Goal: Task Accomplishment & Management: Complete application form

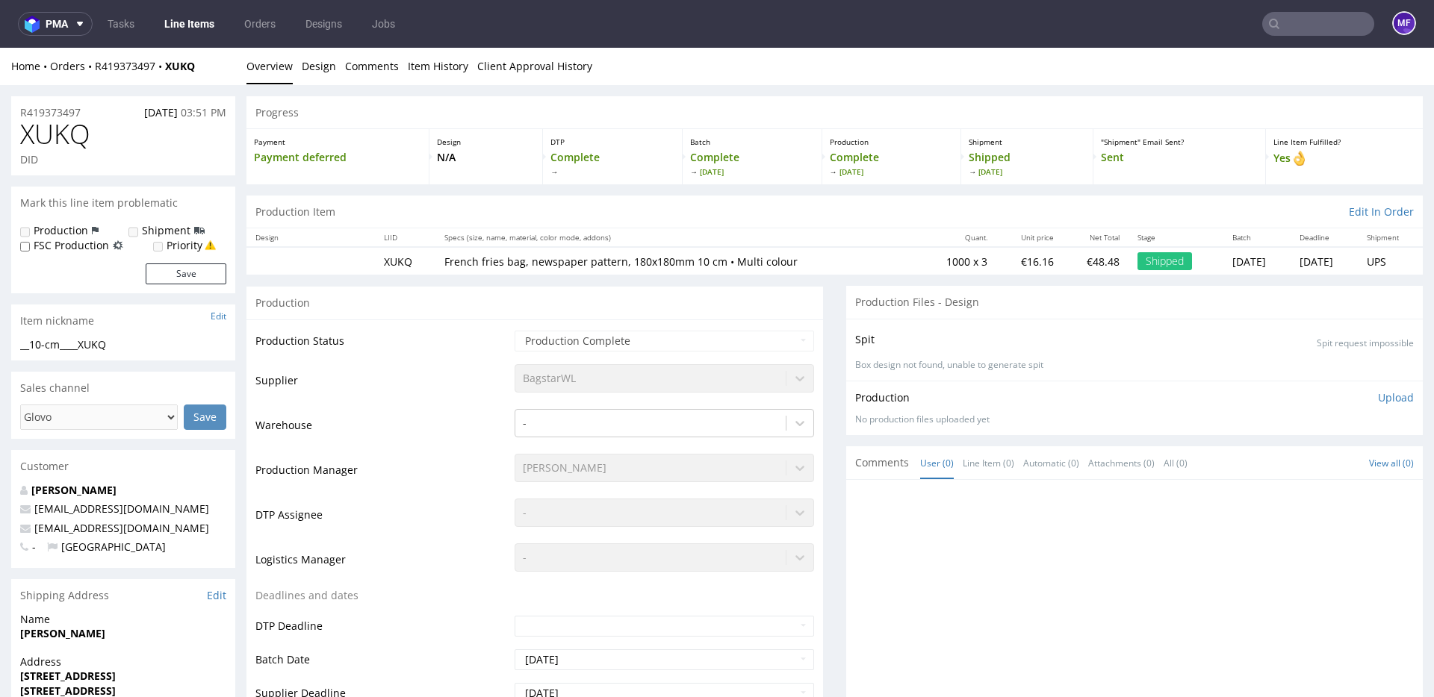
scroll to position [3, 0]
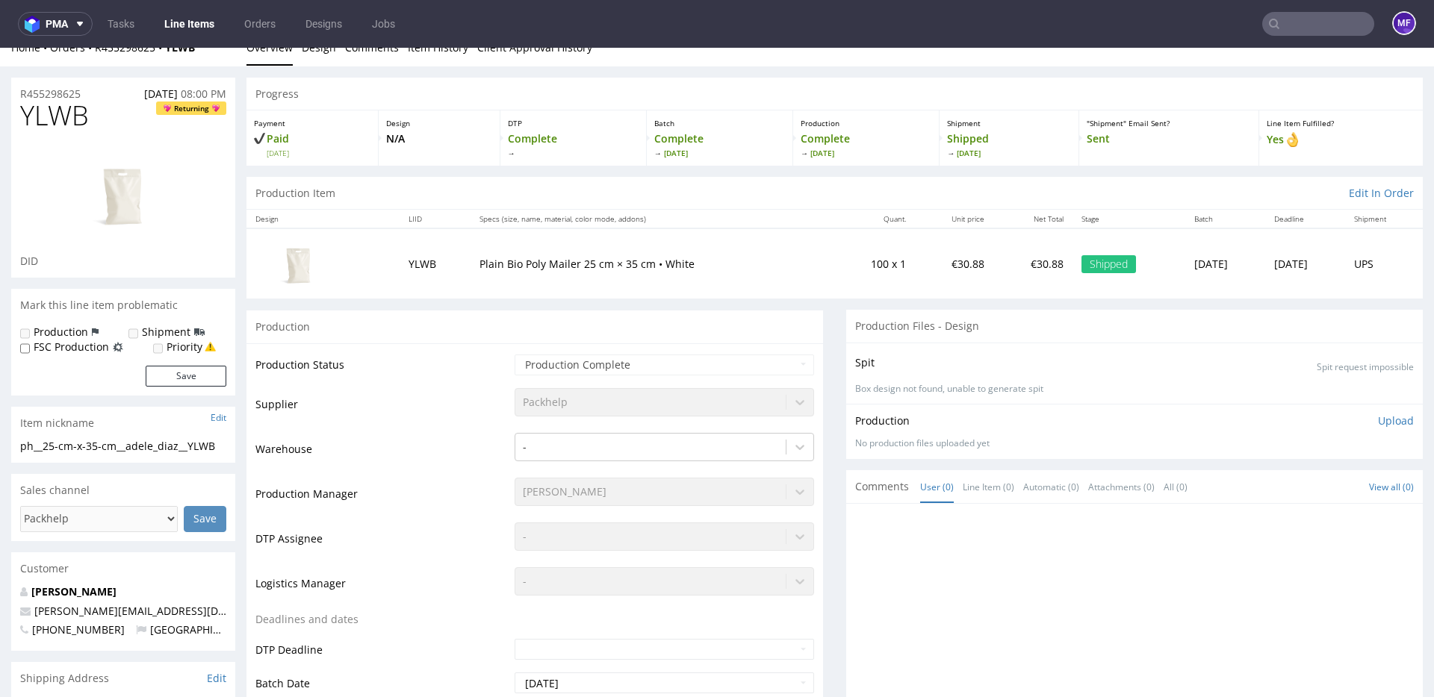
scroll to position [22, 0]
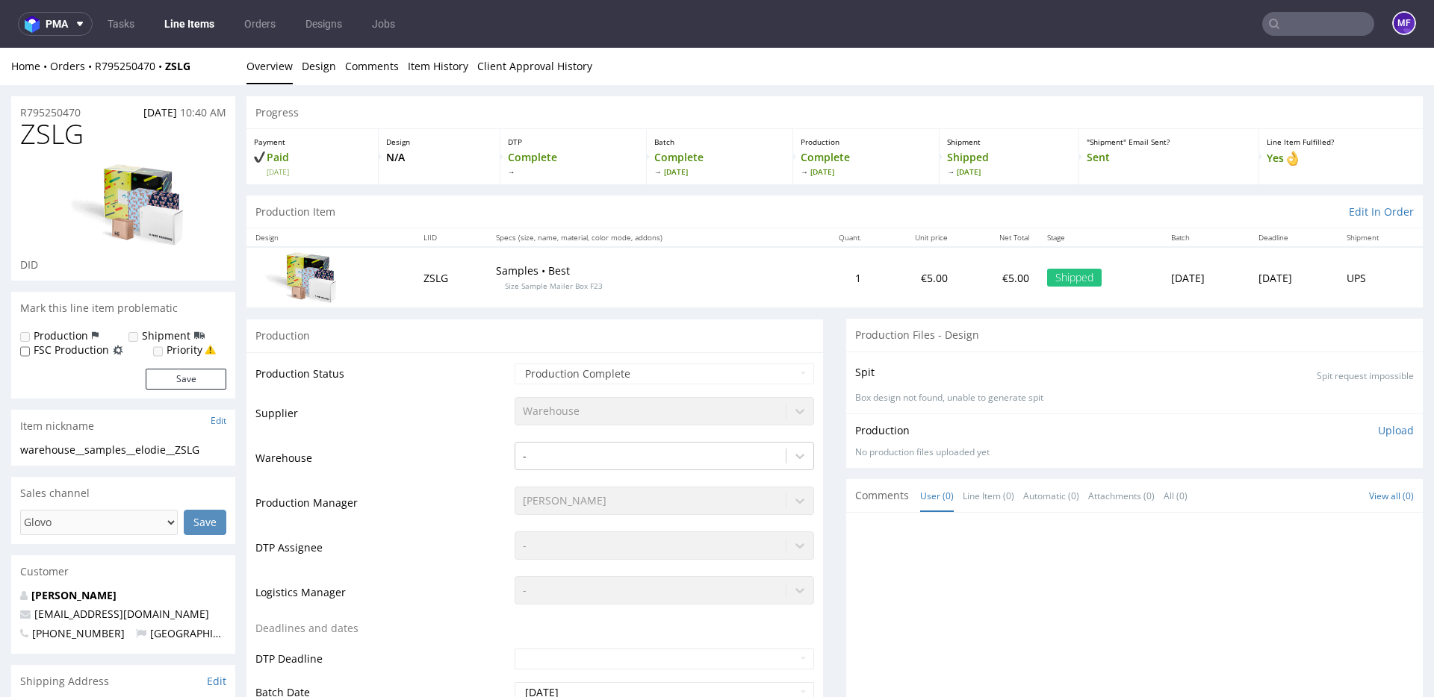
scroll to position [2, 0]
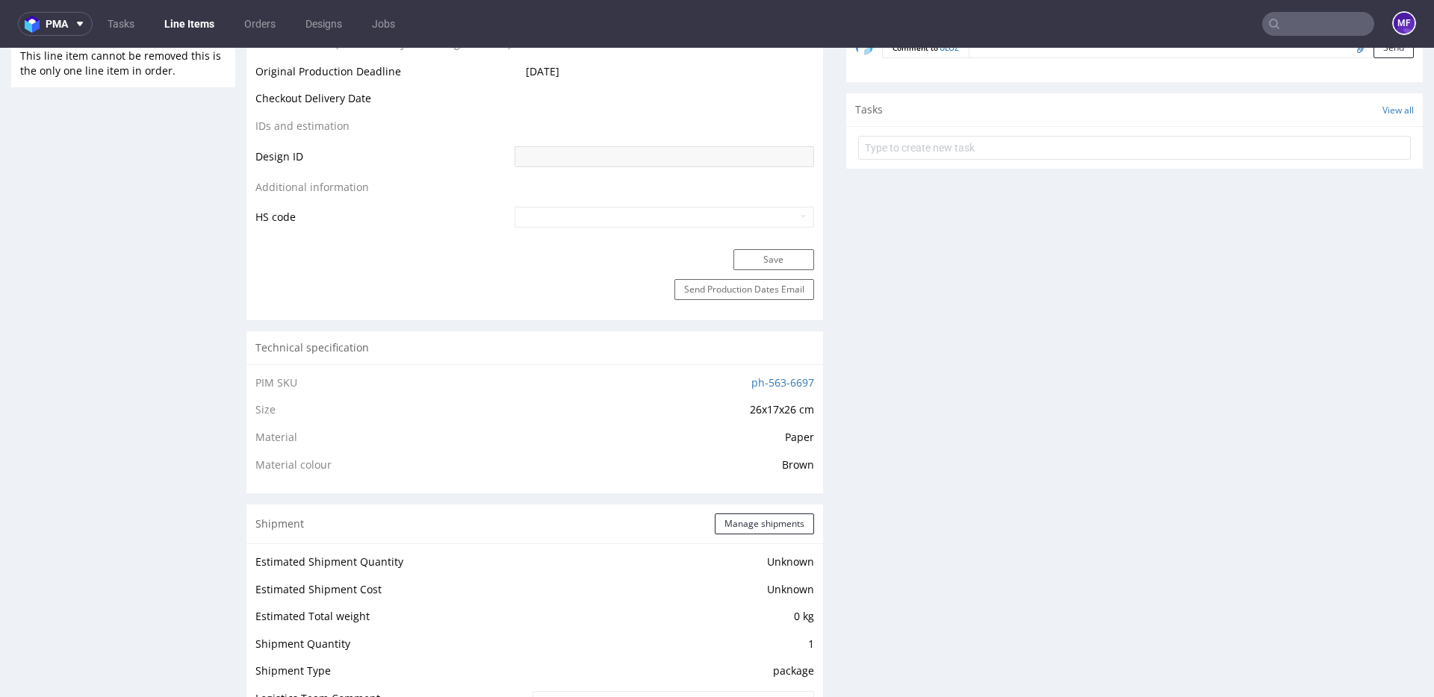
scroll to position [768, 0]
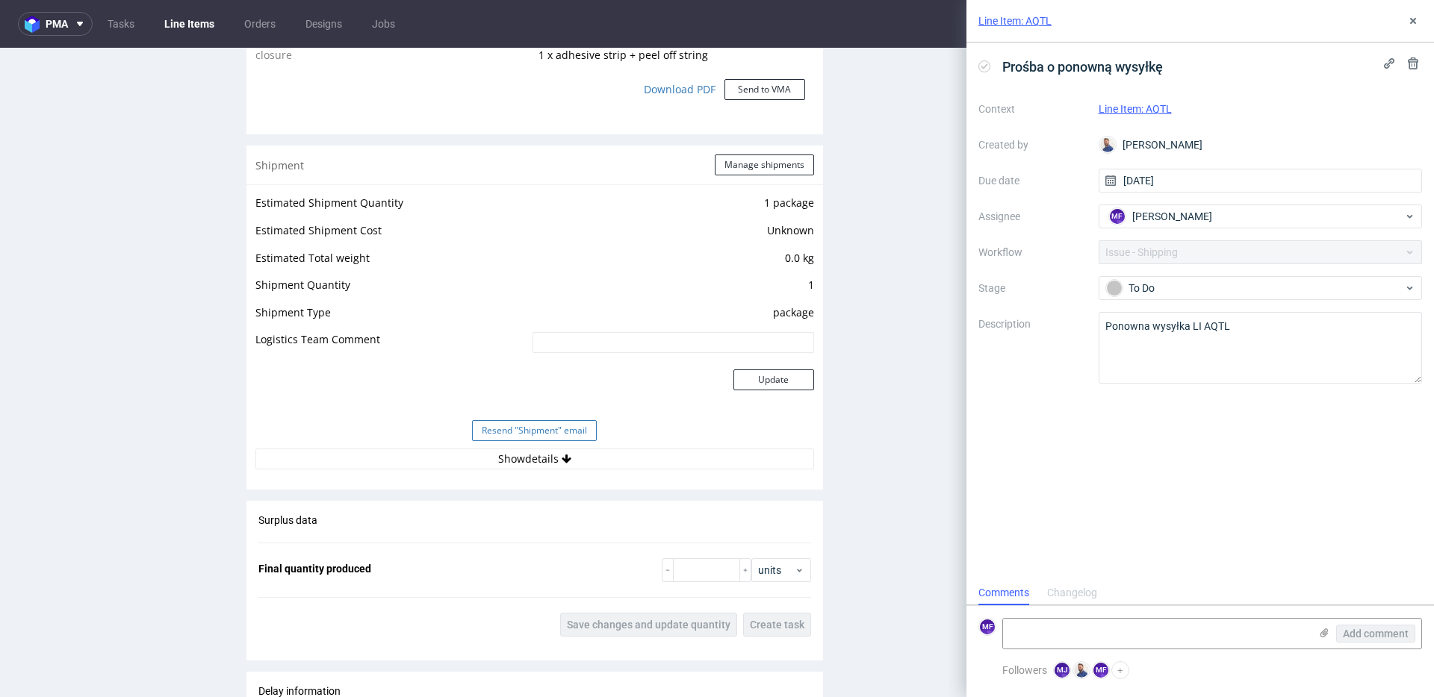
scroll to position [1442, 0]
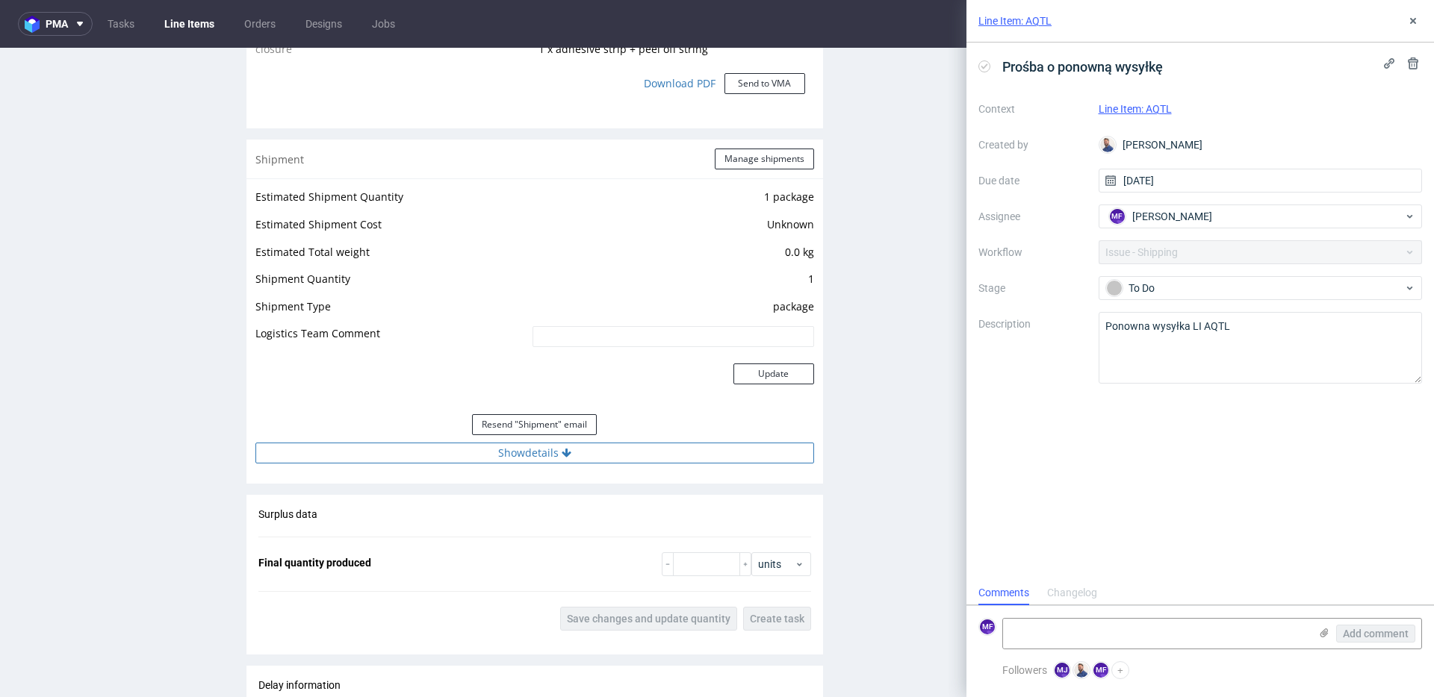
click at [531, 455] on button "Show details" at bounding box center [534, 453] width 559 height 21
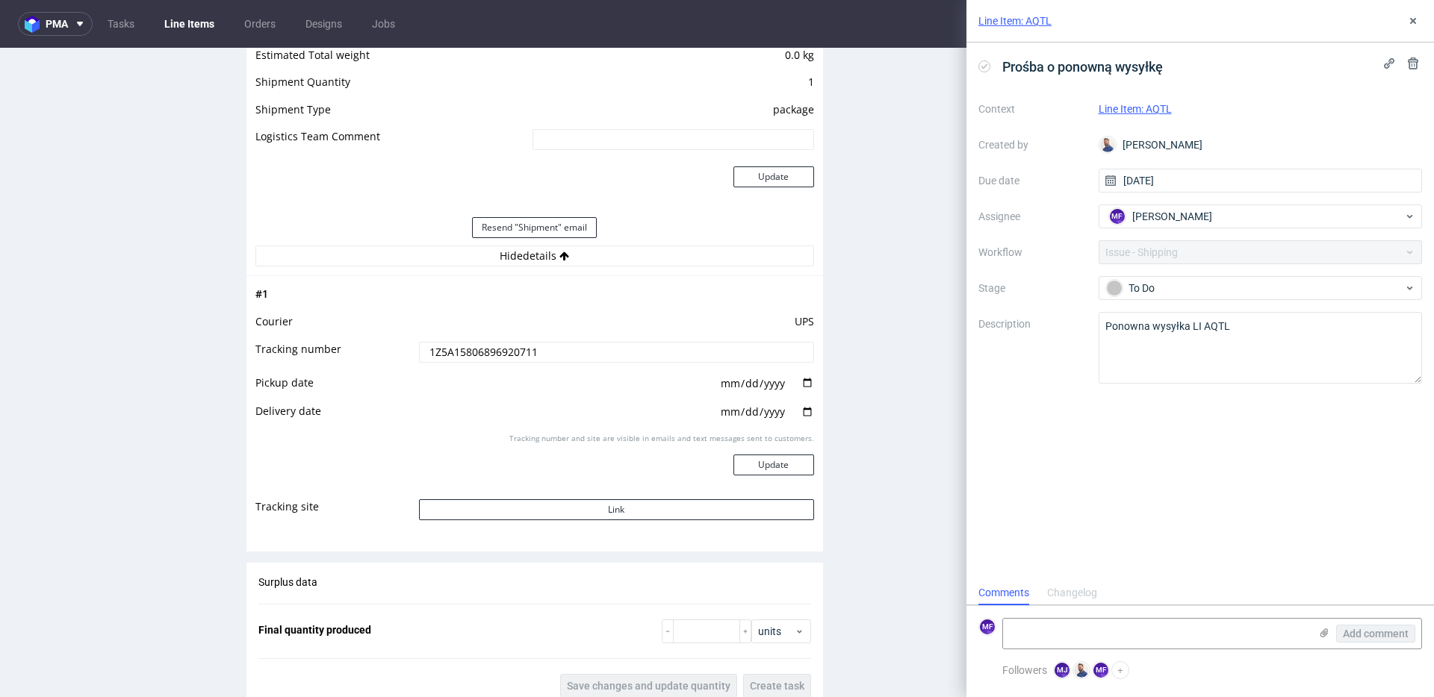
scroll to position [1643, 0]
click at [578, 510] on button "Link" at bounding box center [616, 506] width 395 height 21
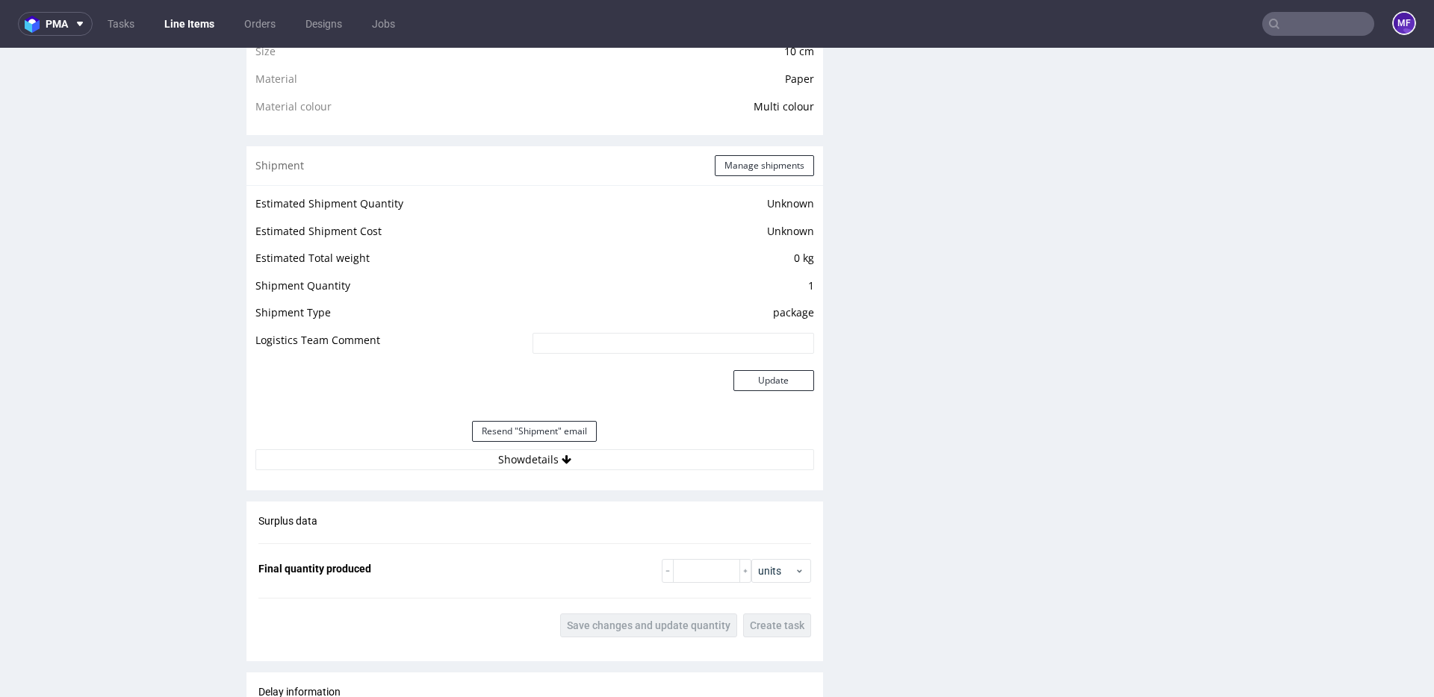
scroll to position [1104, 0]
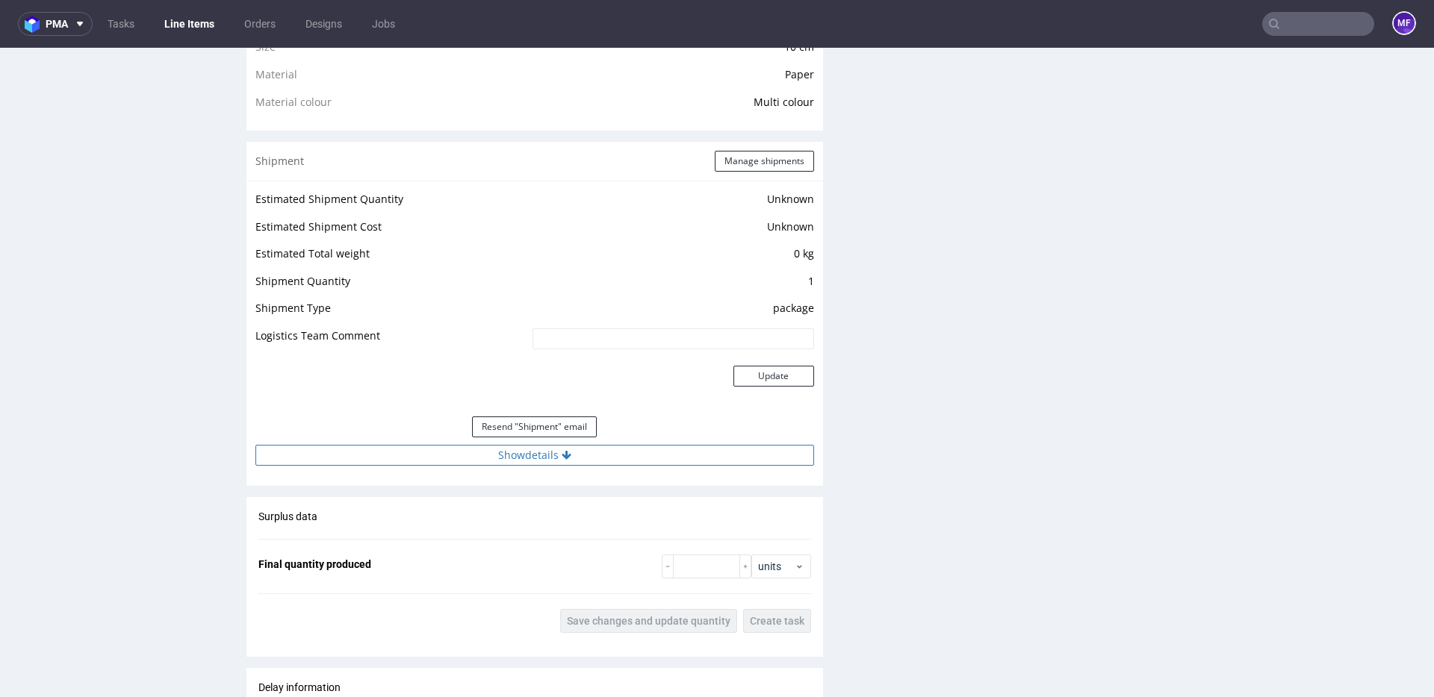
click at [547, 455] on button "Show details" at bounding box center [534, 455] width 559 height 21
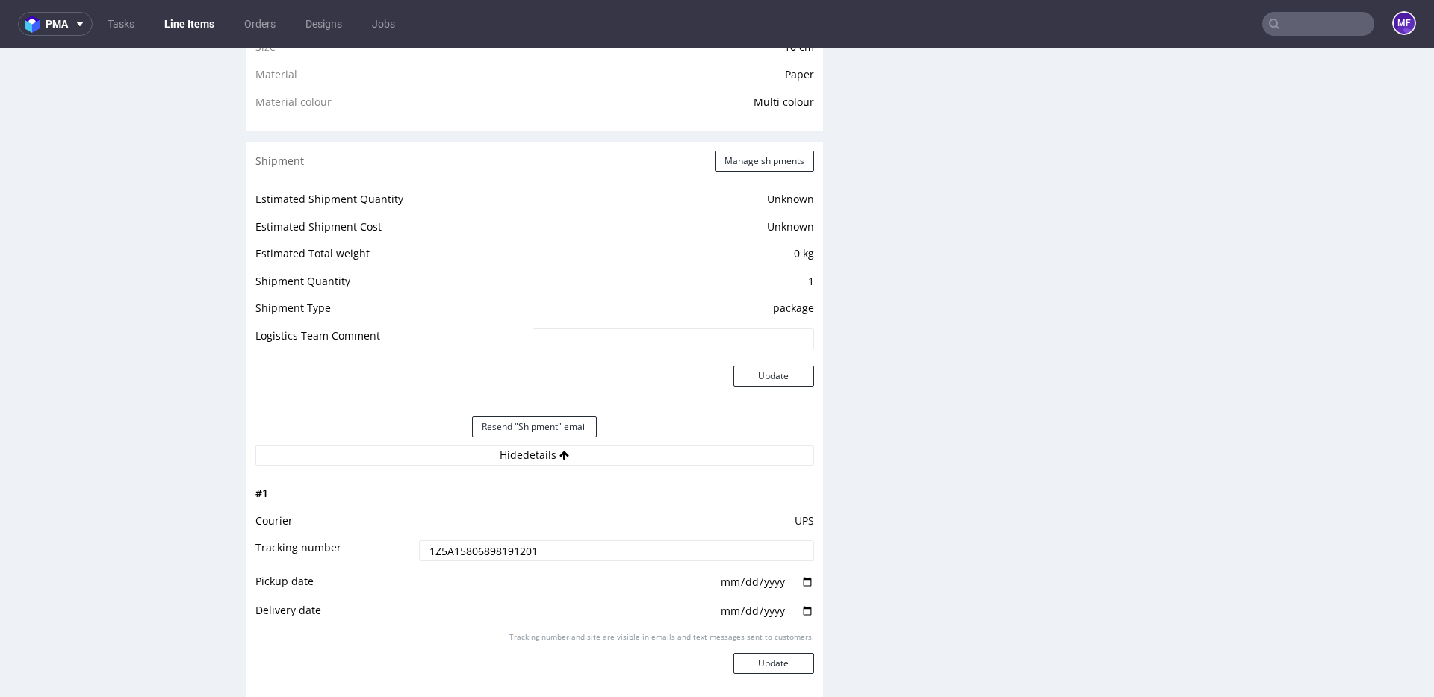
click at [655, 498] on td at bounding box center [614, 499] width 399 height 28
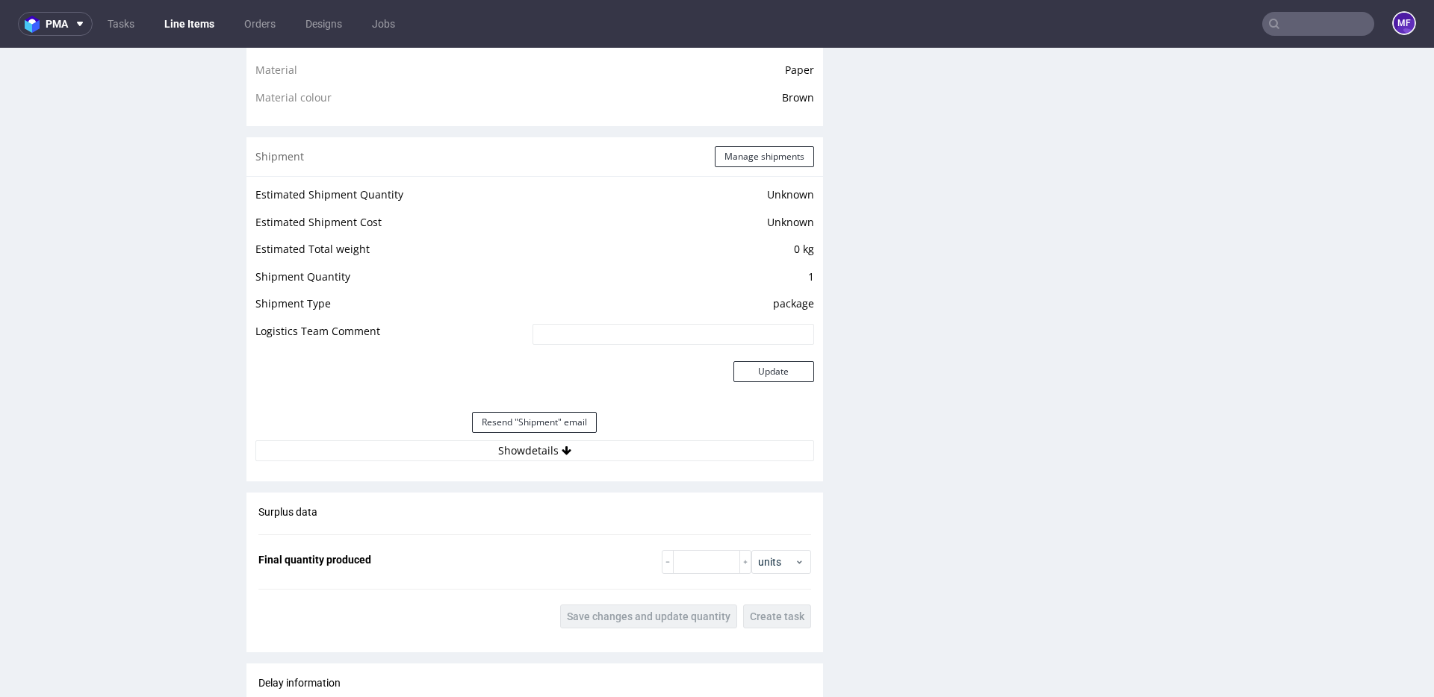
scroll to position [1119, 0]
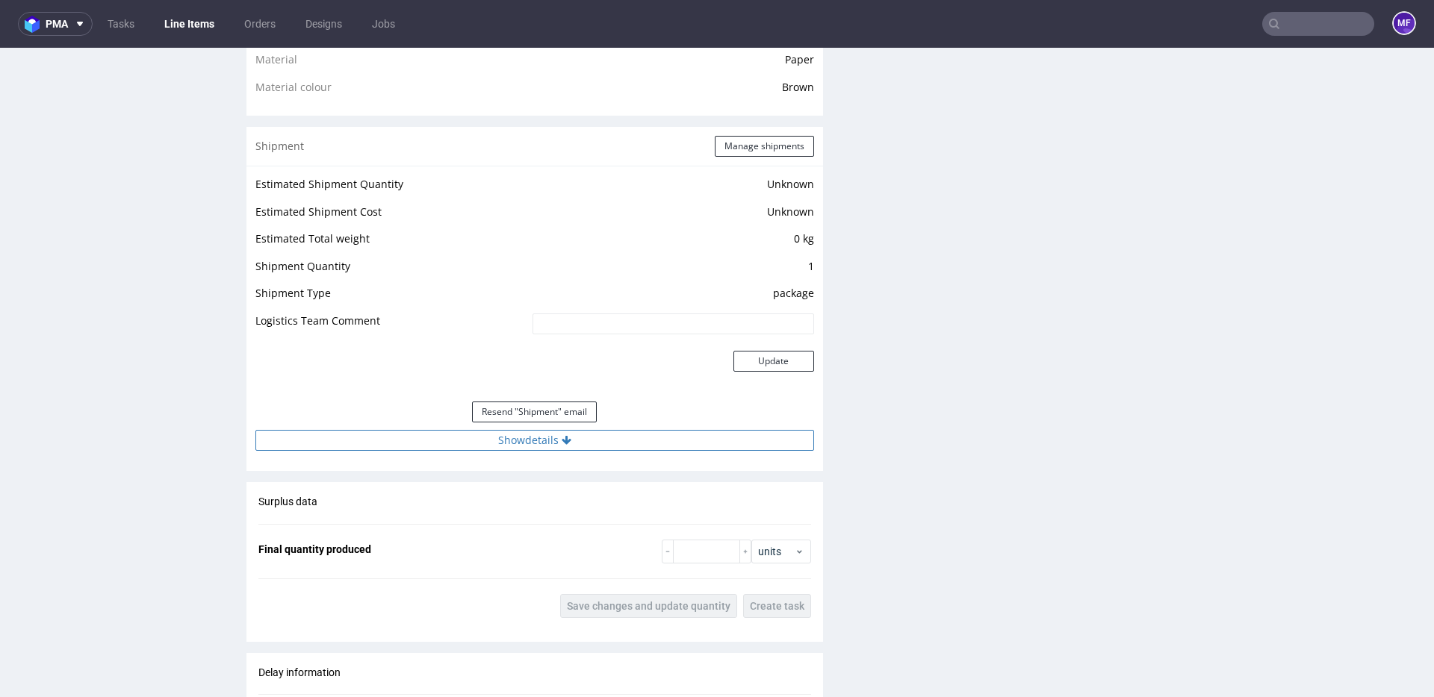
click at [546, 432] on button "Show details" at bounding box center [534, 440] width 559 height 21
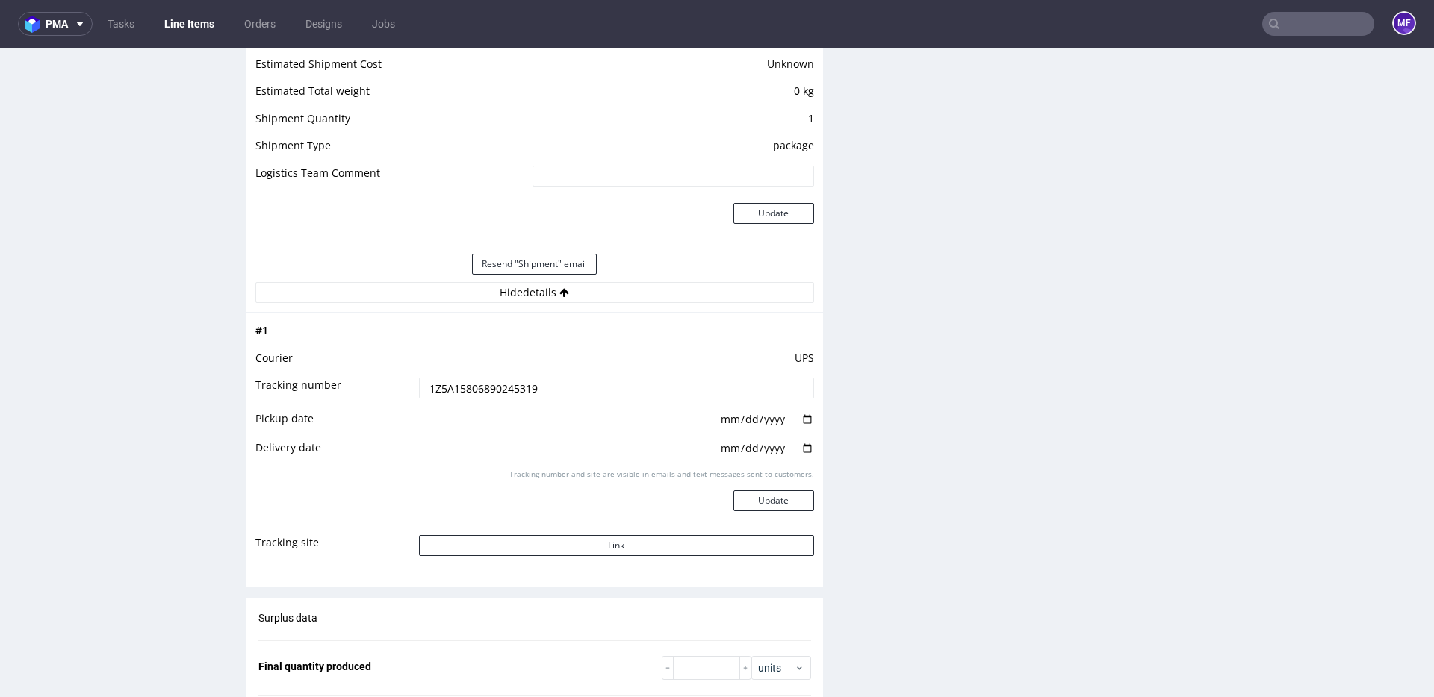
scroll to position [1272, 0]
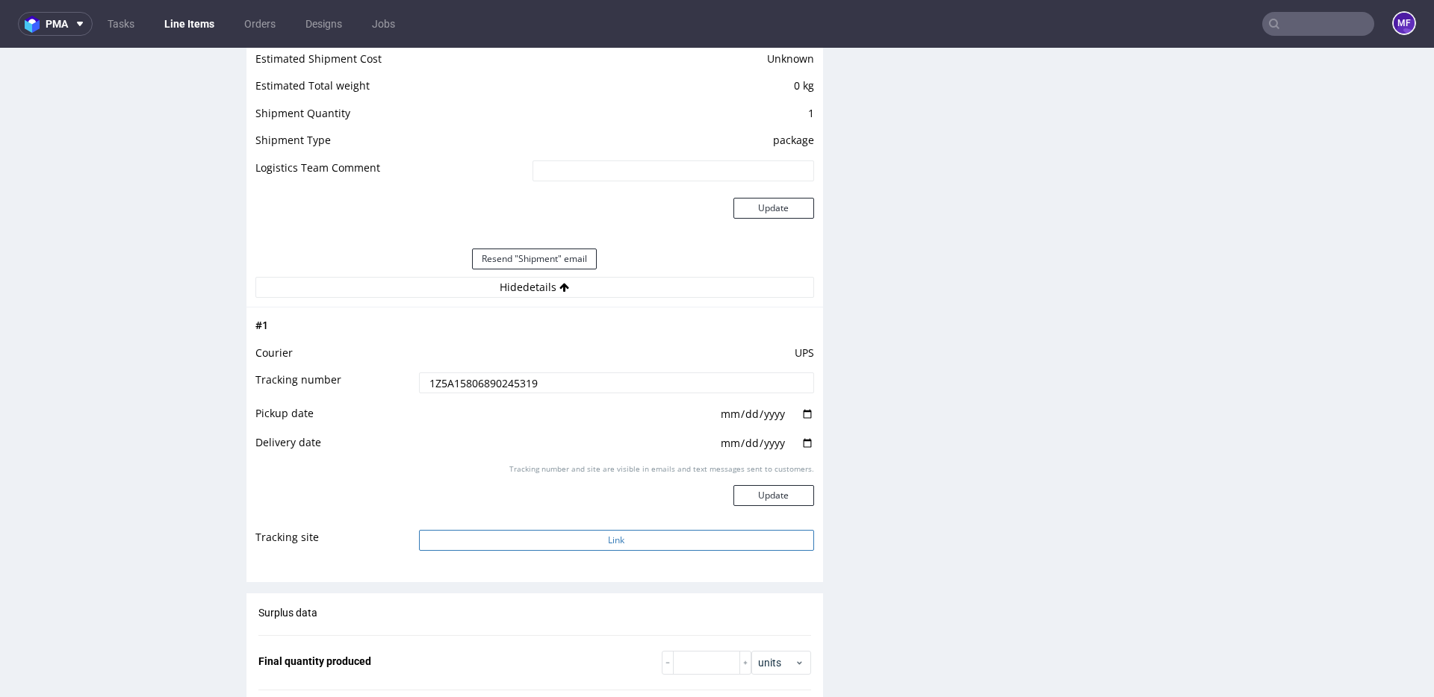
click at [556, 543] on button "Link" at bounding box center [616, 540] width 395 height 21
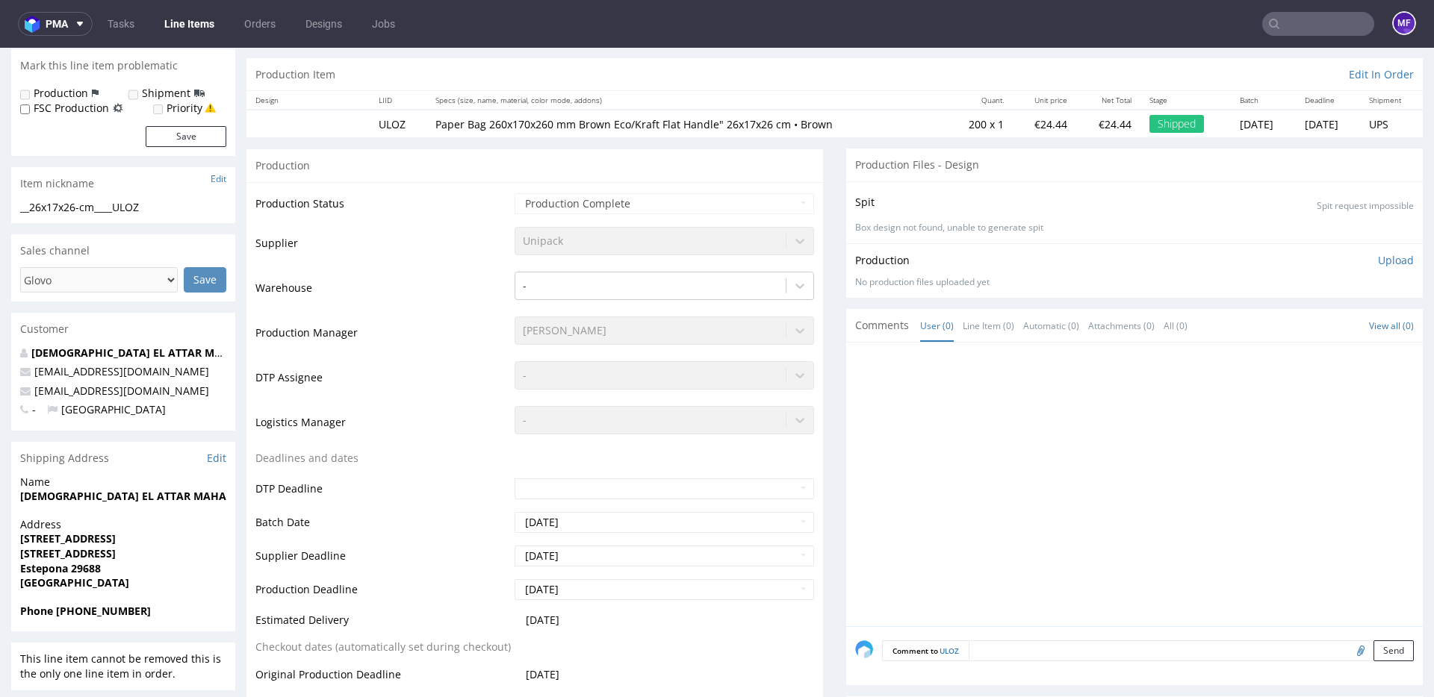
scroll to position [0, 0]
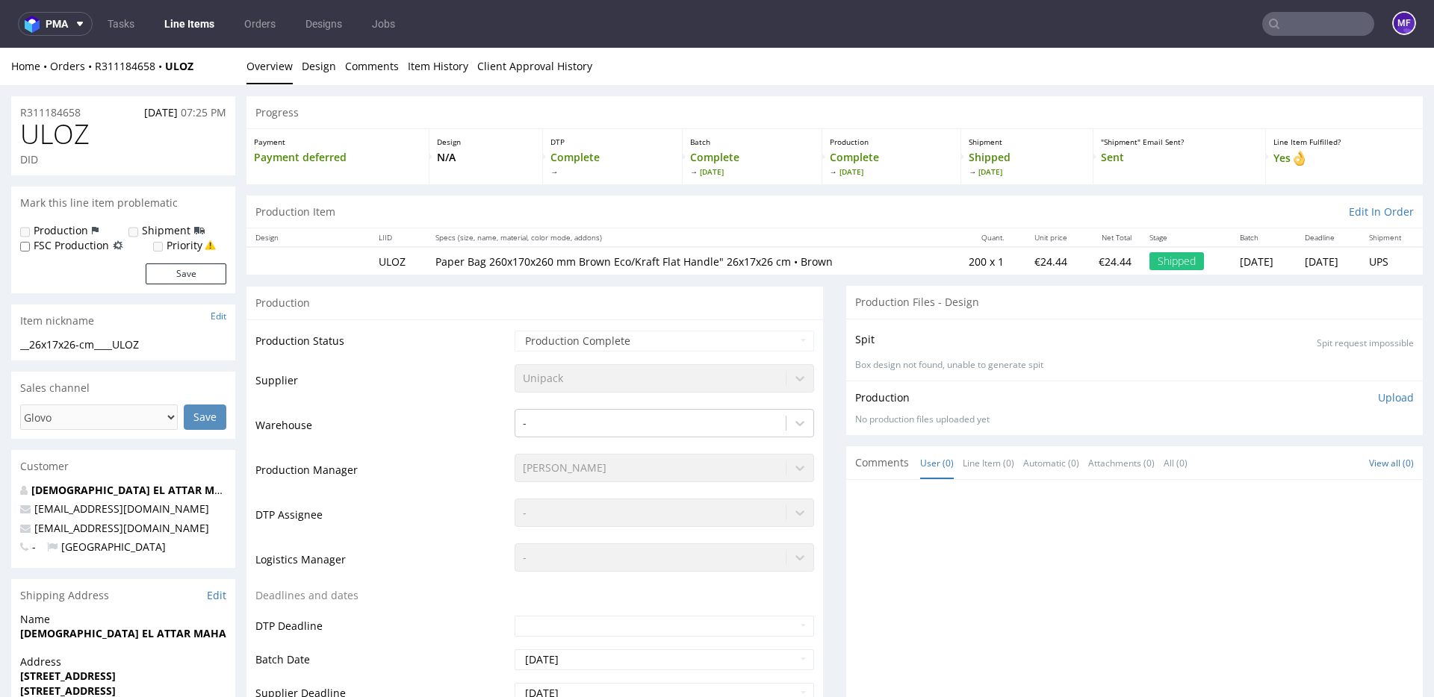
click at [520, 302] on div "Production" at bounding box center [534, 303] width 576 height 34
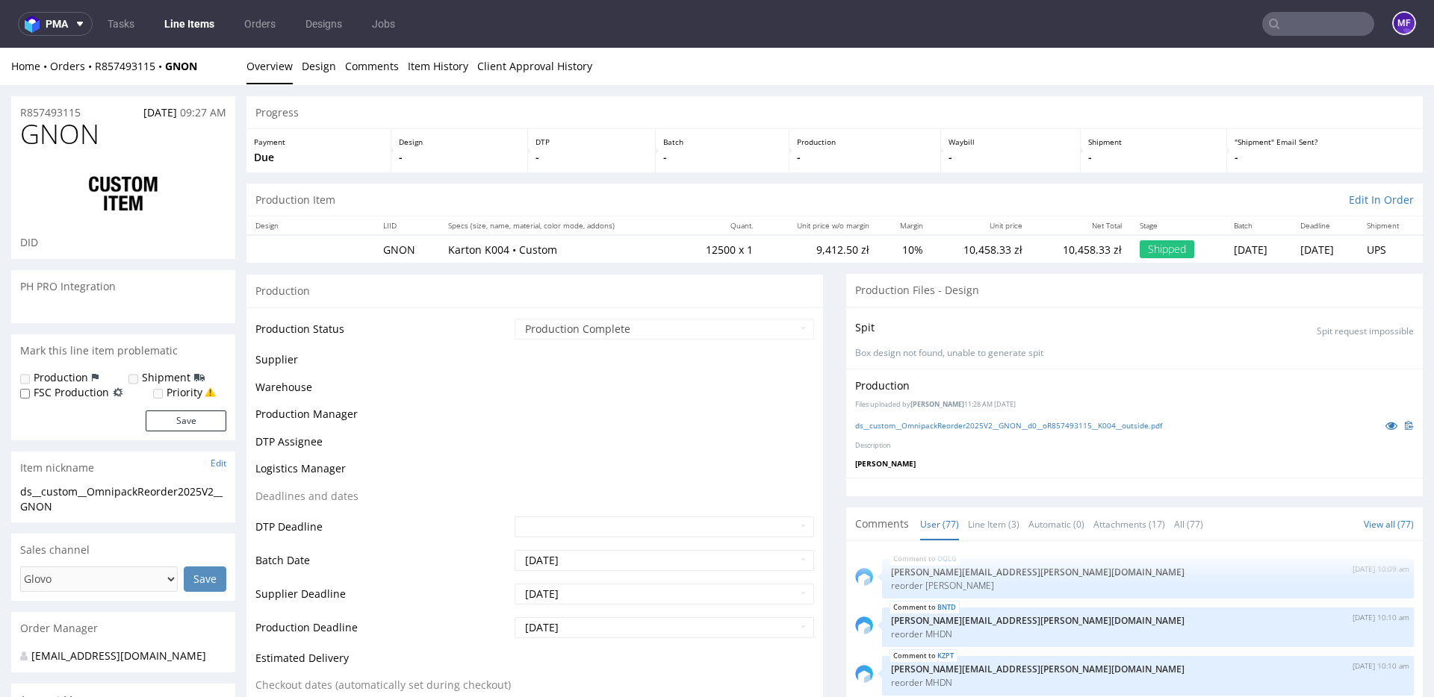
scroll to position [4529, 0]
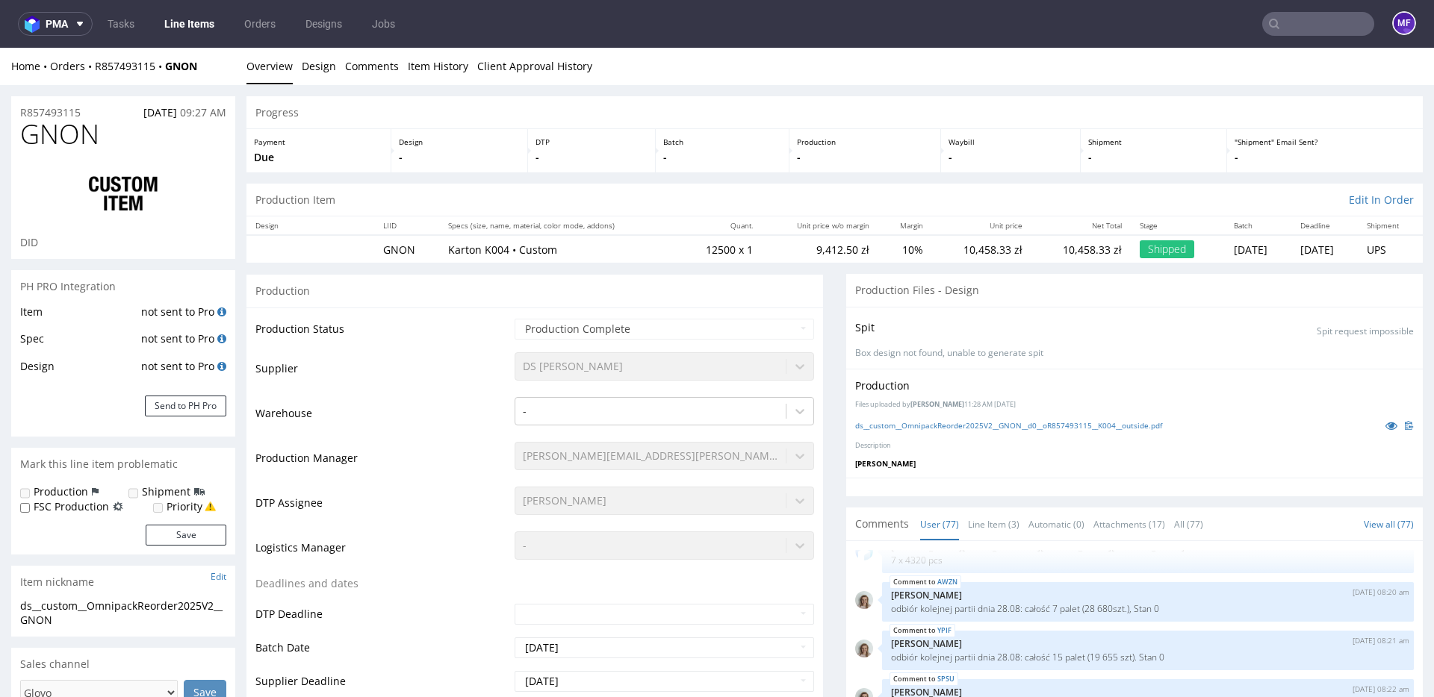
click at [478, 292] on div "Production" at bounding box center [534, 291] width 576 height 34
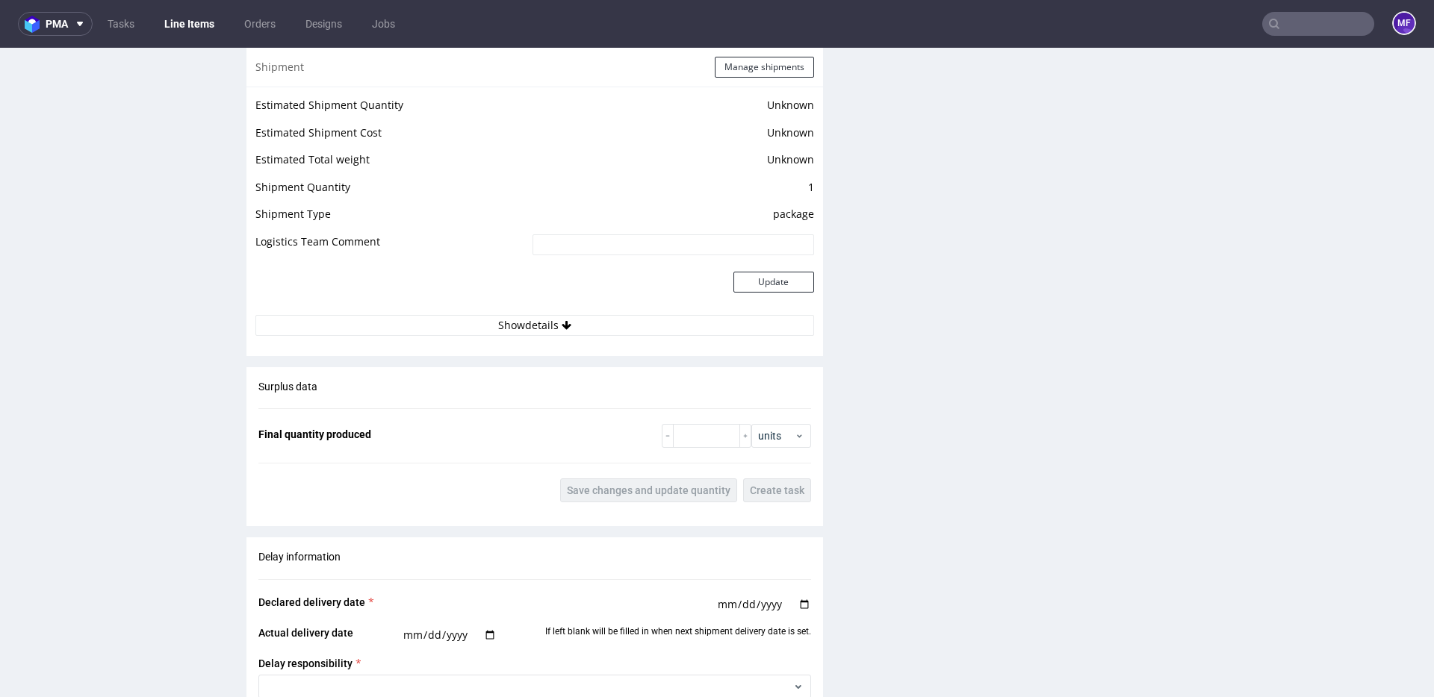
scroll to position [1894, 0]
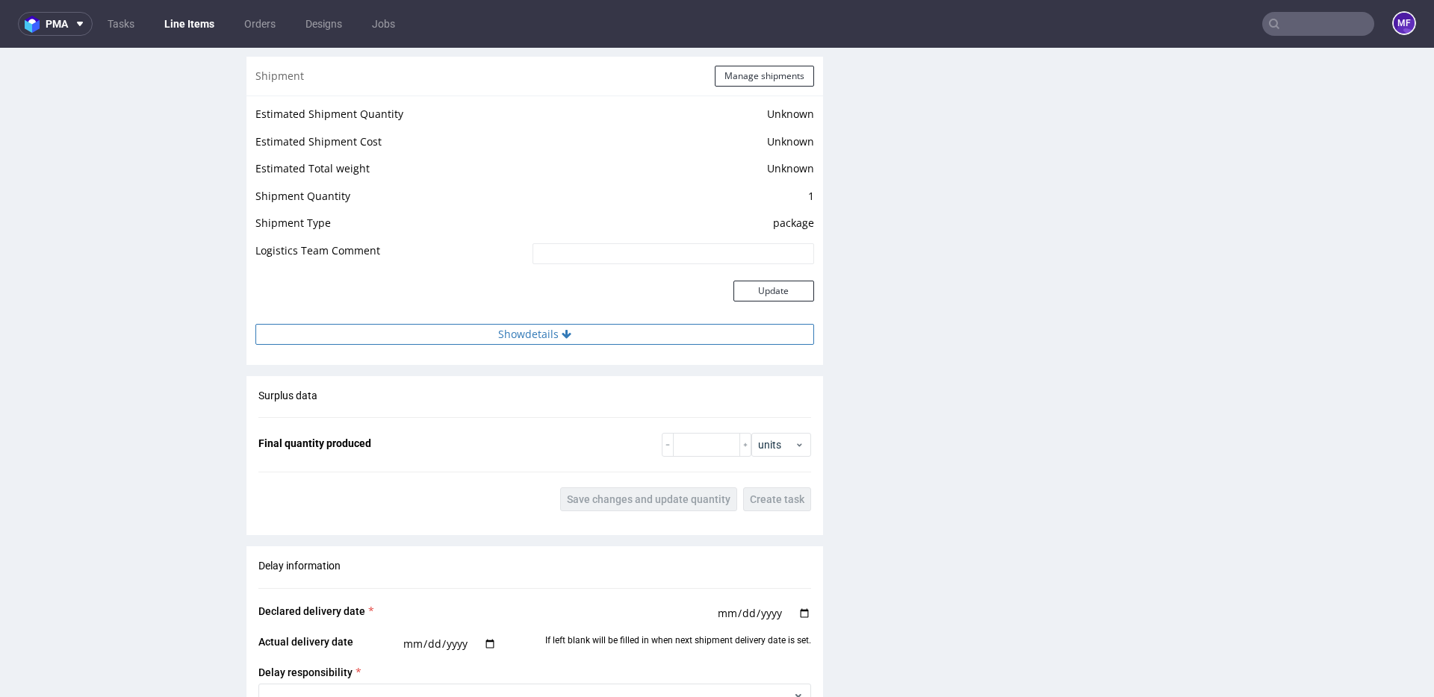
click at [533, 334] on button "Show details" at bounding box center [534, 334] width 559 height 21
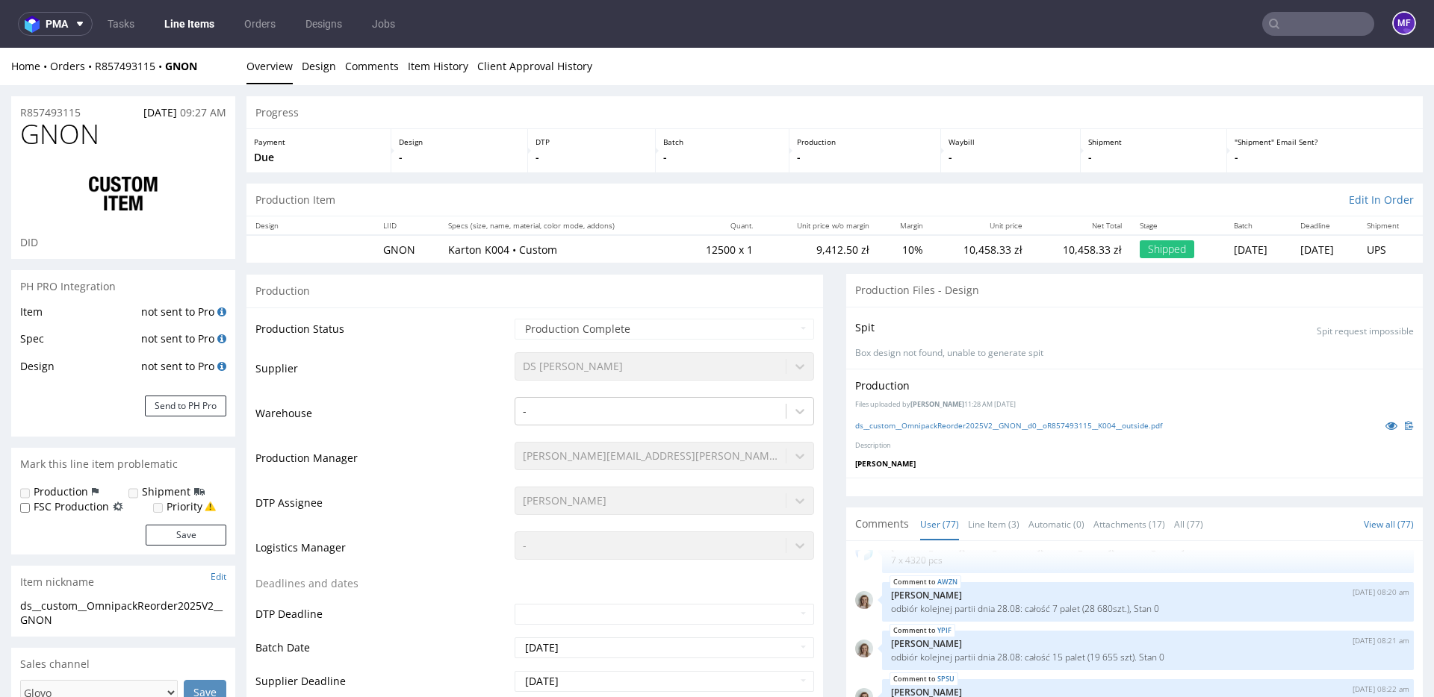
scroll to position [1, 0]
click at [484, 284] on div "Production" at bounding box center [534, 290] width 576 height 34
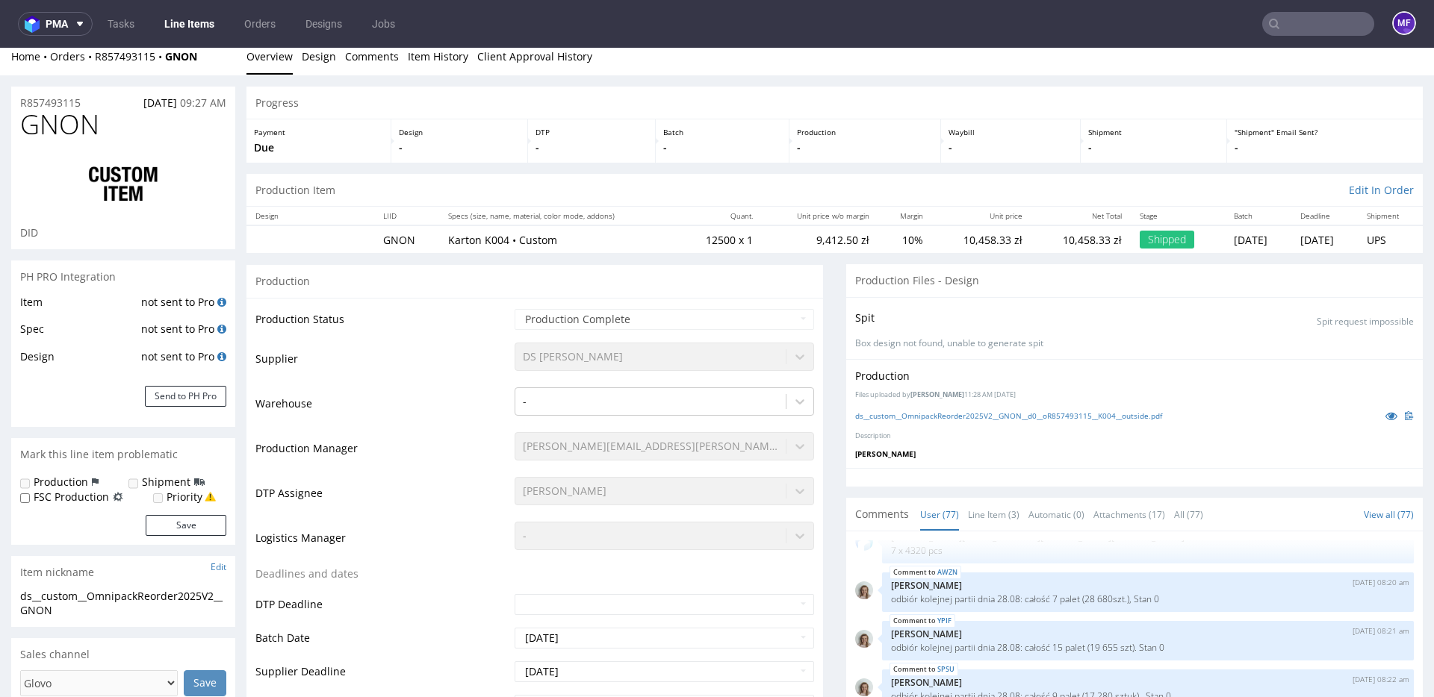
click at [484, 284] on div "Production" at bounding box center [534, 281] width 576 height 34
click at [665, 298] on div "Production" at bounding box center [534, 282] width 576 height 34
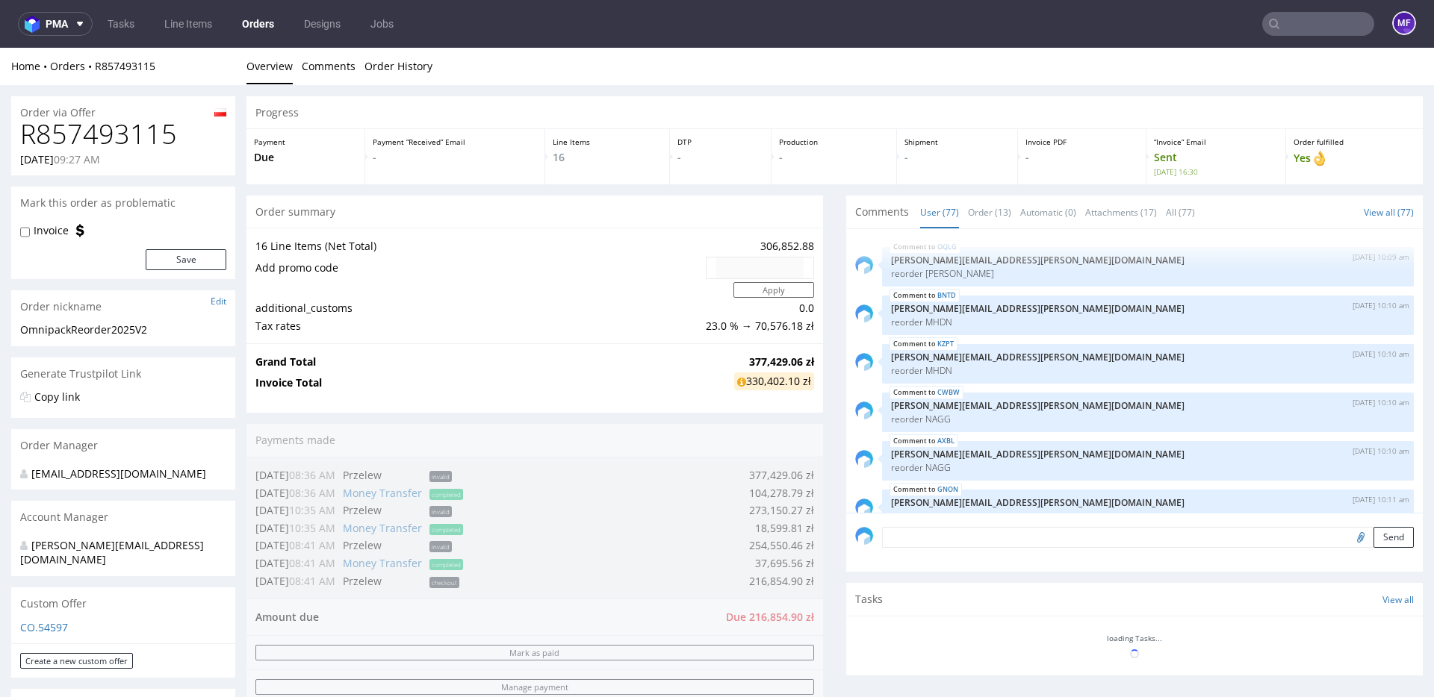
scroll to position [4529, 0]
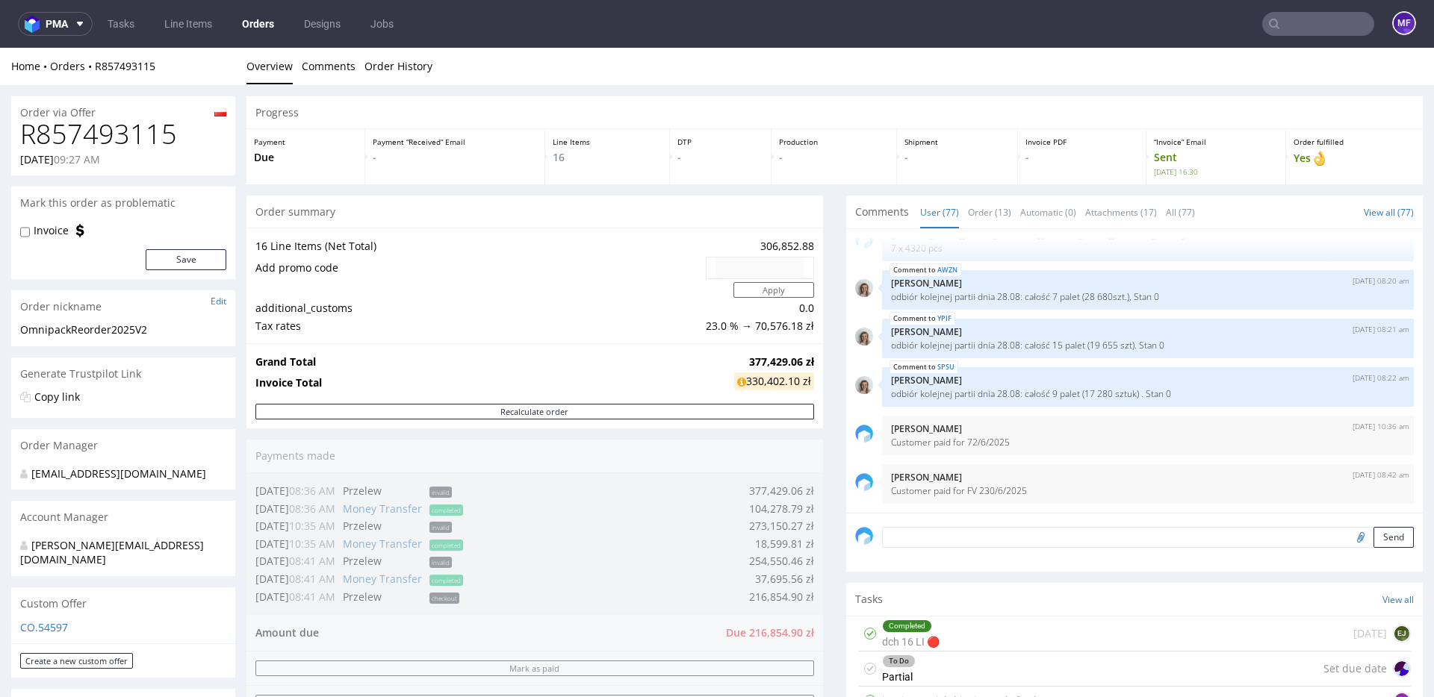
click at [164, 139] on h1 "R857493115" at bounding box center [123, 134] width 206 height 30
copy h1 "R857493115"
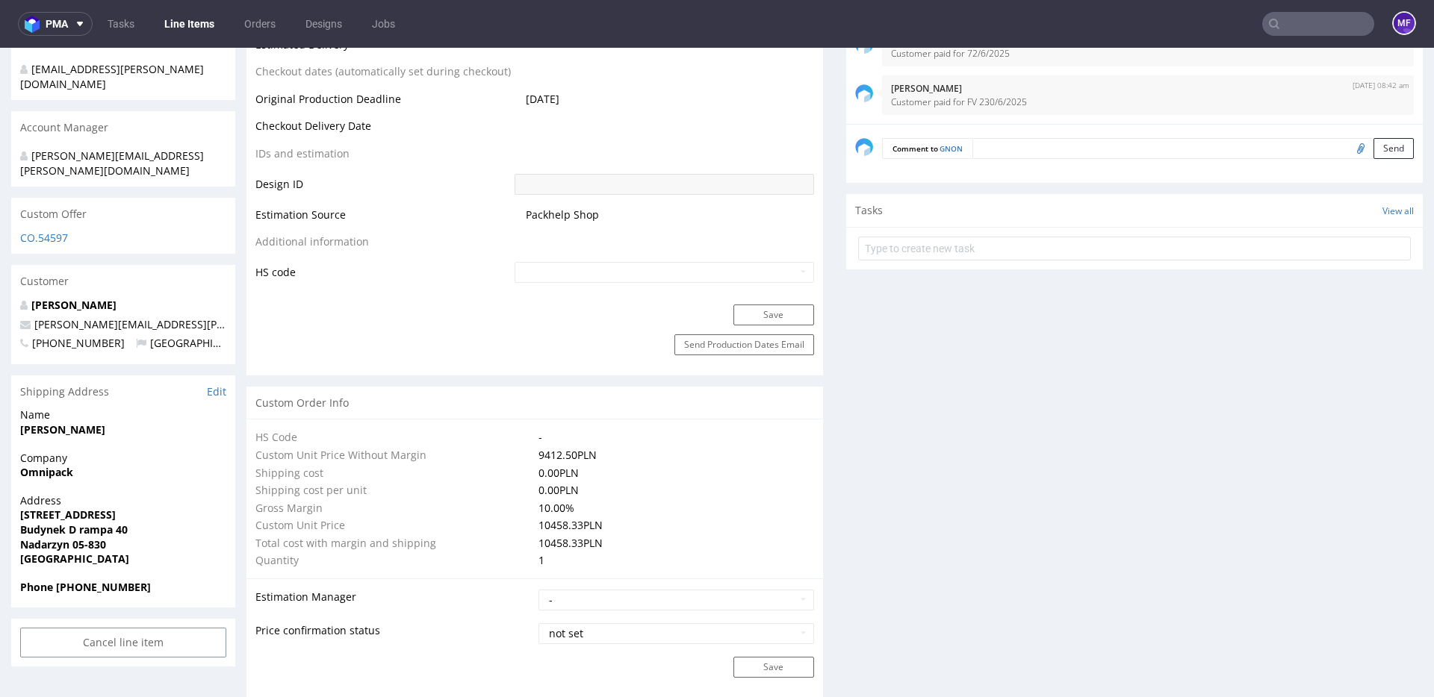
scroll to position [703, 0]
click at [81, 420] on strong "[PERSON_NAME]" at bounding box center [62, 427] width 85 height 14
copy strong "[PERSON_NAME]"
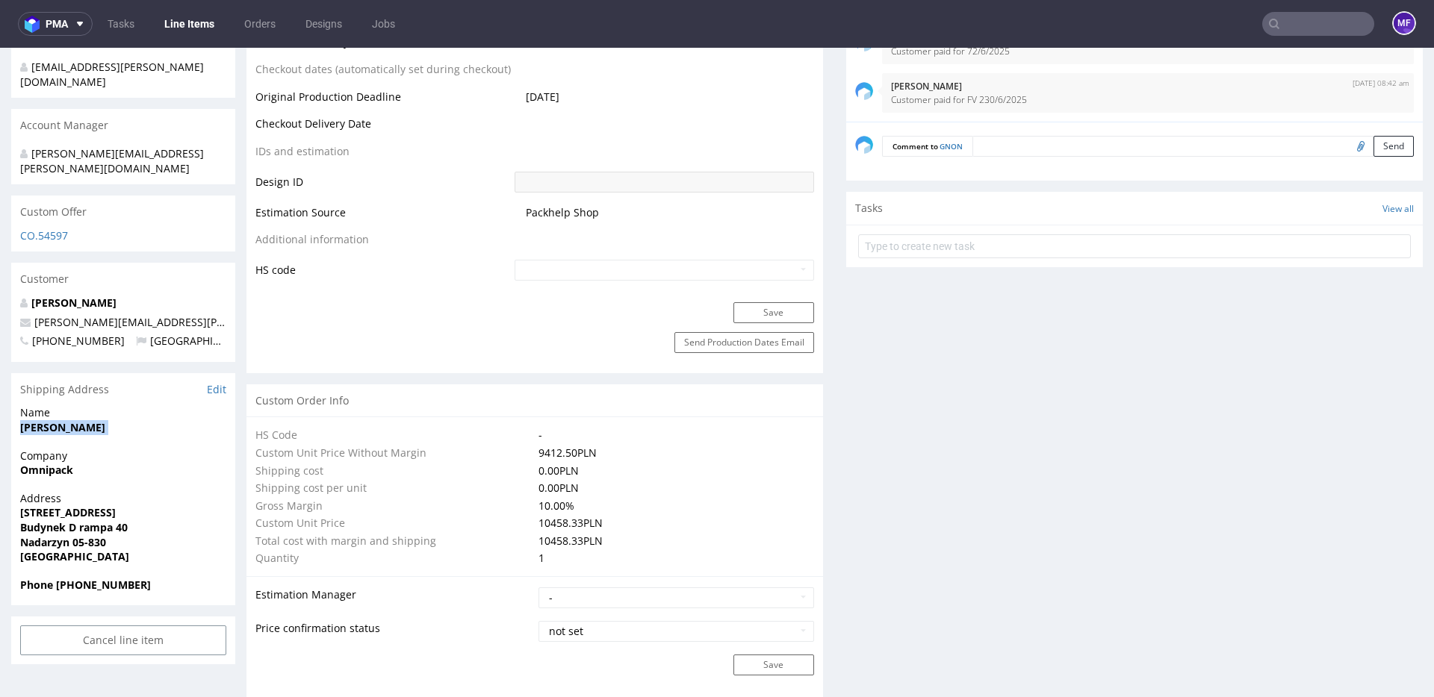
click at [54, 463] on strong "Omnipack" at bounding box center [46, 470] width 53 height 14
copy strong "Omnipack"
click at [66, 506] on strong "al. Katowicka 66" at bounding box center [68, 513] width 96 height 14
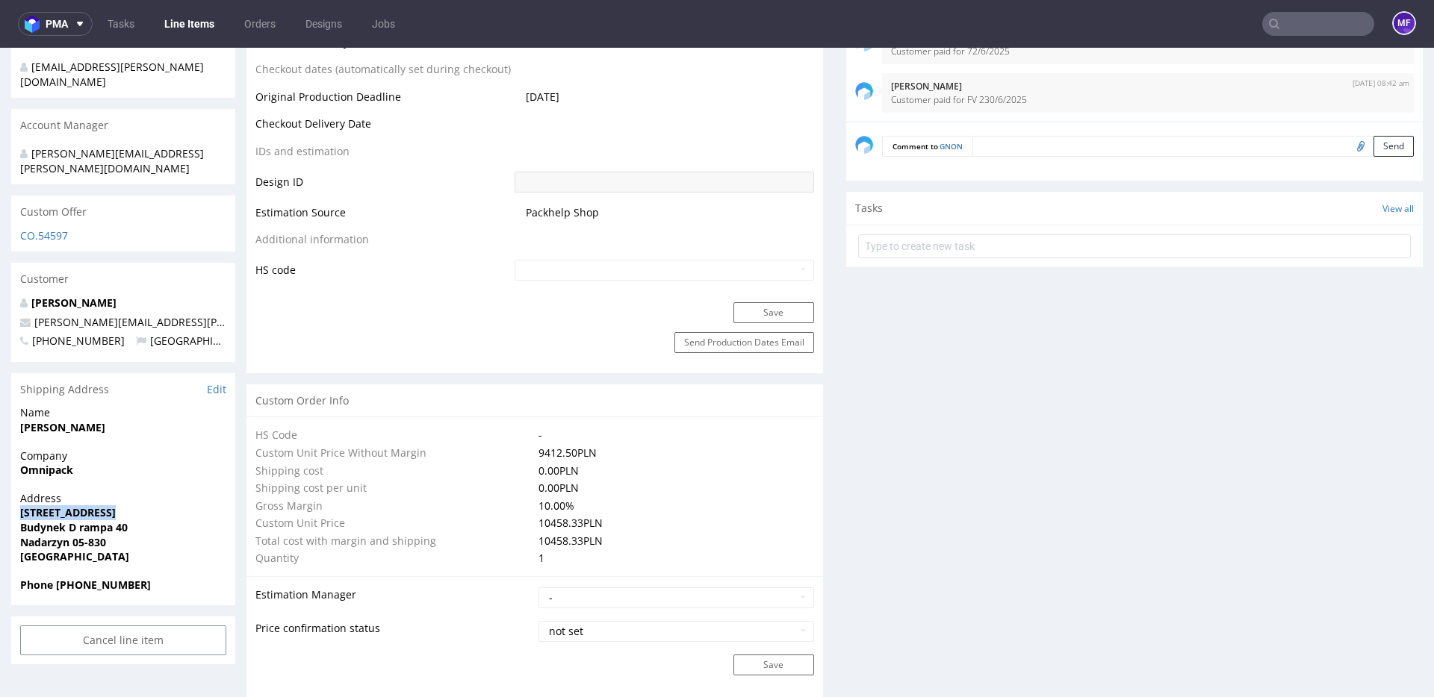
click at [66, 506] on strong "al. Katowicka 66" at bounding box center [68, 513] width 96 height 14
copy strong "al. Katowicka 66"
click at [87, 520] on strong "Budynek D rampa 40" at bounding box center [74, 527] width 108 height 14
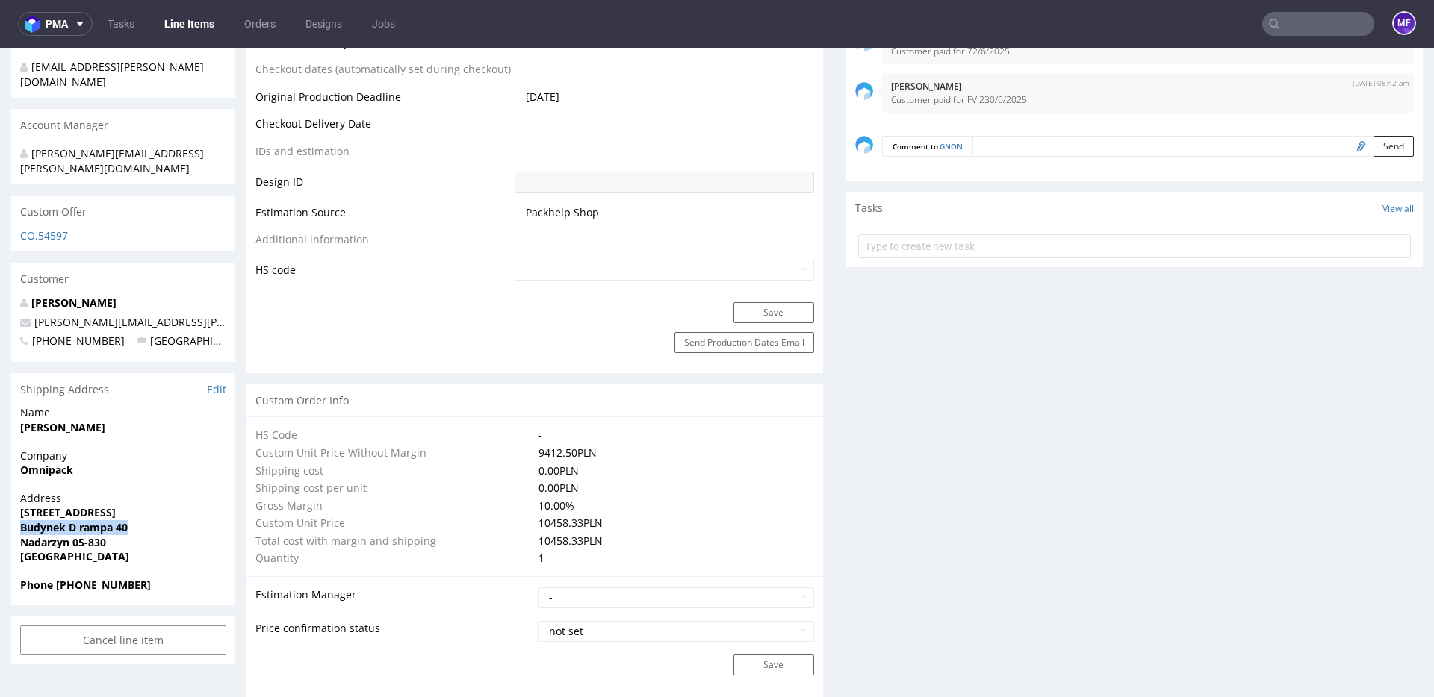
click at [87, 520] on strong "Budynek D rampa 40" at bounding box center [74, 527] width 108 height 14
copy strong "Budynek D rampa 40"
click at [101, 535] on strong "Nadarzyn 05-830" at bounding box center [63, 542] width 86 height 14
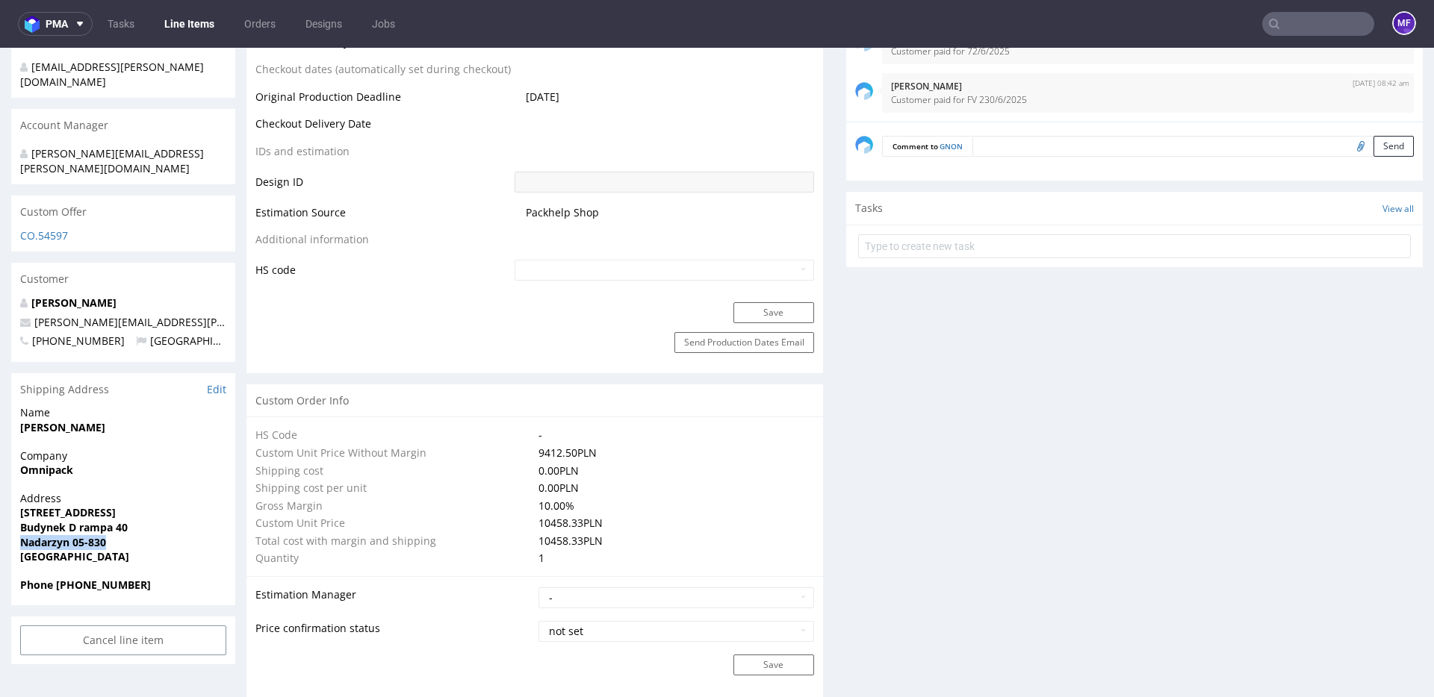
click at [104, 535] on strong "Nadarzyn 05-830" at bounding box center [63, 542] width 86 height 14
drag, startPoint x: 93, startPoint y: 514, endPoint x: 75, endPoint y: 514, distance: 17.2
click at [75, 535] on span "Nadarzyn 05-830" at bounding box center [123, 542] width 206 height 15
click at [29, 535] on strong "Nadarzyn 05-830" at bounding box center [63, 542] width 86 height 14
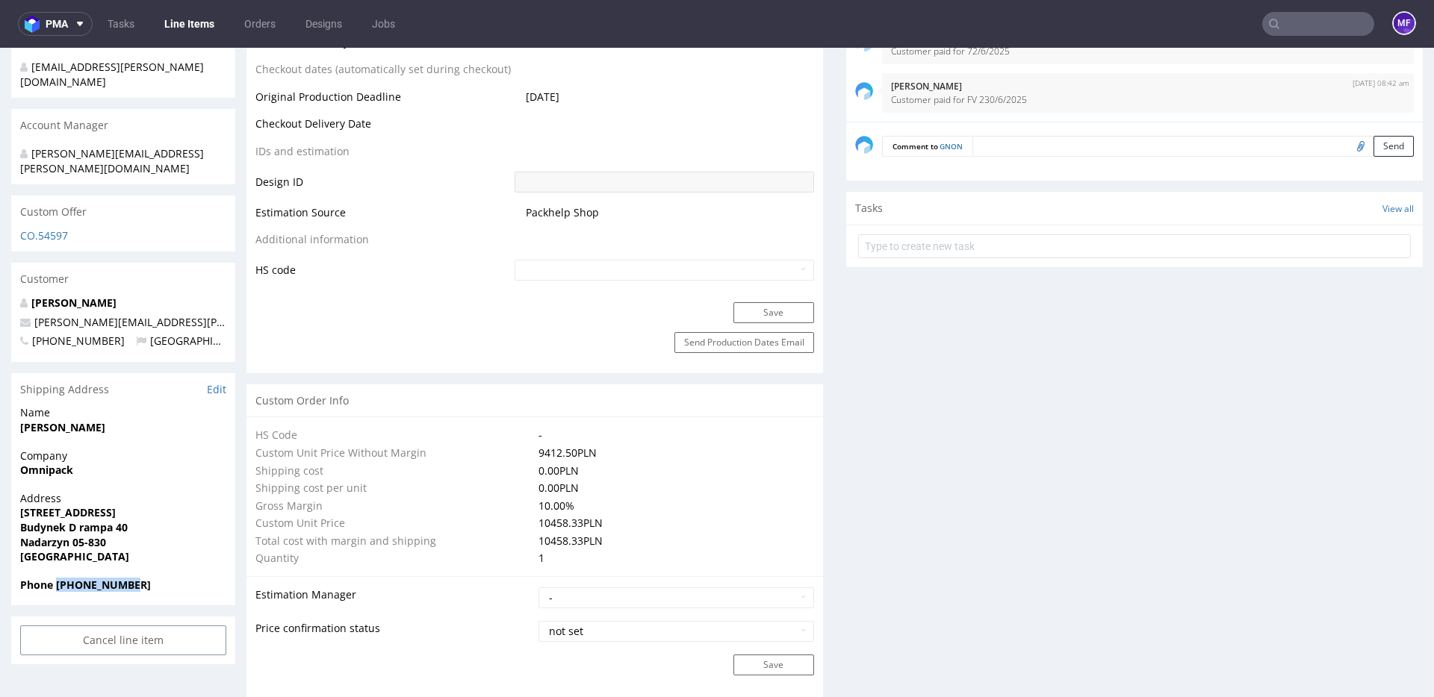
drag, startPoint x: 139, startPoint y: 559, endPoint x: 57, endPoint y: 559, distance: 81.4
click at [57, 578] on span "Phone +48507949729" at bounding box center [123, 585] width 206 height 15
copy strong "+48507949729"
drag, startPoint x: 195, startPoint y: 293, endPoint x: 37, endPoint y: 293, distance: 157.6
click at [37, 315] on p "wojciech.wolski@omnipack.com" at bounding box center [123, 322] width 206 height 15
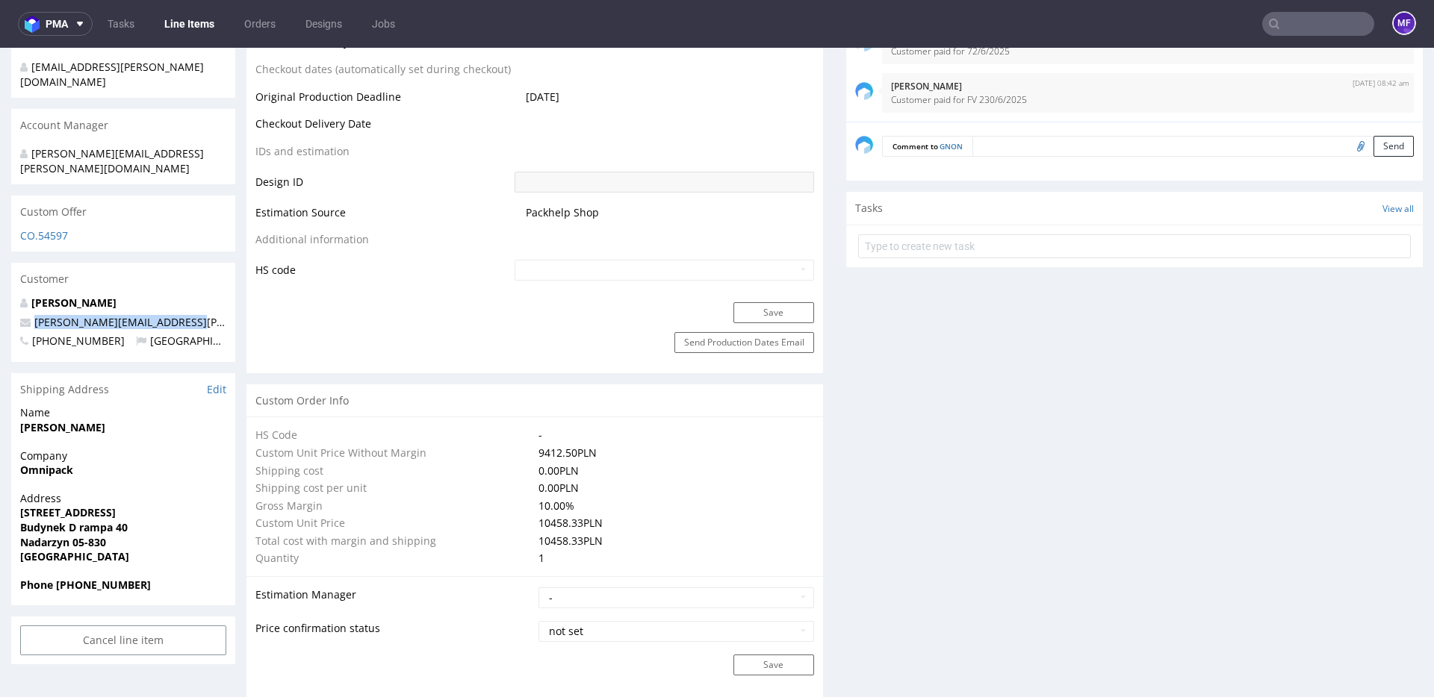
copy link "wojciech.wolski@omnipack.com"
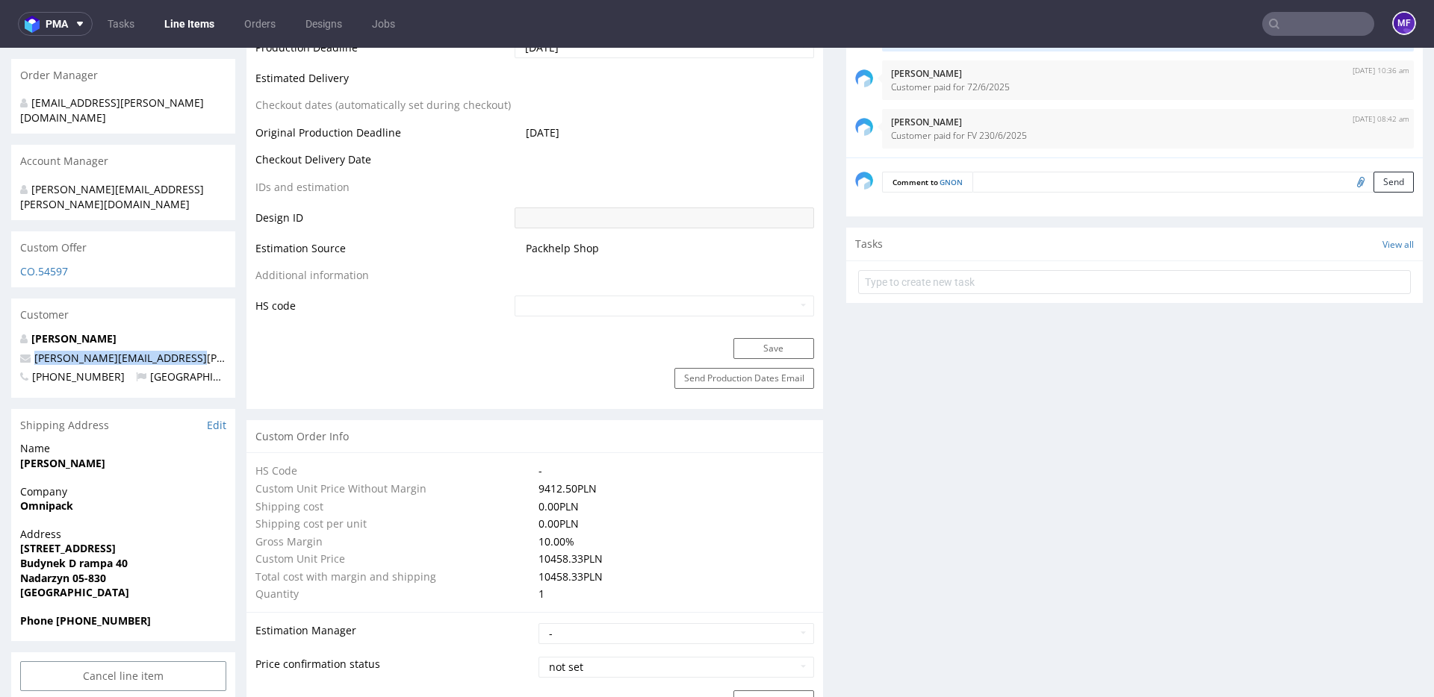
scroll to position [671, 0]
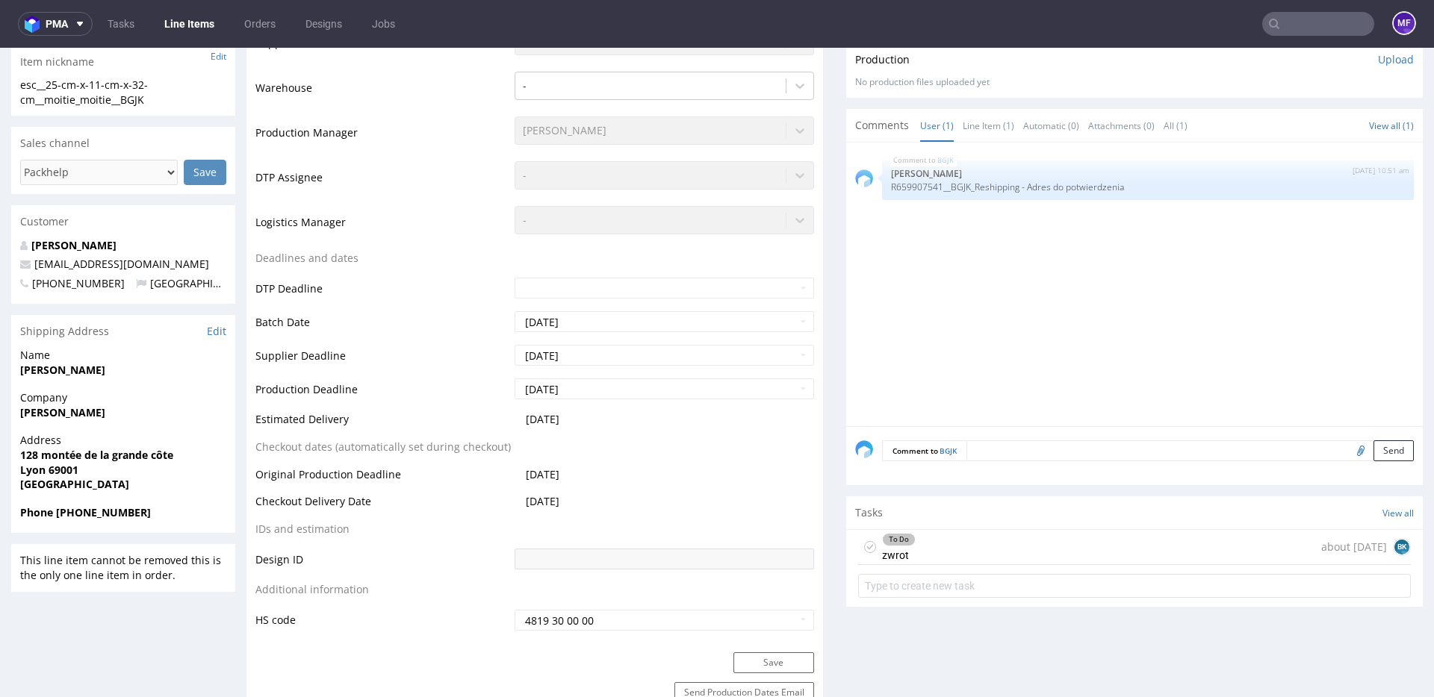
scroll to position [385, 0]
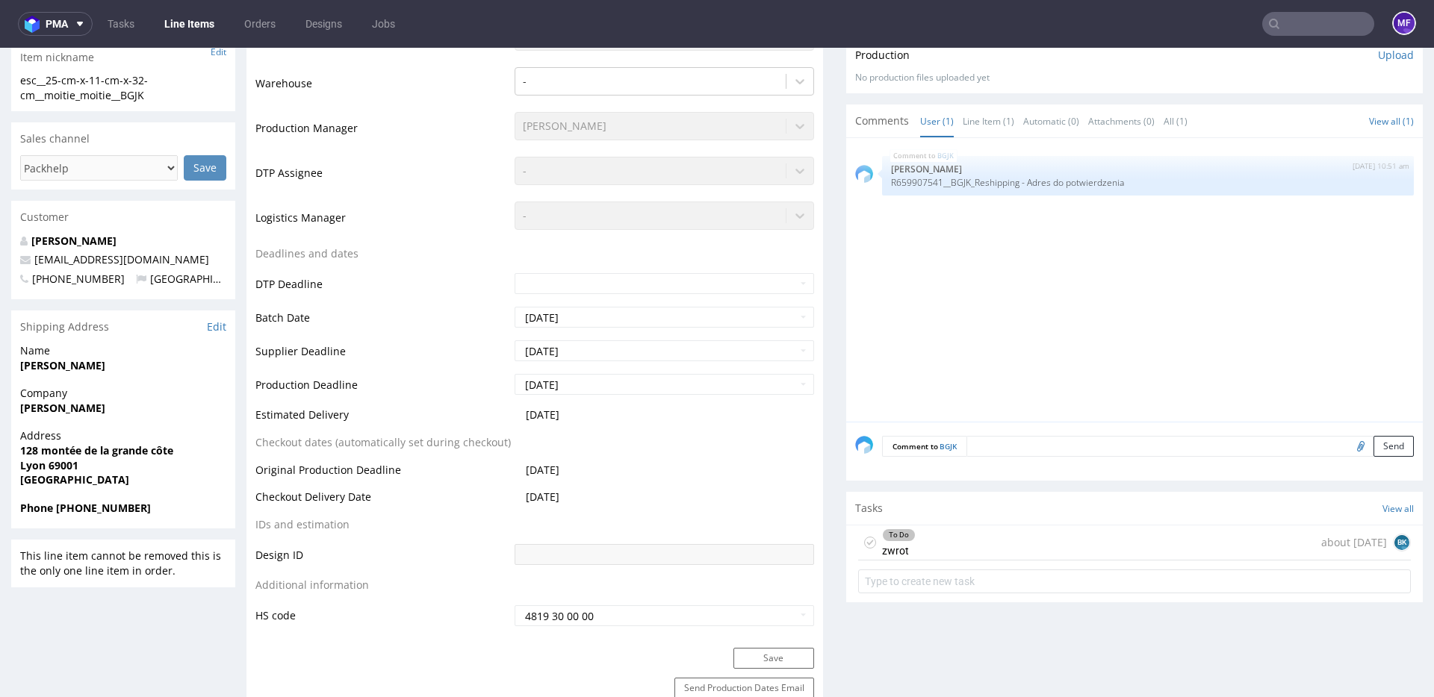
click at [927, 538] on div "To Do zwrot about 1 month ago BK" at bounding box center [1134, 543] width 553 height 35
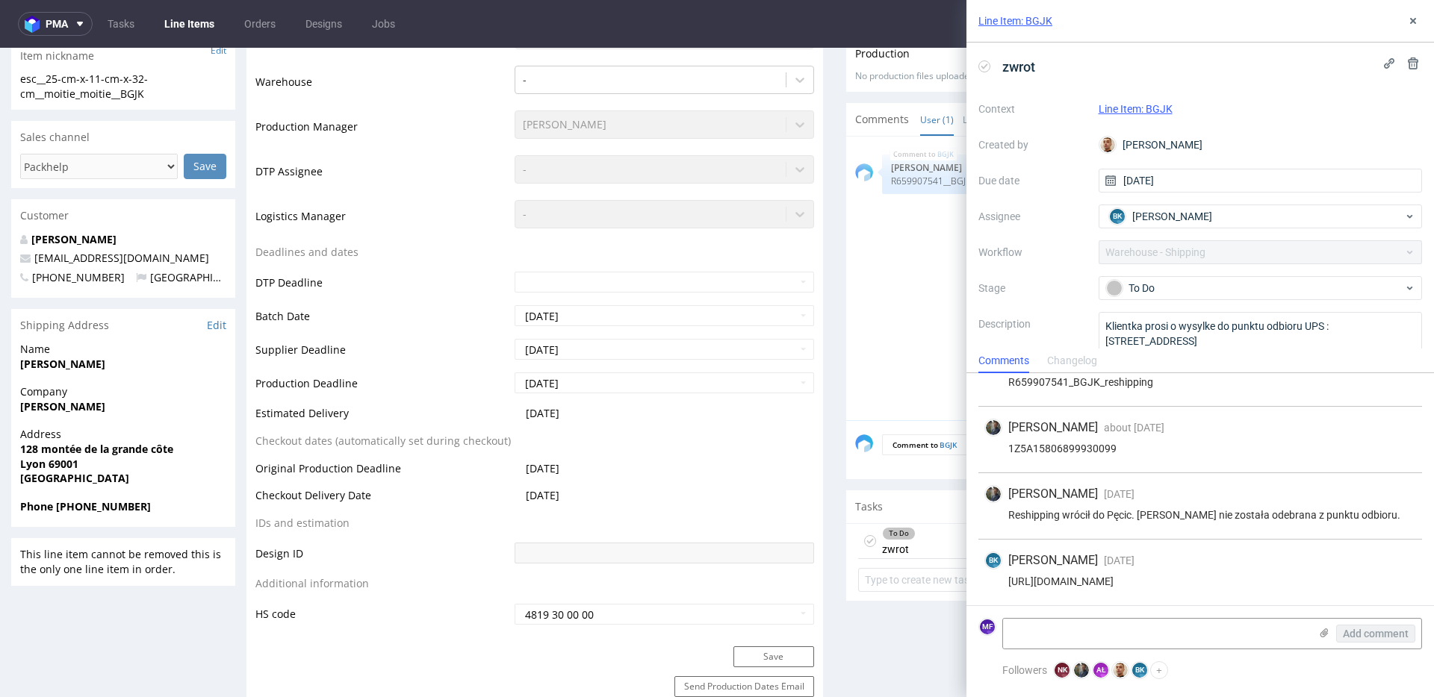
scroll to position [387, 0]
click at [895, 326] on div "BGJK 20th Aug 25 | 10:51 am Jędrzej Wiśniewski R659907541__BGJK_Reshipping - Ad…" at bounding box center [1138, 282] width 567 height 275
click at [1408, 25] on icon at bounding box center [1413, 21] width 12 height 12
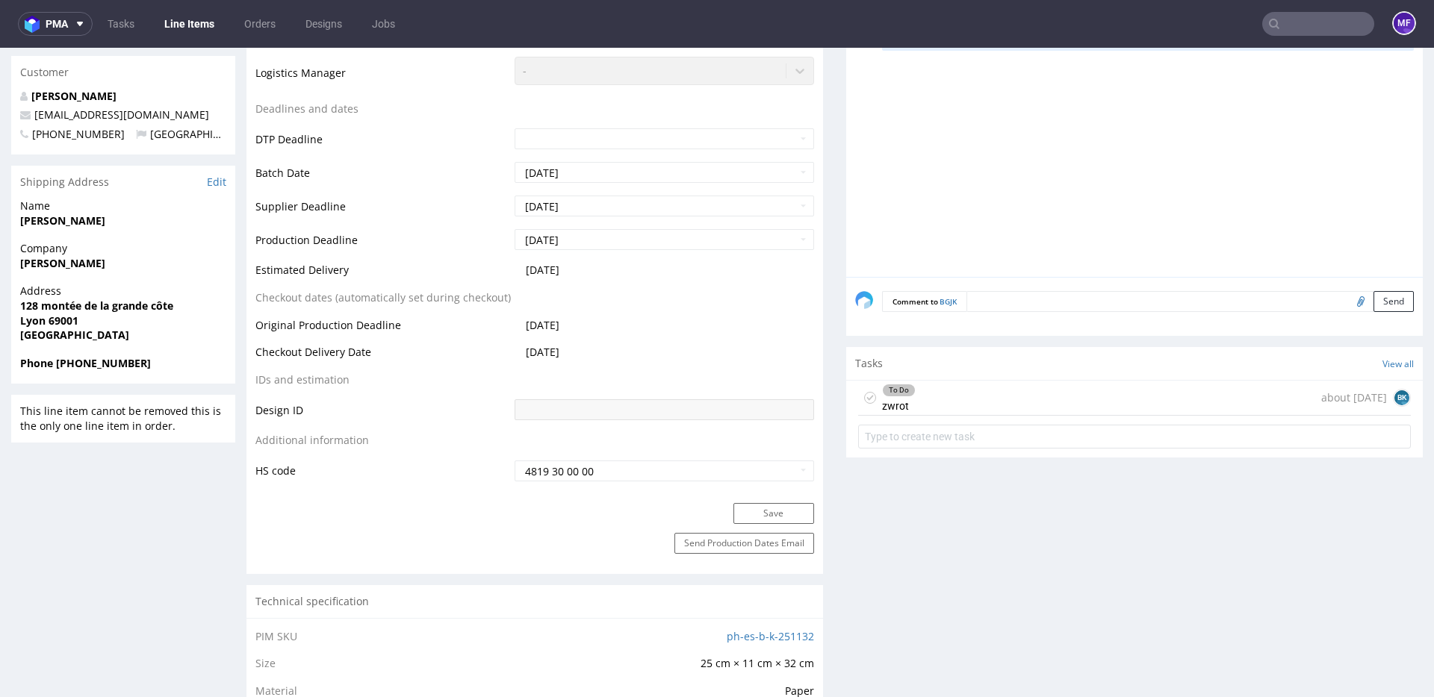
scroll to position [528, 0]
click at [892, 396] on div "To Do" at bounding box center [899, 392] width 32 height 12
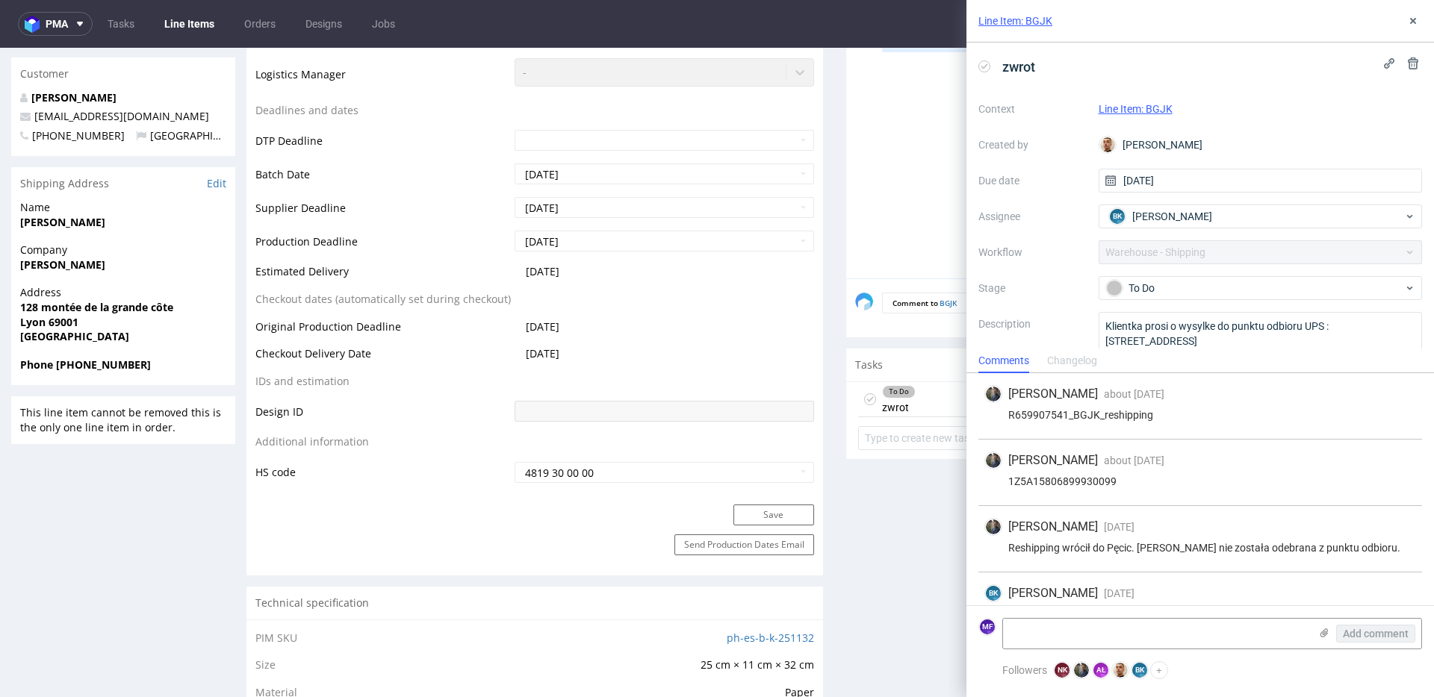
scroll to position [33, 0]
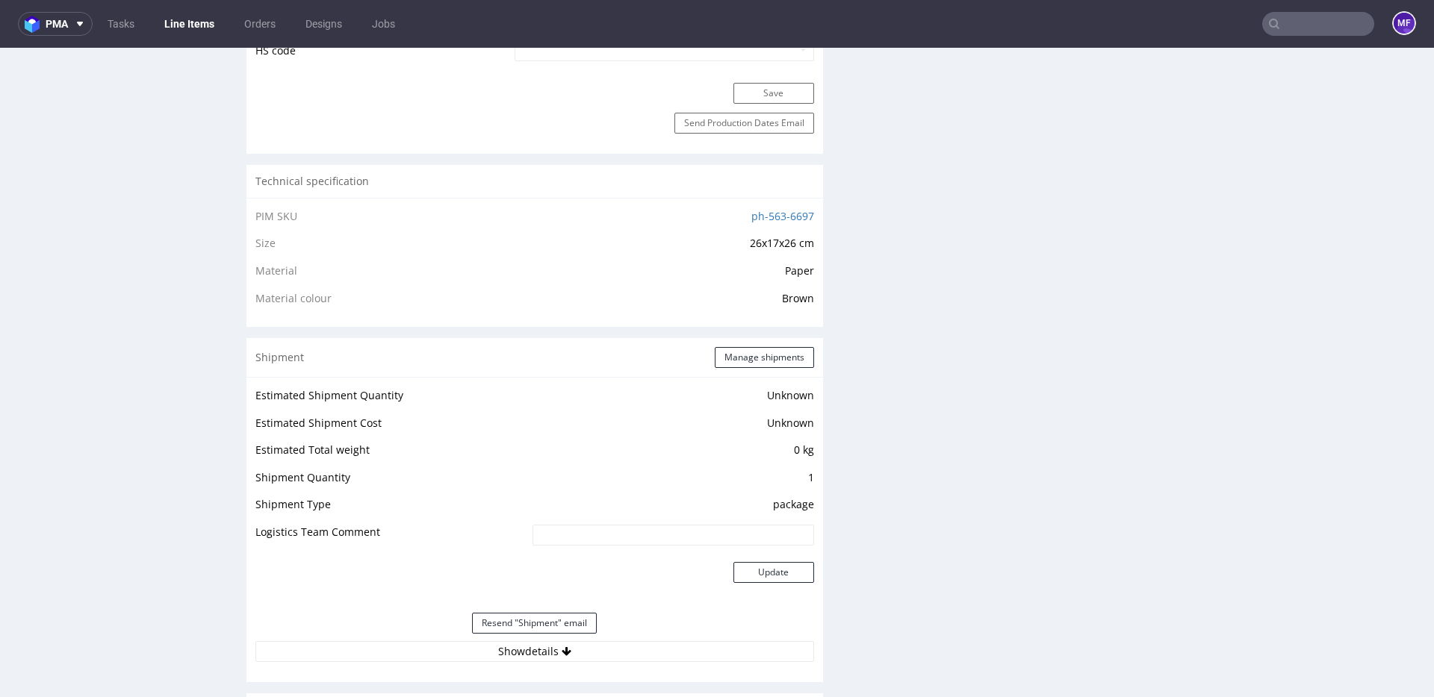
scroll to position [912, 0]
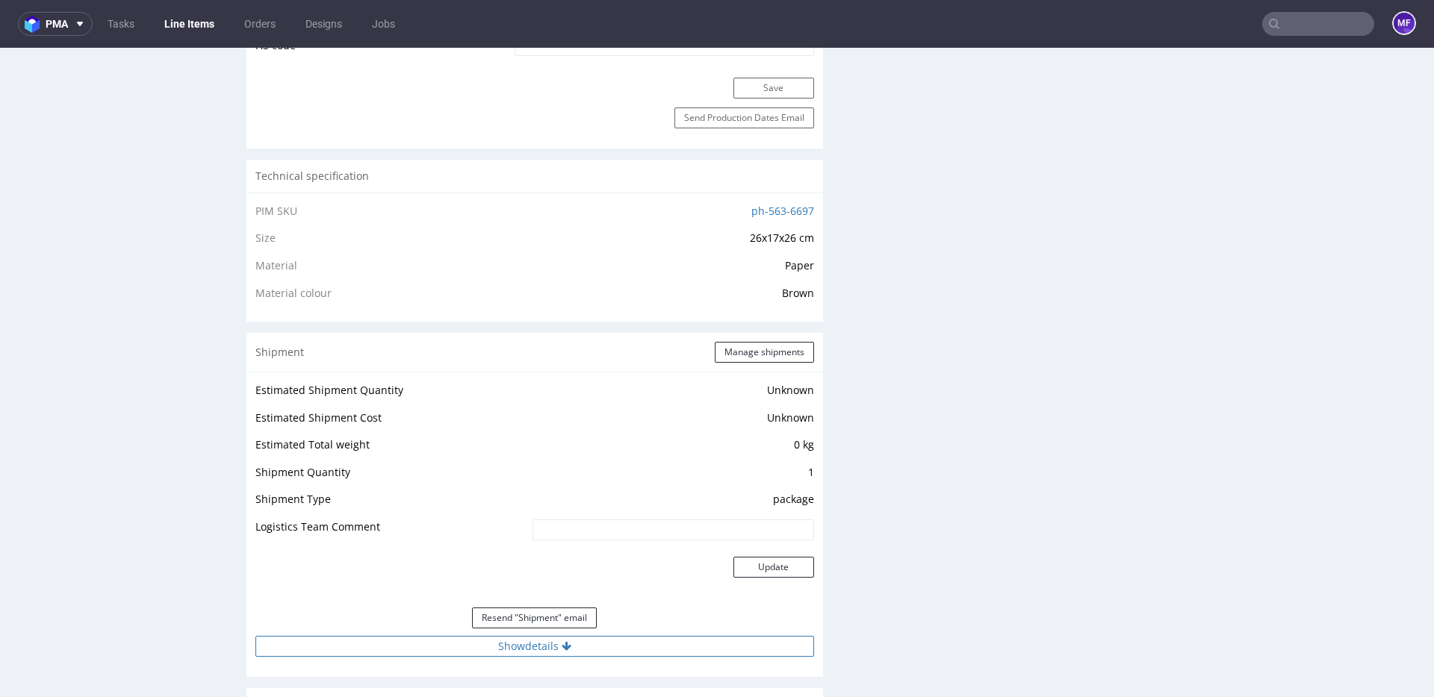
click at [556, 647] on button "Show details" at bounding box center [534, 646] width 559 height 21
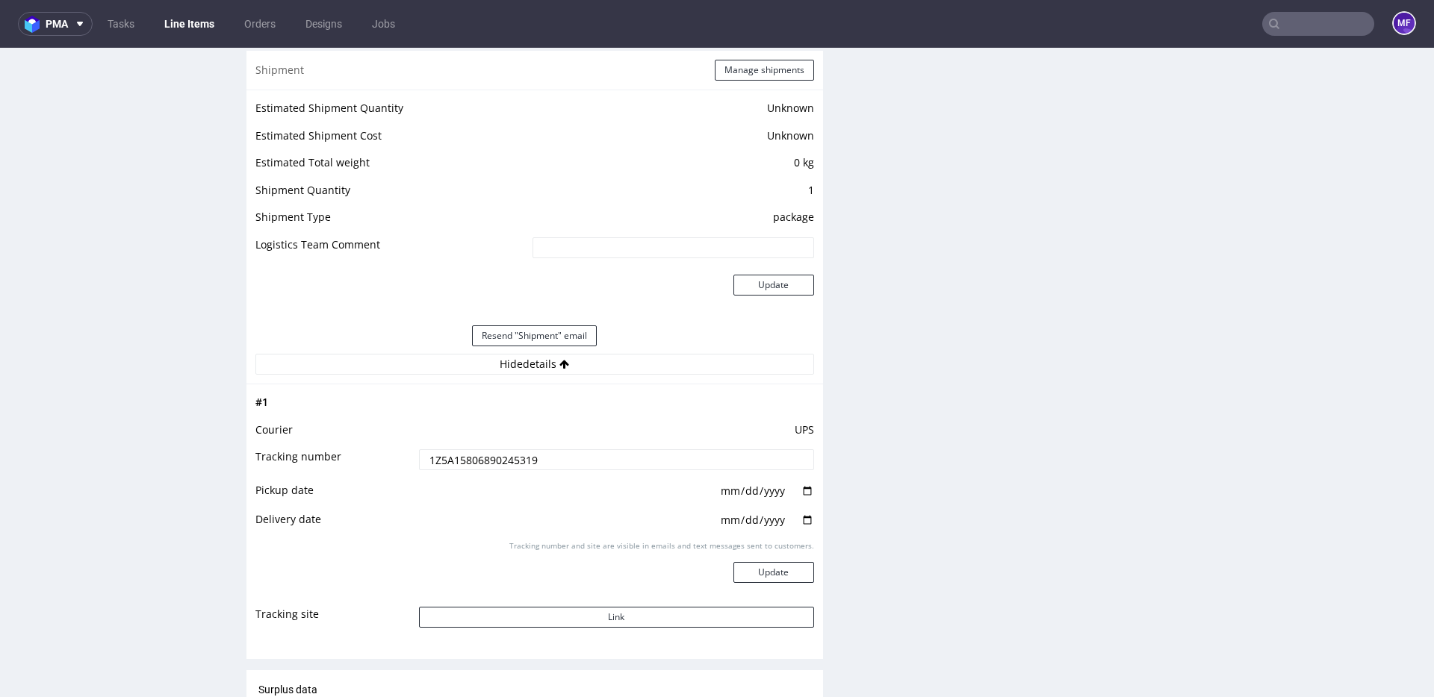
scroll to position [1194, 0]
click at [570, 619] on button "Link" at bounding box center [616, 618] width 395 height 21
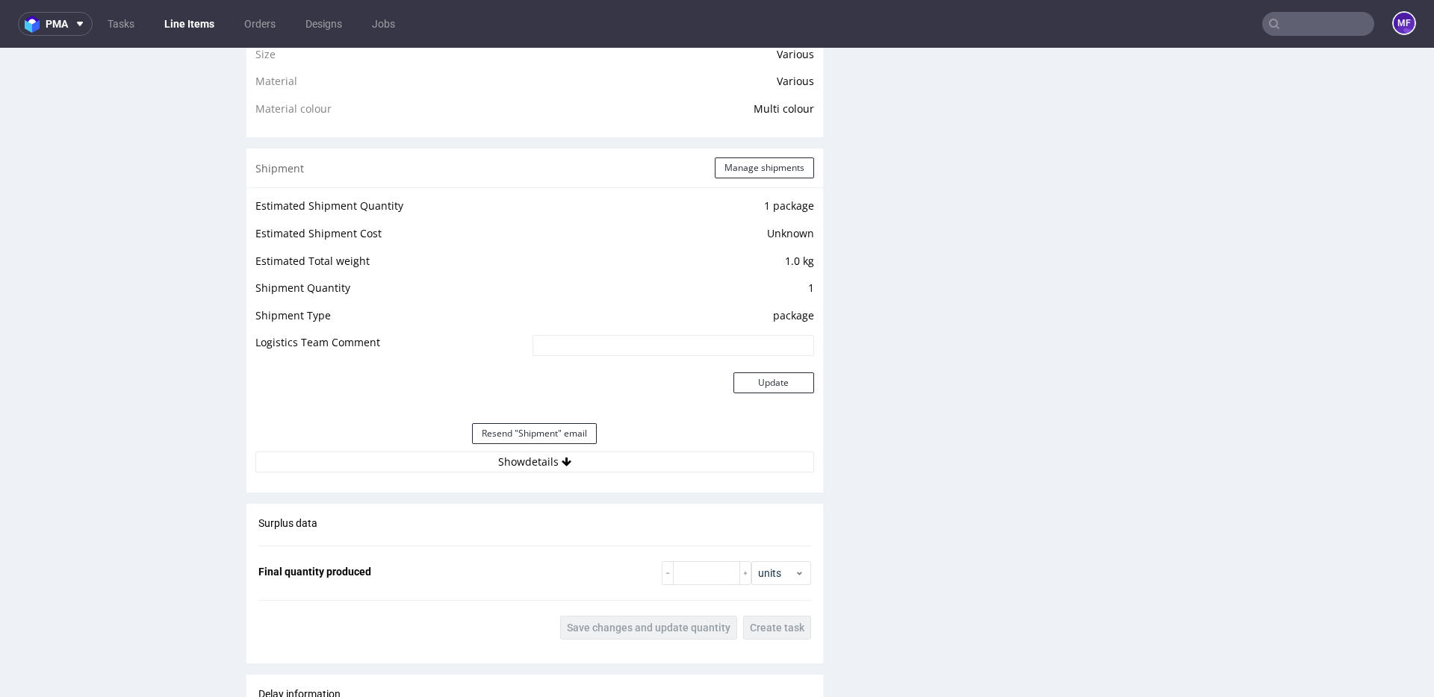
scroll to position [1230, 0]
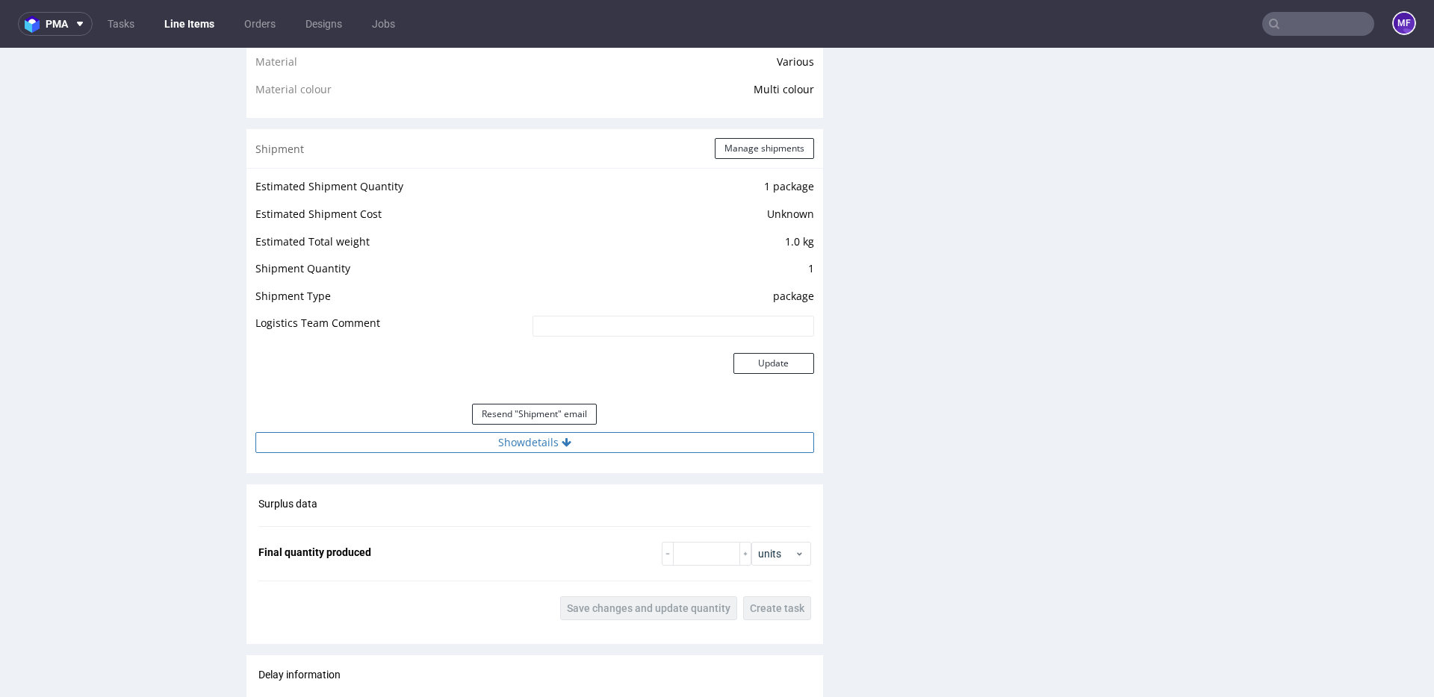
click at [523, 453] on button "Show details" at bounding box center [534, 442] width 559 height 21
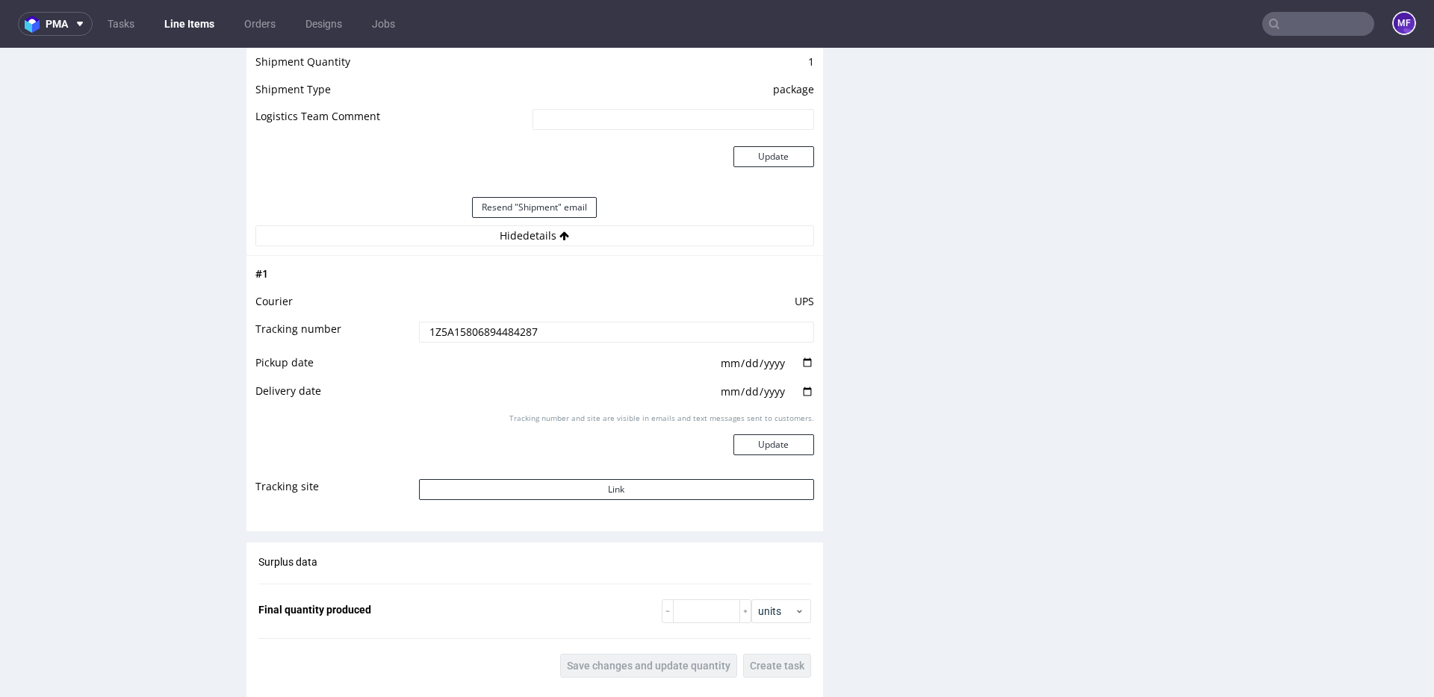
scroll to position [1445, 0]
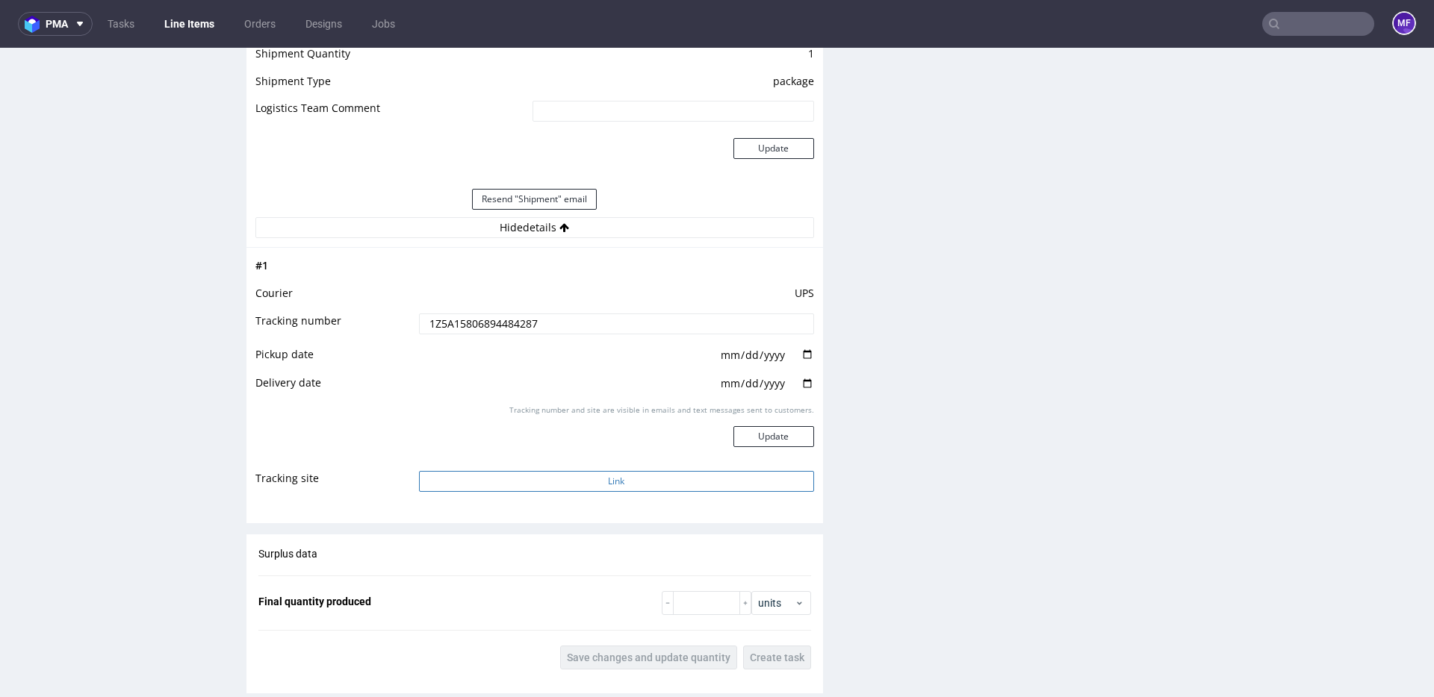
click at [548, 492] on button "Link" at bounding box center [616, 481] width 395 height 21
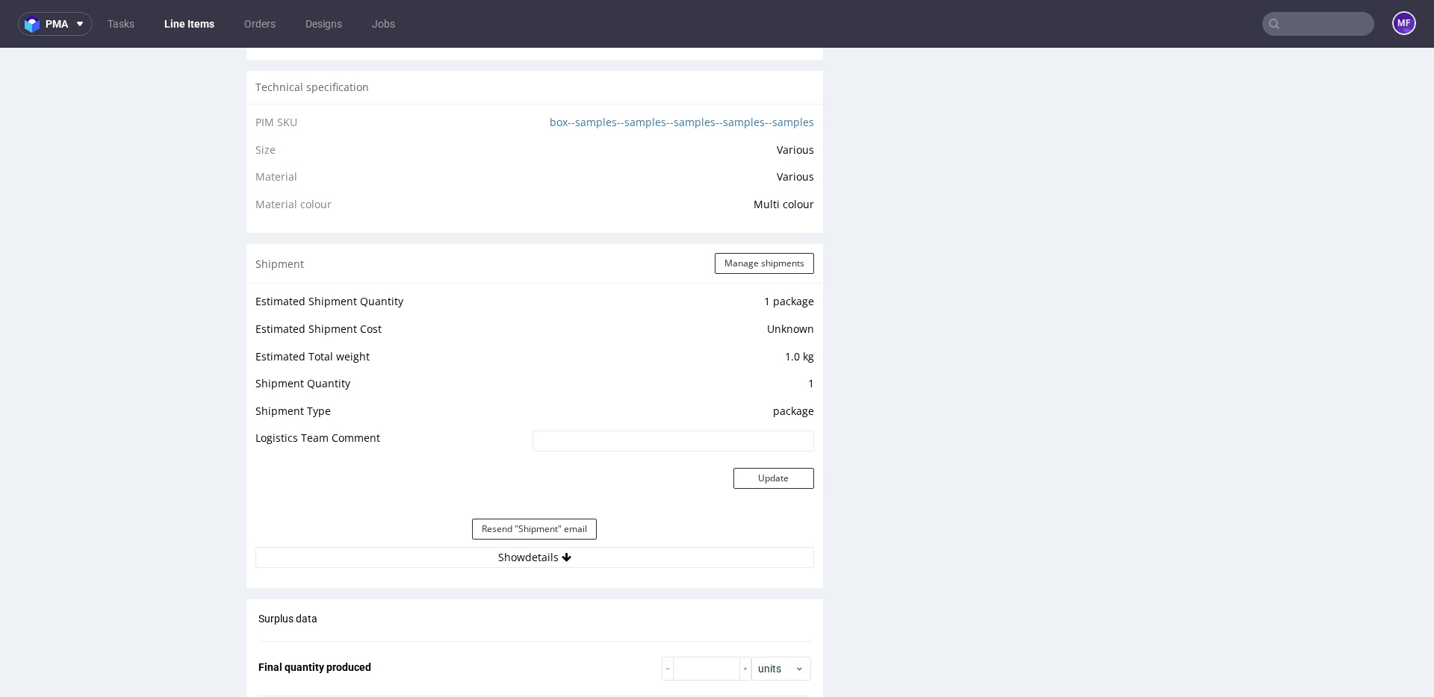
scroll to position [1119, 0]
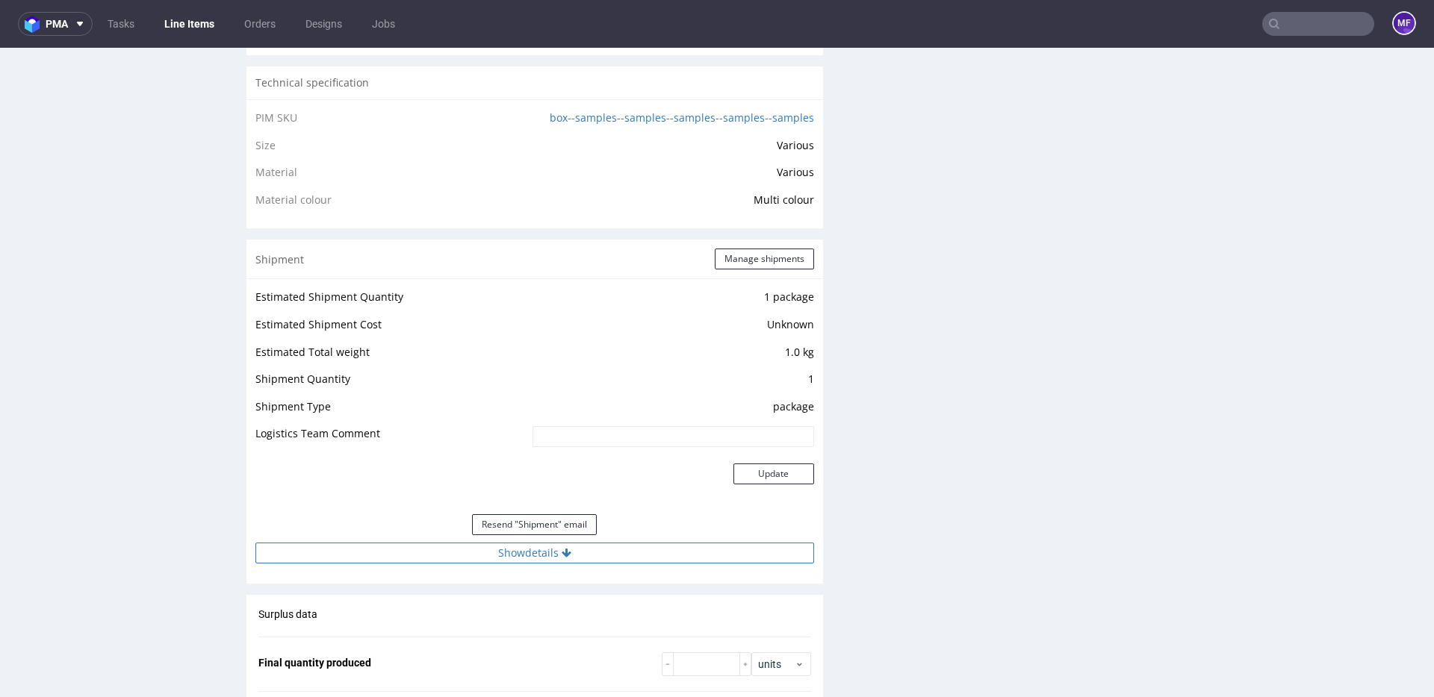
click at [557, 548] on button "Show details" at bounding box center [534, 553] width 559 height 21
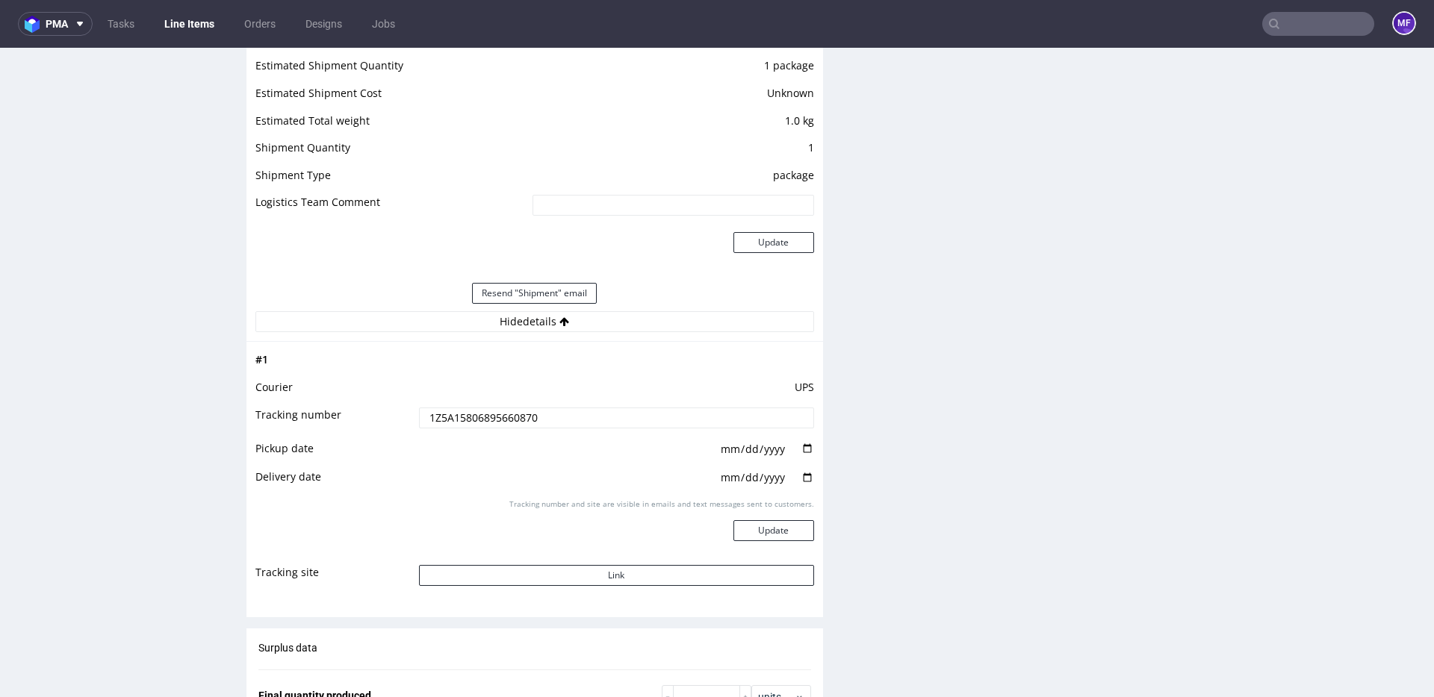
scroll to position [1358, 0]
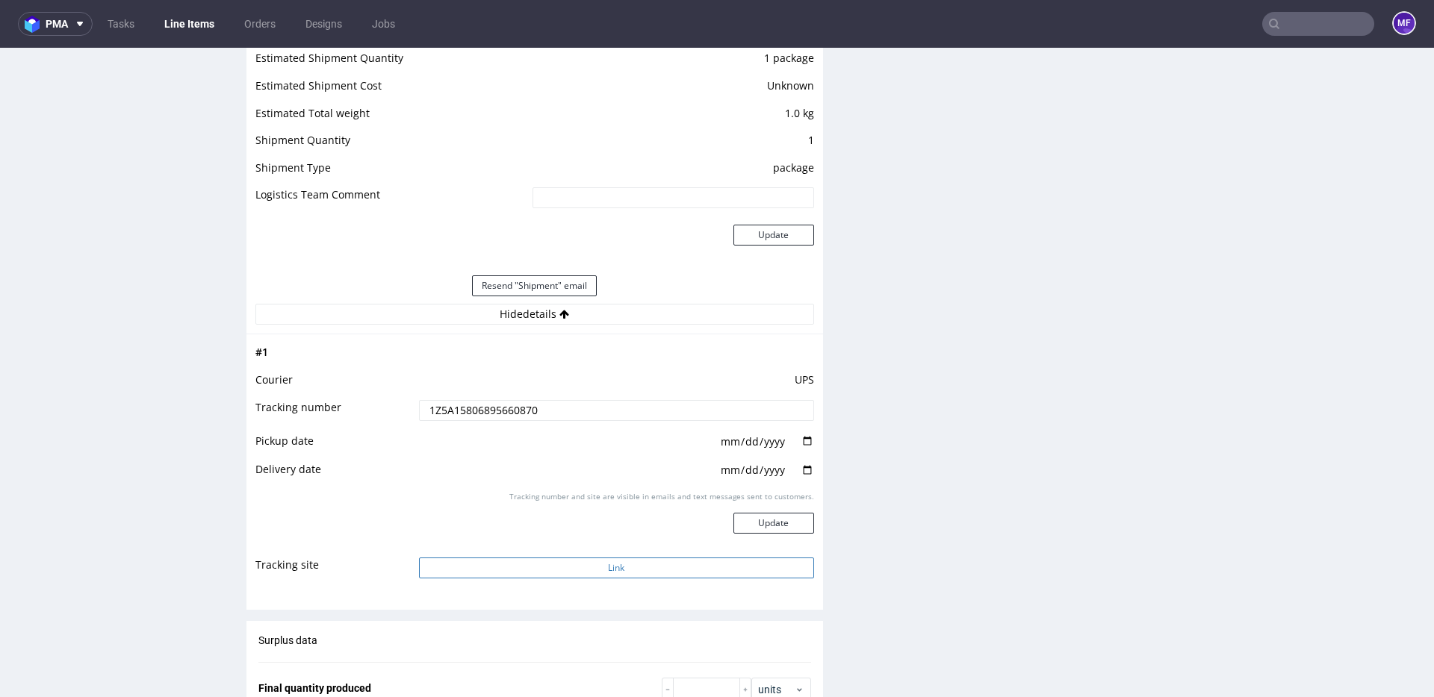
click at [576, 561] on button "Link" at bounding box center [616, 568] width 395 height 21
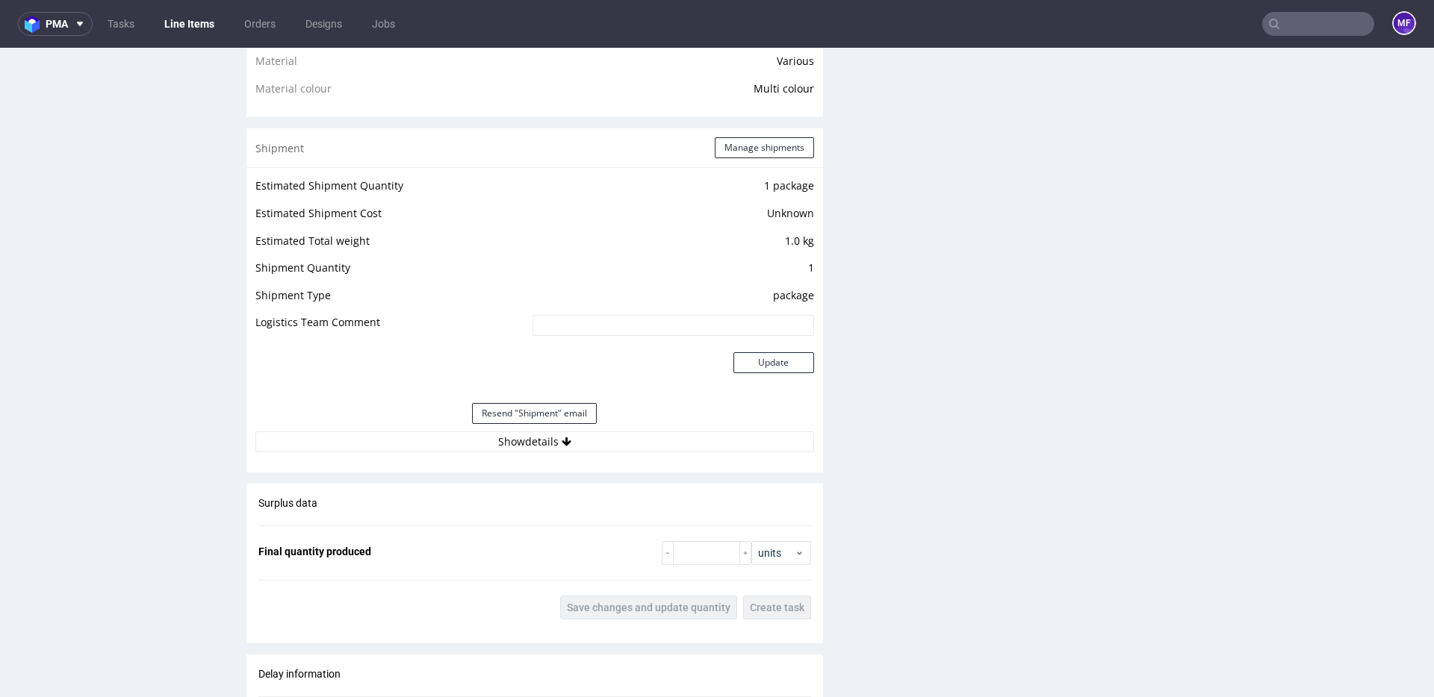
scroll to position [1234, 0]
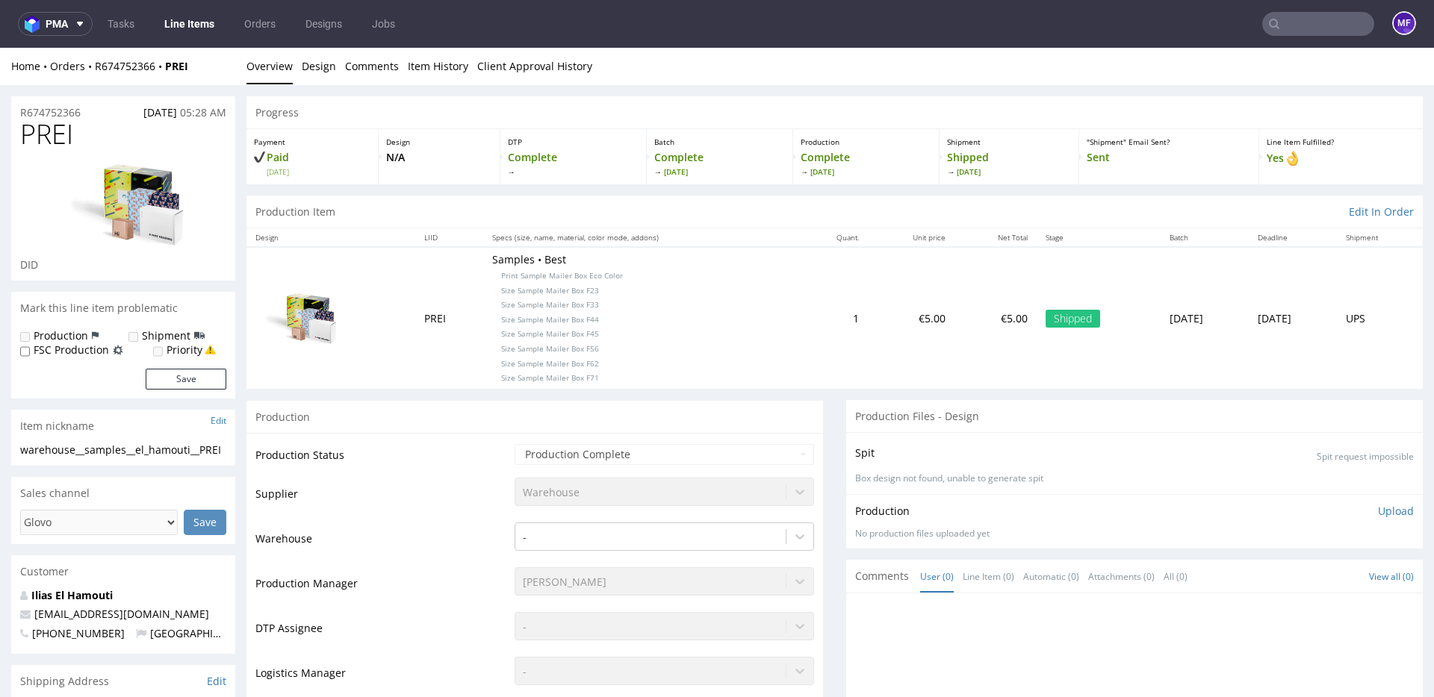
scroll to position [7, 0]
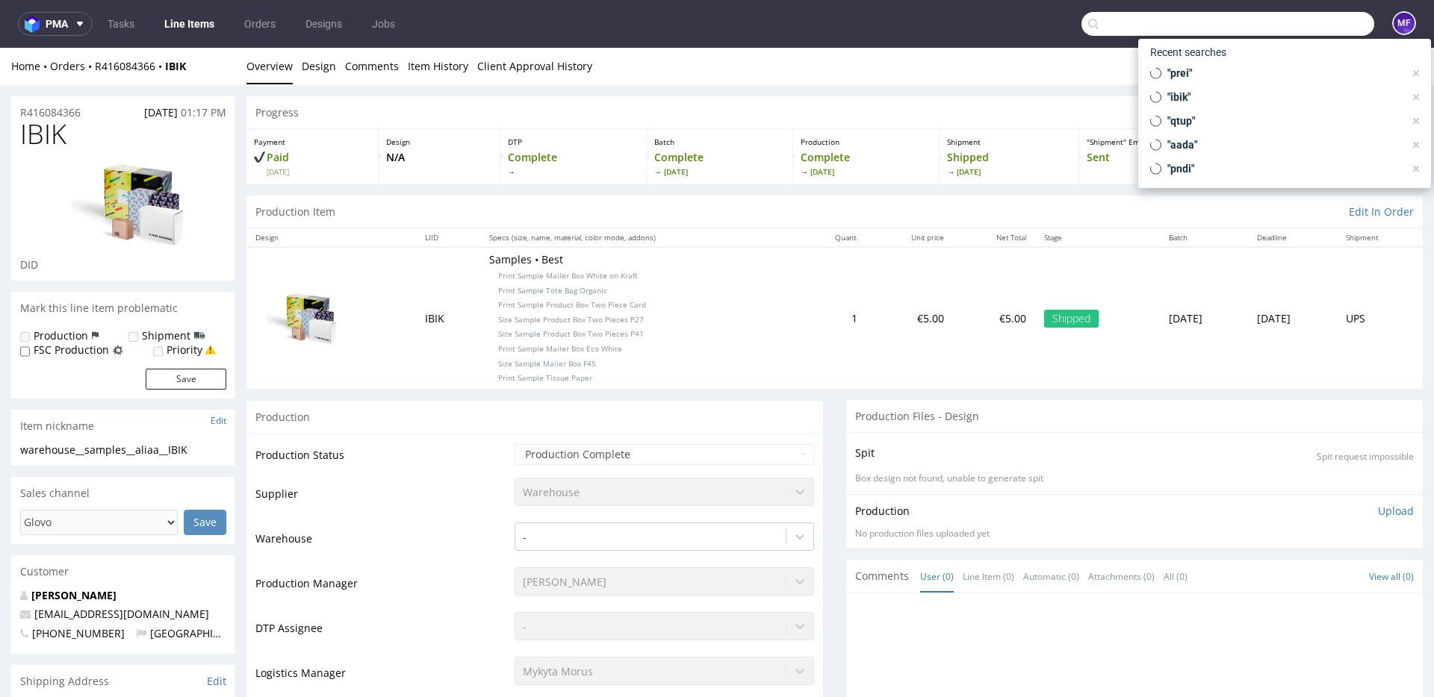
click at [1302, 22] on input "text" at bounding box center [1227, 24] width 293 height 24
paste input "1Z5A15806886821641"
type input "1Z5A15806886821641"
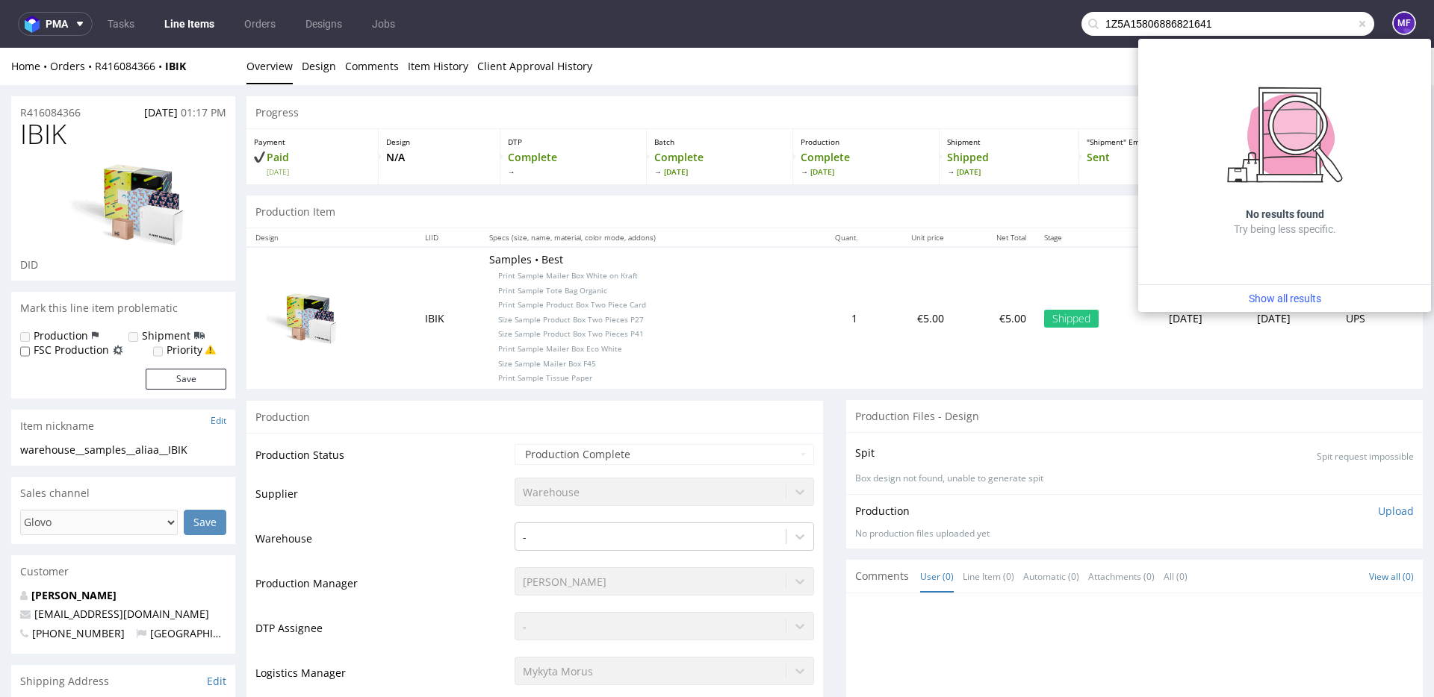
drag, startPoint x: 1284, startPoint y: 22, endPoint x: 1048, endPoint y: 22, distance: 236.0
click at [1048, 22] on nav "pma Tasks Line Items Orders Designs Jobs 1Z5A15806886821641 MF" at bounding box center [717, 24] width 1434 height 48
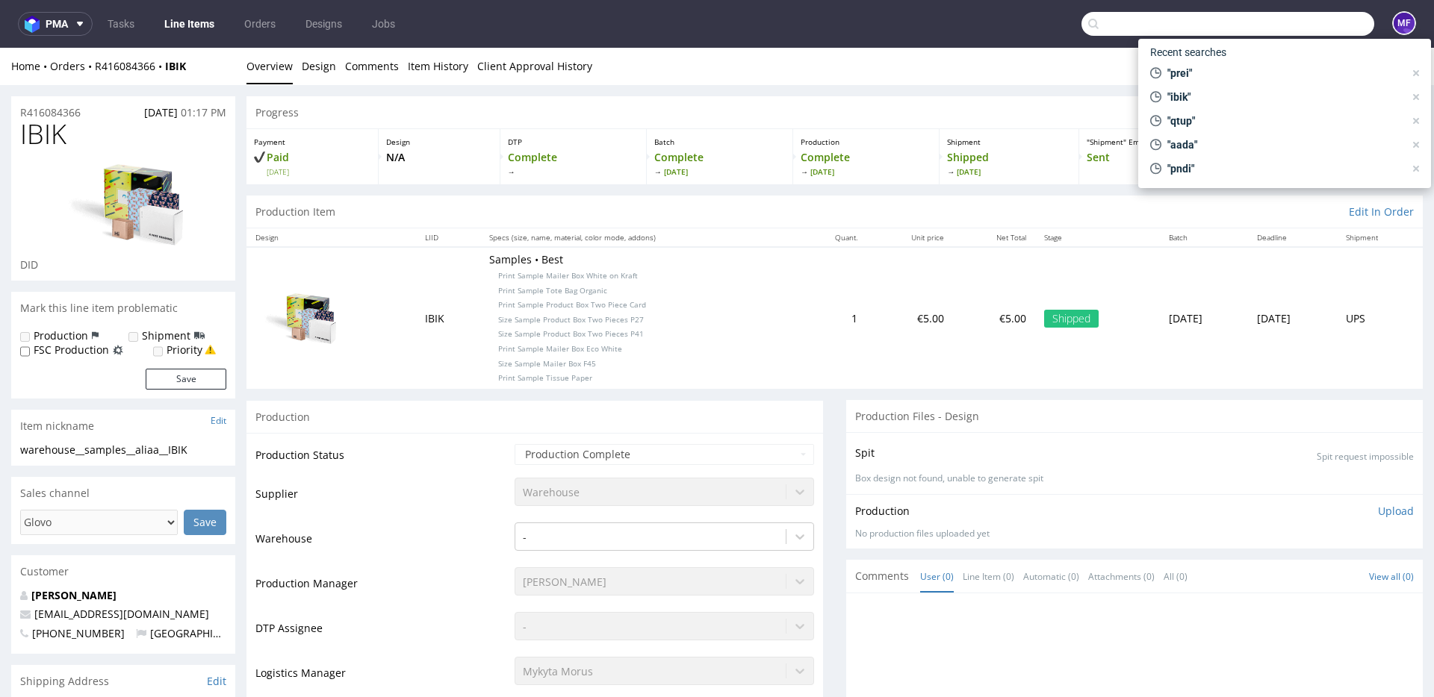
click at [1201, 33] on input "text" at bounding box center [1227, 24] width 293 height 24
paste input "1Z5A15806887008475"
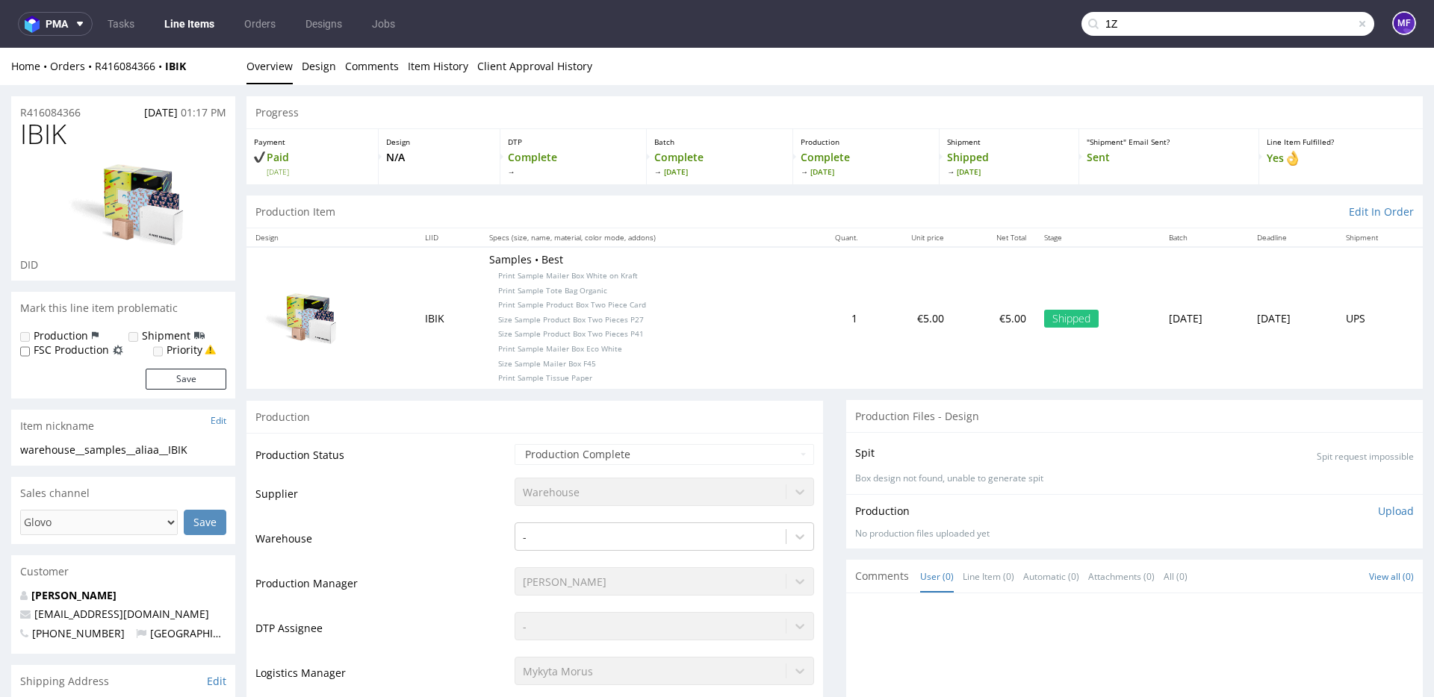
type input "1"
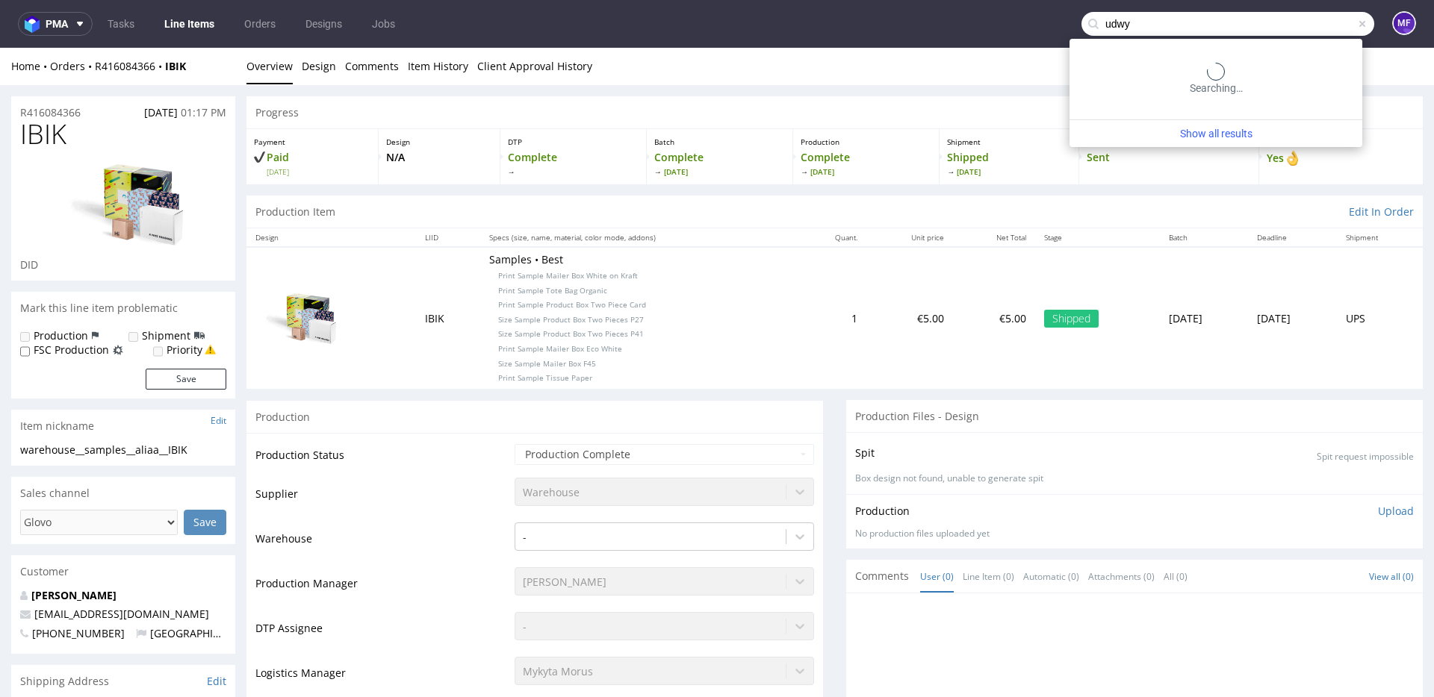
type input "udwy"
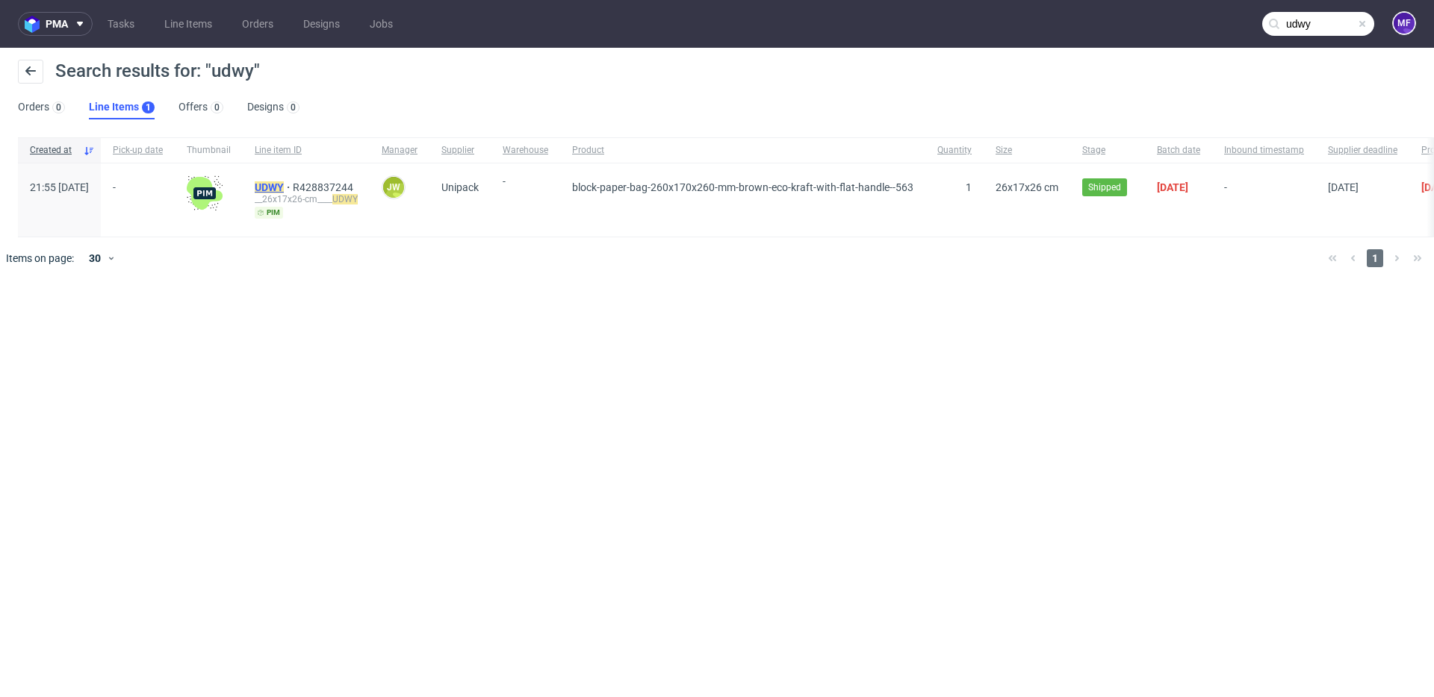
click at [284, 189] on mark "UDWY" at bounding box center [269, 187] width 29 height 12
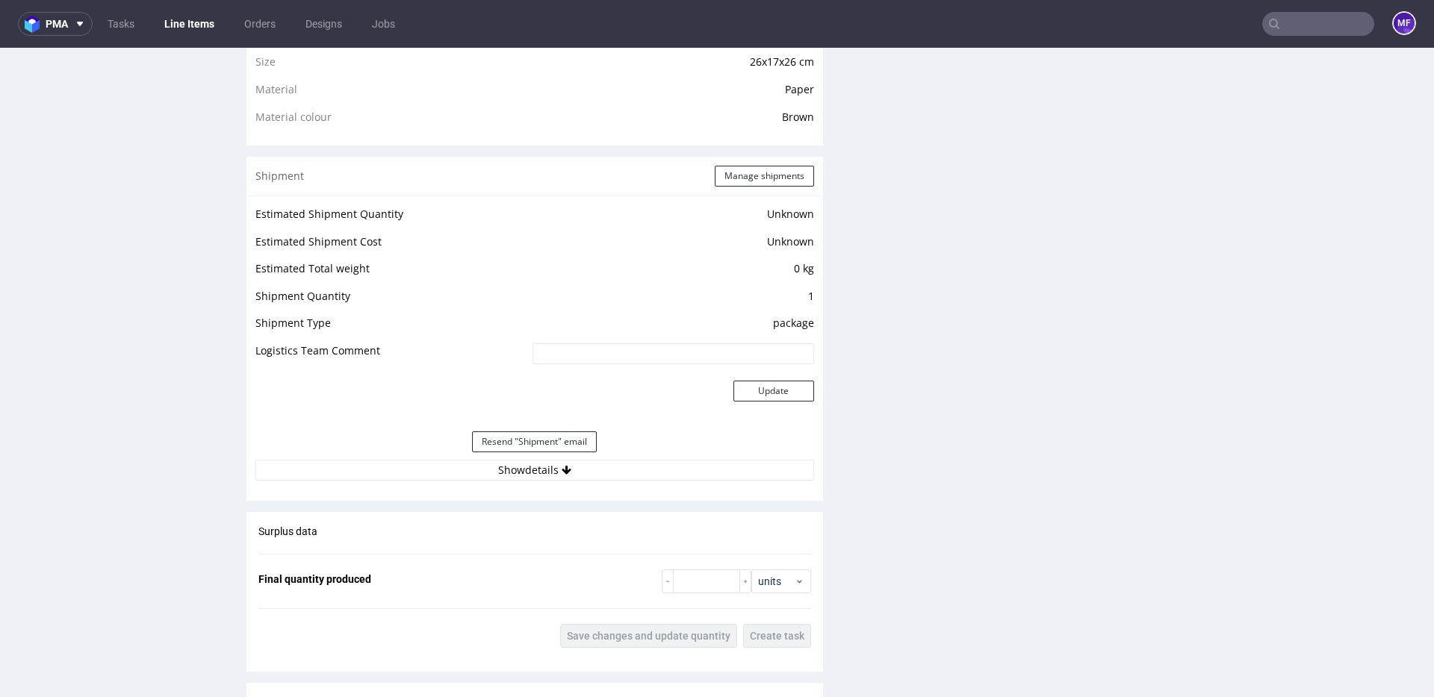
scroll to position [1082, 0]
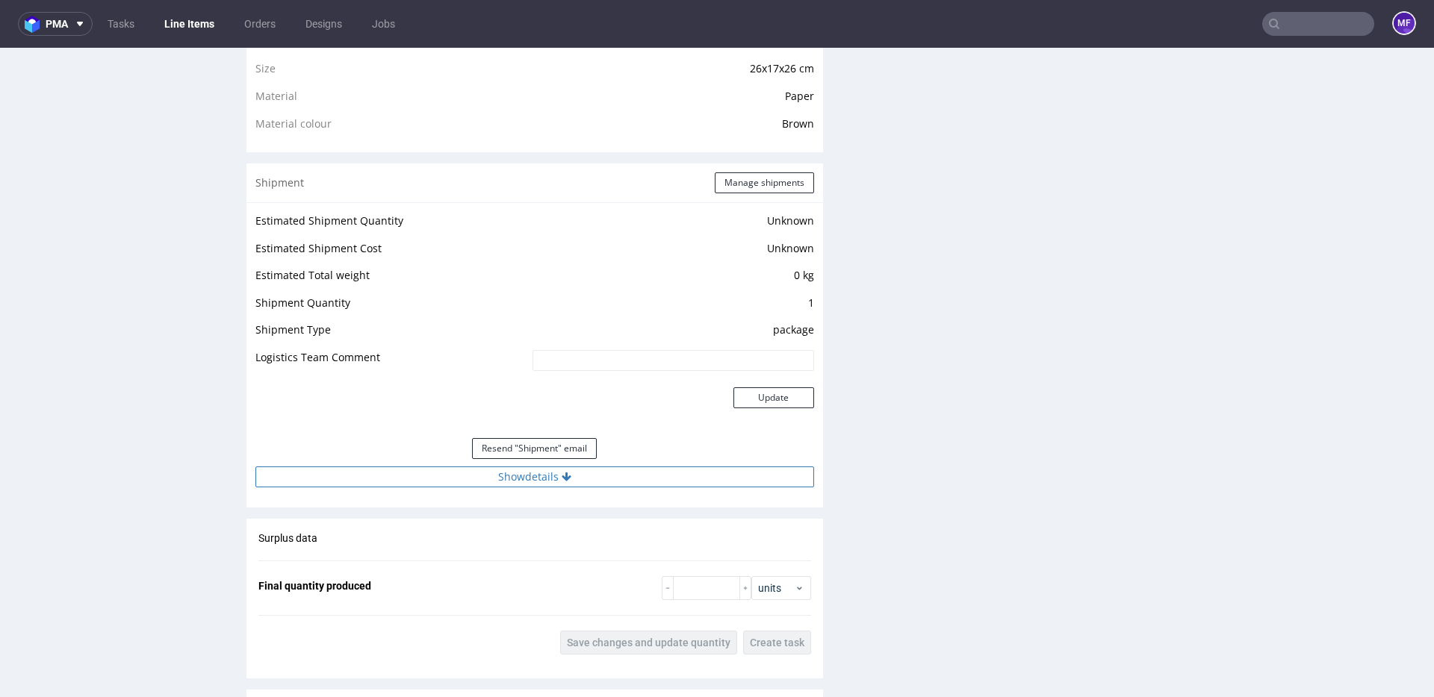
click at [497, 475] on button "Show details" at bounding box center [534, 477] width 559 height 21
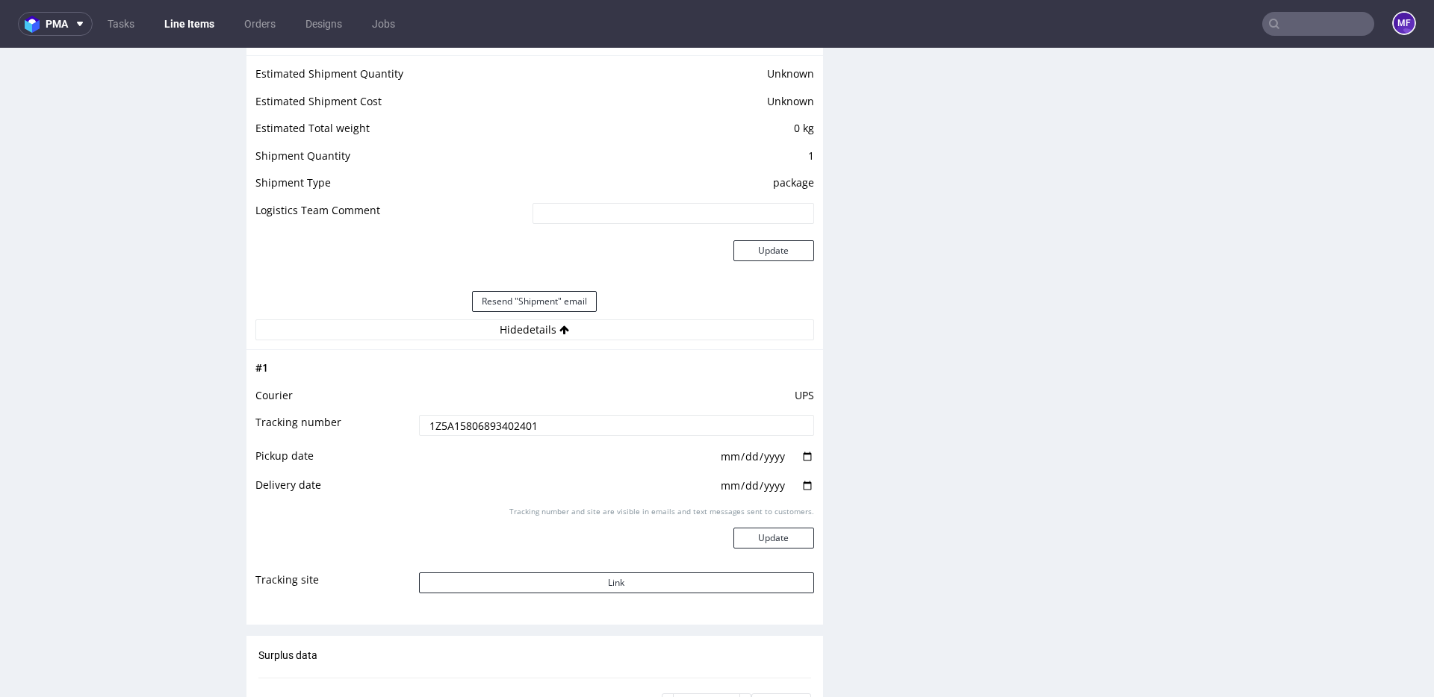
scroll to position [1269, 0]
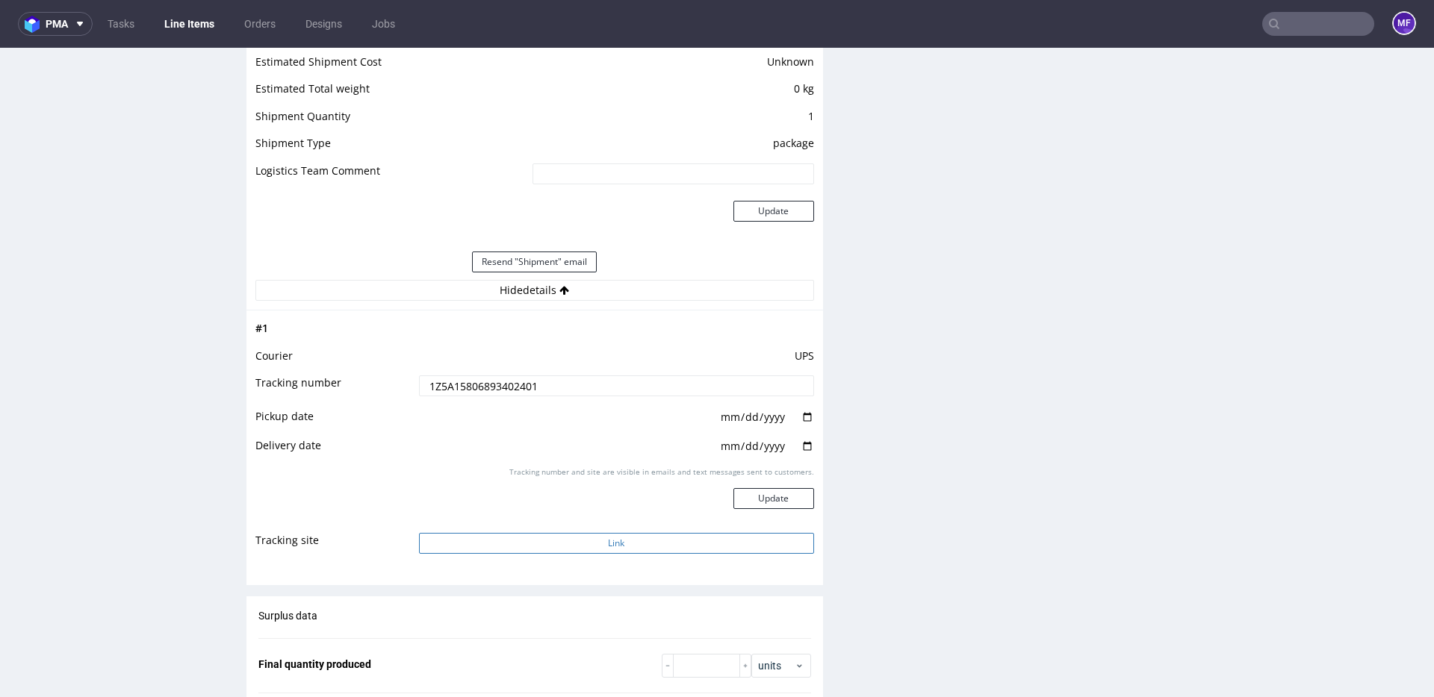
click at [612, 544] on button "Link" at bounding box center [616, 543] width 395 height 21
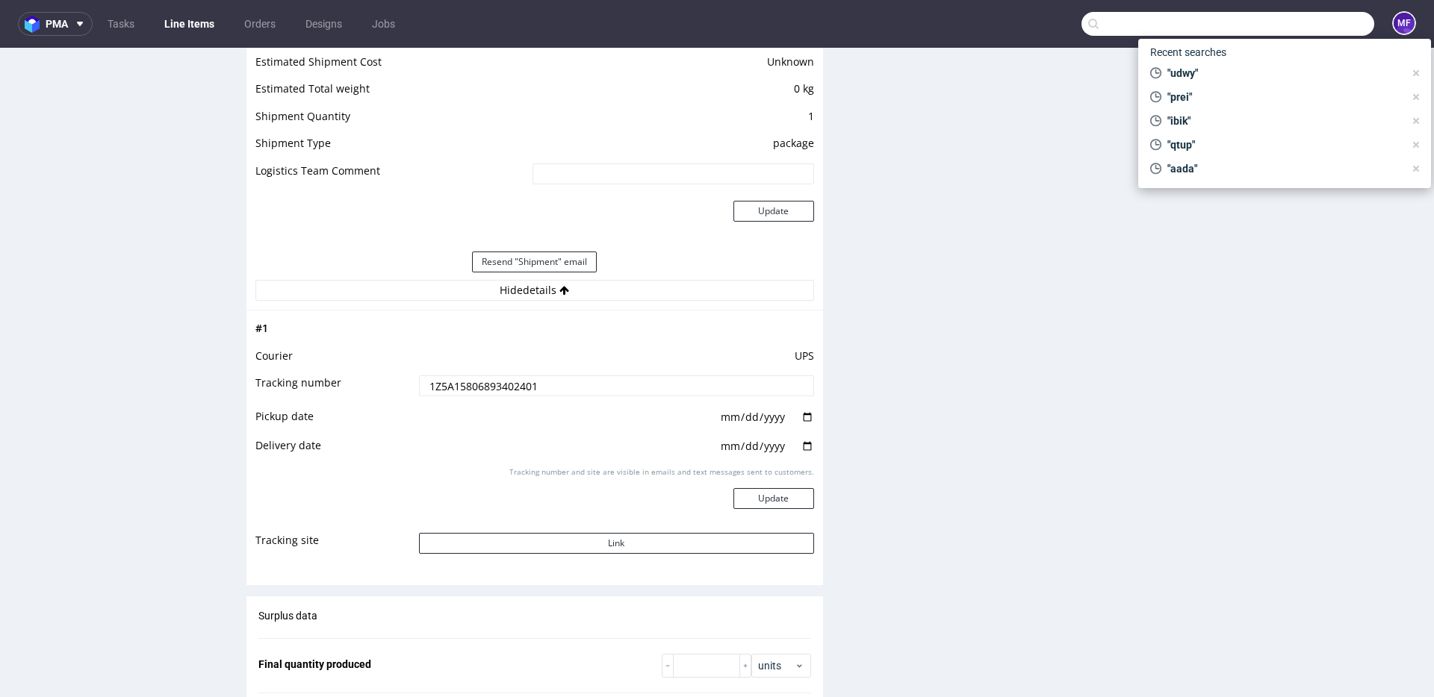
click at [1298, 30] on input "text" at bounding box center [1227, 24] width 293 height 24
click at [1219, 78] on span ""udwy"" at bounding box center [1282, 73] width 243 height 15
type input "udwy"
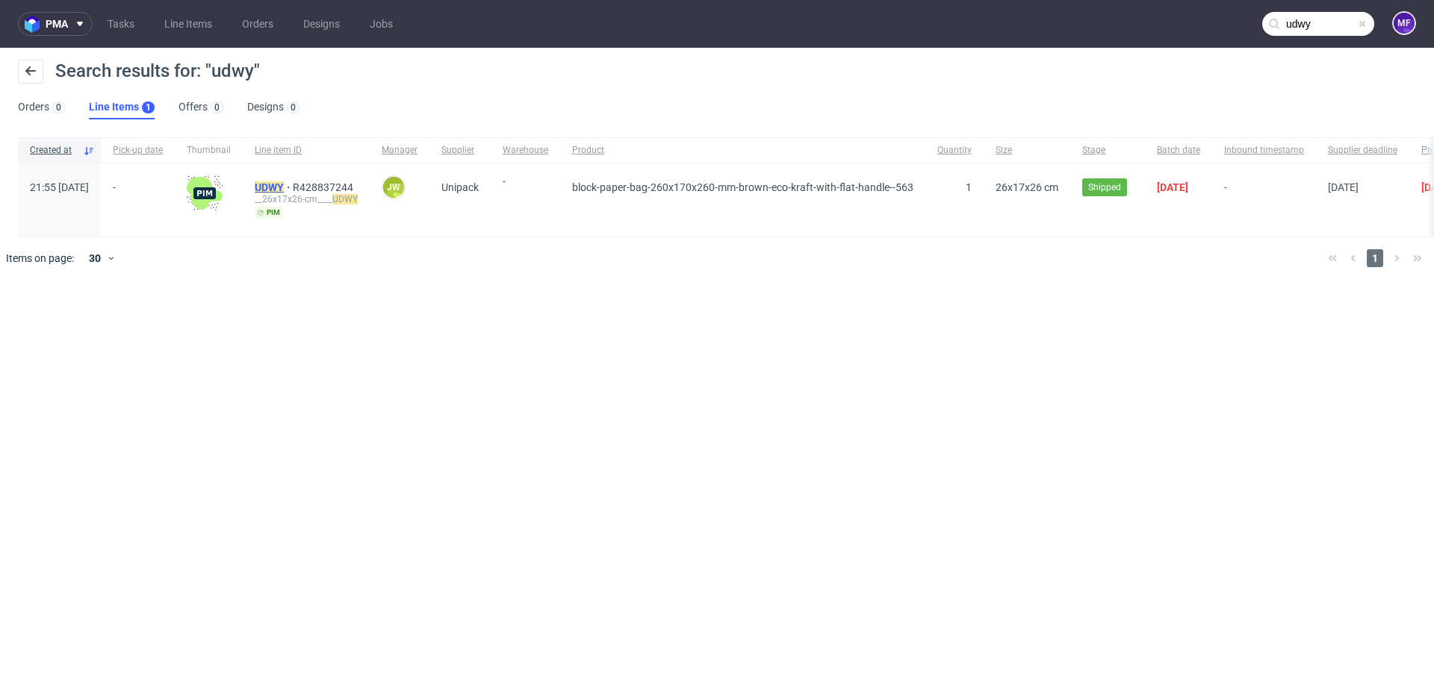
click at [284, 192] on mark "UDWY" at bounding box center [269, 187] width 29 height 12
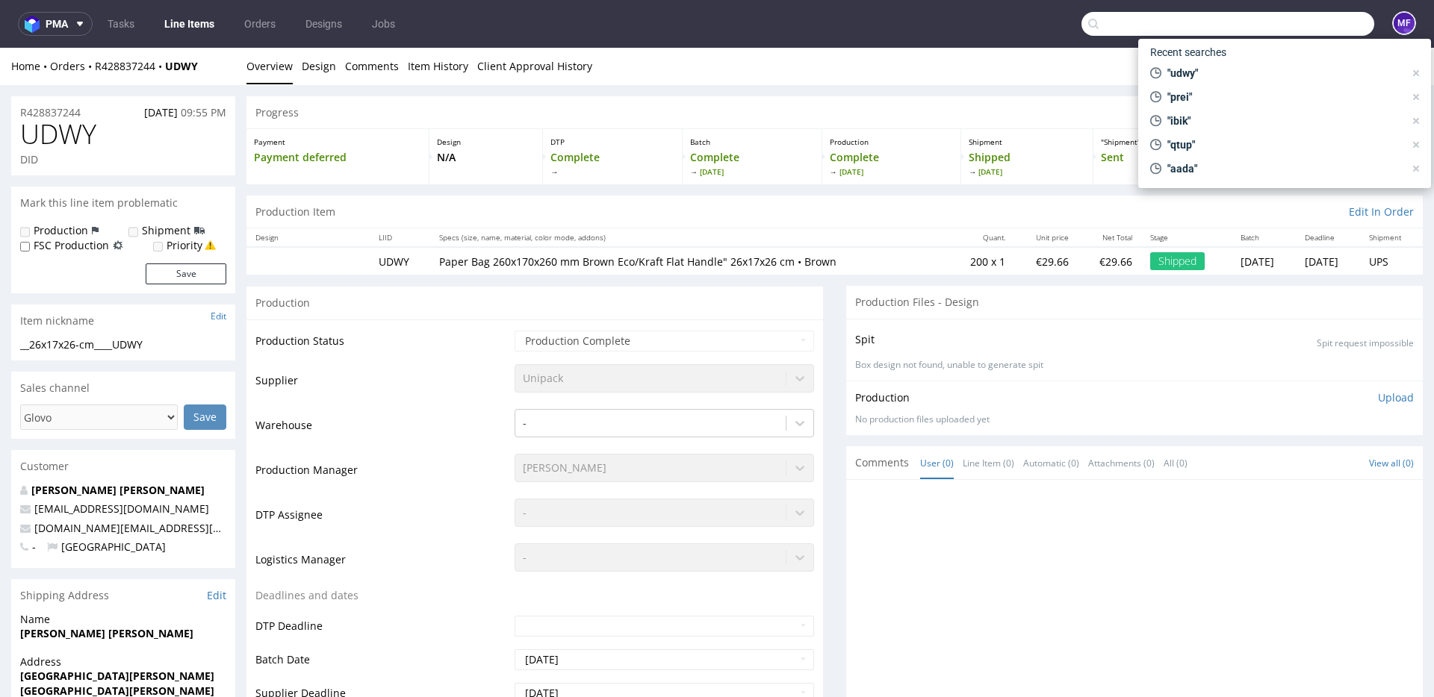
click at [1288, 30] on input "text" at bounding box center [1227, 24] width 293 height 24
click at [1230, 89] on div ""prei"" at bounding box center [1277, 97] width 266 height 21
type input "prei"
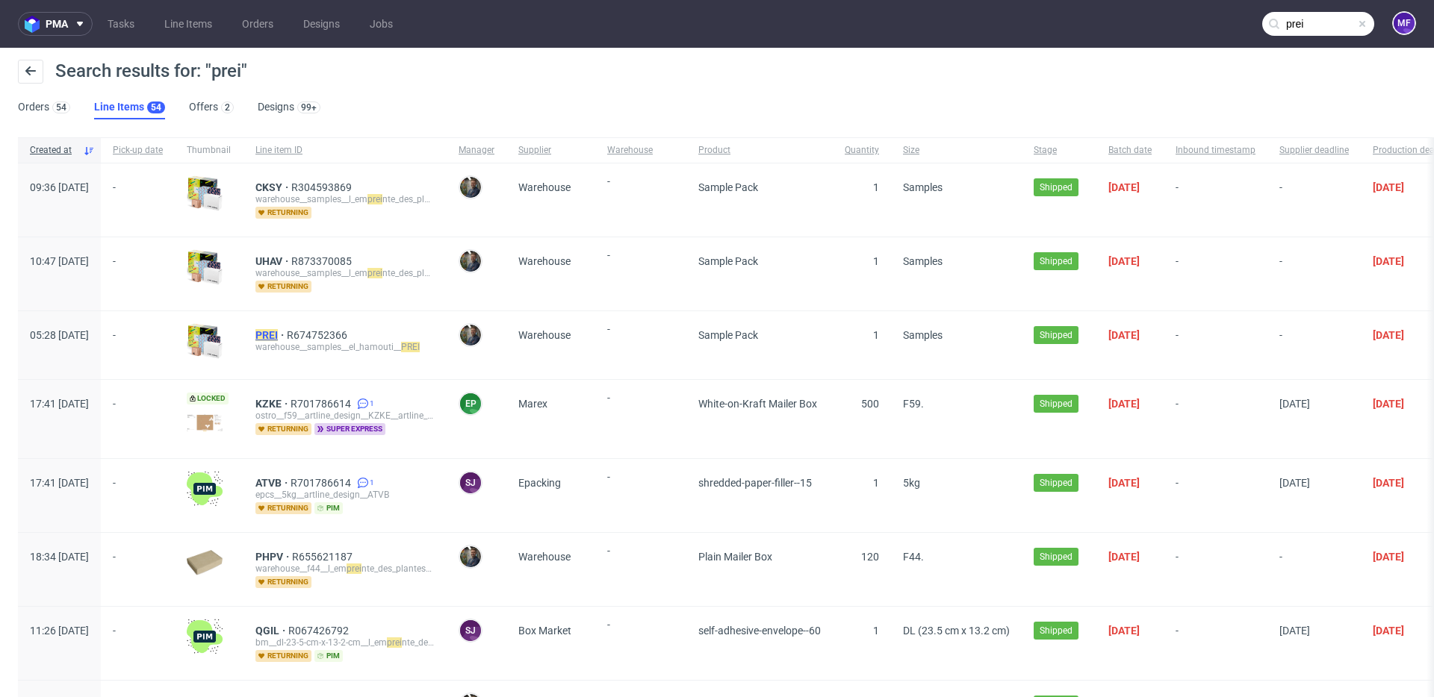
click at [278, 333] on mark "PREI" at bounding box center [266, 335] width 22 height 12
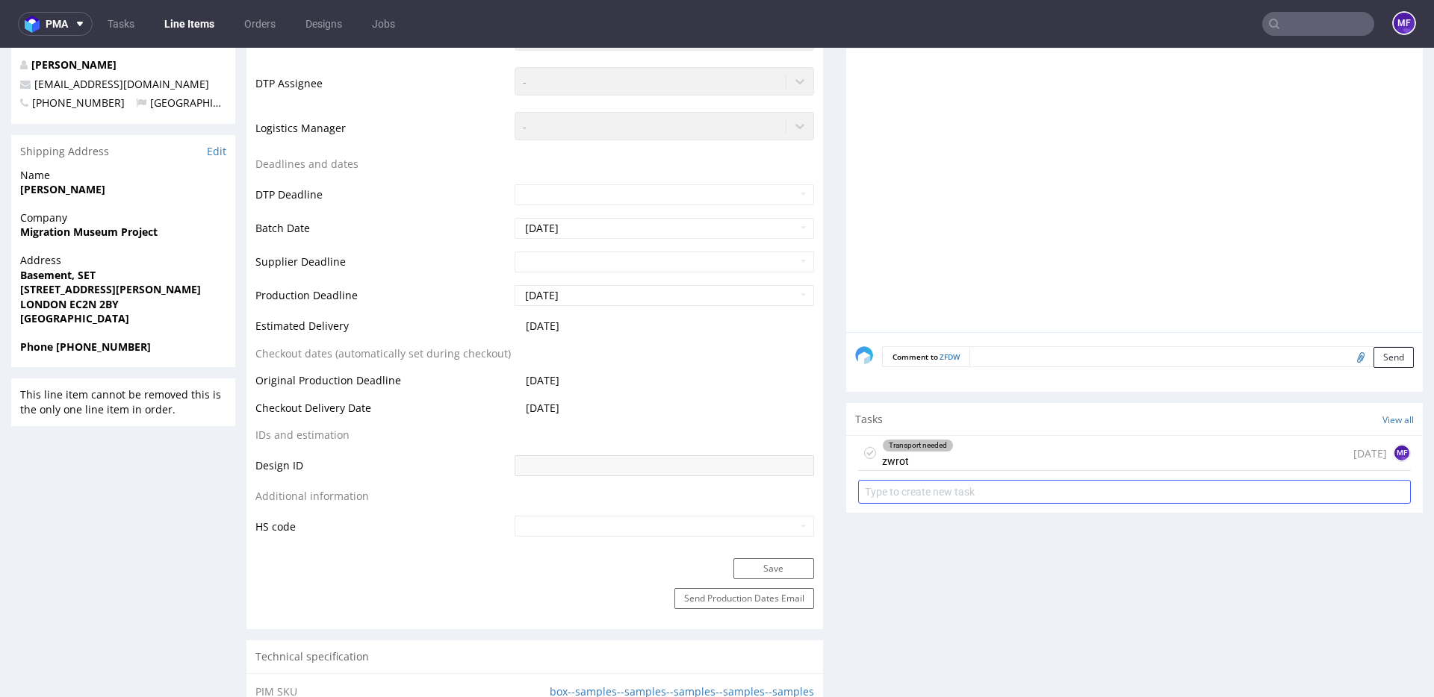
scroll to position [549, 0]
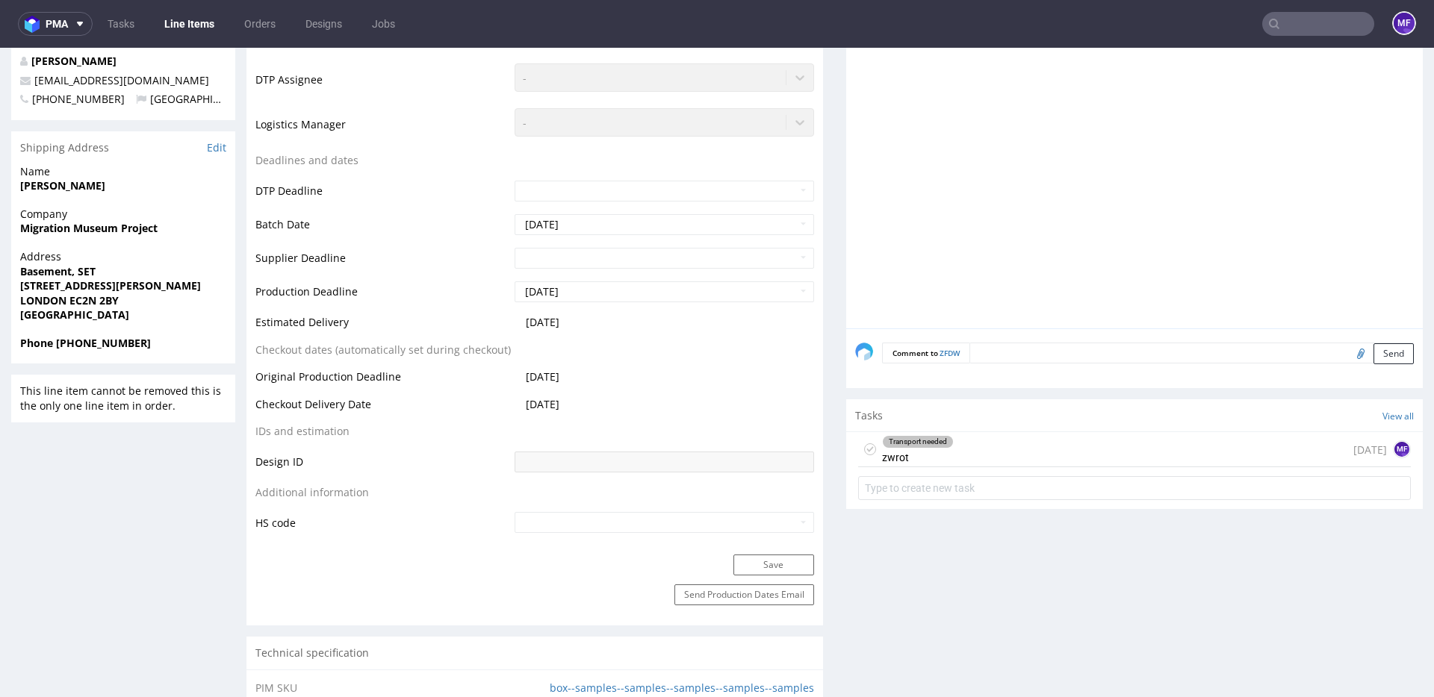
click at [980, 454] on div "Transport needed zwrot 14 days ago MF" at bounding box center [1134, 449] width 553 height 35
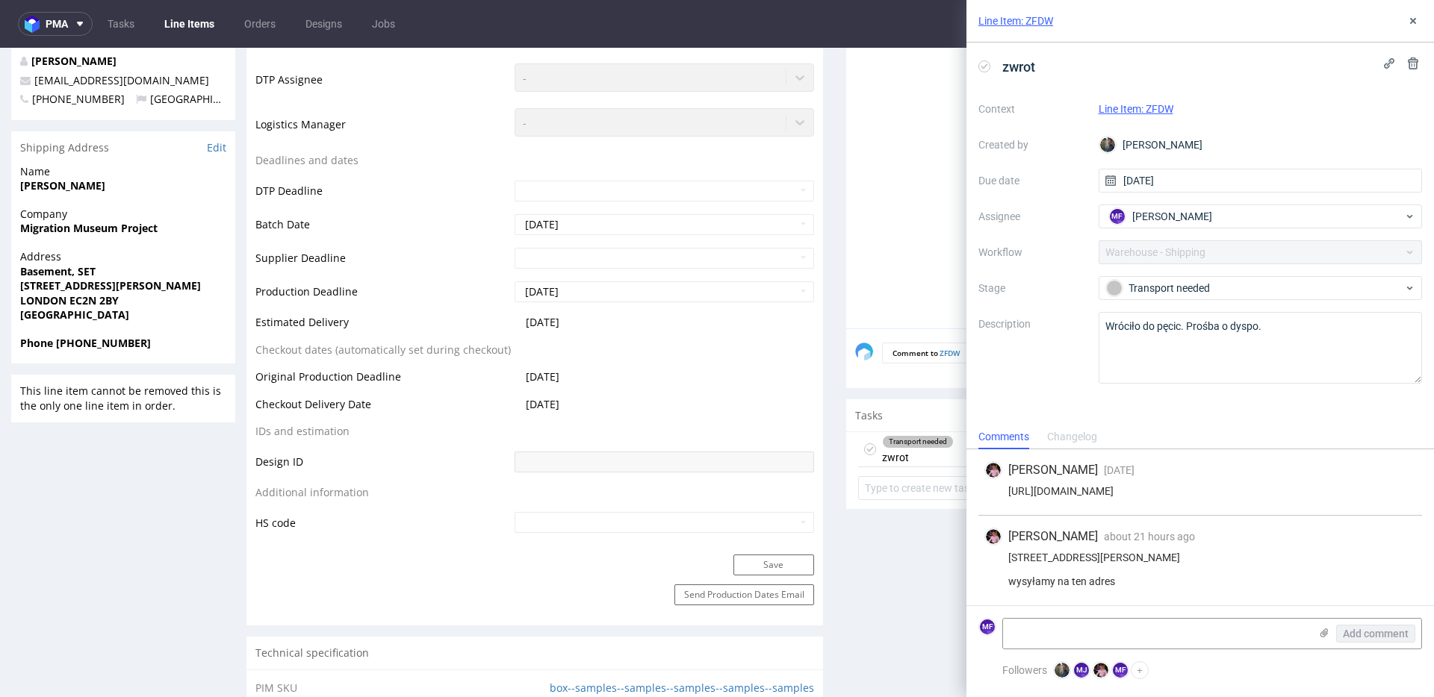
click at [1410, 28] on button at bounding box center [1413, 21] width 18 height 18
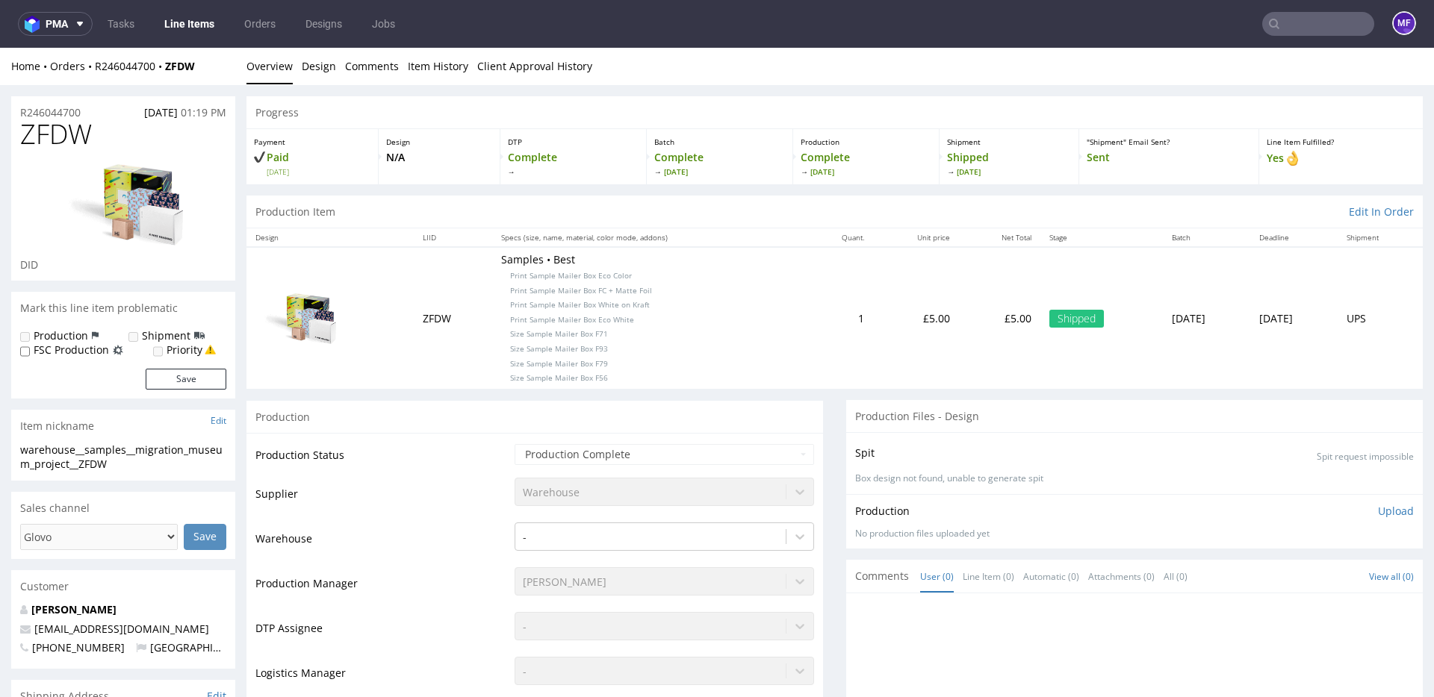
scroll to position [4, 0]
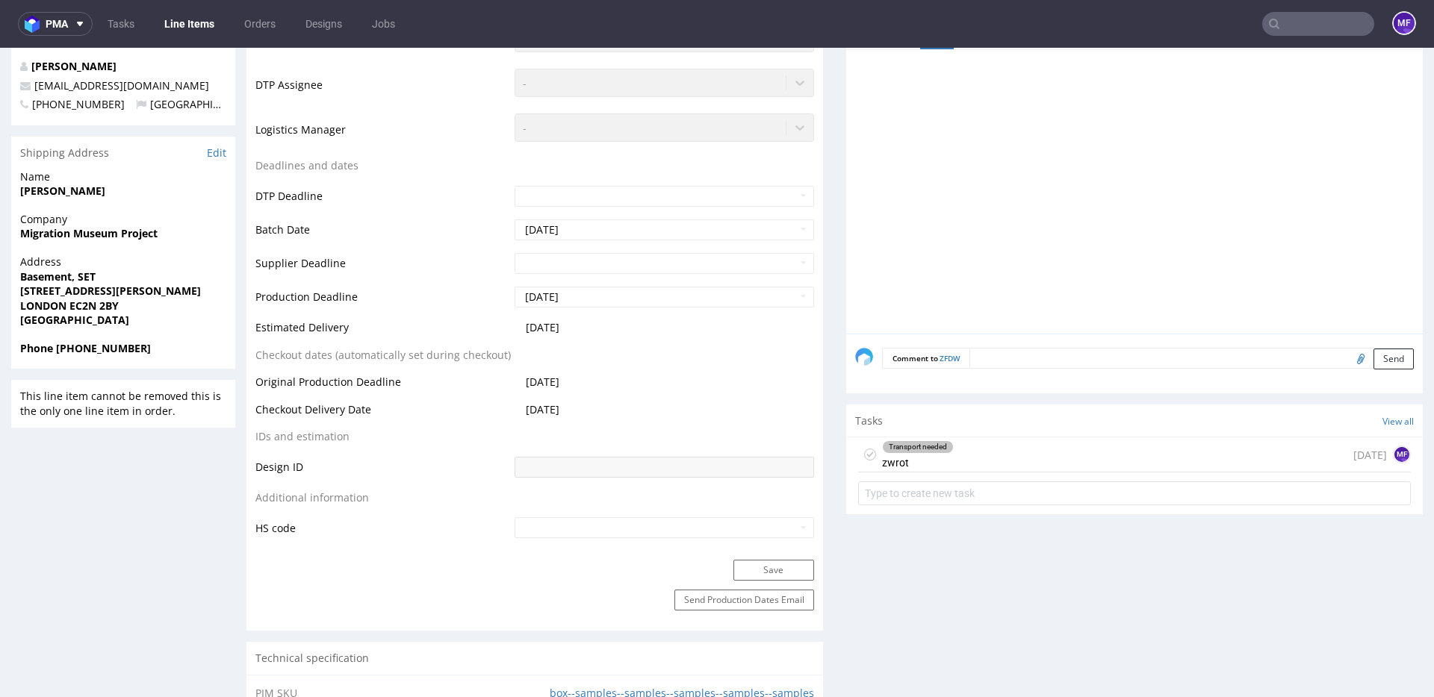
scroll to position [531, 0]
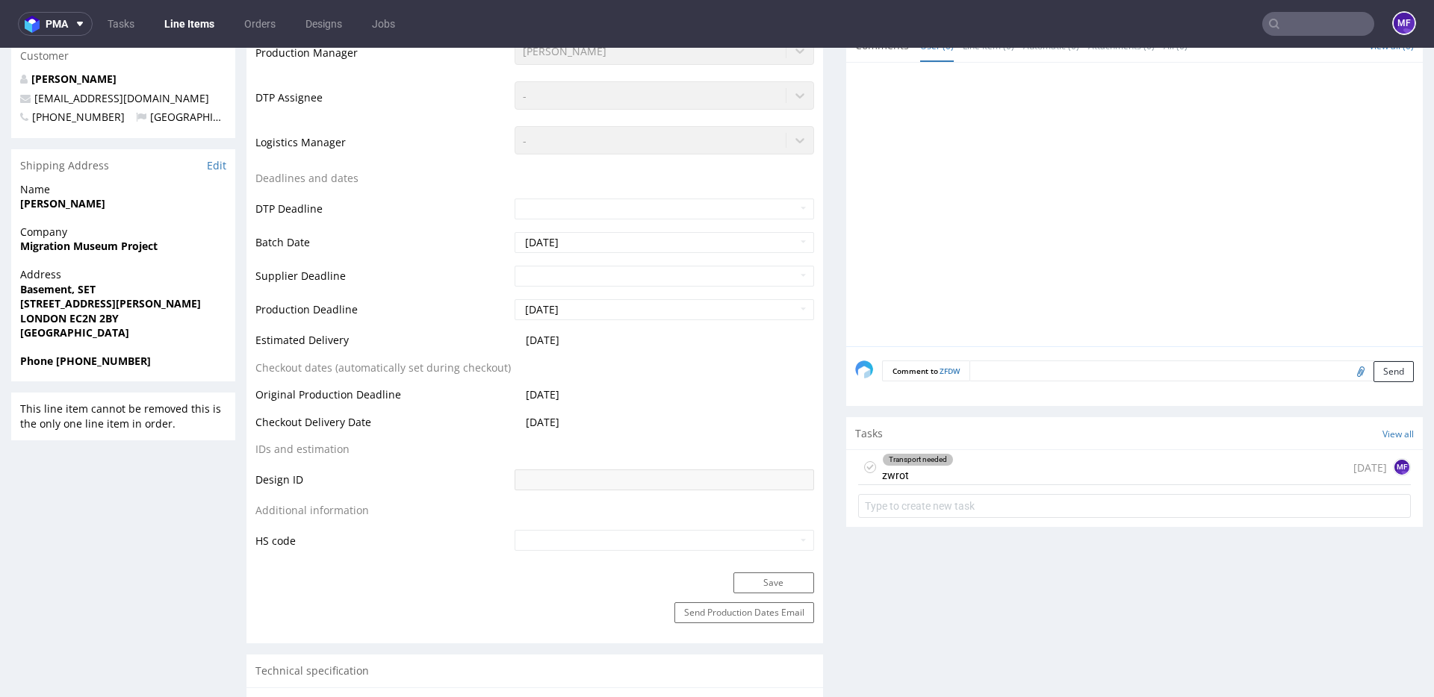
click at [904, 473] on div "Transport needed zwrot" at bounding box center [918, 467] width 72 height 34
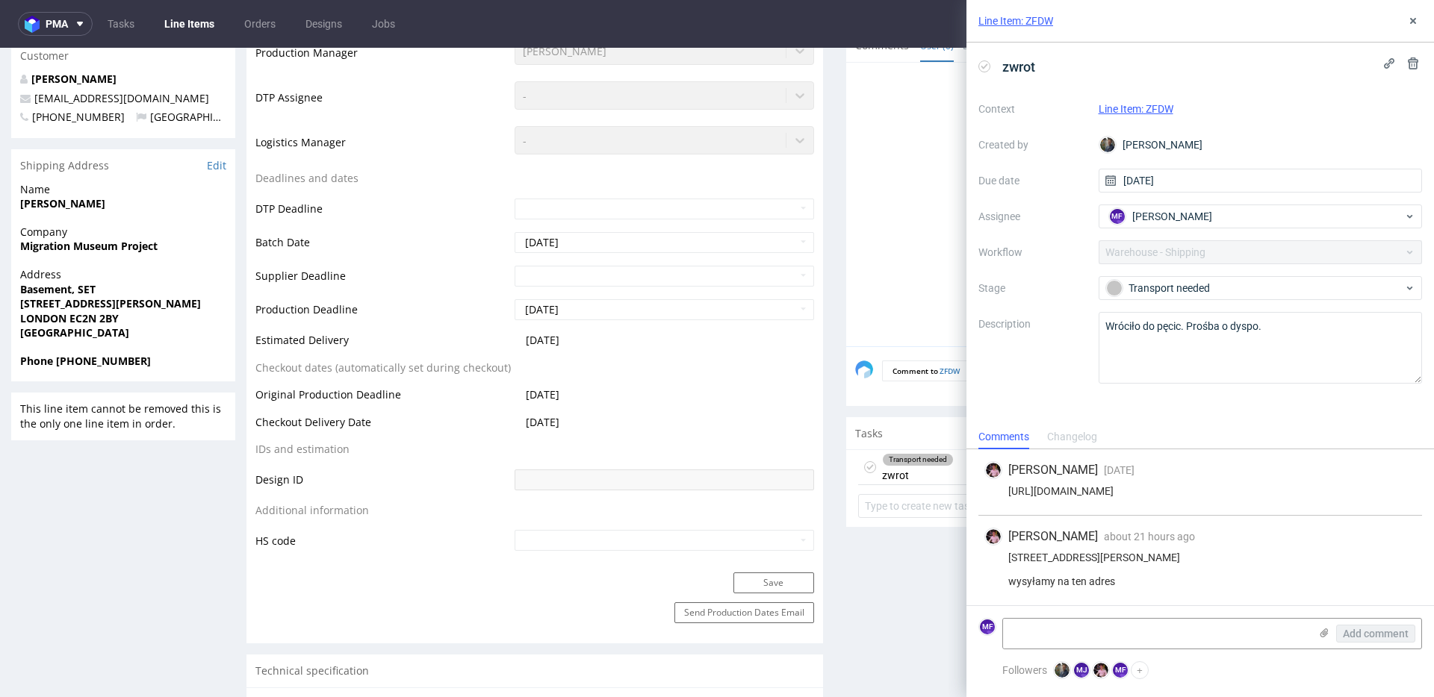
click at [1407, 19] on icon at bounding box center [1413, 21] width 12 height 12
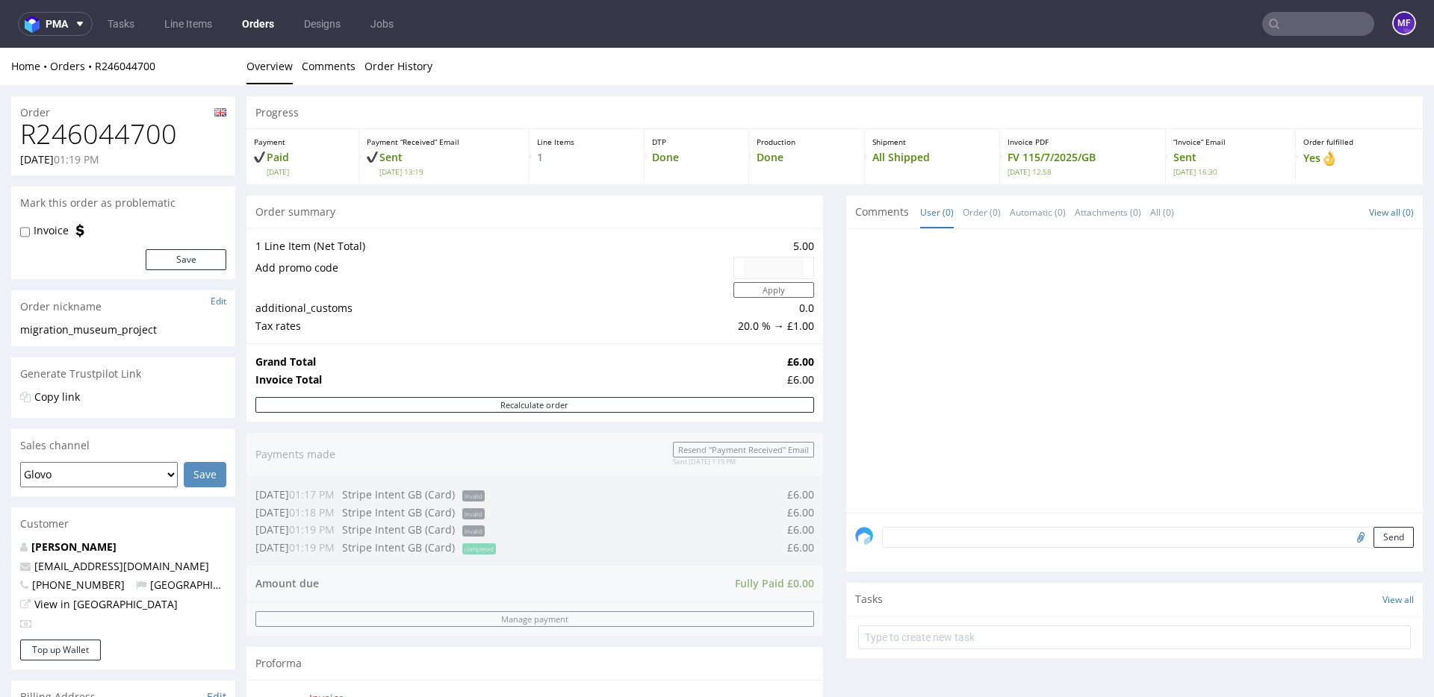
click at [138, 132] on h1 "R246044700" at bounding box center [123, 134] width 206 height 30
copy h1 "R246044700"
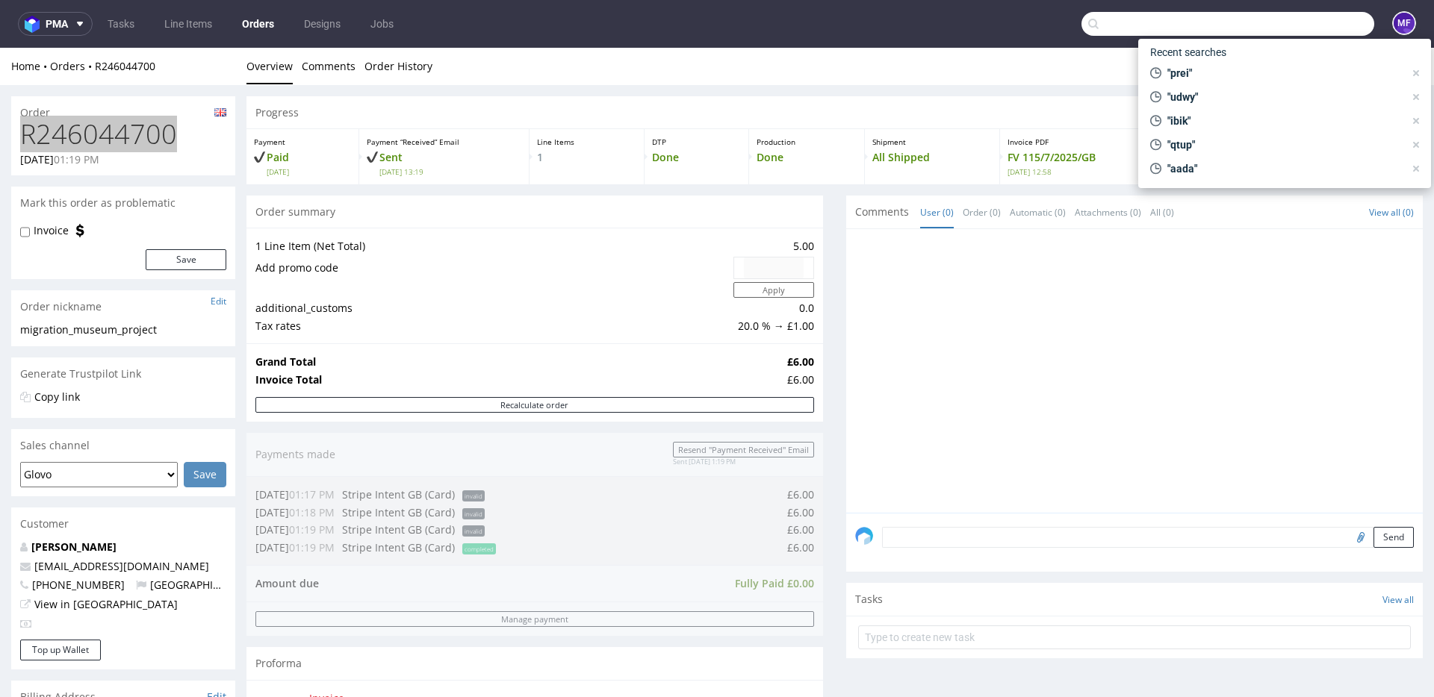
click at [1310, 34] on input "text" at bounding box center [1227, 24] width 293 height 24
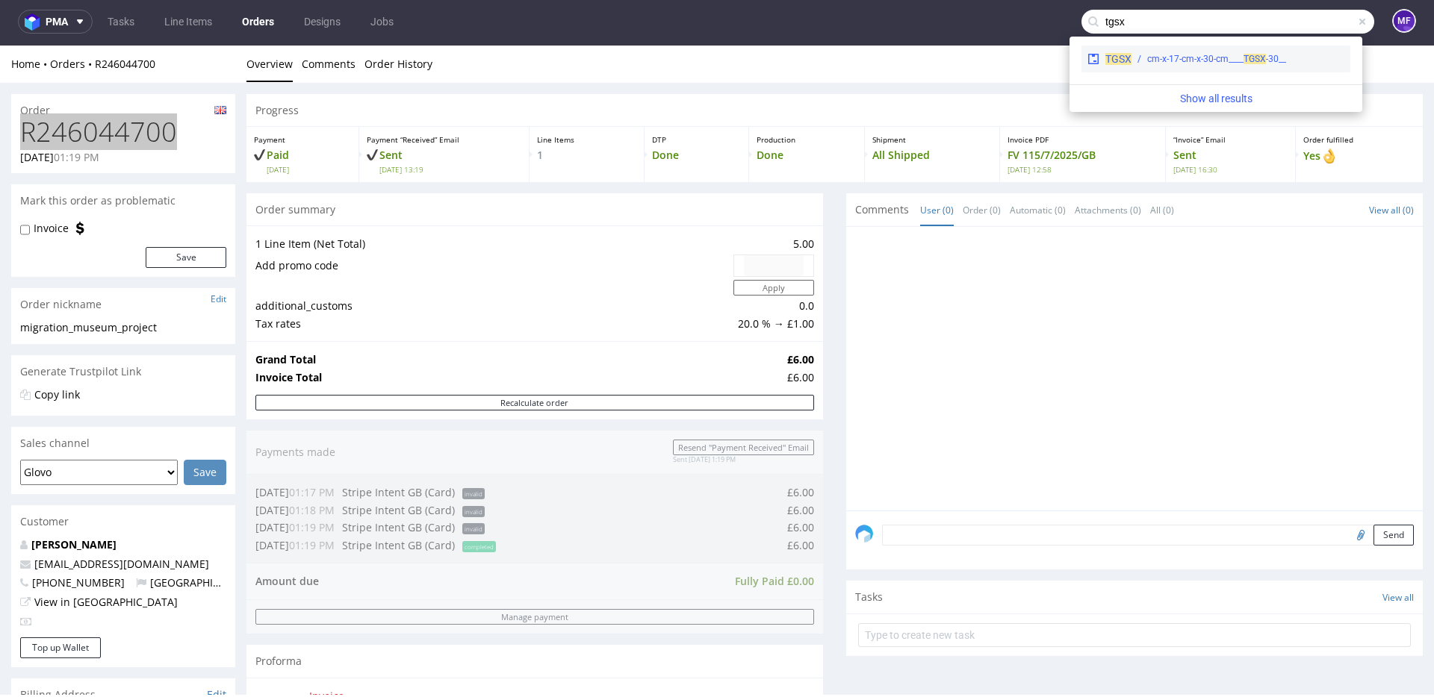
type input "tgsx"
click at [1193, 58] on div "__30-cm-x-17-cm-x-30-cm____ TGSX" at bounding box center [1216, 58] width 139 height 13
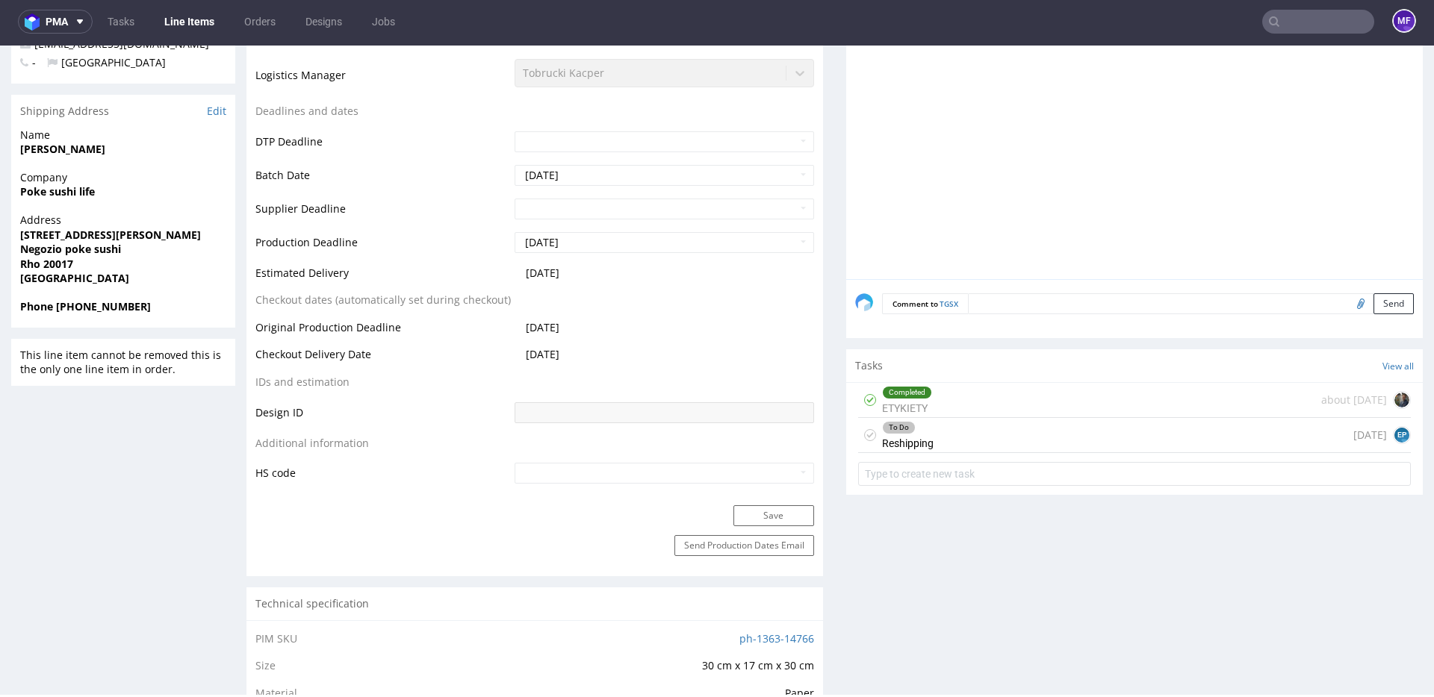
click at [950, 440] on div "To Do Reshipping today EP" at bounding box center [1134, 435] width 553 height 35
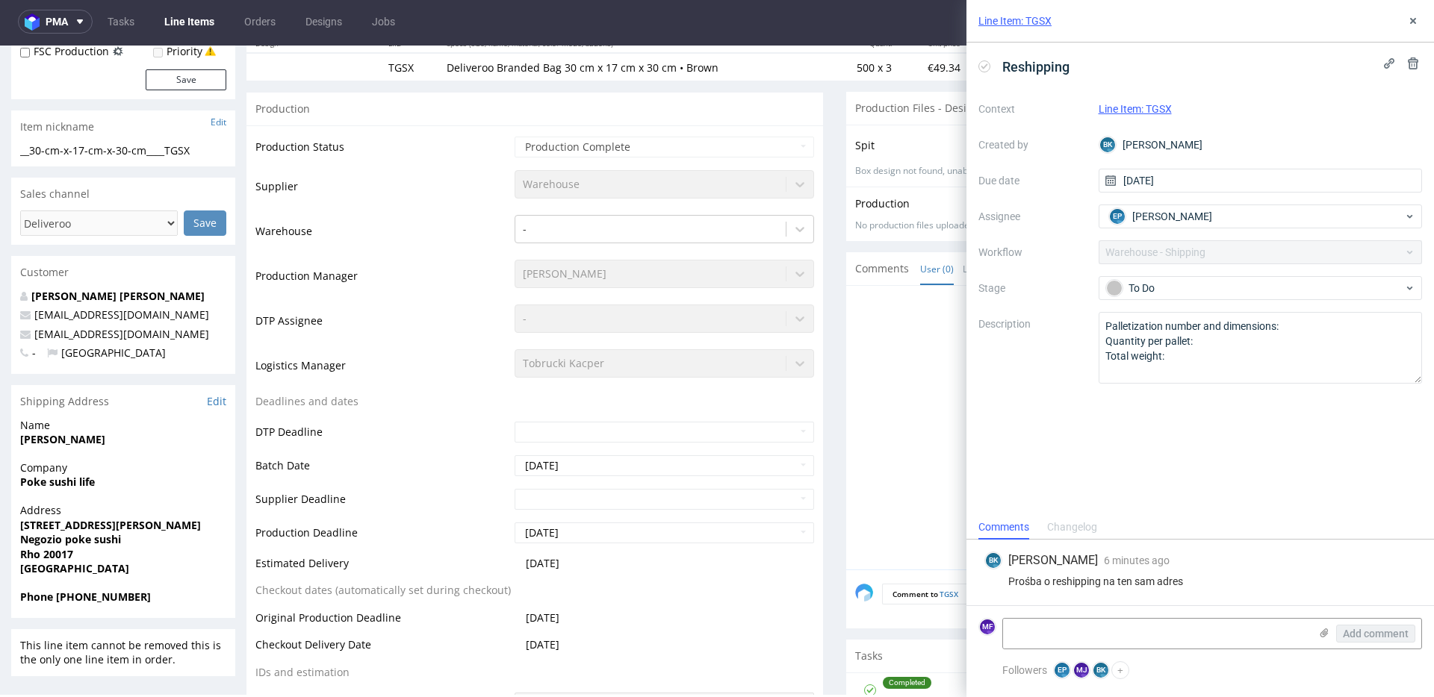
scroll to position [0, 0]
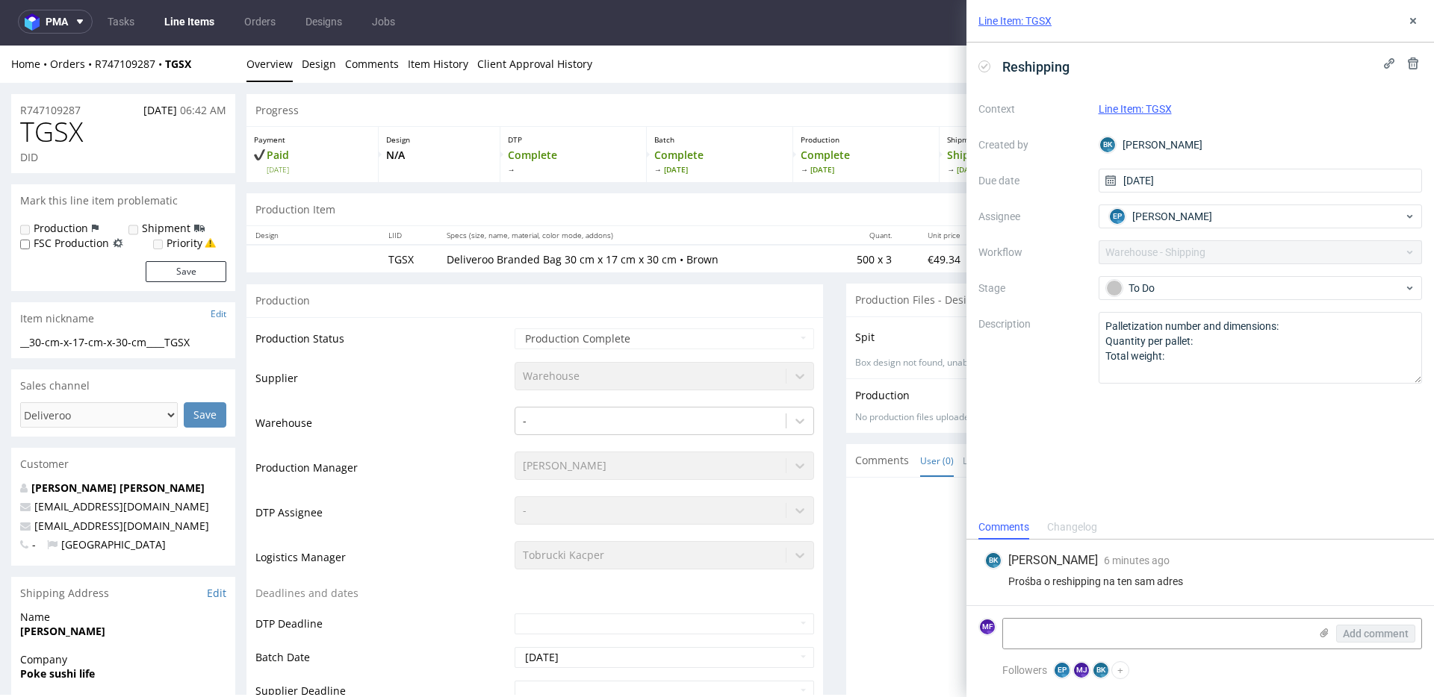
click at [367, 106] on div "Progress" at bounding box center [834, 110] width 1176 height 33
drag, startPoint x: 204, startPoint y: 70, endPoint x: 168, endPoint y: 69, distance: 35.8
click at [168, 69] on div "Home Orders R747109287 TGSX" at bounding box center [123, 64] width 224 height 15
copy strong "TGSX"
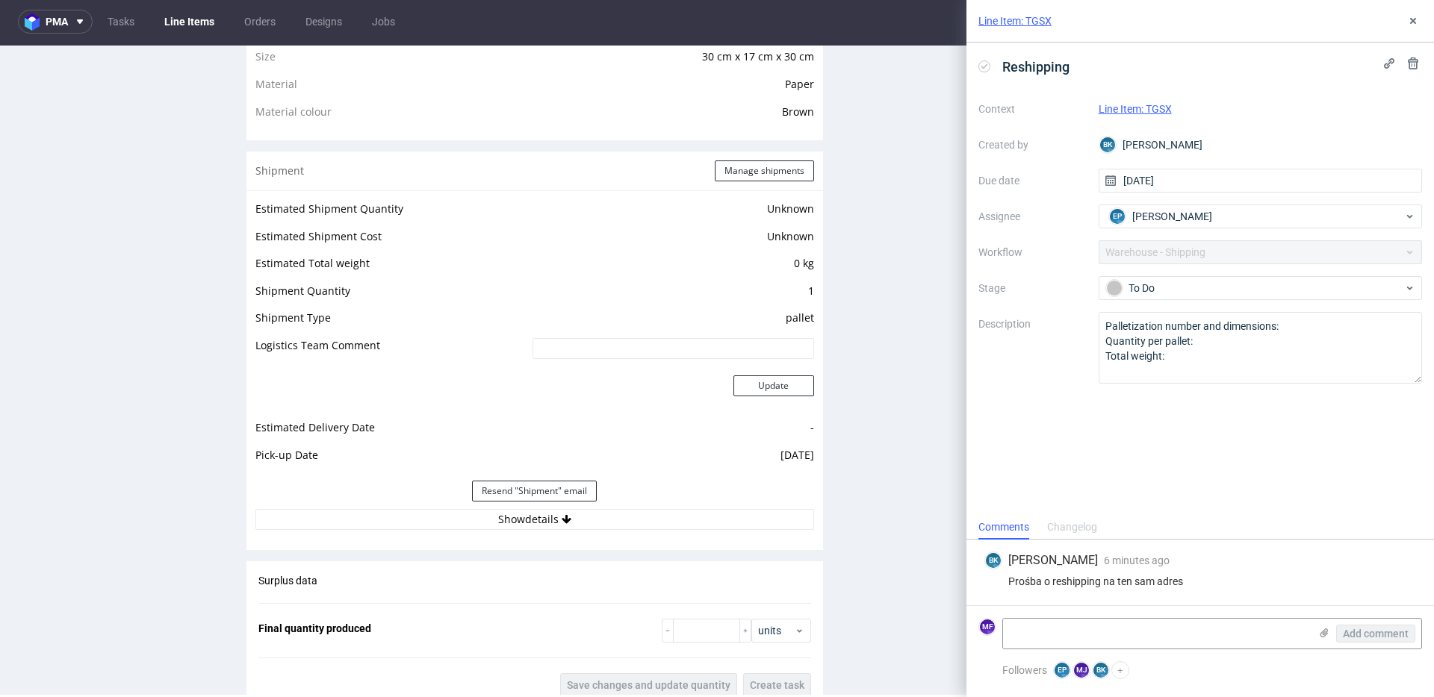
scroll to position [1092, 0]
click at [535, 533] on div "Estimated Shipment Quantity Unknown Estimated Shipment Cost Unknown Estimated T…" at bounding box center [534, 364] width 576 height 349
click at [538, 525] on button "Show details" at bounding box center [534, 519] width 559 height 21
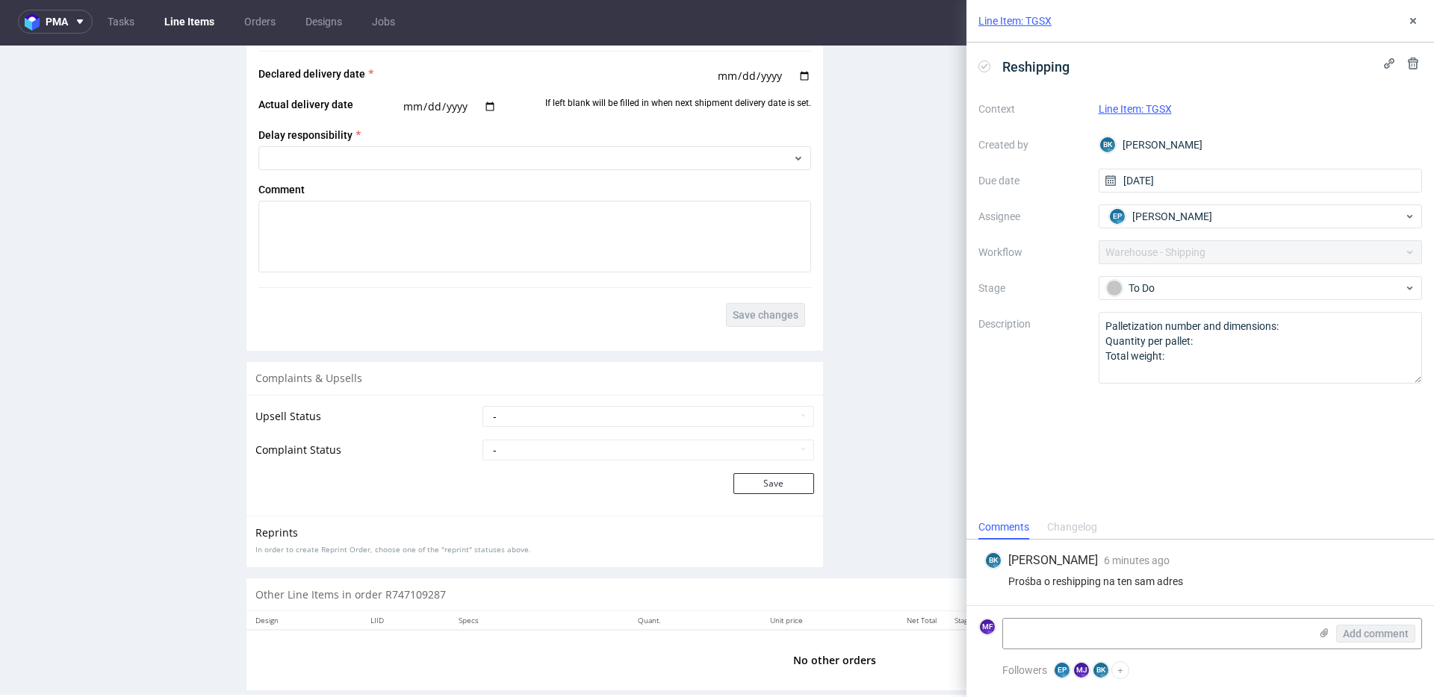
scroll to position [2149, 0]
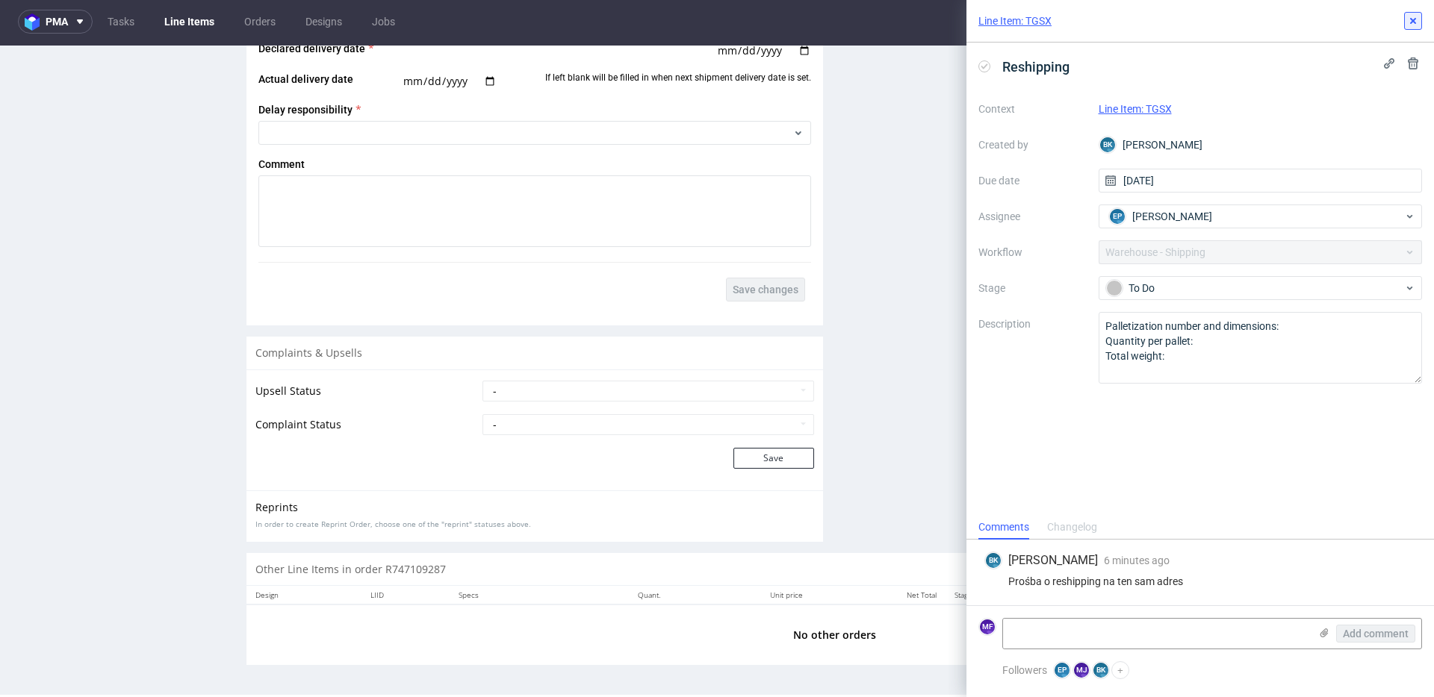
click at [1413, 26] on icon at bounding box center [1413, 21] width 12 height 12
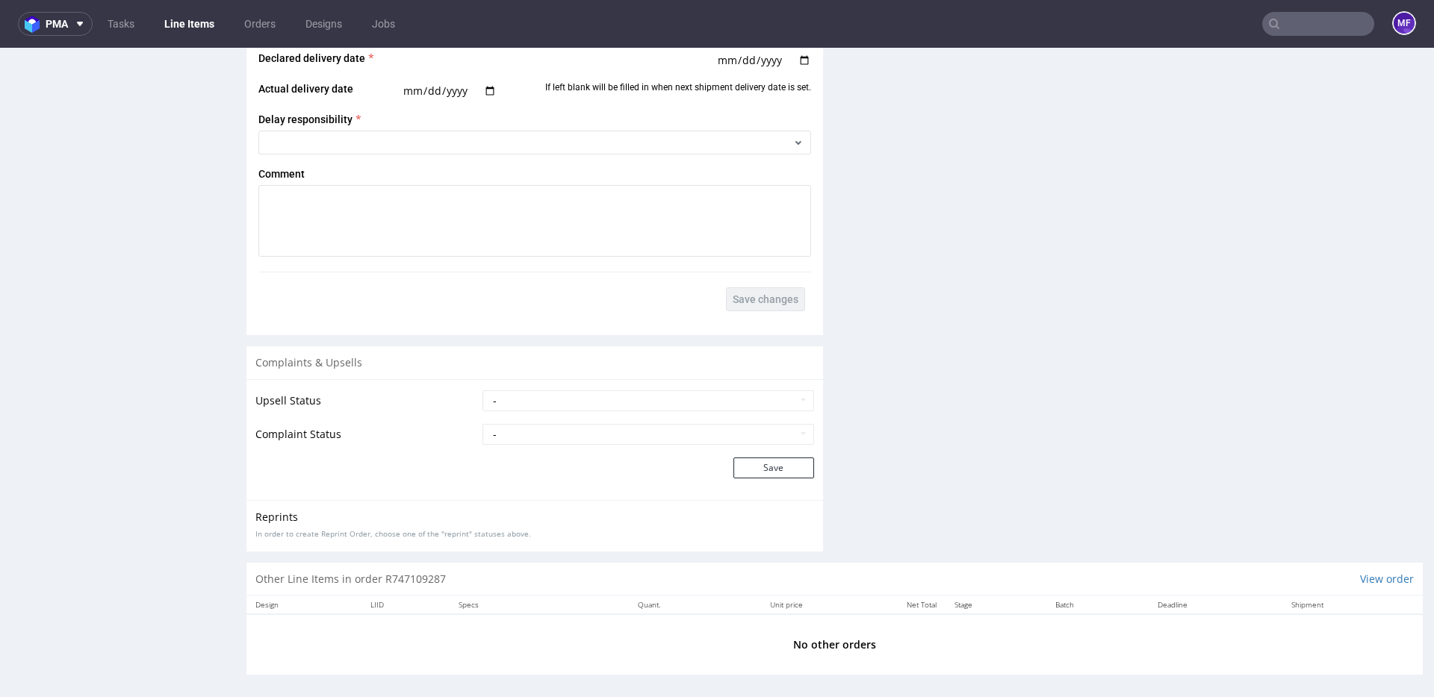
scroll to position [1841, 0]
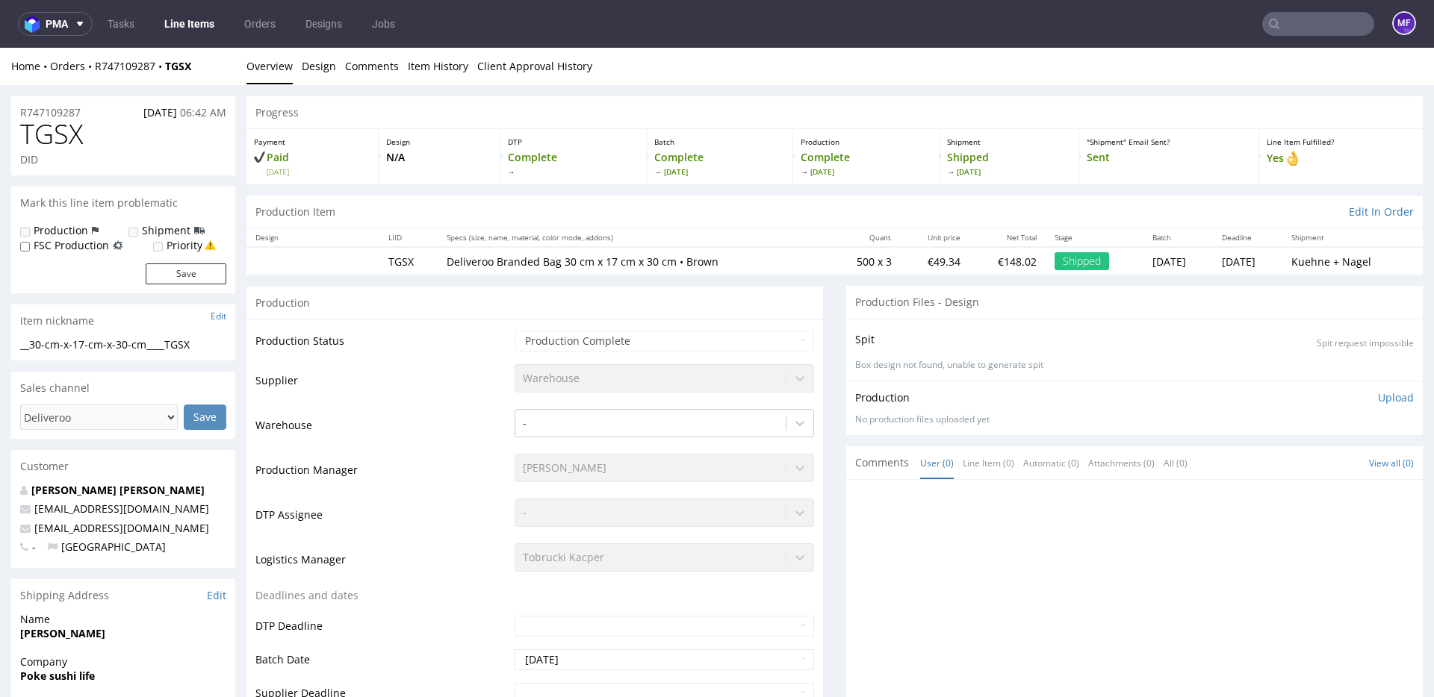
scroll to position [4, 0]
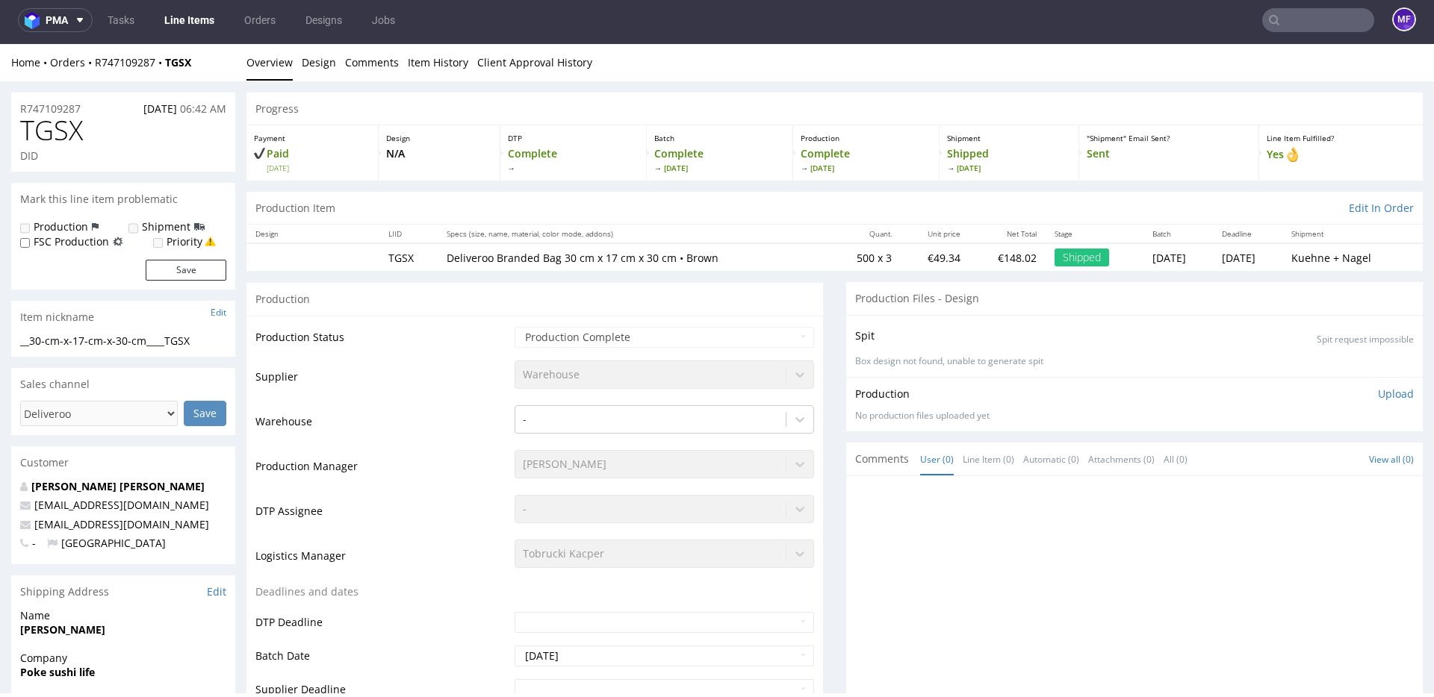
click at [565, 289] on div "Production" at bounding box center [534, 299] width 576 height 34
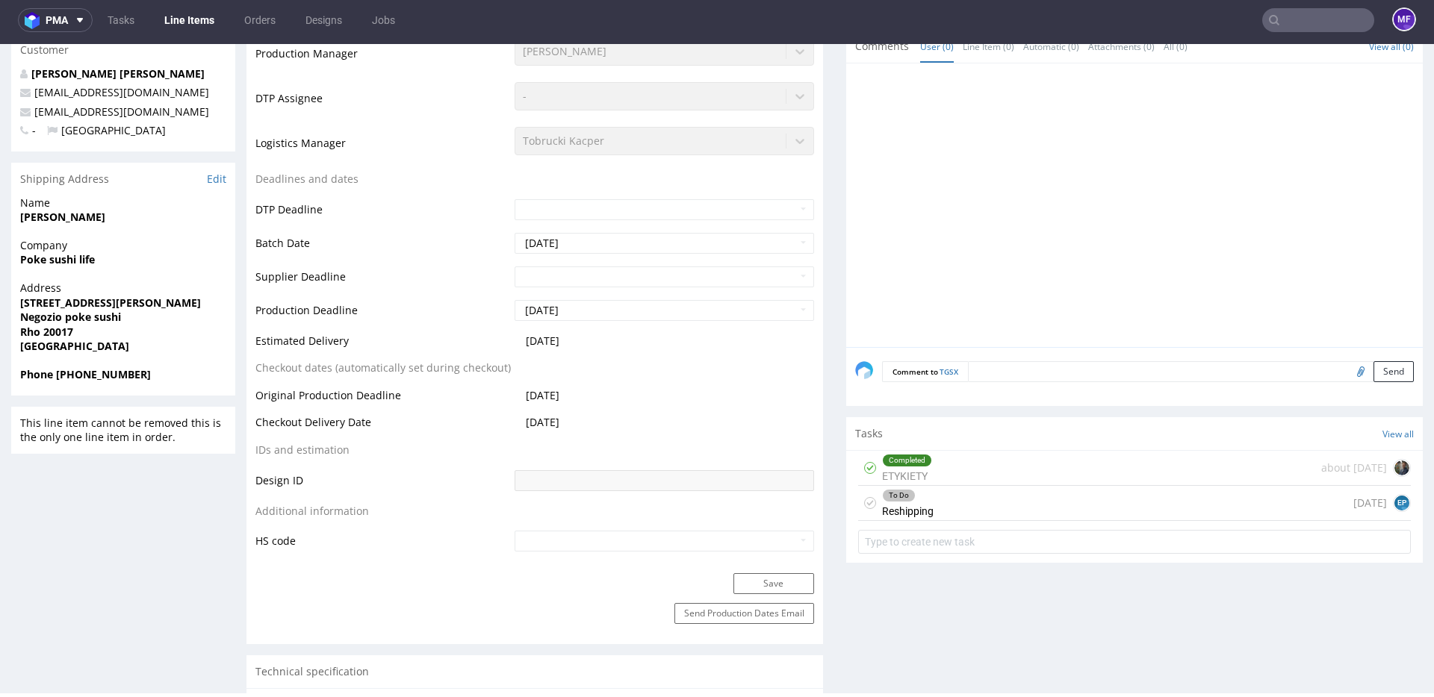
scroll to position [414, 0]
click at [927, 505] on div "To Do Reshipping today EP" at bounding box center [1134, 502] width 553 height 35
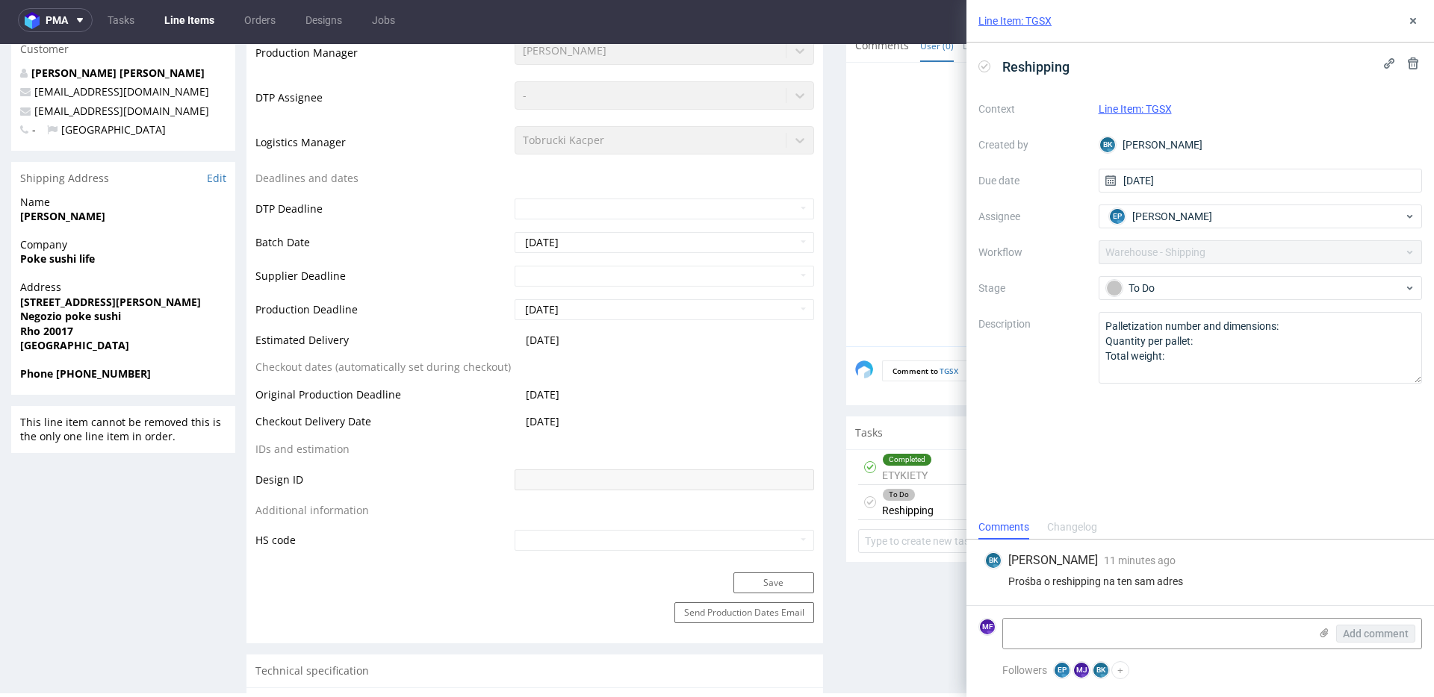
click at [1011, 26] on link "Line Item: TGSX" at bounding box center [1014, 20] width 73 height 15
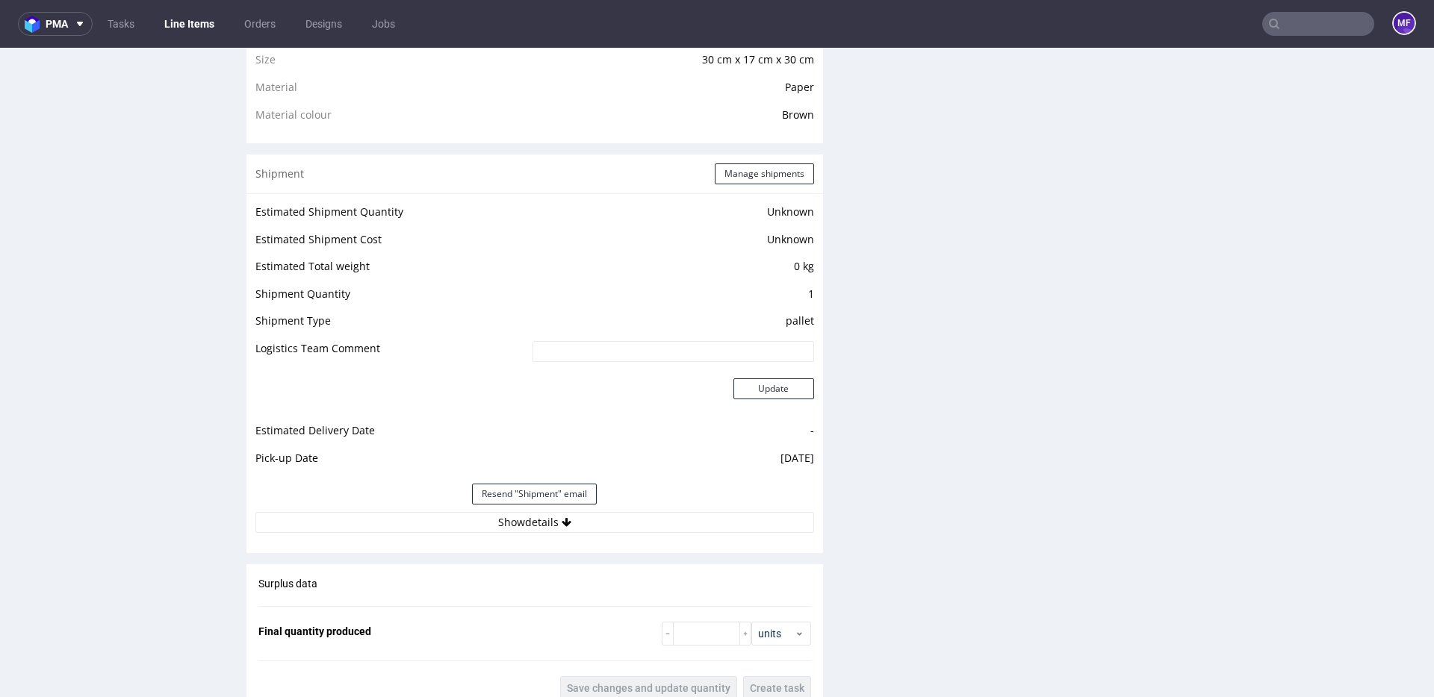
scroll to position [1097, 0]
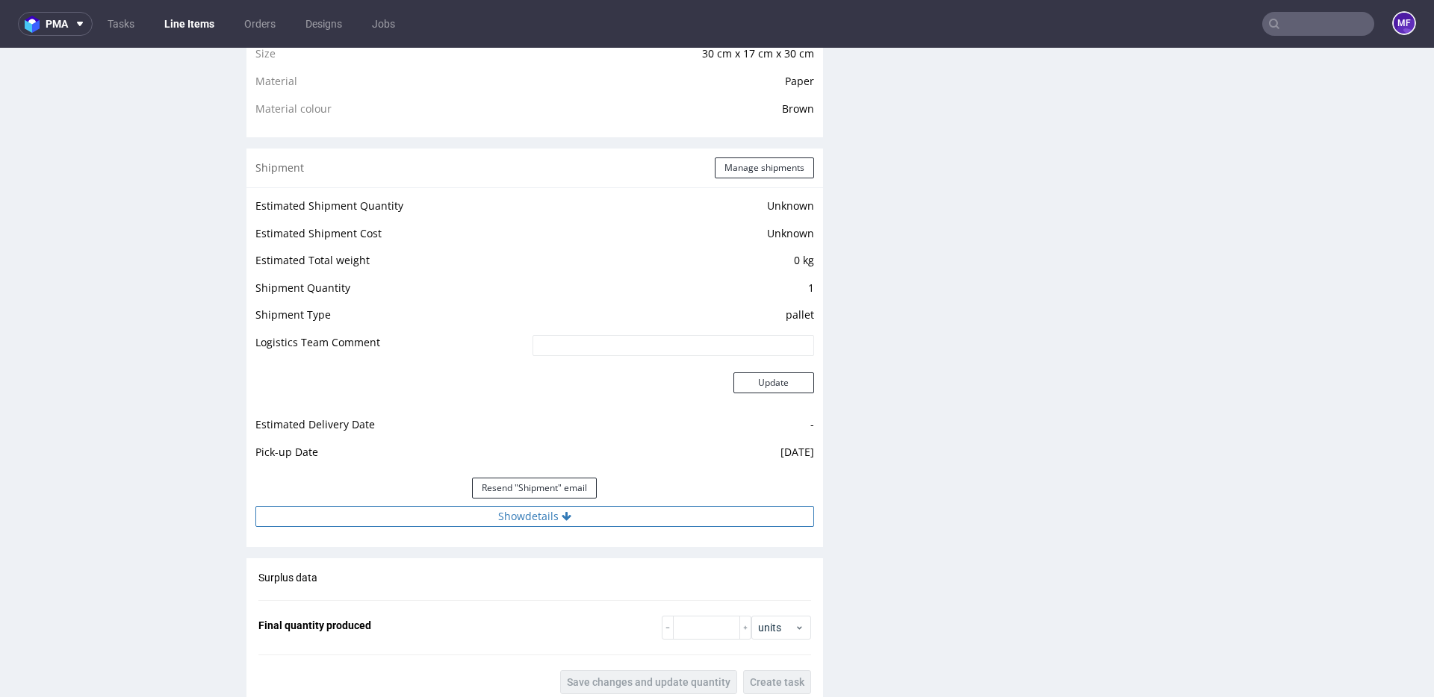
click button "Show details"
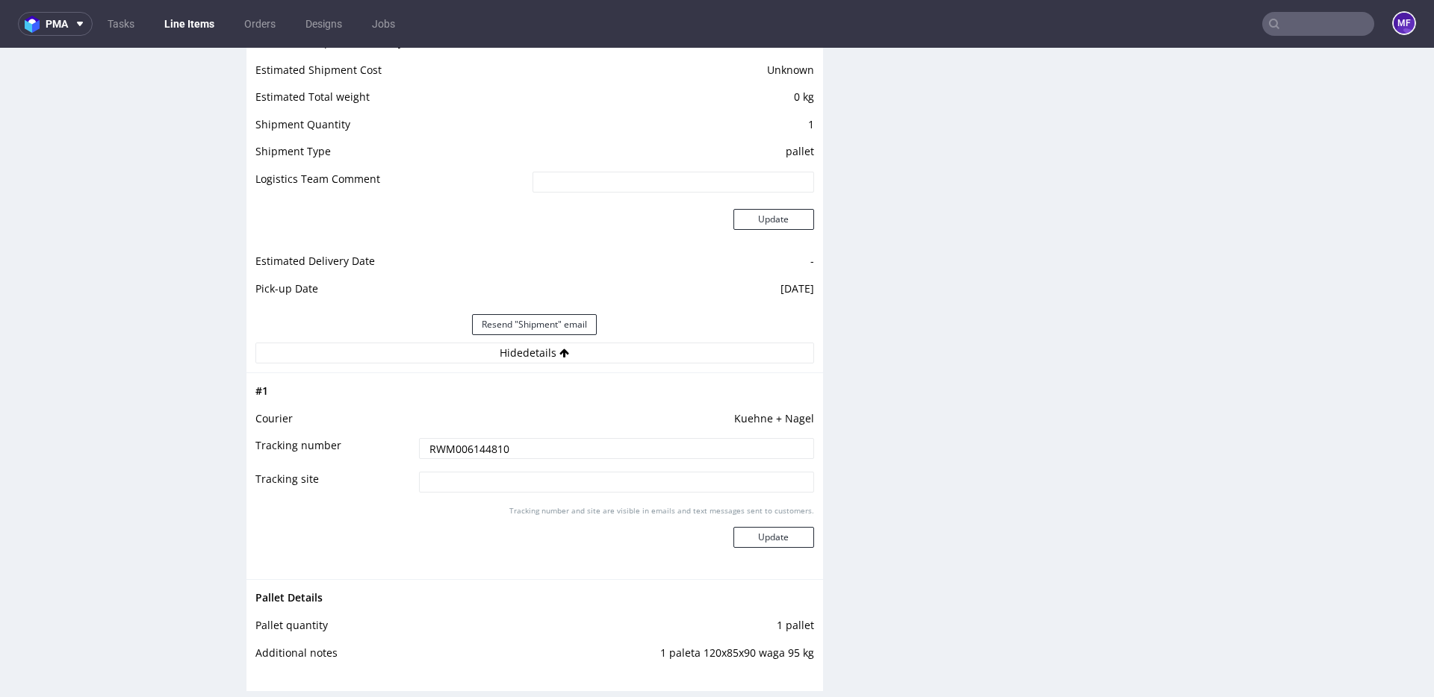
scroll to position [1262, 0]
click input "RWM006144810"
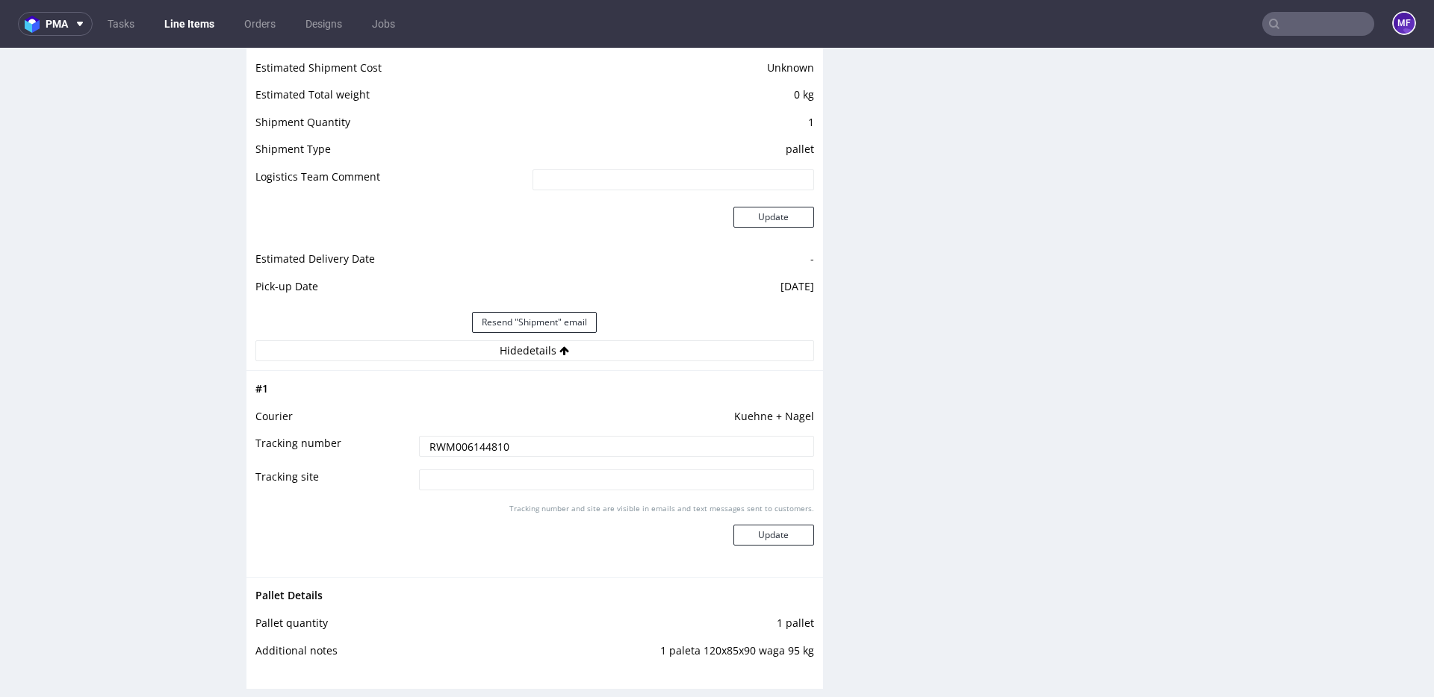
click td
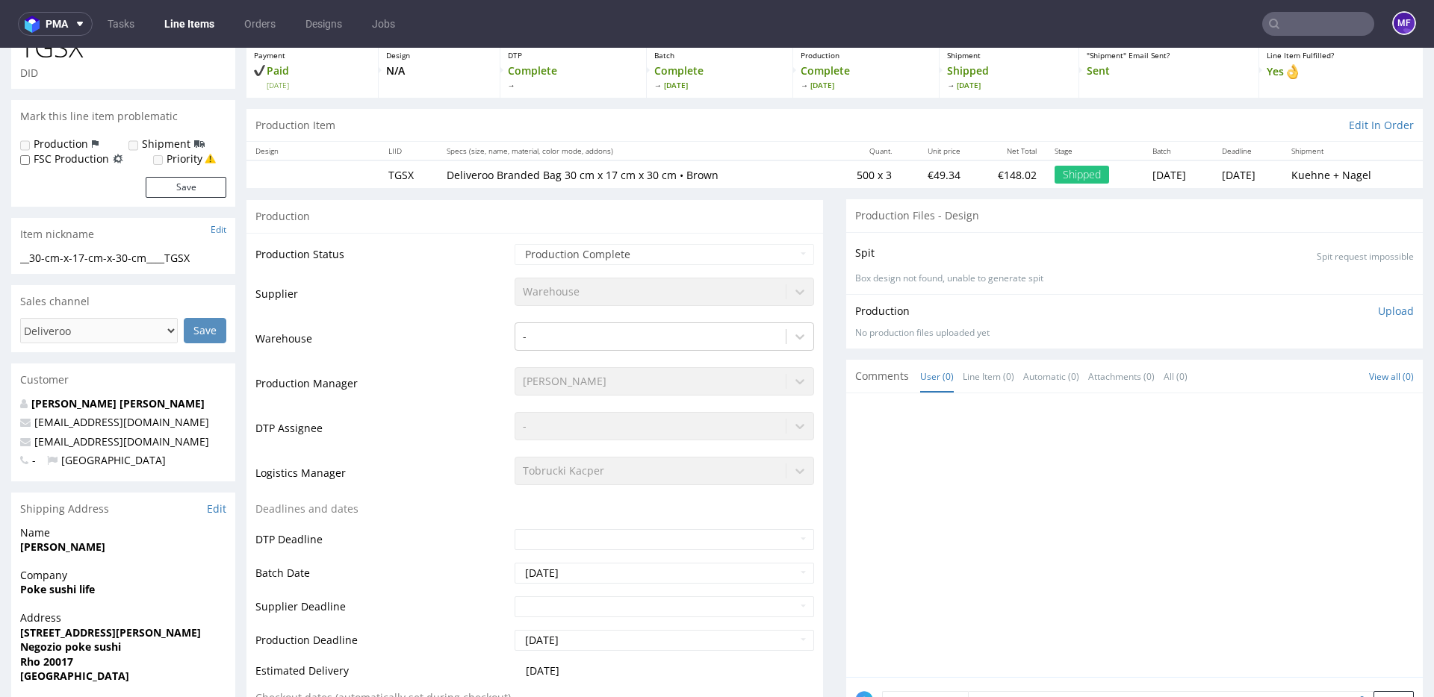
scroll to position [0, 0]
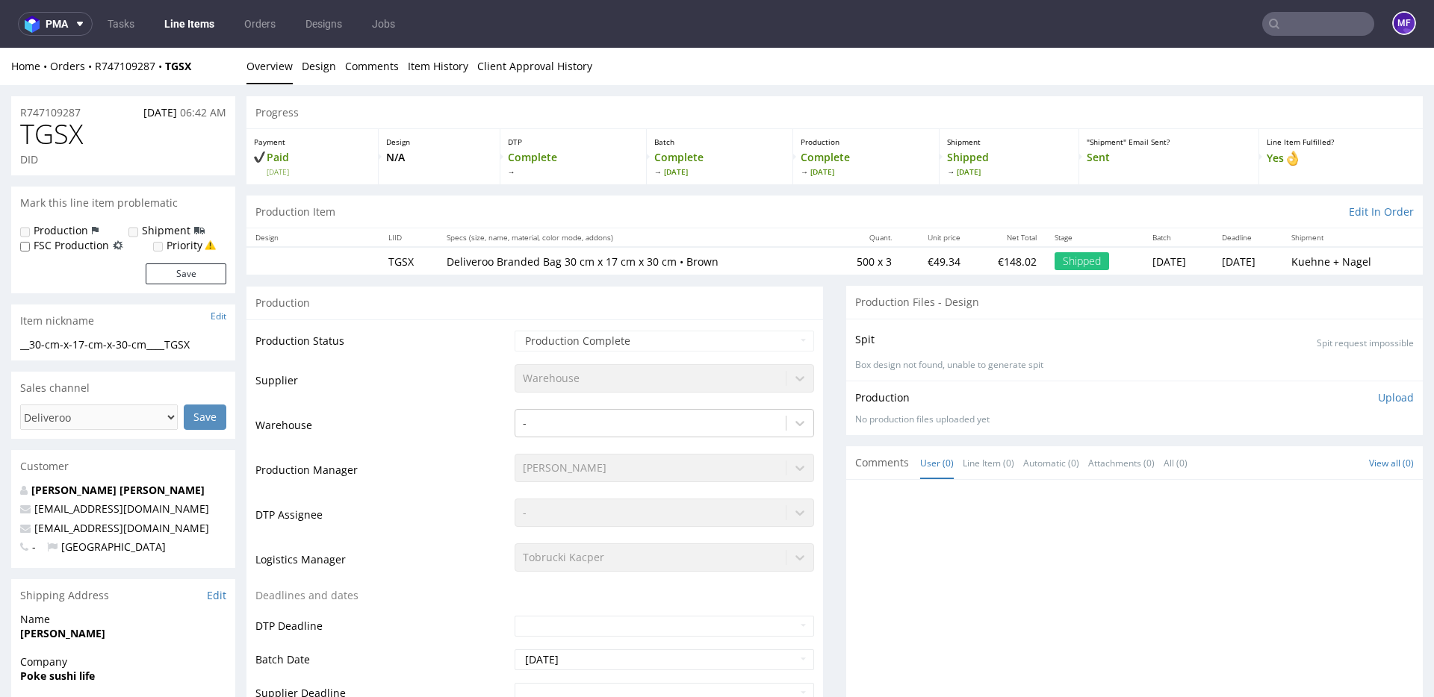
click div "Production"
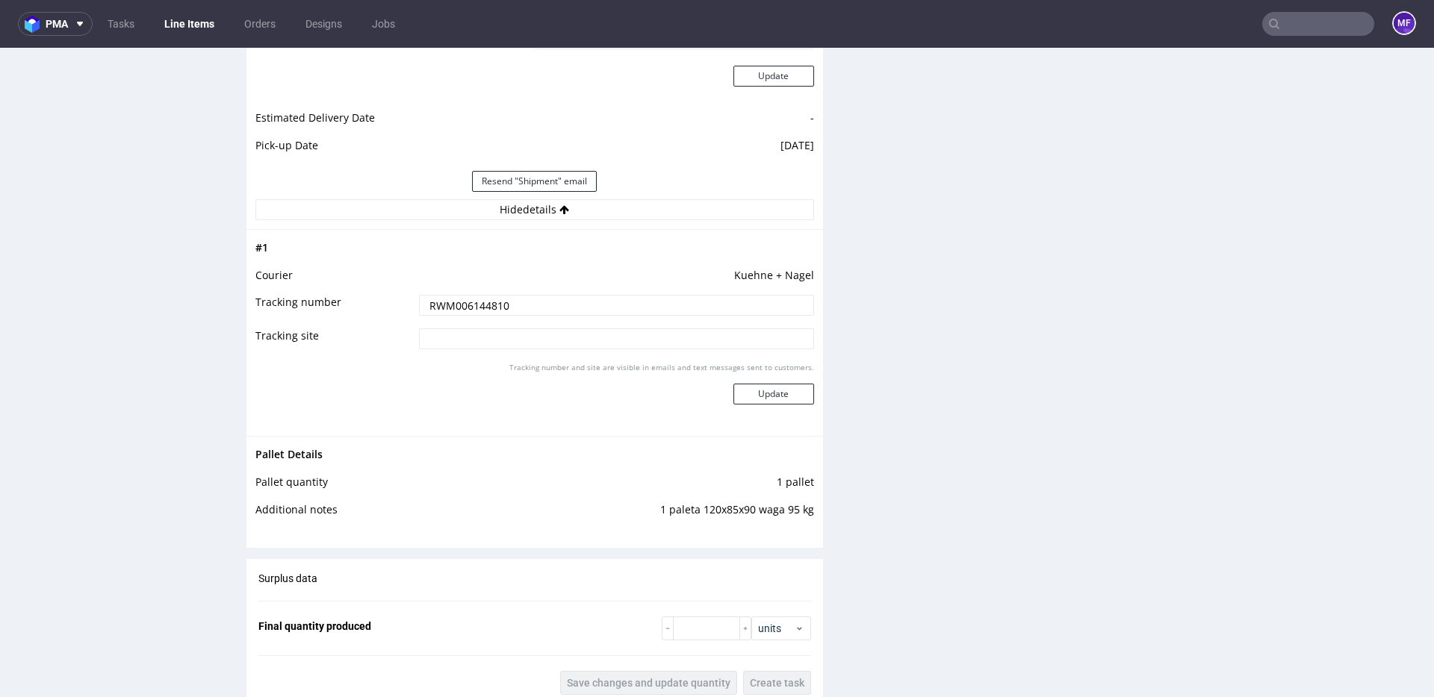
scroll to position [1405, 0]
click button "Hide details"
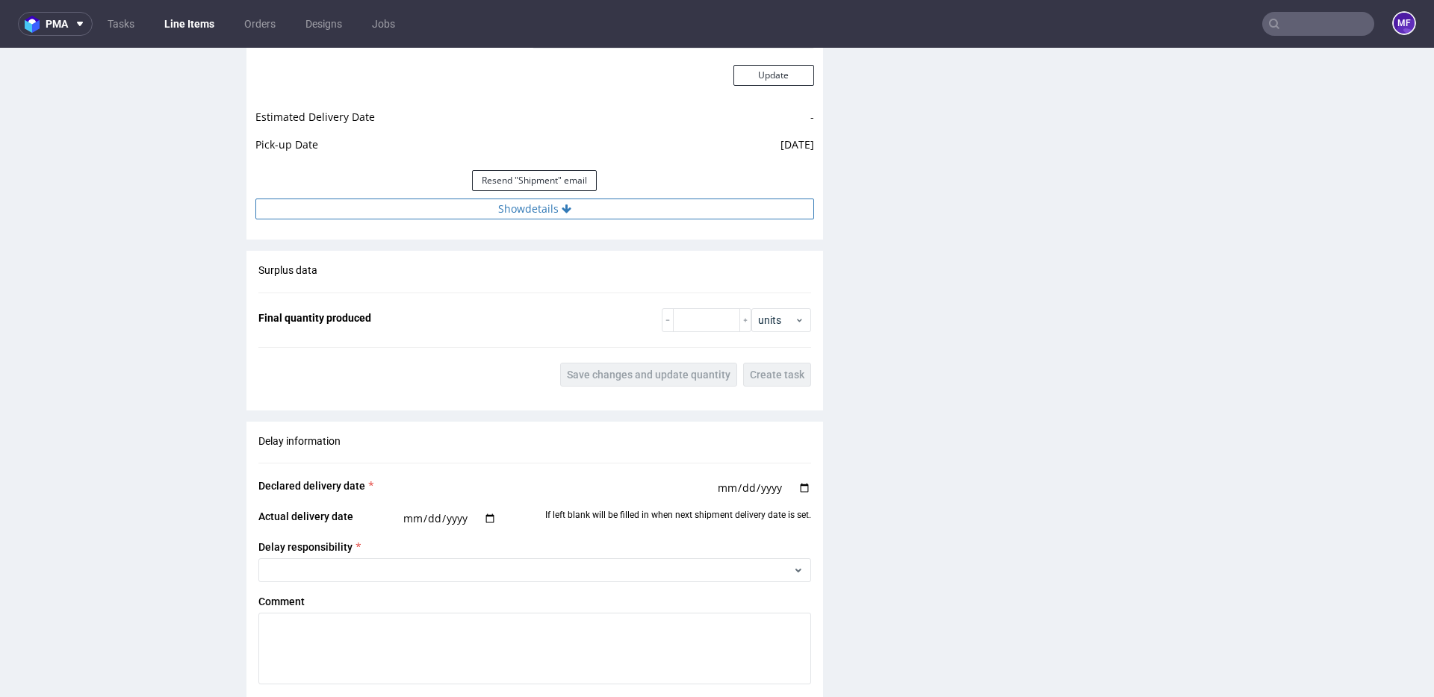
click button "Show details"
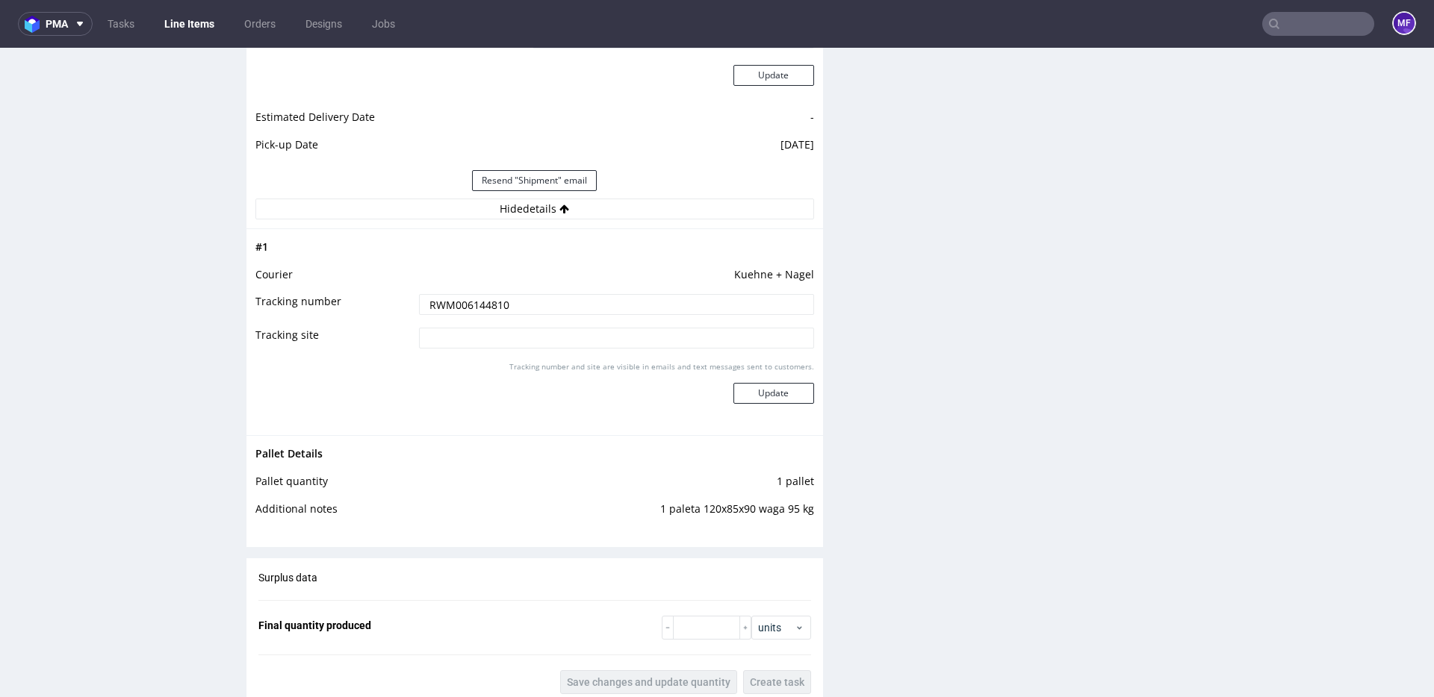
click input "RWM006144810"
drag, startPoint x: 522, startPoint y: 258, endPoint x: 364, endPoint y: 240, distance: 159.2
click tbody "# 1 Courier Kuehne + Nagel Tracking number RWM006144810 Tracking site Tracking …"
click td "Kuehne + Nagel"
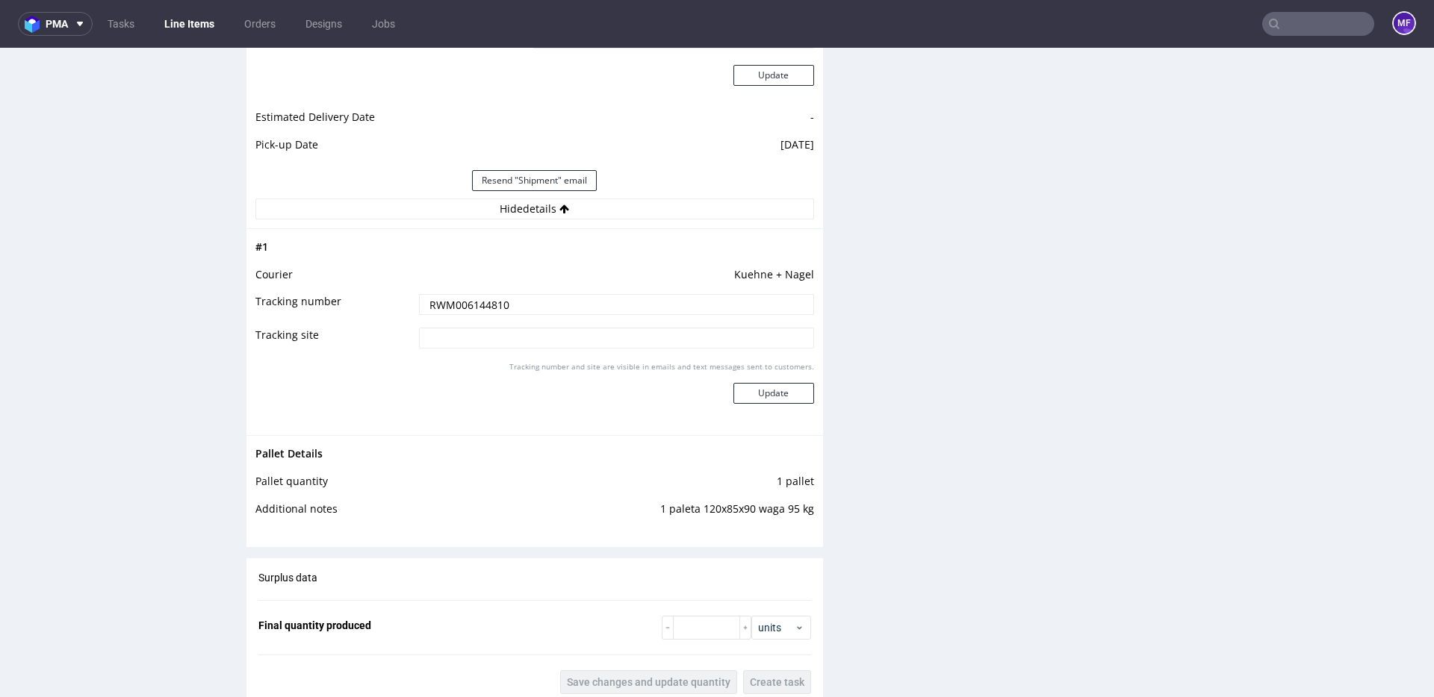
click td "Kuehne + Nagel"
copy td "Kuehne + Nagel"
click input "RWM006144810"
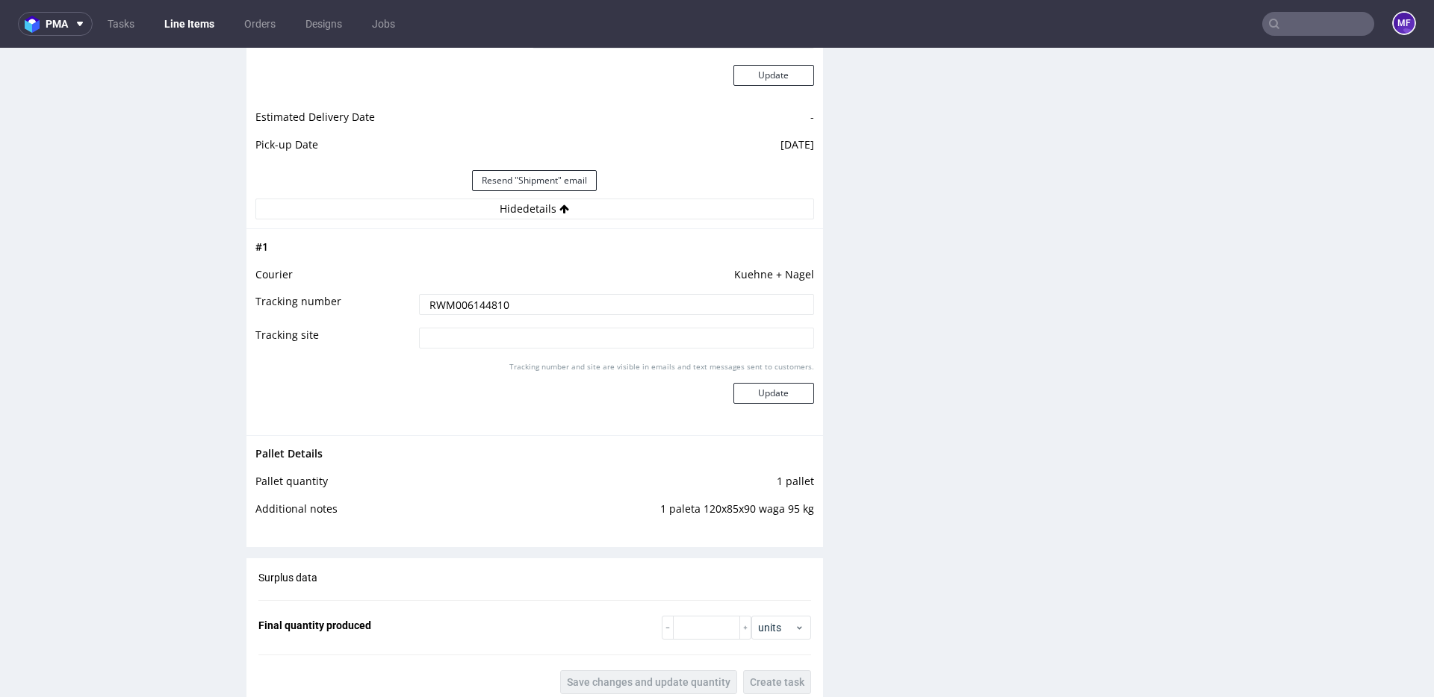
click input "RWM006144810"
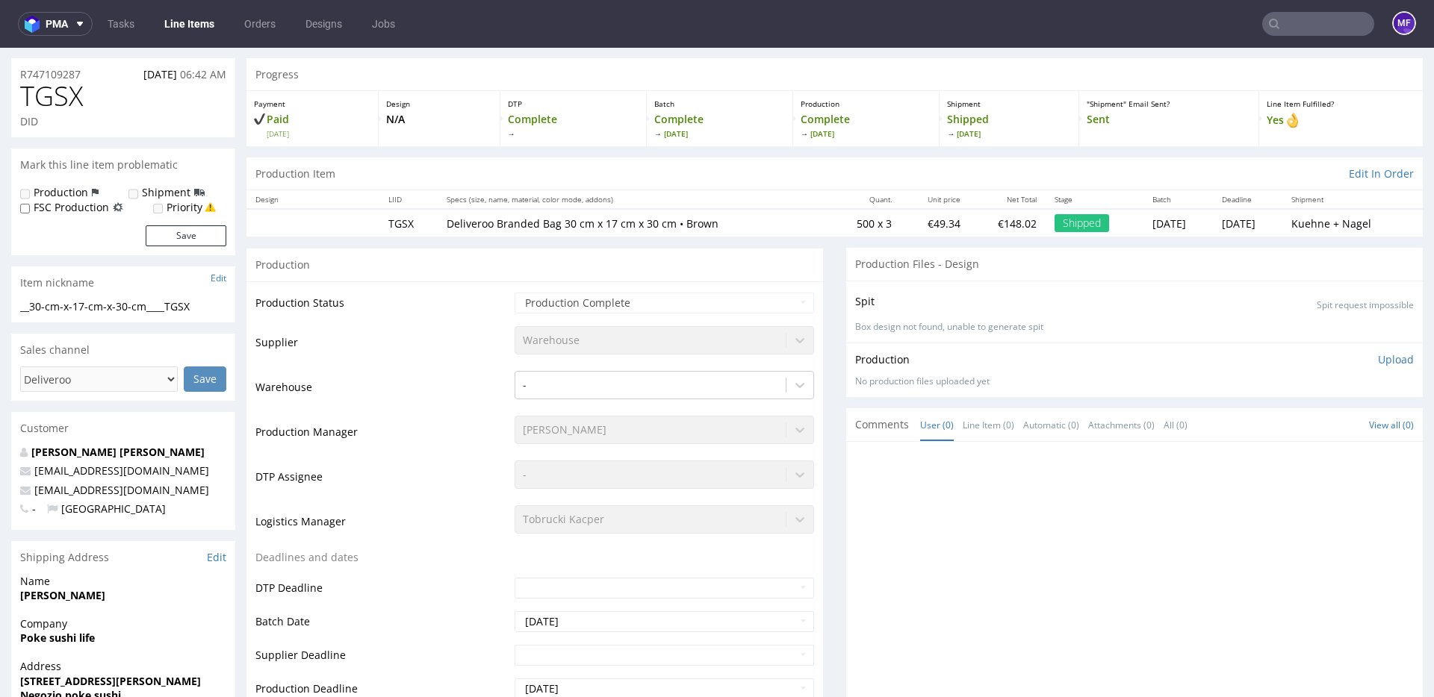
scroll to position [0, 0]
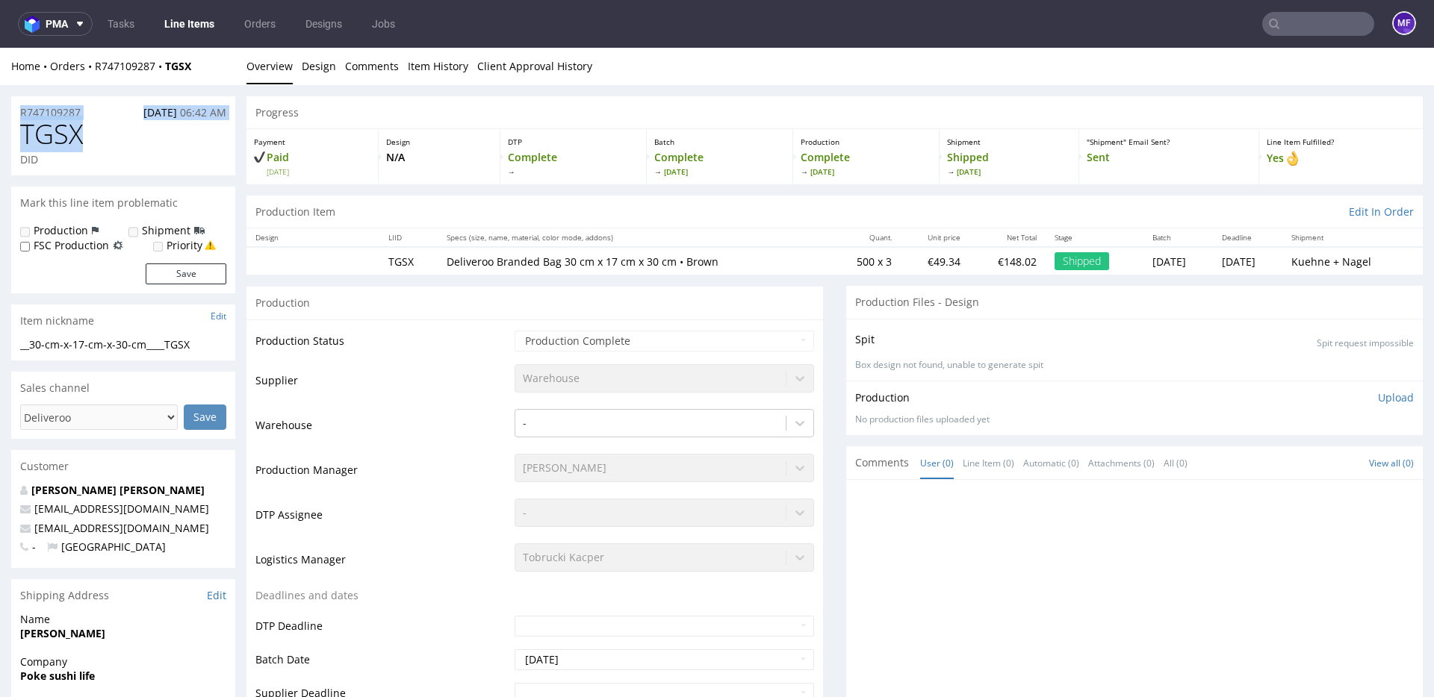
click section "R747109287 20.07.2025 06:42 AM TGSX DID"
drag, startPoint x: 122, startPoint y: 96, endPoint x: 178, endPoint y: 26, distance: 89.2
click h1 "TGSX"
drag, startPoint x: 127, startPoint y: 25, endPoint x: 94, endPoint y: 23, distance: 32.9
click div "Home Orders R747109287 TGSX"
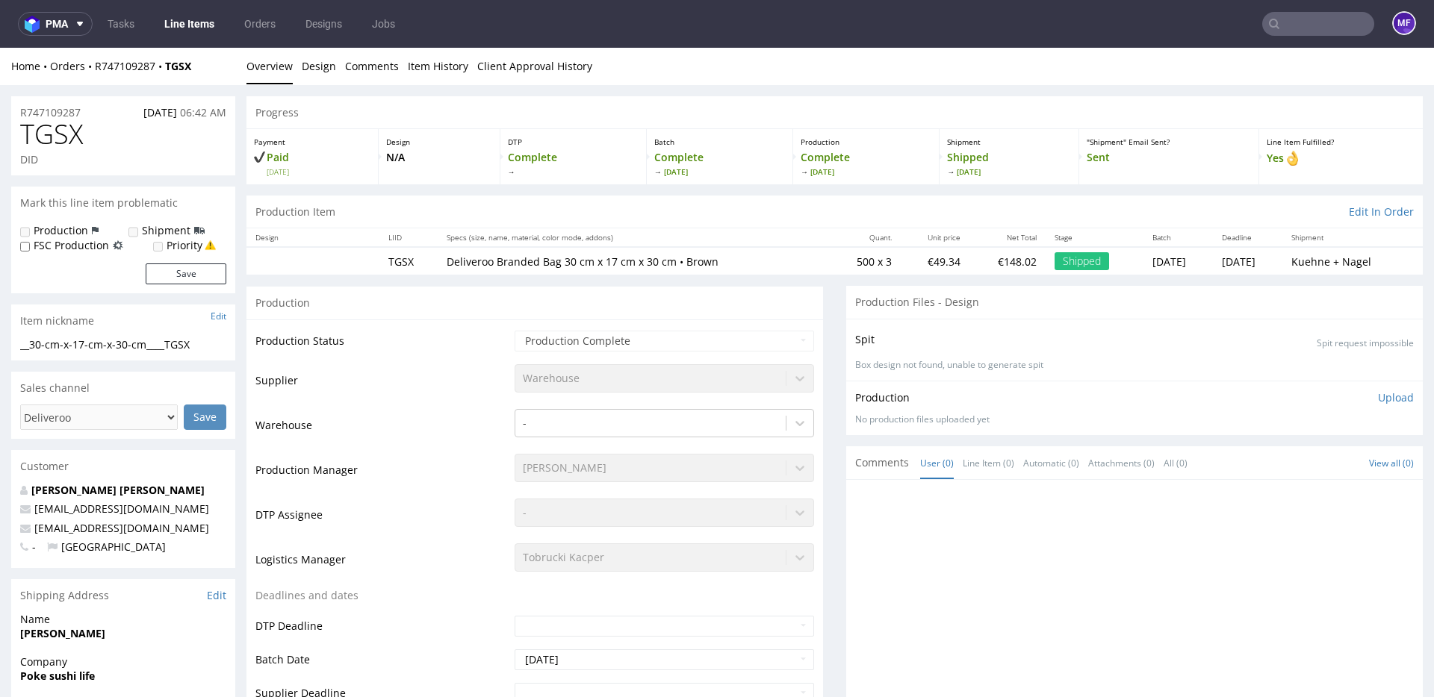
click h1 "TGSX"
drag, startPoint x: 184, startPoint y: 27, endPoint x: 88, endPoint y: 19, distance: 96.7
click div "Home Orders R747109287 TGSX Overview Design Comments Item History Client Approv…"
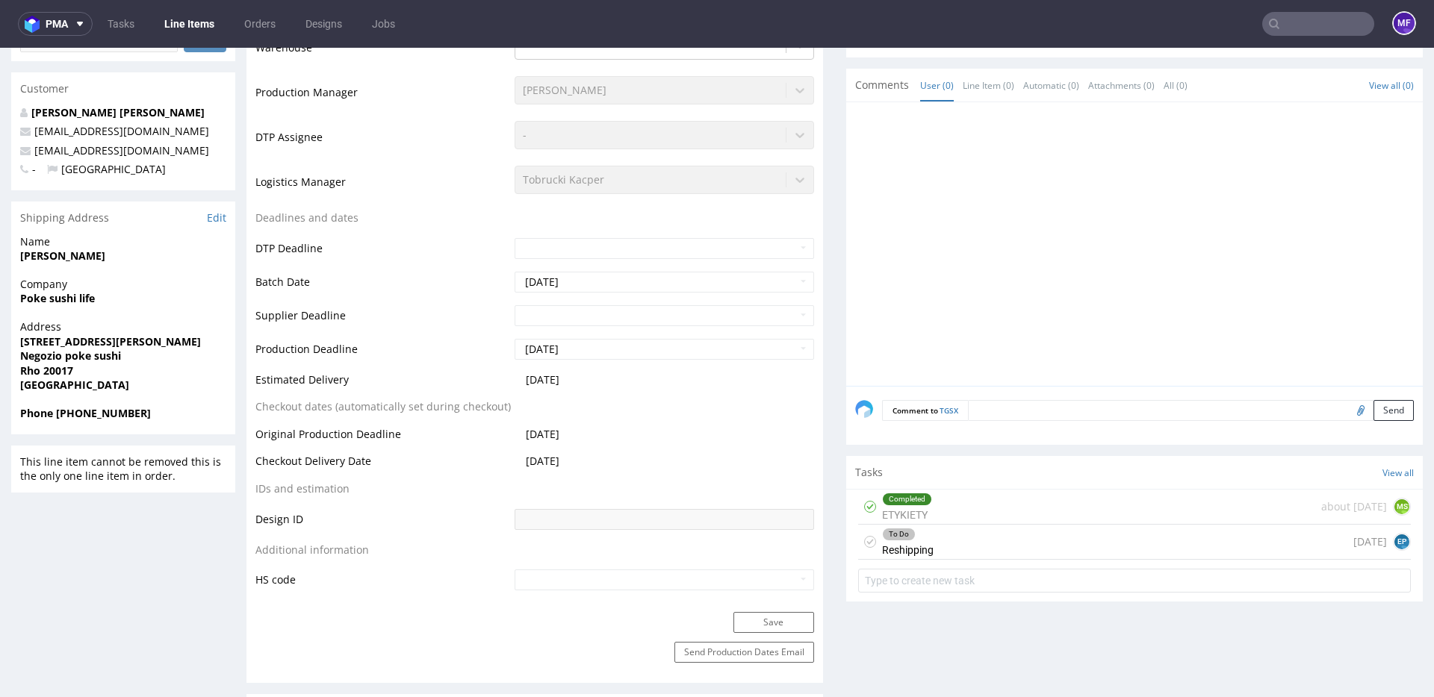
scroll to position [382, 0]
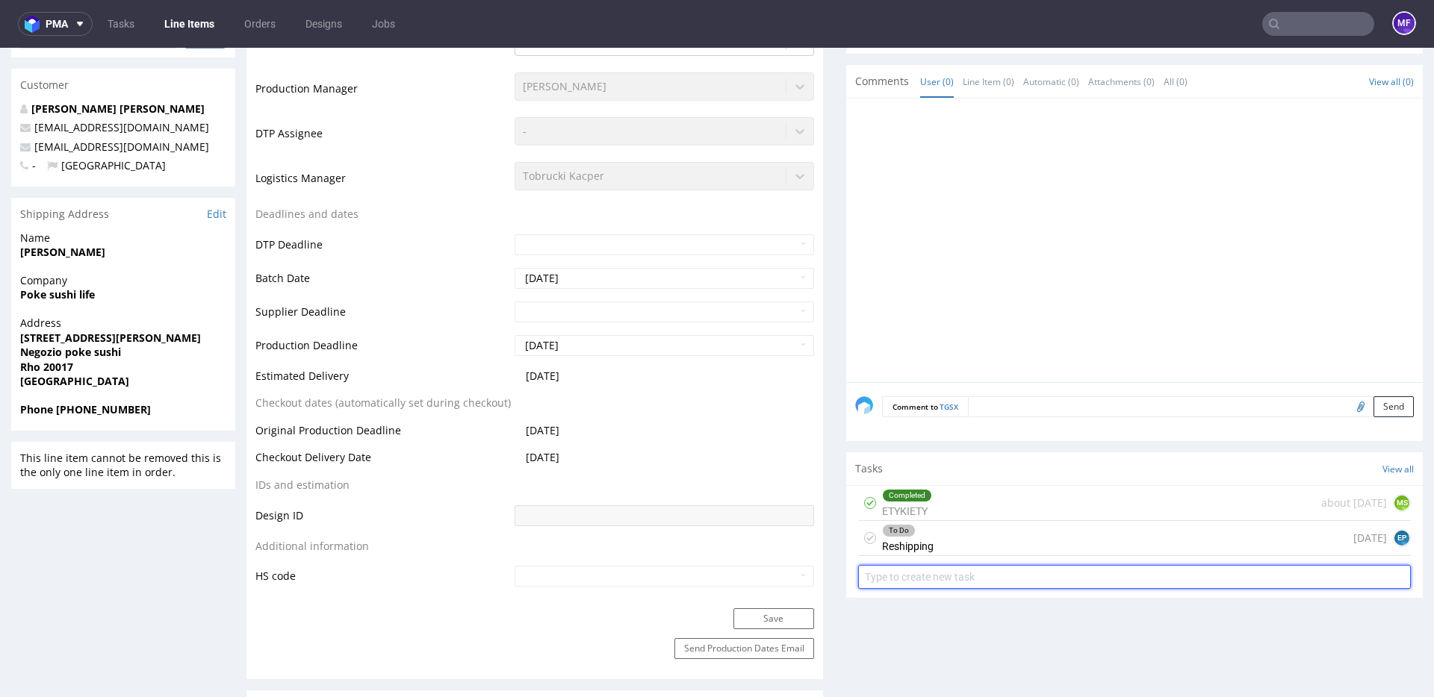
click input "text"
type input "r"
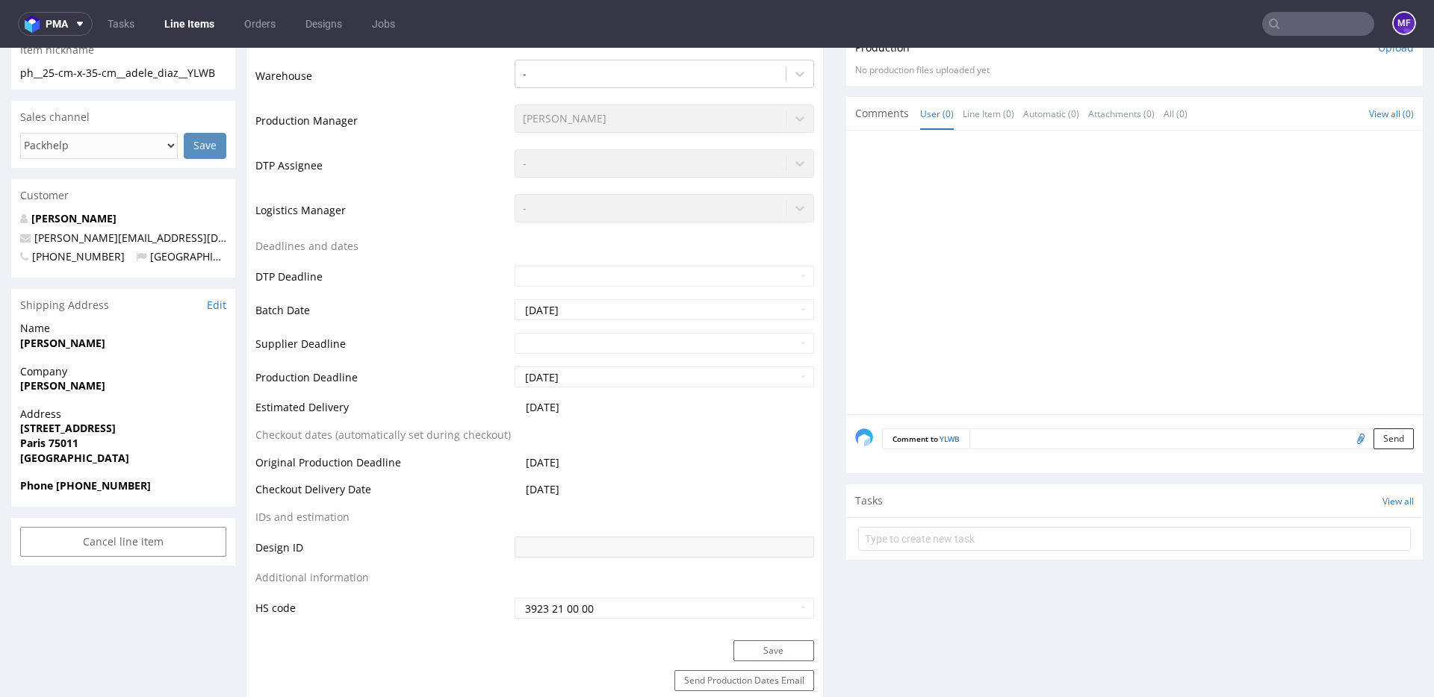
scroll to position [414, 0]
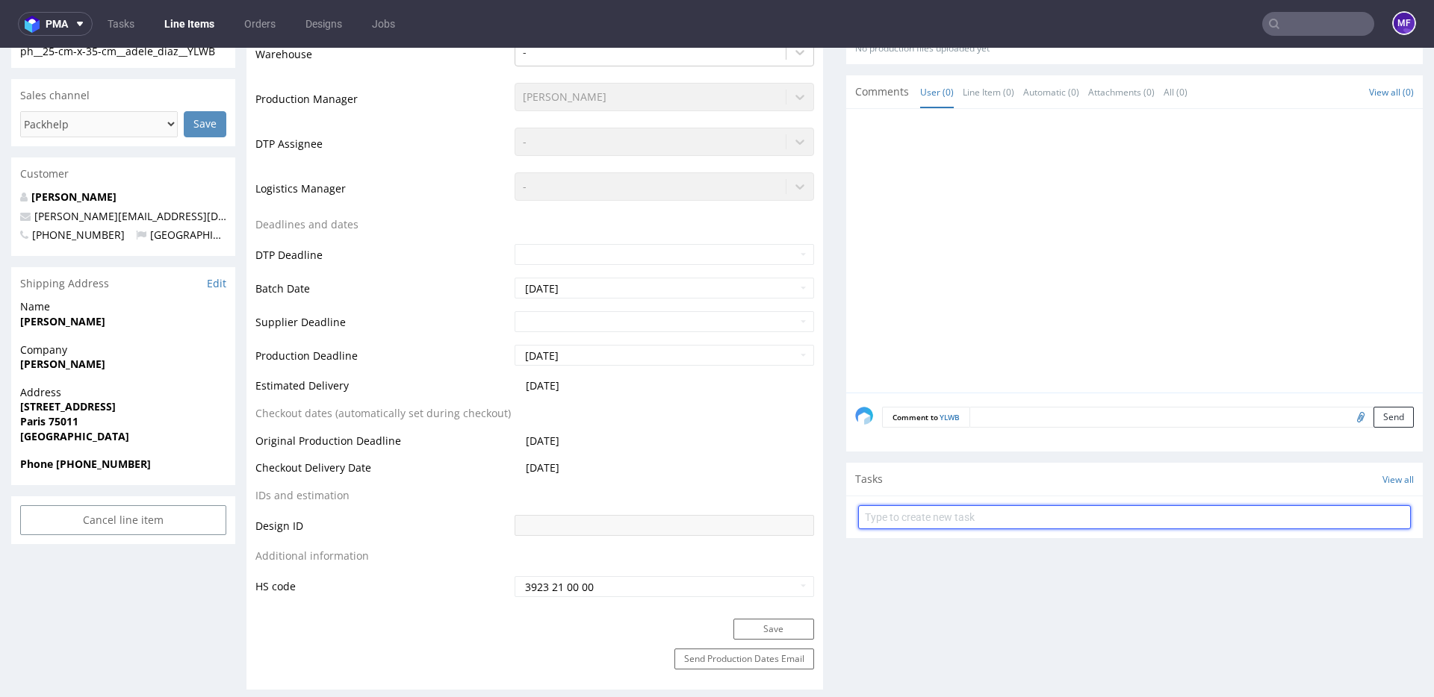
click at [982, 516] on input "text" at bounding box center [1134, 518] width 553 height 24
type input "Reshipping"
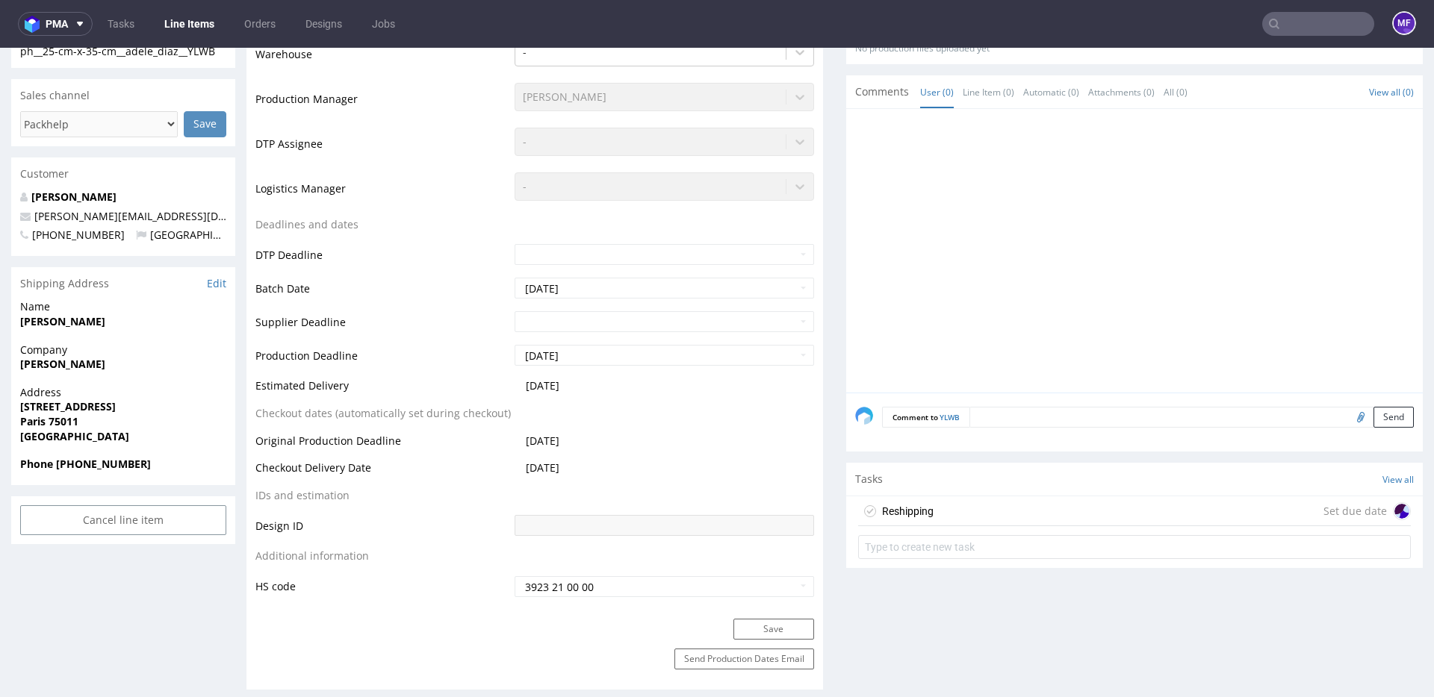
click at [898, 511] on div "Reshipping" at bounding box center [908, 512] width 52 height 18
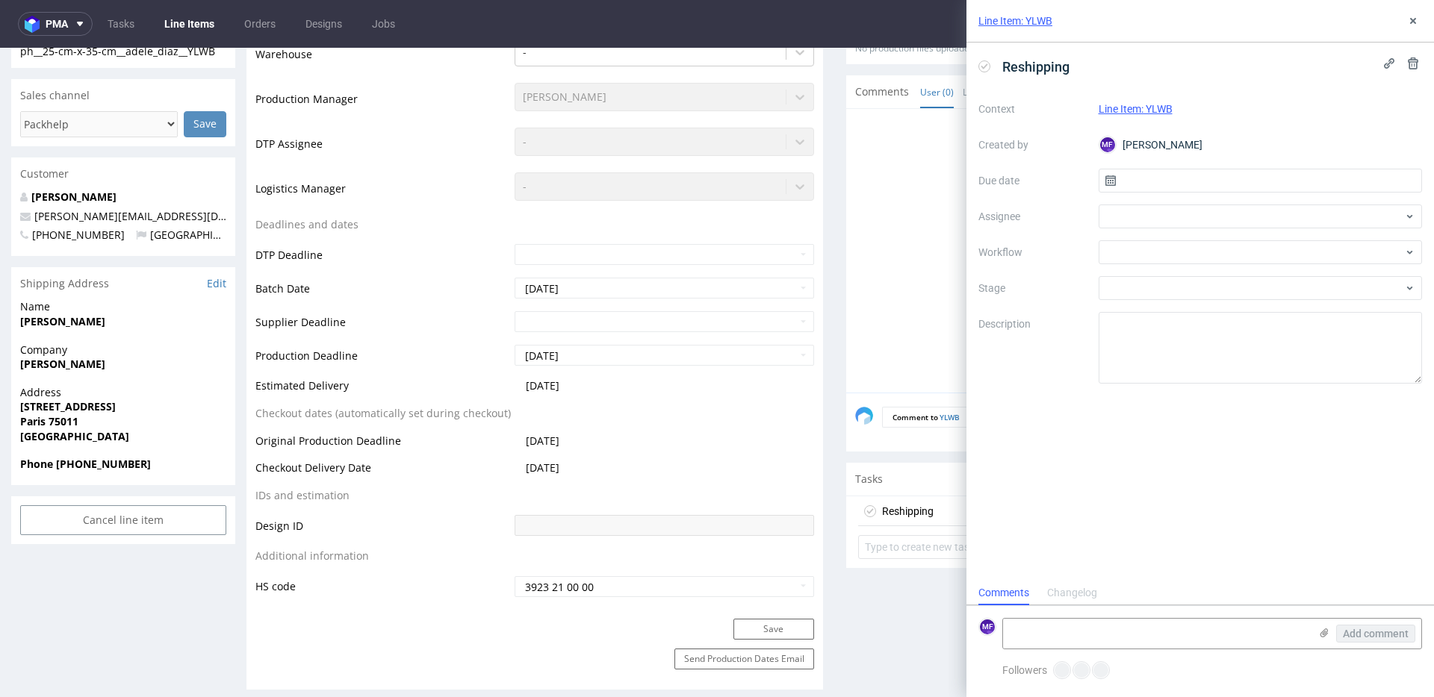
scroll to position [12, 0]
click at [1156, 178] on input "text" at bounding box center [1260, 181] width 324 height 24
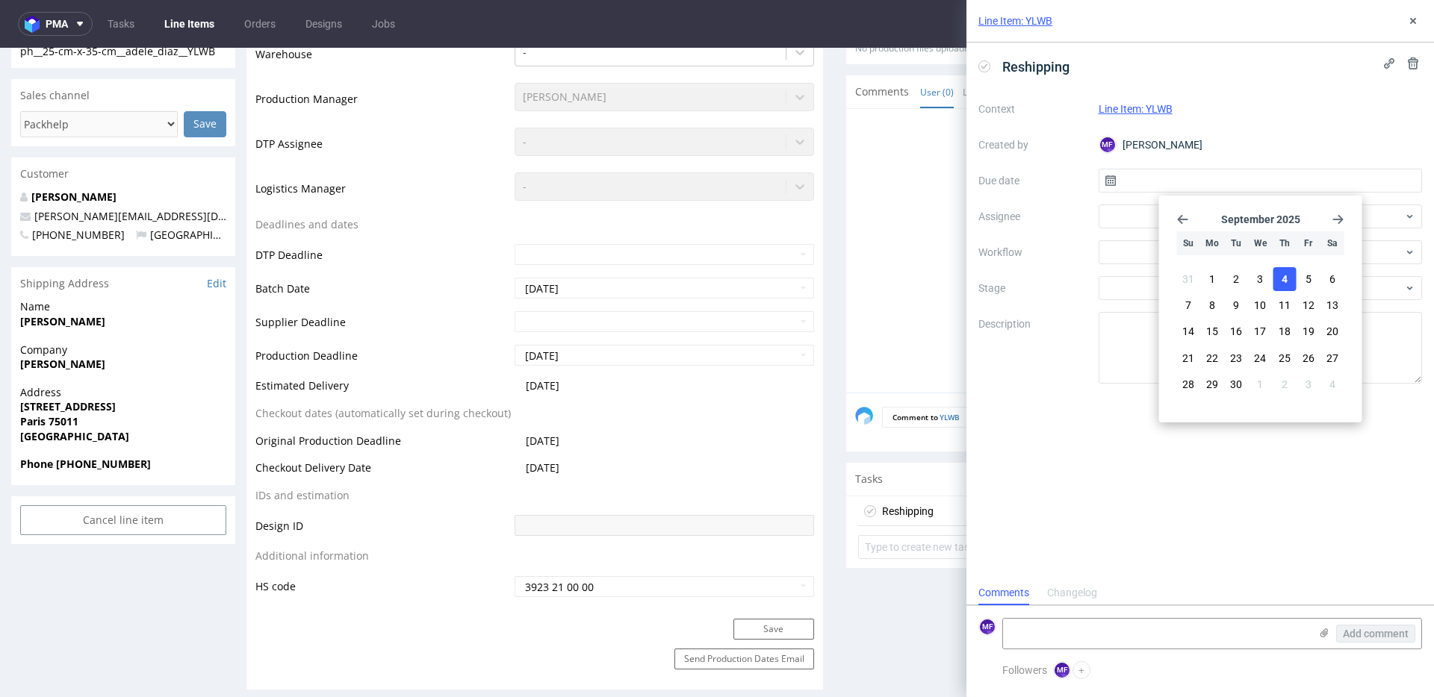
click at [1284, 283] on span "4" at bounding box center [1284, 279] width 6 height 15
type input "[DATE]"
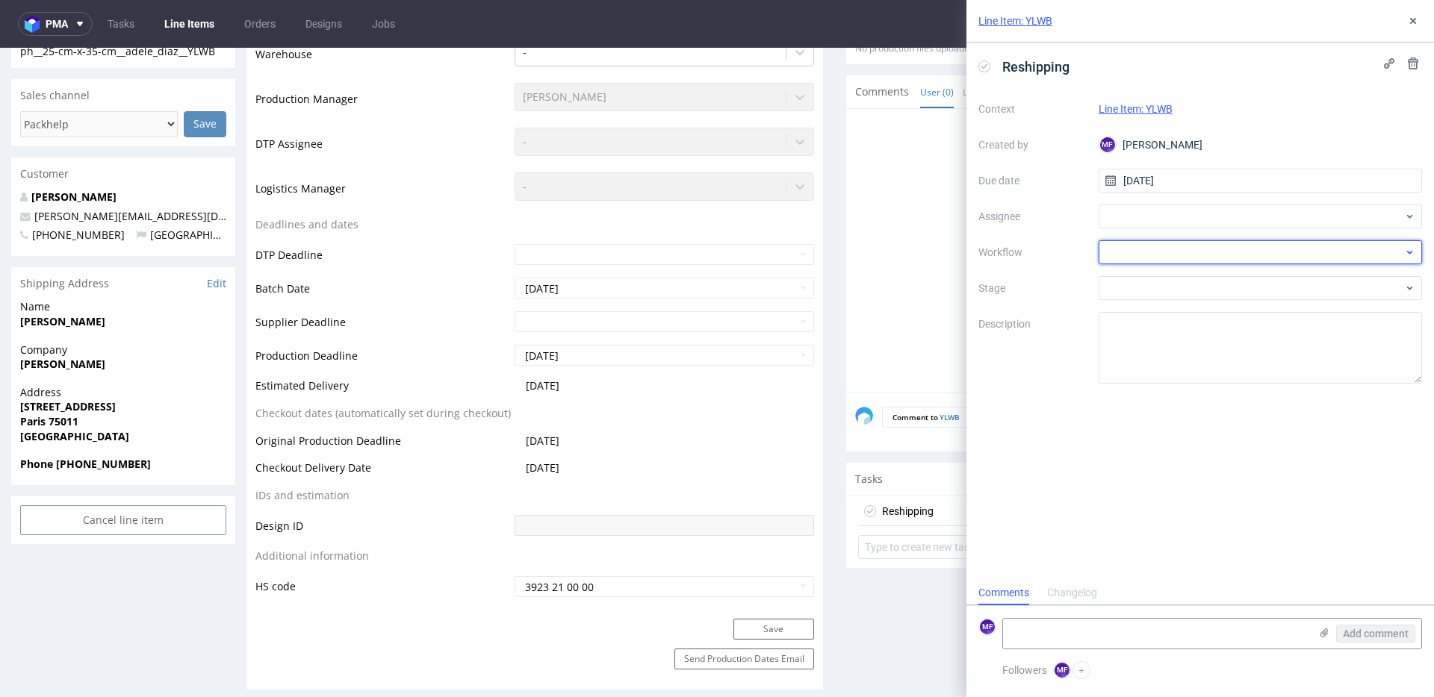
click at [1194, 249] on div at bounding box center [1260, 252] width 324 height 24
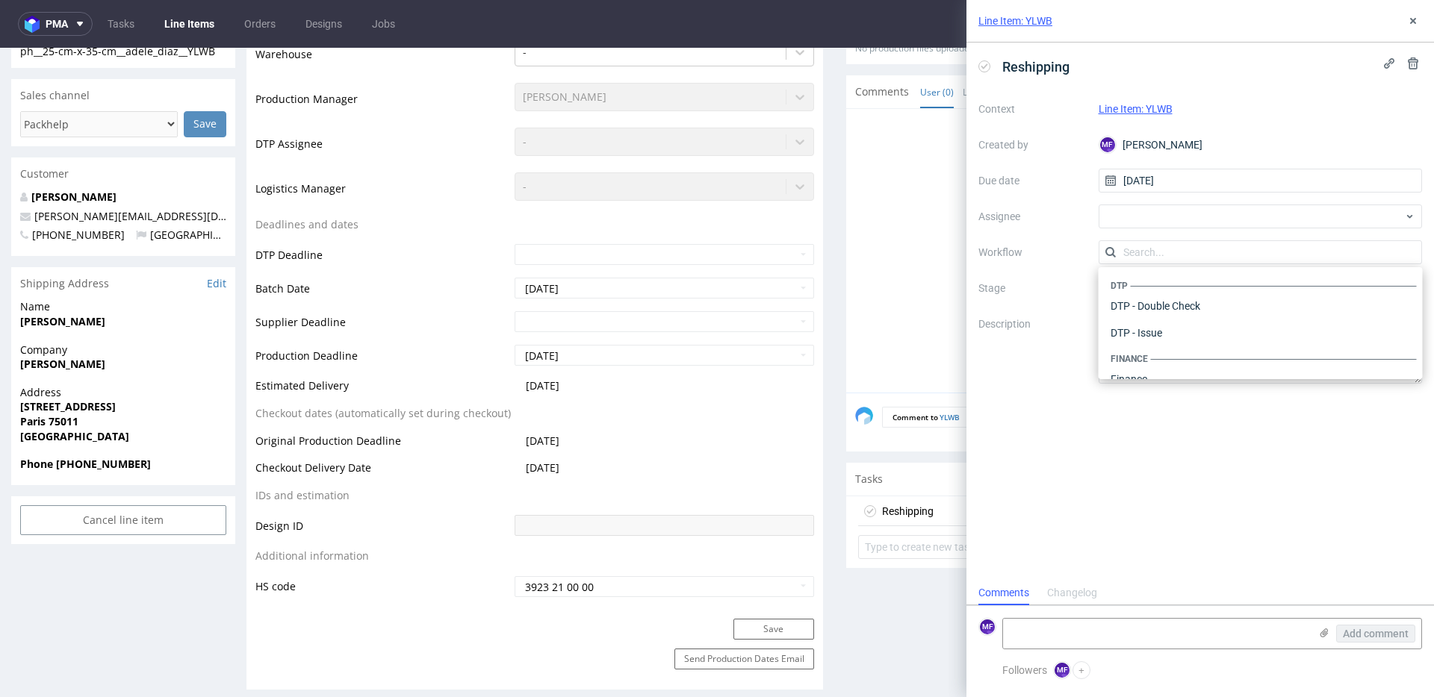
scroll to position [918, 0]
click at [1164, 353] on div "Warehouse - Shipping" at bounding box center [1260, 359] width 312 height 27
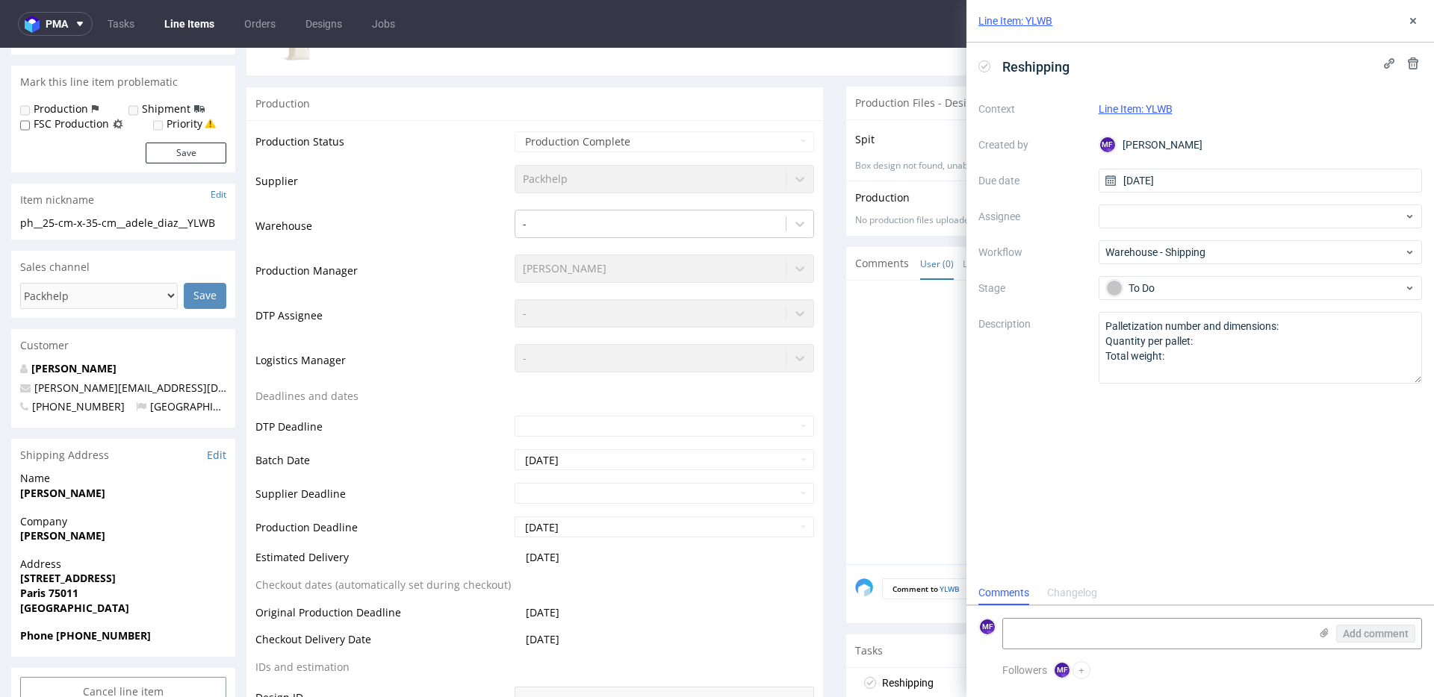
scroll to position [235, 0]
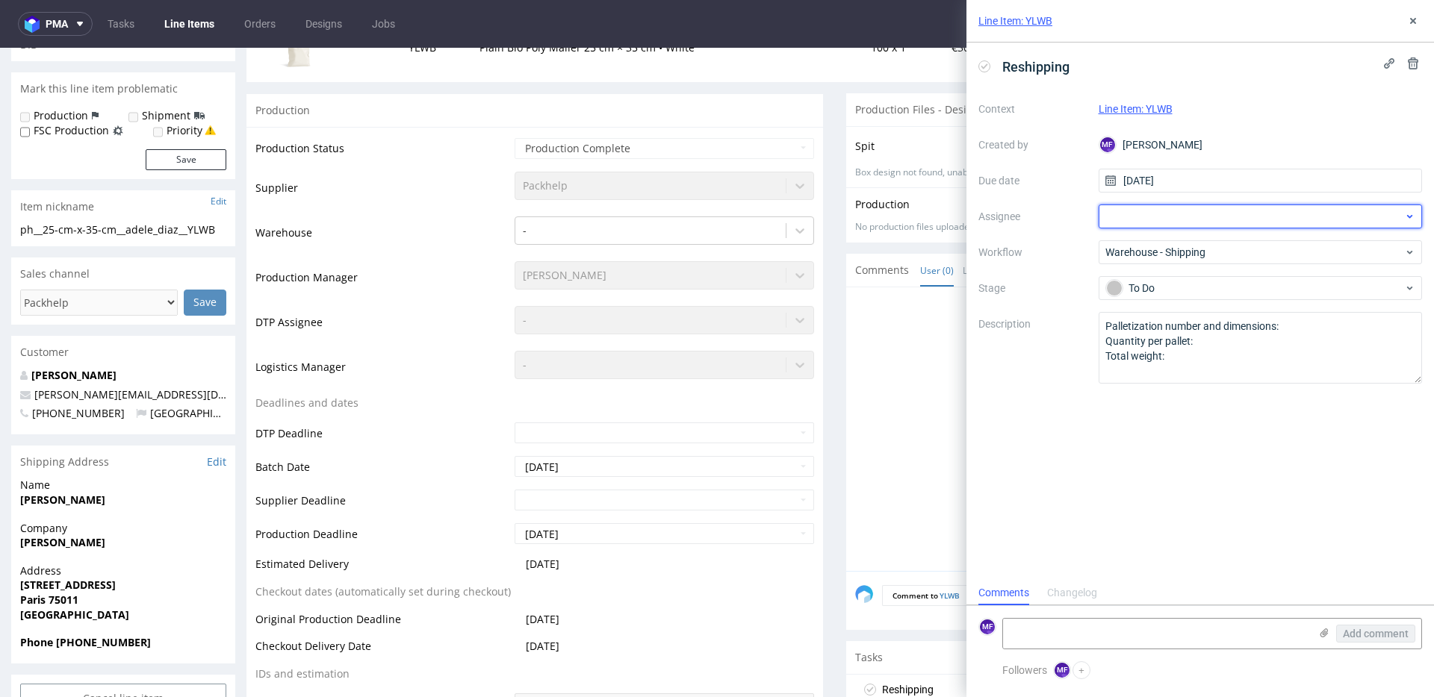
click at [1143, 223] on div at bounding box center [1260, 217] width 324 height 24
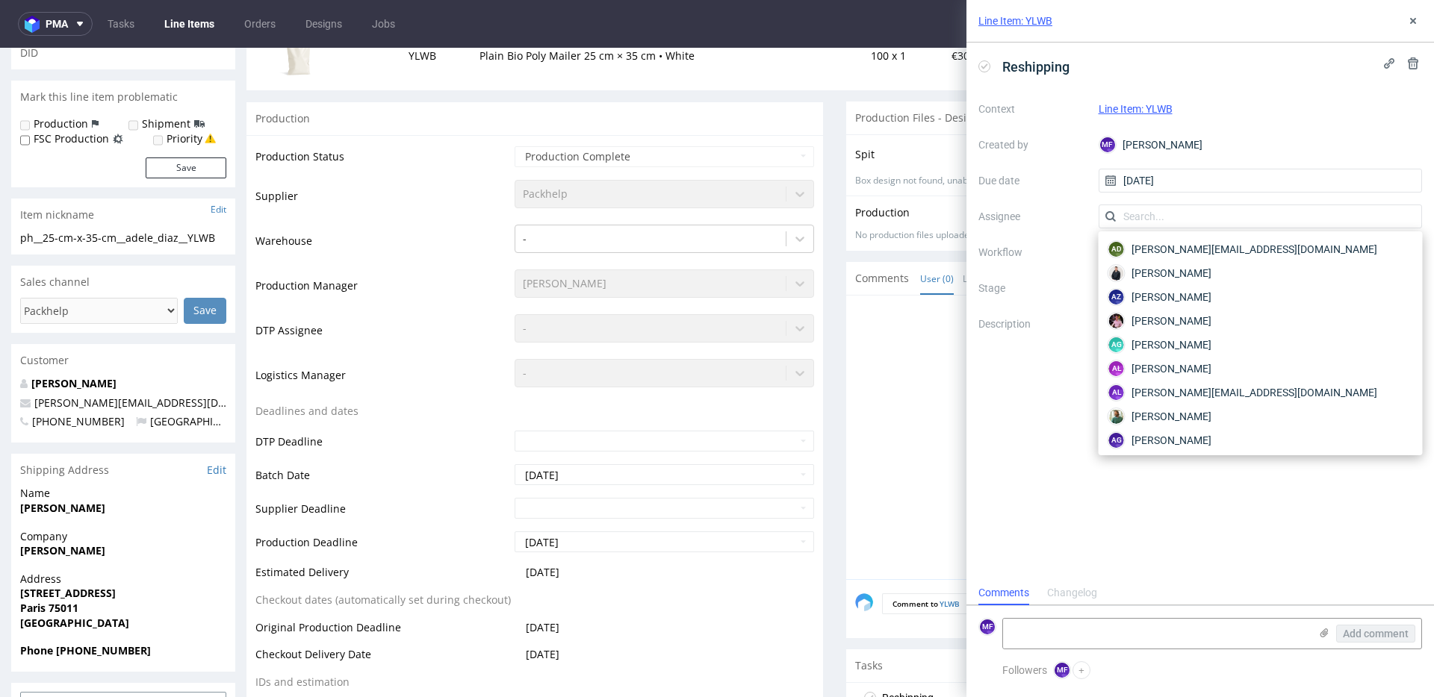
scroll to position [223, 0]
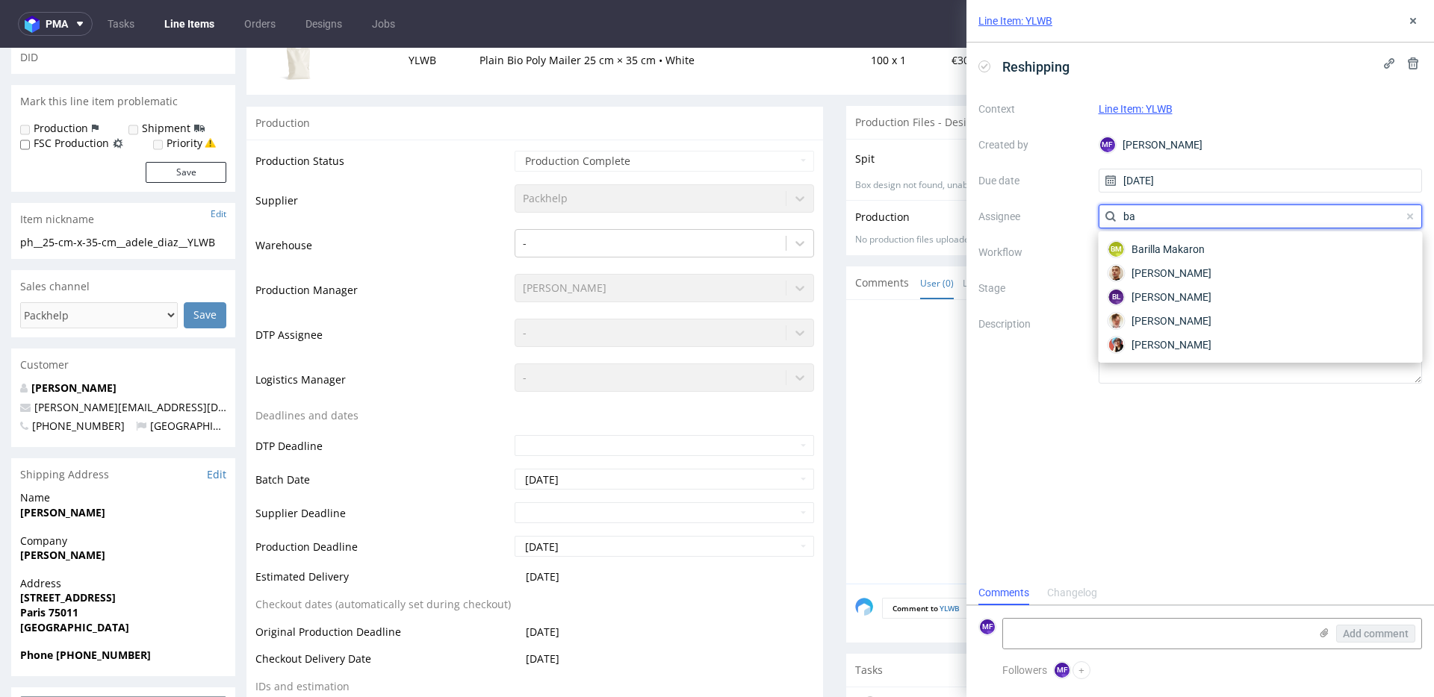
type input "b"
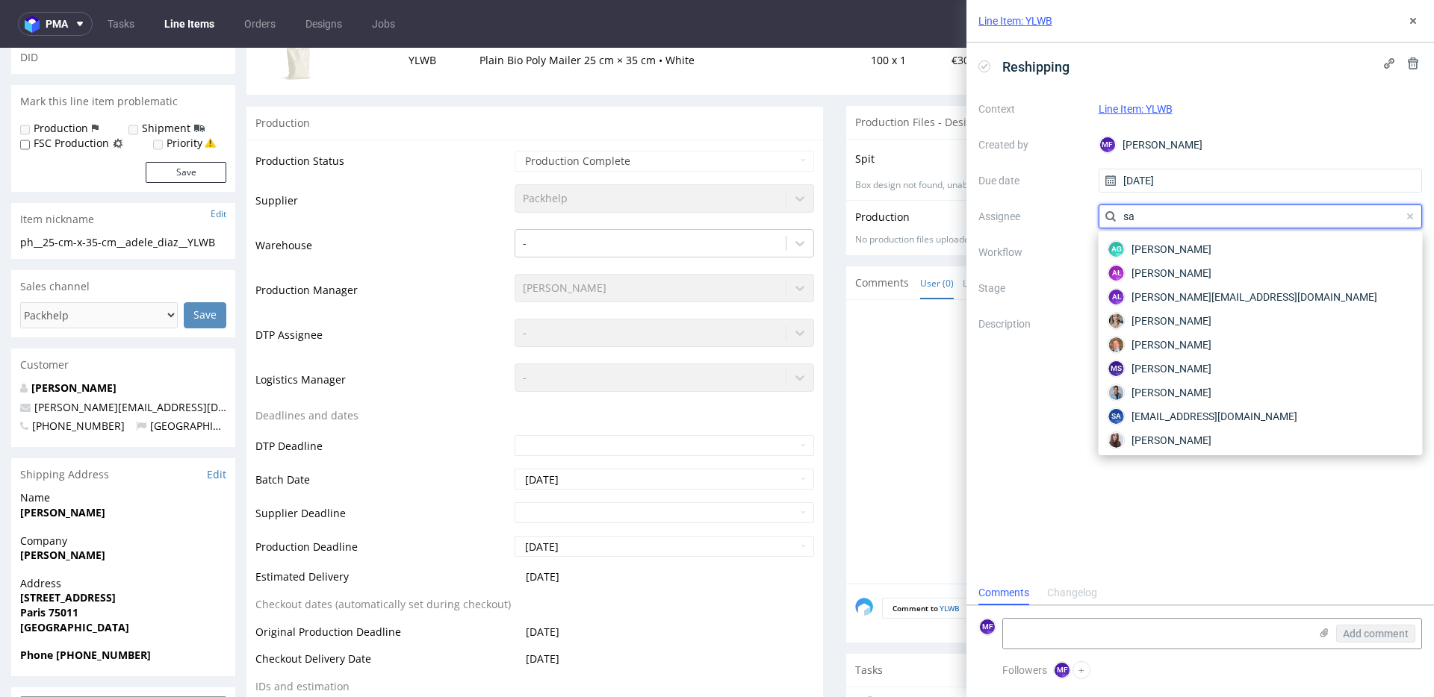
type input "s"
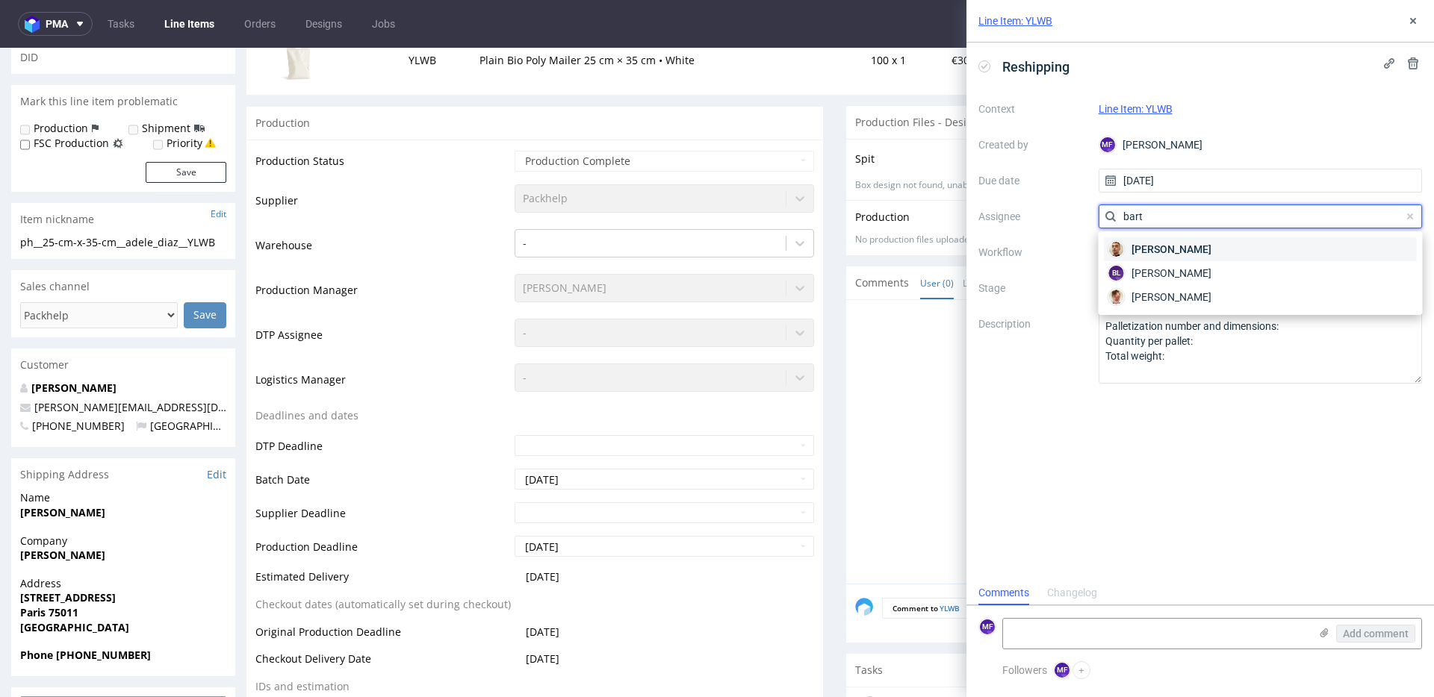
type input "bart"
click at [1211, 250] on span "[PERSON_NAME]" at bounding box center [1171, 249] width 80 height 15
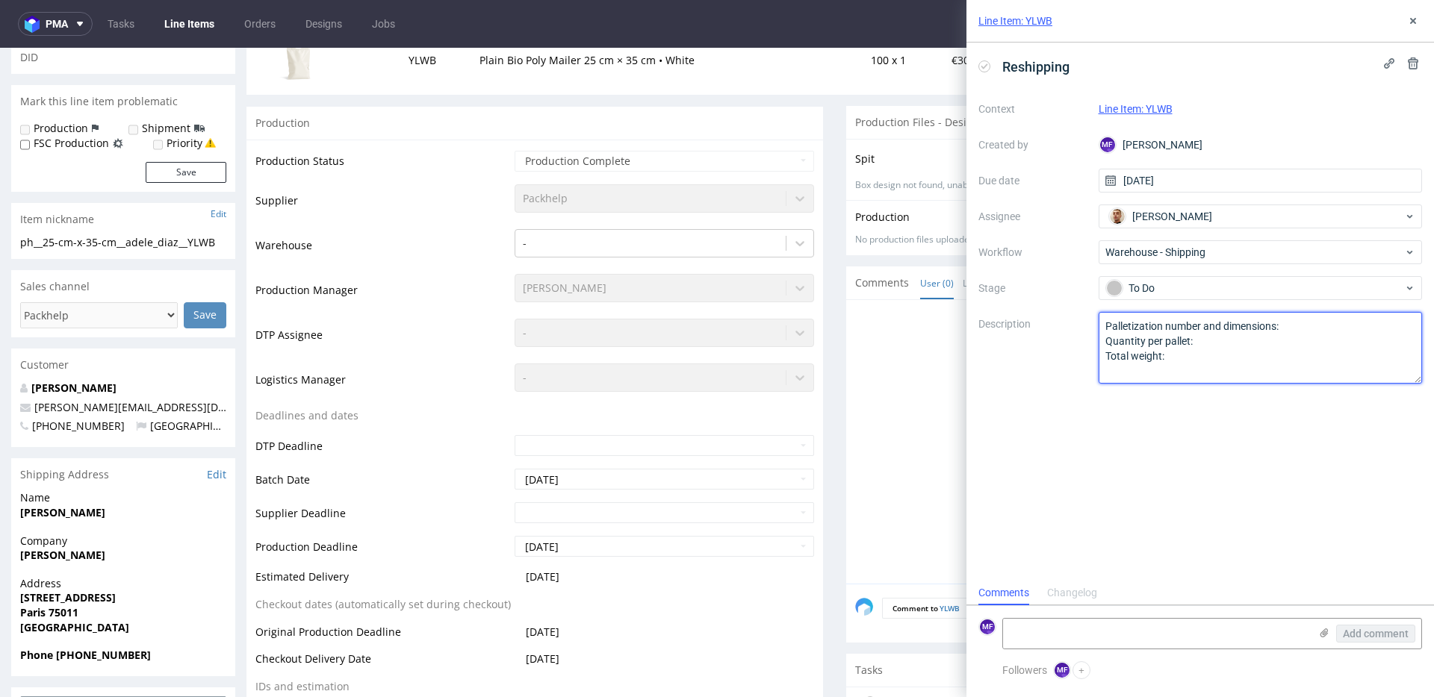
drag, startPoint x: 1191, startPoint y: 358, endPoint x: 1082, endPoint y: 326, distance: 113.9
click at [1082, 326] on div "Context Line Item: YLWB Created by MF [PERSON_NAME] Due date [DATE] Assignee [P…" at bounding box center [1200, 240] width 444 height 287
click at [1330, 362] on textarea "Palletization number and dimensions: Quantity per pallet: Total weight:" at bounding box center [1260, 348] width 324 height 72
type textarea "Wróciło do Pęcic. Prośba o kontakt z klientem"
click at [1287, 435] on div "Reshipping Context Line Item: YLWB Created by MF Michał Fedorowicz Due date 04/…" at bounding box center [1199, 312] width 467 height 538
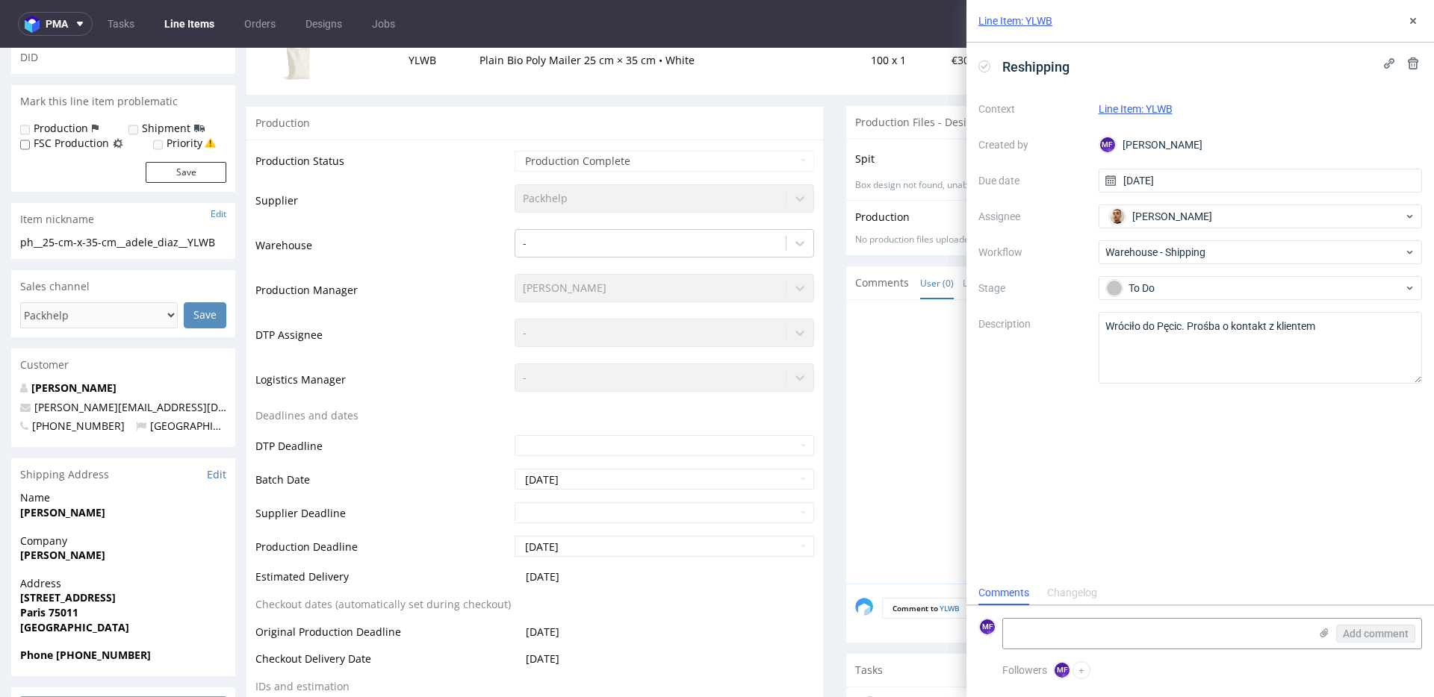
click at [1277, 431] on div "Reshipping Context Line Item: YLWB Created by MF Michał Fedorowicz Due date 04/…" at bounding box center [1199, 312] width 467 height 538
click at [1408, 25] on icon at bounding box center [1413, 21] width 12 height 12
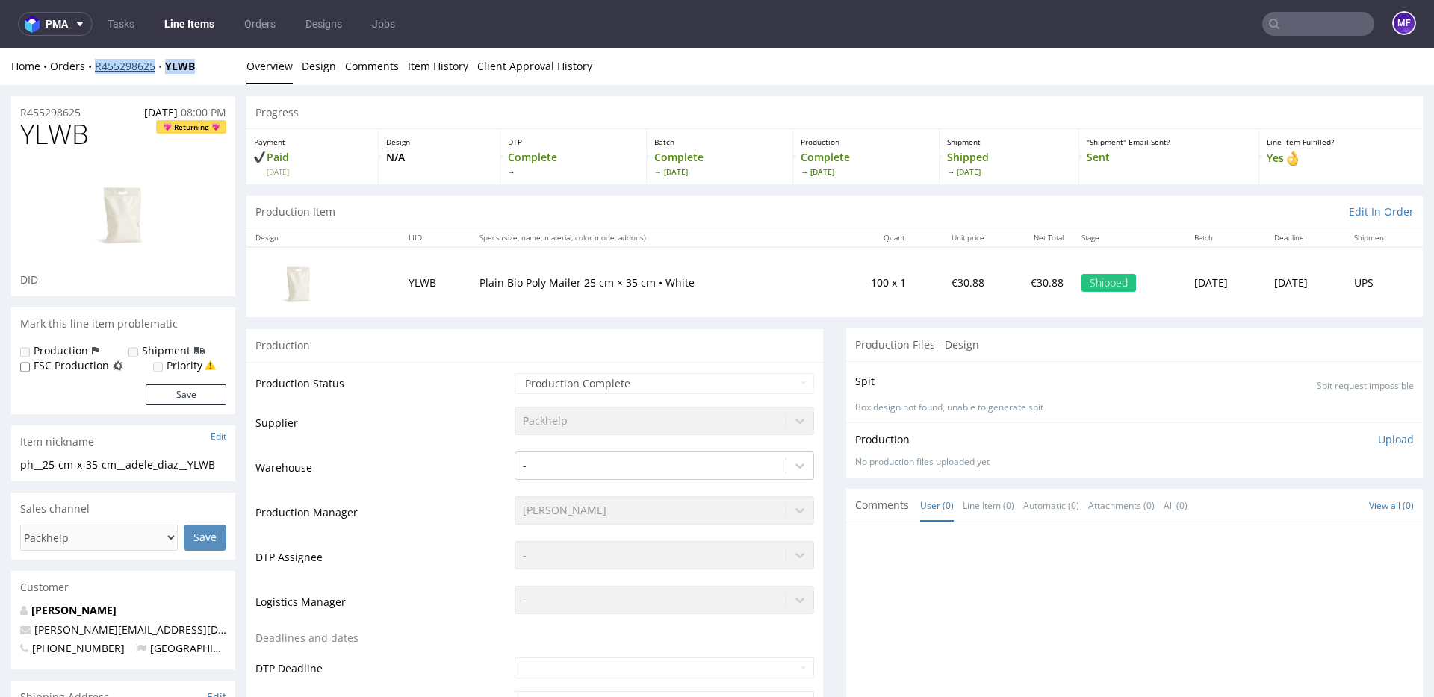
drag, startPoint x: 207, startPoint y: 72, endPoint x: 95, endPoint y: 69, distance: 112.0
click at [94, 69] on div "Home Orders R455298625 YLWB" at bounding box center [123, 66] width 224 height 15
copy div "R455298625 YLWB"
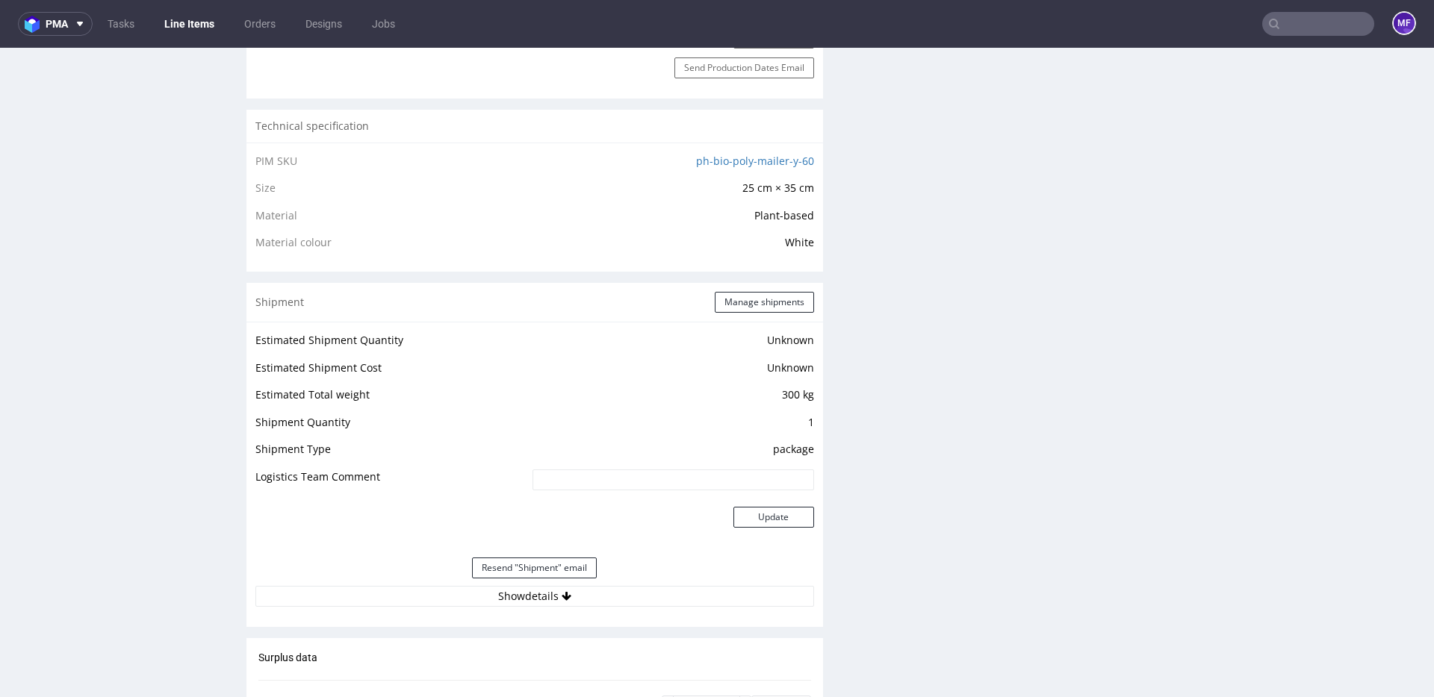
scroll to position [1023, 0]
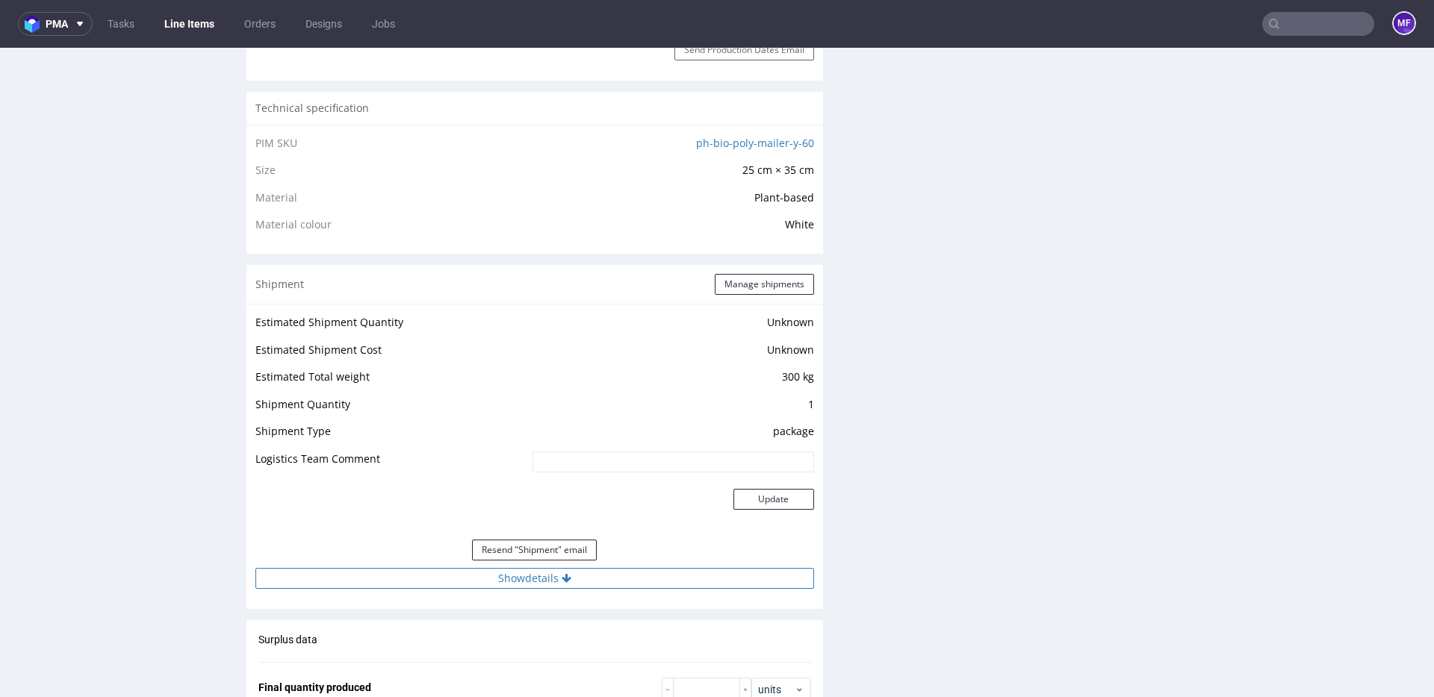
click at [527, 583] on button "Show details" at bounding box center [534, 578] width 559 height 21
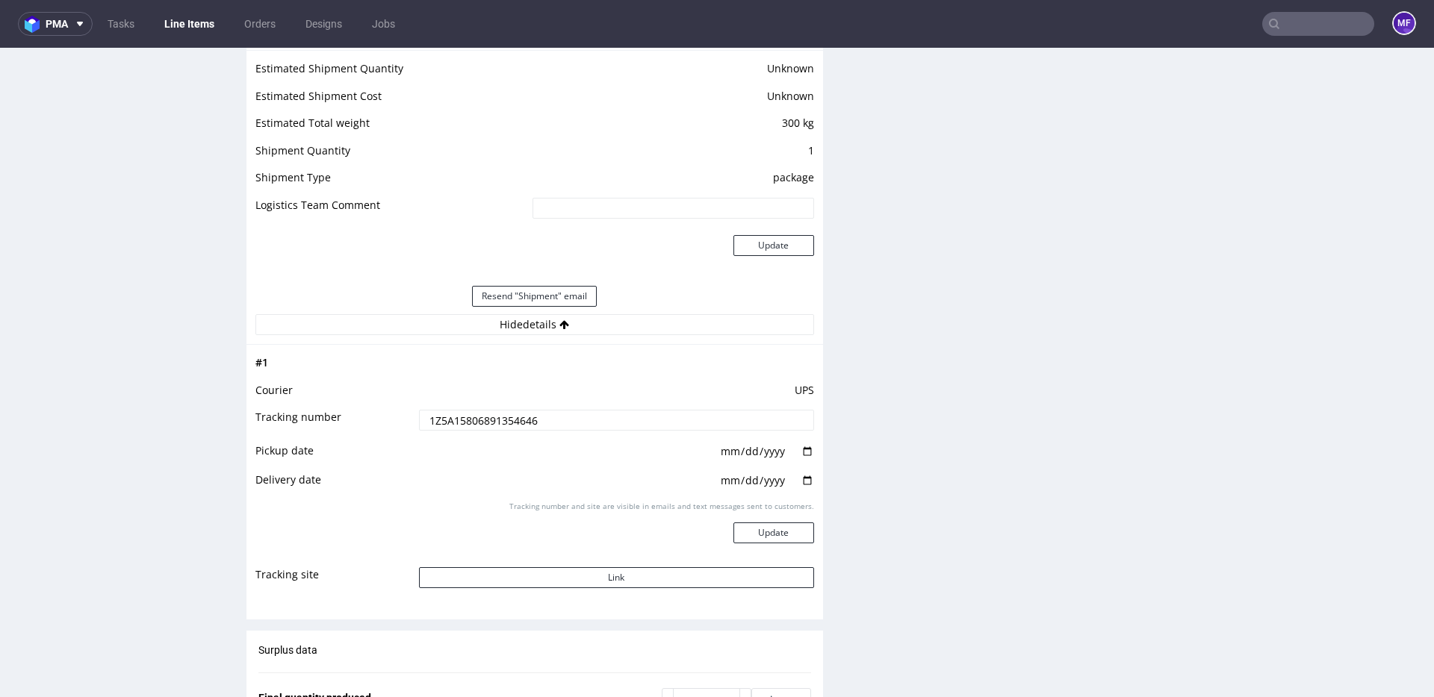
scroll to position [1300, 0]
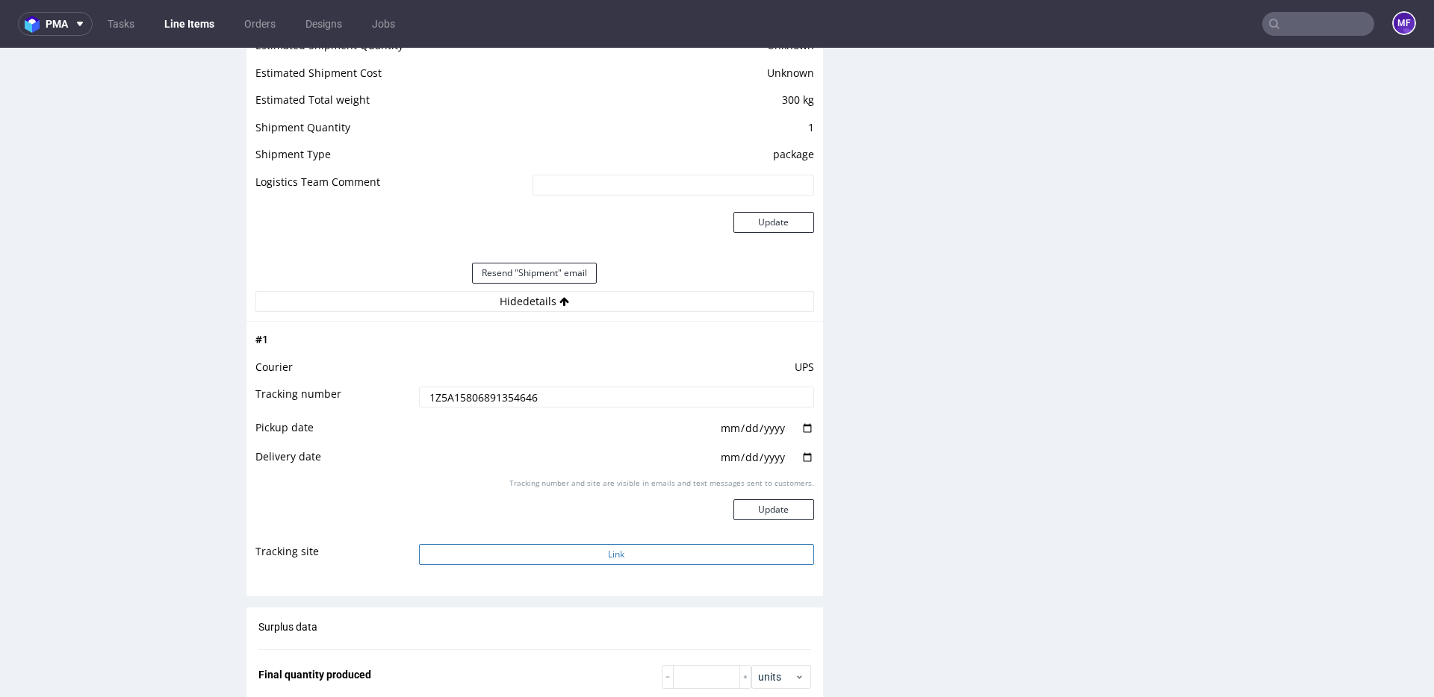
click at [641, 551] on button "Link" at bounding box center [616, 554] width 395 height 21
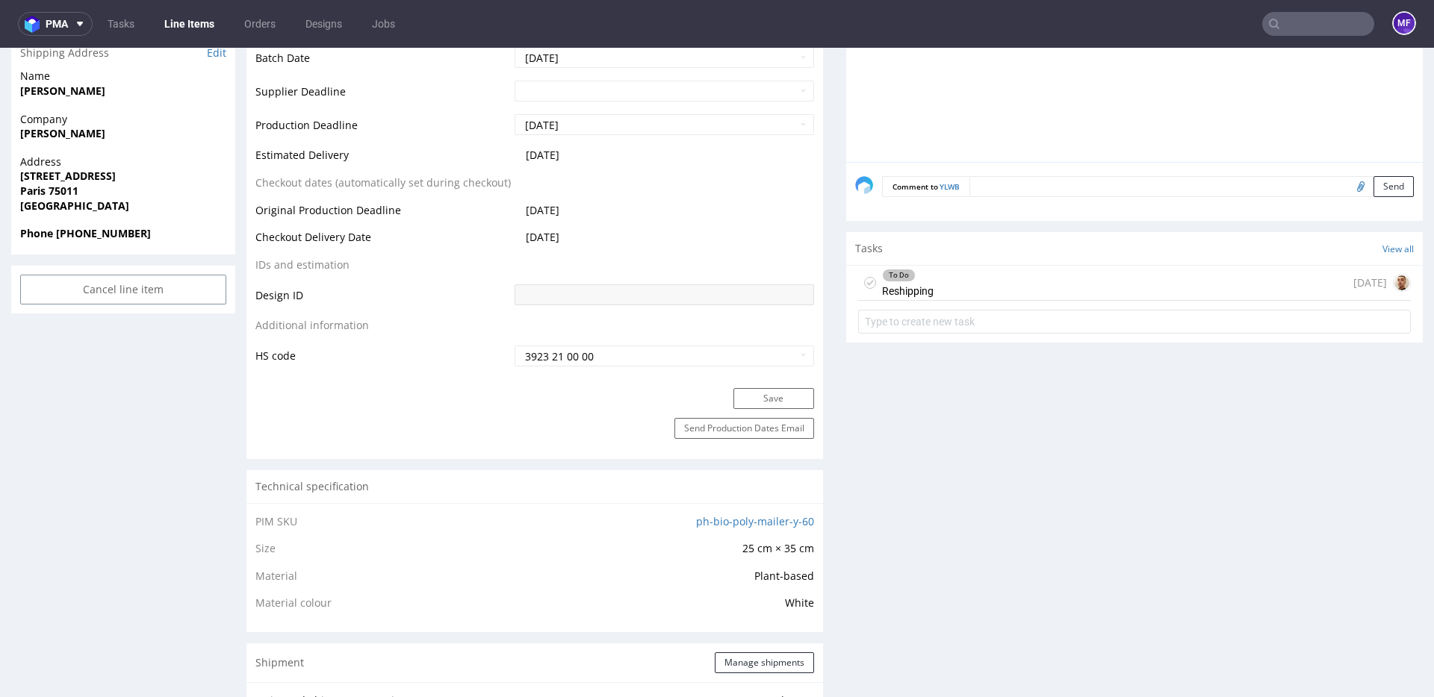
scroll to position [0, 0]
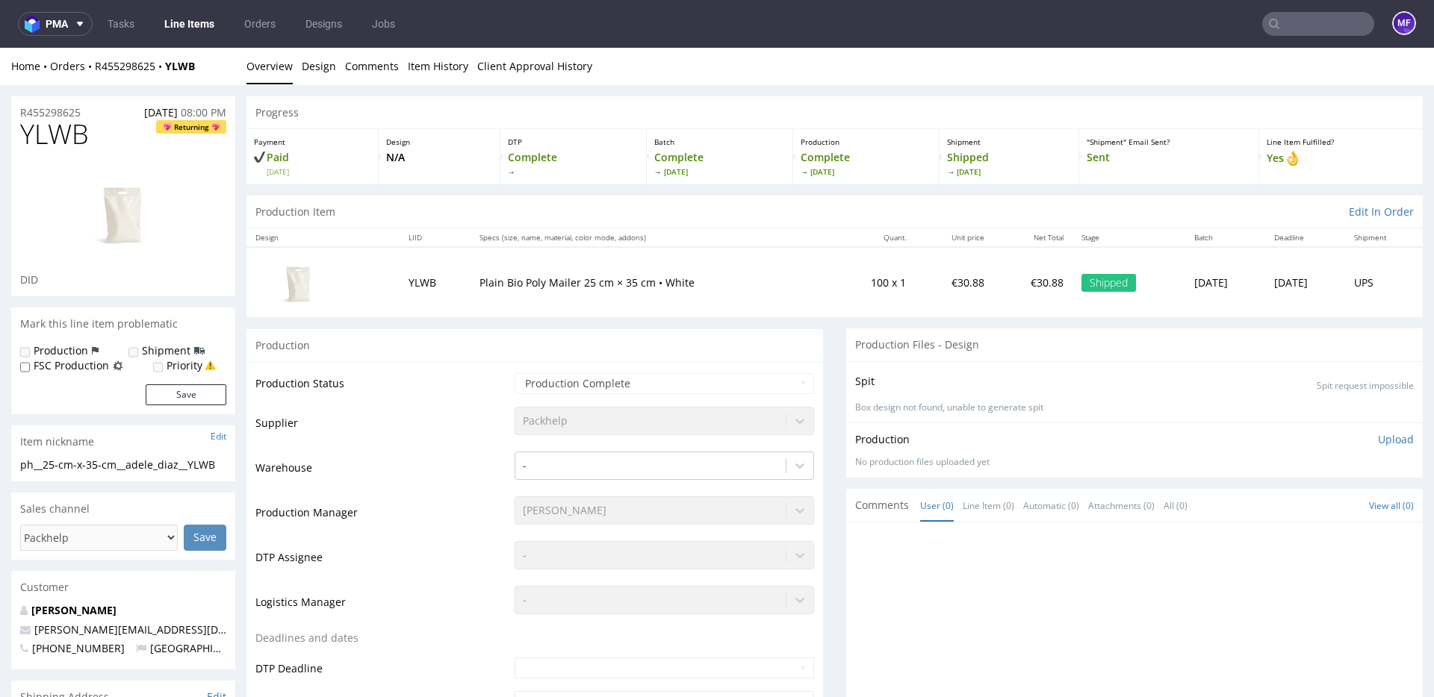
click at [725, 354] on div "Production" at bounding box center [534, 346] width 576 height 34
click at [727, 346] on div "Production" at bounding box center [534, 346] width 576 height 34
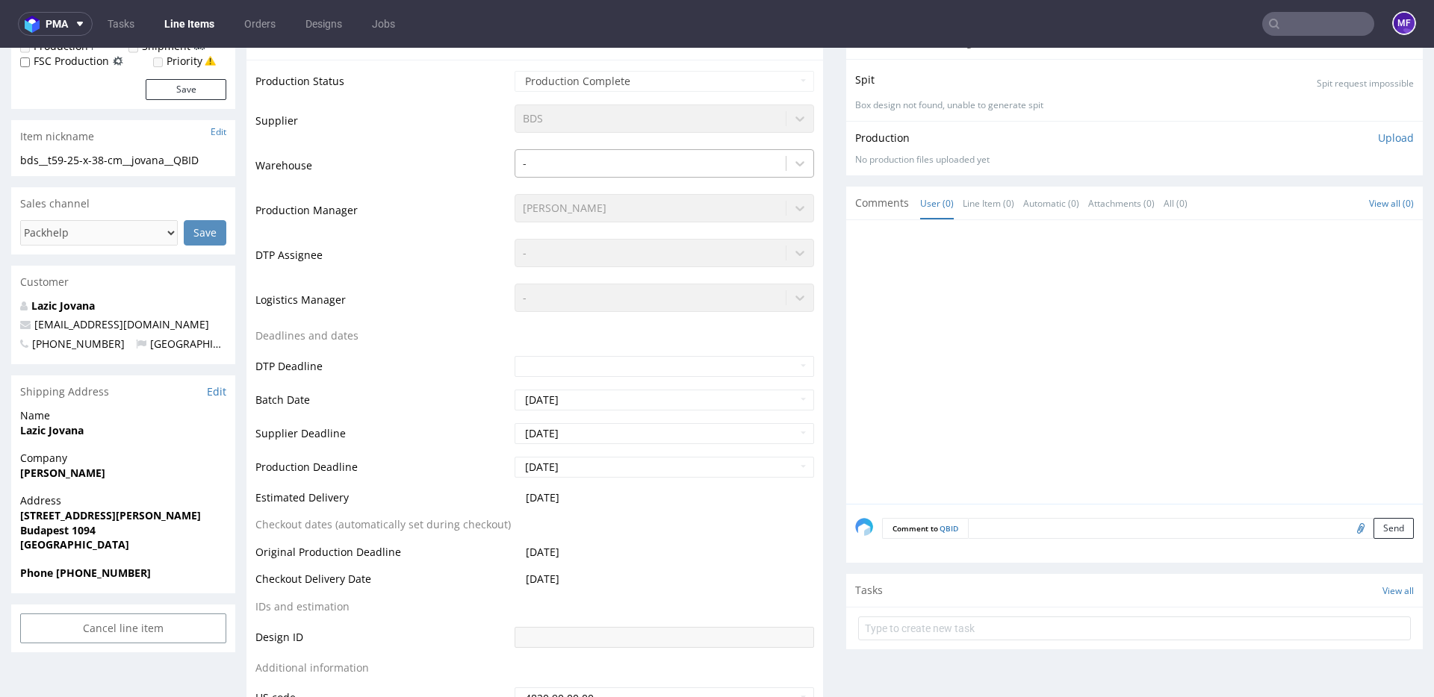
scroll to position [302, 0]
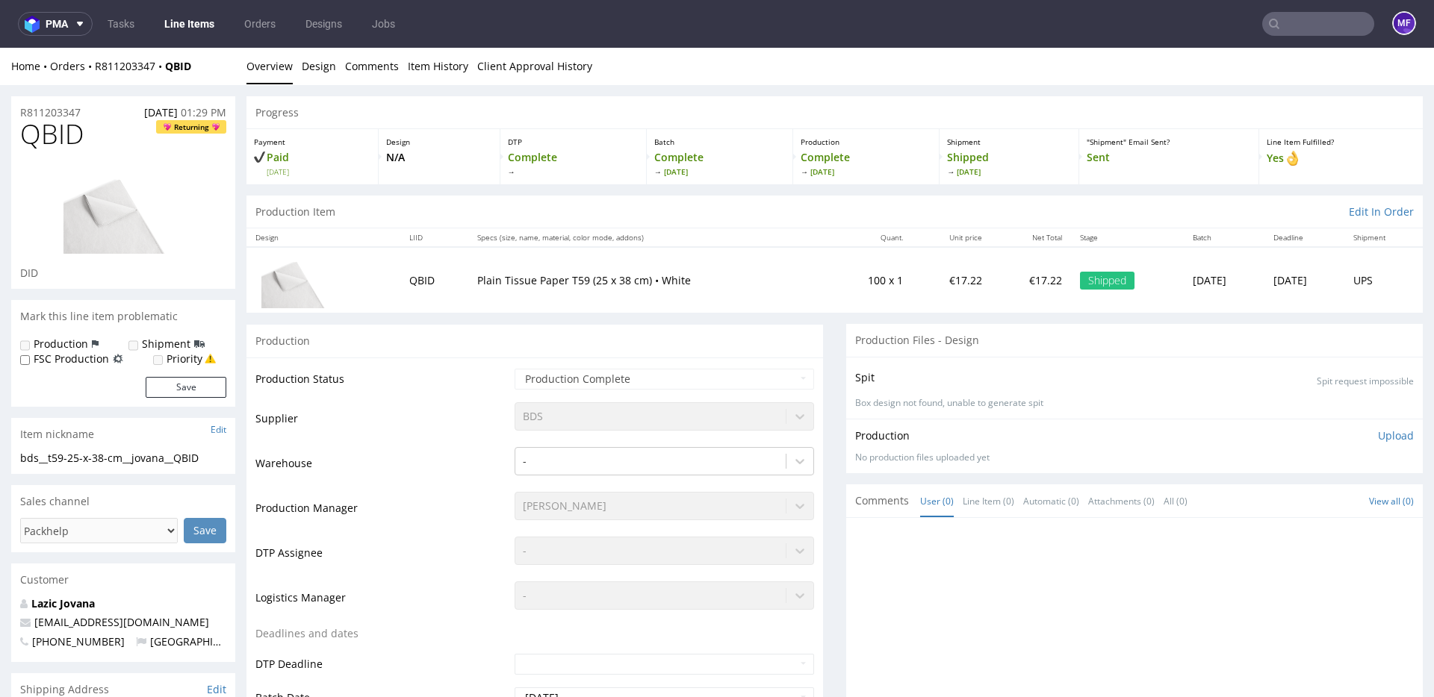
click at [578, 324] on div "Production" at bounding box center [534, 341] width 576 height 34
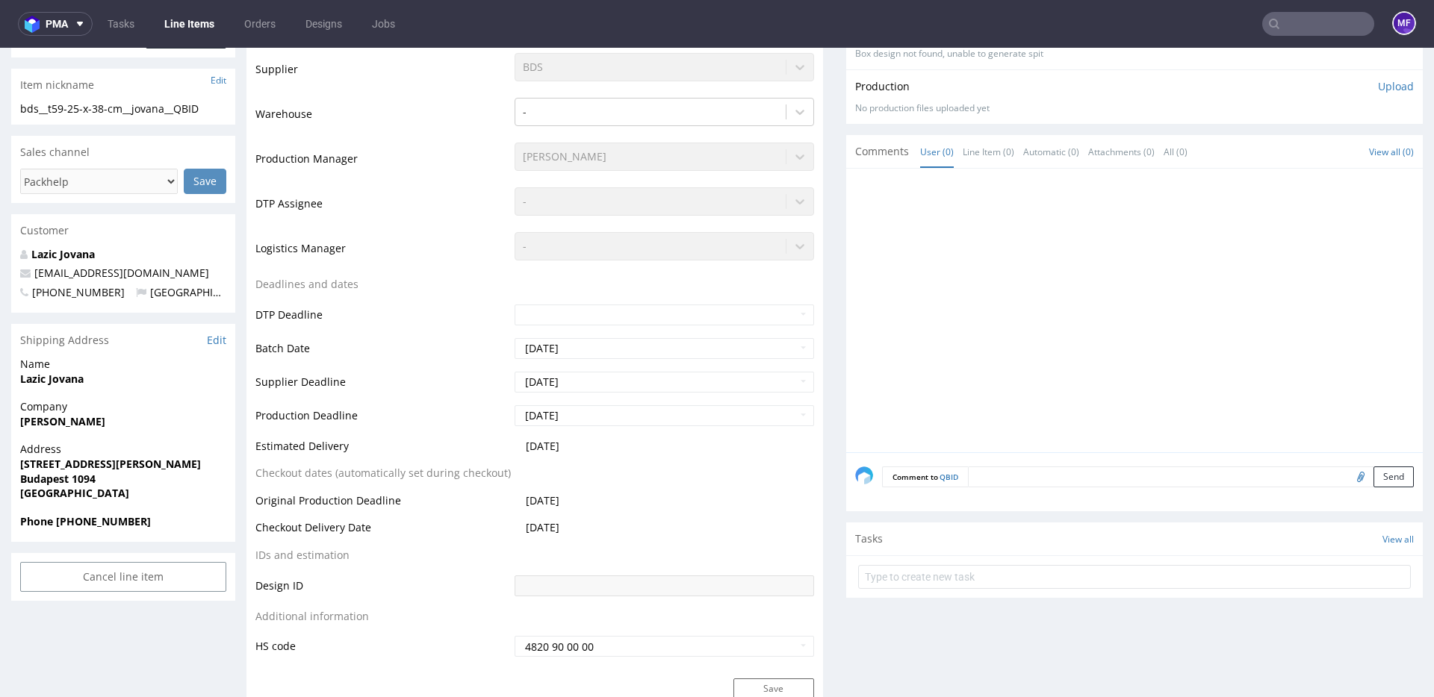
scroll to position [355, 0]
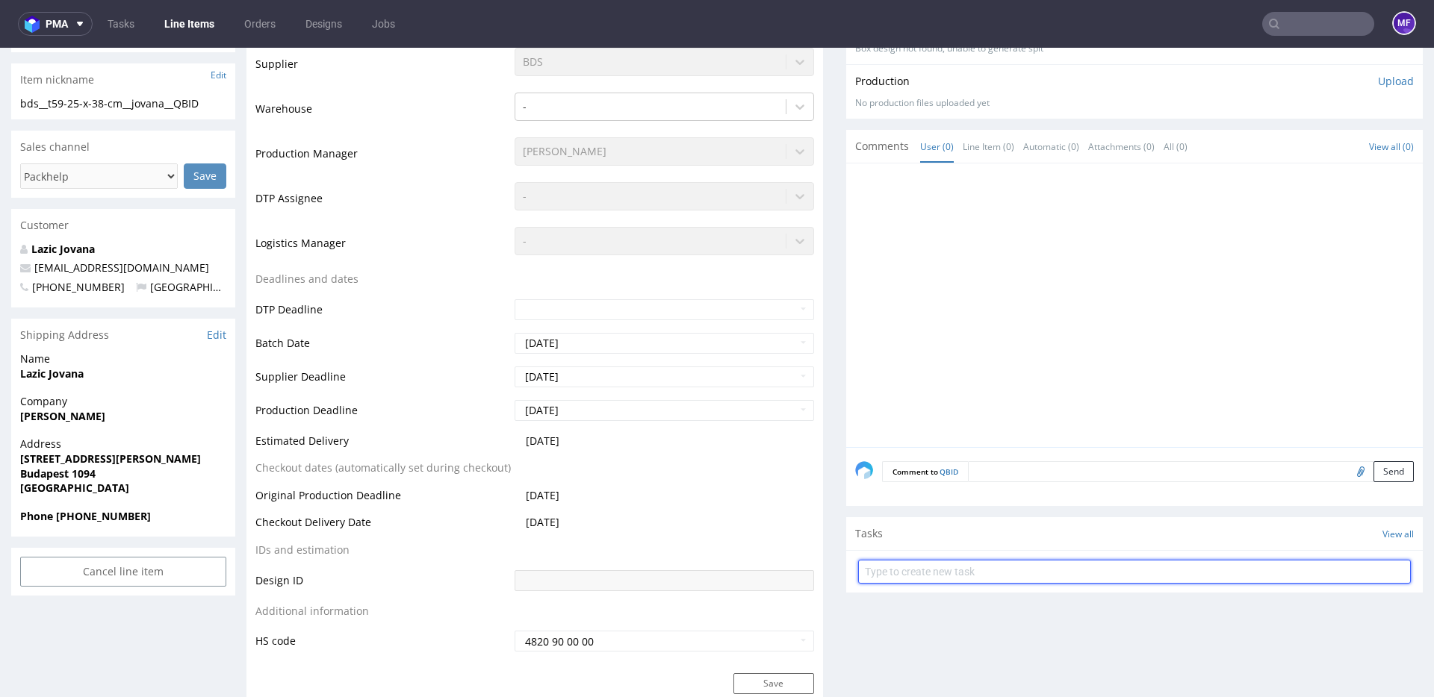
click at [903, 567] on input "text" at bounding box center [1134, 572] width 553 height 24
type input "Reshipping"
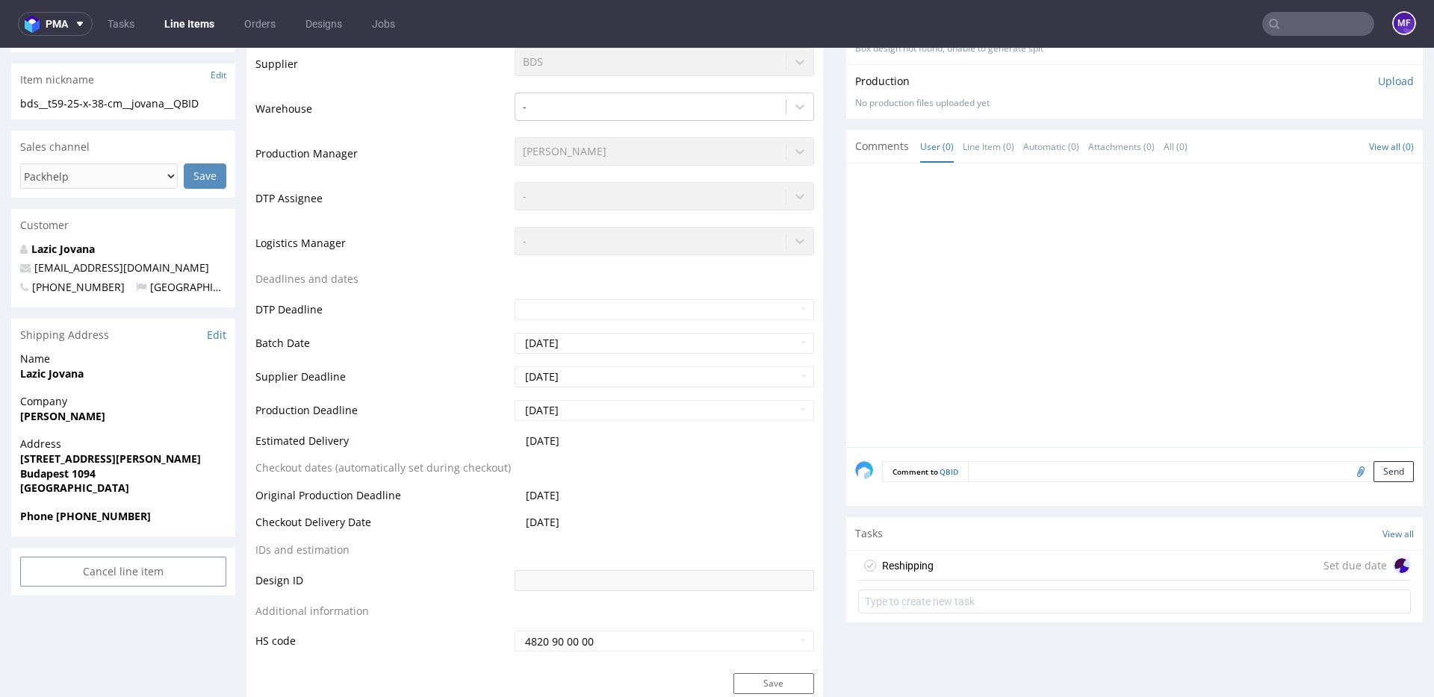
click at [921, 566] on div "Reshipping" at bounding box center [908, 566] width 52 height 18
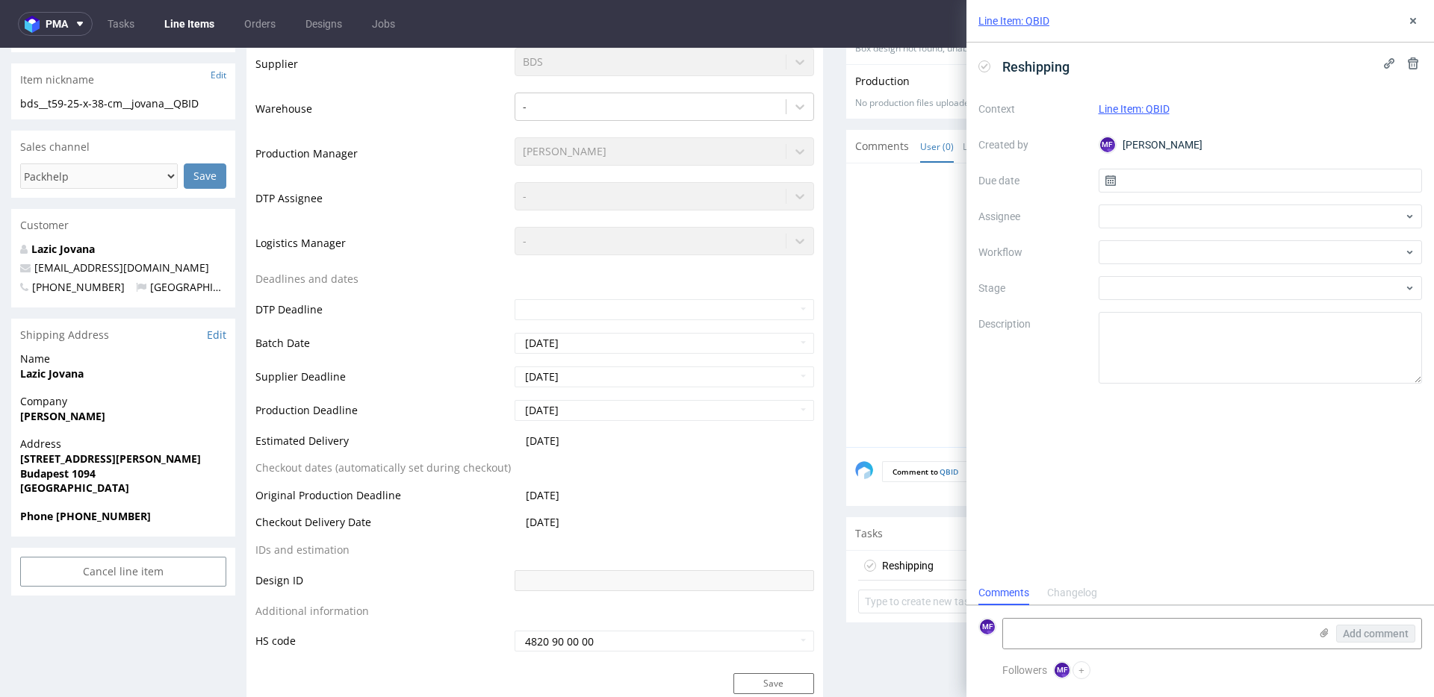
scroll to position [12, 0]
click at [1157, 184] on input "text" at bounding box center [1260, 181] width 324 height 24
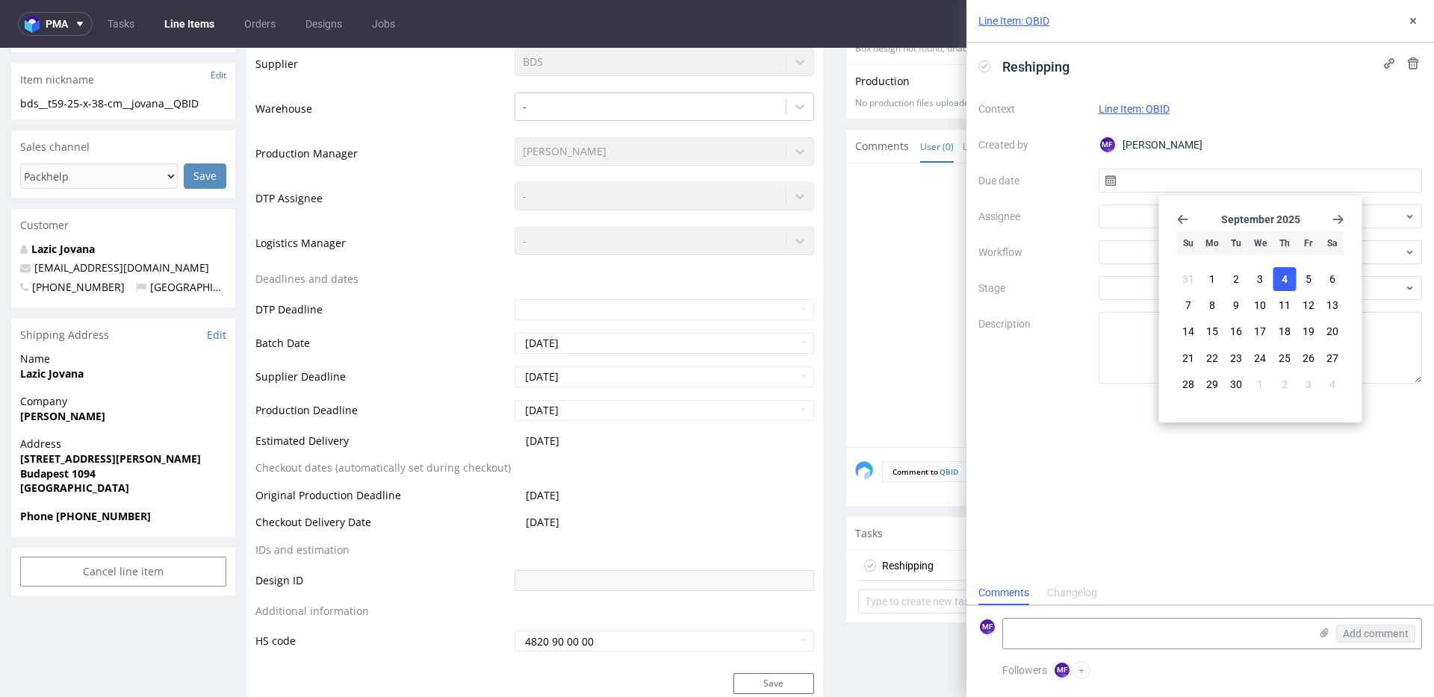
click at [1282, 277] on span "4" at bounding box center [1284, 279] width 6 height 15
type input "[DATE]"
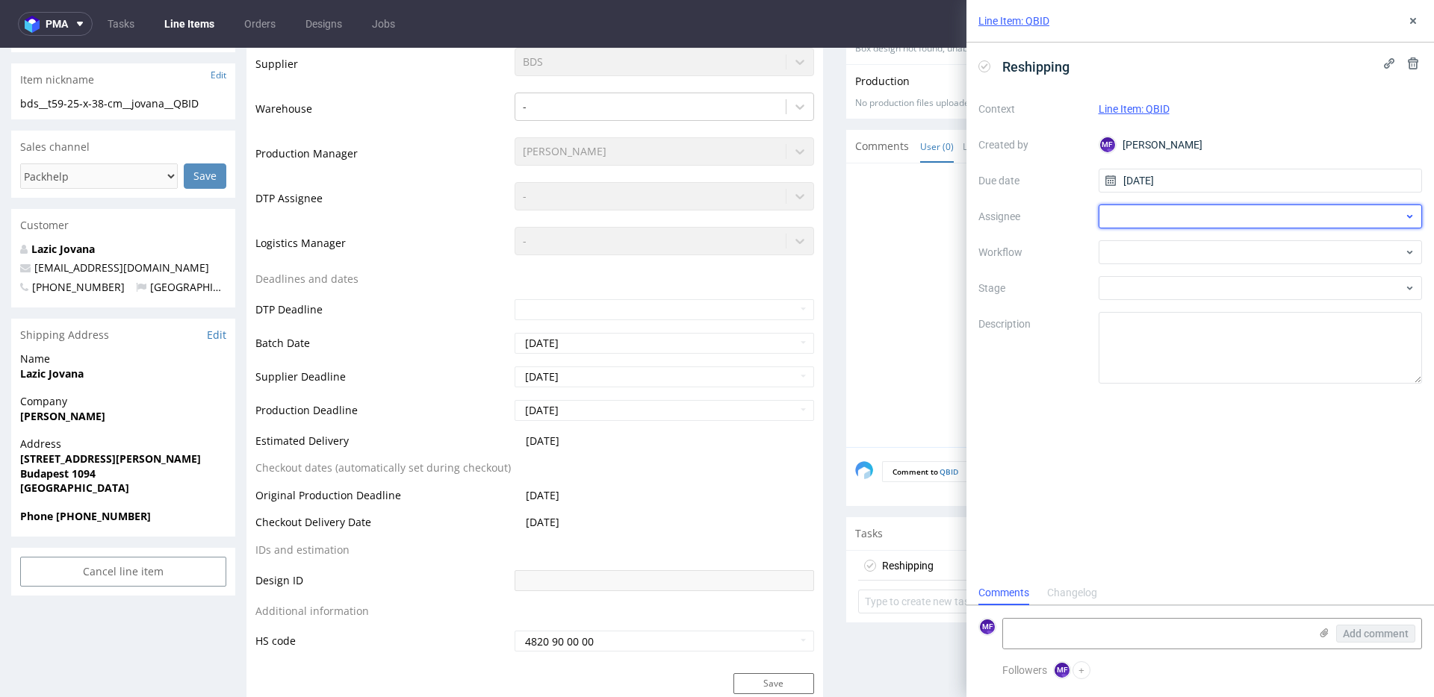
click at [1122, 222] on div at bounding box center [1260, 217] width 324 height 24
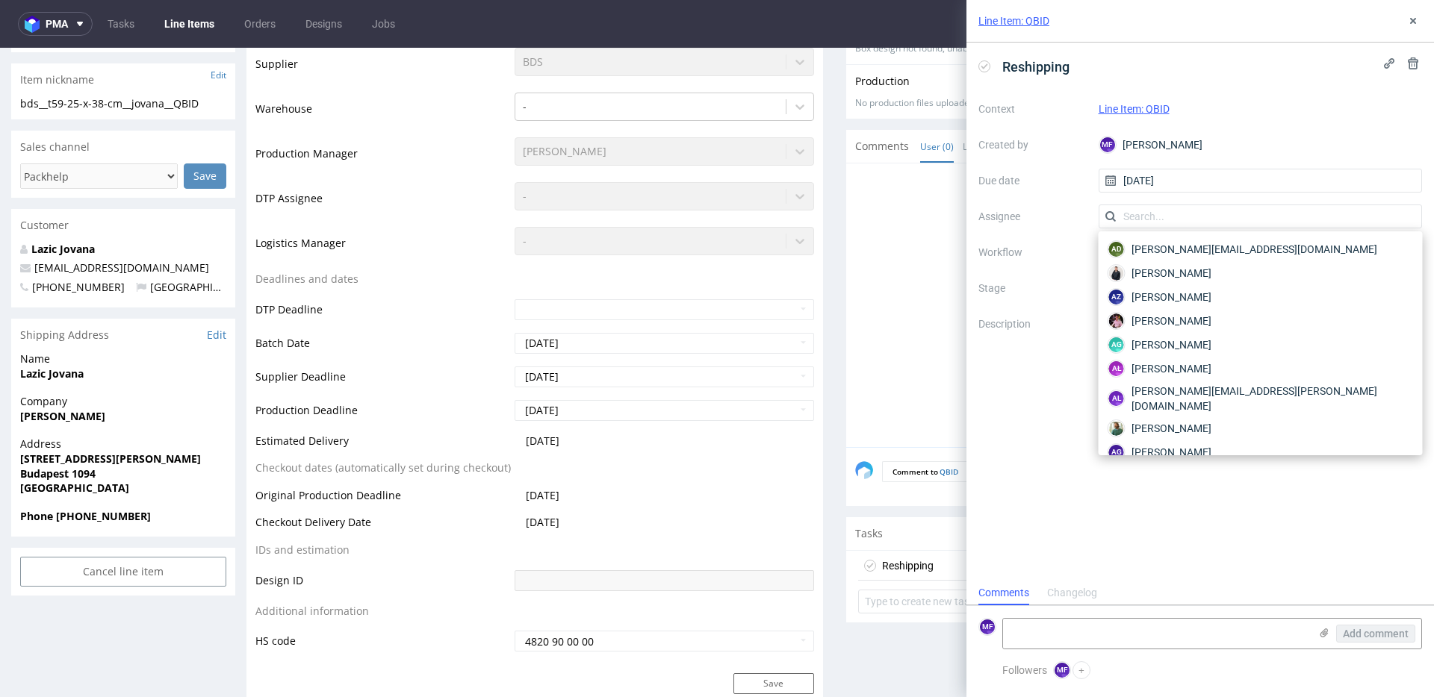
click at [1068, 260] on label "Workflow" at bounding box center [1032, 252] width 108 height 18
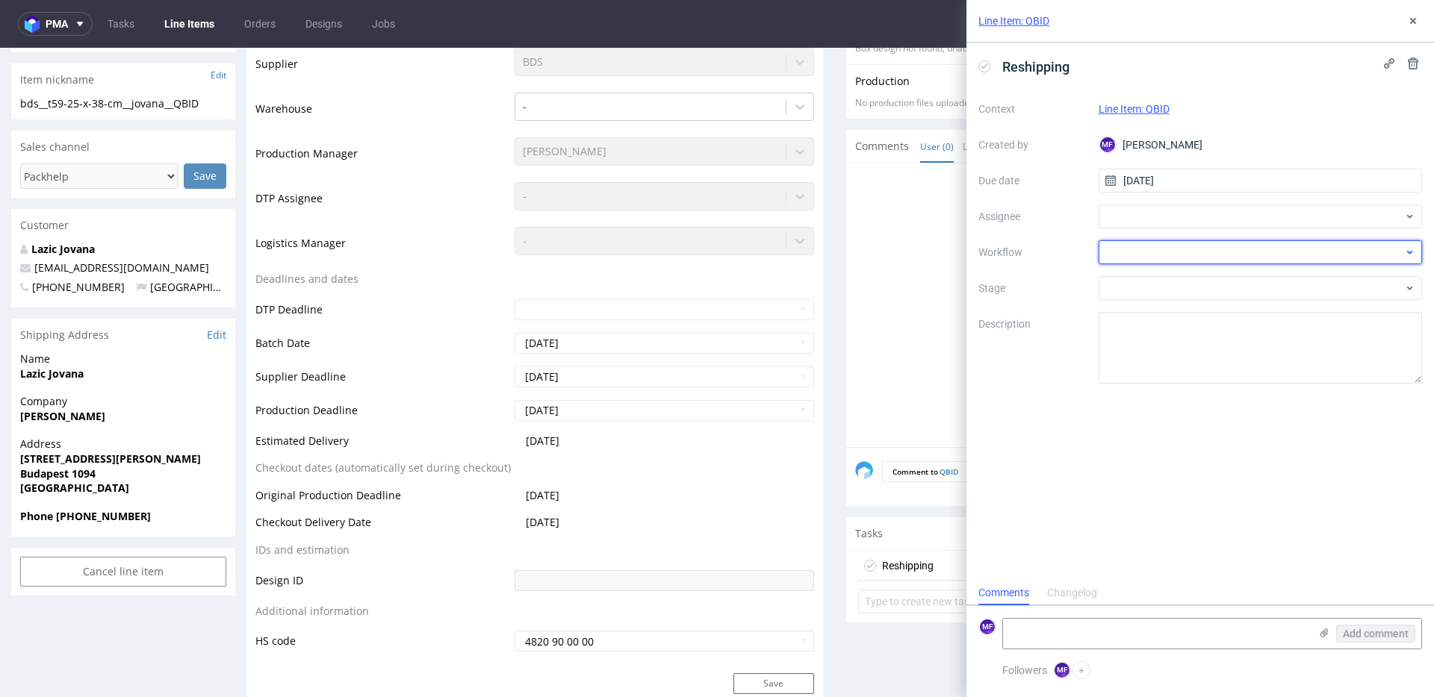
click at [1119, 251] on div at bounding box center [1260, 252] width 324 height 24
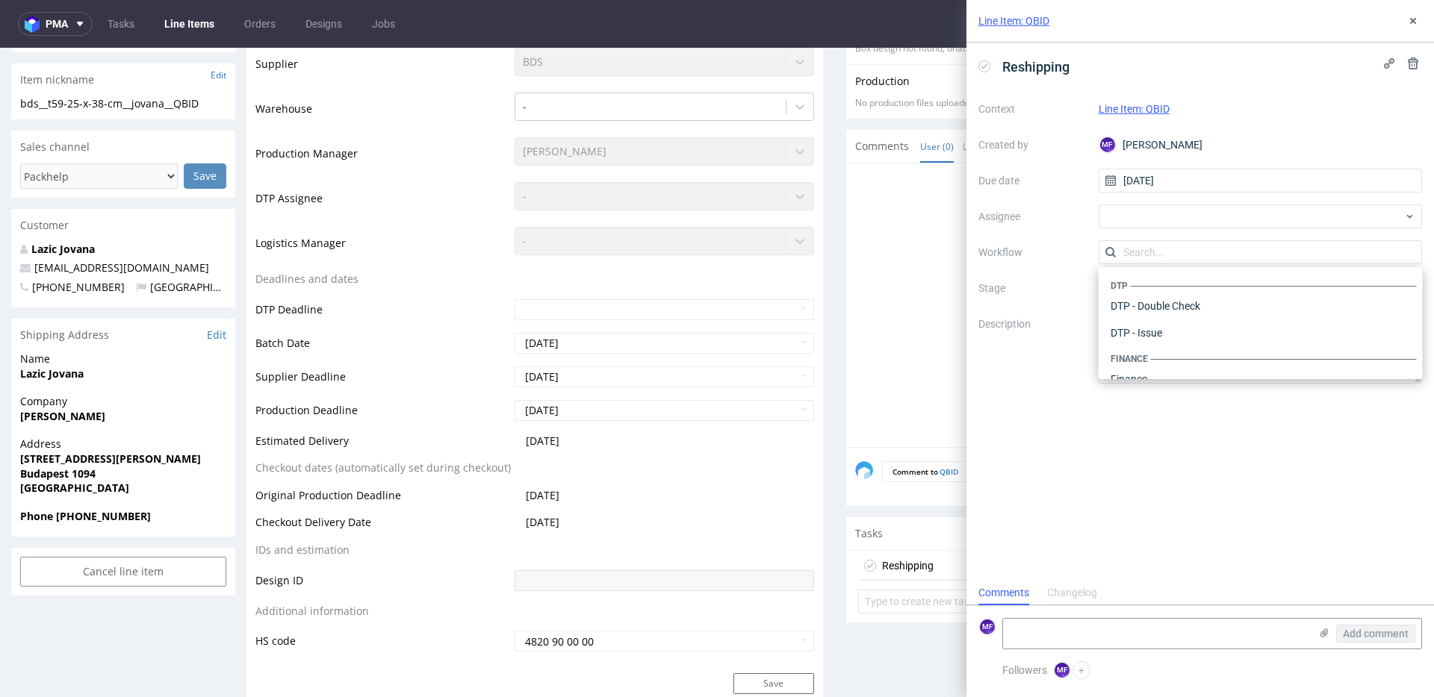
scroll to position [918, 0]
click at [1142, 356] on div "Warehouse - Shipping" at bounding box center [1260, 359] width 312 height 27
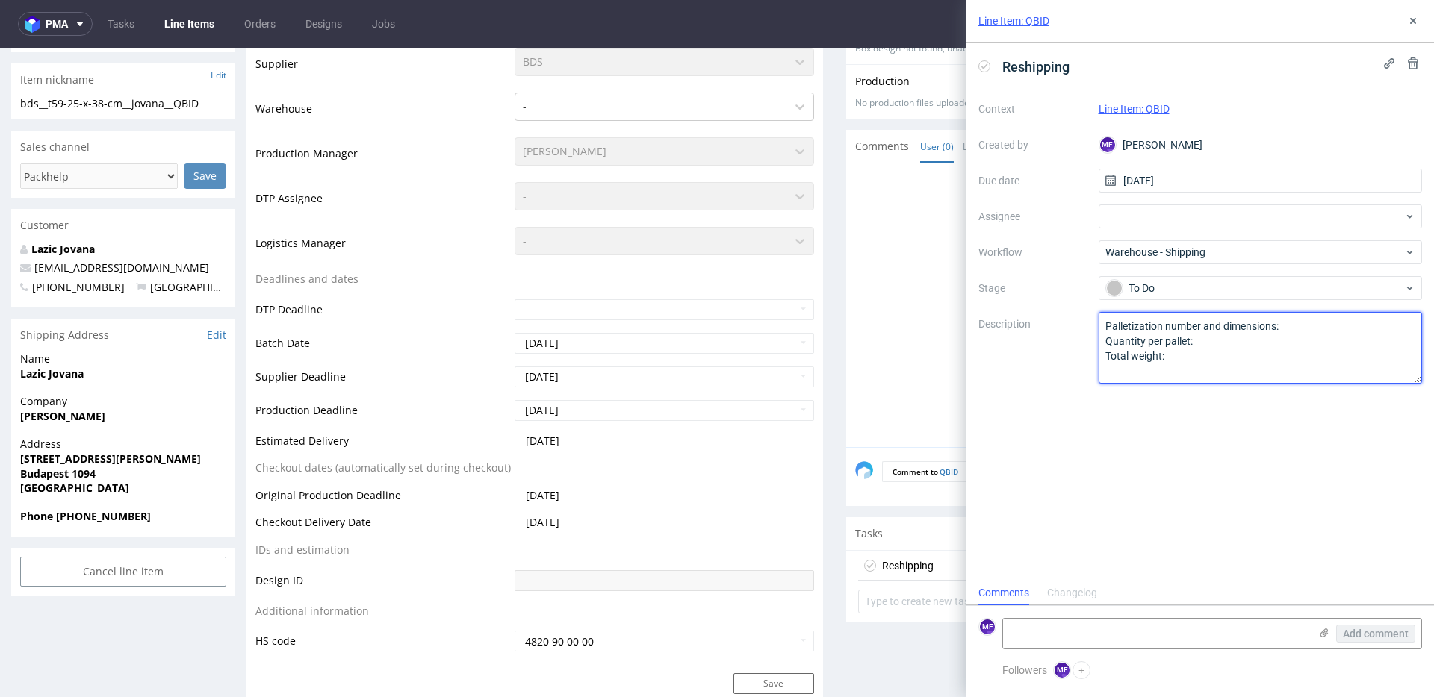
drag, startPoint x: 1167, startPoint y: 357, endPoint x: 1082, endPoint y: 325, distance: 91.0
click at [1082, 325] on div "Context Line Item: QBID Created by MF Michał Fedorowicz Due date 04/09/2025 Ass…" at bounding box center [1200, 240] width 444 height 287
type textarea "Wróciło do Pęcic. prośba o kontakt z klientem."
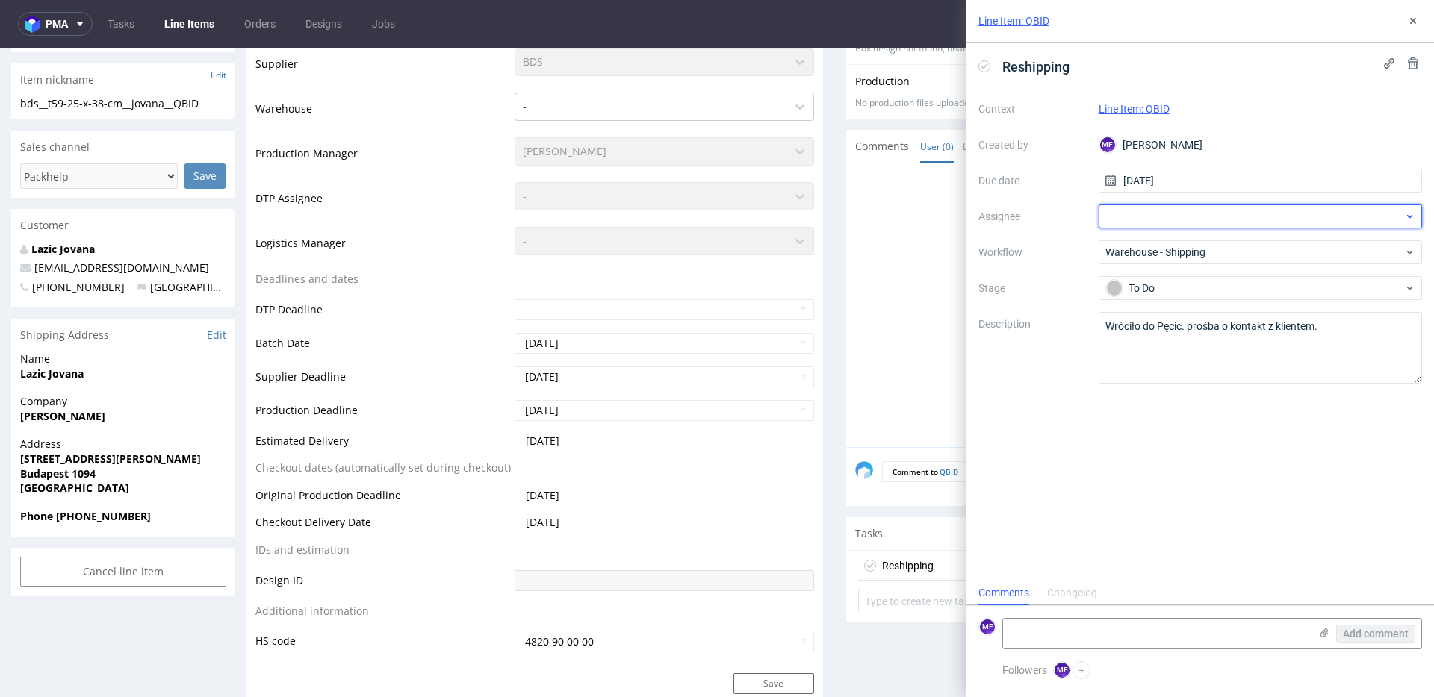
click at [1117, 216] on div at bounding box center [1260, 217] width 324 height 24
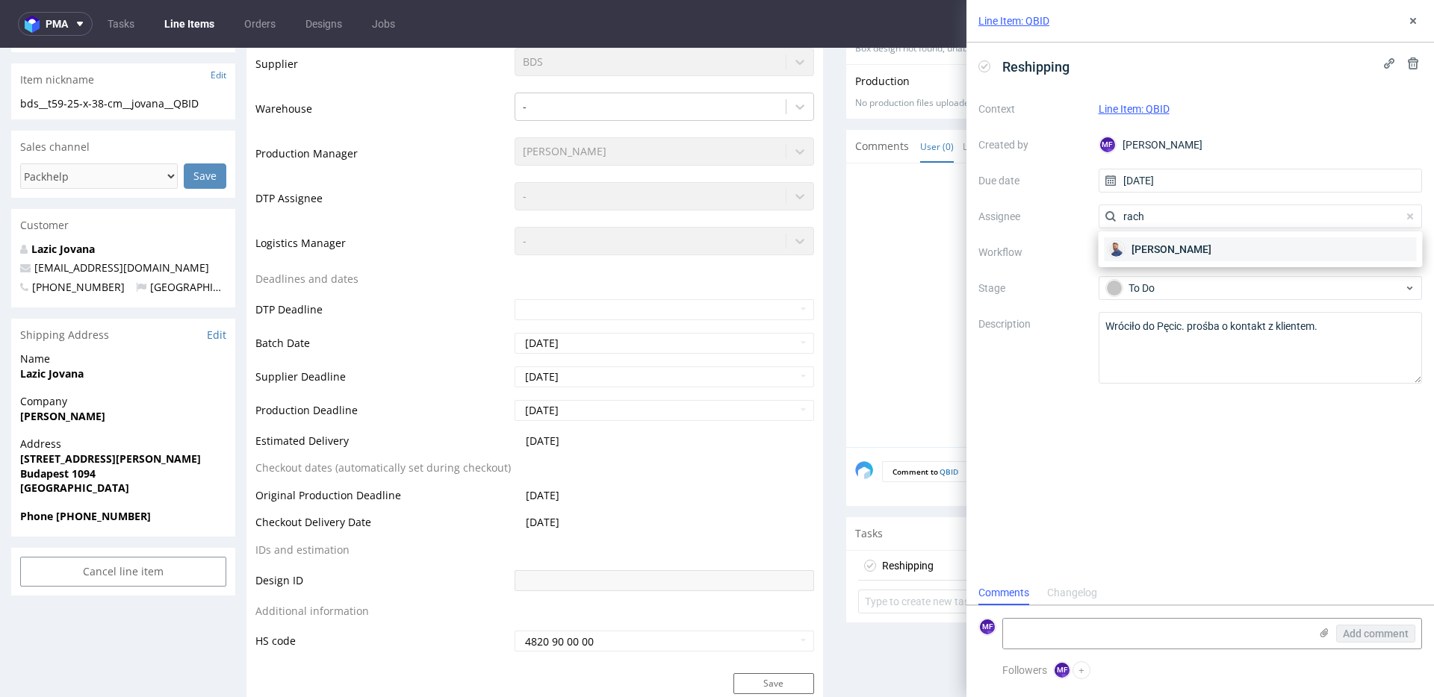
type input "rach"
click at [1147, 246] on span "[PERSON_NAME]" at bounding box center [1171, 249] width 80 height 15
click at [1066, 421] on div "Reshipping Context Line Item: QBID Created by MF Michał Fedorowicz Due date 04/…" at bounding box center [1199, 312] width 467 height 538
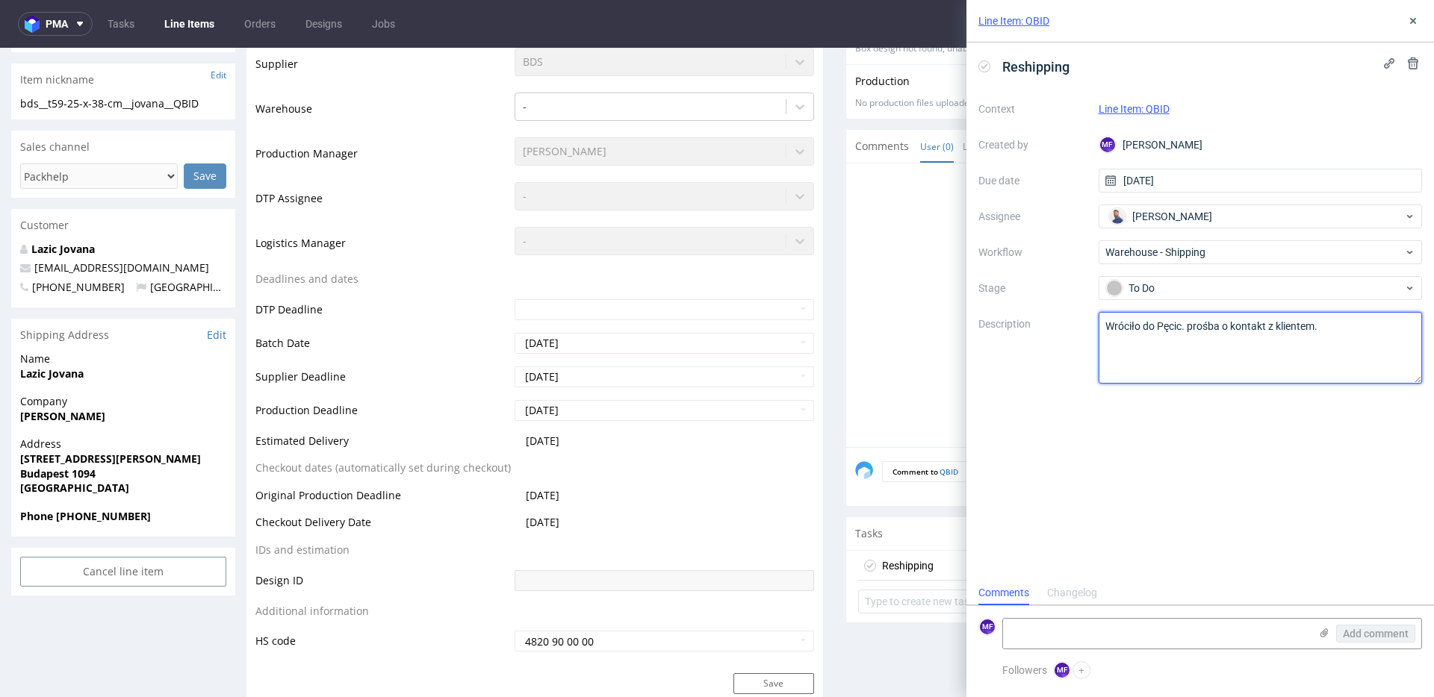
click at [1151, 358] on textarea "Wróciło do Pęcic. prośba o kontakt z klientem." at bounding box center [1260, 348] width 324 height 72
click at [1142, 521] on div "Reshipping Context Line Item: QBID Created by MF Michał Fedorowicz Due date 04/…" at bounding box center [1199, 312] width 467 height 538
click at [1420, 22] on button at bounding box center [1413, 21] width 18 height 18
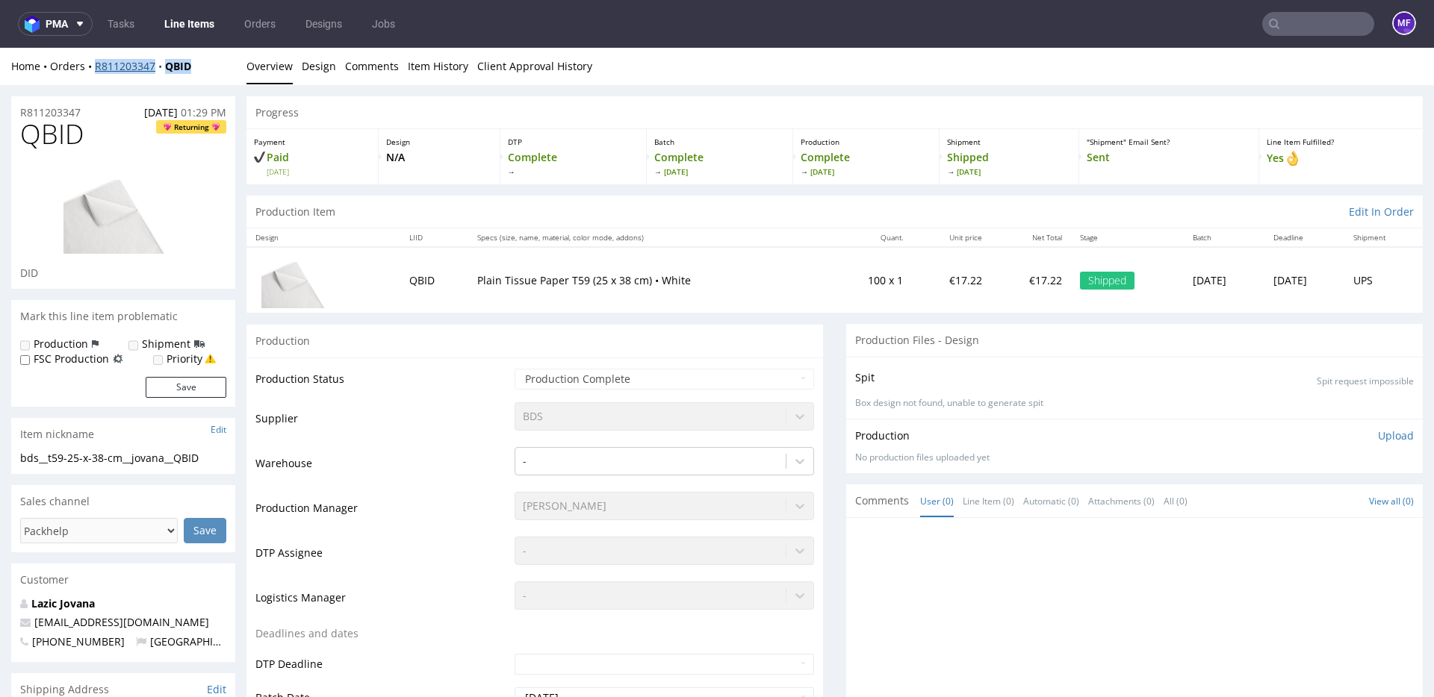
drag, startPoint x: 196, startPoint y: 70, endPoint x: 96, endPoint y: 71, distance: 100.1
click at [96, 71] on div "Home Orders R811203347 QBID" at bounding box center [123, 66] width 224 height 15
copy div "R811203347 QBID"
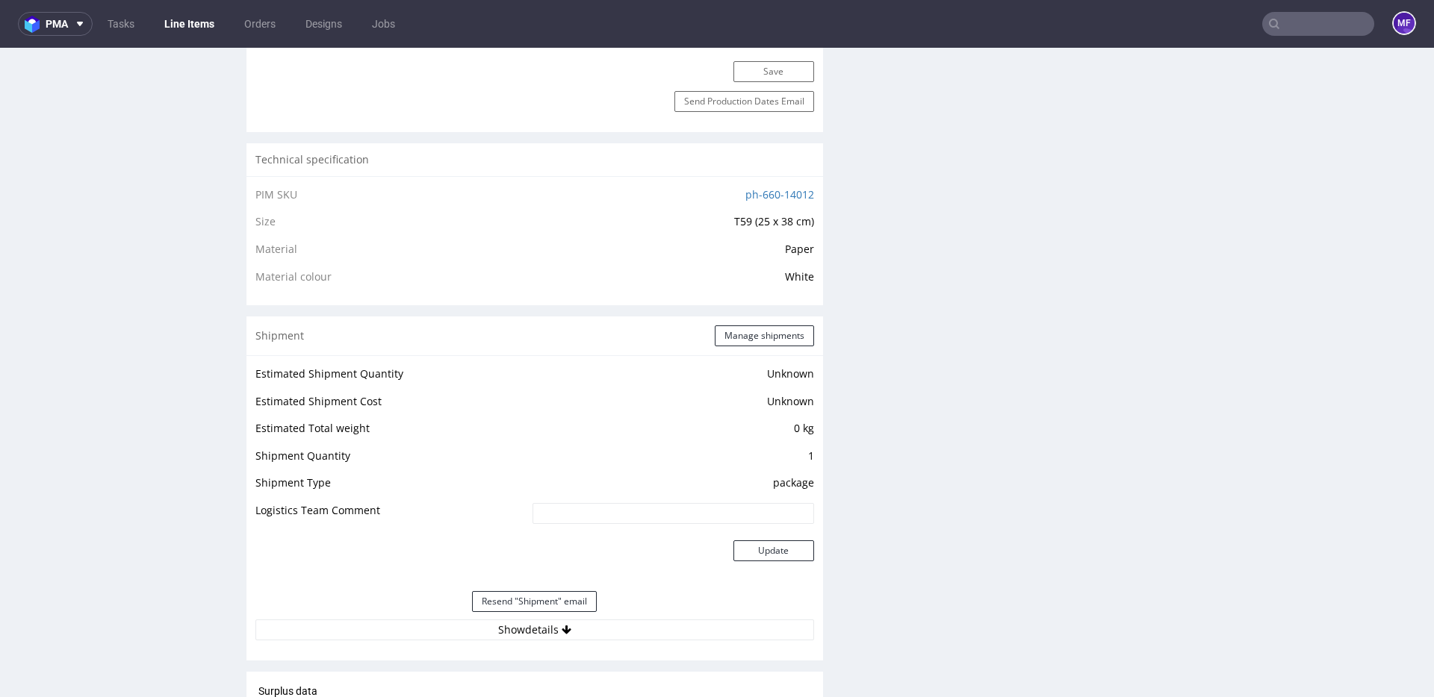
scroll to position [968, 0]
click at [512, 623] on button "Show details" at bounding box center [534, 628] width 559 height 21
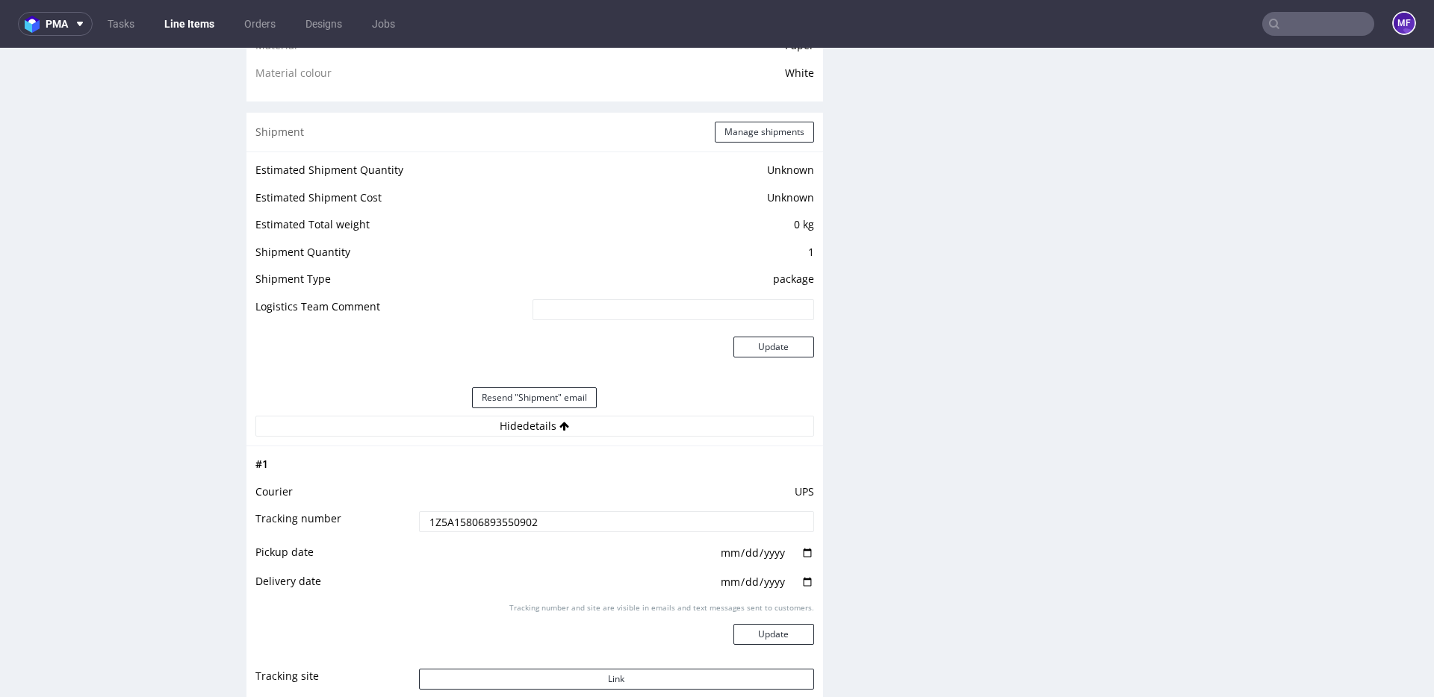
scroll to position [1175, 0]
click at [504, 514] on input "1Z5A15806893550902" at bounding box center [616, 518] width 395 height 21
drag, startPoint x: 491, startPoint y: 517, endPoint x: 361, endPoint y: 509, distance: 130.9
click at [361, 509] on tr "Tracking number 1Z5A15806893550902" at bounding box center [534, 523] width 559 height 34
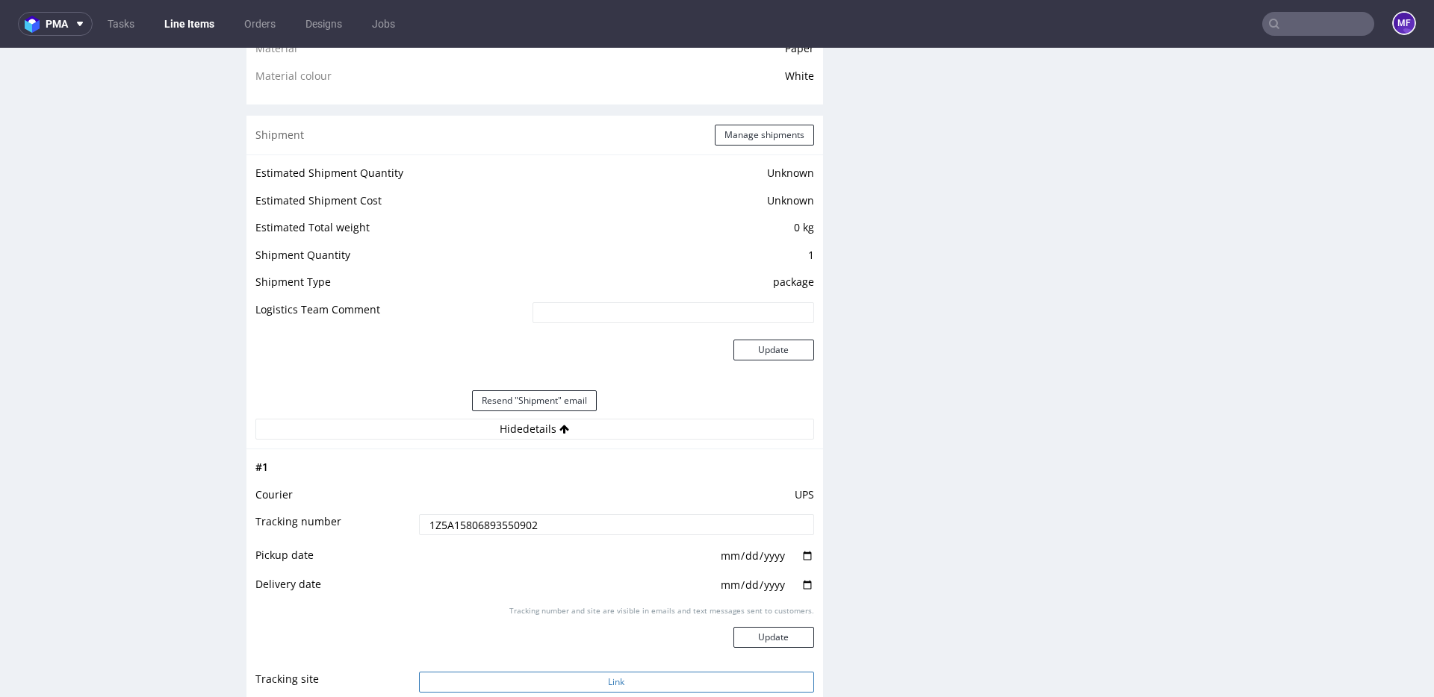
click at [635, 679] on button "Link" at bounding box center [616, 682] width 395 height 21
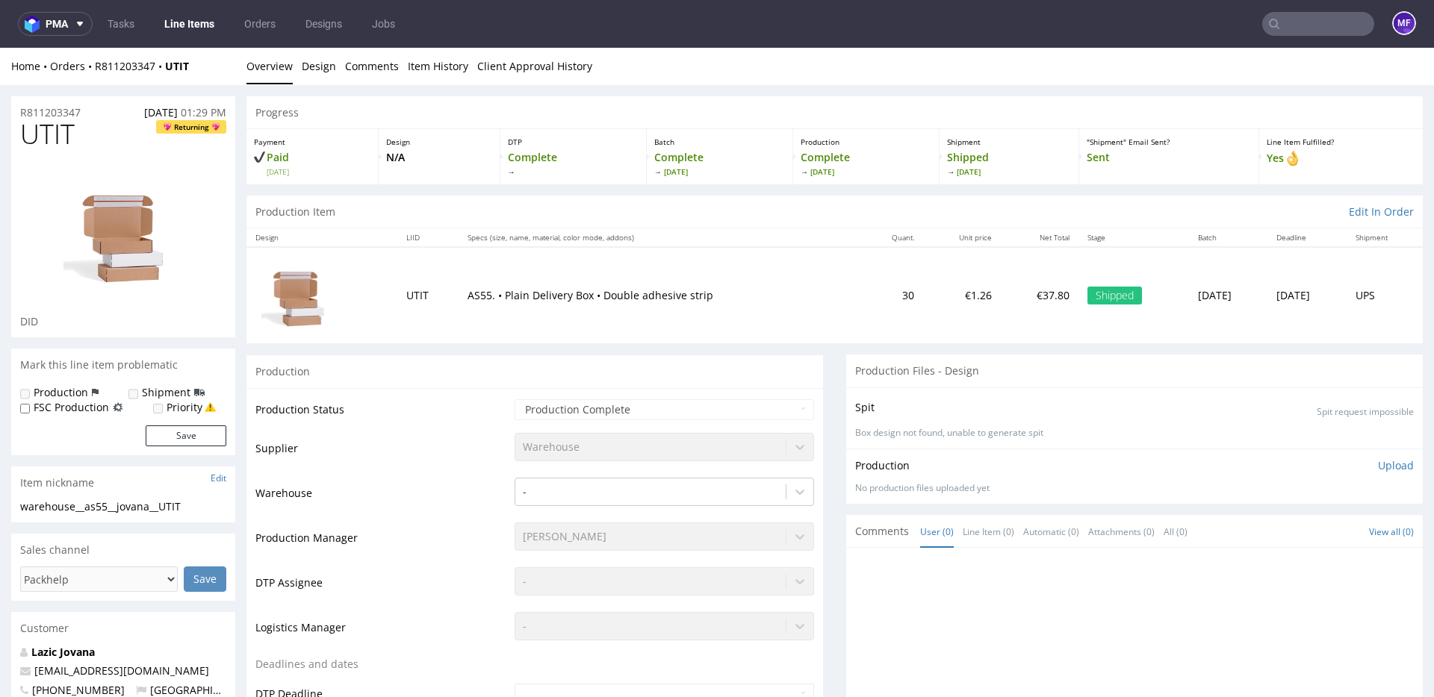
click at [725, 315] on td "AS55. • Plain Delivery Box • Double adhesive strip" at bounding box center [659, 295] width 402 height 96
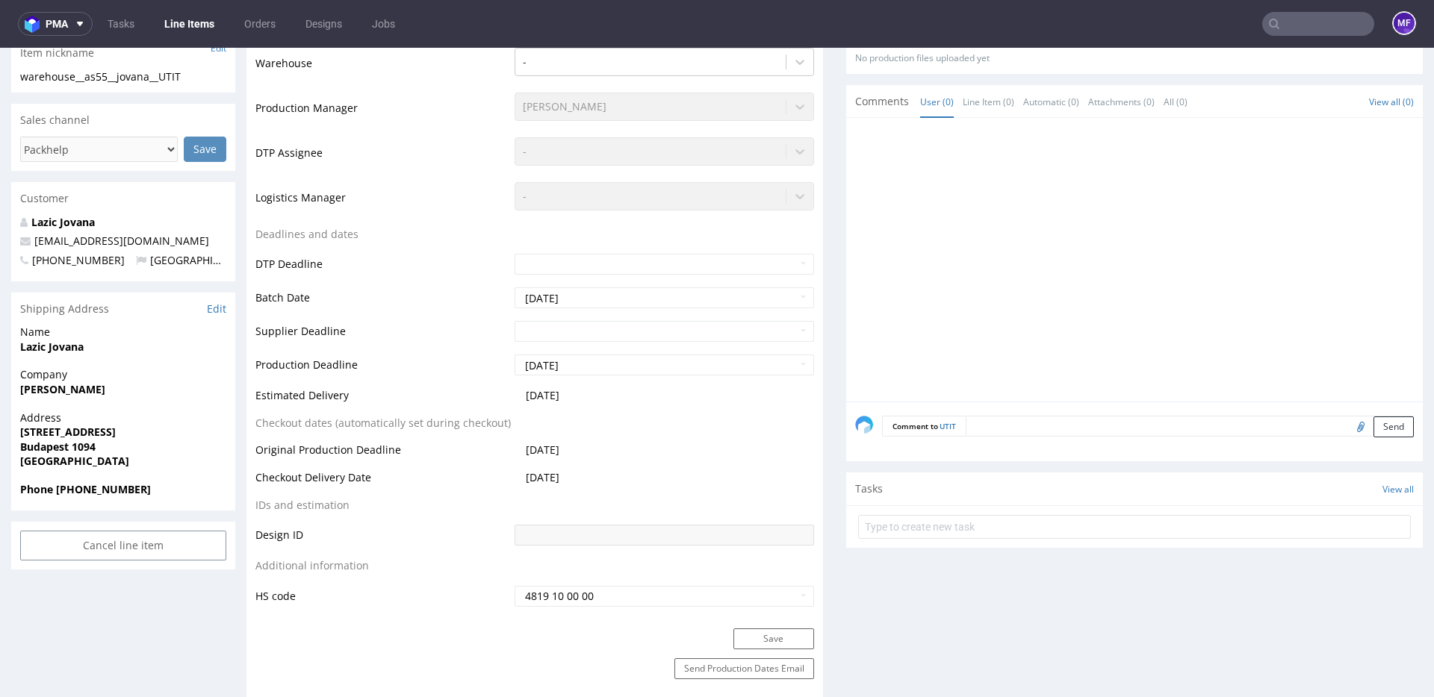
scroll to position [437, 0]
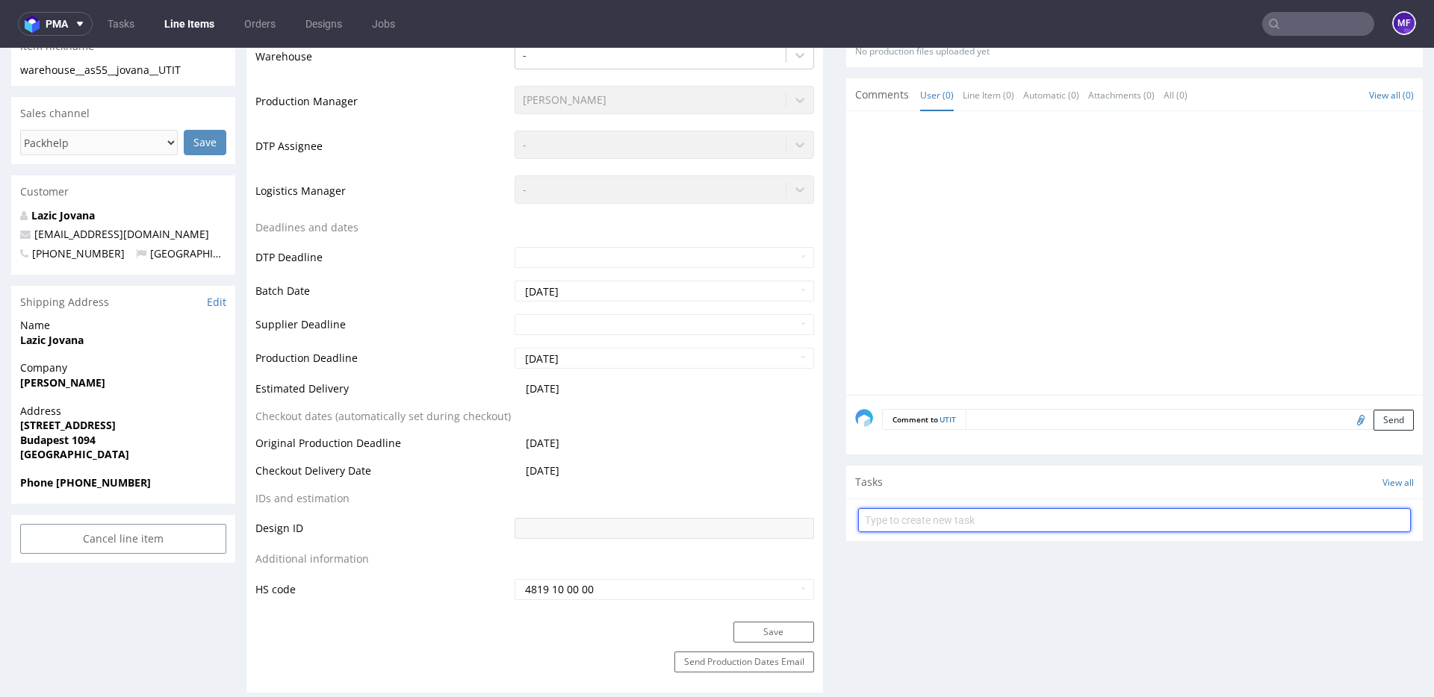
click at [939, 525] on input "text" at bounding box center [1134, 521] width 553 height 24
type input "Reshipping"
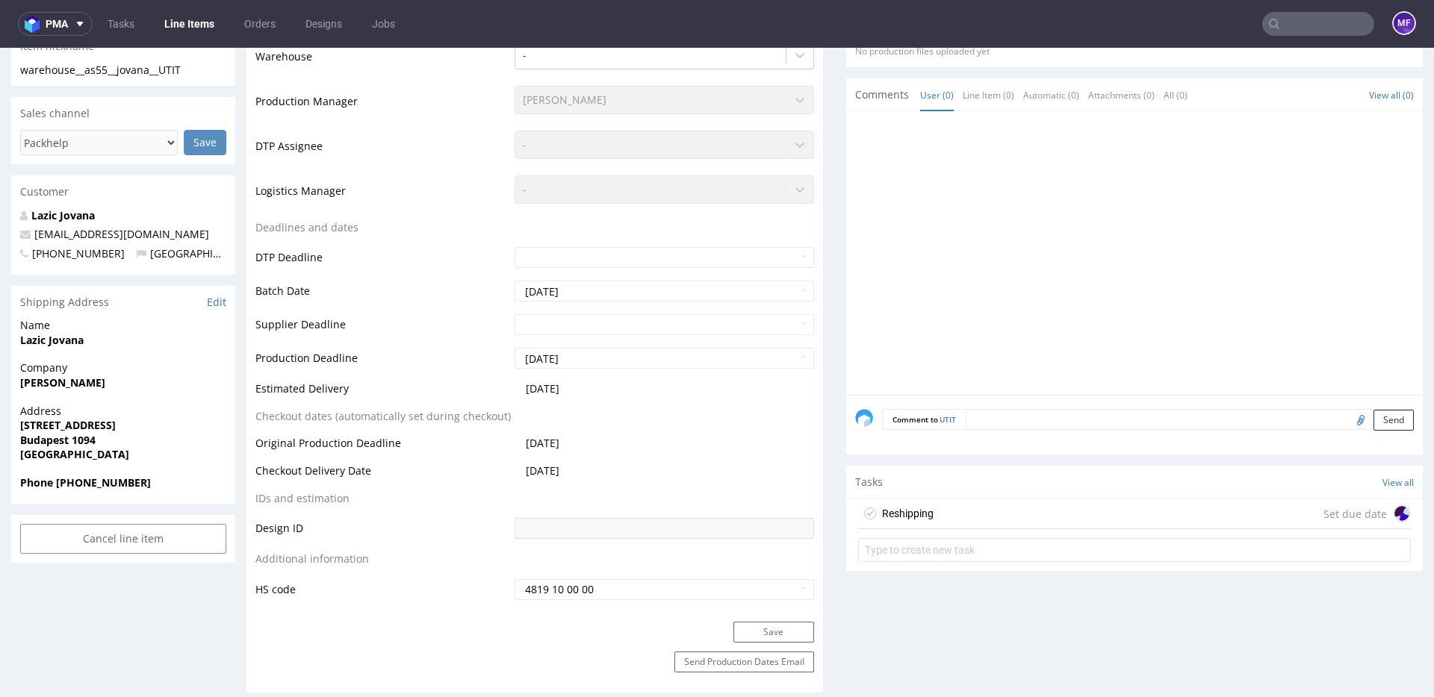
click at [940, 517] on div "Reshipping Set due date" at bounding box center [1134, 515] width 553 height 30
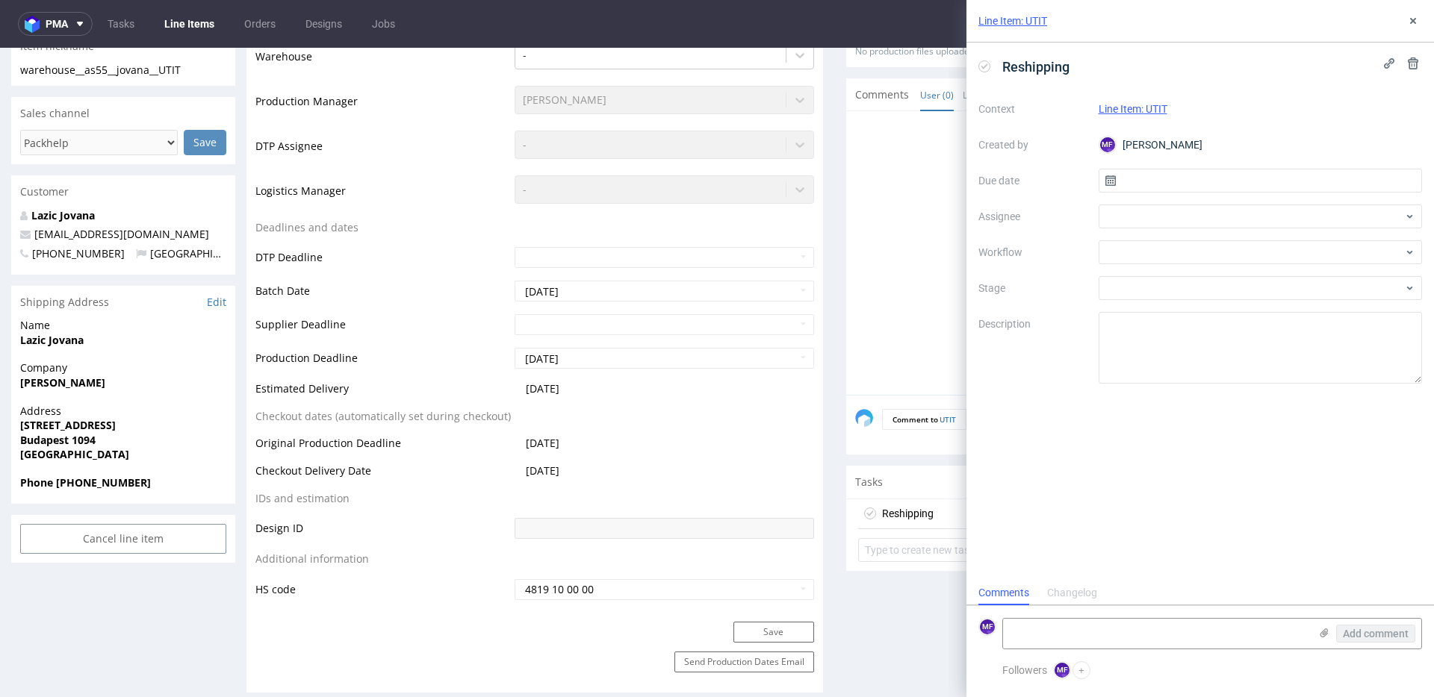
scroll to position [12, 0]
click at [1178, 180] on input "text" at bounding box center [1260, 181] width 324 height 24
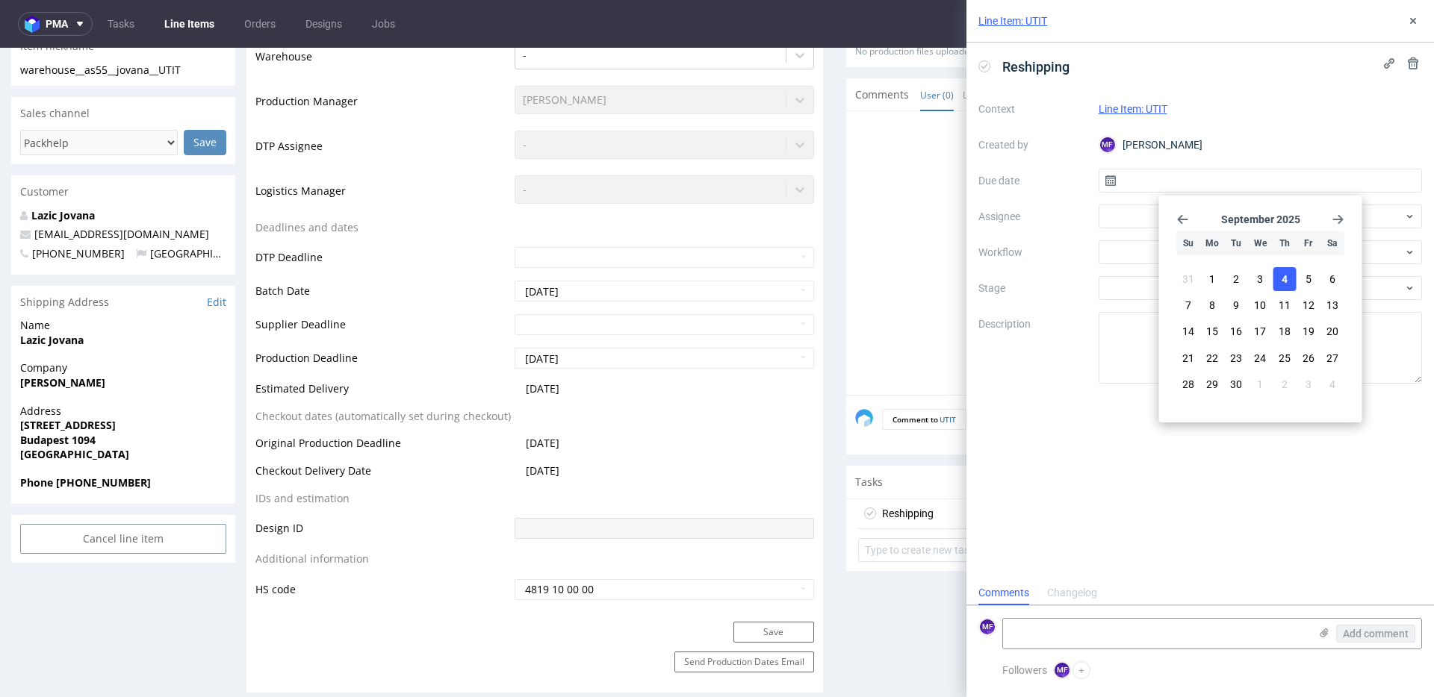
click at [1281, 273] on span "4" at bounding box center [1284, 279] width 6 height 15
type input "[DATE]"
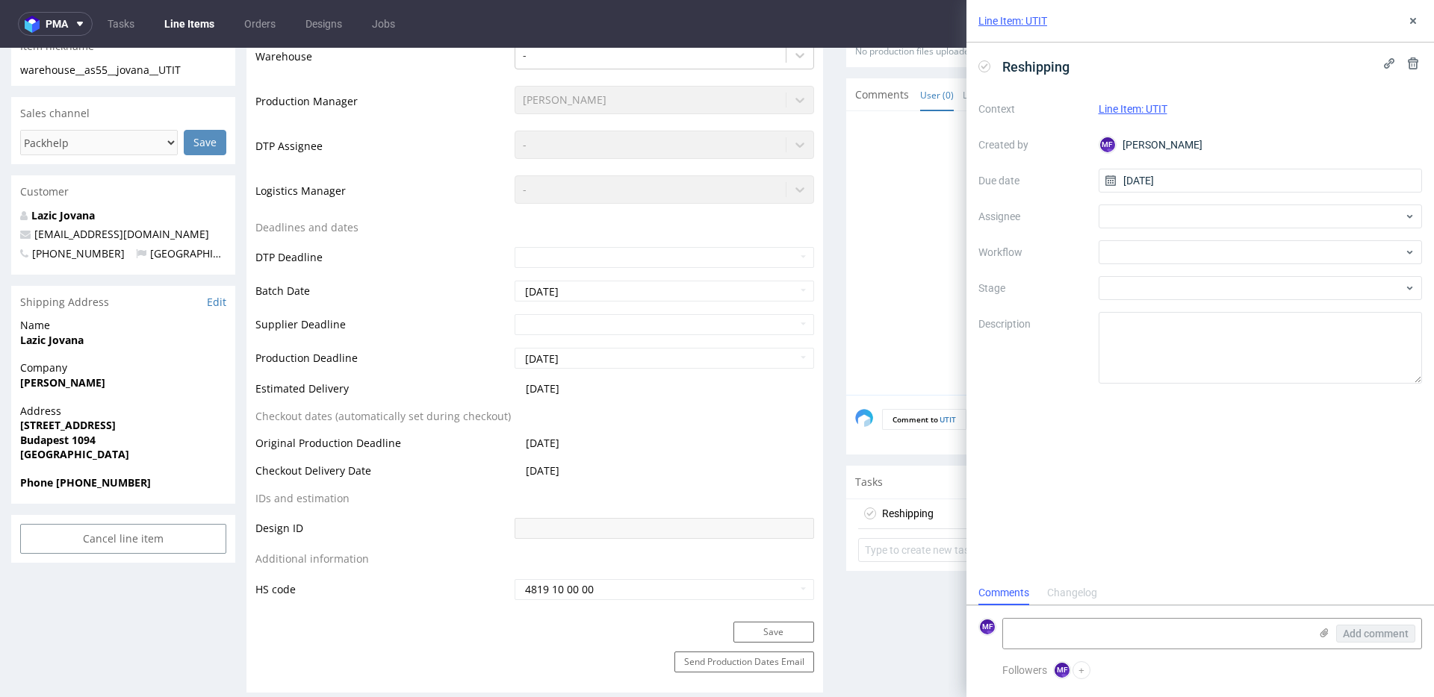
click at [1122, 232] on div "Context Line Item: UTIT Created by MF [PERSON_NAME] Due date [DATE] Assignee Wo…" at bounding box center [1200, 240] width 444 height 287
click at [1125, 224] on div at bounding box center [1260, 217] width 324 height 24
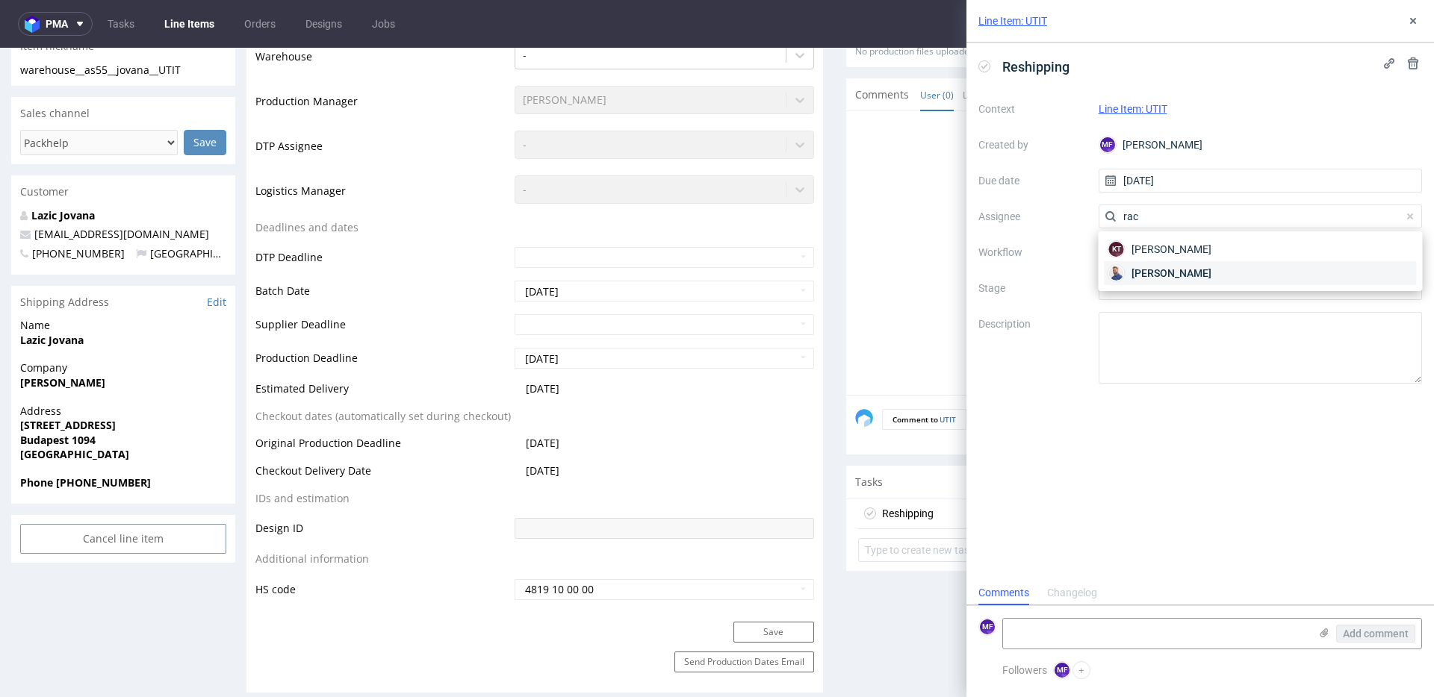
type input "rac"
click at [1147, 268] on span "[PERSON_NAME]" at bounding box center [1171, 273] width 80 height 15
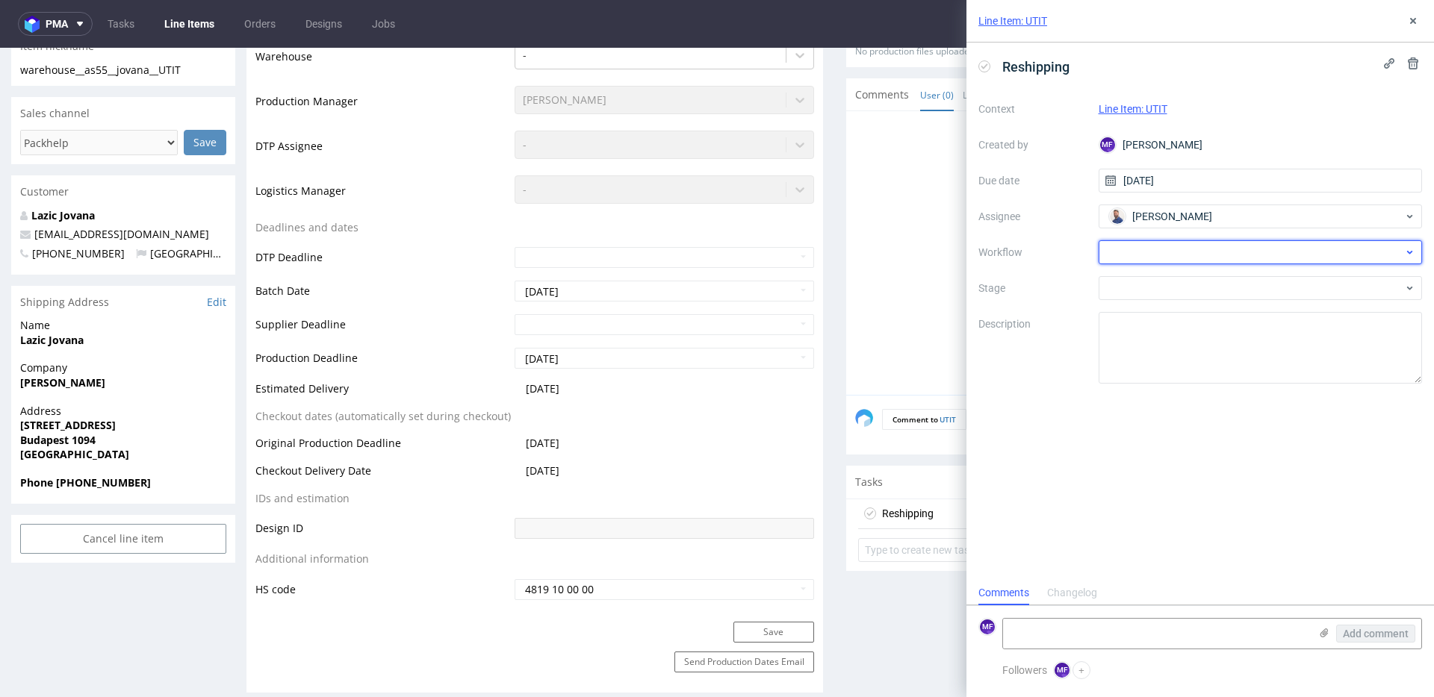
click at [1136, 256] on div at bounding box center [1260, 252] width 324 height 24
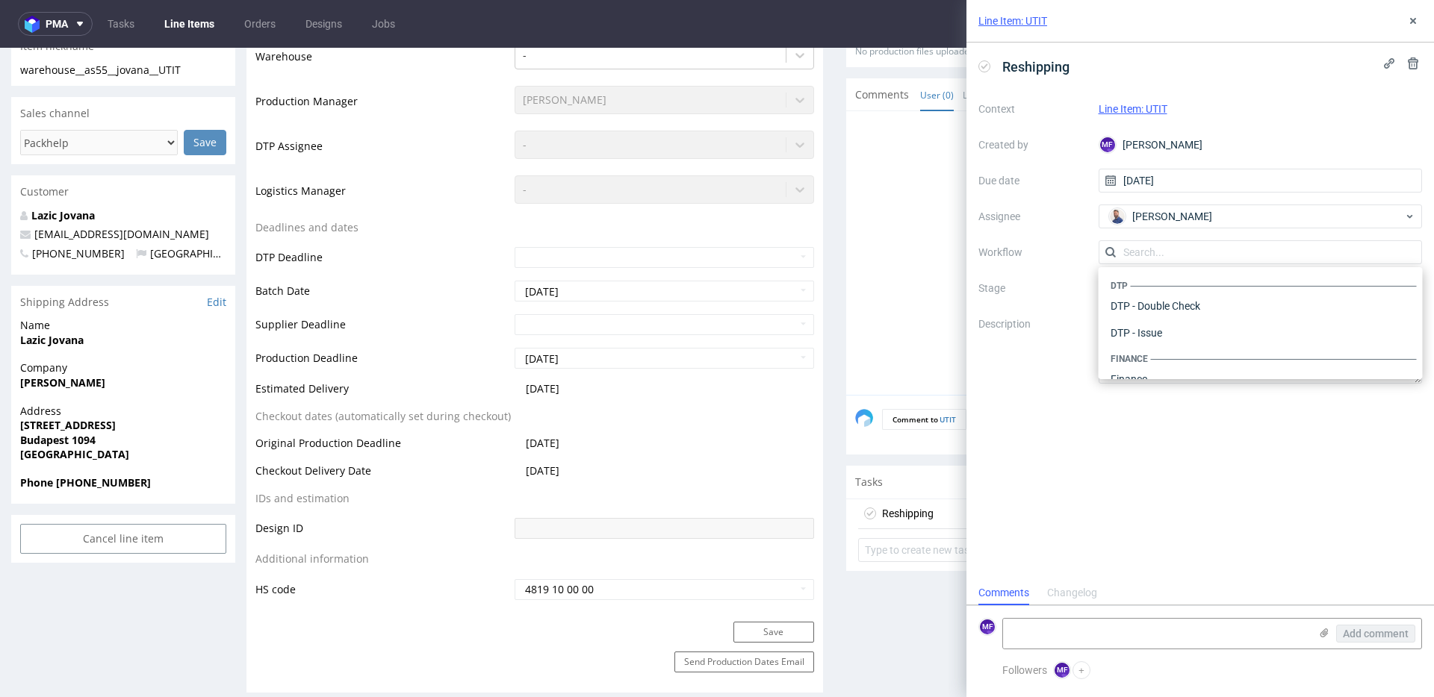
scroll to position [918, 0]
click at [1147, 354] on div "Warehouse - Shipping" at bounding box center [1260, 359] width 312 height 27
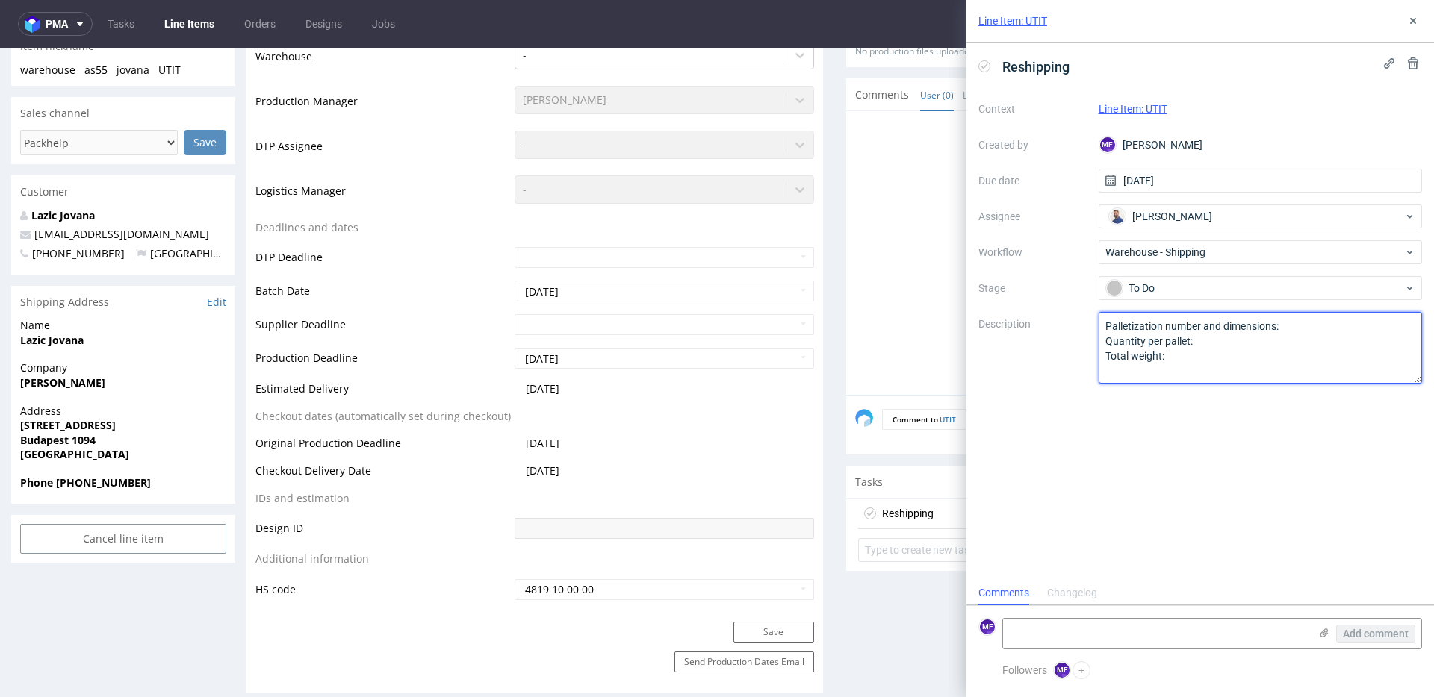
click at [1084, 323] on div "Context Line Item: UTIT Created by MF [PERSON_NAME] Due date [DATE] Assignee [P…" at bounding box center [1200, 240] width 444 height 287
type textarea "Wróciło do Pęcic. Prośba o kontakt z klientem."
click at [1135, 438] on div "Reshipping Context Line Item: UTIT Created by MF [PERSON_NAME] Due date [DATE] …" at bounding box center [1199, 312] width 467 height 538
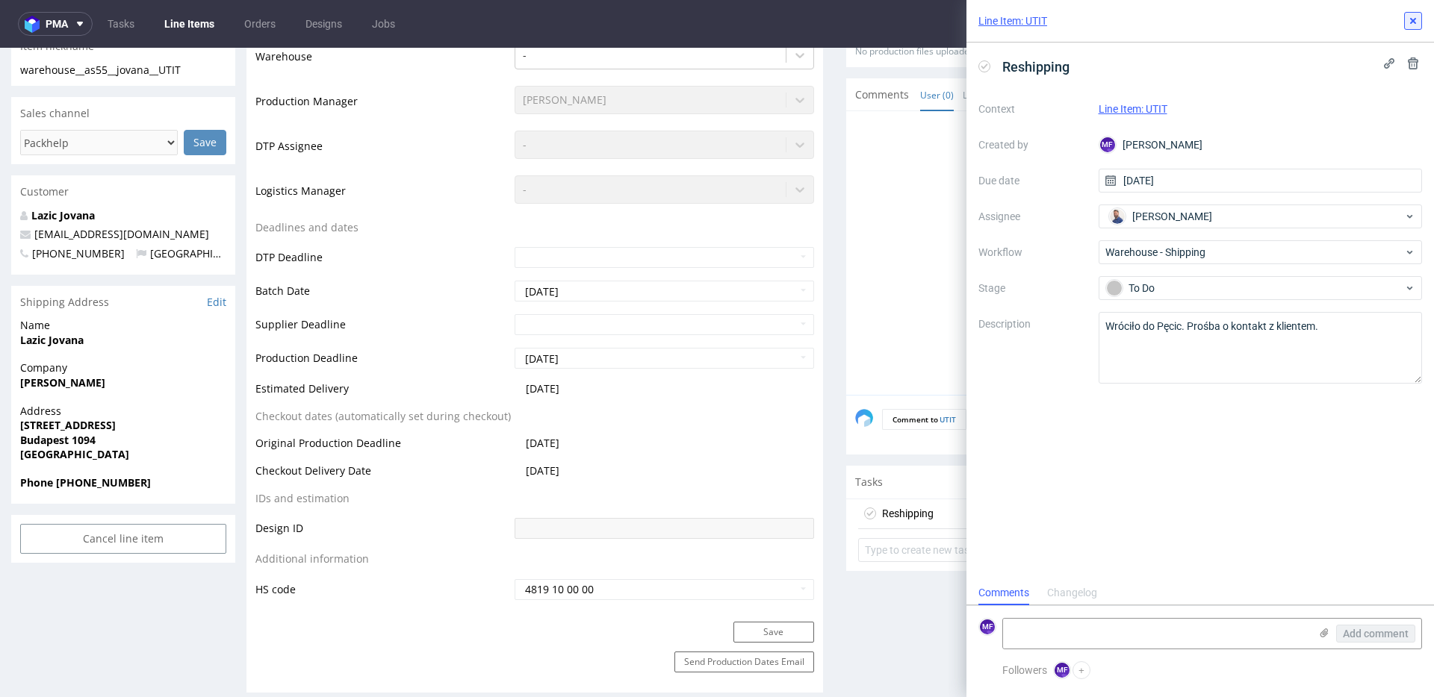
click at [1417, 27] on button at bounding box center [1413, 21] width 18 height 18
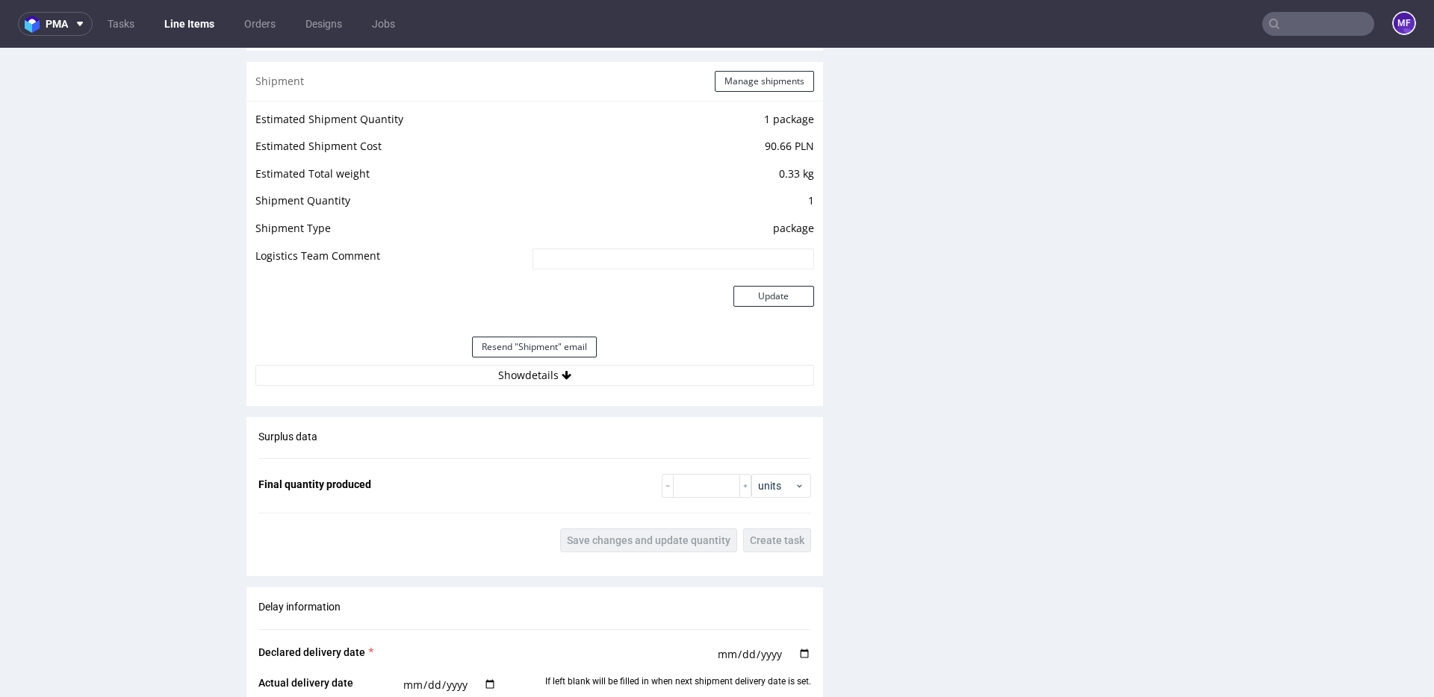
scroll to position [1540, 0]
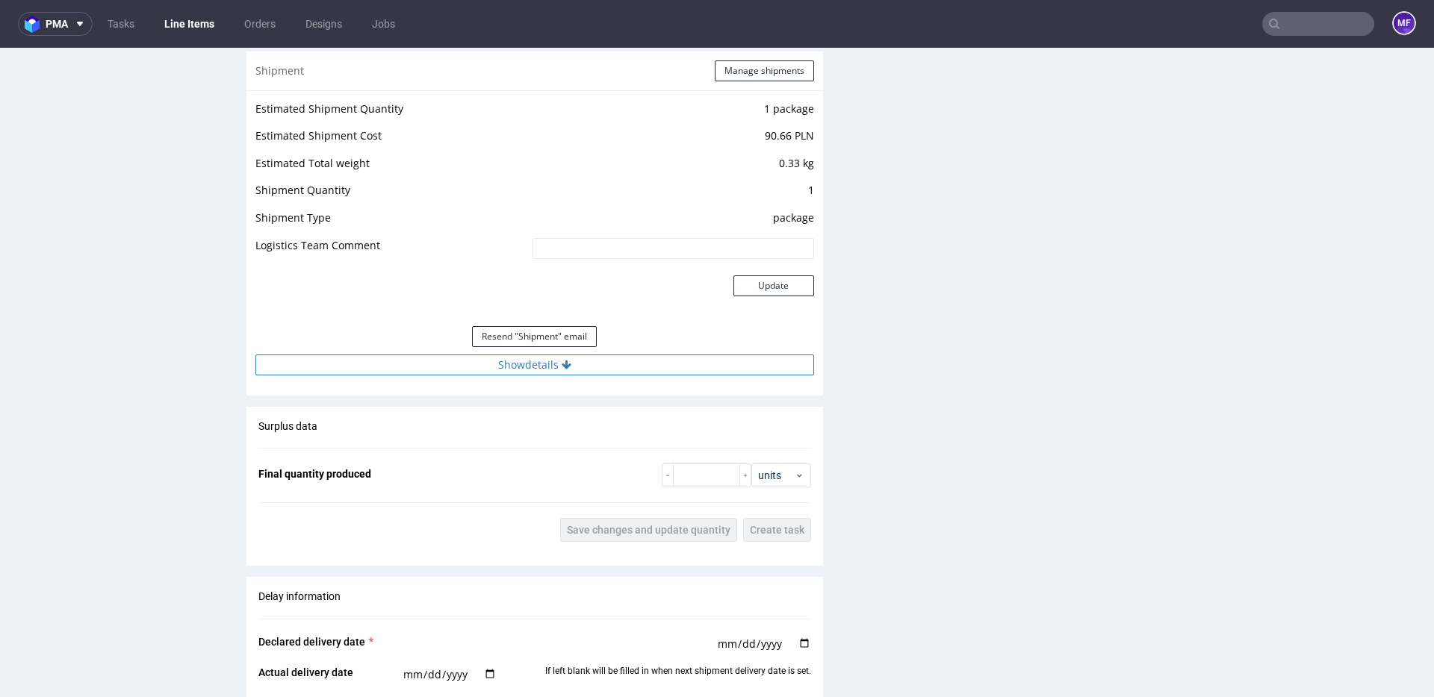
click at [537, 368] on button "Show details" at bounding box center [534, 365] width 559 height 21
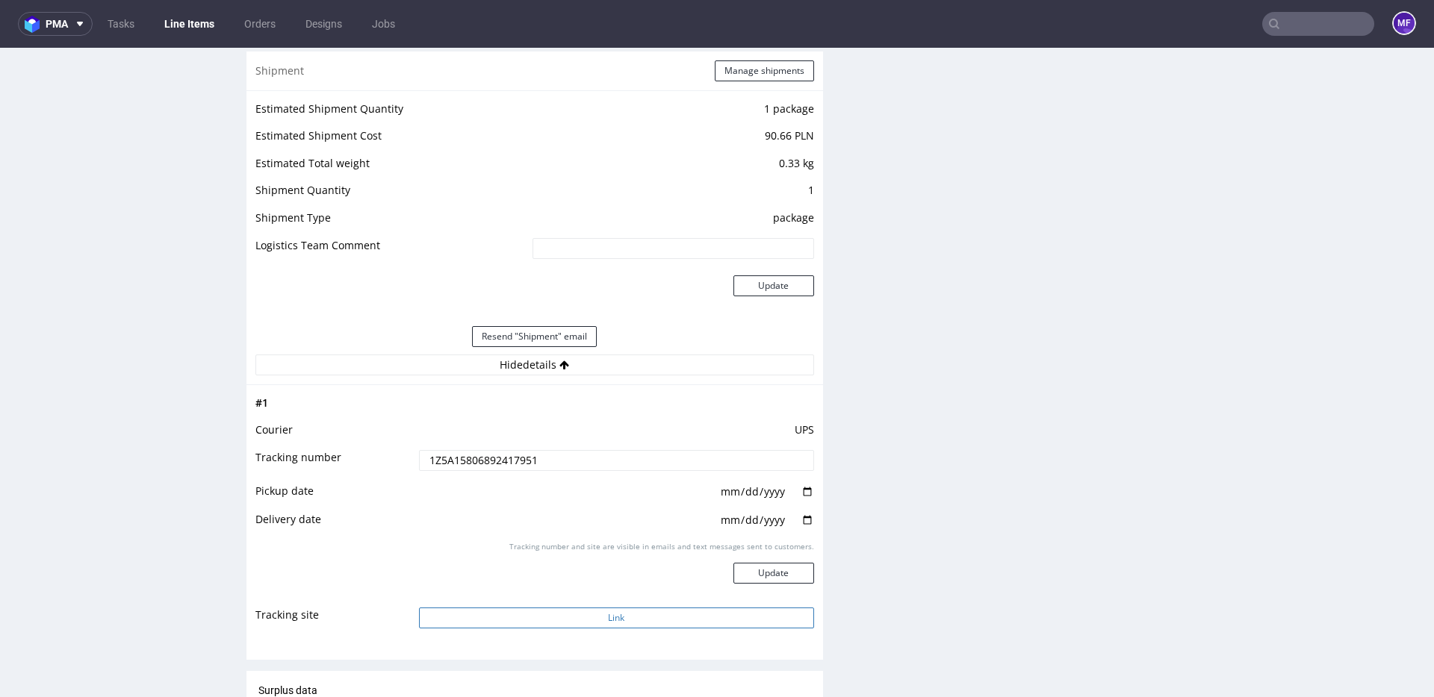
click at [596, 621] on button "Link" at bounding box center [616, 618] width 395 height 21
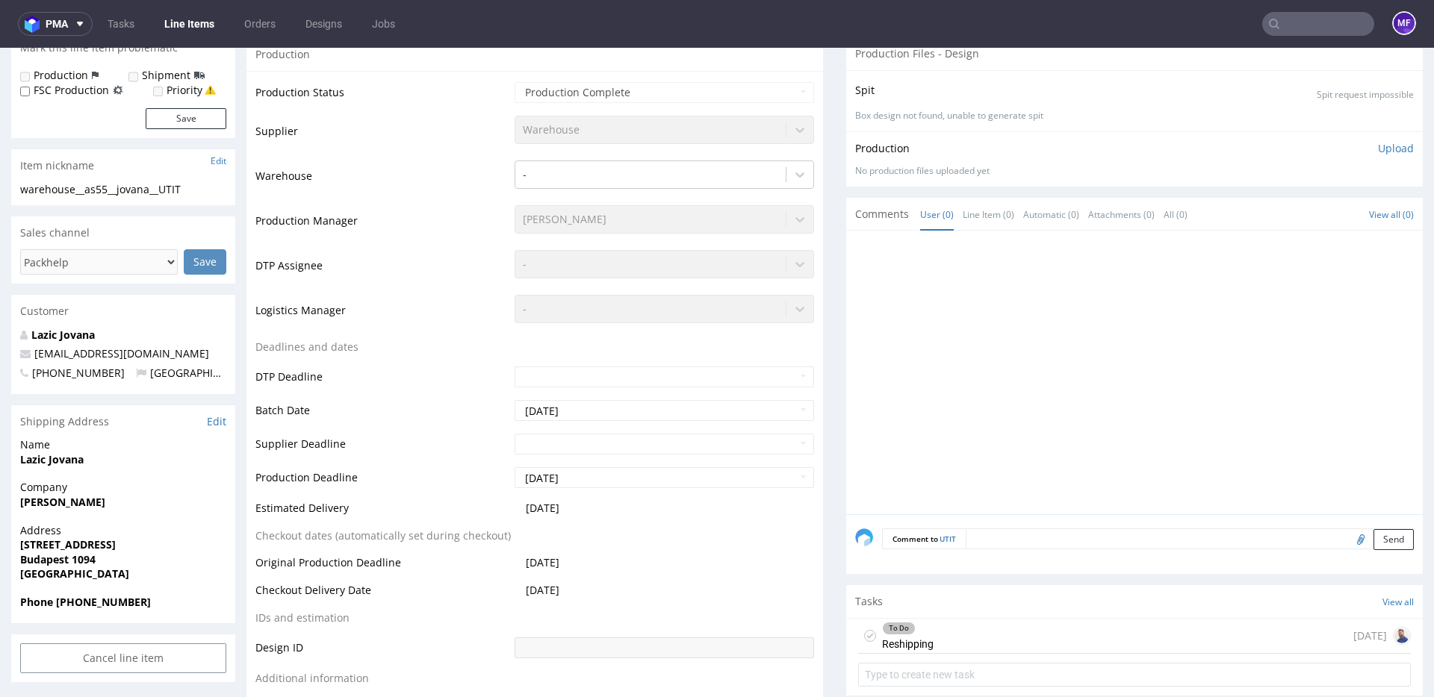
scroll to position [0, 0]
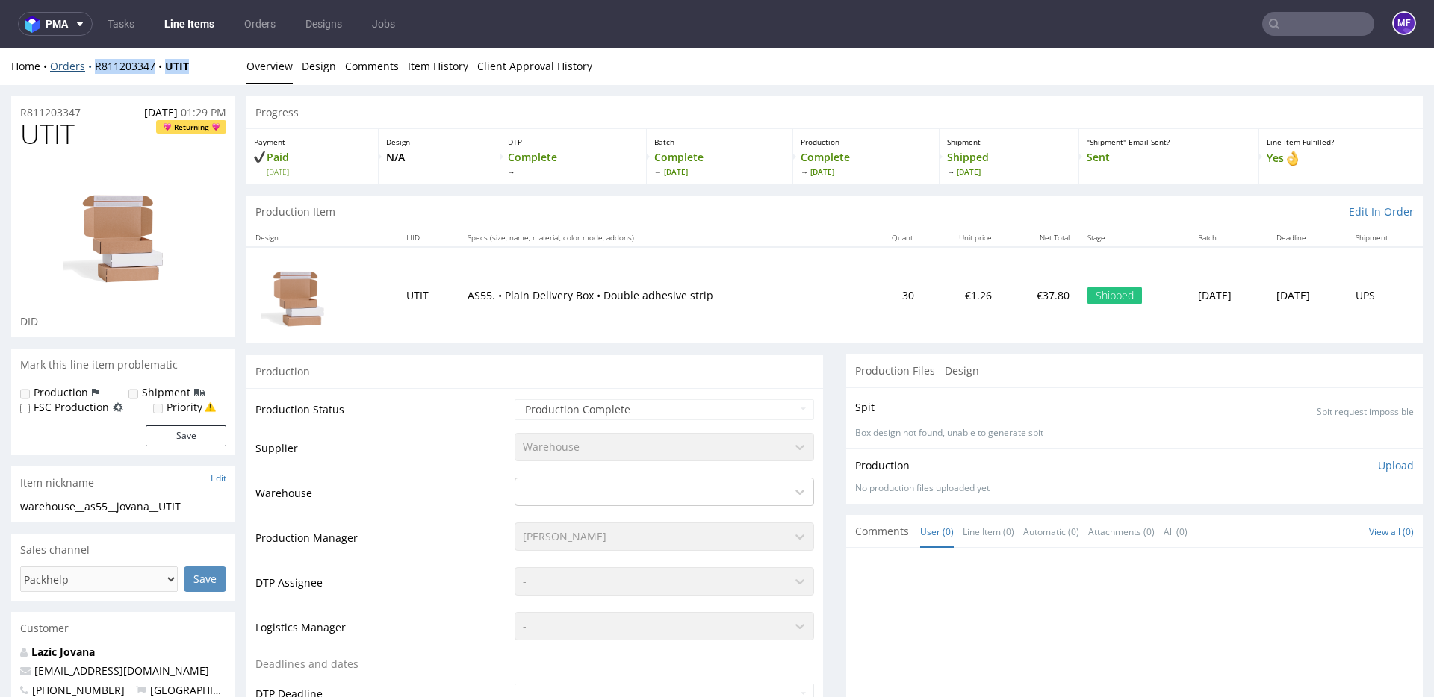
drag, startPoint x: 196, startPoint y: 71, endPoint x: 90, endPoint y: 71, distance: 106.0
click at [90, 71] on div "Home Orders R811203347 UTIT" at bounding box center [123, 66] width 224 height 15
copy div "R811203347 UTIT"
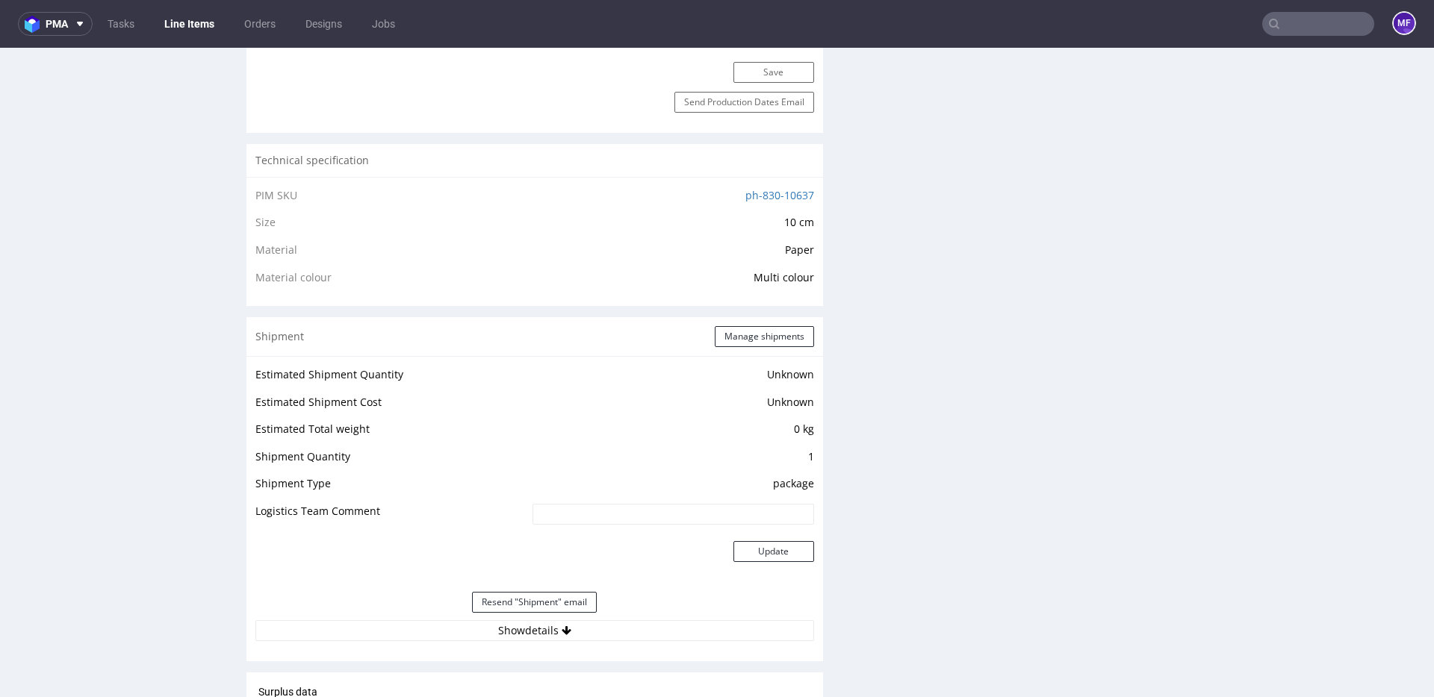
scroll to position [965, 0]
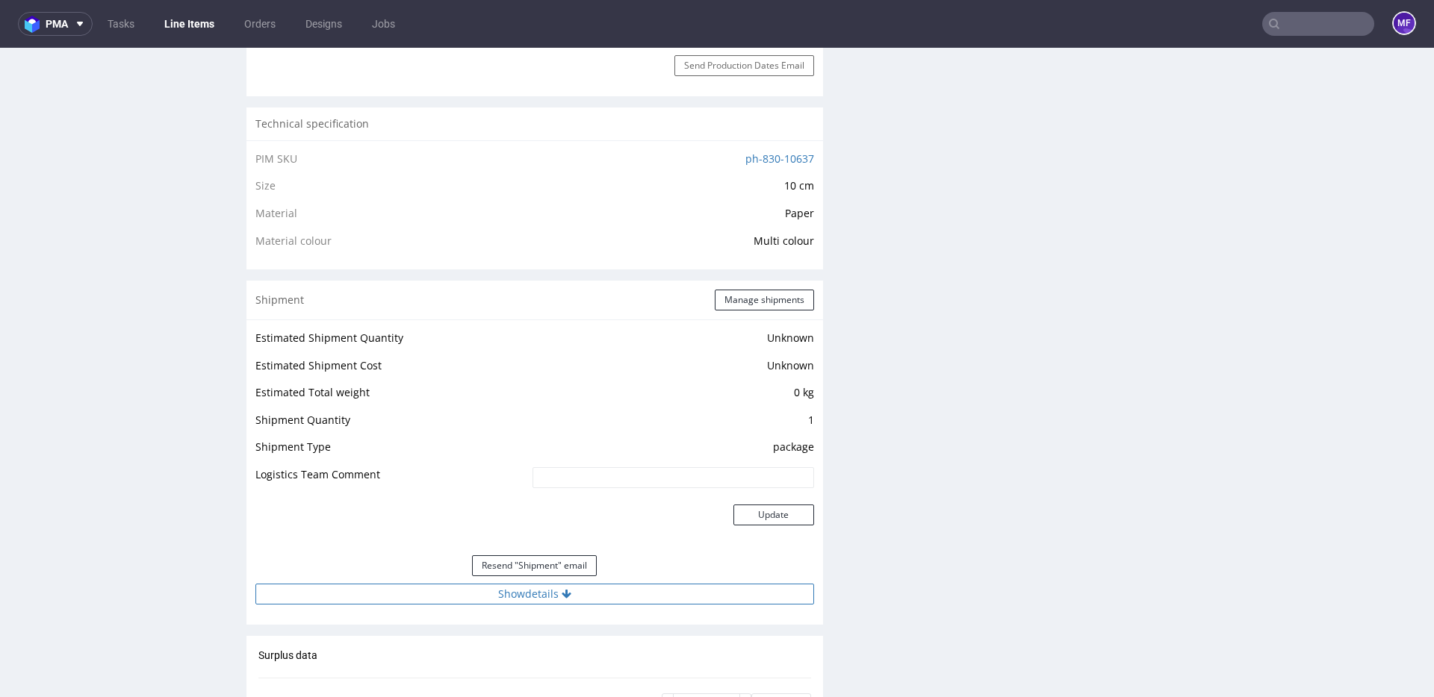
click at [564, 589] on icon at bounding box center [567, 594] width 10 height 10
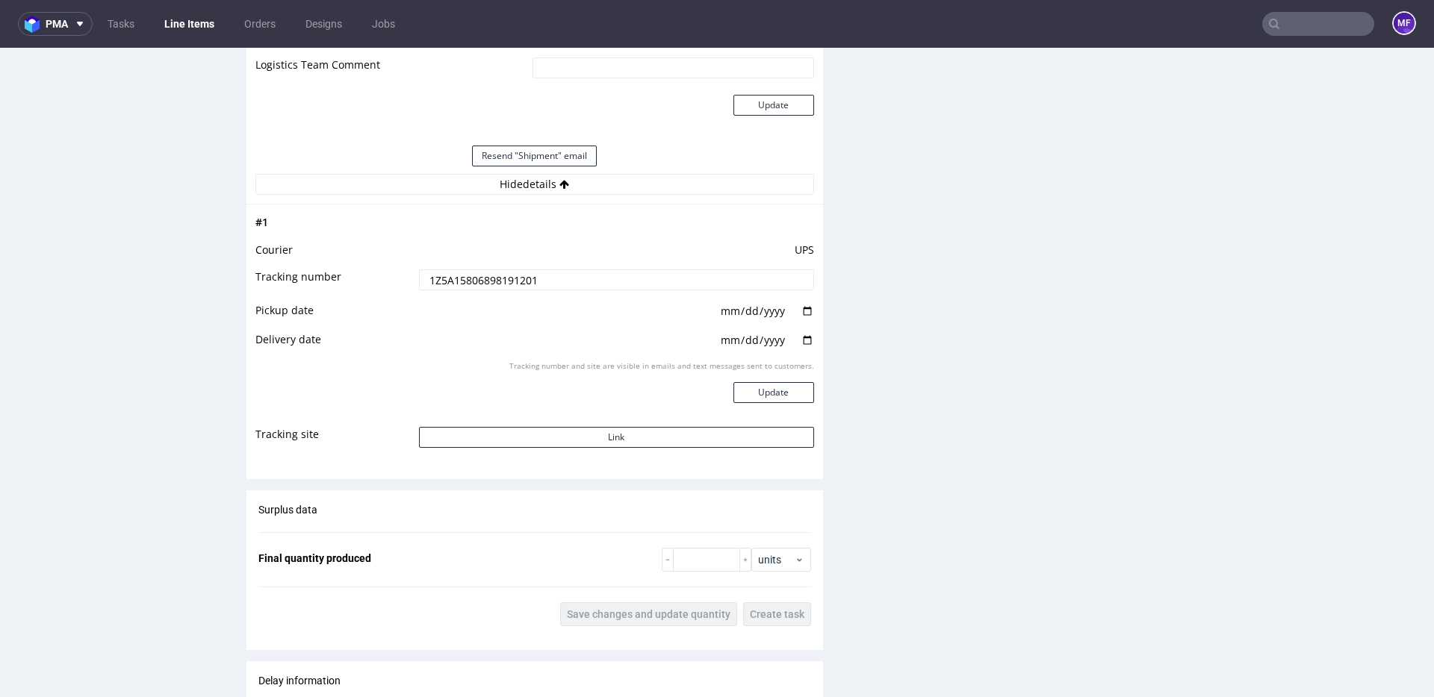
scroll to position [1328, 0]
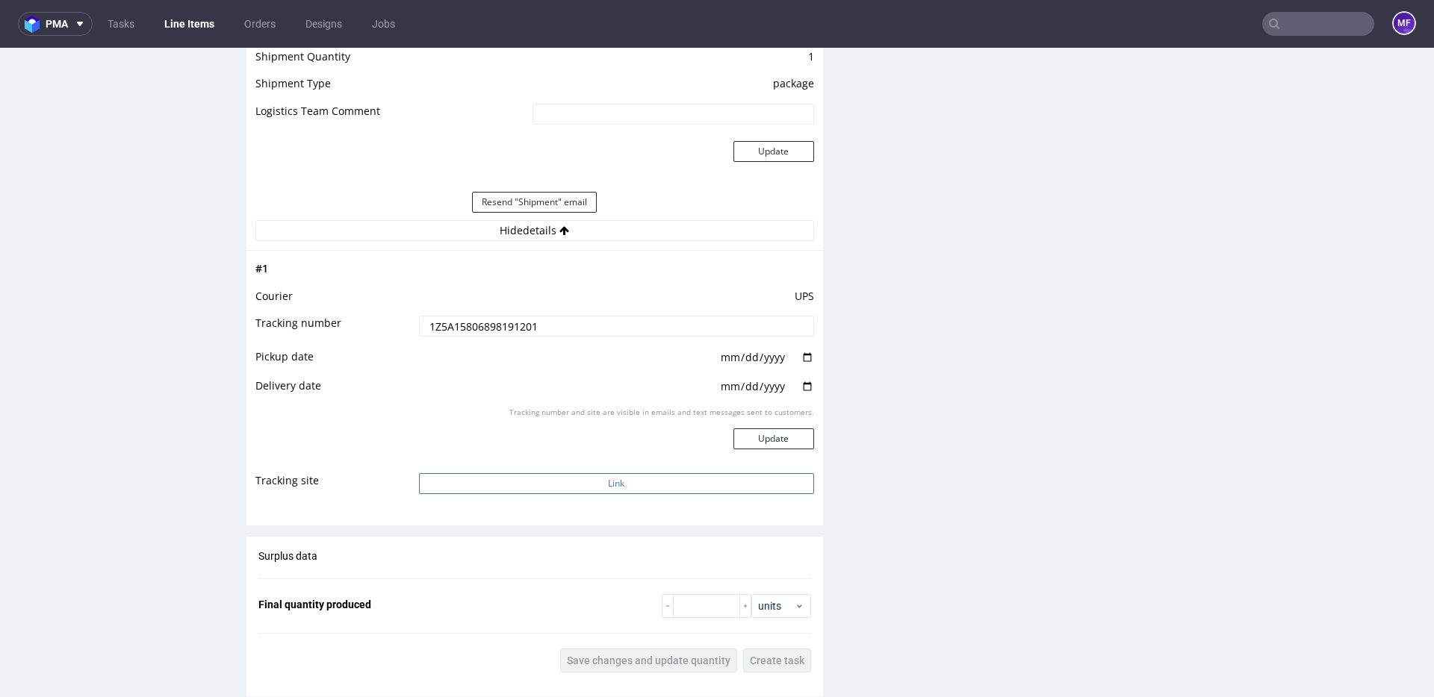
click at [590, 485] on button "Link" at bounding box center [616, 483] width 395 height 21
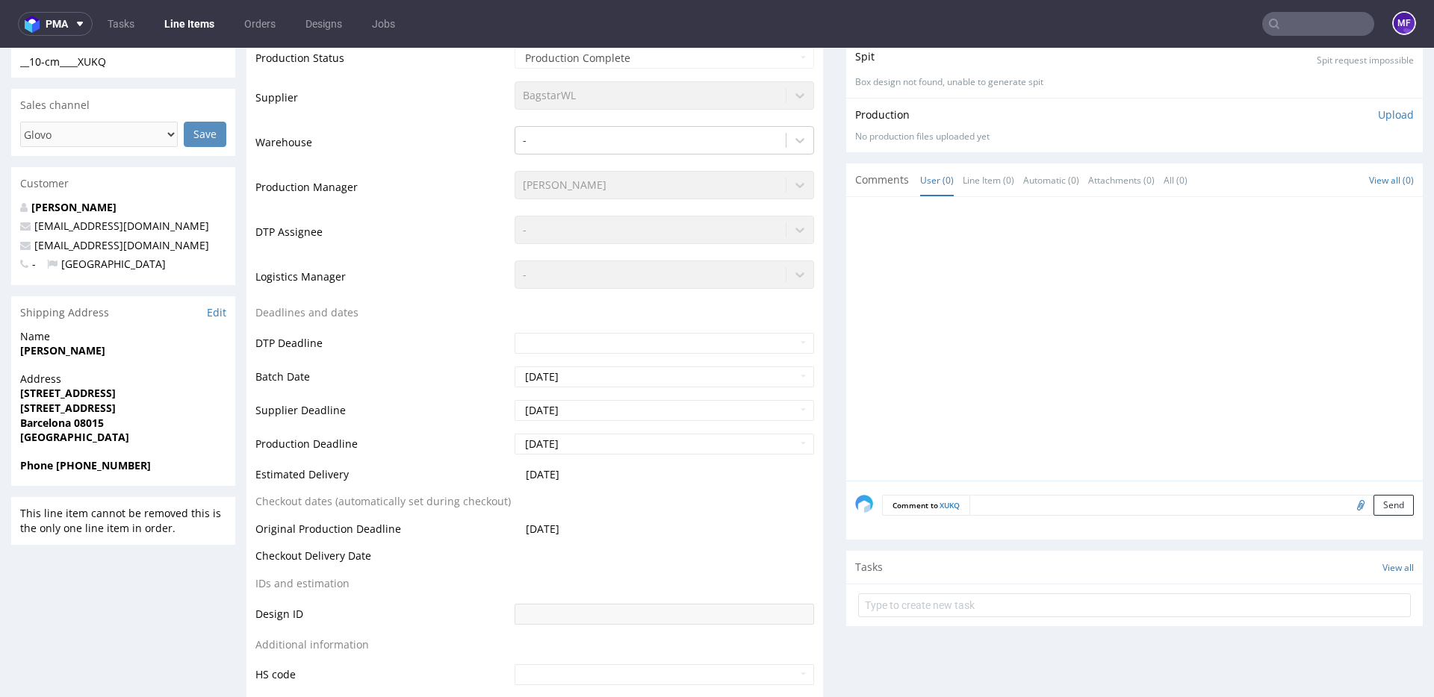
scroll to position [0, 0]
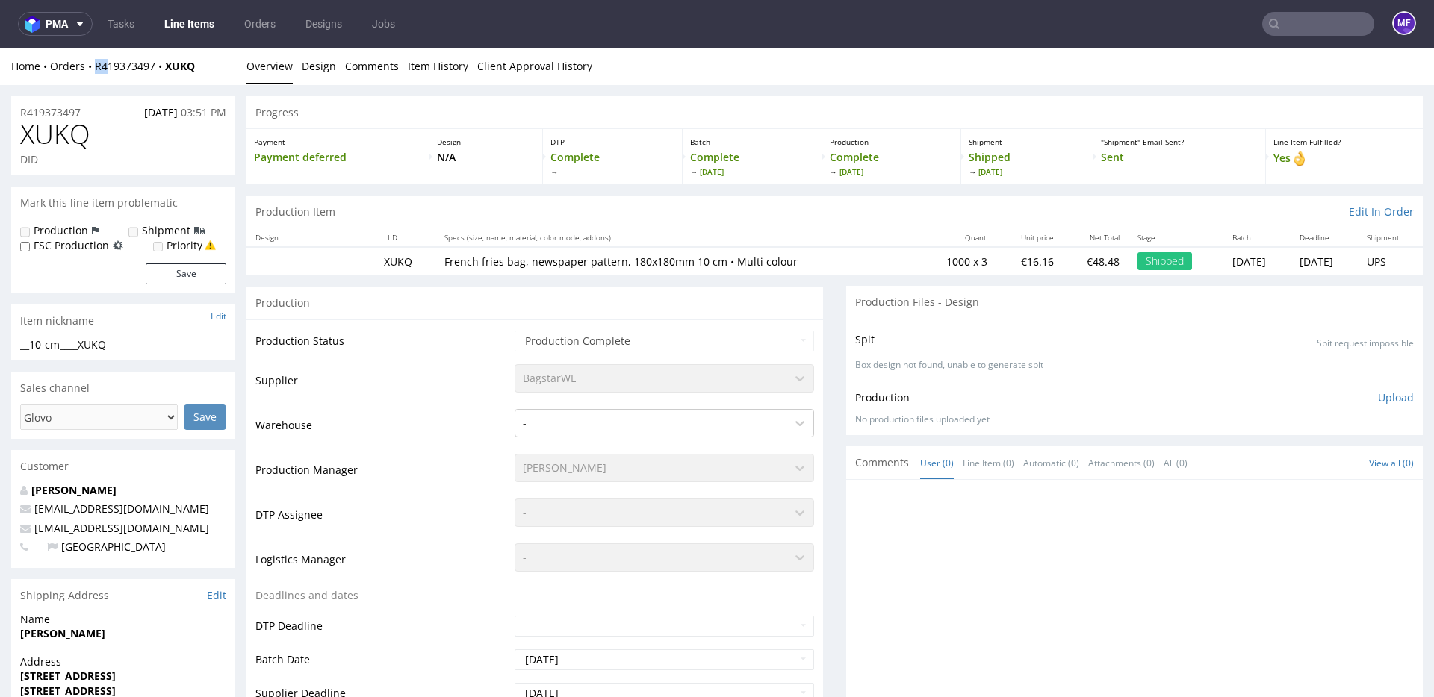
drag, startPoint x: 205, startPoint y: 69, endPoint x: 190, endPoint y: 71, distance: 15.8
click at [106, 72] on div "Home Orders R419373497 XUKQ" at bounding box center [123, 66] width 224 height 15
drag, startPoint x: 200, startPoint y: 67, endPoint x: 94, endPoint y: 69, distance: 106.0
click at [94, 69] on div "Home Orders R419373497 XUKQ" at bounding box center [123, 66] width 224 height 15
copy div "R419373497 XUKQ"
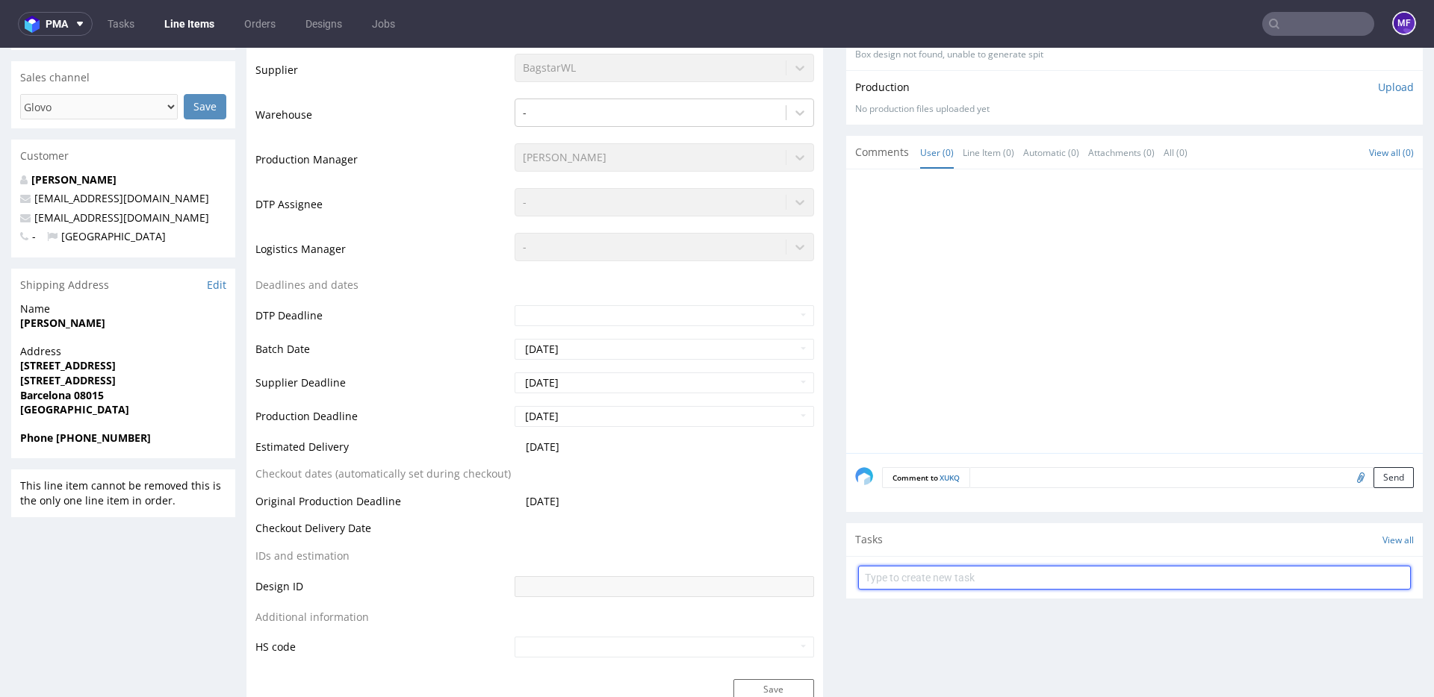
click at [901, 574] on input "text" at bounding box center [1134, 578] width 553 height 24
type input "Reshipping"
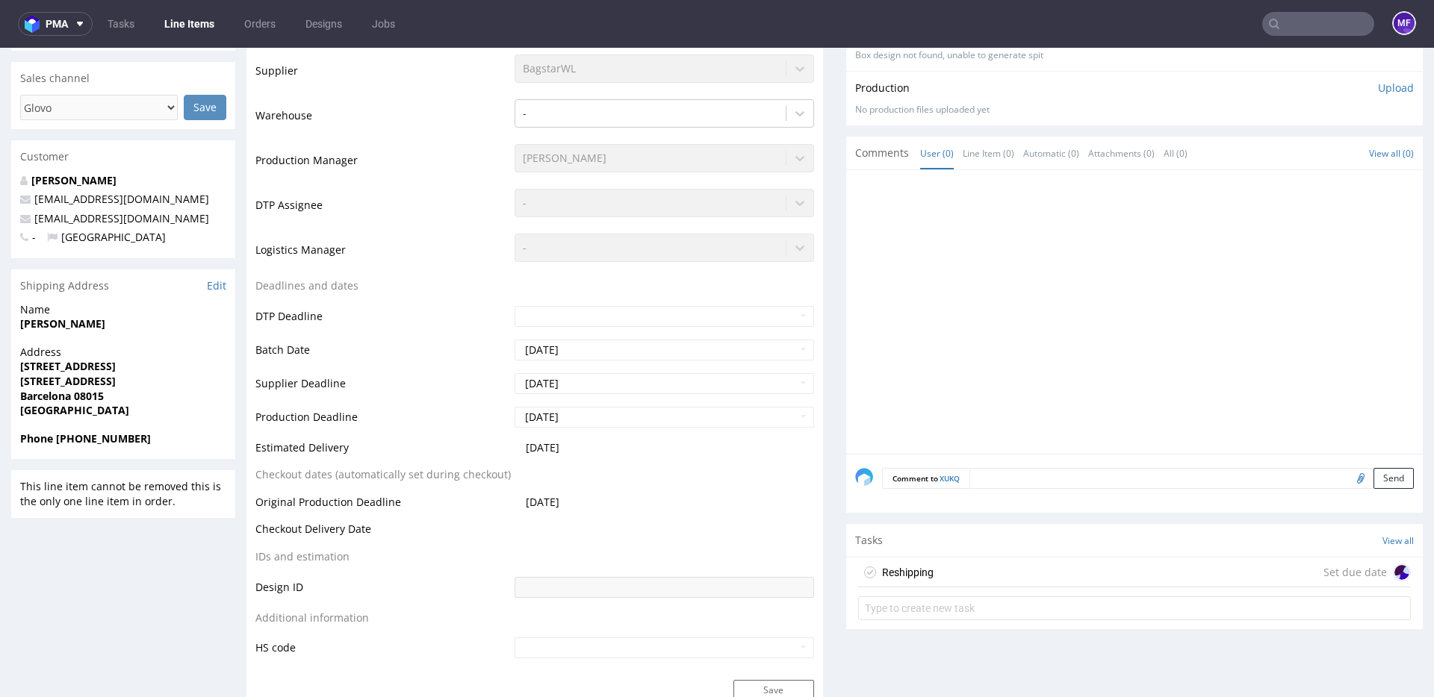
click at [949, 579] on div "Reshipping Set due date" at bounding box center [1134, 573] width 553 height 30
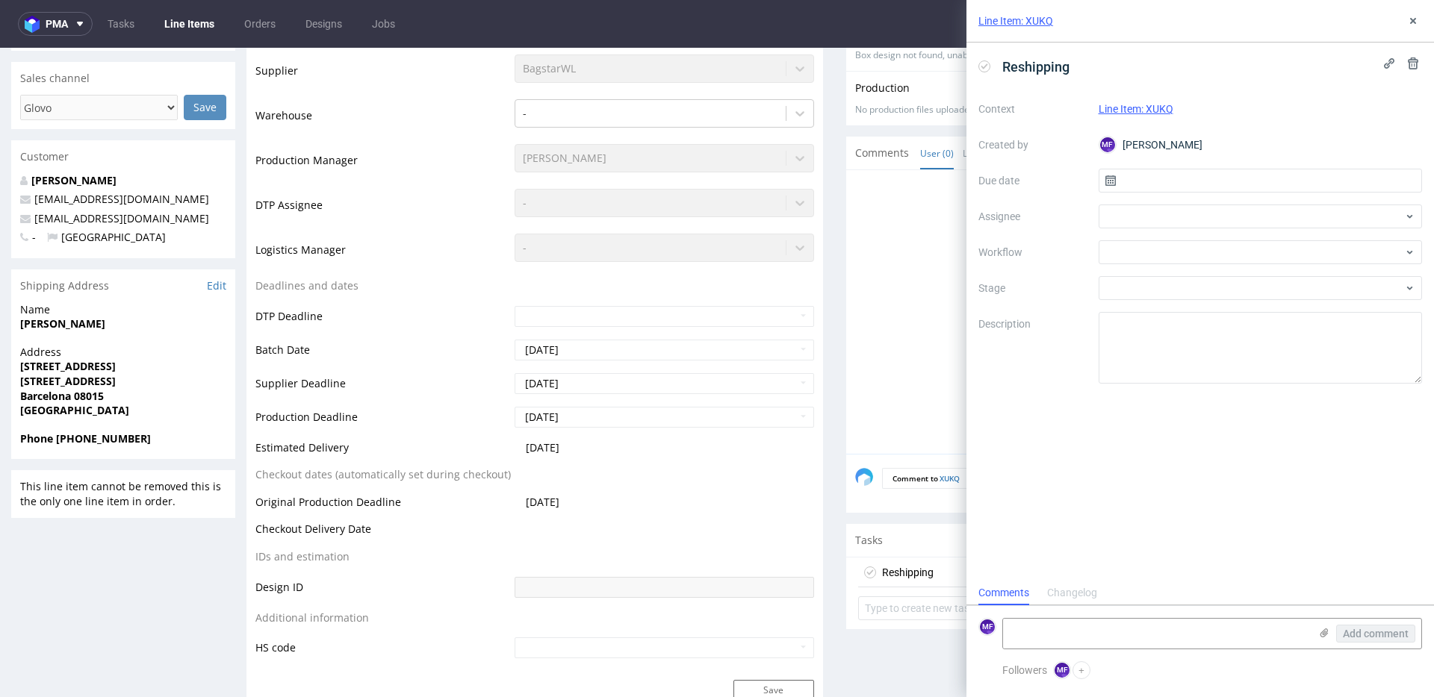
scroll to position [12, 0]
click at [1196, 177] on input "text" at bounding box center [1260, 181] width 324 height 24
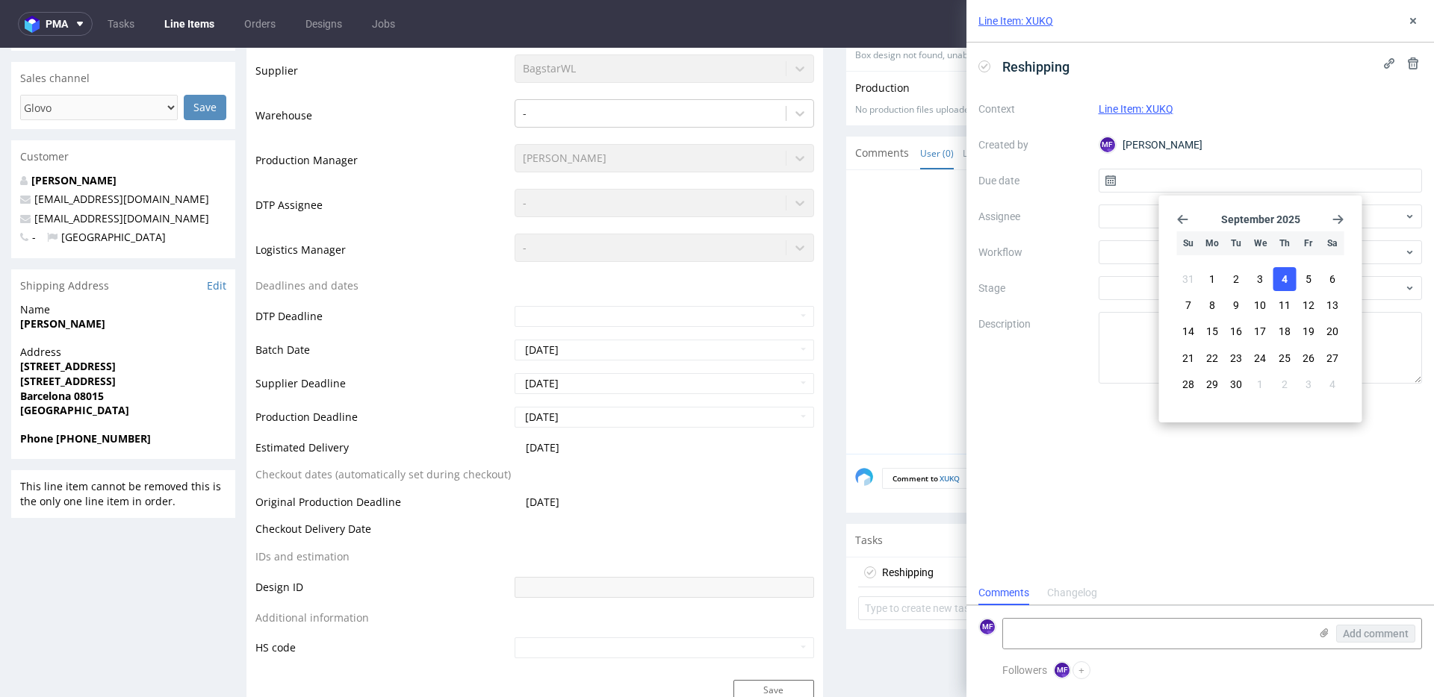
click at [1288, 288] on button "4" at bounding box center [1283, 279] width 23 height 24
type input "04/09/2025"
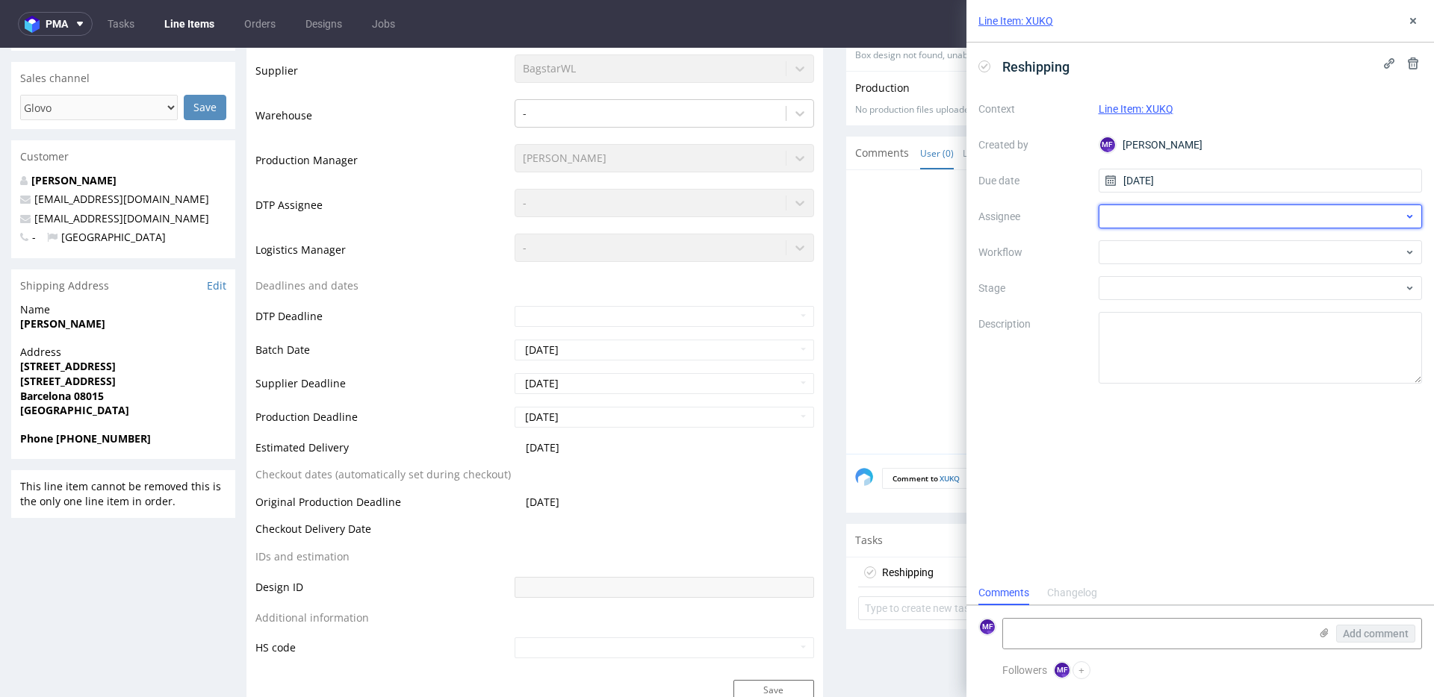
click at [1155, 224] on div at bounding box center [1260, 217] width 324 height 24
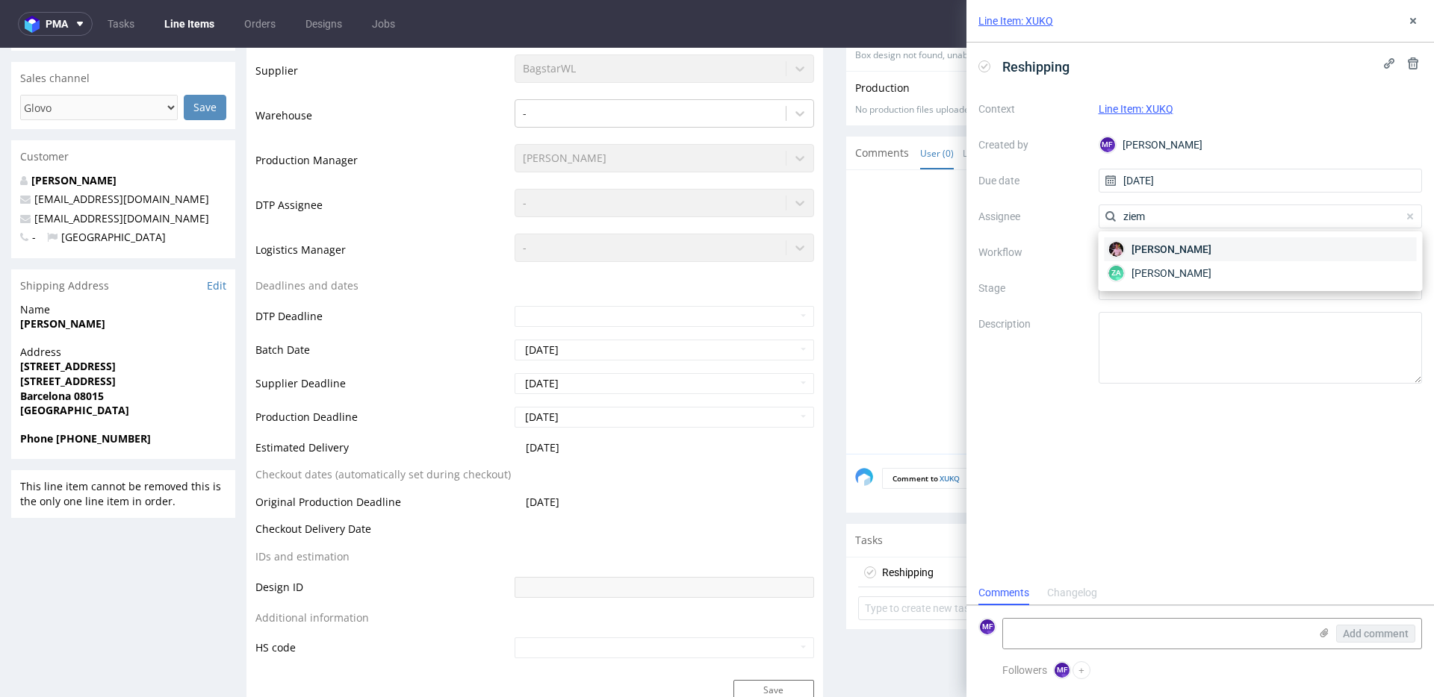
type input "ziem"
click at [1146, 243] on span "Aleks Ziemkowski" at bounding box center [1171, 249] width 80 height 15
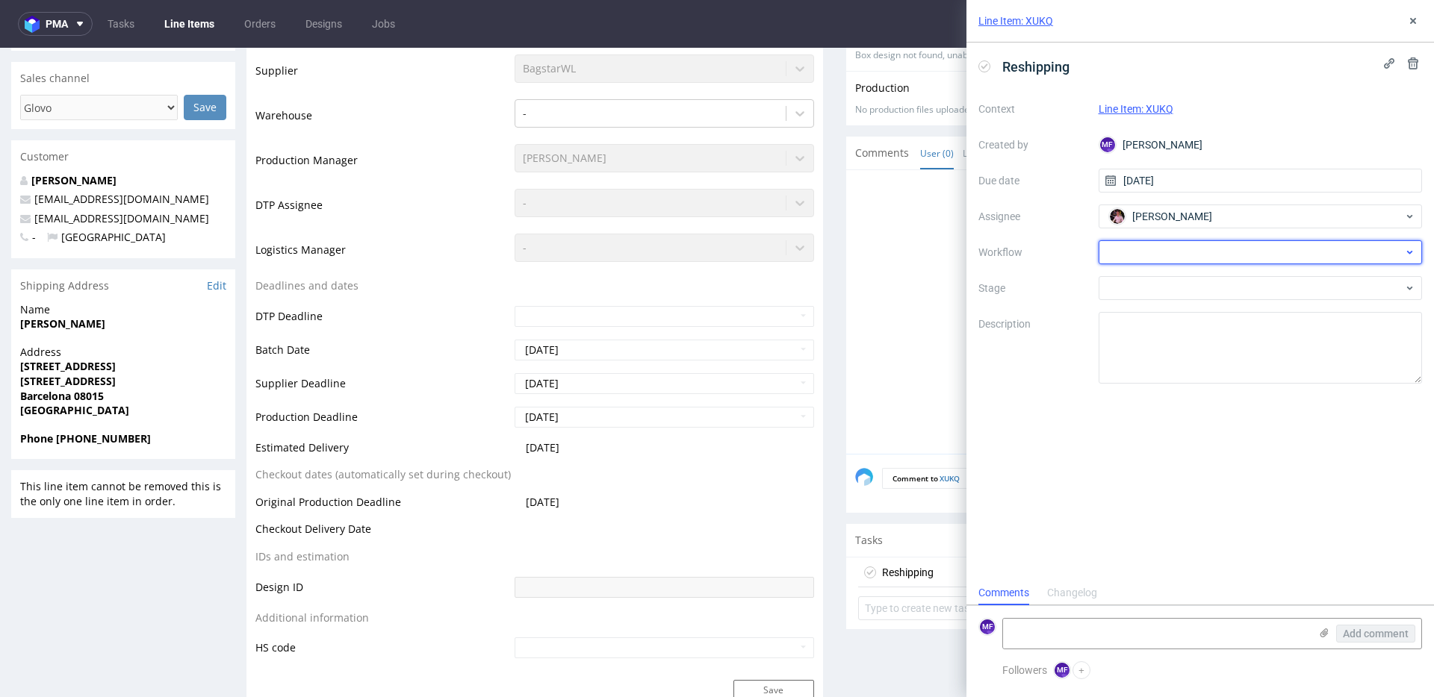
click at [1149, 254] on div at bounding box center [1260, 252] width 324 height 24
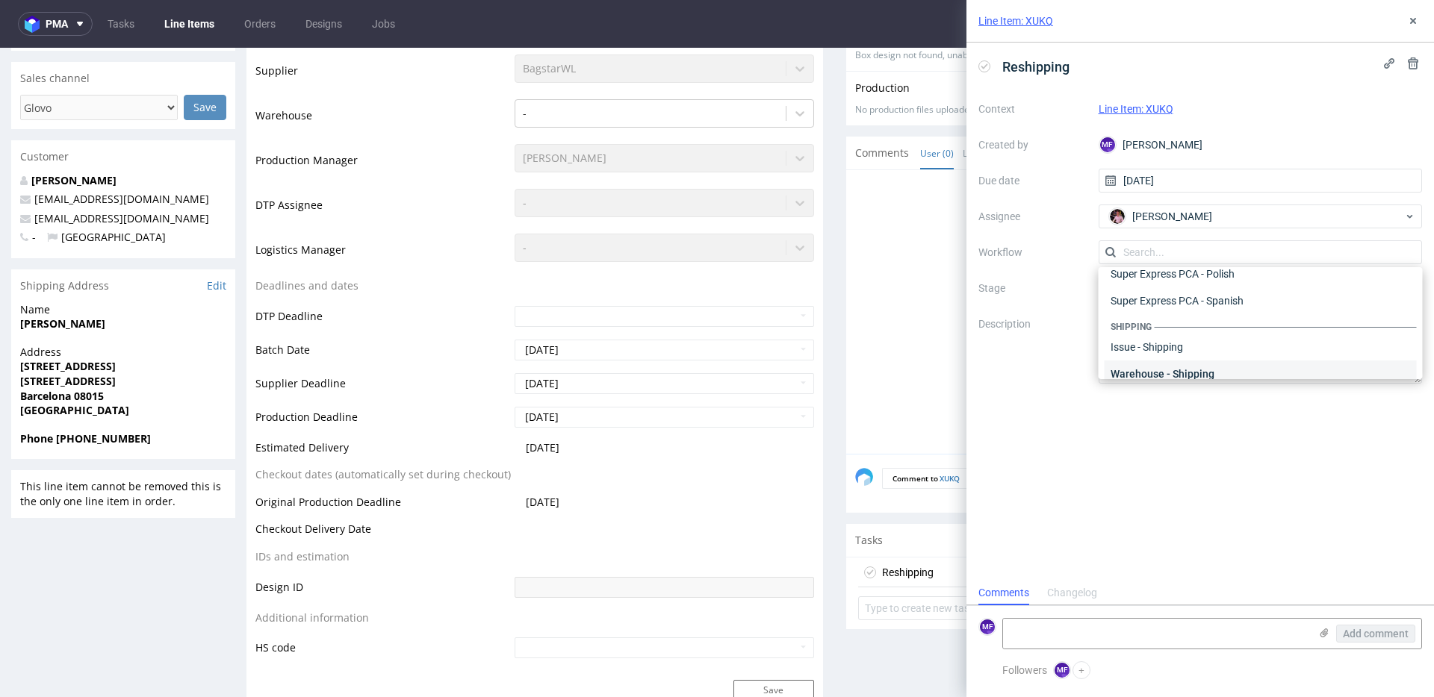
scroll to position [907, 0]
click at [1163, 369] on div "Warehouse - Shipping" at bounding box center [1260, 371] width 312 height 27
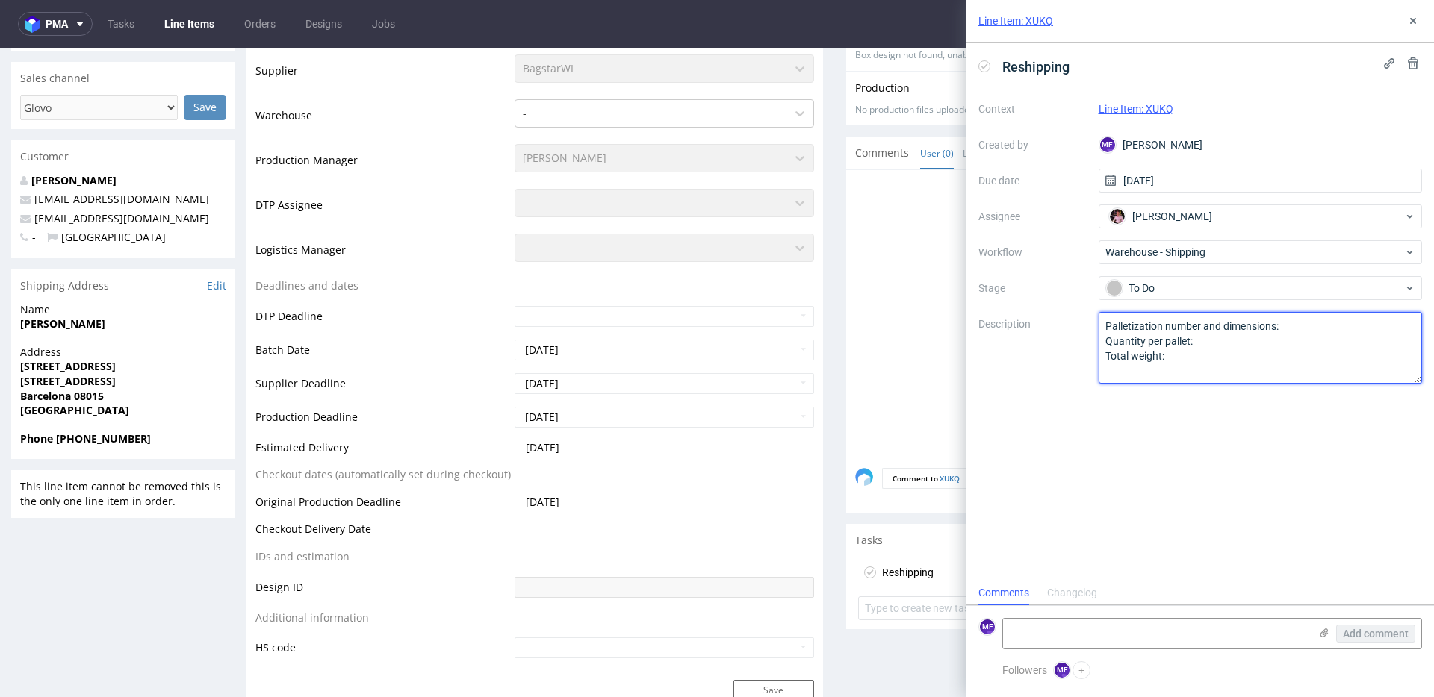
drag, startPoint x: 1181, startPoint y: 364, endPoint x: 1095, endPoint y: 330, distance: 92.5
click at [1095, 330] on div "Context Line Item: XUKQ Created by MF Michał Fedorowicz Due date 04/09/2025 Ass…" at bounding box center [1200, 240] width 444 height 287
type textarea "Wróciło do Pęcic. Prośba o kontakt z klientem."
click at [1085, 396] on div "Reshipping Context Line Item: XUKQ Created by MF Michał Fedorowicz Due date 04/…" at bounding box center [1199, 312] width 467 height 538
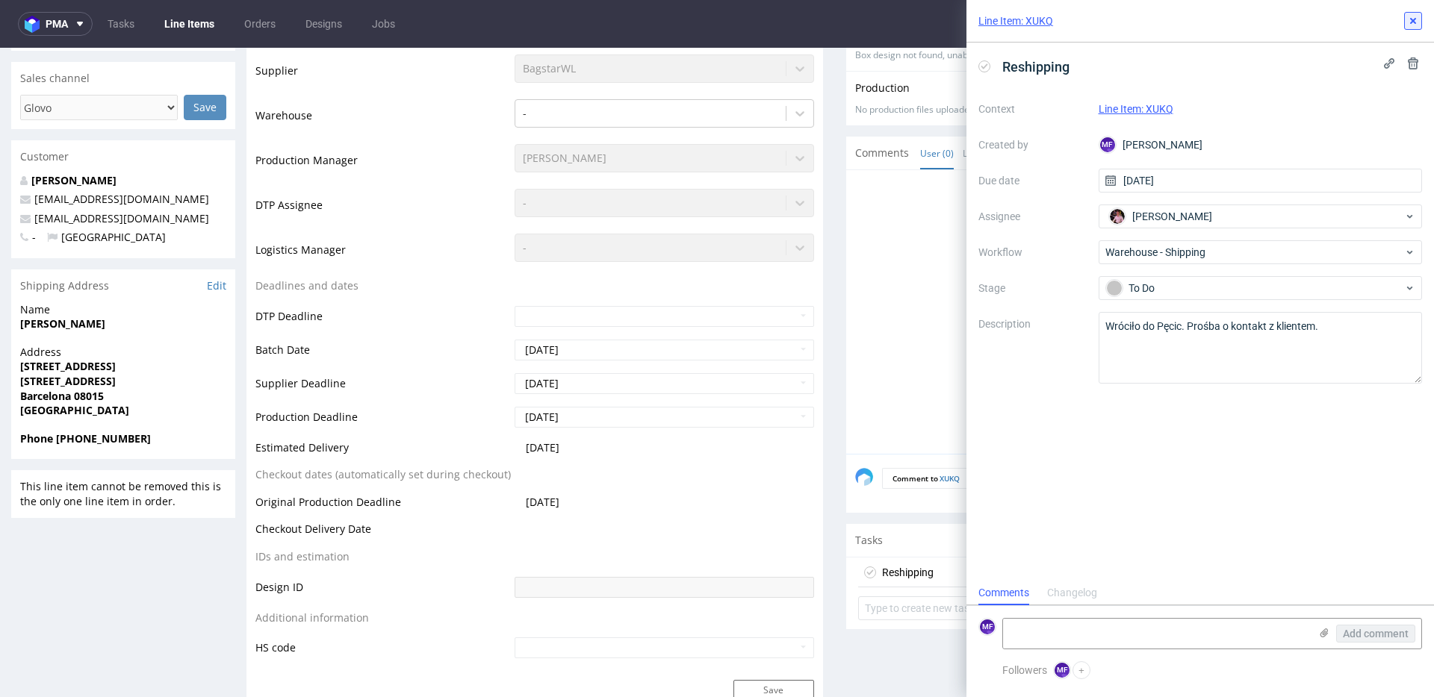
click at [1410, 25] on icon at bounding box center [1413, 21] width 12 height 12
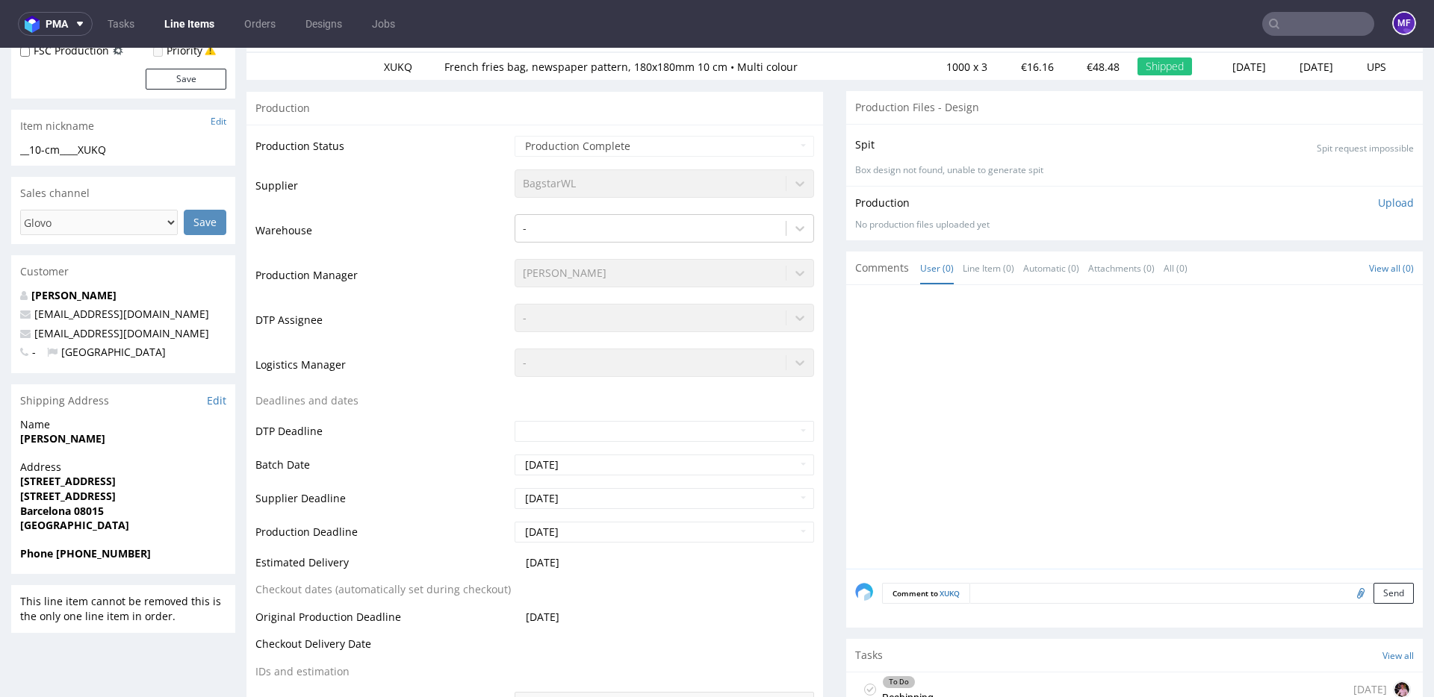
scroll to position [179, 0]
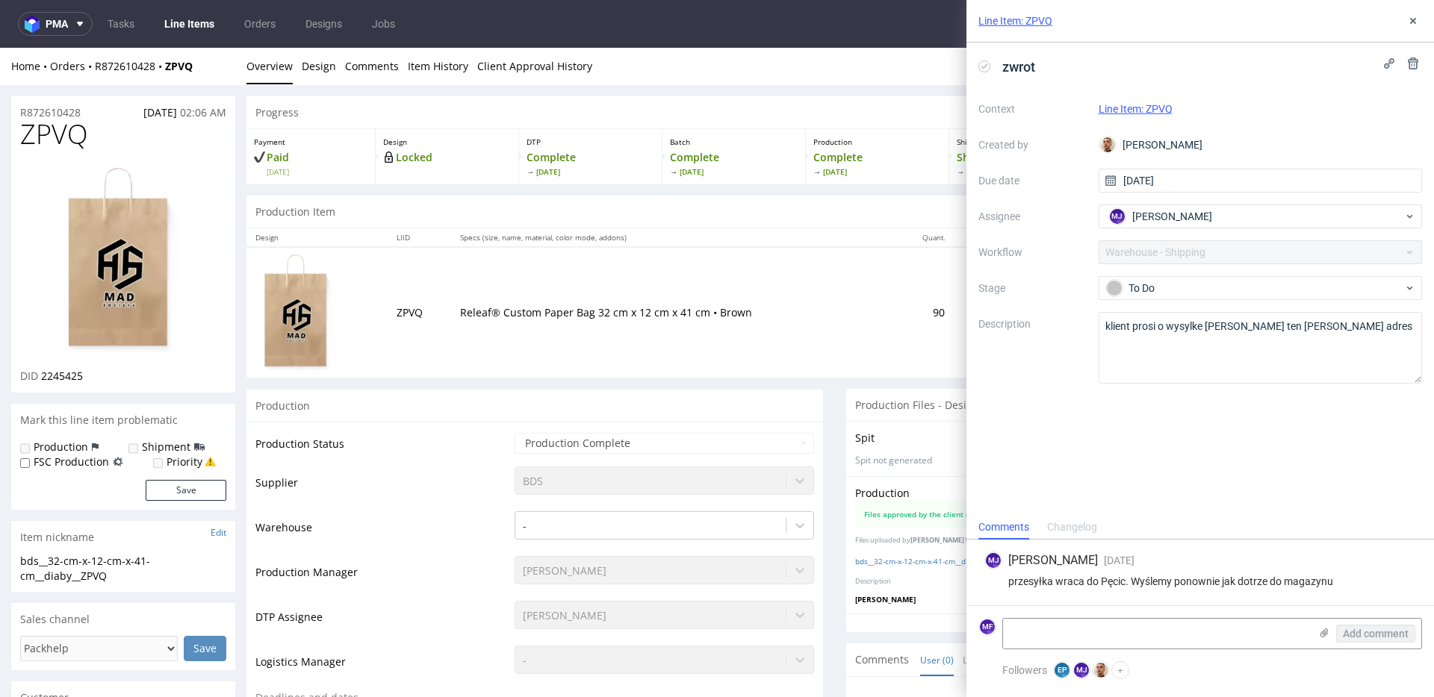
click at [585, 329] on td "Releaf® Custom Paper Bag 32 cm x 12 cm x 41 cm • Brown" at bounding box center [673, 312] width 444 height 130
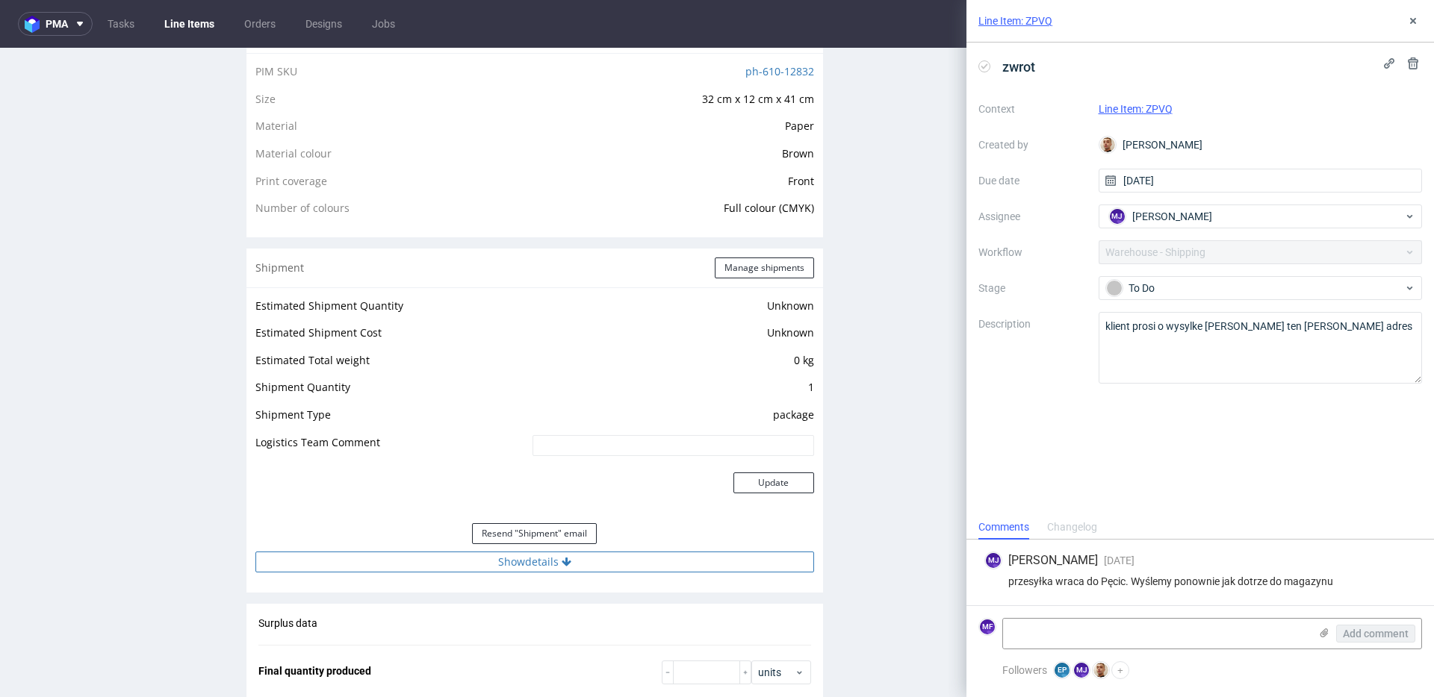
click at [551, 558] on button "Show details" at bounding box center [534, 562] width 559 height 21
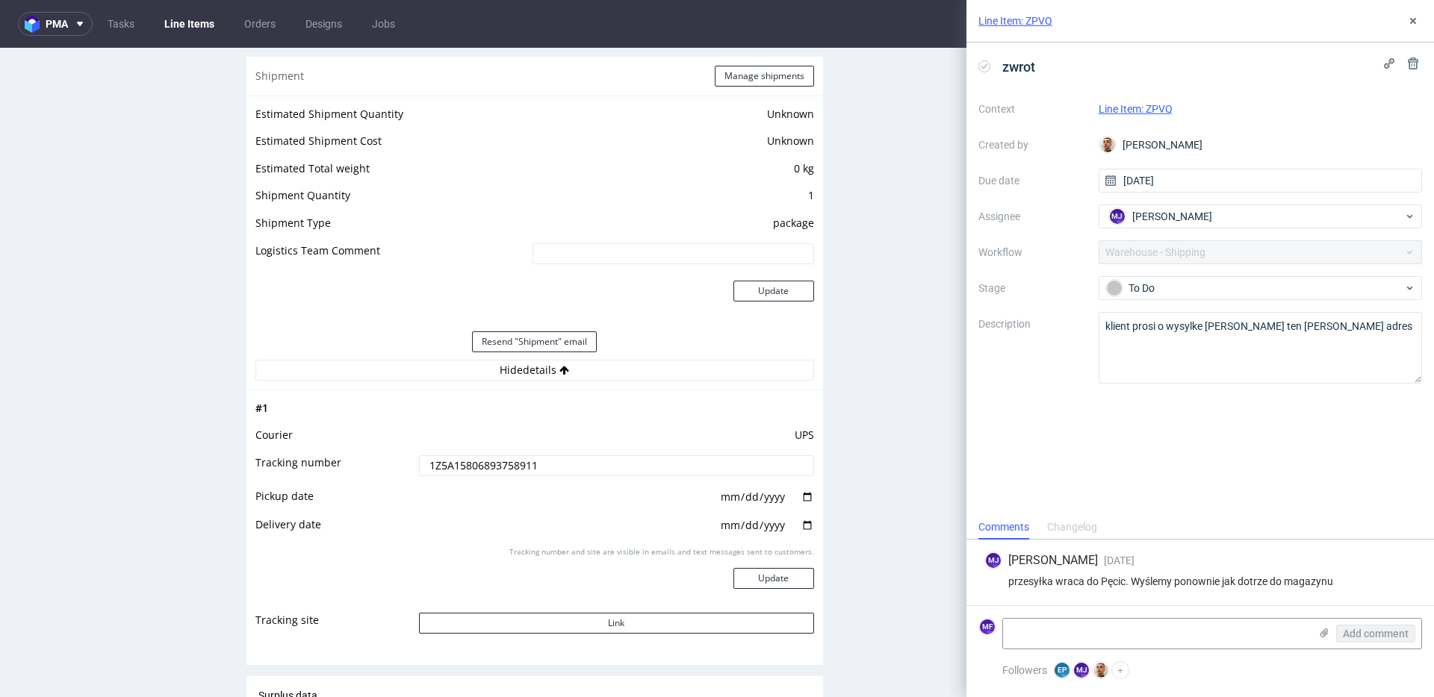
scroll to position [1349, 0]
click at [578, 623] on button "Link" at bounding box center [616, 621] width 395 height 21
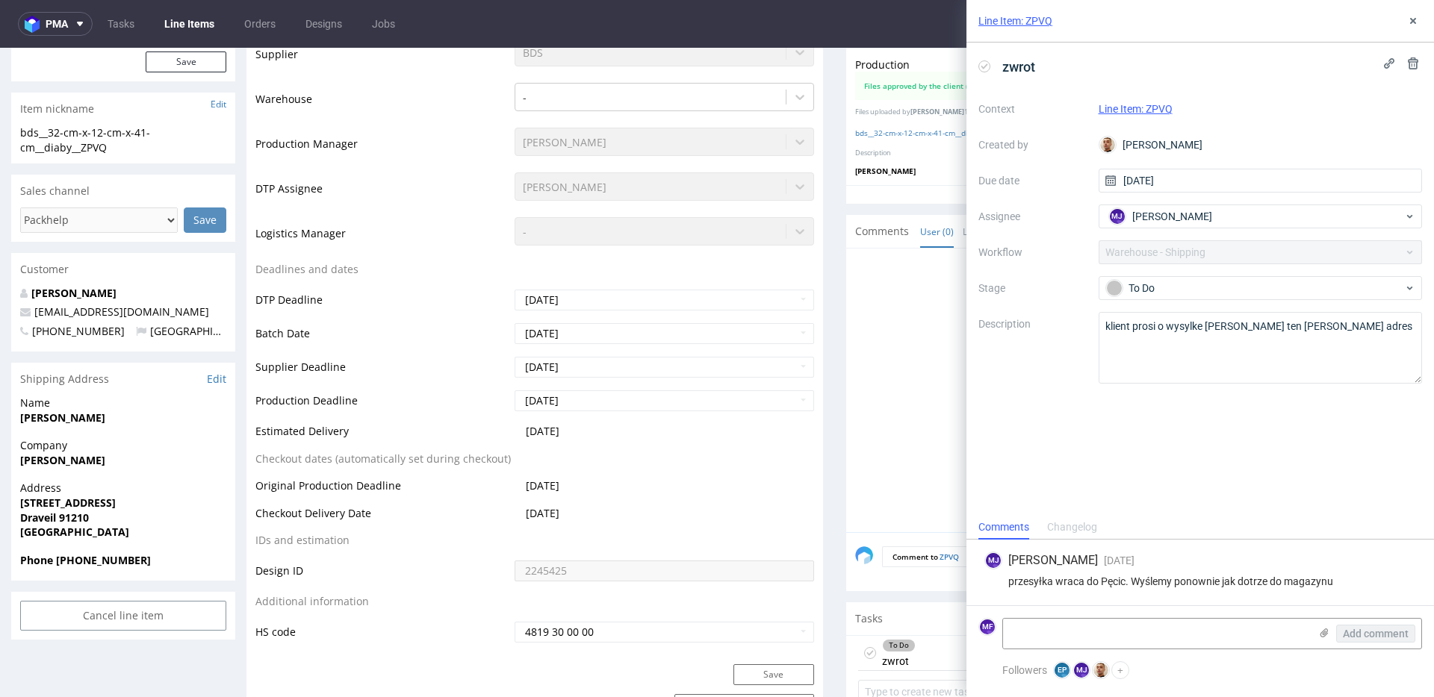
scroll to position [0, 0]
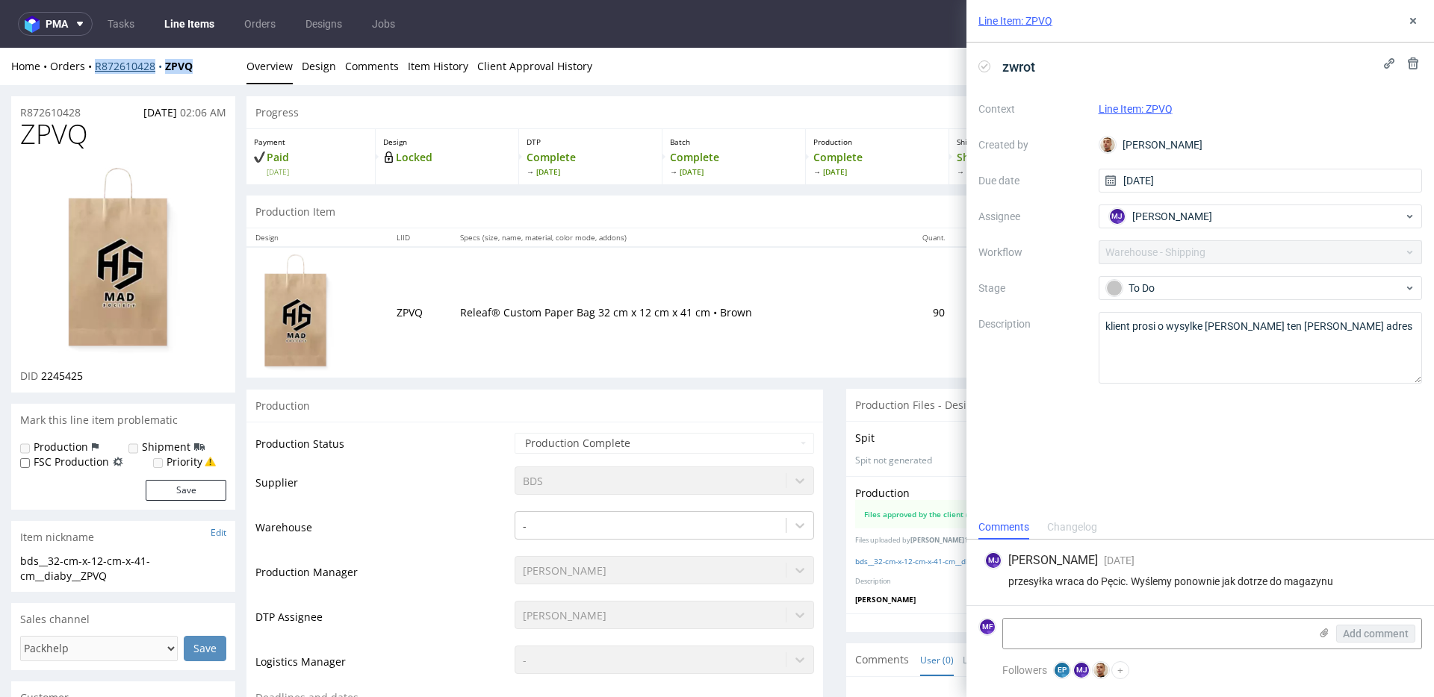
drag, startPoint x: 201, startPoint y: 66, endPoint x: 94, endPoint y: 68, distance: 106.8
click at [94, 68] on div "Home Orders R872610428 ZPVQ" at bounding box center [123, 66] width 224 height 15
copy div "R872610428 ZPVQ"
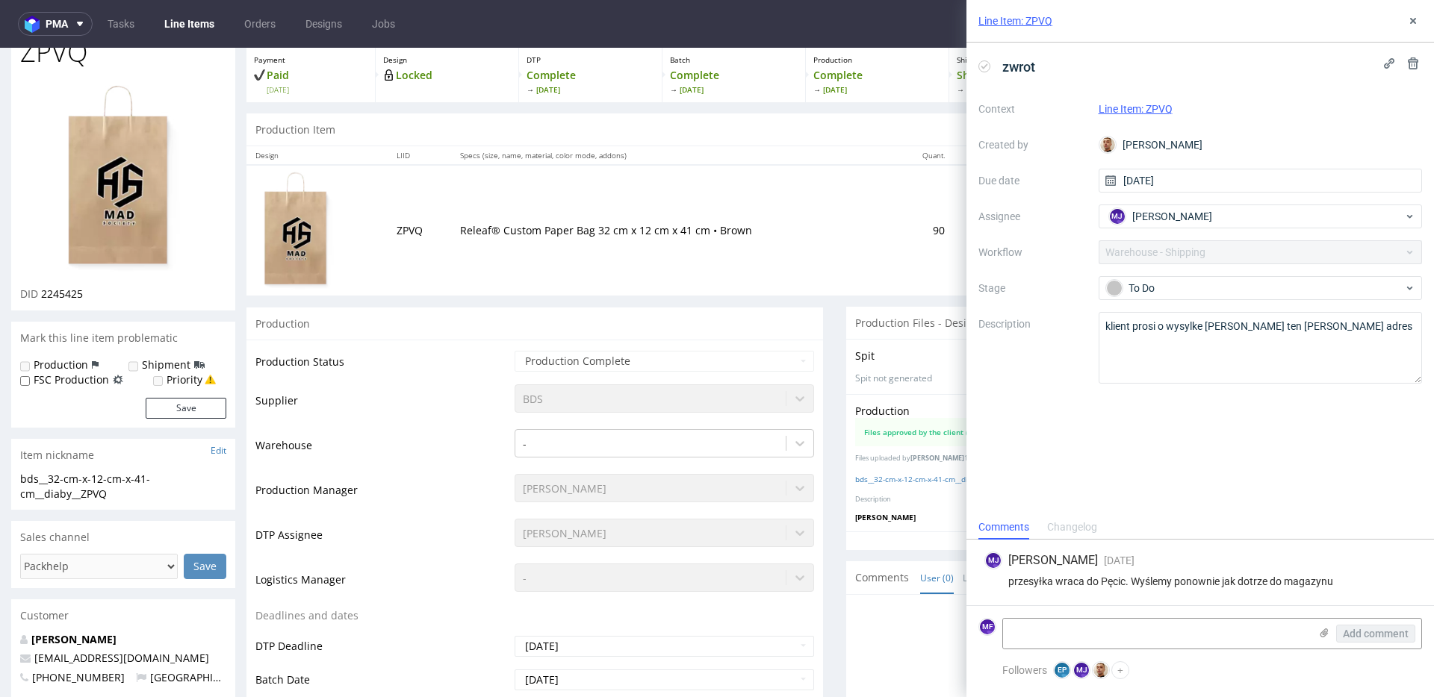
scroll to position [81, 0]
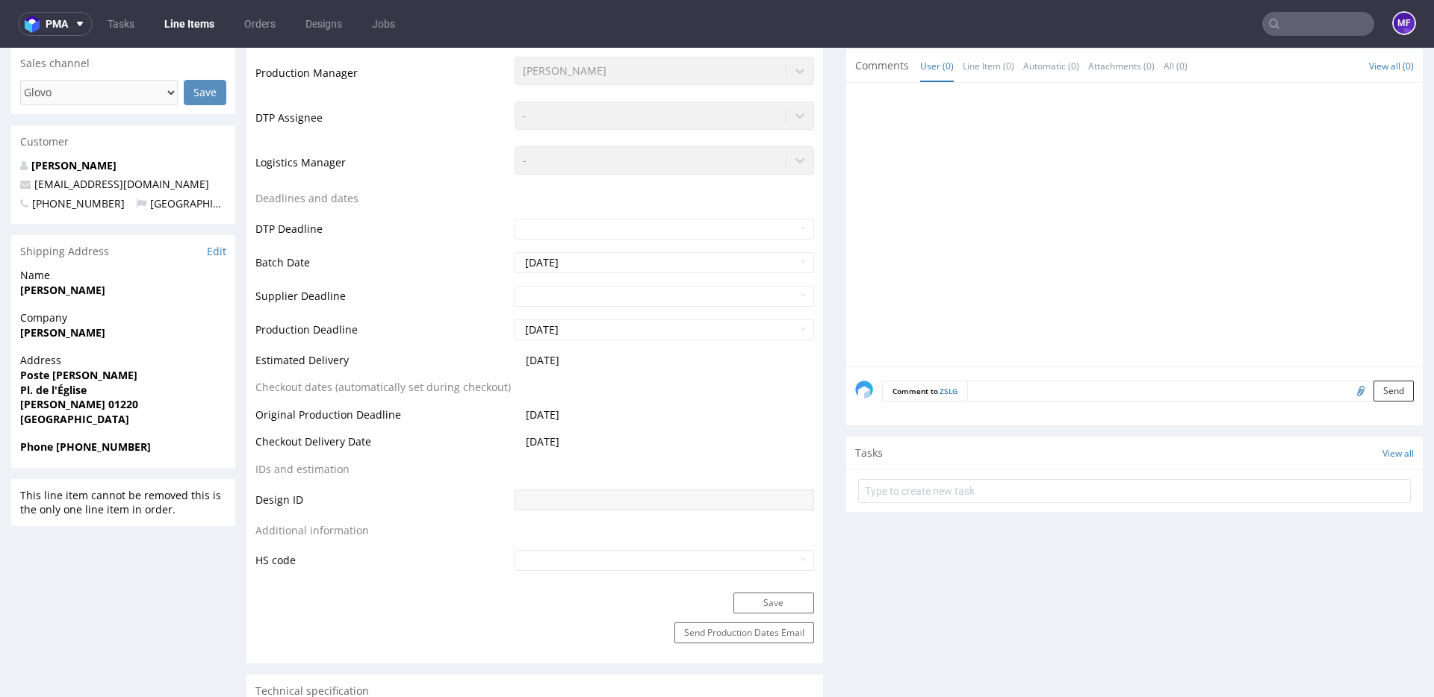
scroll to position [426, 0]
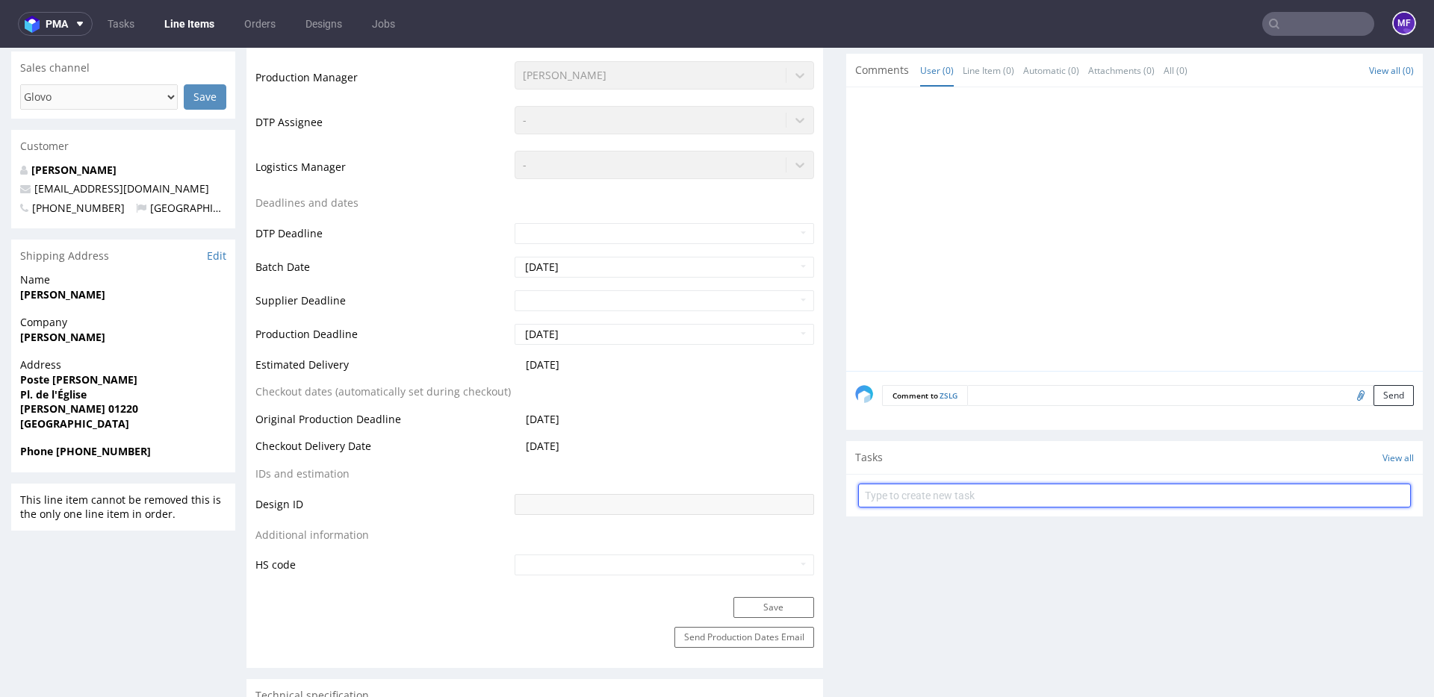
click at [957, 502] on input "text" at bounding box center [1134, 496] width 553 height 24
type input "Reshipping"
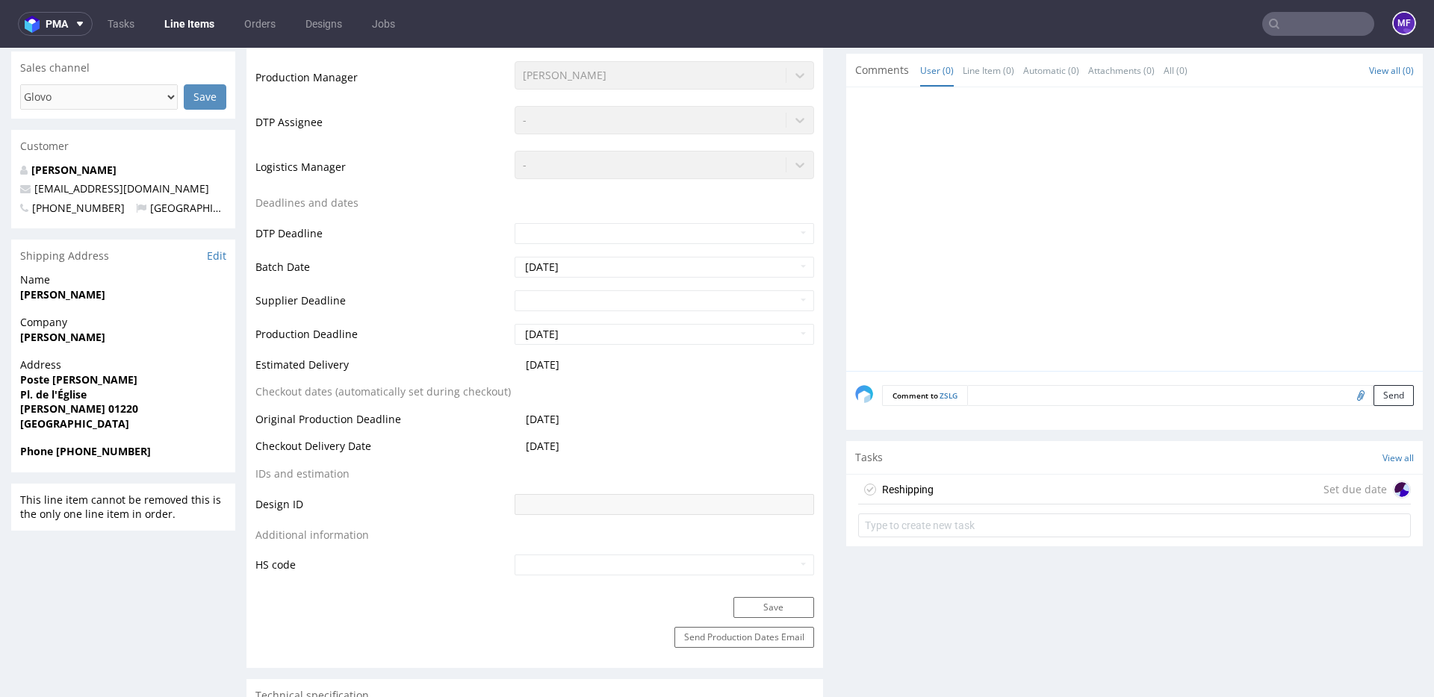
click at [925, 496] on div "Reshipping" at bounding box center [908, 490] width 52 height 18
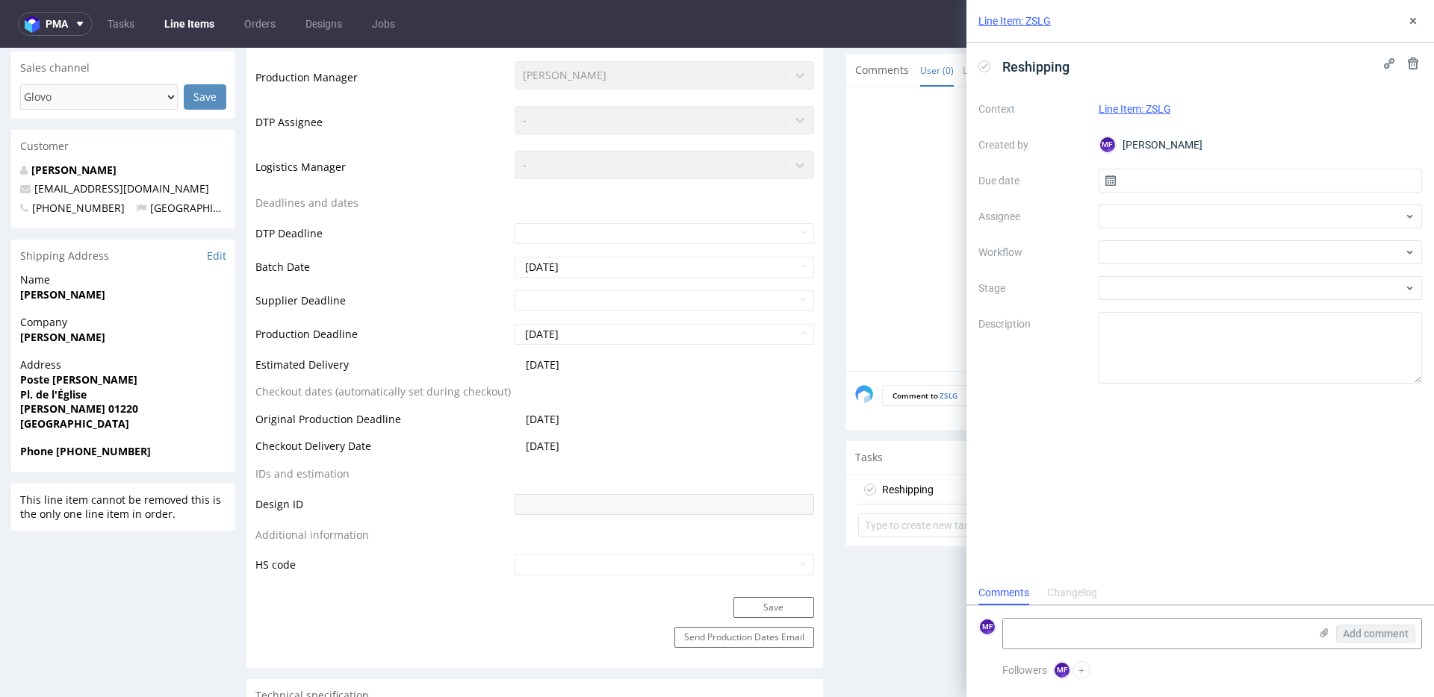
scroll to position [12, 0]
click at [1144, 262] on div at bounding box center [1260, 252] width 324 height 24
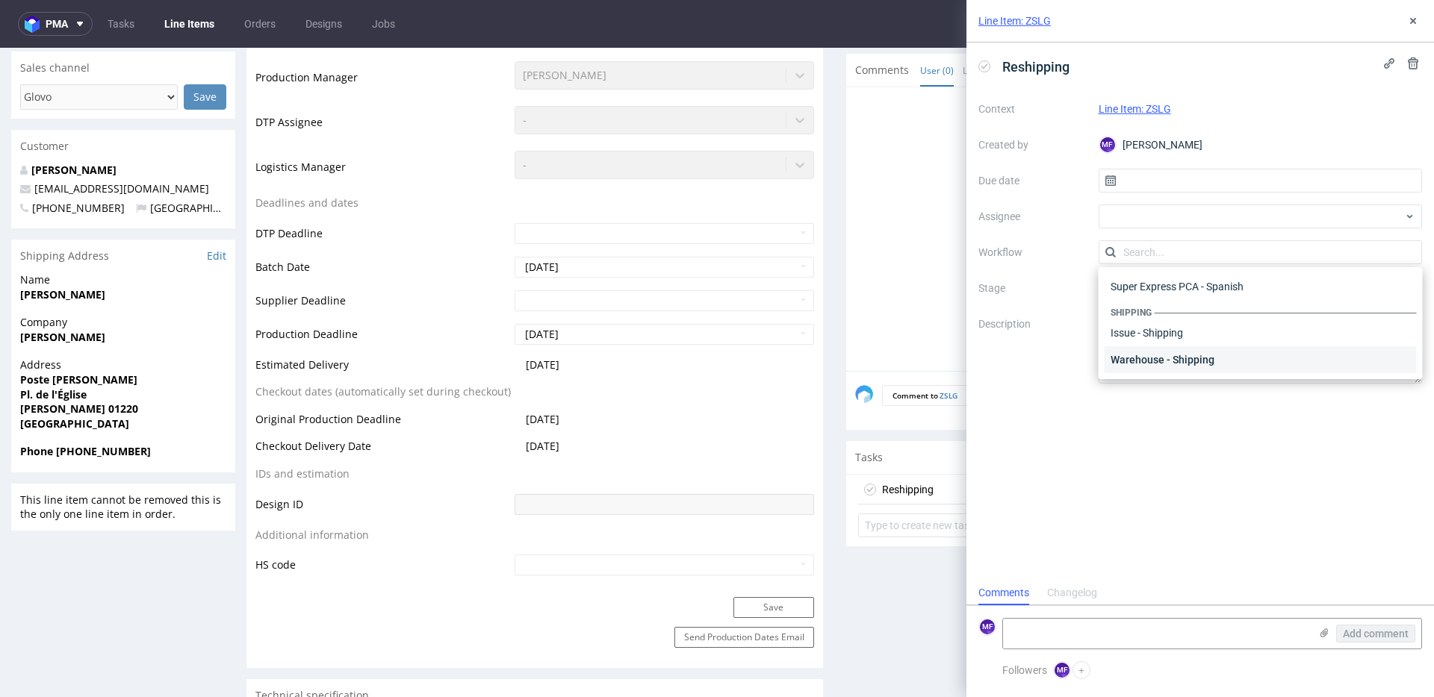
click at [1151, 364] on div "Warehouse - Shipping" at bounding box center [1260, 359] width 312 height 27
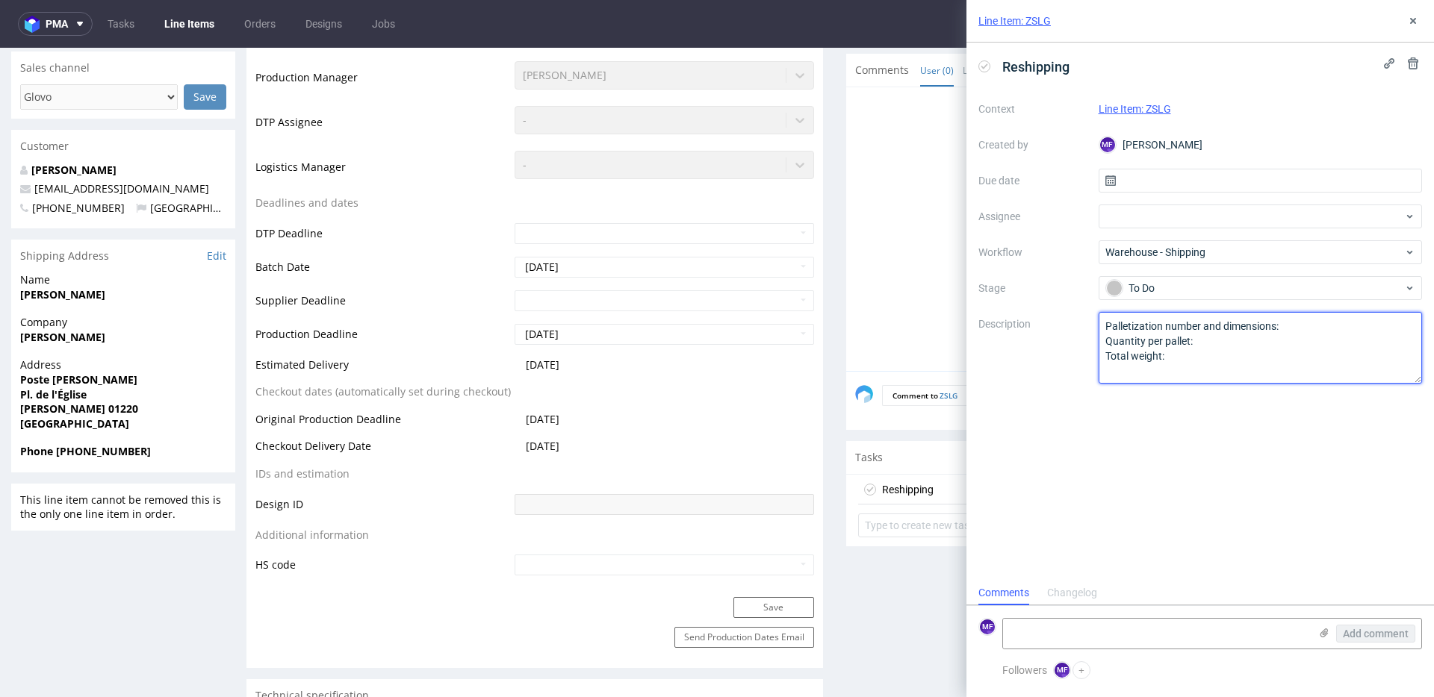
drag, startPoint x: 1133, startPoint y: 339, endPoint x: 1103, endPoint y: 324, distance: 34.1
click at [1103, 324] on textarea "Palletization number and dimensions: Quantity per pallet: Total weight:" at bounding box center [1260, 348] width 324 height 72
type textarea "Wróciło do Pęcic. Prośba o kontakt z klientem."
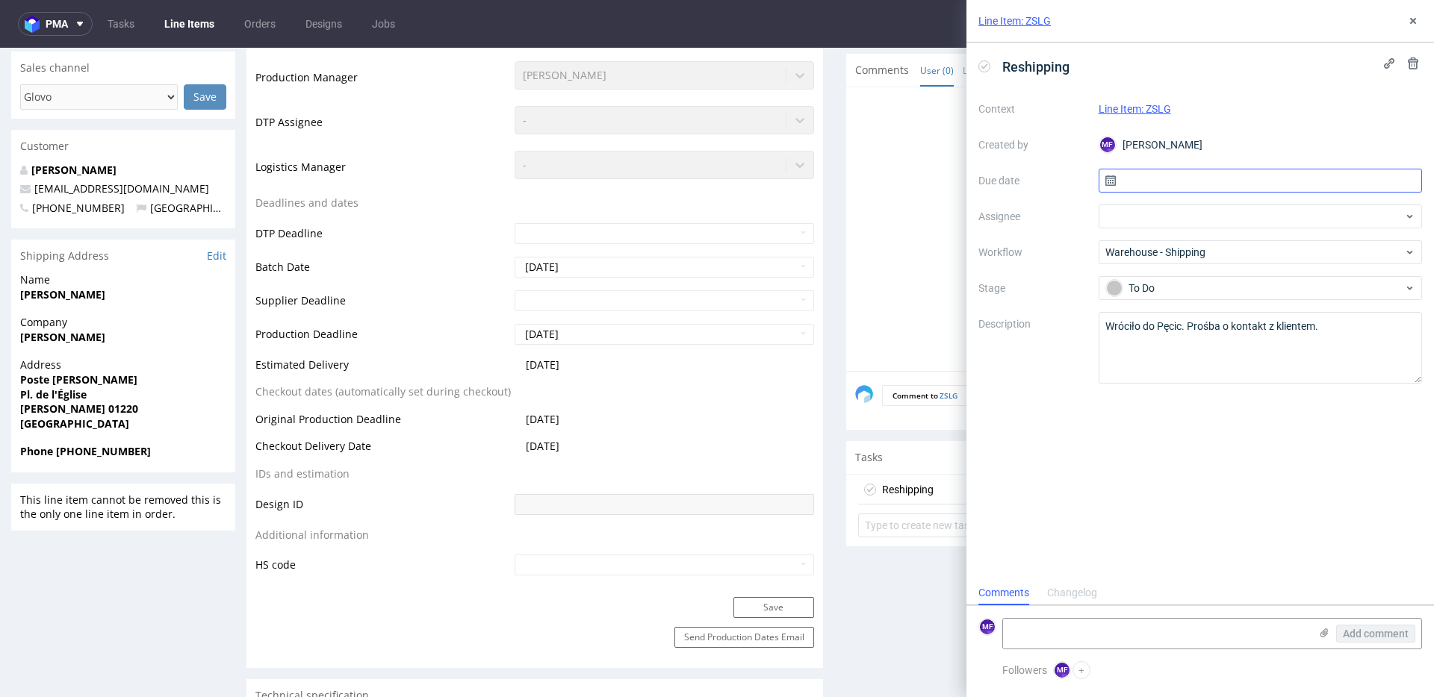
click at [1130, 189] on input "text" at bounding box center [1260, 181] width 324 height 24
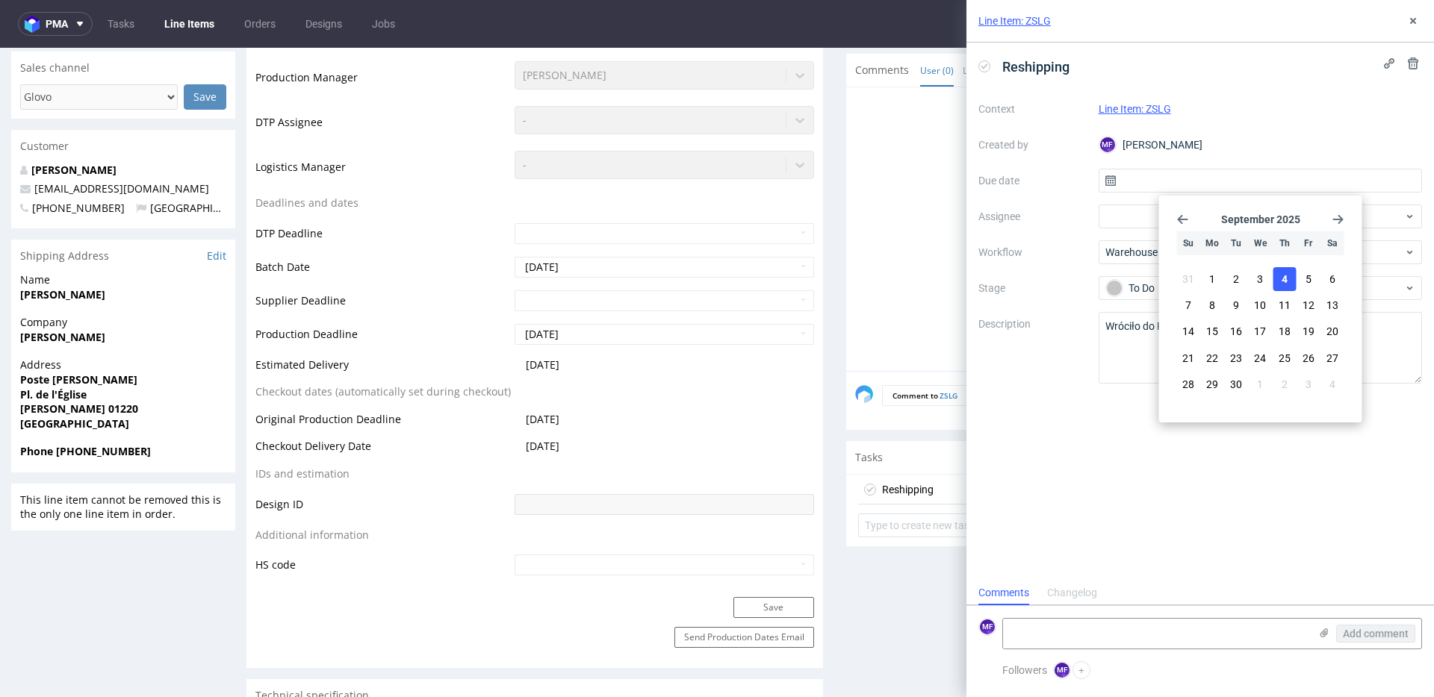
click at [1284, 284] on span "4" at bounding box center [1284, 279] width 6 height 15
type input "[DATE]"
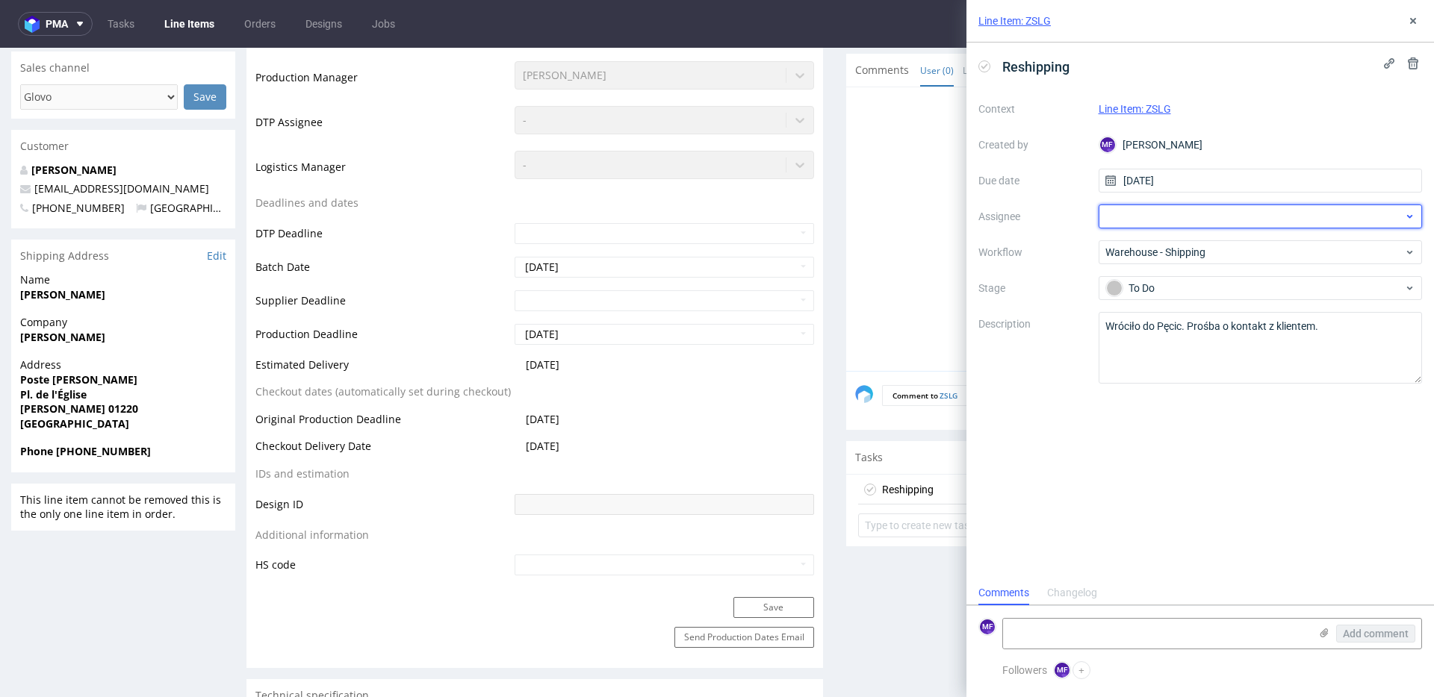
click at [1162, 224] on div at bounding box center [1260, 217] width 324 height 24
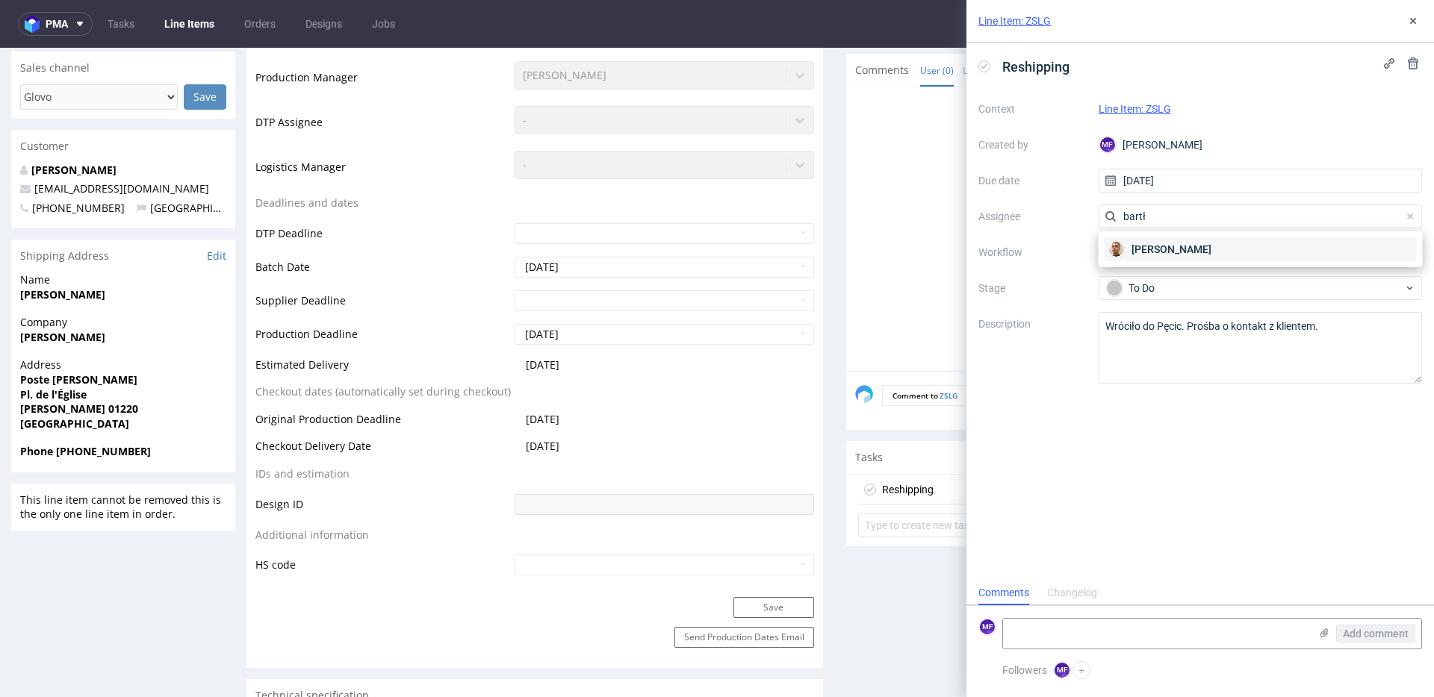
type input "bartł"
click at [1179, 251] on span "[PERSON_NAME]" at bounding box center [1171, 249] width 80 height 15
click at [1180, 418] on div "Reshipping Context Line Item: ZSLG Created by MF Michał Fedorowicz Due date 04/…" at bounding box center [1199, 312] width 467 height 538
click at [1419, 16] on button at bounding box center [1413, 21] width 18 height 18
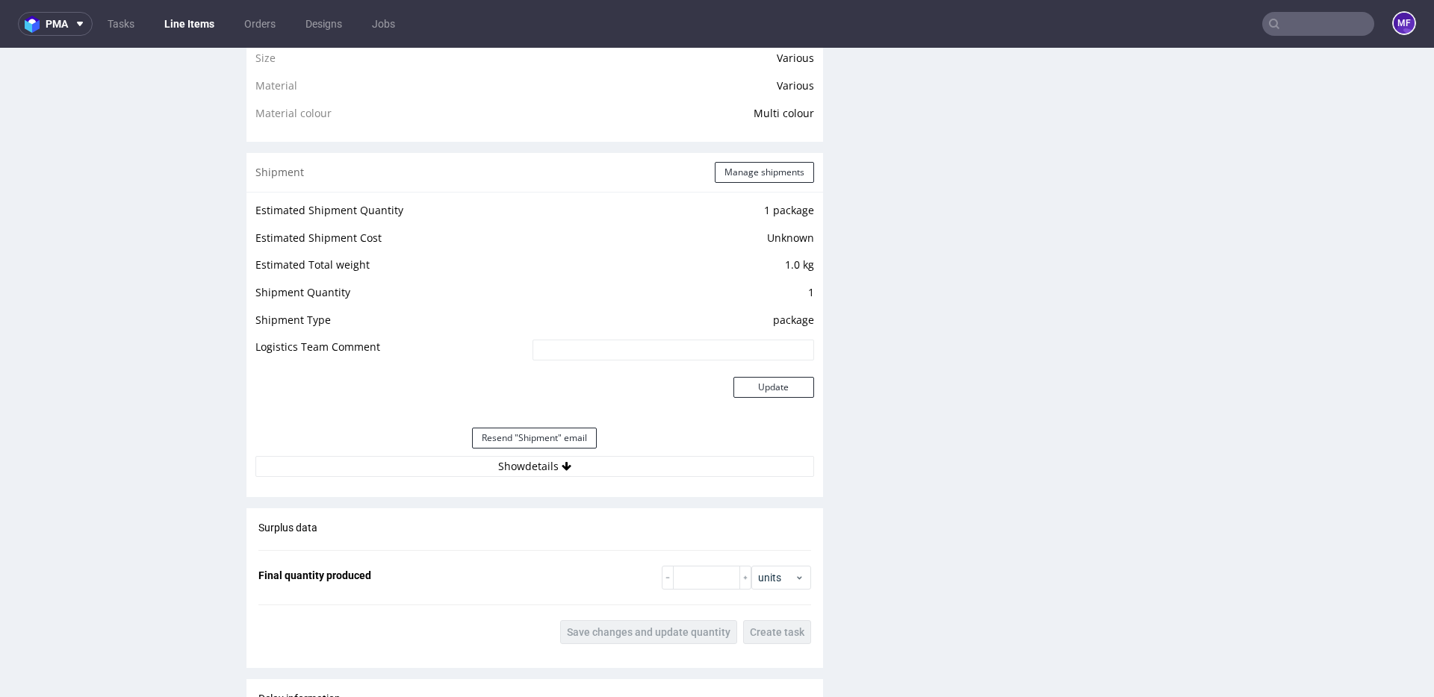
scroll to position [1093, 0]
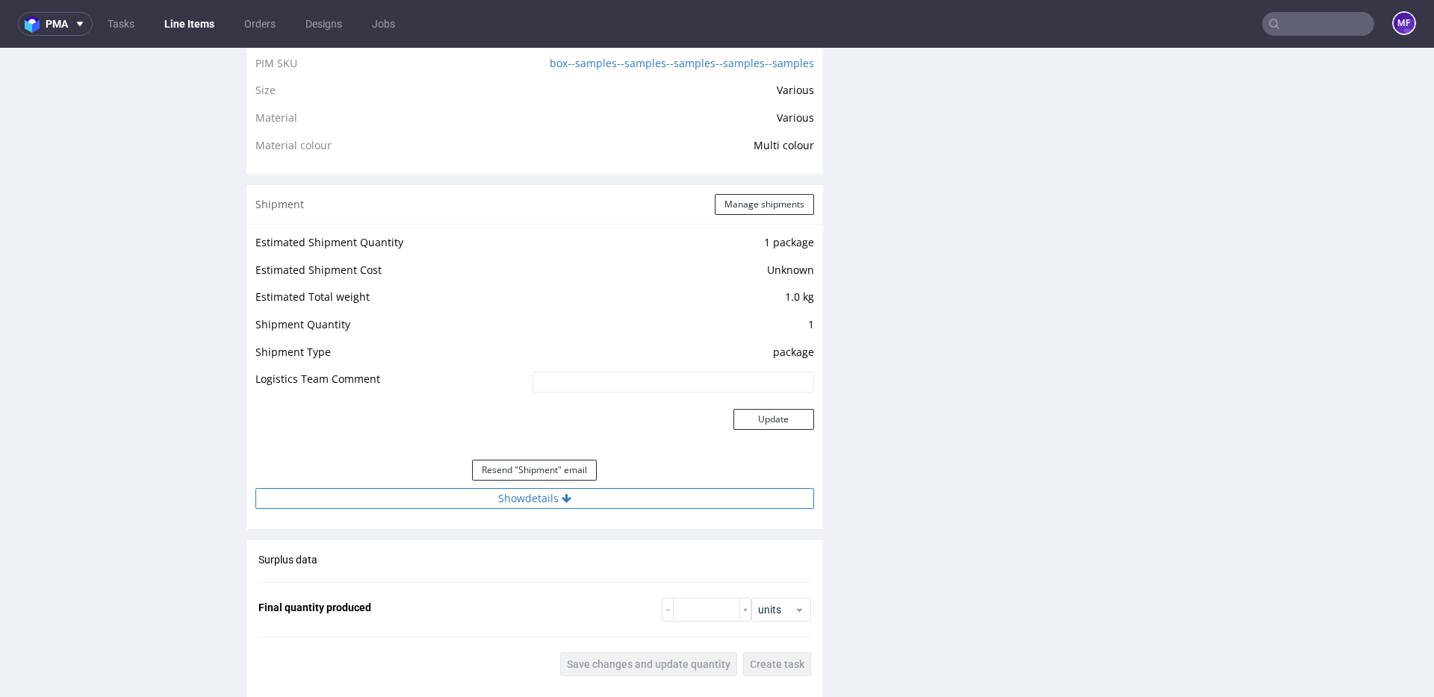
click at [562, 498] on icon at bounding box center [567, 499] width 10 height 10
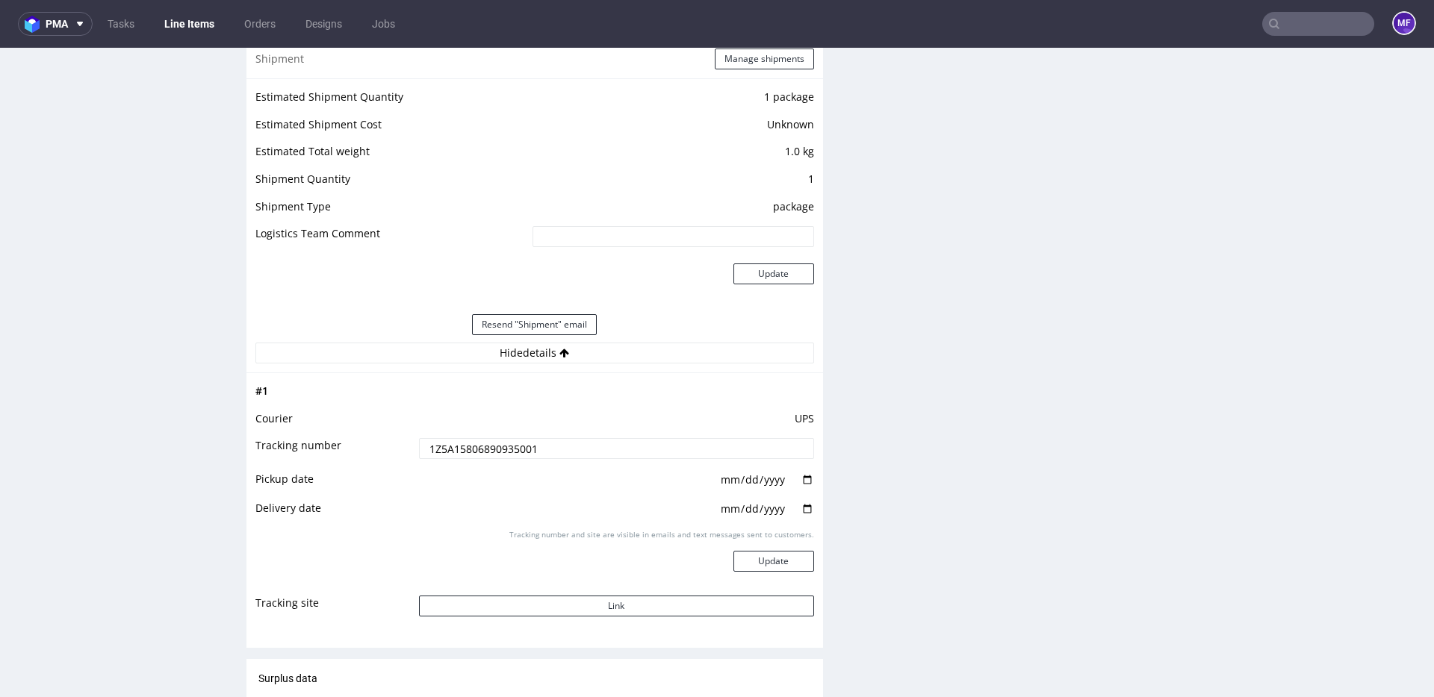
scroll to position [1240, 0]
click at [561, 596] on button "Link" at bounding box center [616, 604] width 395 height 21
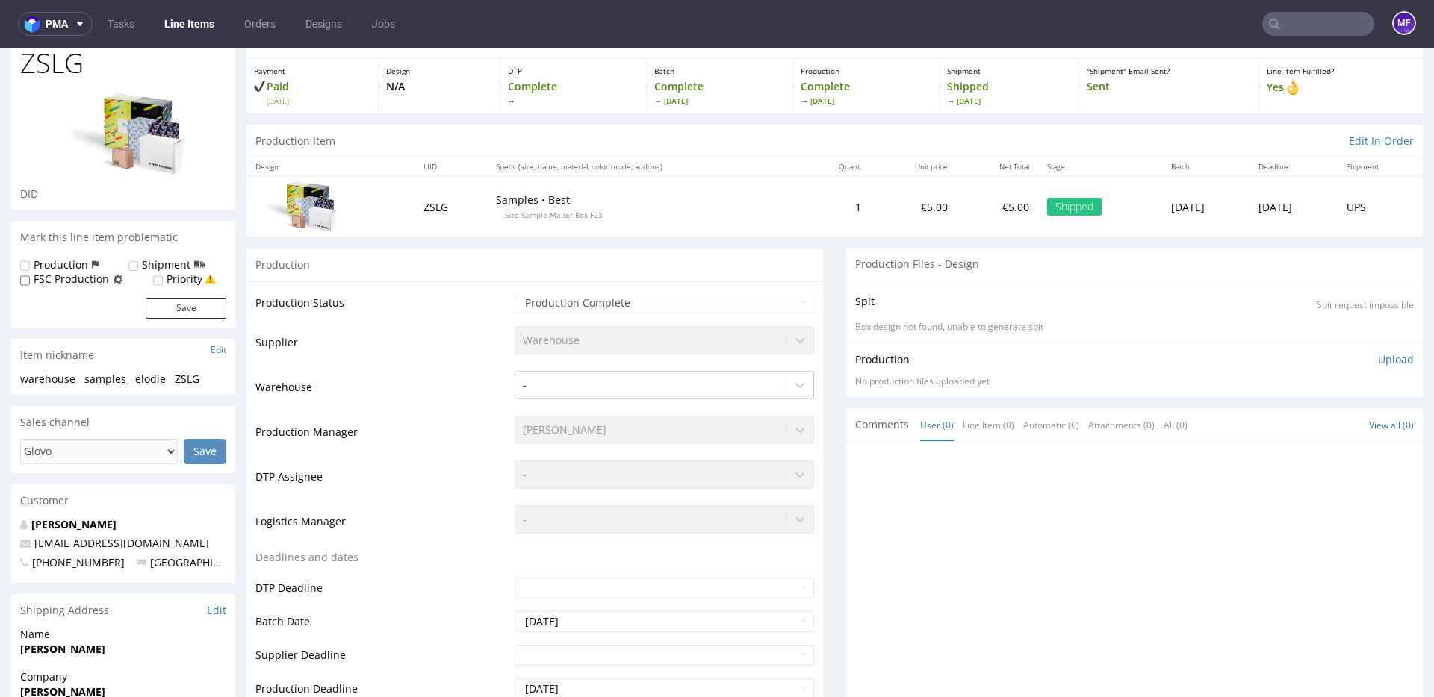
scroll to position [0, 0]
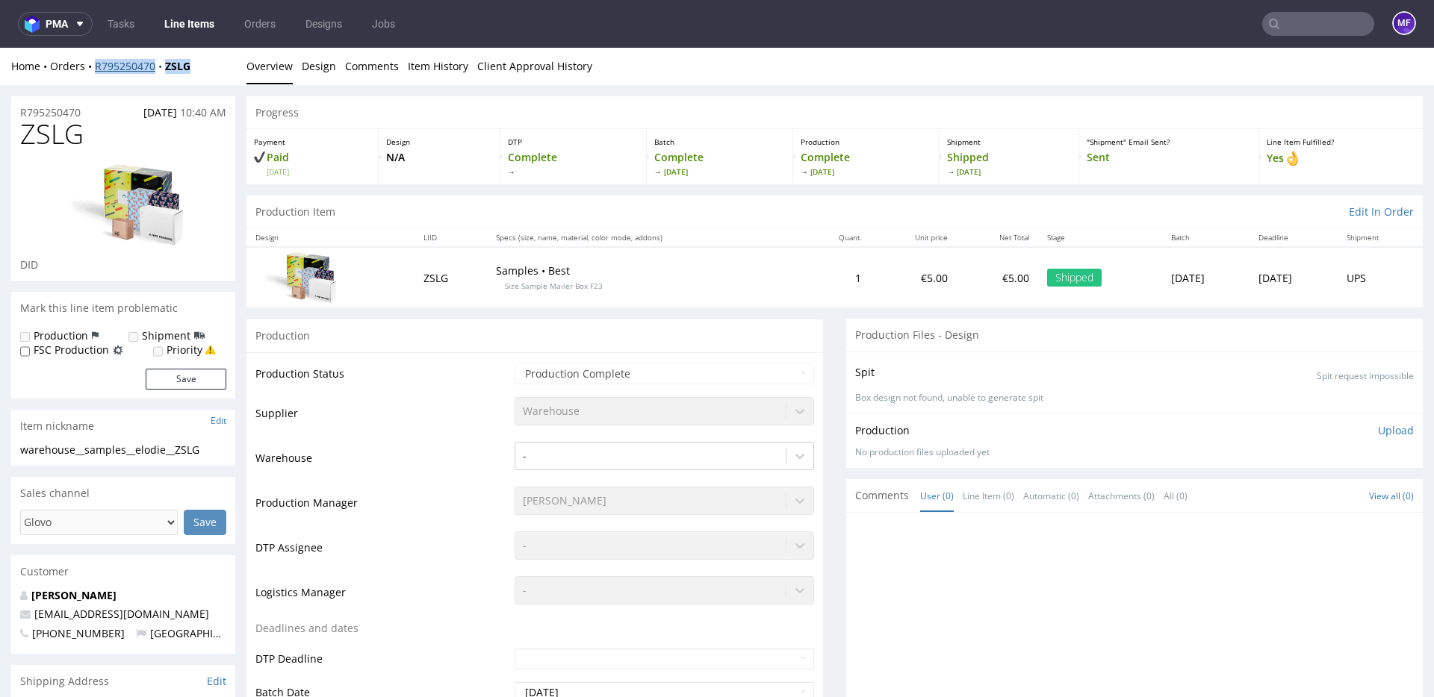
drag, startPoint x: 201, startPoint y: 70, endPoint x: 98, endPoint y: 70, distance: 103.0
click at [97, 70] on div "Home Orders R795250470 ZSLG" at bounding box center [123, 66] width 224 height 15
copy div "R795250470 ZSLG"
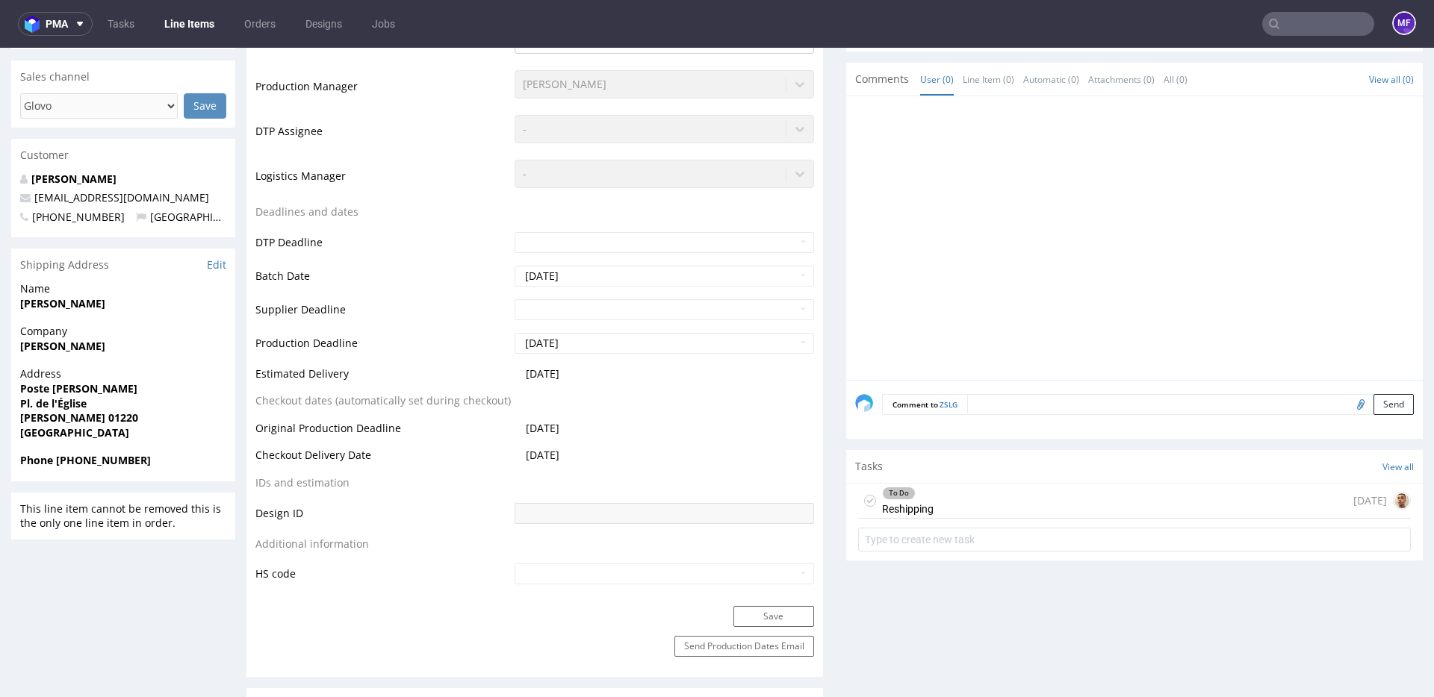
scroll to position [426, 0]
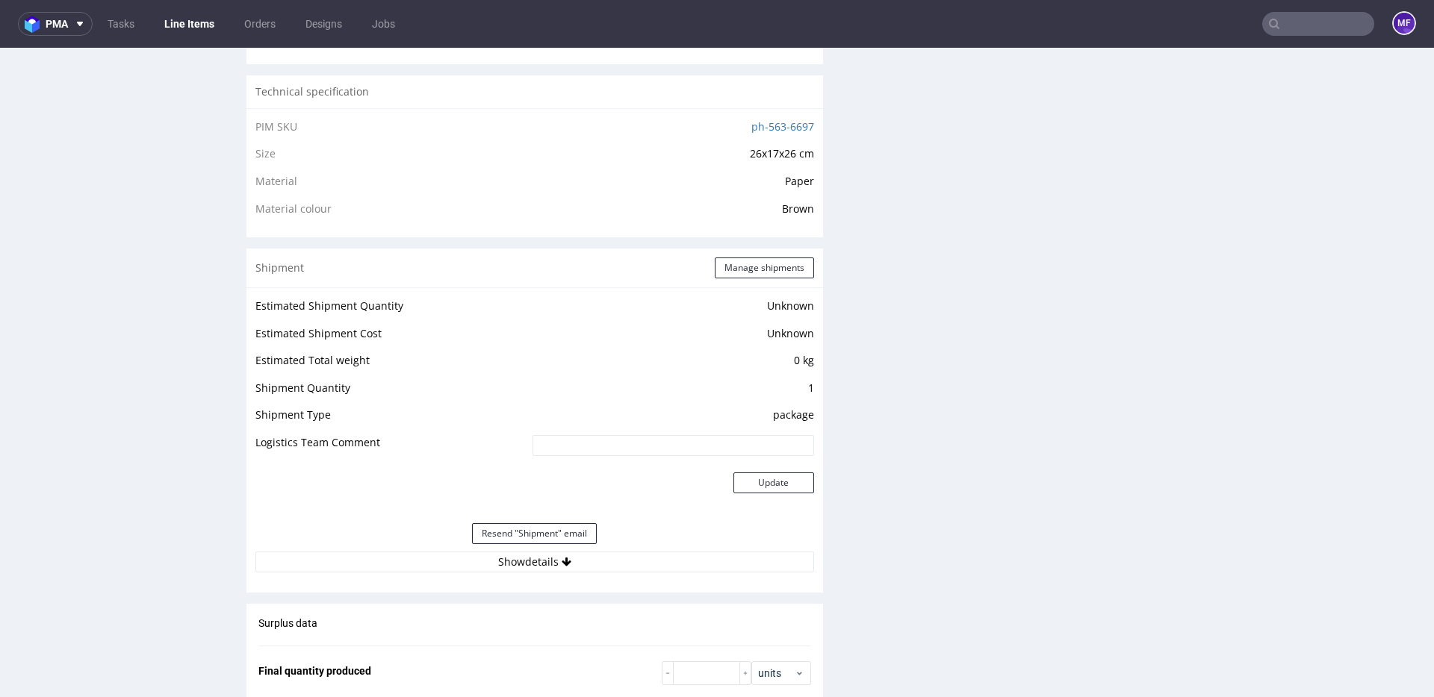
scroll to position [1002, 0]
click at [519, 555] on button "Show details" at bounding box center [534, 557] width 559 height 21
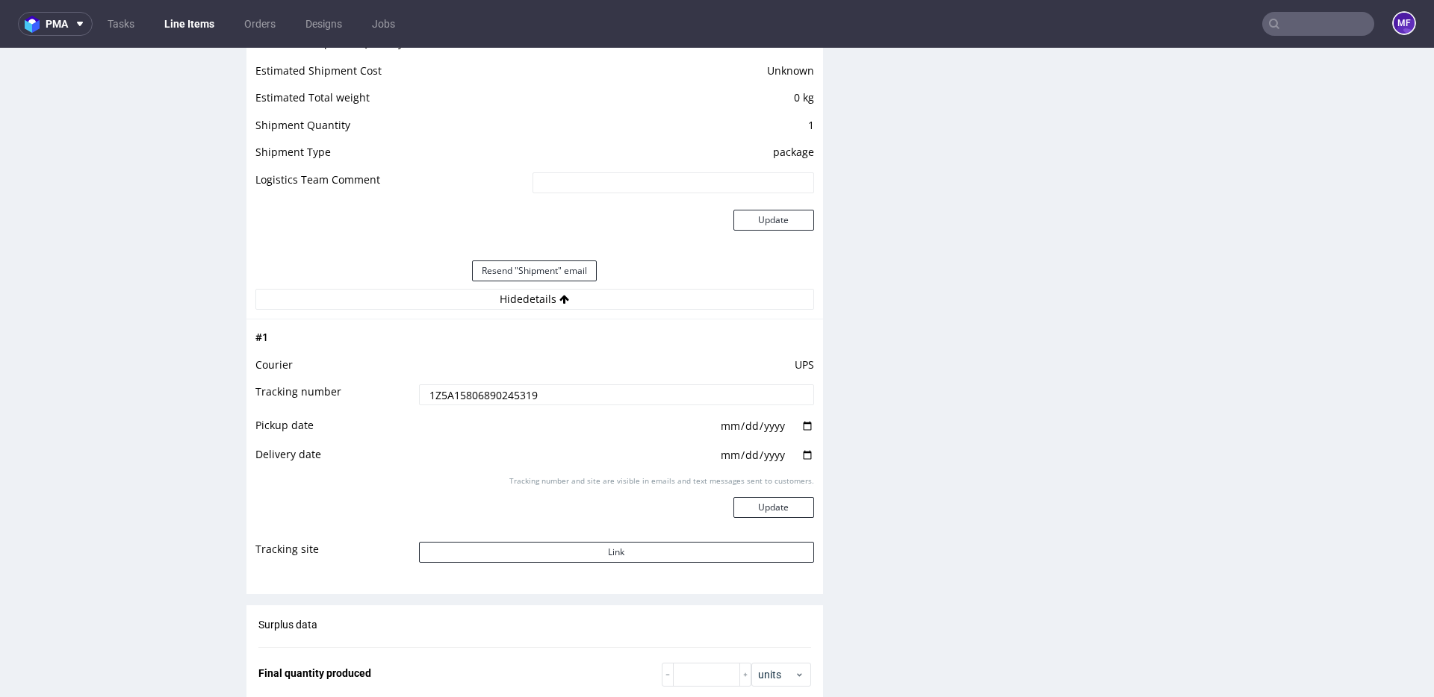
scroll to position [1271, 0]
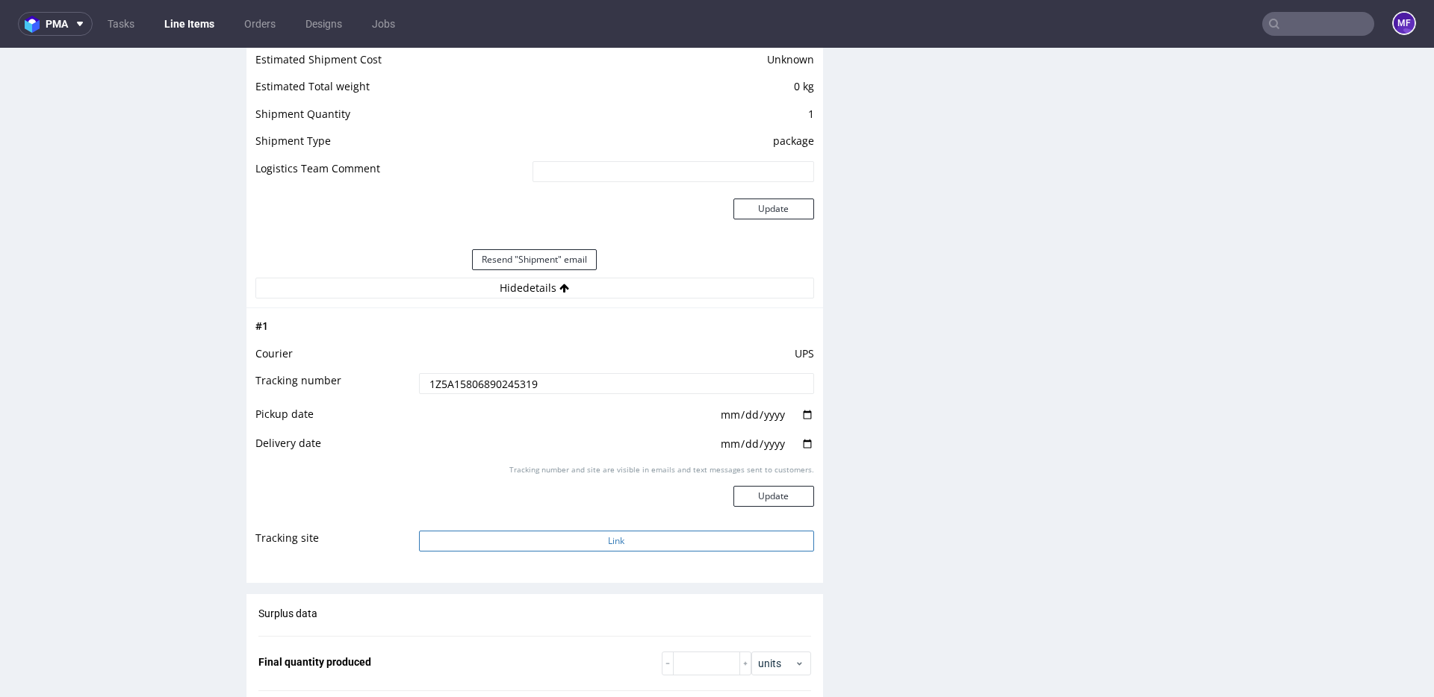
click at [553, 544] on button "Link" at bounding box center [616, 541] width 395 height 21
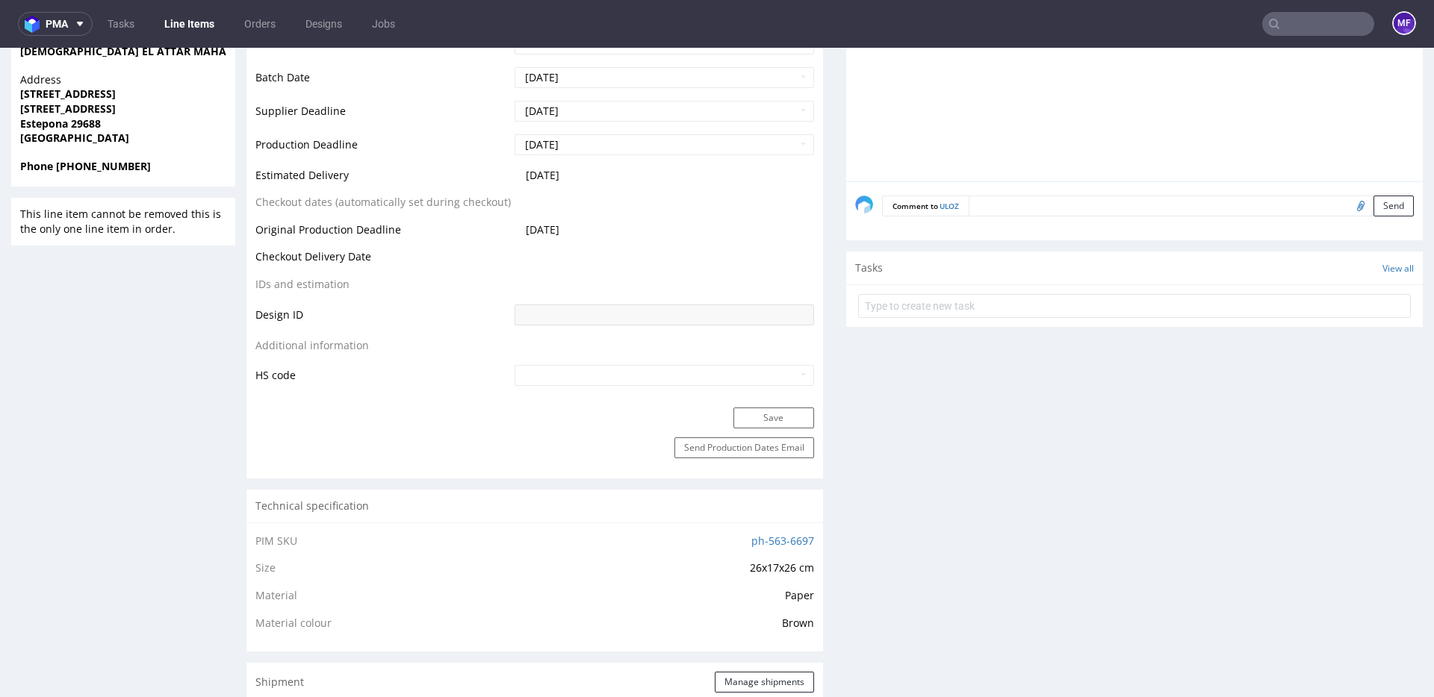
scroll to position [0, 0]
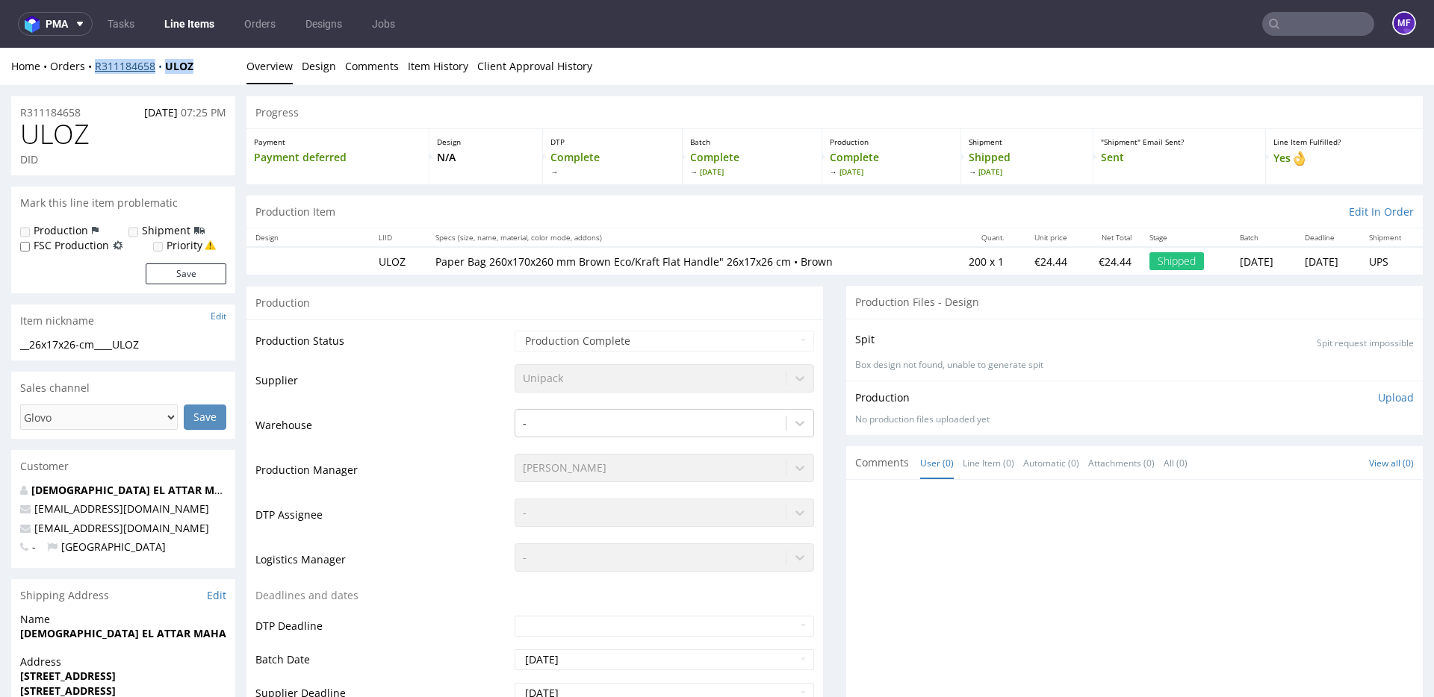
drag, startPoint x: 190, startPoint y: 67, endPoint x: 96, endPoint y: 70, distance: 93.4
click at [96, 70] on div "Home Orders R311184658 ULOZ" at bounding box center [123, 66] width 224 height 15
copy div "R311184658 ULOZ"
click at [956, 521] on div at bounding box center [1138, 626] width 567 height 275
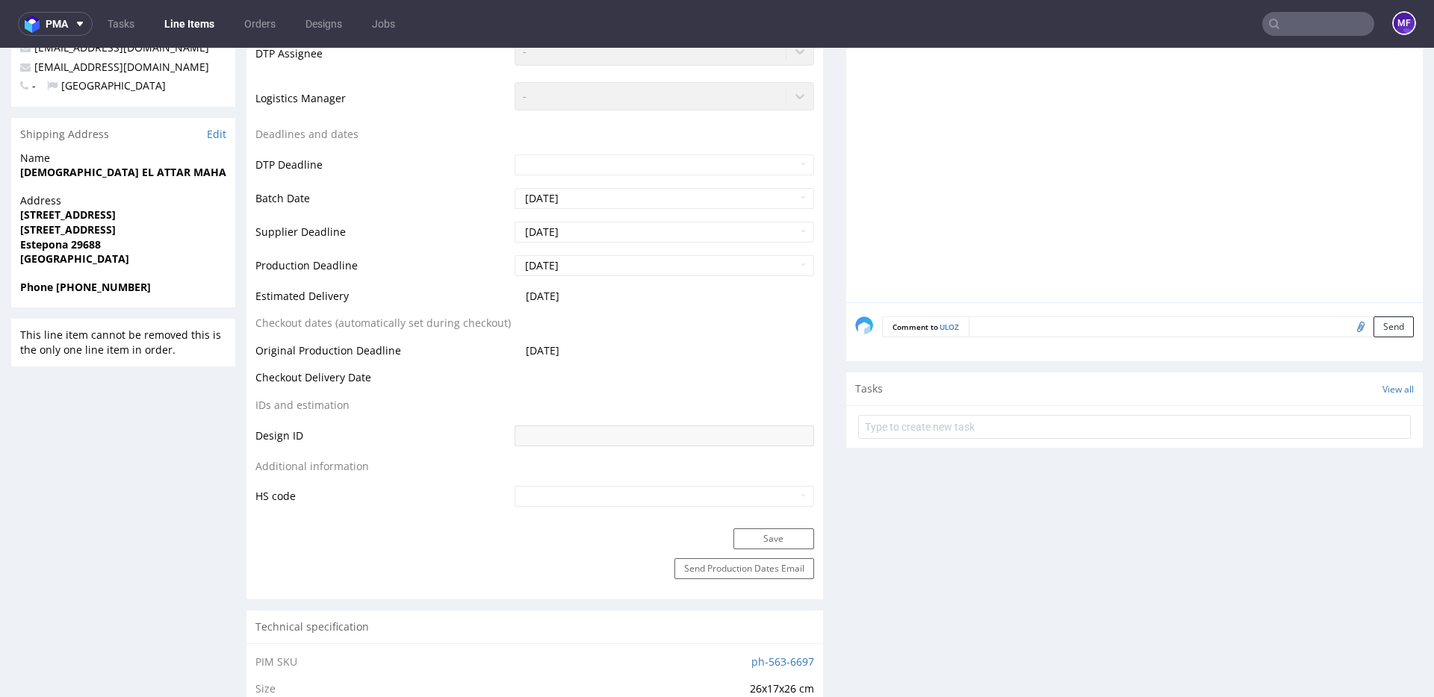
scroll to position [446, 0]
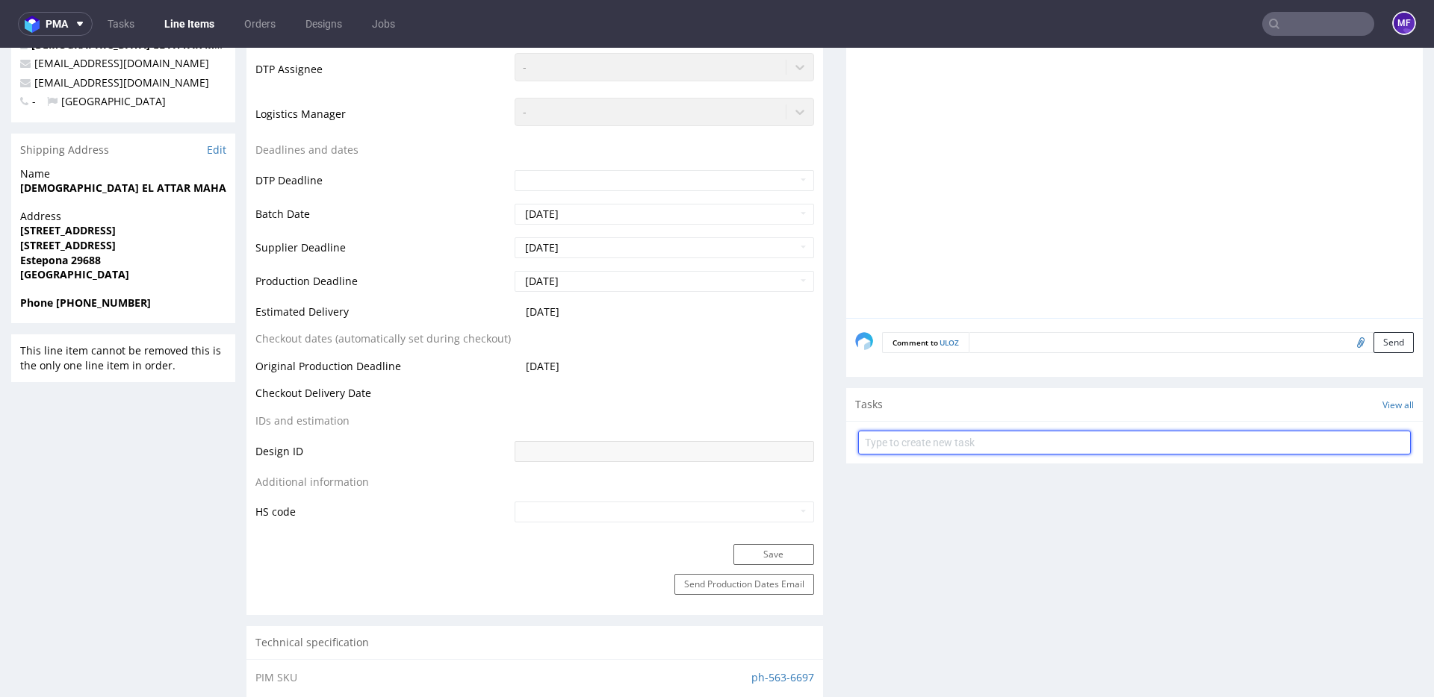
click at [904, 447] on input "text" at bounding box center [1134, 443] width 553 height 24
type input "Reshipping"
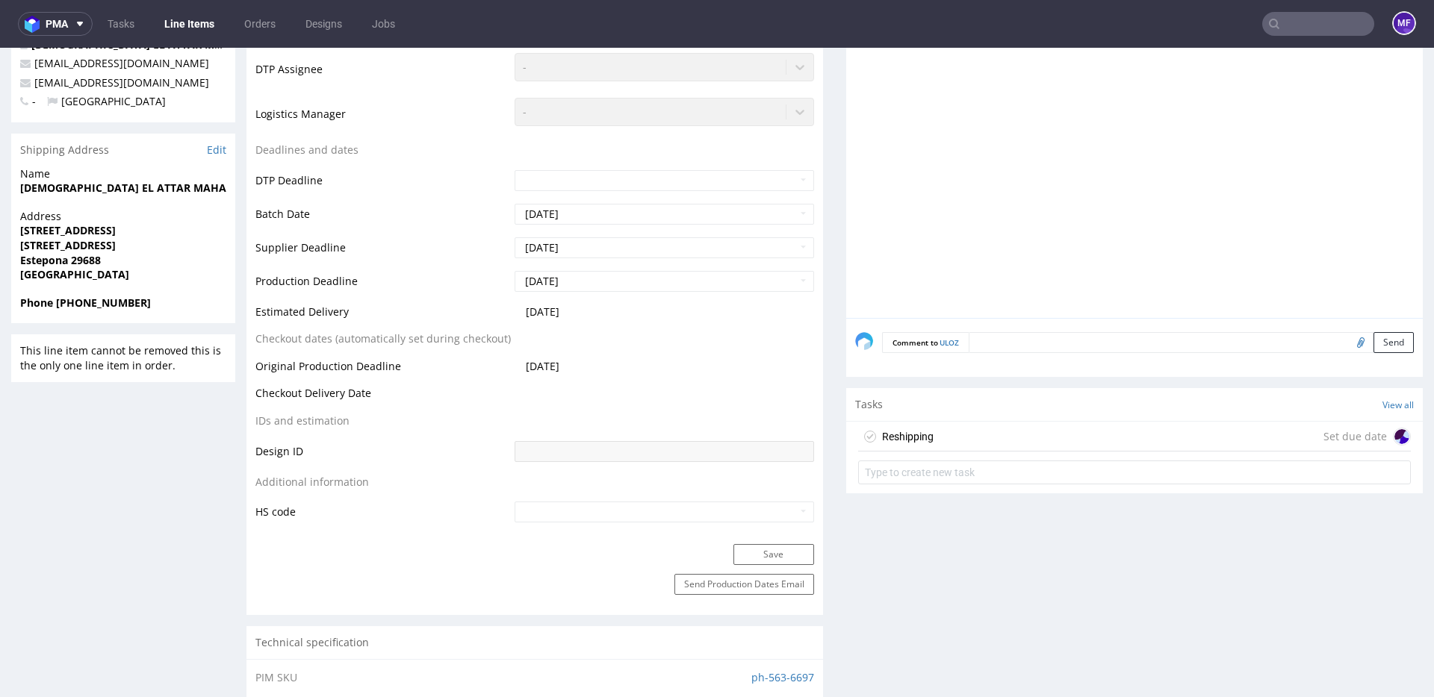
click at [943, 436] on div "Reshipping Set due date" at bounding box center [1134, 437] width 553 height 30
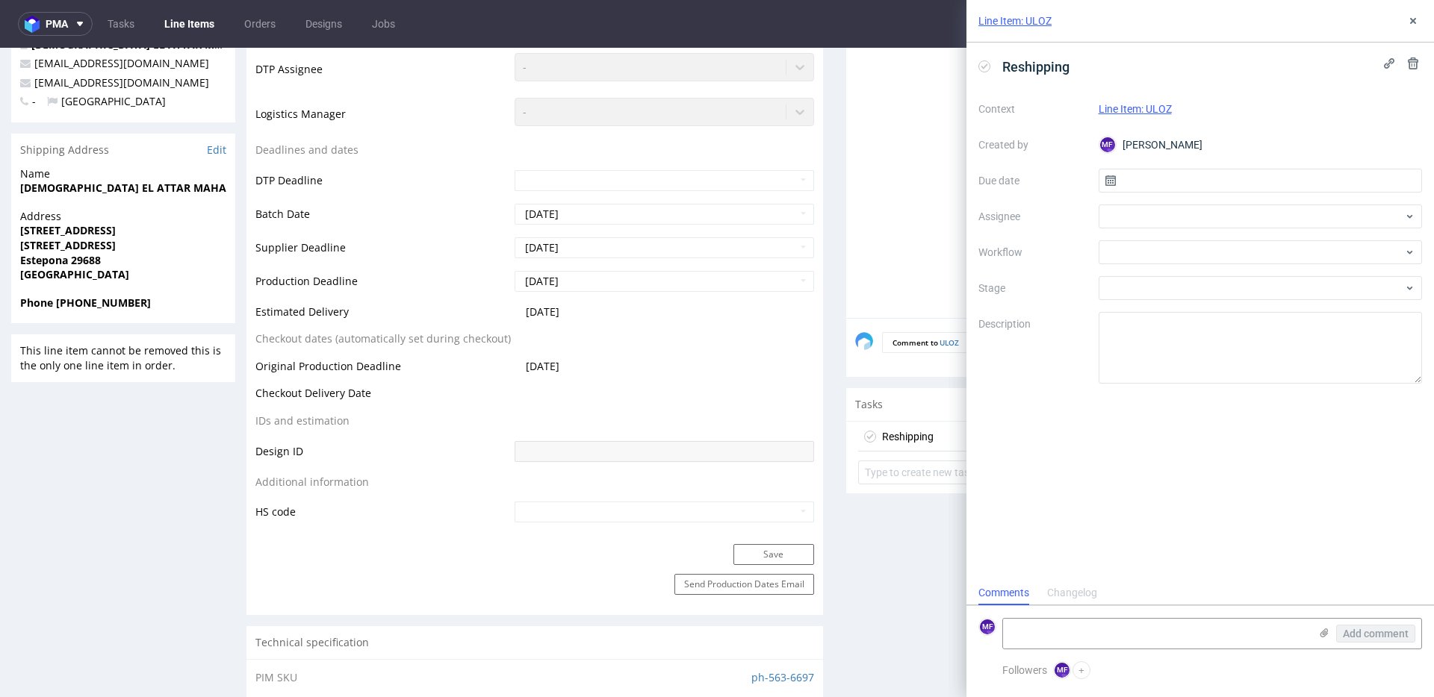
scroll to position [12, 0]
click at [1117, 243] on div at bounding box center [1260, 252] width 324 height 24
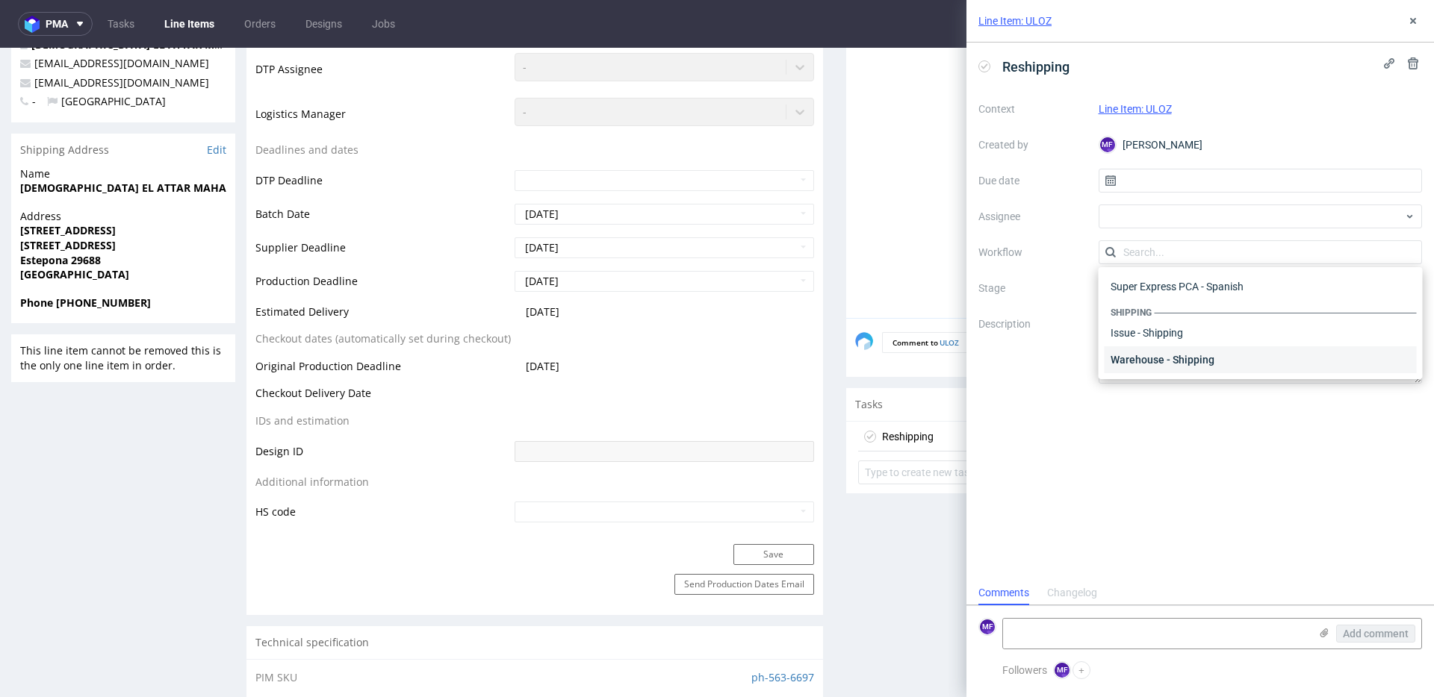
drag, startPoint x: 1163, startPoint y: 356, endPoint x: 1142, endPoint y: 307, distance: 53.5
click at [1163, 356] on div "Warehouse - Shipping" at bounding box center [1260, 359] width 312 height 27
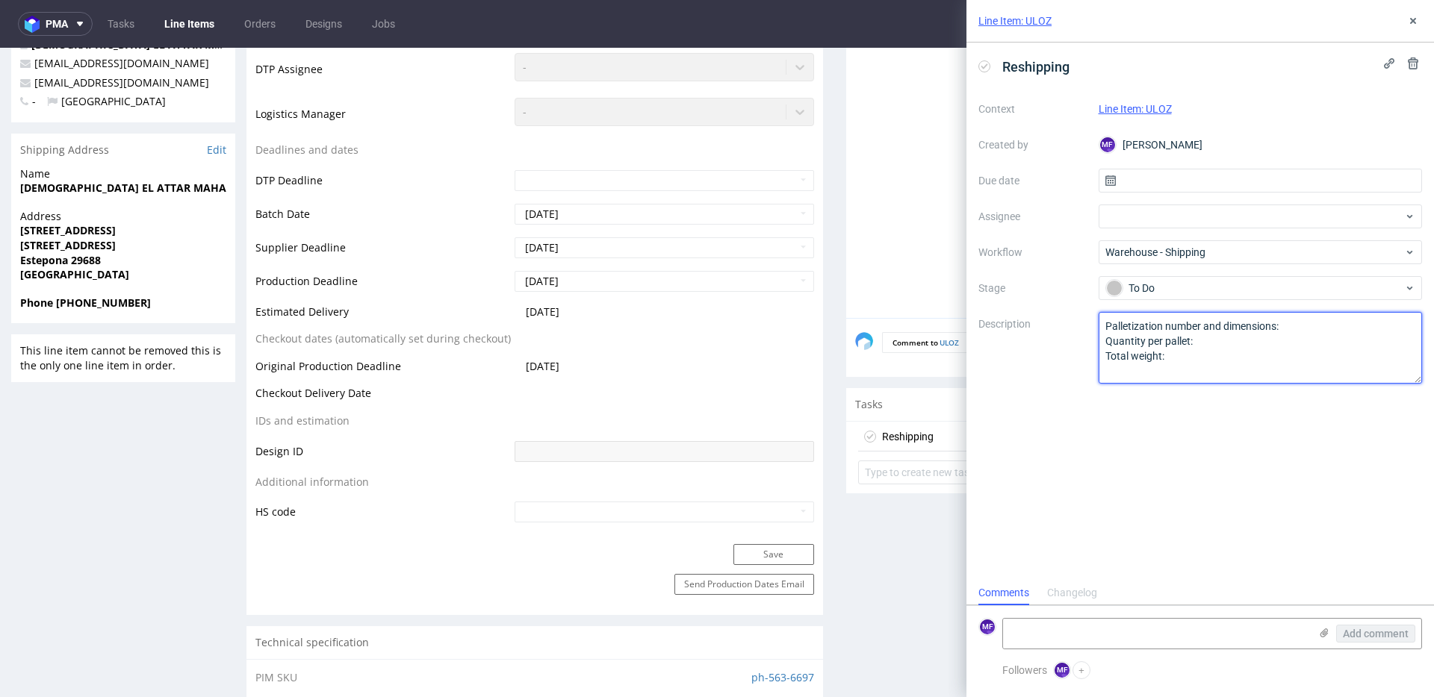
drag, startPoint x: 1131, startPoint y: 346, endPoint x: 1104, endPoint y: 329, distance: 30.9
click at [1106, 329] on textarea "Palletization number and dimensions: Quantity per pallet: Total weight:" at bounding box center [1260, 348] width 324 height 72
type textarea "Wróciło do Pęcic. Prośba o kontakt z klientem."
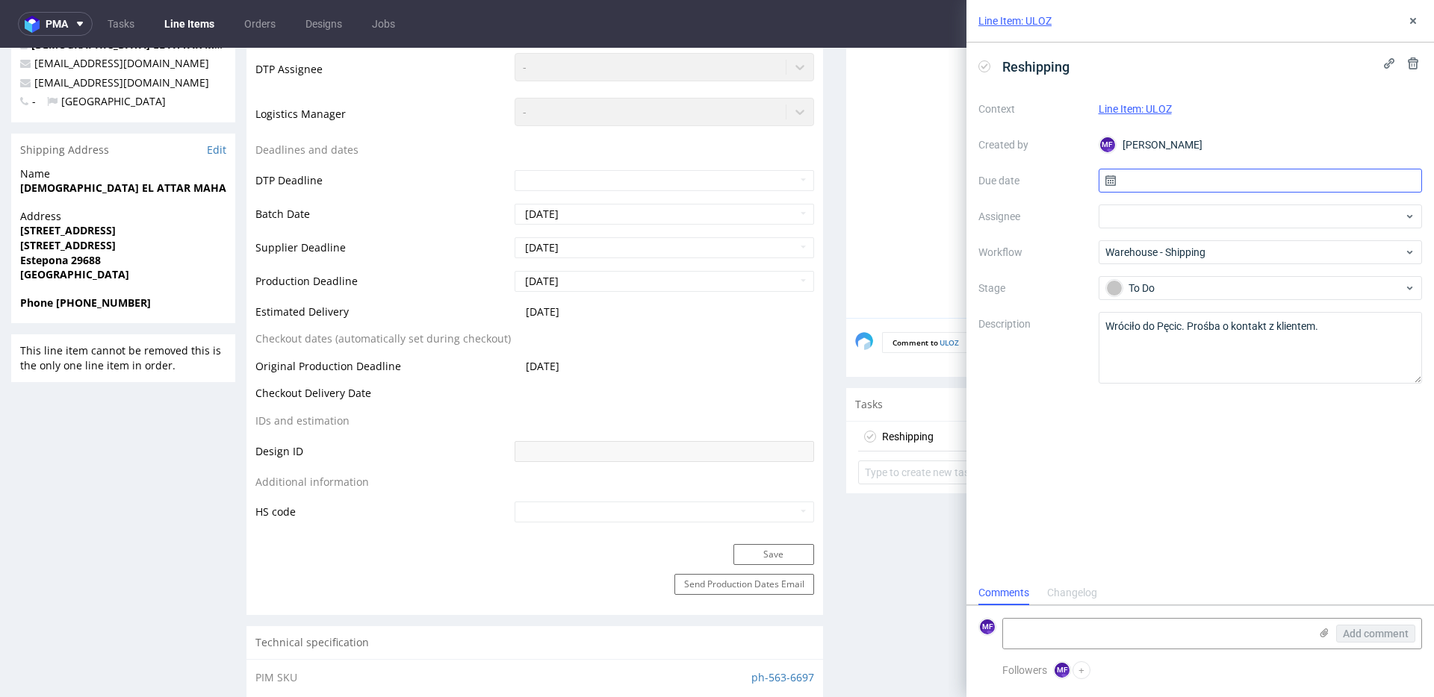
click at [1136, 190] on input "text" at bounding box center [1260, 181] width 324 height 24
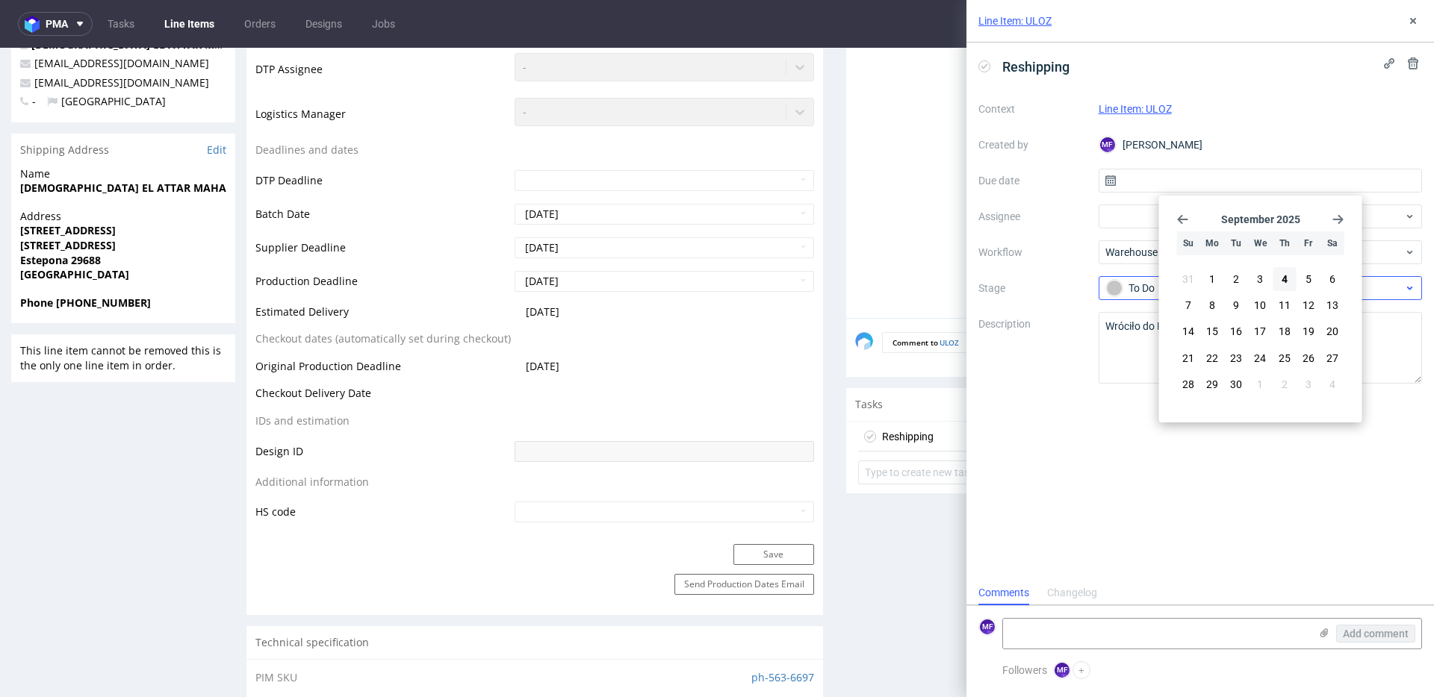
click at [1287, 284] on button "4" at bounding box center [1283, 279] width 23 height 24
type input "[DATE]"
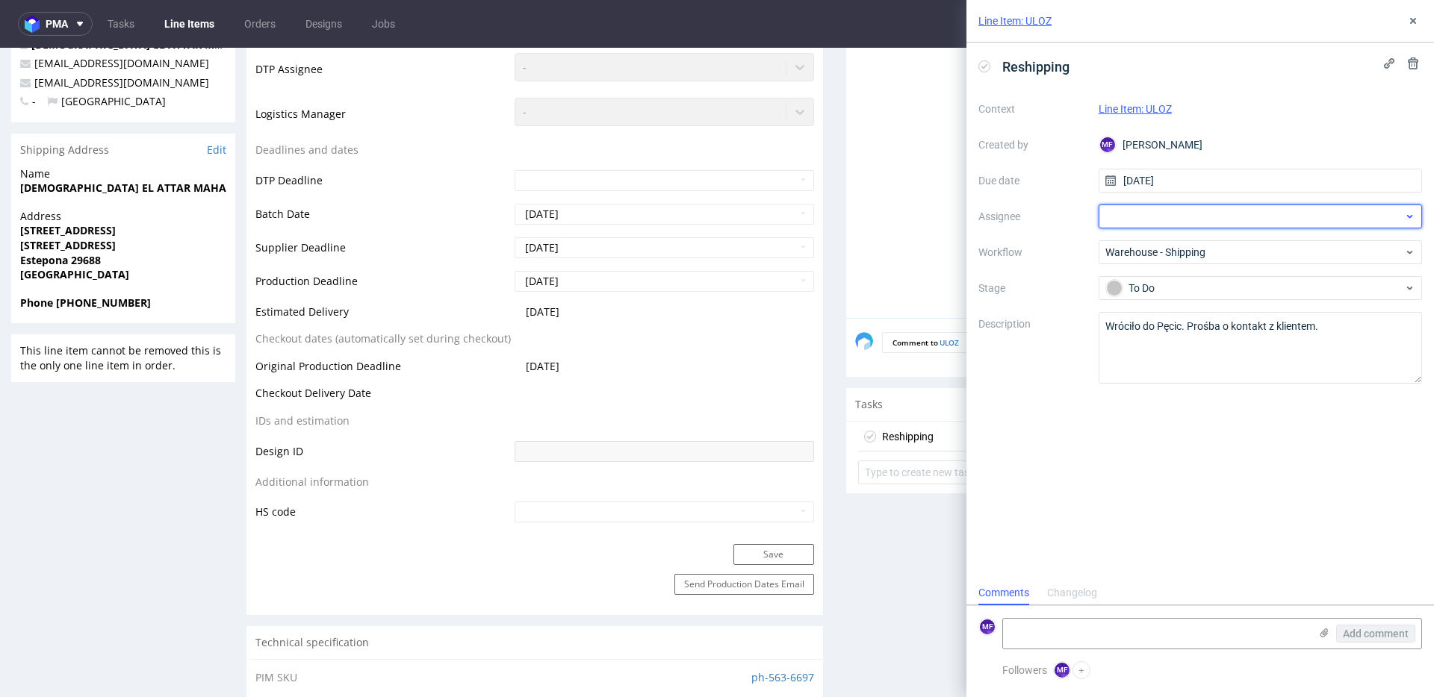
click at [1171, 216] on div at bounding box center [1260, 217] width 324 height 24
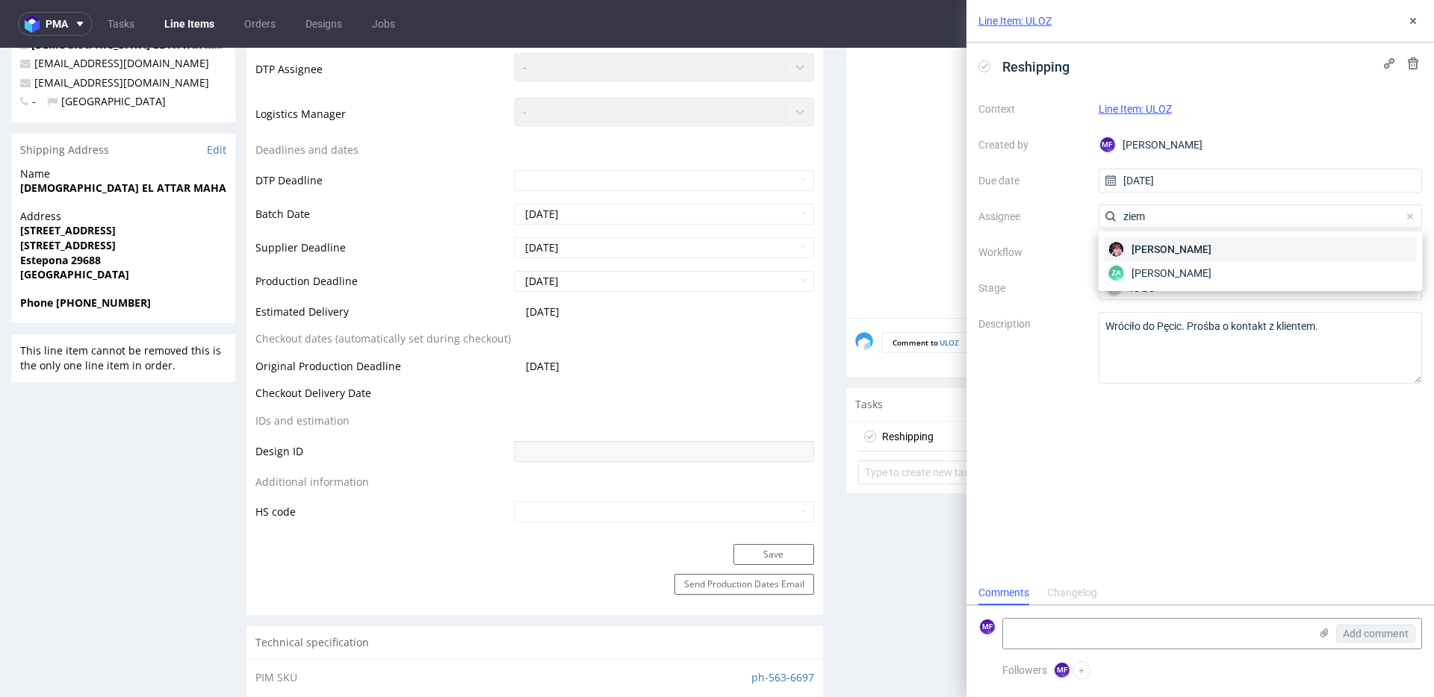
type input "ziem"
click at [1175, 243] on span "[PERSON_NAME]" at bounding box center [1171, 249] width 80 height 15
drag, startPoint x: 1166, startPoint y: 497, endPoint x: 1137, endPoint y: 506, distance: 30.3
click at [1166, 500] on div "Reshipping Context Line Item: ULOZ Created by MF Michał Fedorowicz Due date 04/…" at bounding box center [1199, 312] width 467 height 538
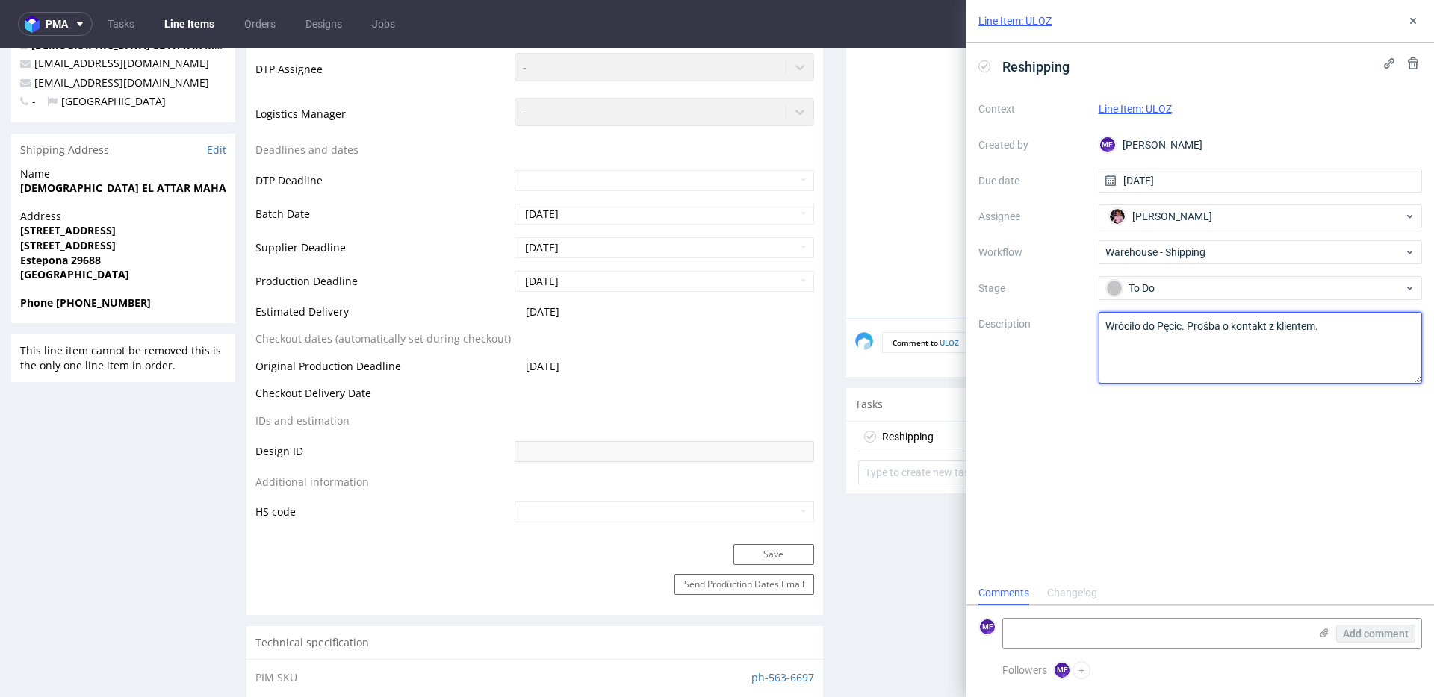
click at [1155, 361] on textarea "Wróciło do Pęcic. Prośba o kontakt z klientem." at bounding box center [1260, 348] width 324 height 72
click at [1157, 477] on div "Reshipping Context Line Item: ULOZ Created by MF Michał Fedorowicz Due date 04/…" at bounding box center [1199, 312] width 467 height 538
click at [1413, 26] on icon at bounding box center [1413, 21] width 12 height 12
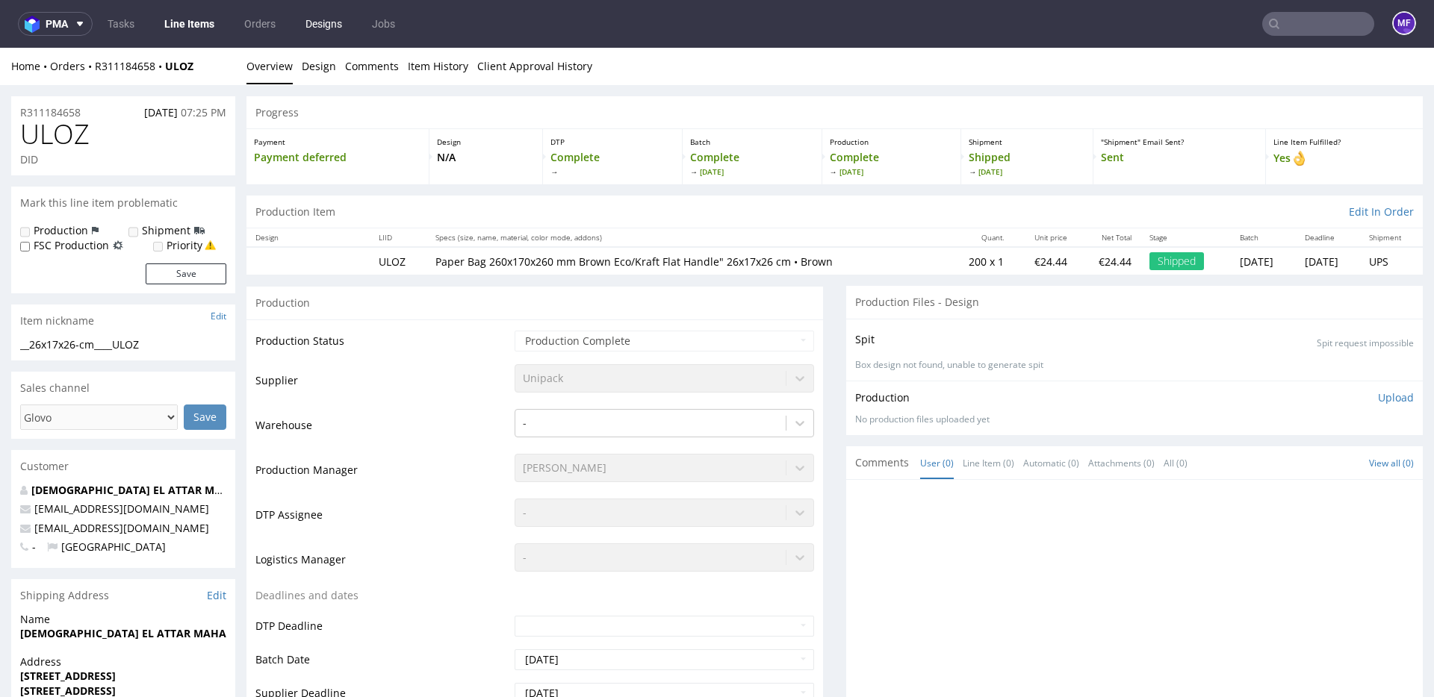
scroll to position [4, 0]
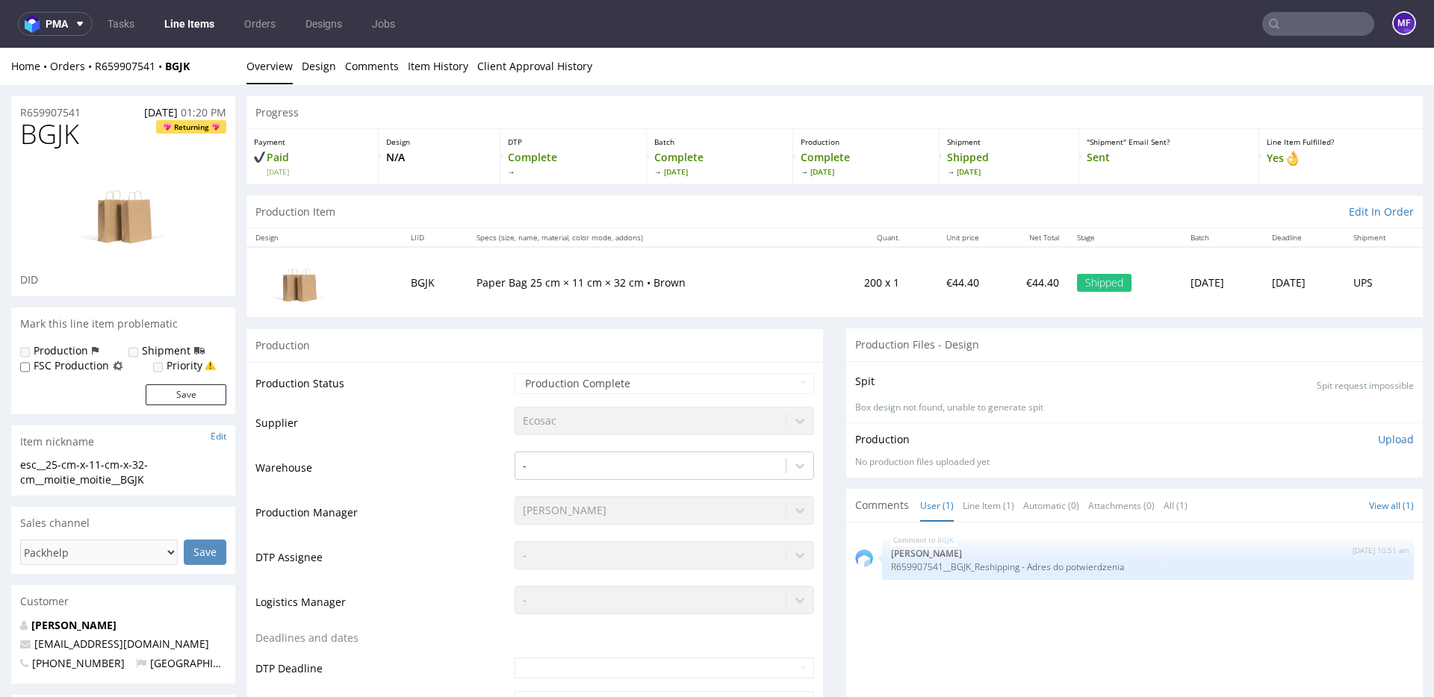
click at [712, 292] on td "Paper Bag 25 cm × 11 cm × 32 cm • Brown" at bounding box center [645, 282] width 357 height 70
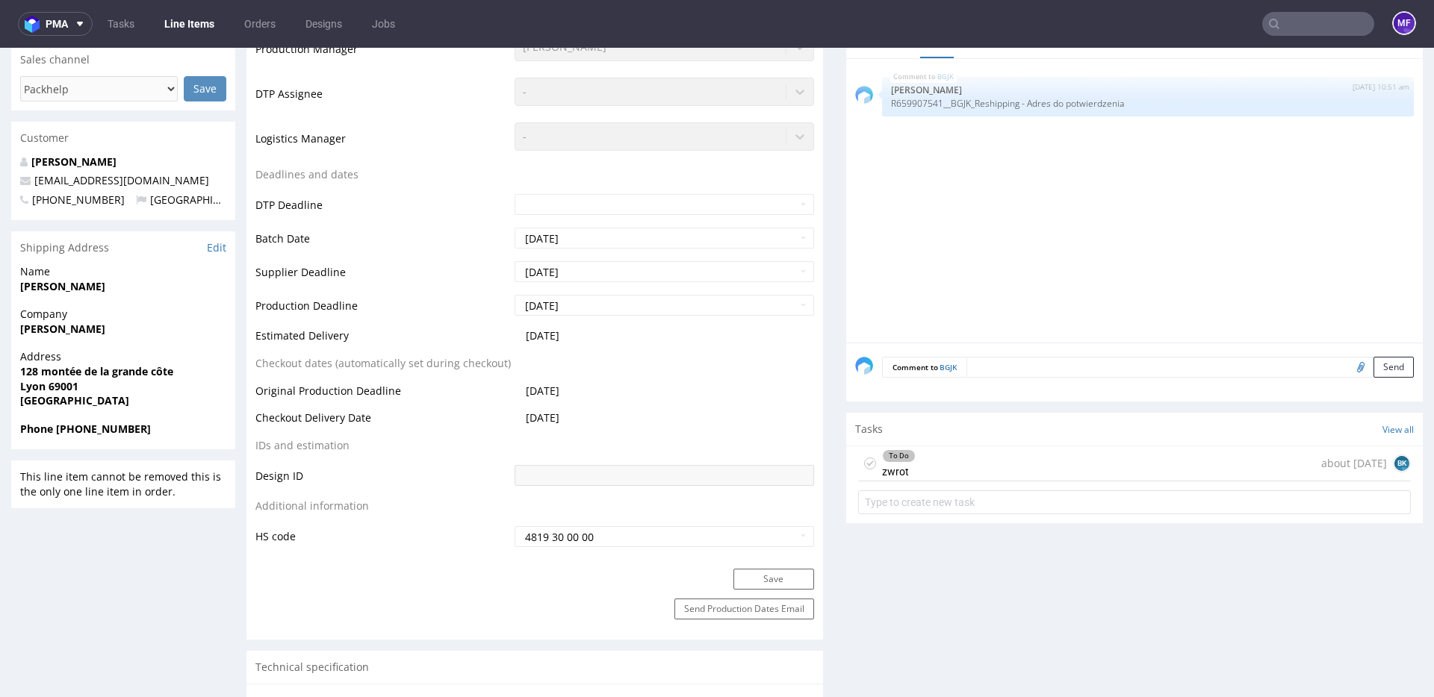
scroll to position [473, 0]
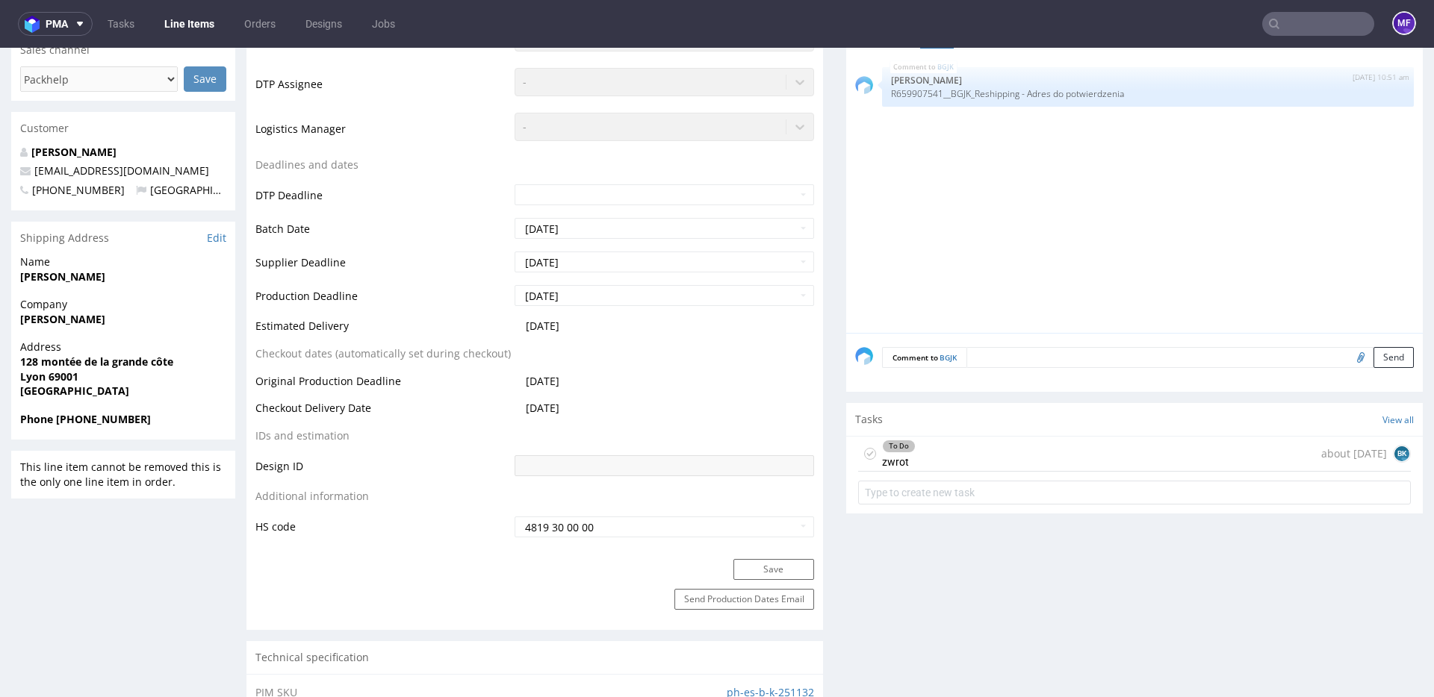
click at [929, 451] on div "To Do zwrot about [DATE] BK" at bounding box center [1134, 454] width 553 height 35
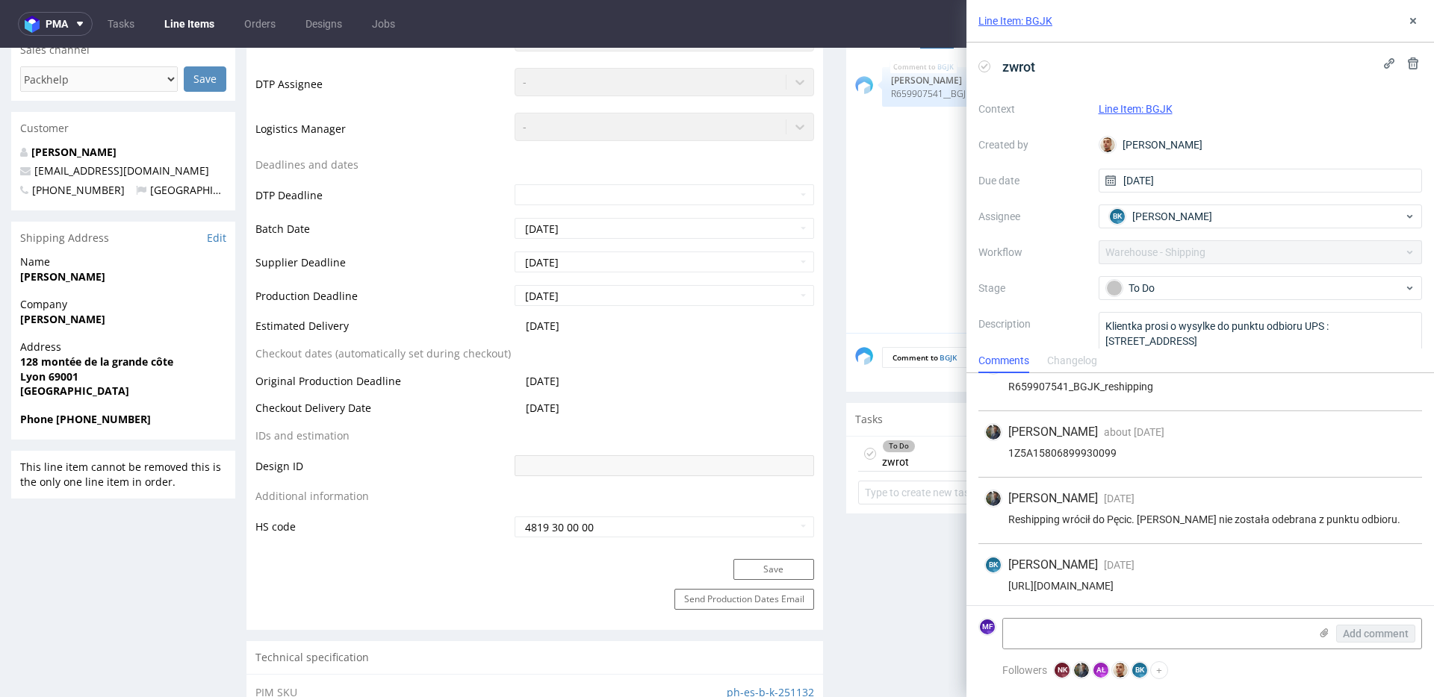
scroll to position [33, 0]
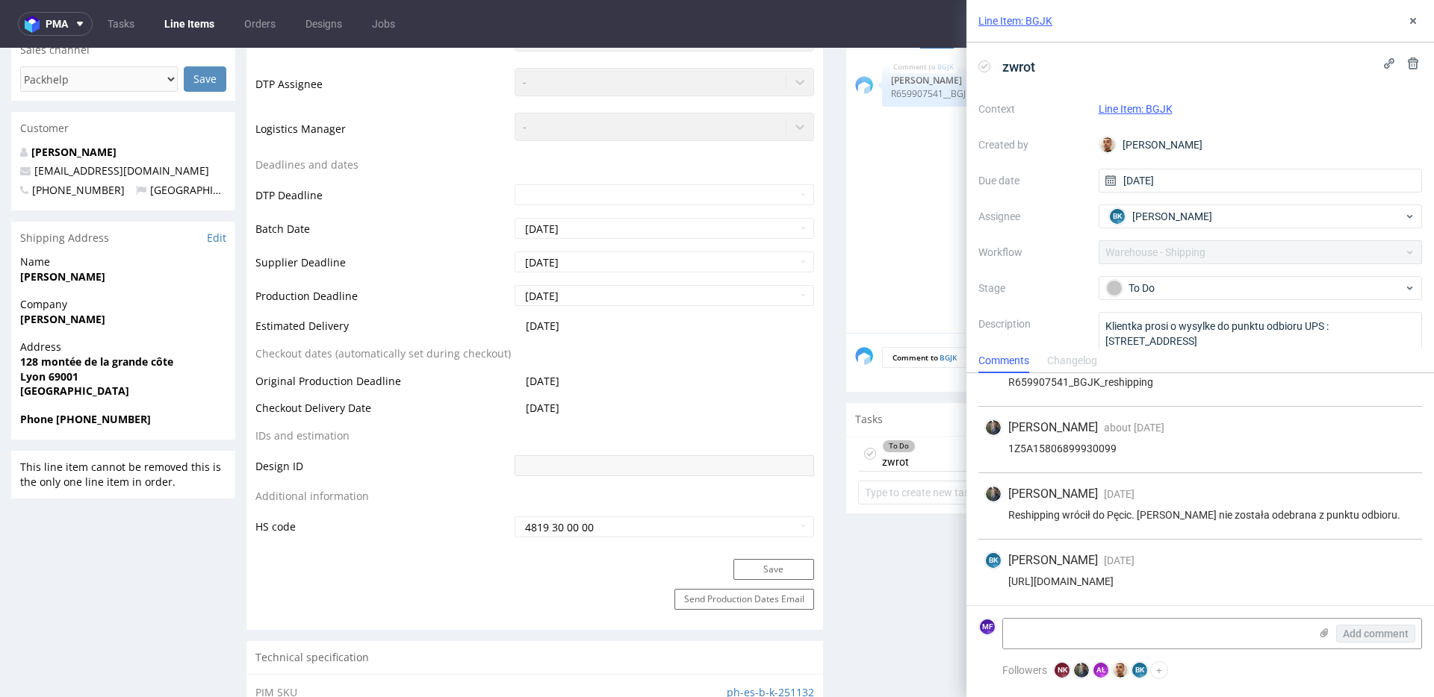
click at [1174, 585] on div "[URL][DOMAIN_NAME]" at bounding box center [1200, 582] width 432 height 12
copy div "[URL][DOMAIN_NAME]"
click at [1168, 500] on div "[PERSON_NAME] [DATE] [DATE] 08:29" at bounding box center [1200, 494] width 432 height 18
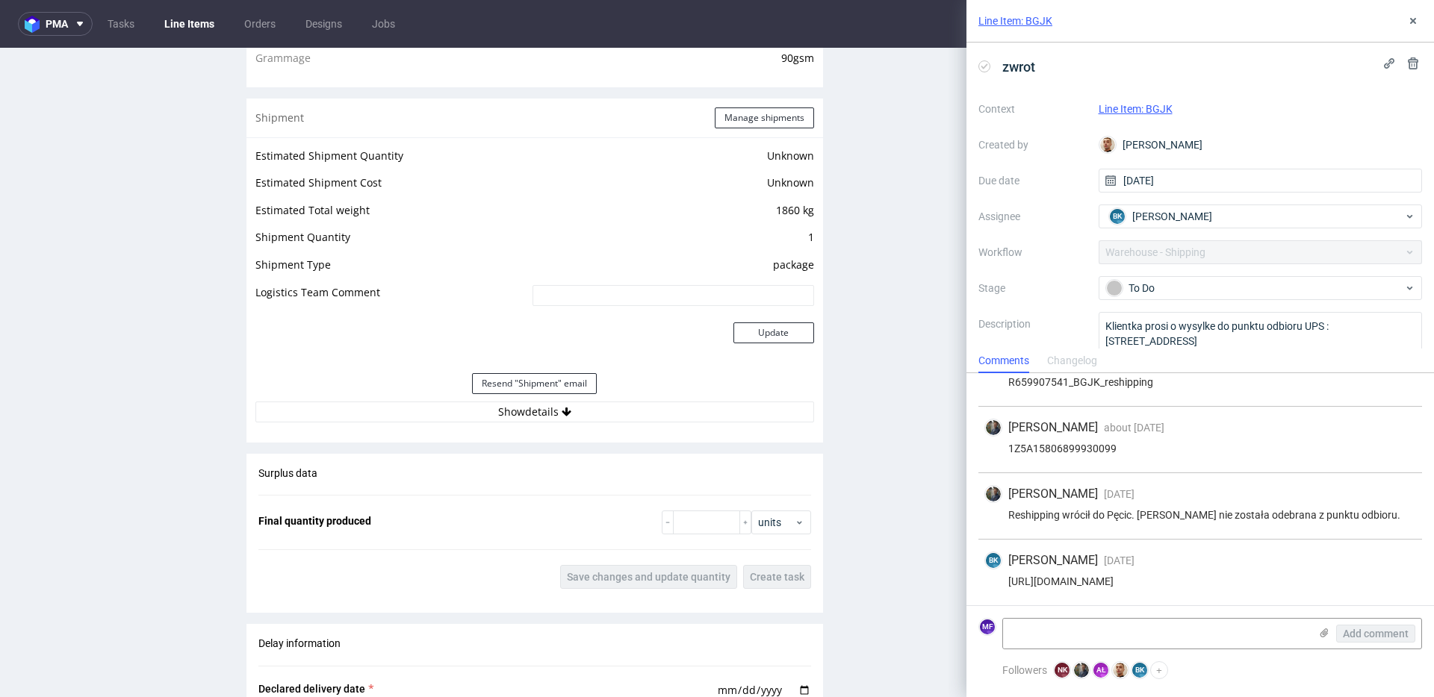
scroll to position [1225, 0]
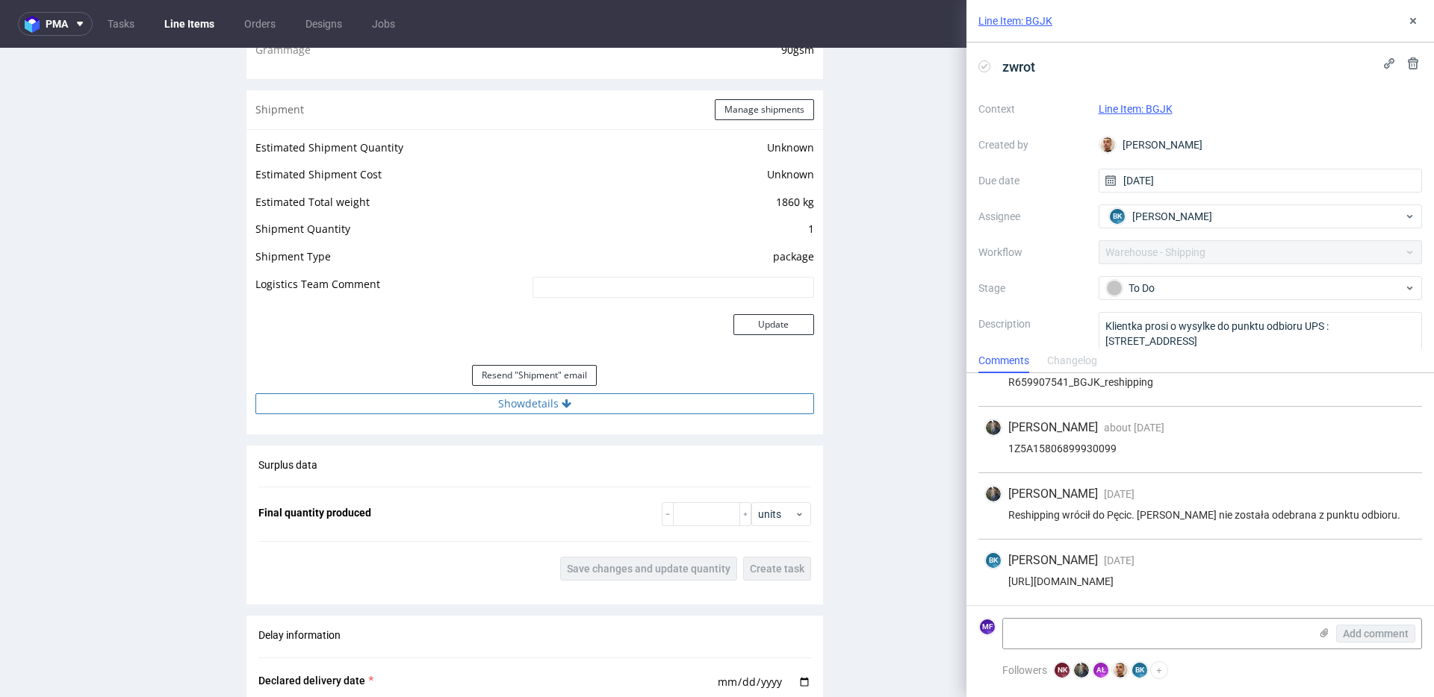
click at [511, 404] on button "Show details" at bounding box center [534, 404] width 559 height 21
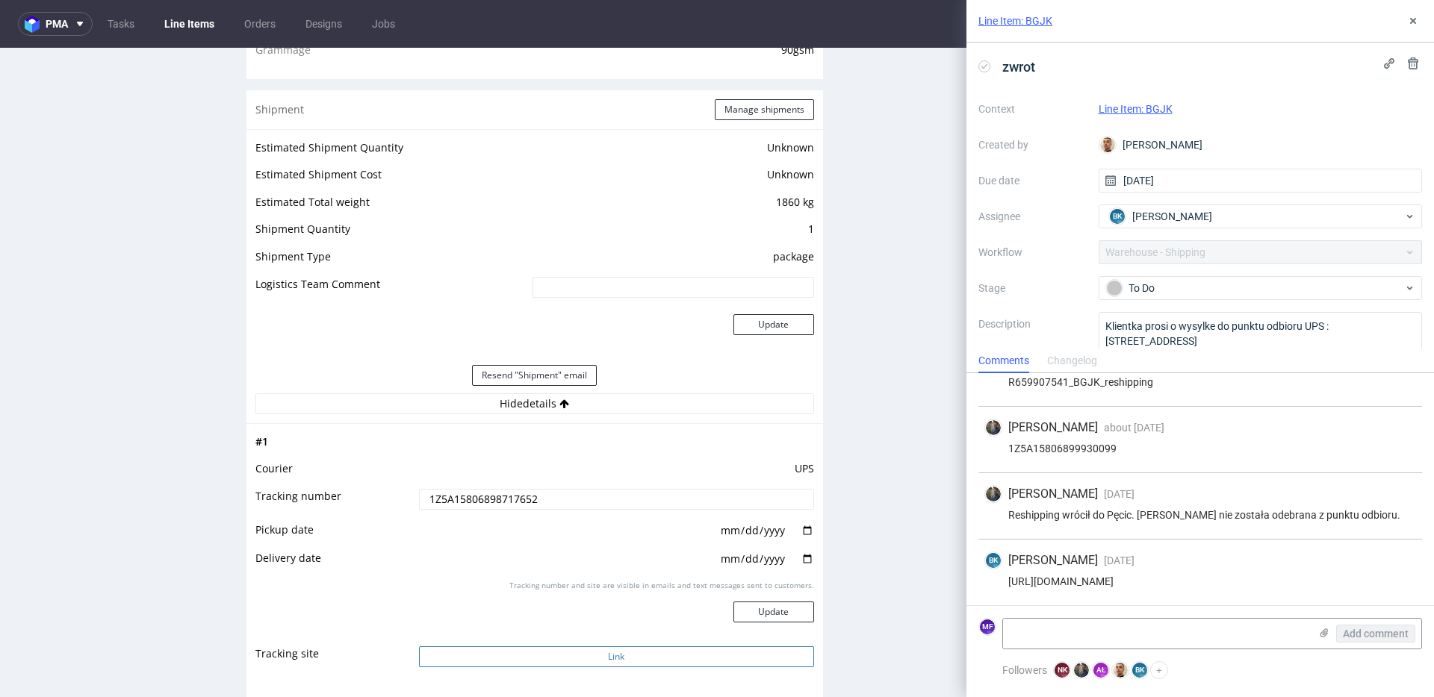
click at [589, 662] on button "Link" at bounding box center [616, 657] width 395 height 21
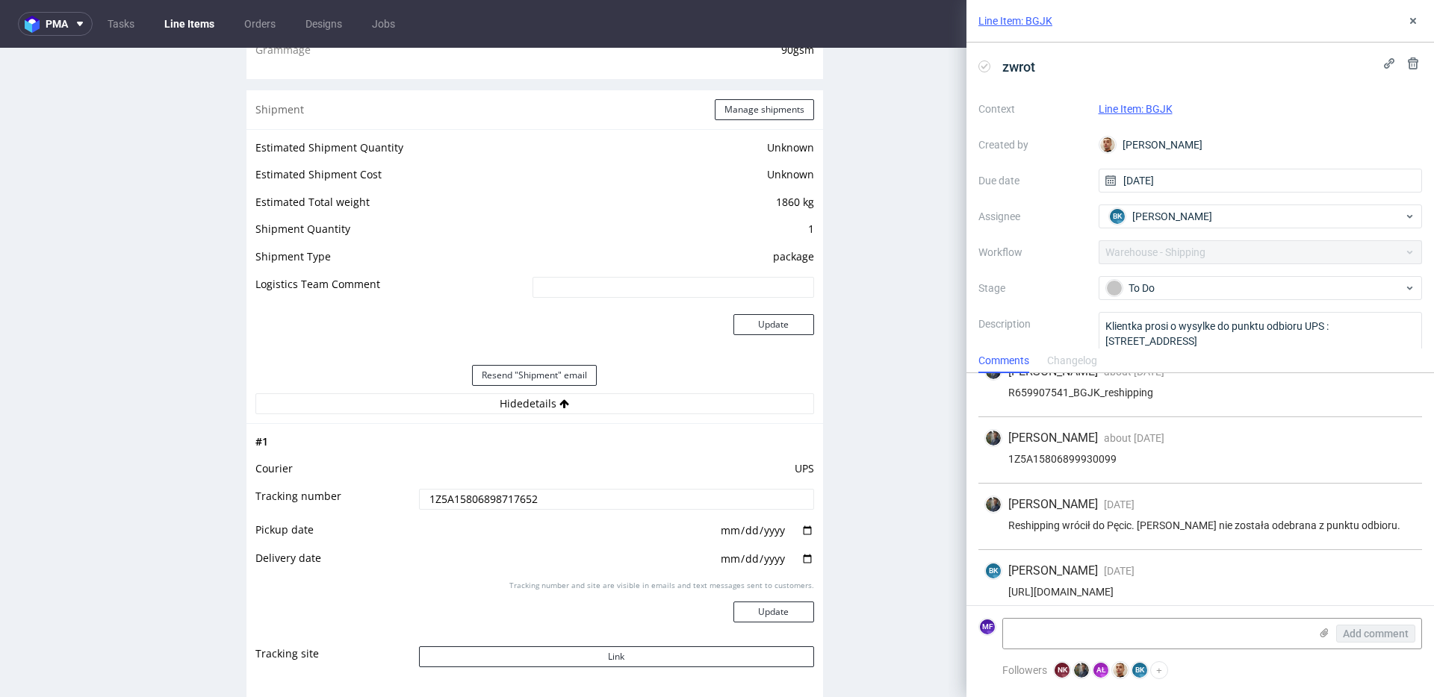
scroll to position [0, 0]
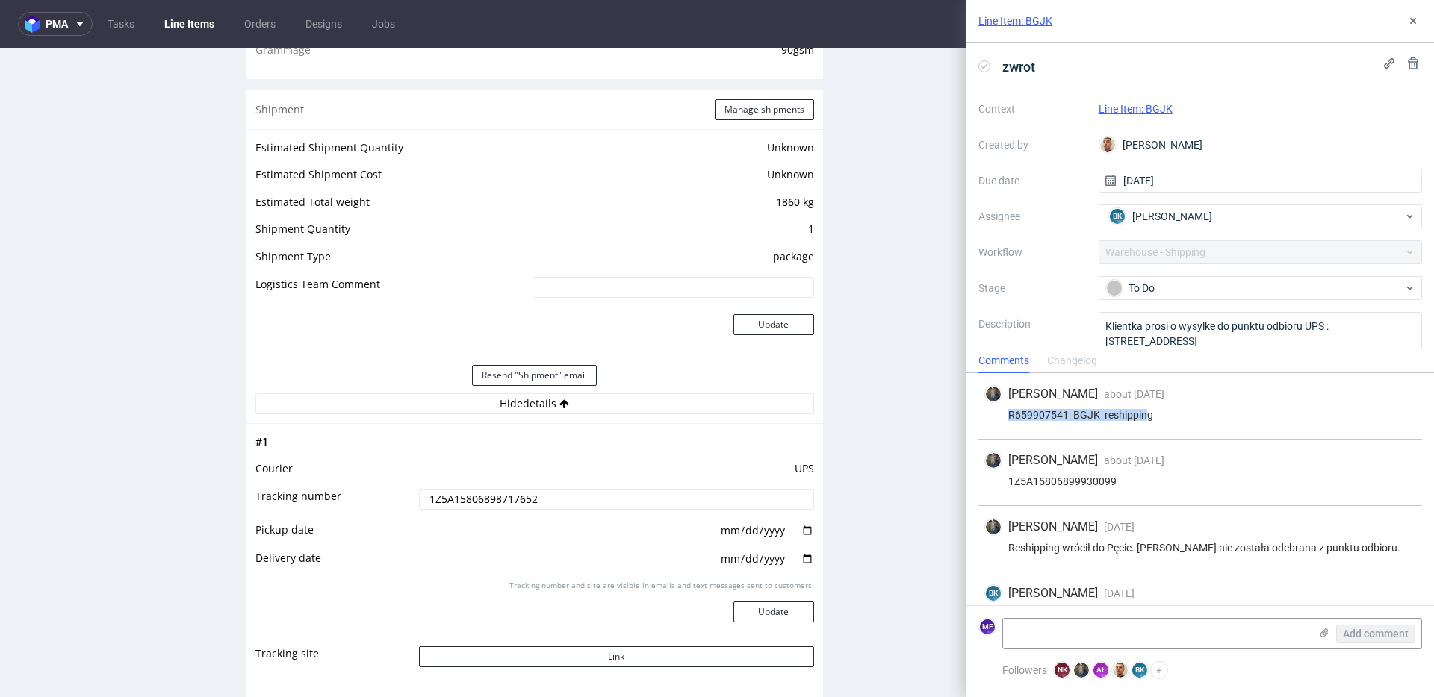
drag, startPoint x: 1081, startPoint y: 420, endPoint x: 1063, endPoint y: 418, distance: 18.0
click at [1019, 418] on div "R659907541_BGJK_reshipping" at bounding box center [1200, 415] width 432 height 12
click at [1166, 417] on div "R659907541_BGJK_reshipping" at bounding box center [1200, 415] width 432 height 12
drag, startPoint x: 1109, startPoint y: 485, endPoint x: 970, endPoint y: 482, distance: 138.9
click at [970, 482] on div "[PERSON_NAME] about [DATE] [DATE] 10:05 R659907541_BGJK_reshipping [PERSON_NAME…" at bounding box center [1199, 505] width 467 height 265
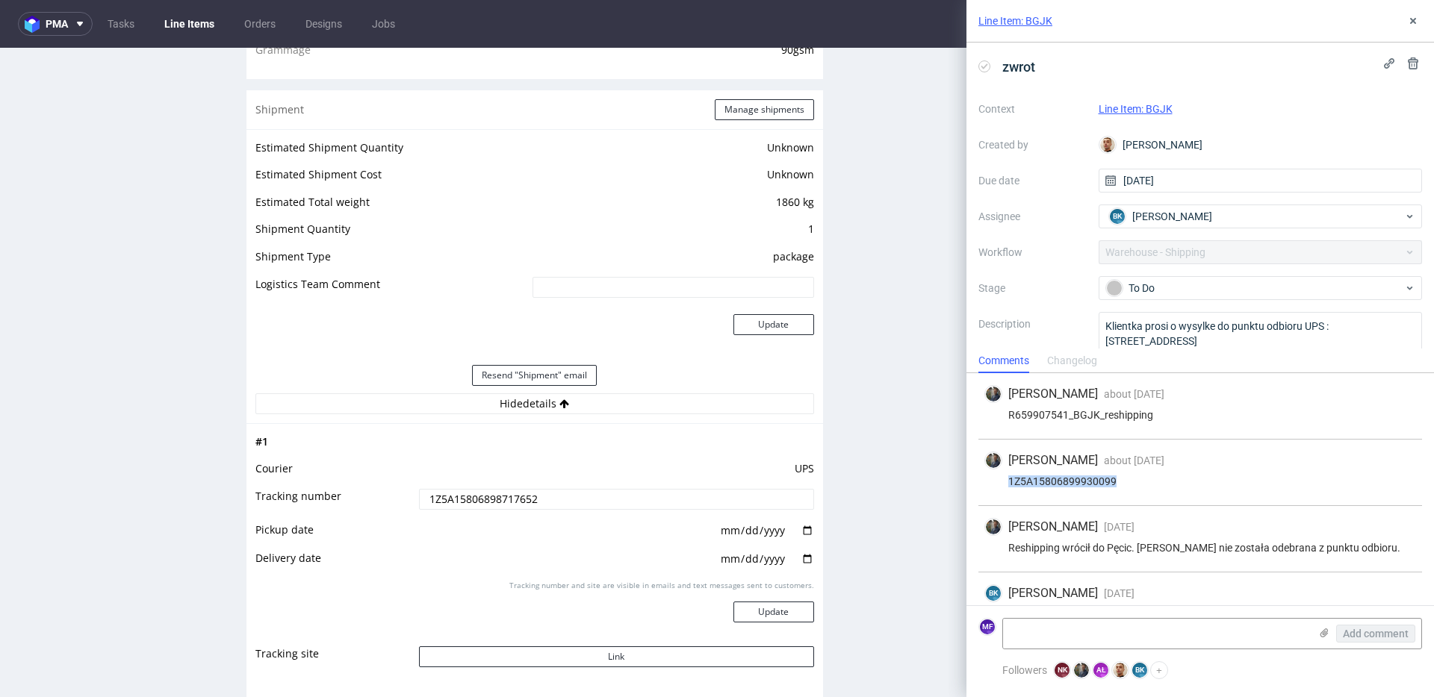
copy div "1Z5A15806899930099"
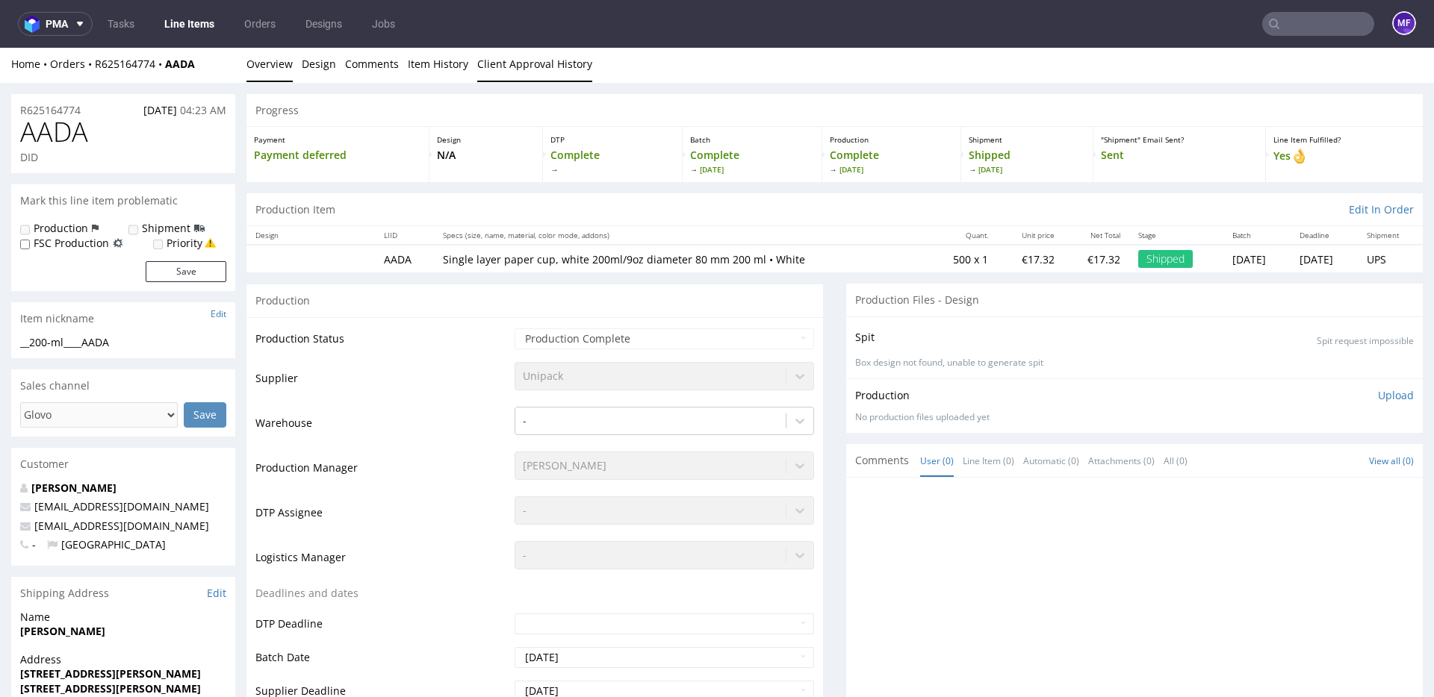
scroll to position [4, 0]
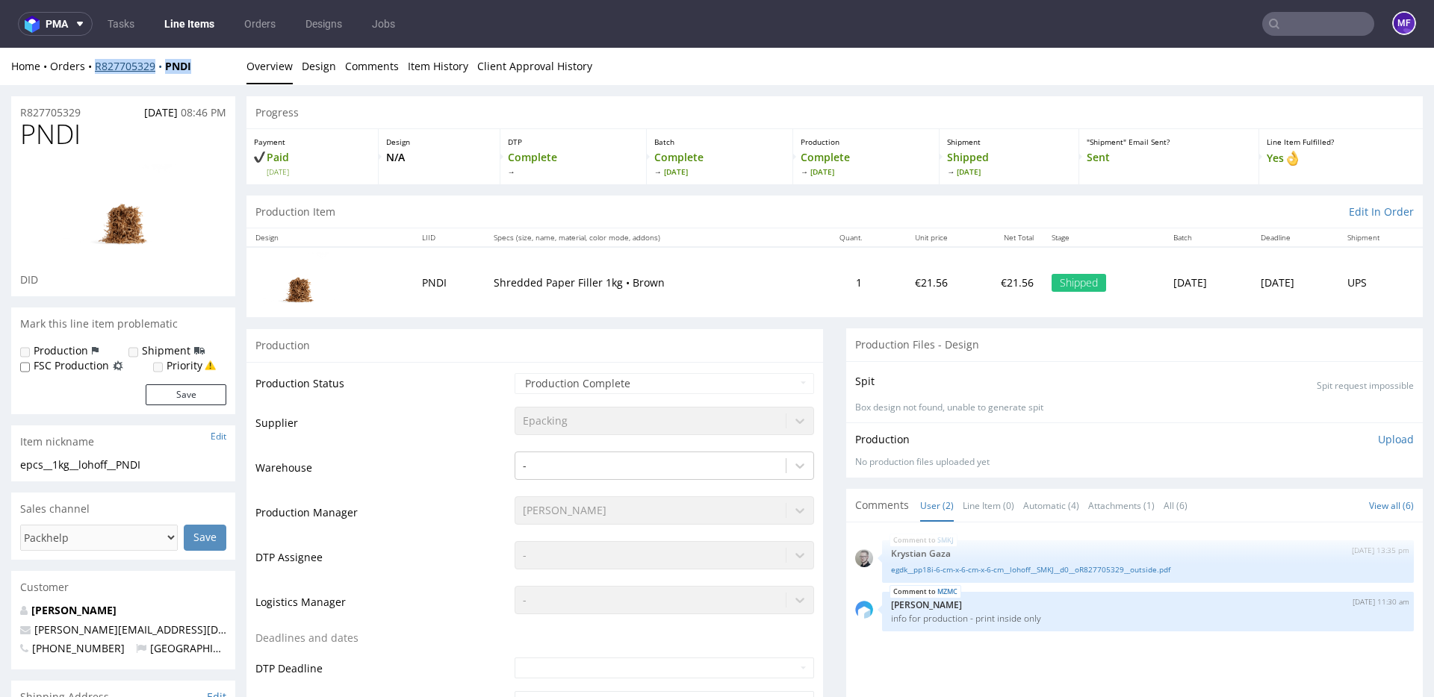
drag, startPoint x: 197, startPoint y: 71, endPoint x: 96, endPoint y: 69, distance: 100.8
click at [96, 69] on div "Home Orders R827705329 PNDI" at bounding box center [123, 66] width 224 height 15
copy div "R827705329 PNDI"
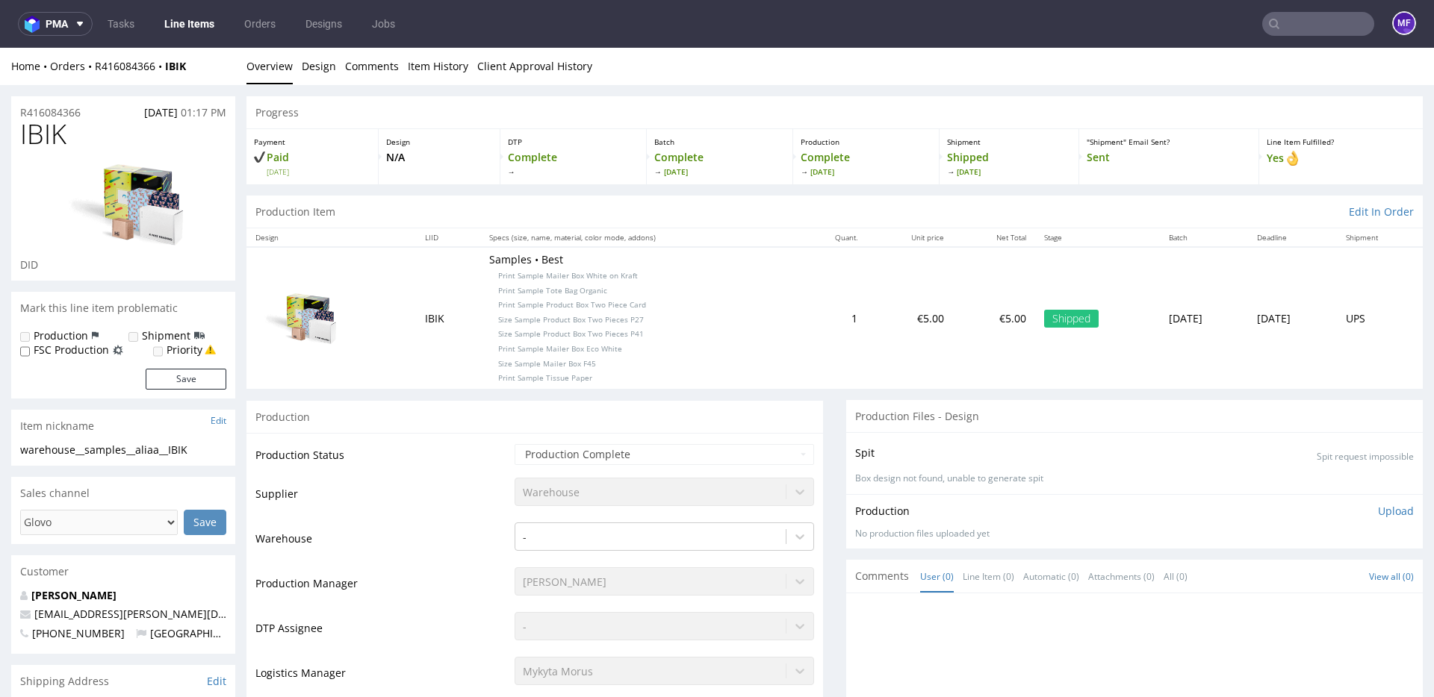
click at [431, 434] on div "Production" at bounding box center [534, 417] width 576 height 34
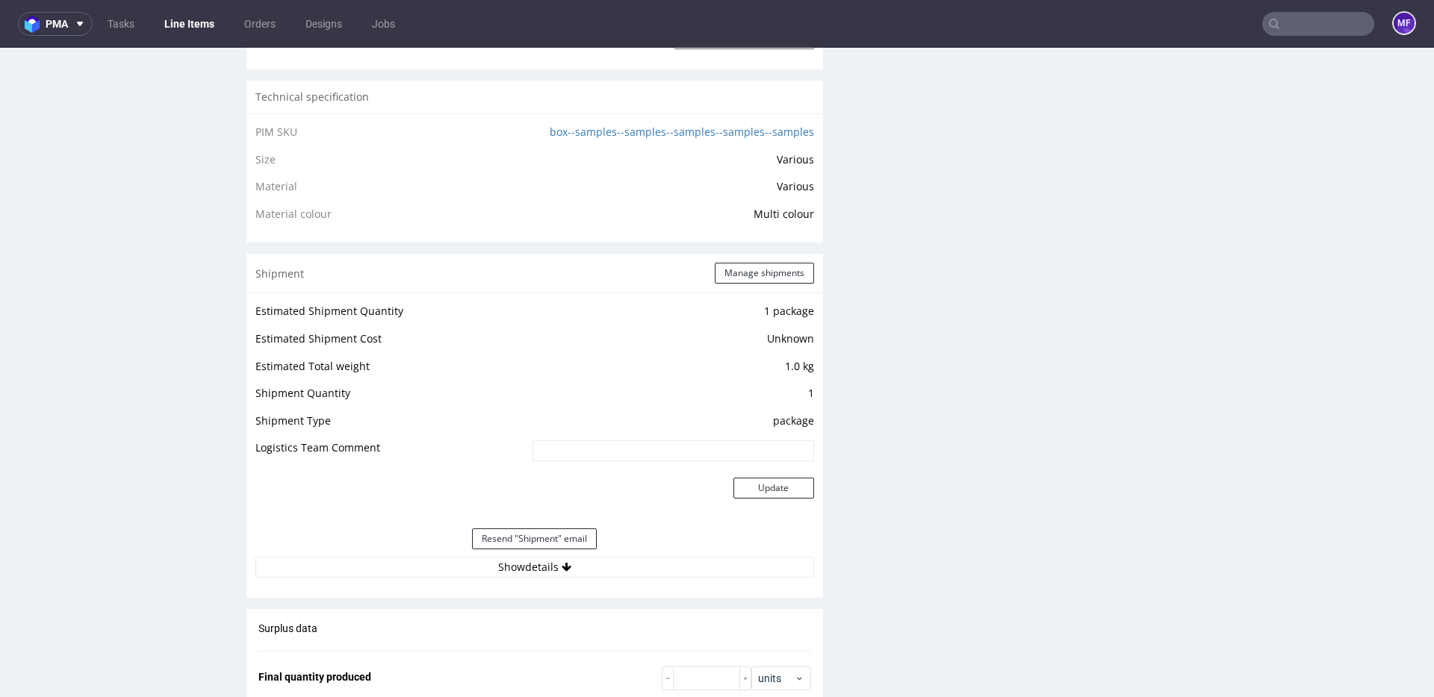
scroll to position [1139, 0]
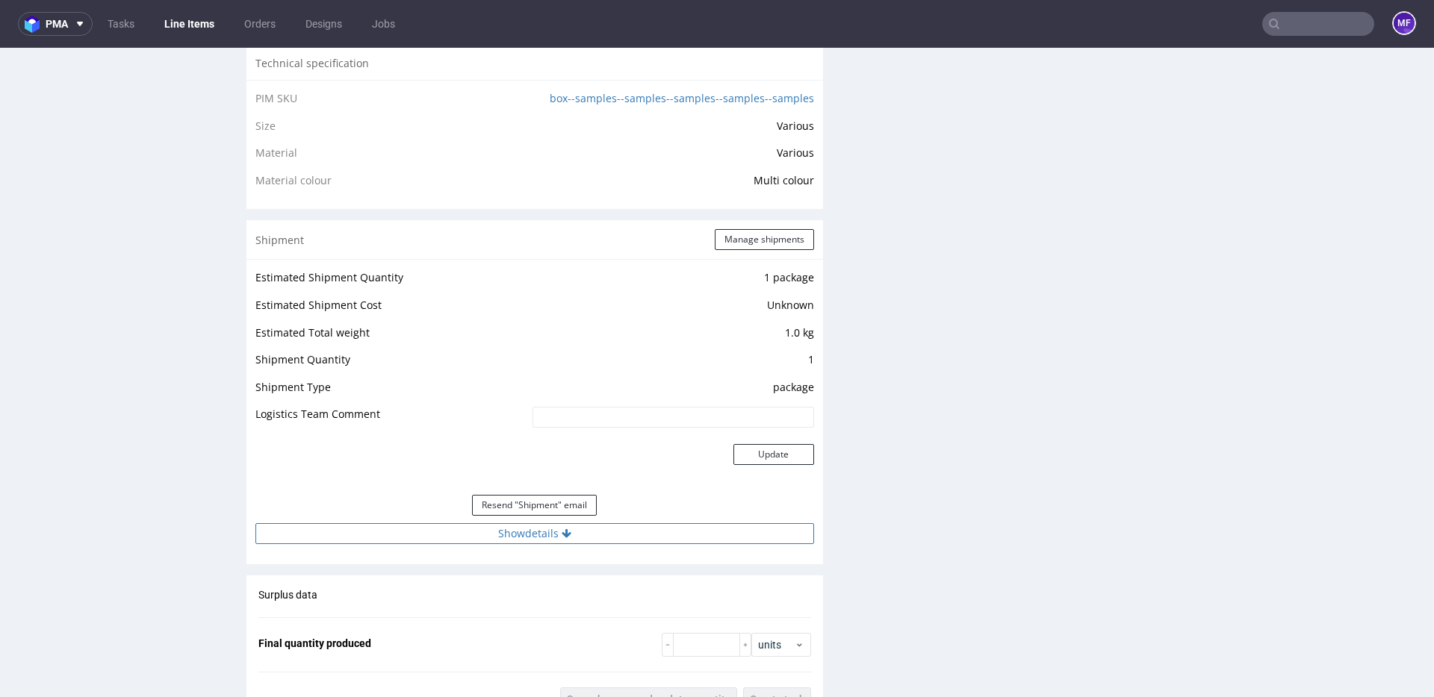
click at [498, 535] on button "Show details" at bounding box center [534, 533] width 559 height 21
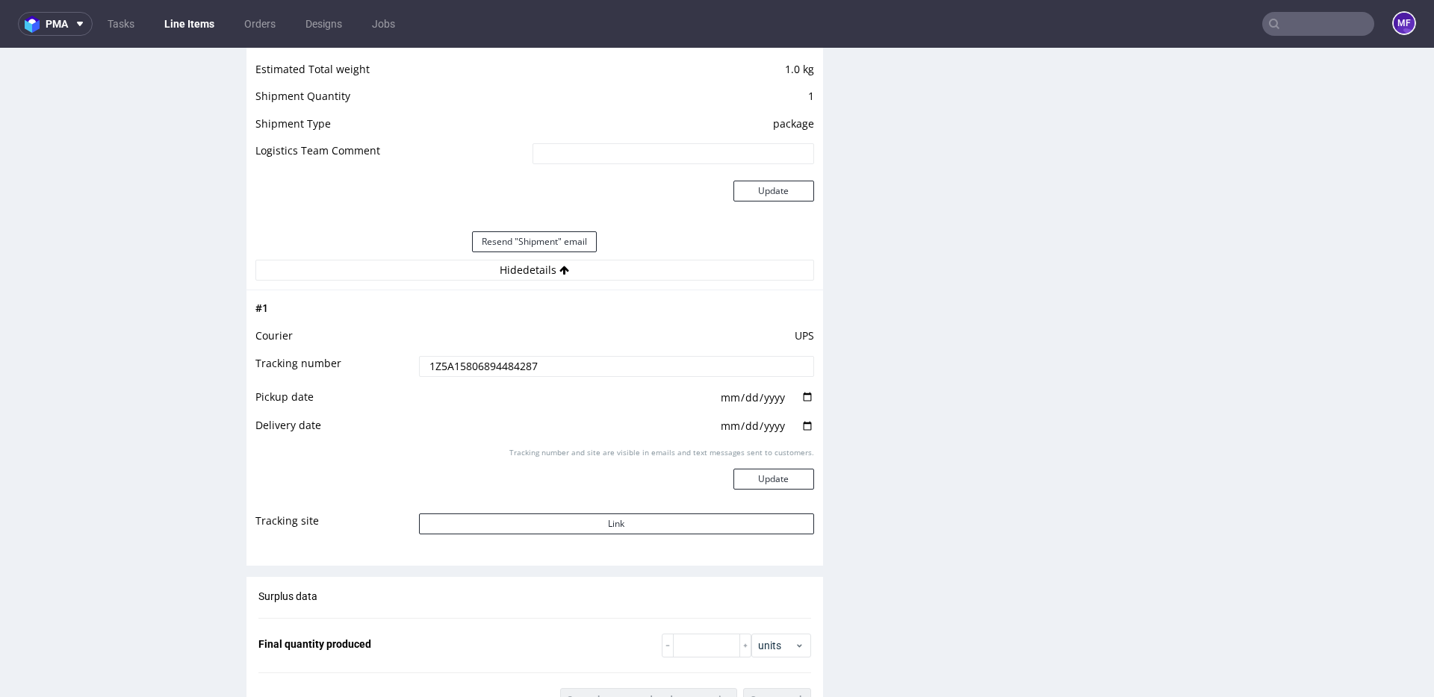
scroll to position [1405, 0]
click at [549, 532] on button "Link" at bounding box center [616, 521] width 395 height 21
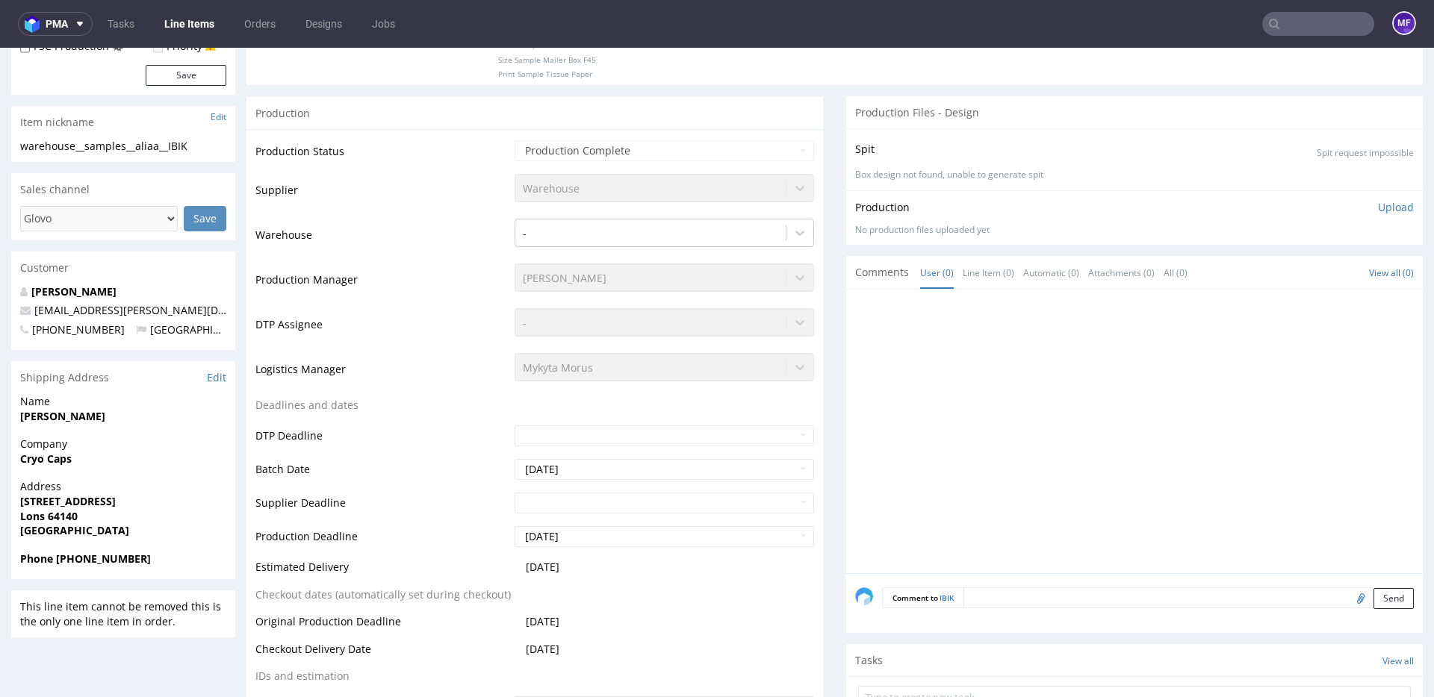
scroll to position [0, 0]
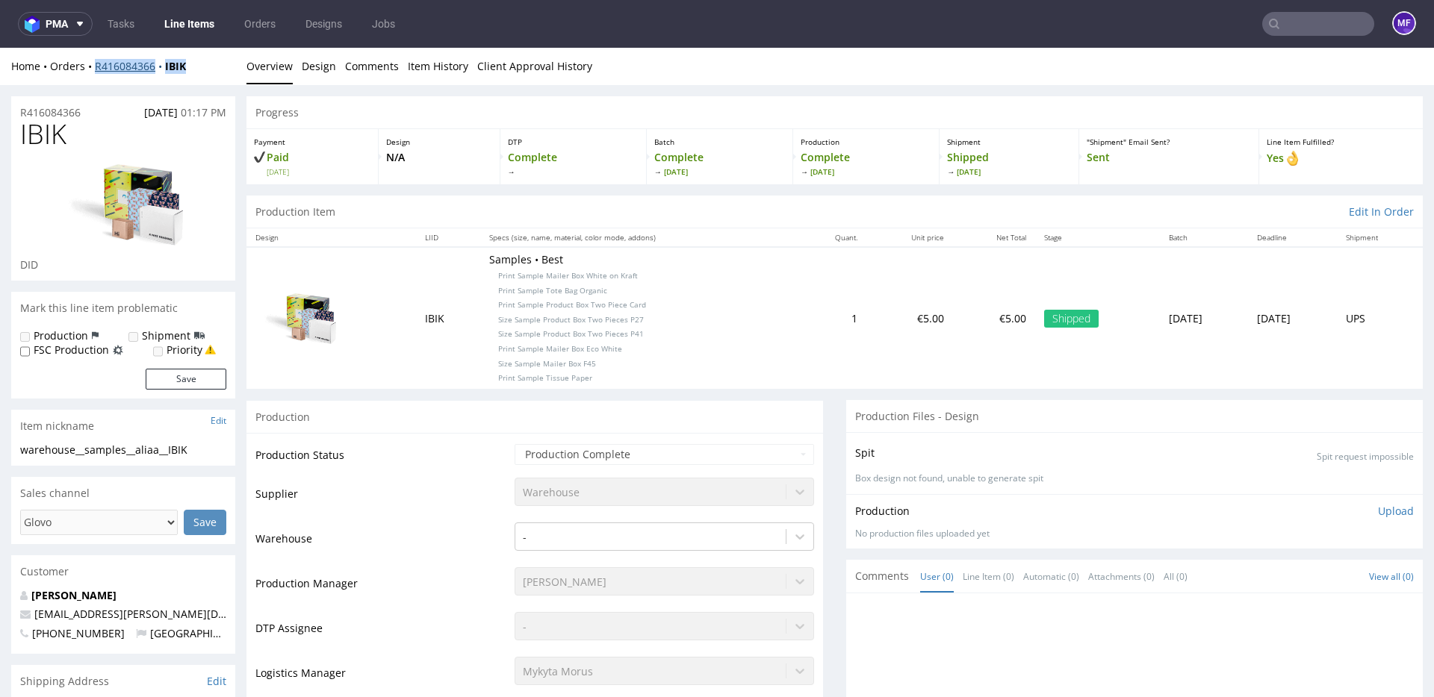
drag, startPoint x: 191, startPoint y: 69, endPoint x: 96, endPoint y: 70, distance: 95.6
click at [96, 70] on div "Home Orders R416084366 IBIK" at bounding box center [123, 66] width 224 height 15
copy div "R416084366 IBIK"
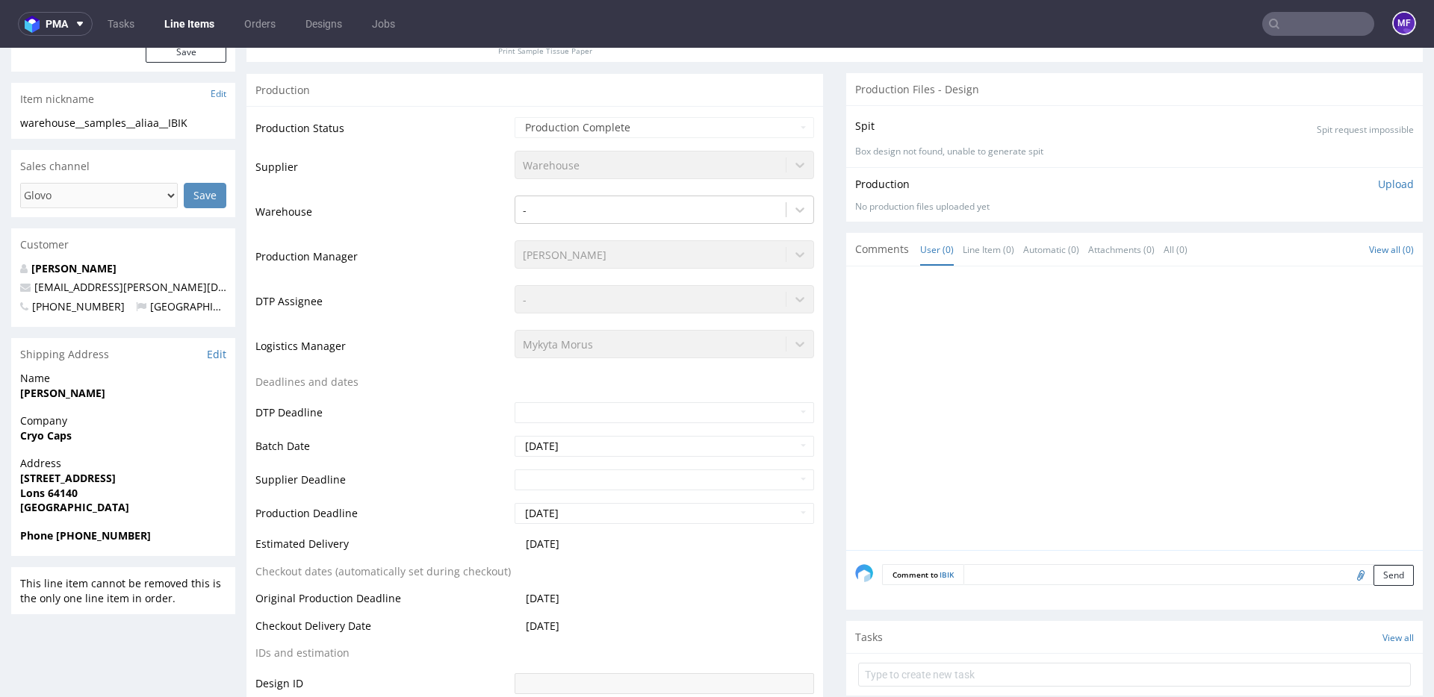
scroll to position [1, 0]
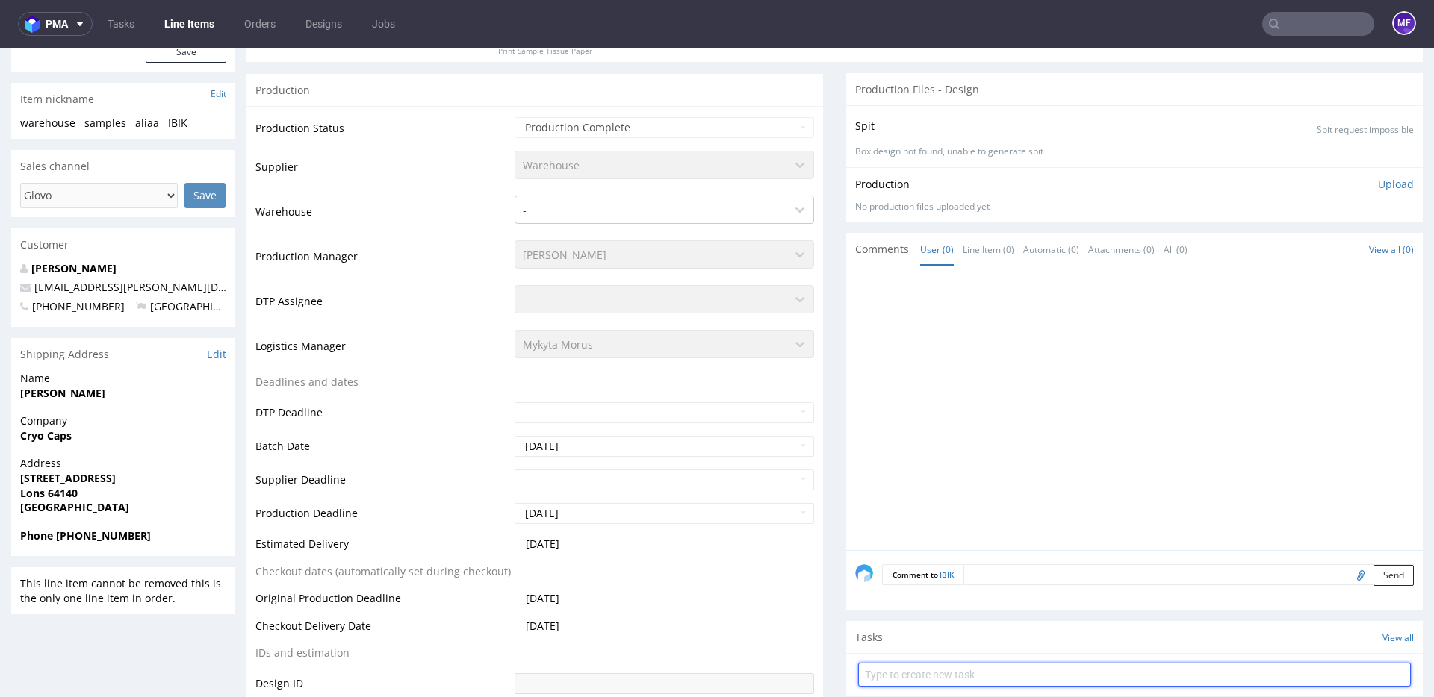
click at [908, 677] on input "text" at bounding box center [1134, 675] width 553 height 24
type input "Reshipping"
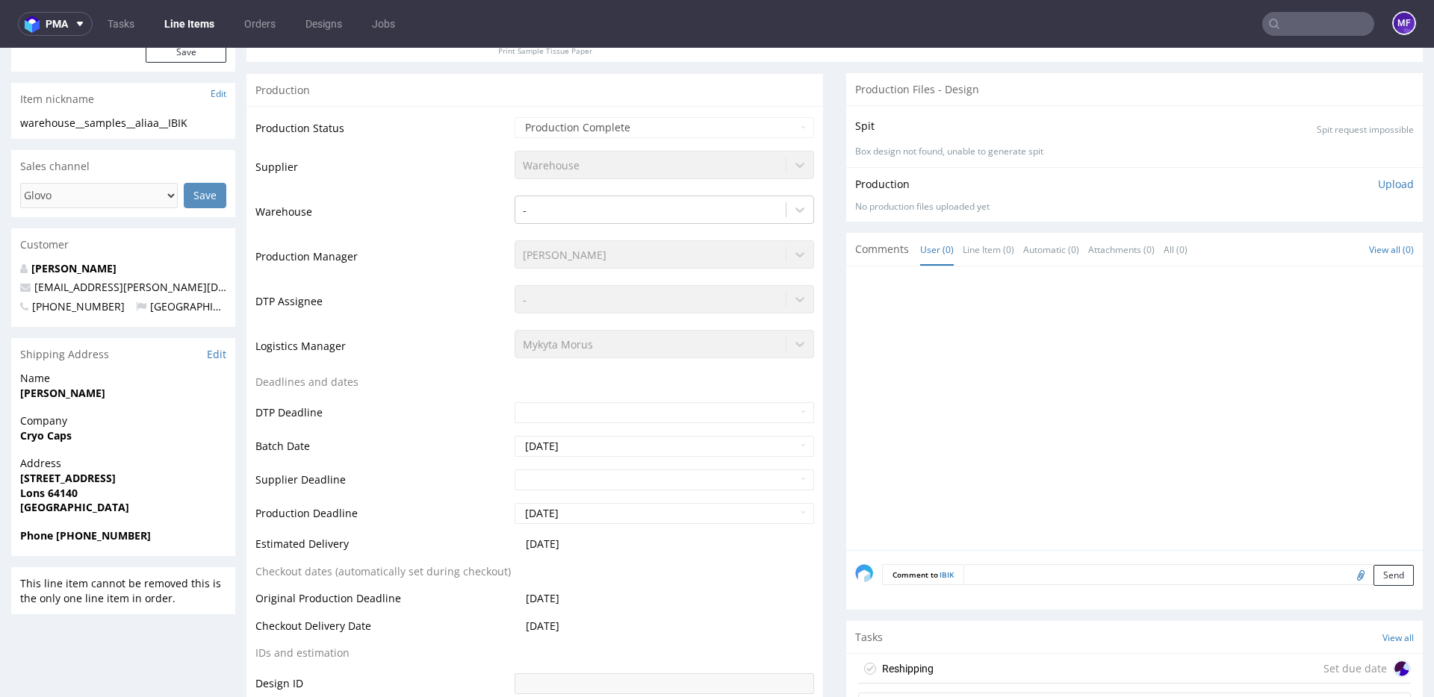
click at [1027, 681] on div "Reshipping Set due date" at bounding box center [1134, 669] width 553 height 30
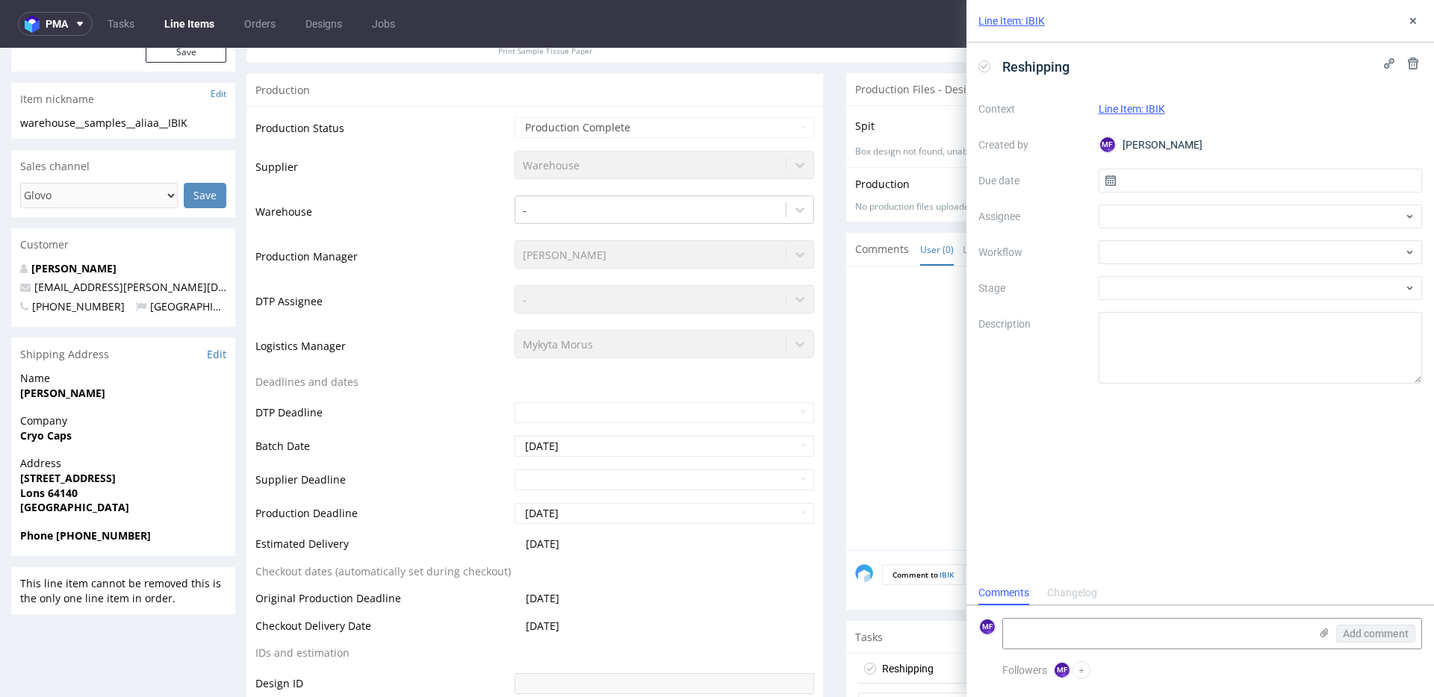
scroll to position [12, 0]
click at [1144, 186] on input "text" at bounding box center [1260, 181] width 324 height 24
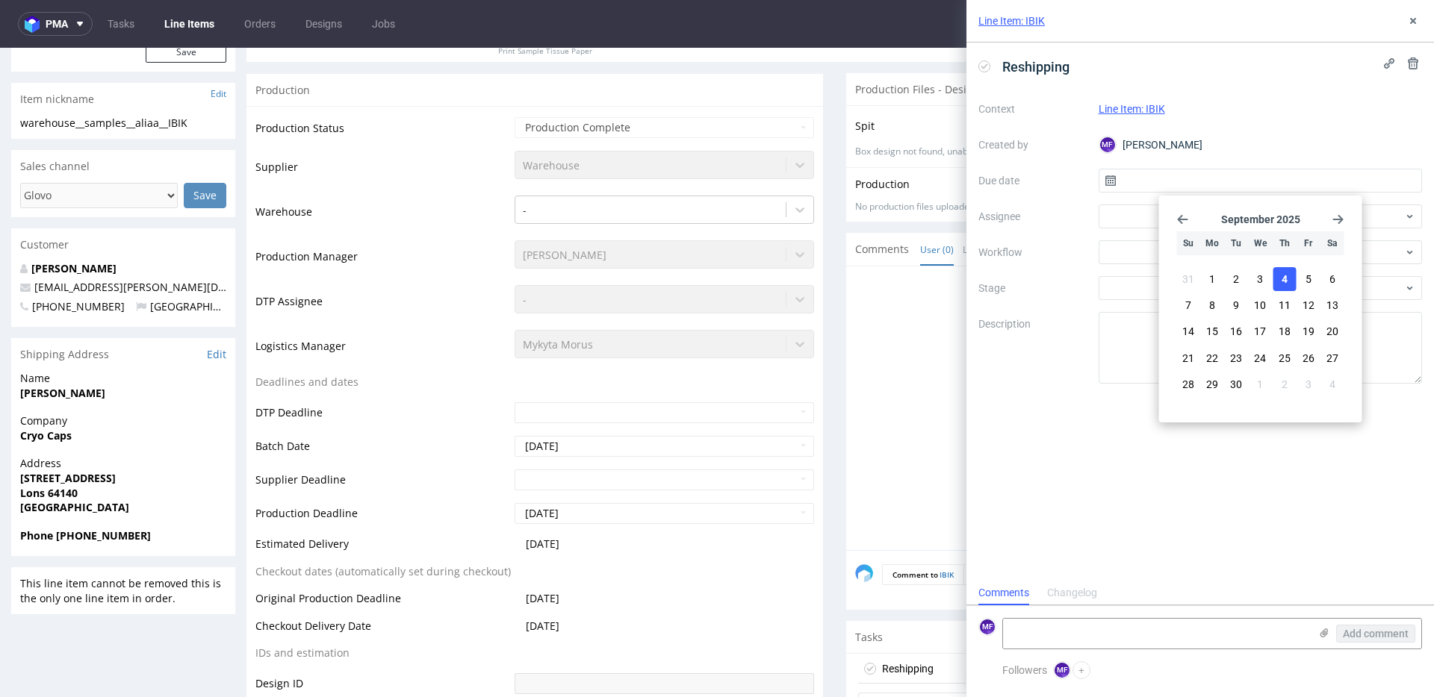
click at [1291, 284] on button "4" at bounding box center [1283, 279] width 23 height 24
type input "[DATE]"
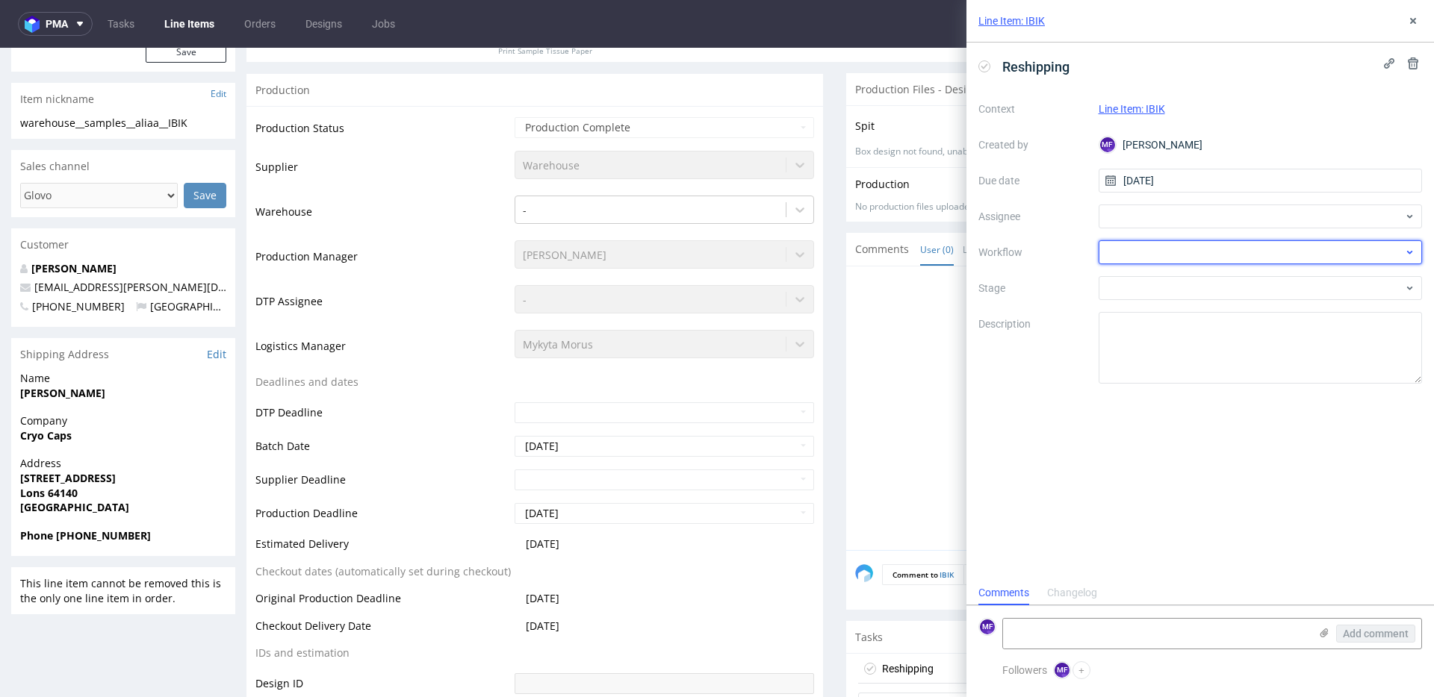
click at [1171, 254] on div at bounding box center [1260, 252] width 324 height 24
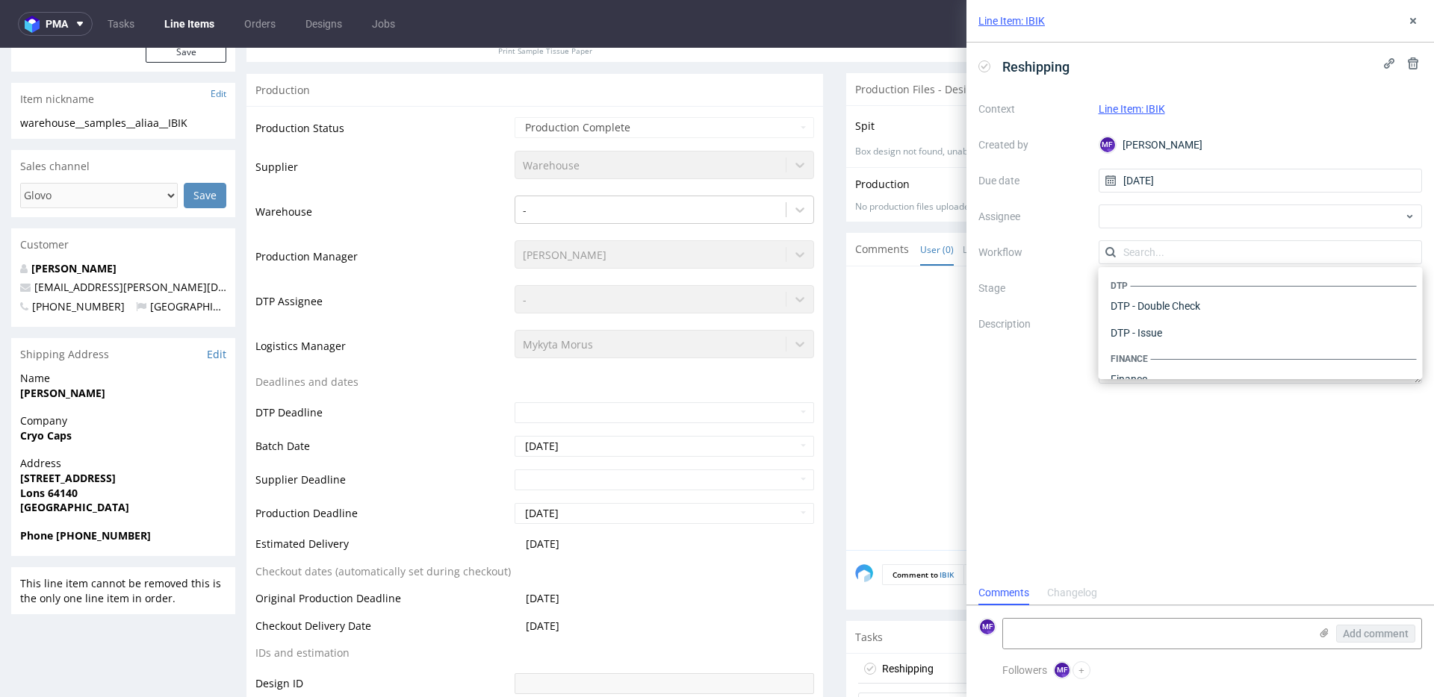
scroll to position [918, 0]
click at [1157, 360] on div "Warehouse - Shipping" at bounding box center [1260, 359] width 312 height 27
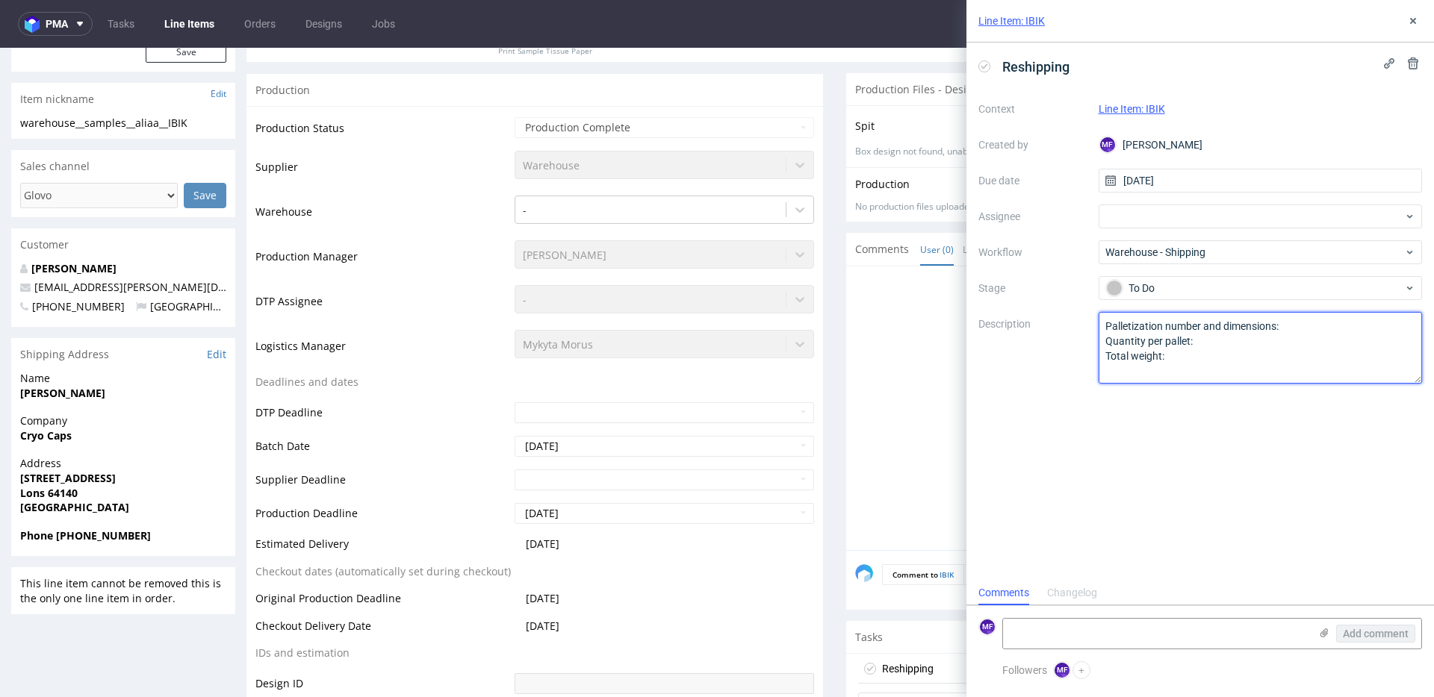
drag, startPoint x: 1168, startPoint y: 362, endPoint x: 1098, endPoint y: 324, distance: 79.9
click at [1098, 324] on textarea "Palletization number and dimensions: Quantity per pallet: Total weight:" at bounding box center [1260, 348] width 324 height 72
type textarea "Wróciło do Pęcic. Prośba o kontakt z klientem."
drag, startPoint x: 1079, startPoint y: 399, endPoint x: 1088, endPoint y: 391, distance: 12.2
click at [1086, 392] on div "Reshipping Context Line Item: IBIK Created by MF Michał Fedorowicz Due date 04/…" at bounding box center [1199, 312] width 467 height 538
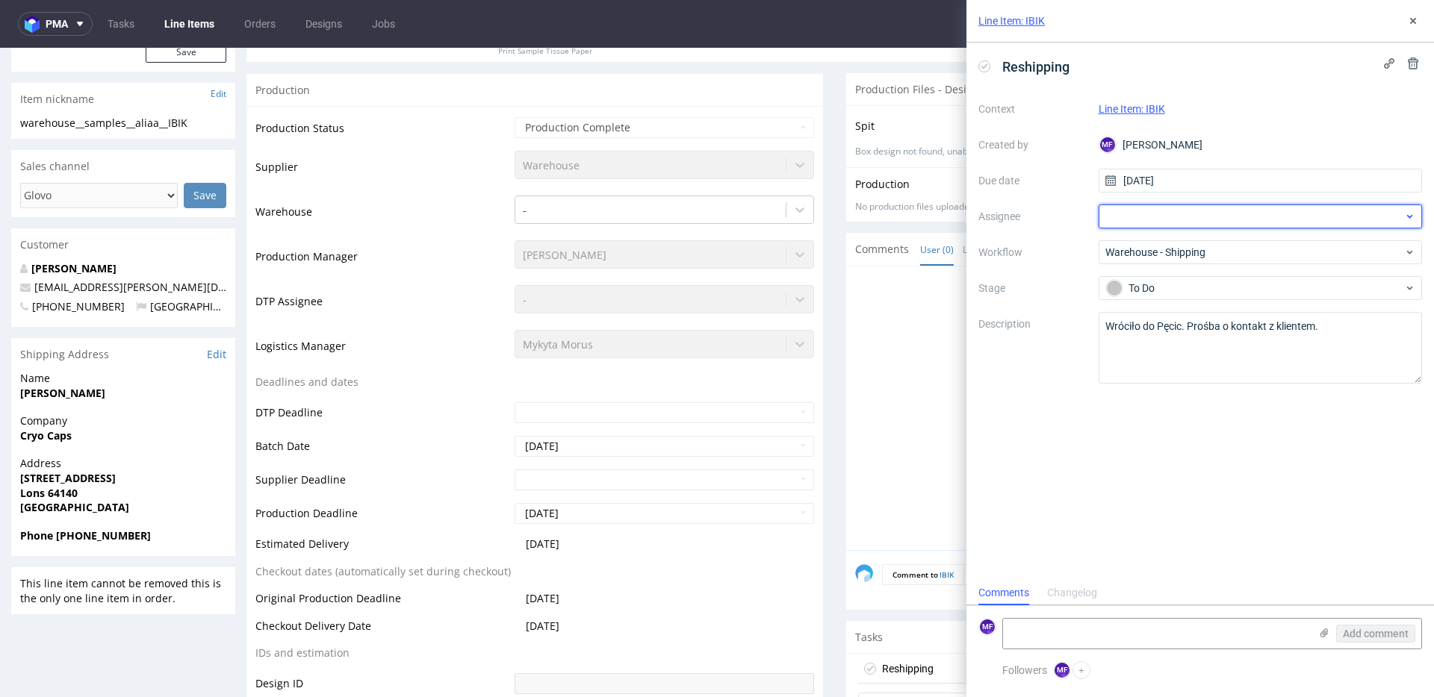
click at [1124, 216] on div at bounding box center [1260, 217] width 324 height 24
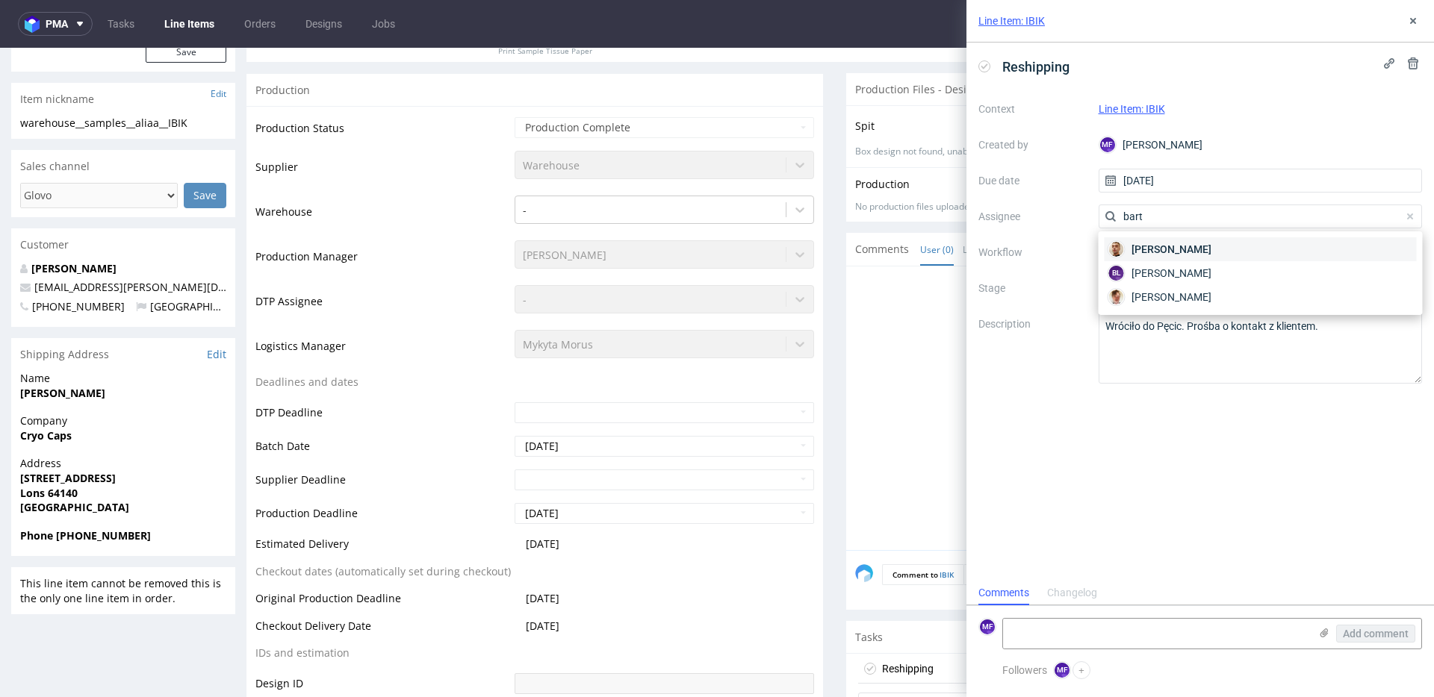
type input "bart"
click at [1148, 251] on span "[PERSON_NAME]" at bounding box center [1171, 249] width 80 height 15
click at [1119, 432] on div "Reshipping Context Line Item: IBIK Created by MF Michał Fedorowicz Due date 04/…" at bounding box center [1199, 312] width 467 height 538
click at [1407, 24] on icon at bounding box center [1413, 21] width 12 height 12
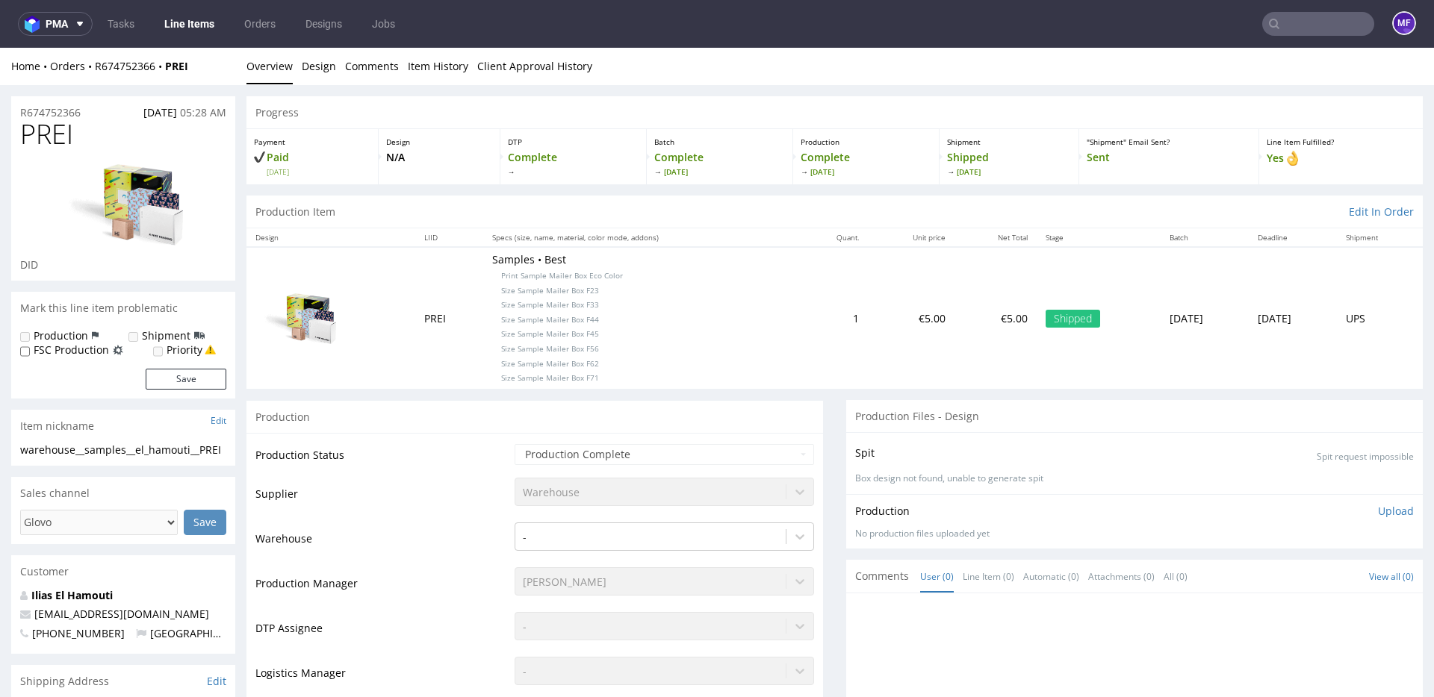
click at [667, 288] on p "Samples • Best Print Sample Mailer Box Eco Color Size Sample Mailer Box F23 Siz…" at bounding box center [641, 317] width 298 height 131
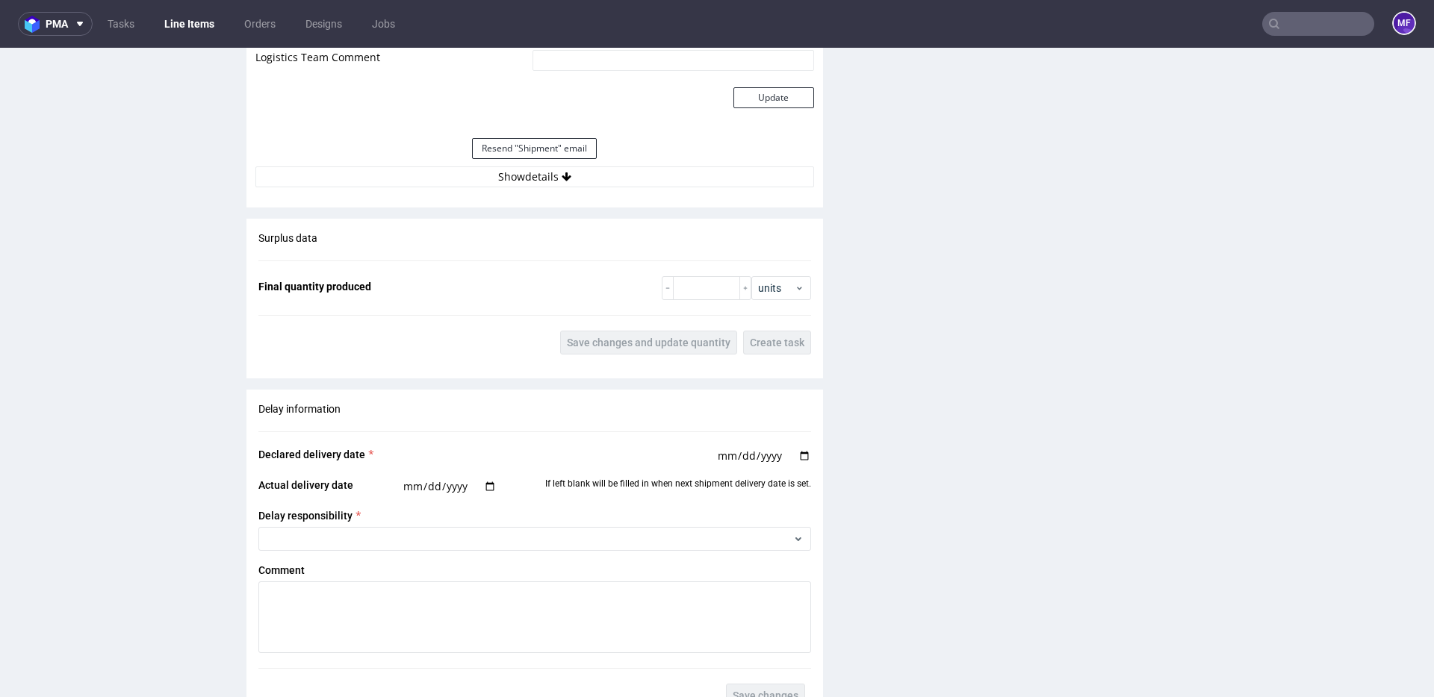
scroll to position [1492, 0]
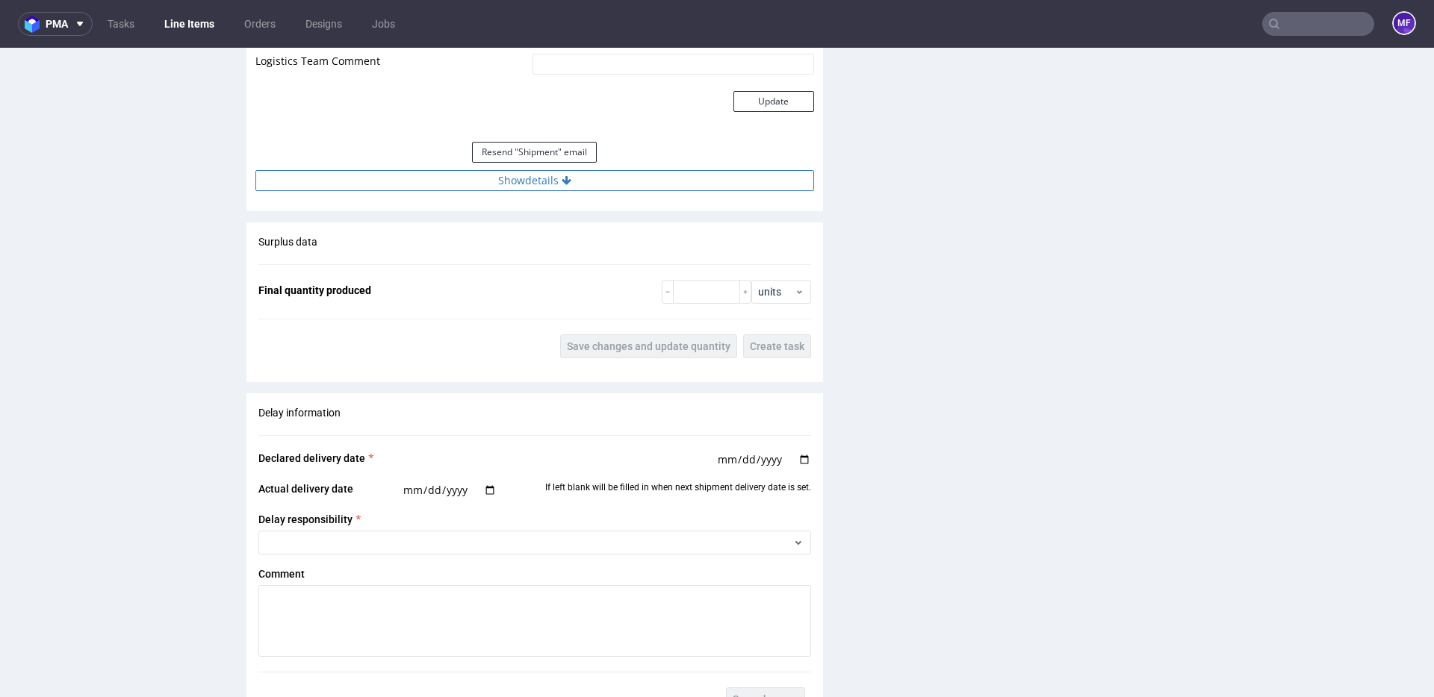
click at [537, 187] on button "Show details" at bounding box center [534, 180] width 559 height 21
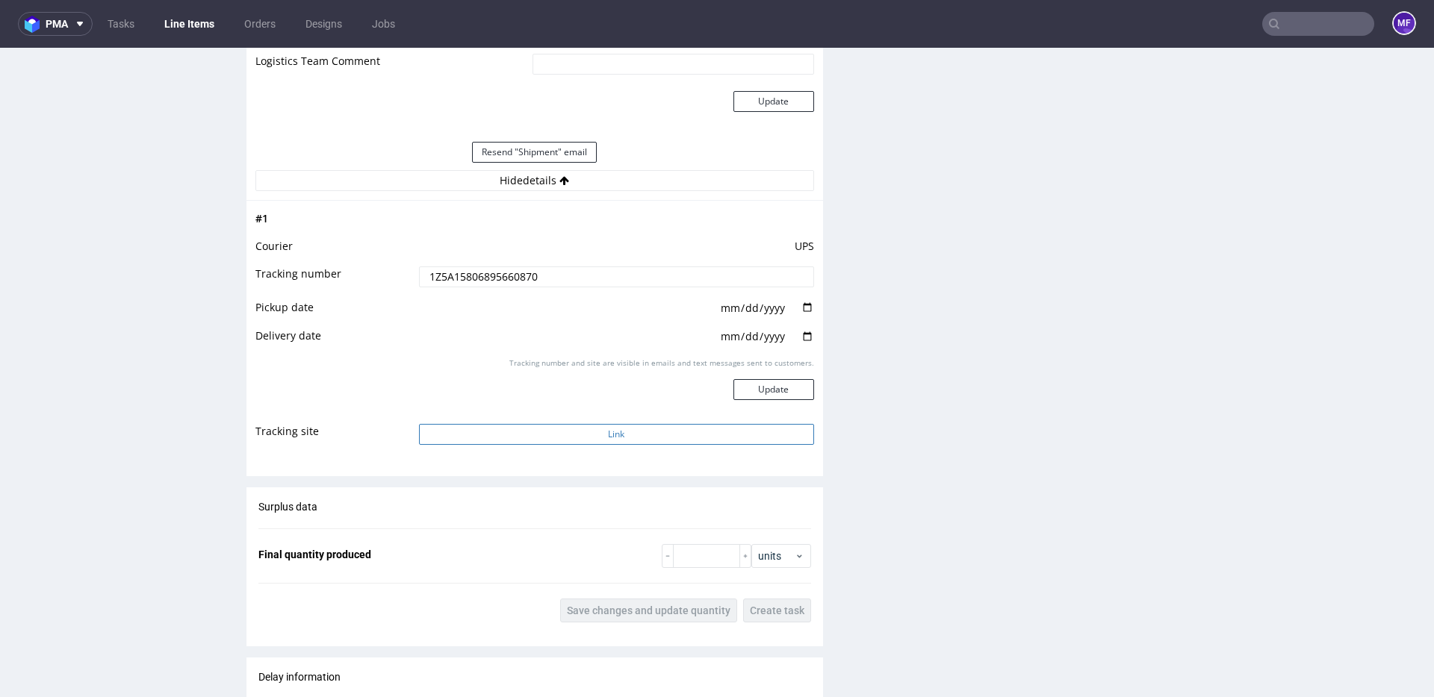
click at [584, 438] on button "Link" at bounding box center [616, 434] width 395 height 21
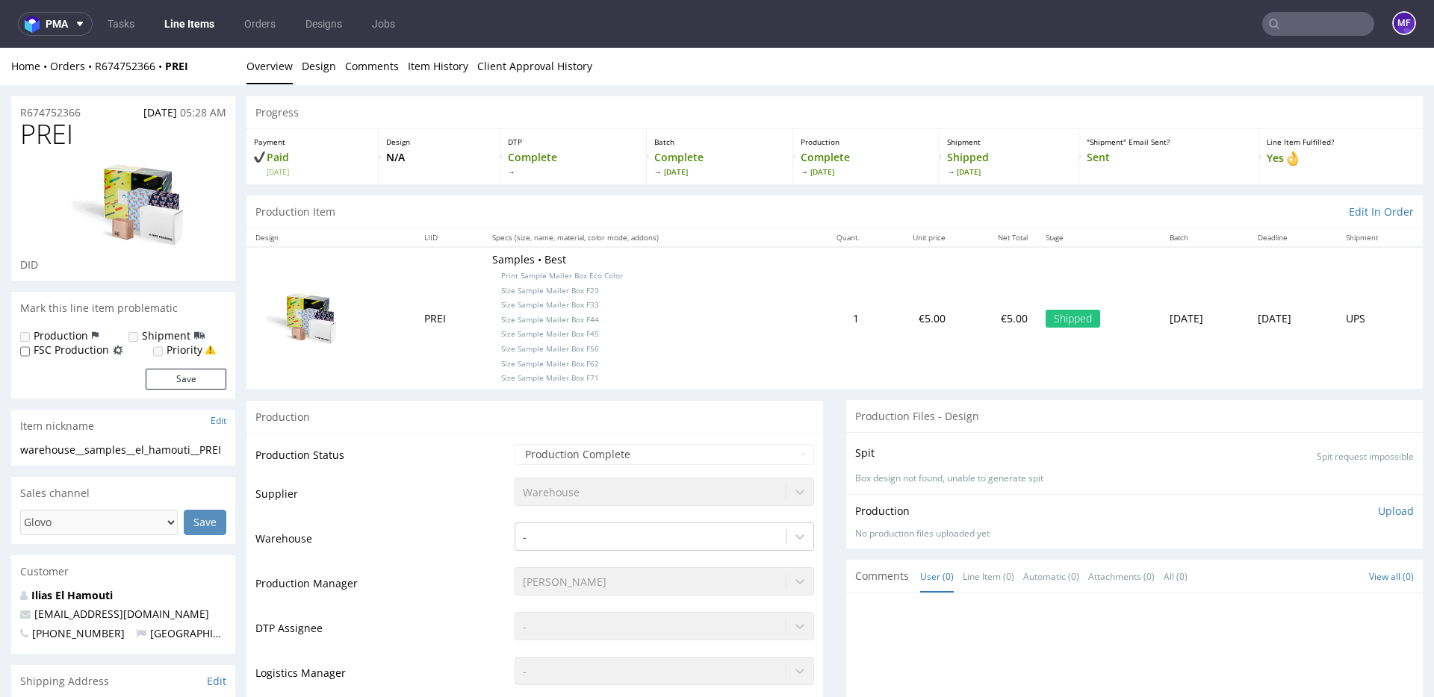
scroll to position [1, 0]
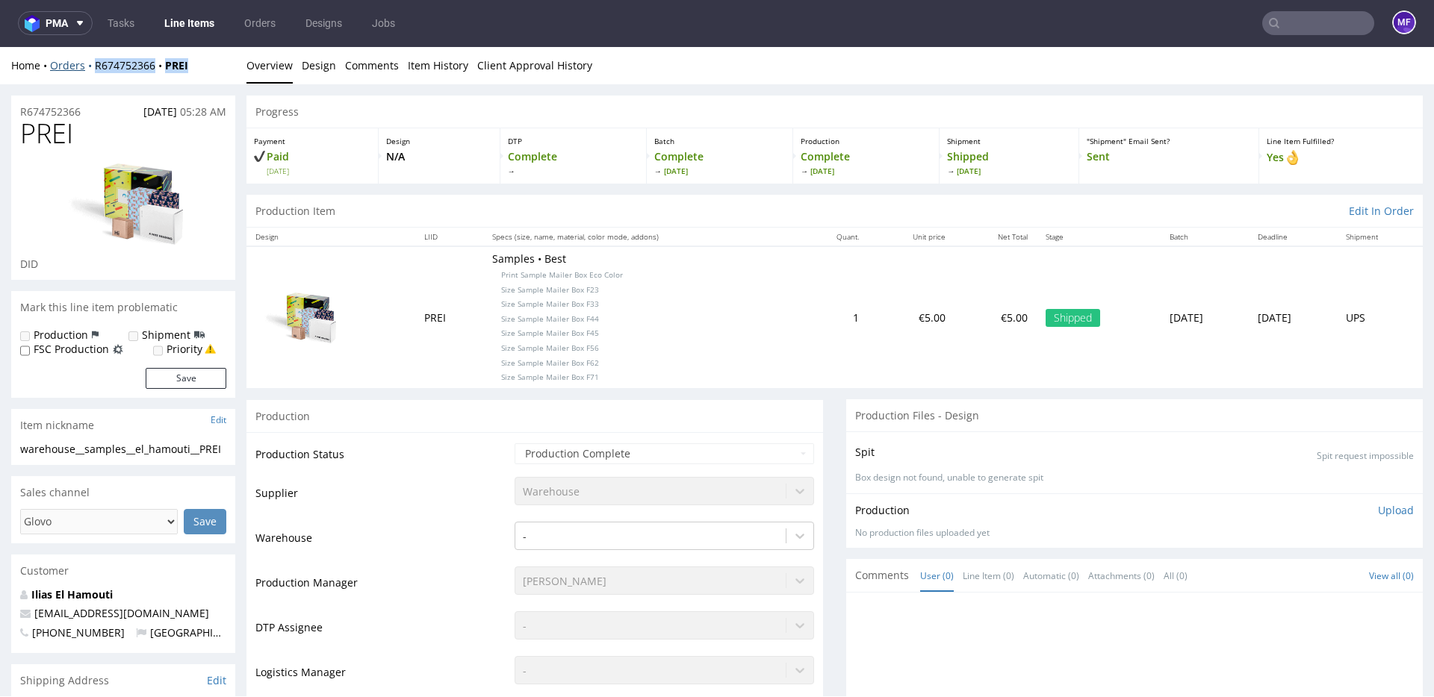
drag, startPoint x: 174, startPoint y: 67, endPoint x: 92, endPoint y: 68, distance: 82.1
click at [92, 68] on div "Home Orders R674752366 PREI" at bounding box center [123, 65] width 224 height 15
copy div "R674752366 PREI"
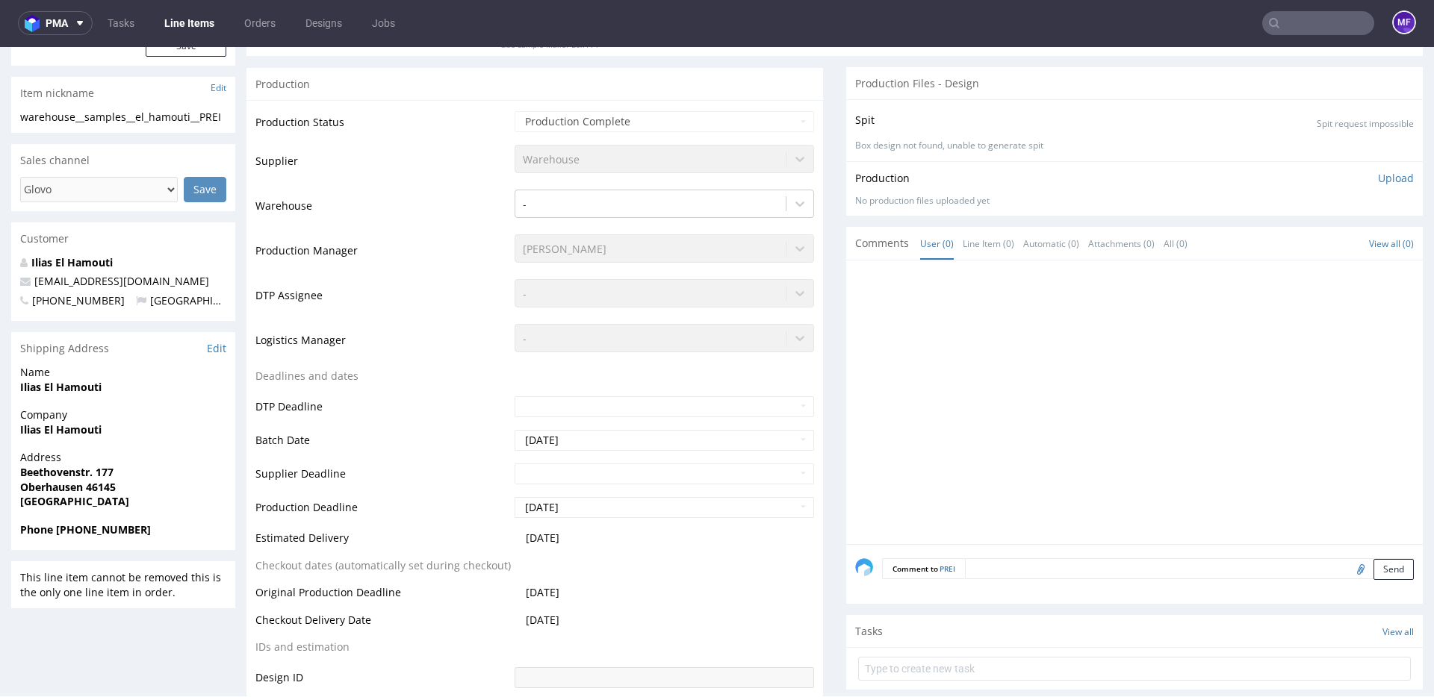
scroll to position [350, 0]
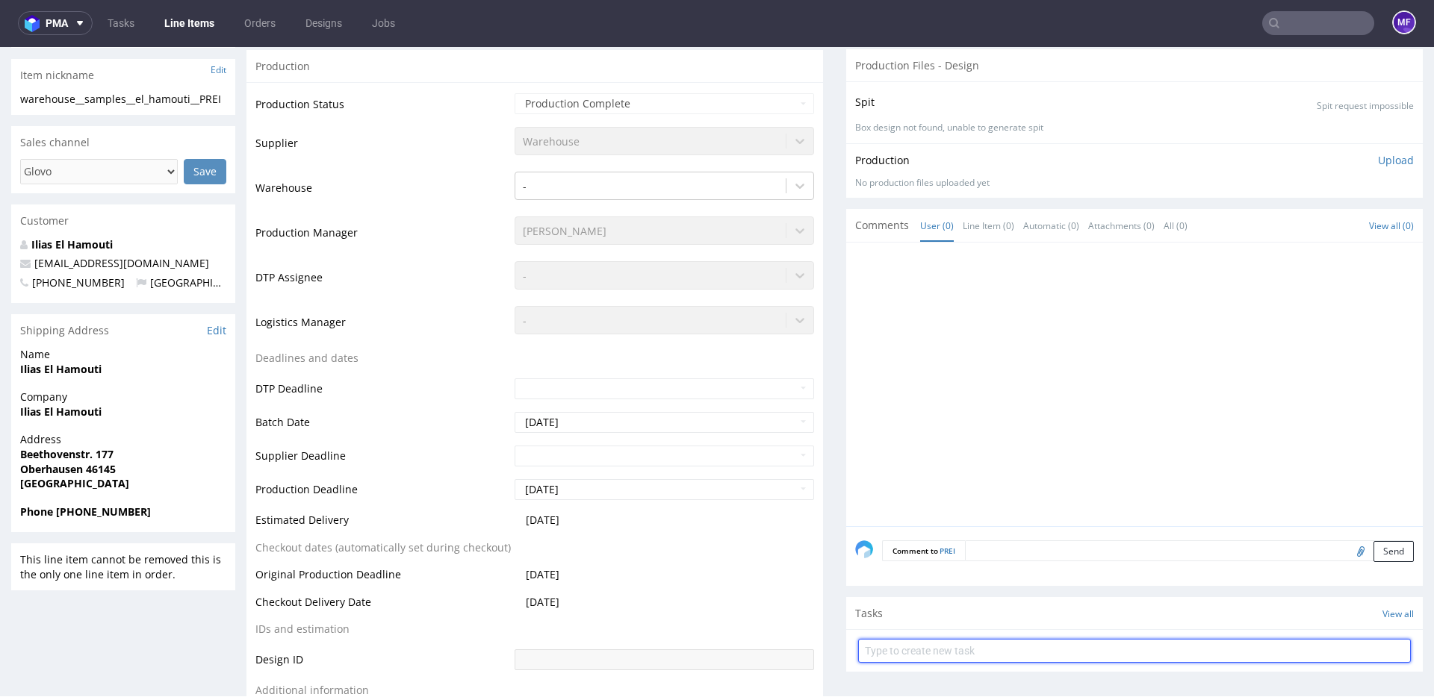
click at [896, 654] on input "text" at bounding box center [1134, 651] width 553 height 24
type input "Reshipping"
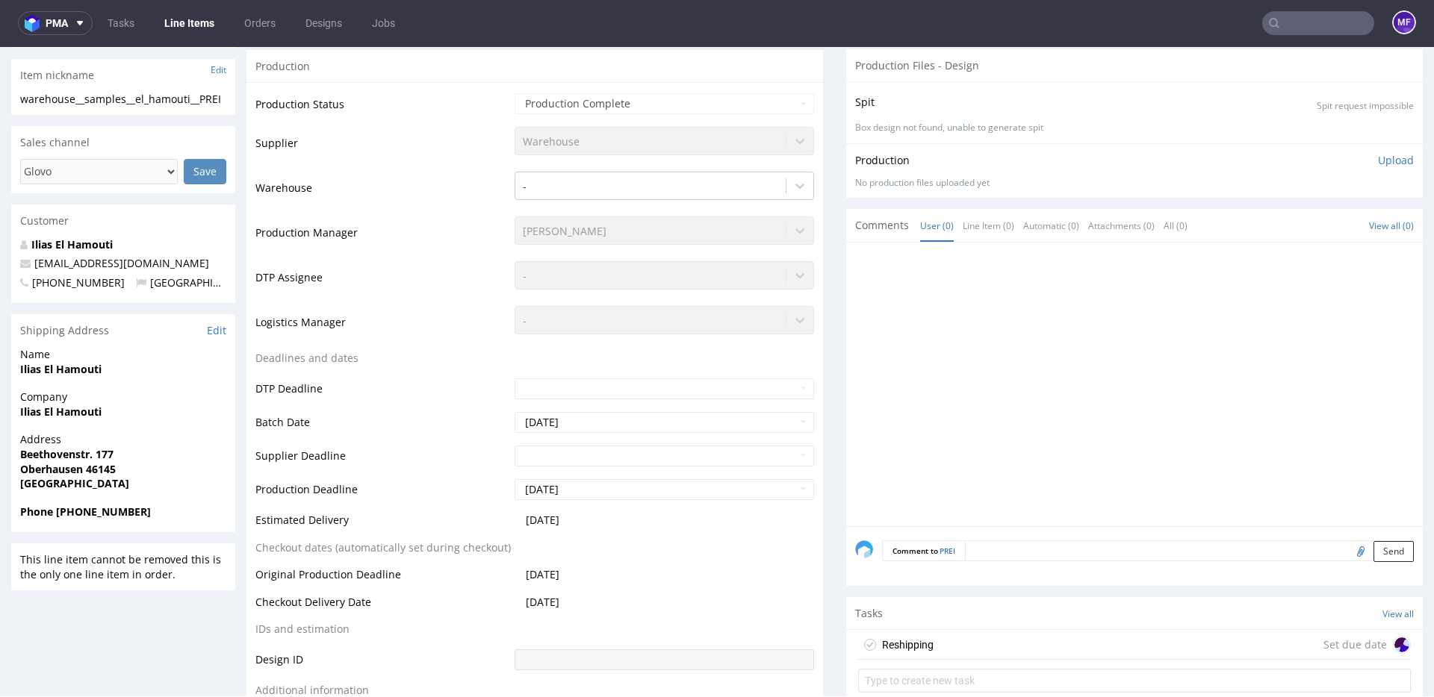
click at [939, 636] on div "Reshipping Set due date" at bounding box center [1134, 645] width 553 height 30
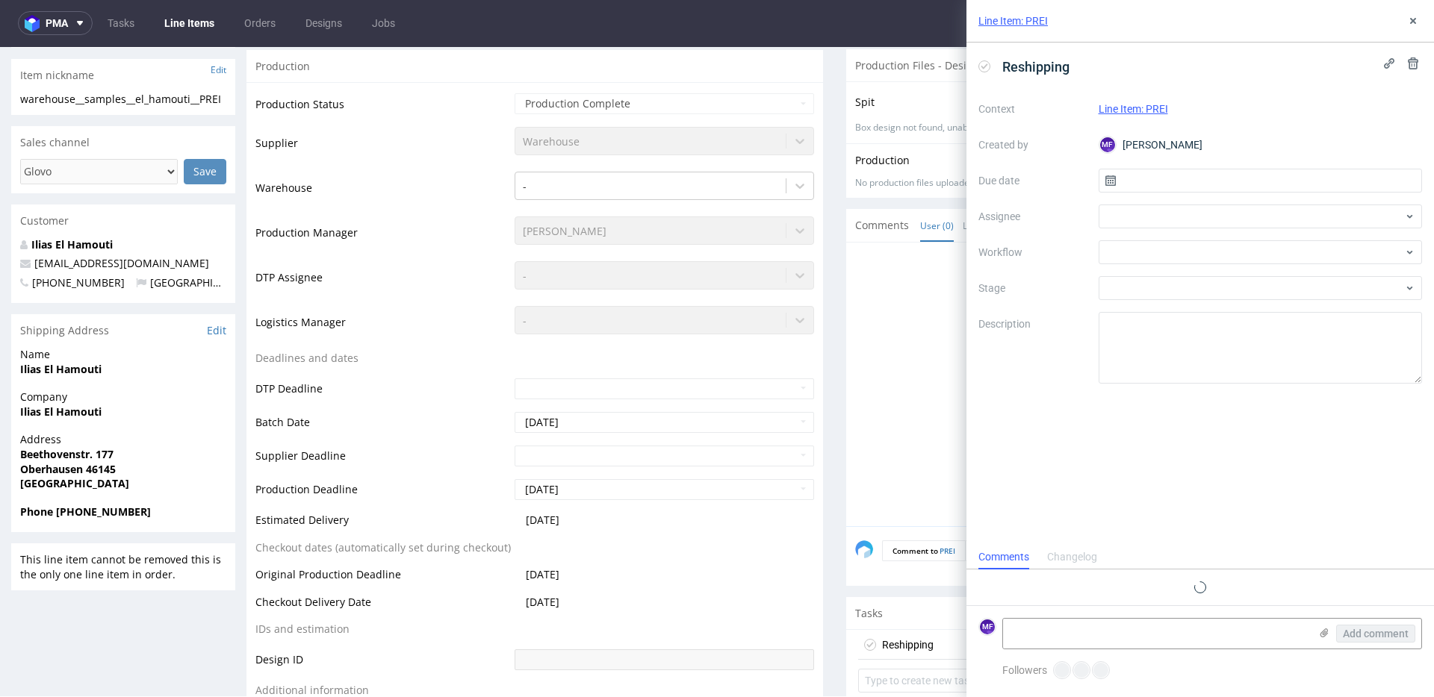
scroll to position [12, 0]
click at [1162, 182] on input "text" at bounding box center [1260, 181] width 324 height 24
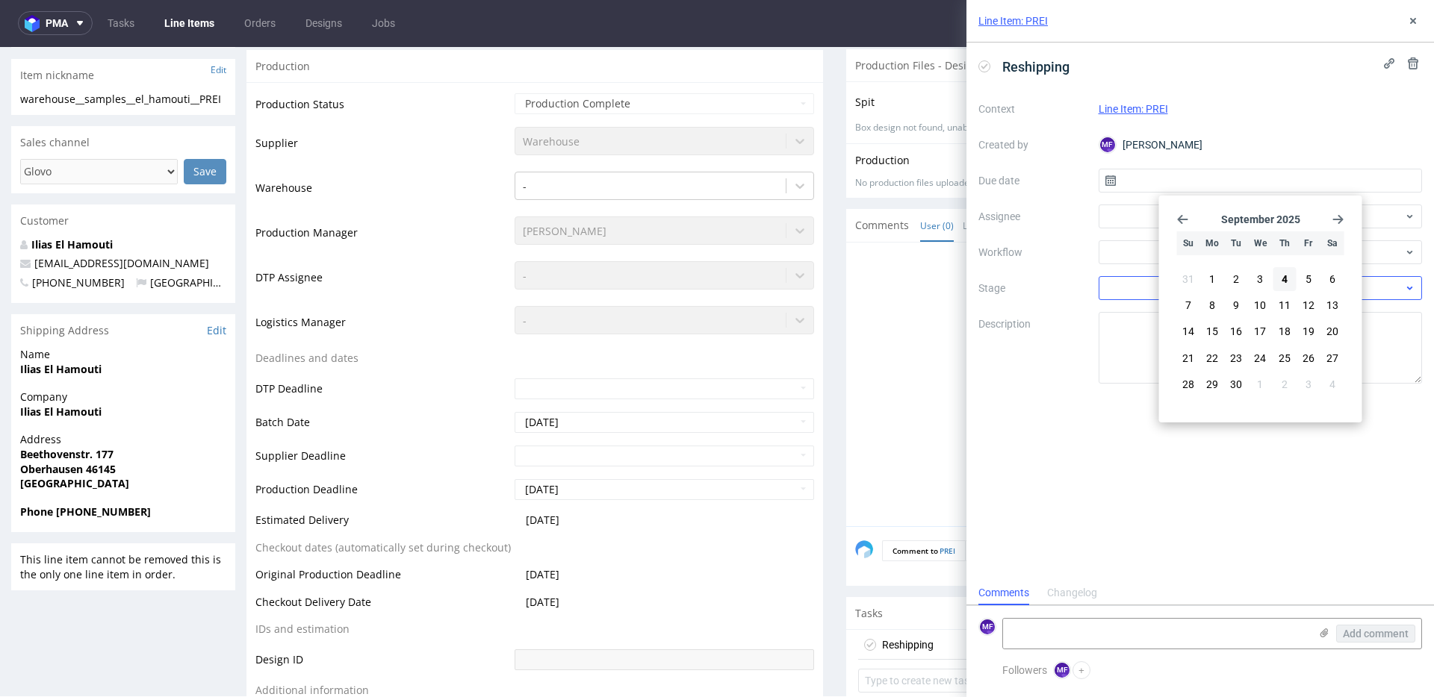
click at [1279, 284] on button "4" at bounding box center [1283, 279] width 23 height 24
type input "[DATE]"
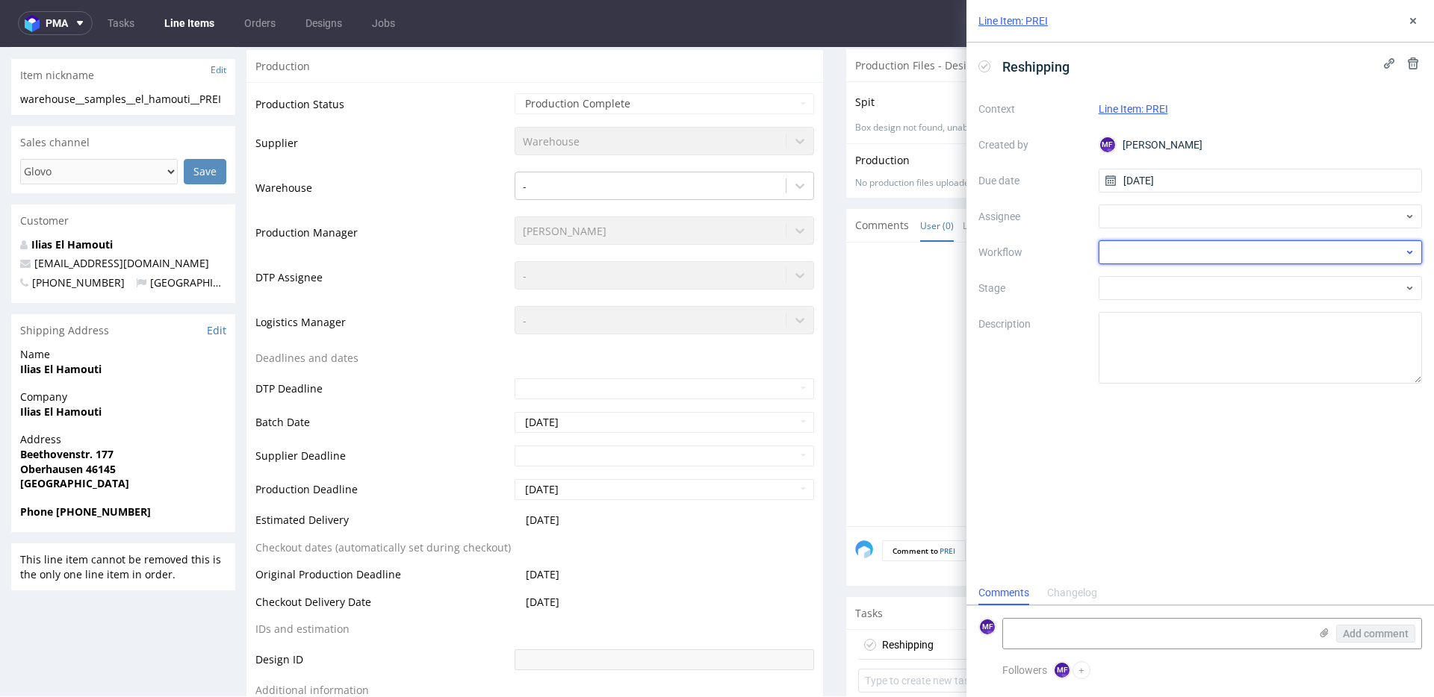
click at [1163, 249] on div at bounding box center [1260, 252] width 324 height 24
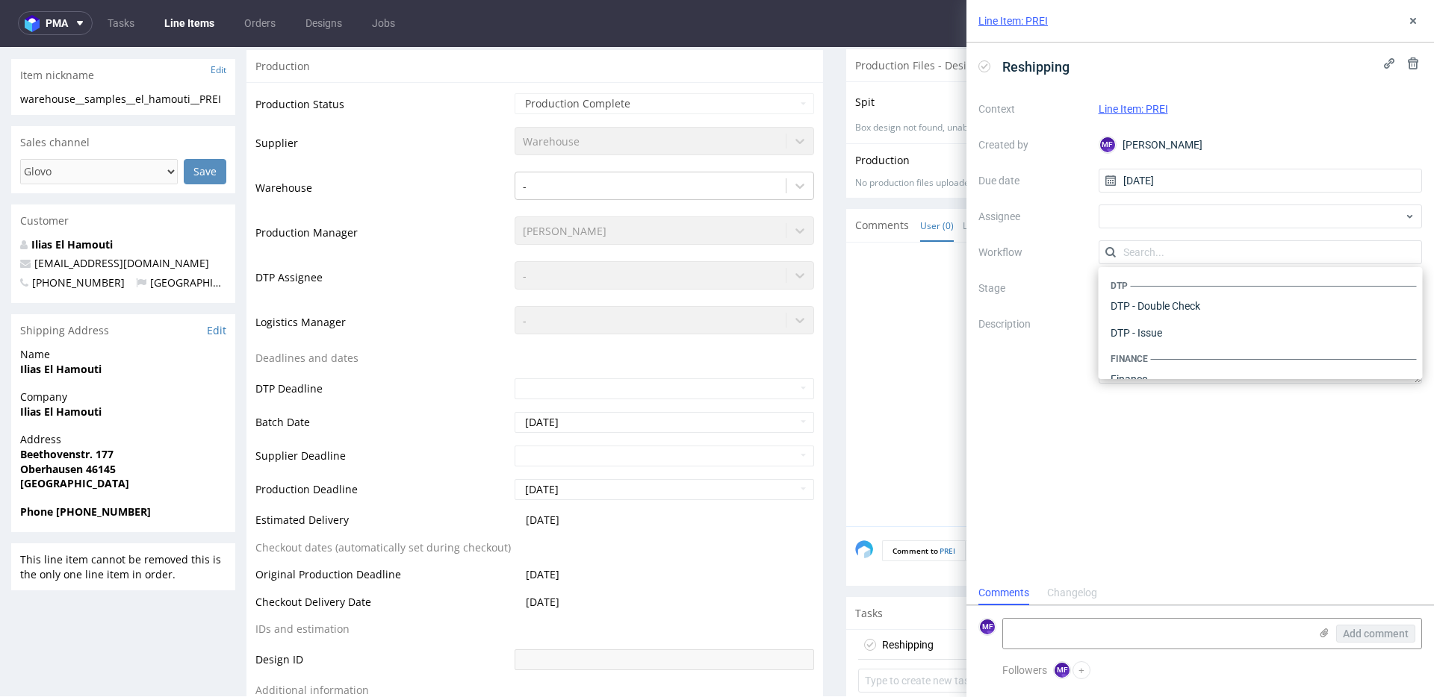
scroll to position [918, 0]
click at [1160, 358] on div "Warehouse - Shipping" at bounding box center [1260, 359] width 312 height 27
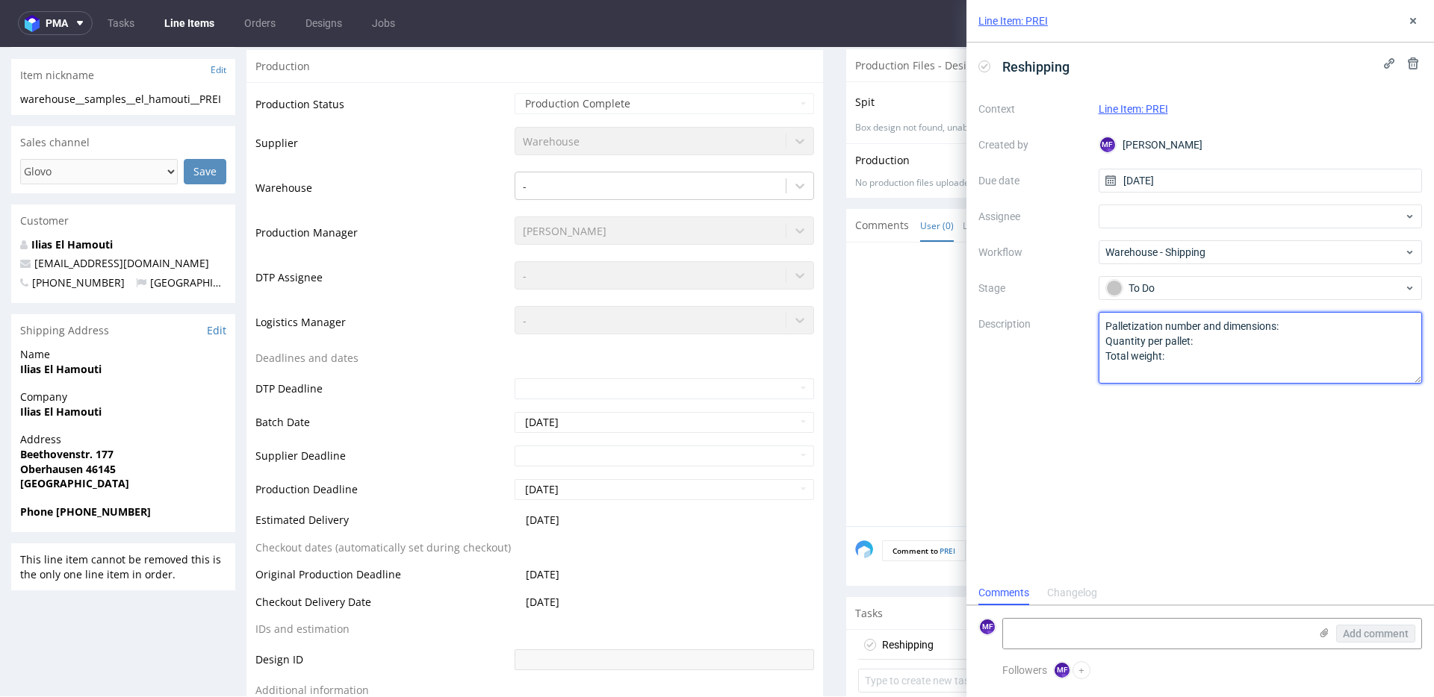
drag, startPoint x: 1078, startPoint y: 338, endPoint x: 1065, endPoint y: 329, distance: 16.2
click at [1065, 329] on div "Context Line Item: PREI Created by MF [PERSON_NAME] Due date [DATE] Assignee Wo…" at bounding box center [1200, 240] width 444 height 287
type textarea "Wróciło do Pęcic. Prośba o kontakt z klientem."
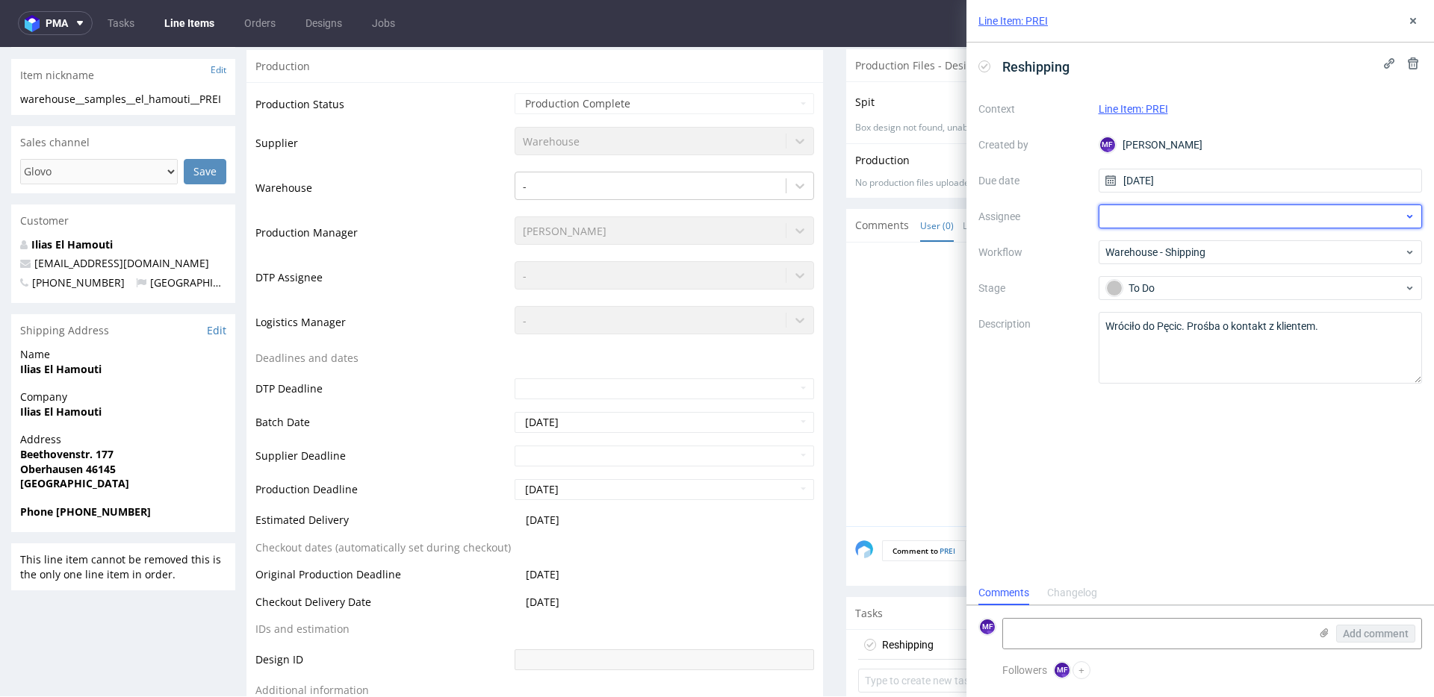
click at [1119, 222] on div at bounding box center [1260, 217] width 324 height 24
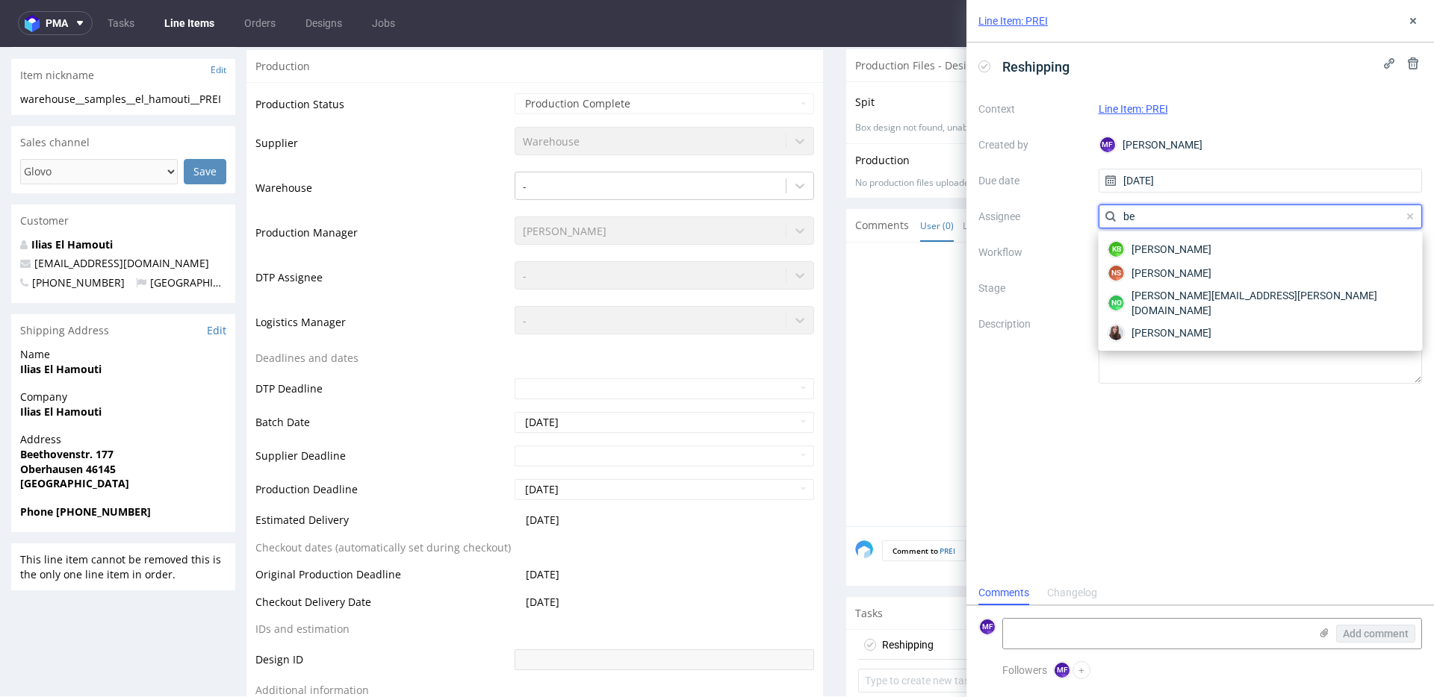
type input "beś"
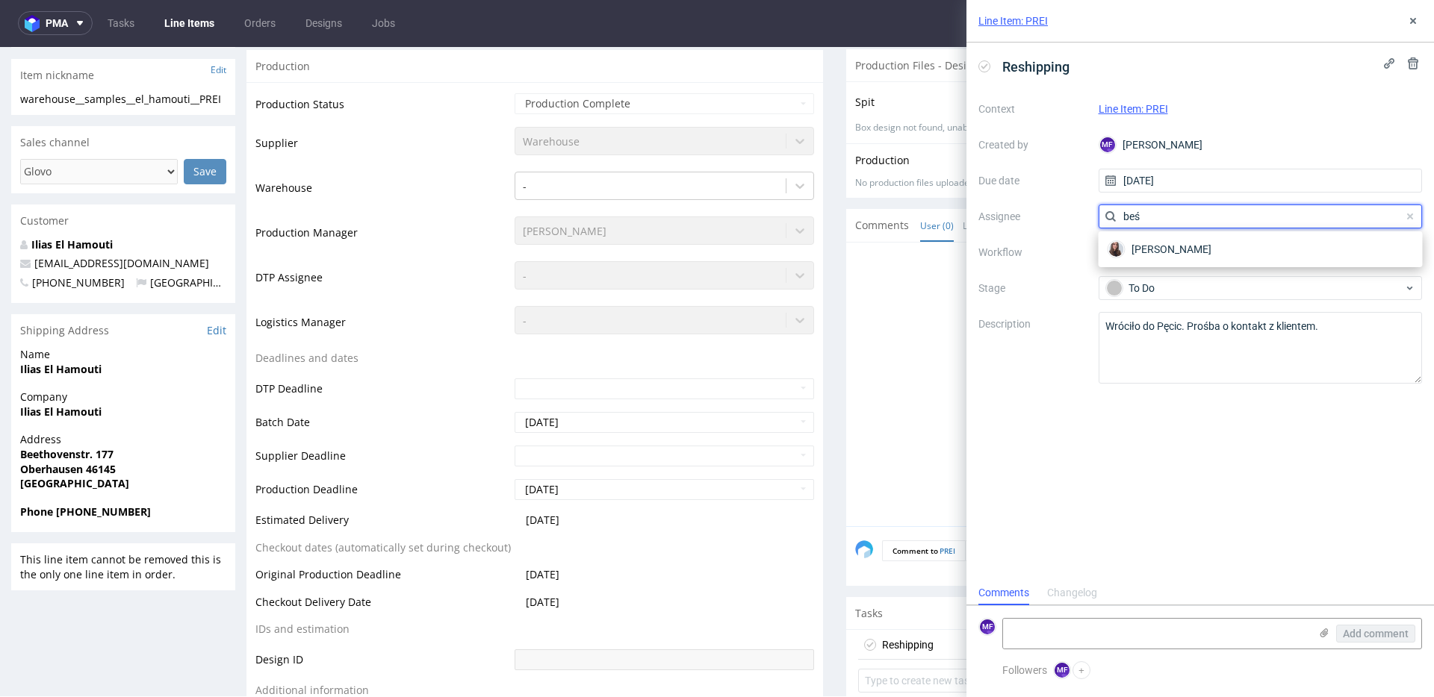
drag, startPoint x: 1147, startPoint y: 217, endPoint x: 1114, endPoint y: 216, distance: 32.9
click at [1114, 216] on div "beś" at bounding box center [1260, 217] width 324 height 24
click at [1114, 216] on div at bounding box center [1260, 217] width 324 height 24
type input "rach"
click at [1144, 247] on span "[PERSON_NAME]" at bounding box center [1171, 249] width 80 height 15
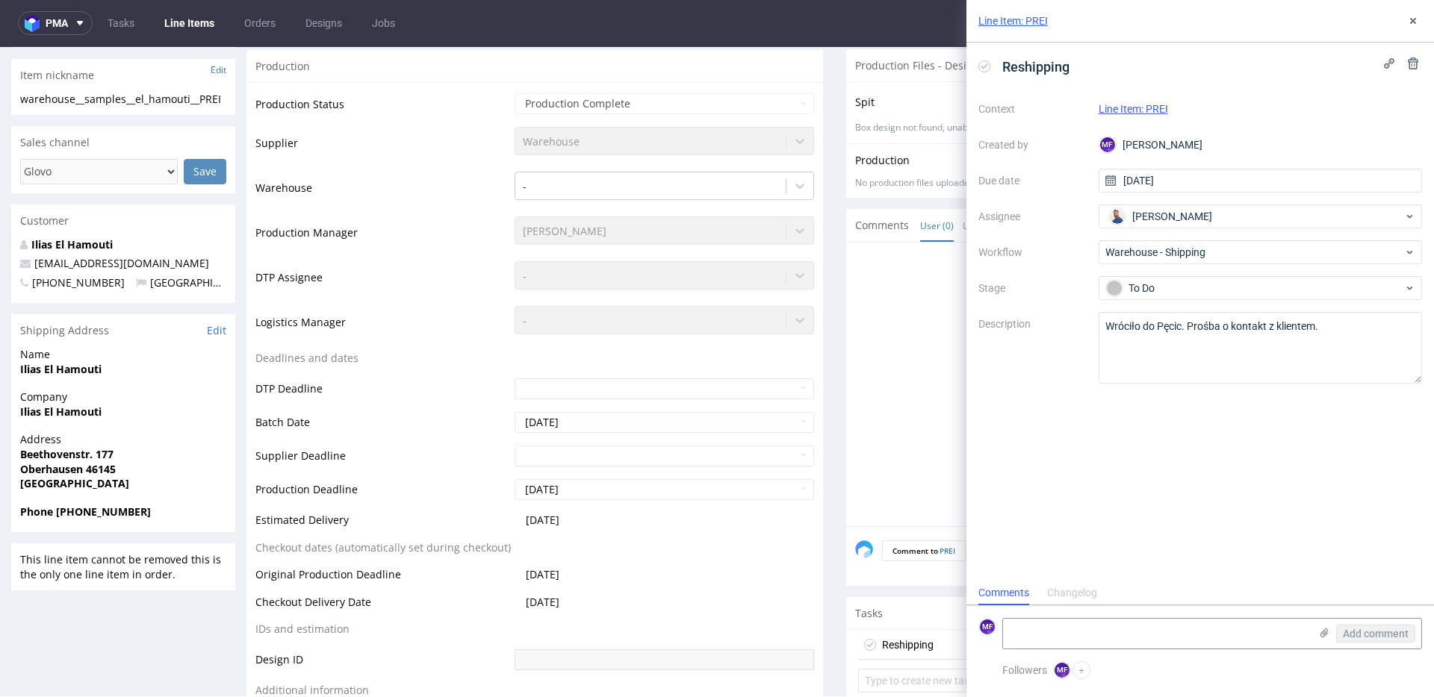
click at [1225, 503] on div "Reshipping Context Line Item: PREI Created by MF [PERSON_NAME] Due date [DATE] …" at bounding box center [1199, 312] width 467 height 538
click at [929, 379] on div at bounding box center [1138, 389] width 567 height 275
click at [1420, 20] on button at bounding box center [1413, 21] width 18 height 18
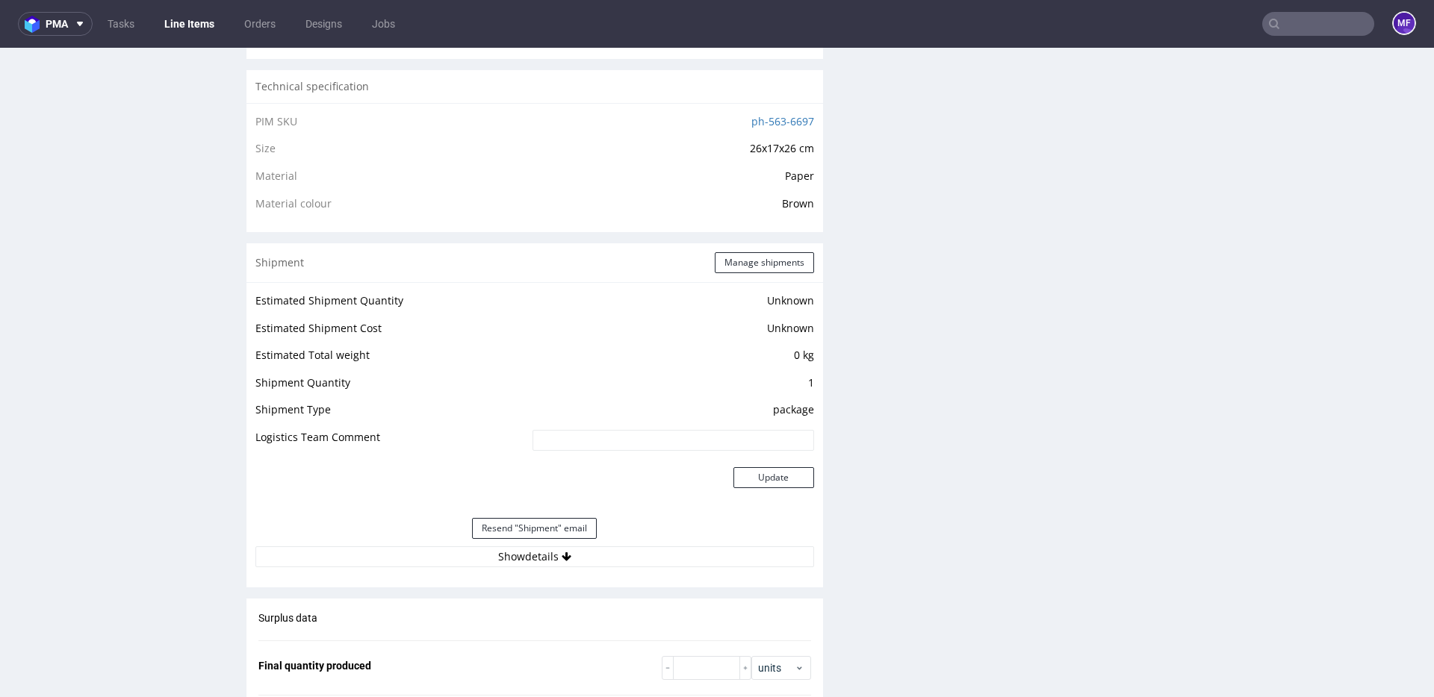
scroll to position [1107, 0]
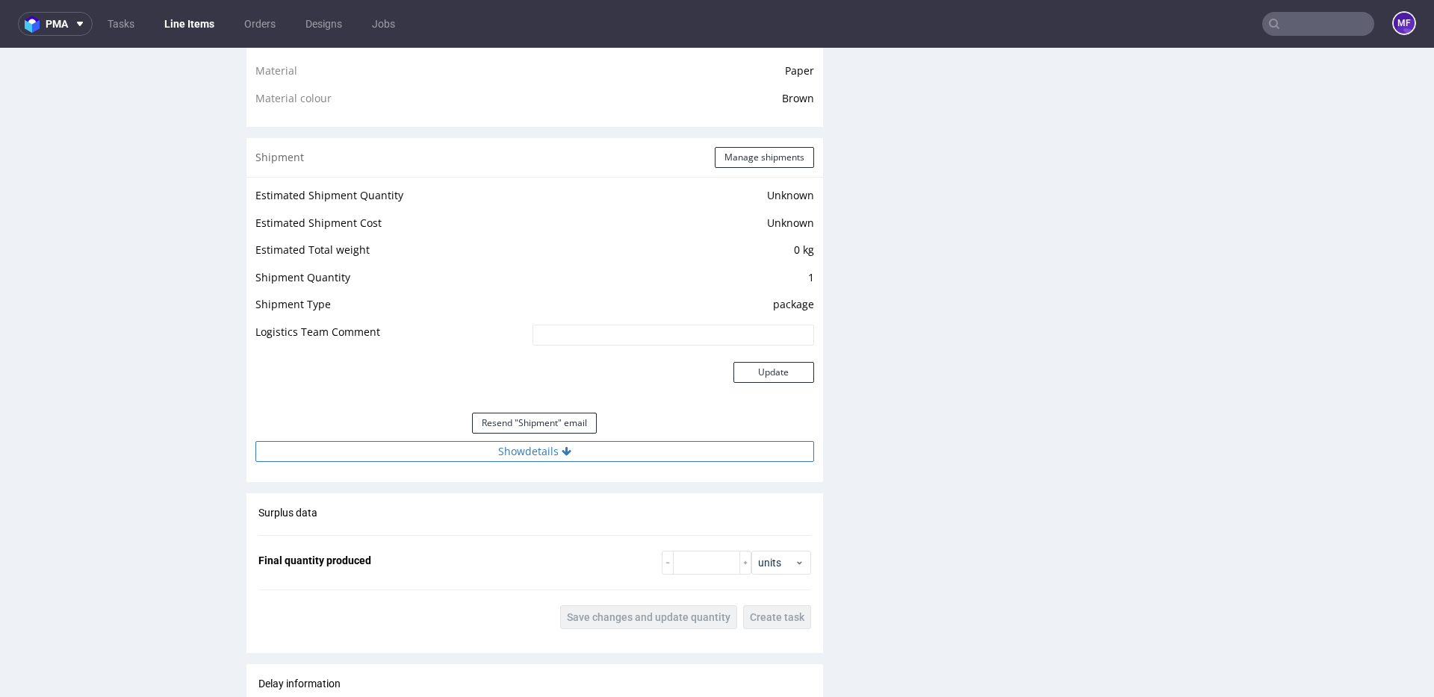
click at [545, 461] on button "Show details" at bounding box center [534, 451] width 559 height 21
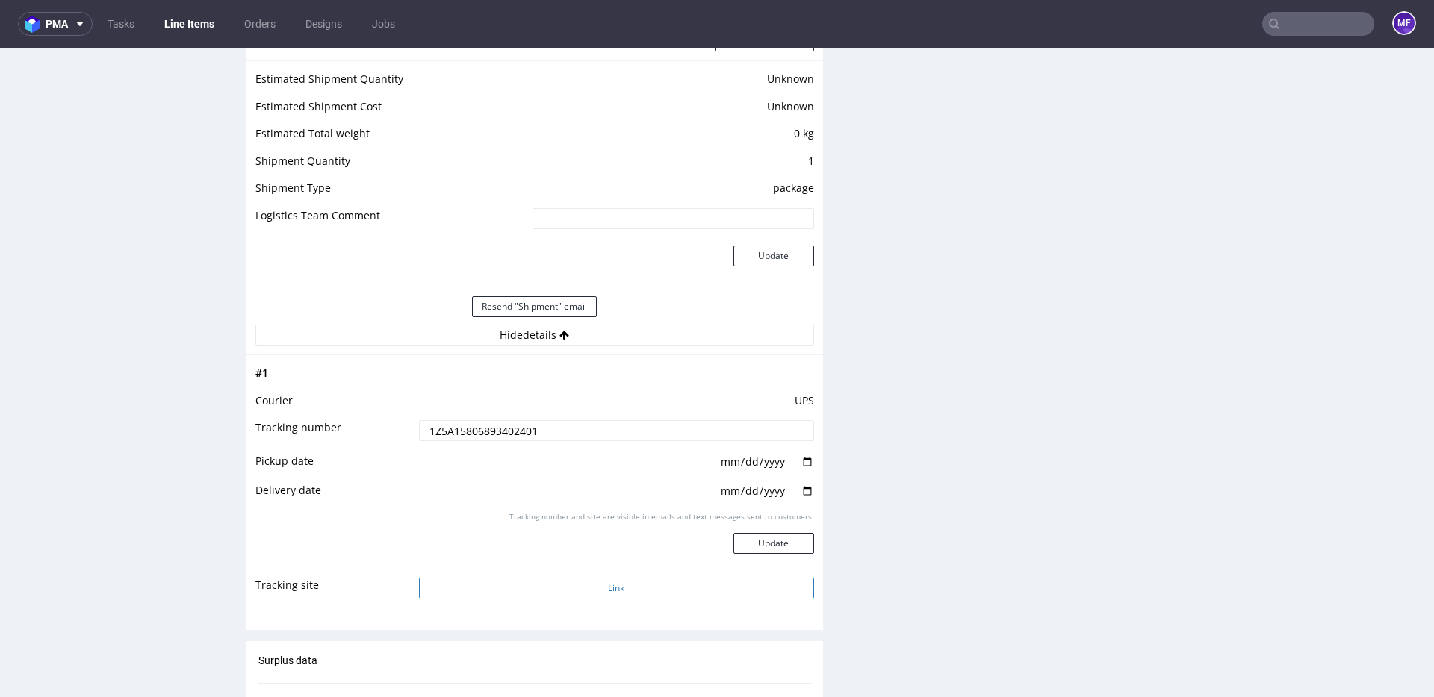
scroll to position [1254, 0]
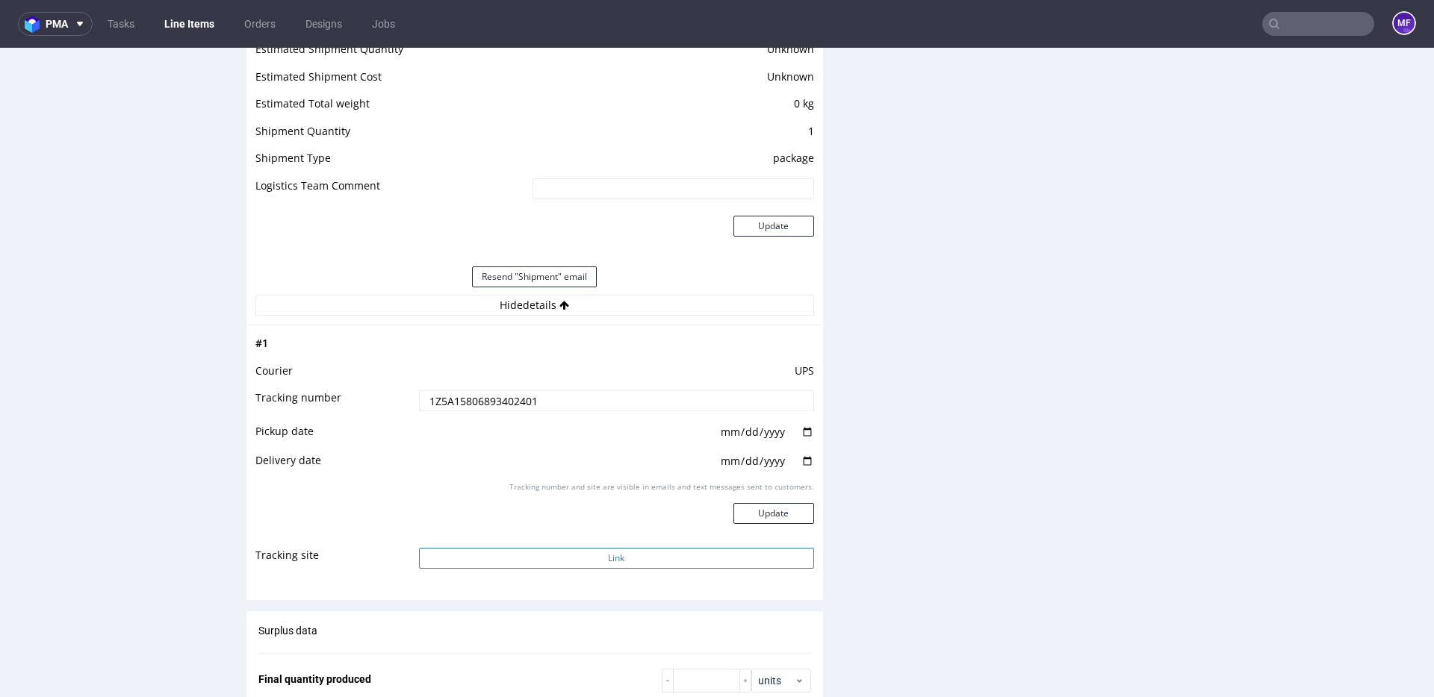
click at [529, 563] on button "Link" at bounding box center [616, 558] width 395 height 21
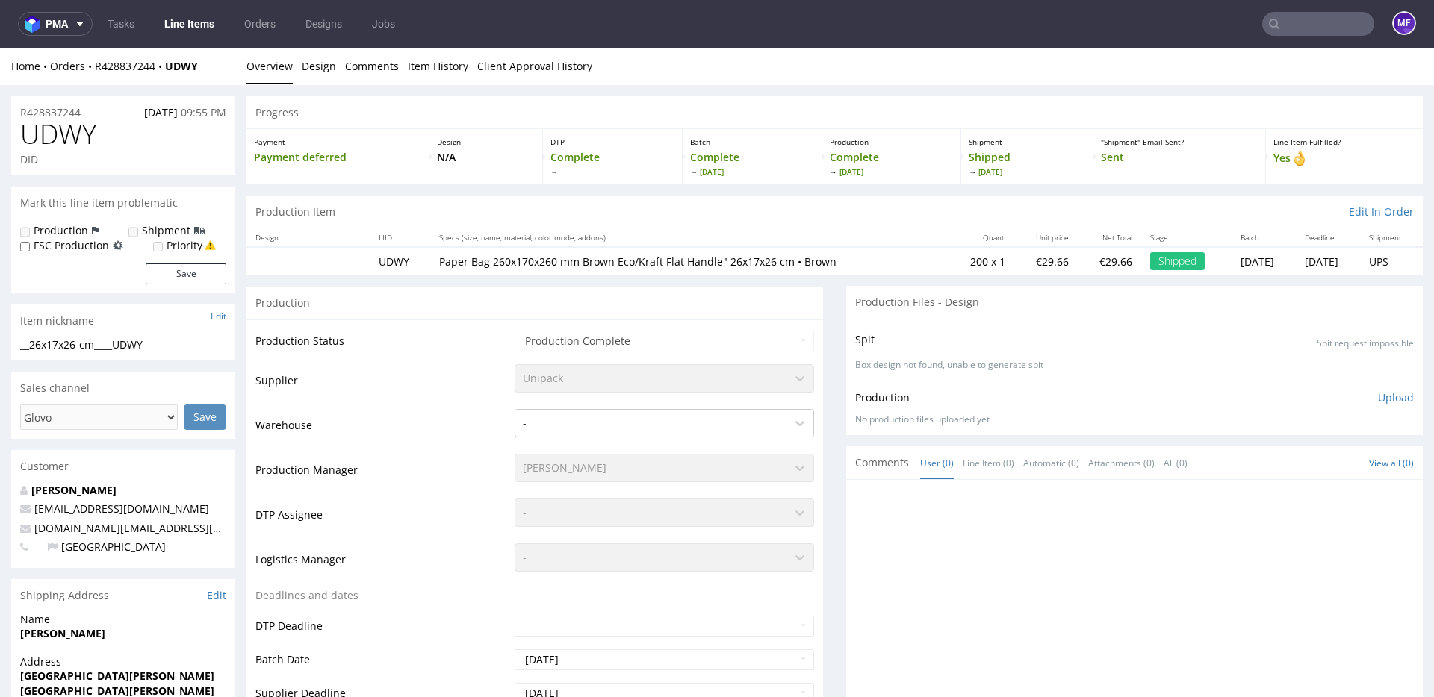
scroll to position [1, 0]
drag, startPoint x: 202, startPoint y: 65, endPoint x: 96, endPoint y: 68, distance: 106.8
click at [96, 68] on div "Home Orders R428837244 UDWY" at bounding box center [123, 65] width 224 height 15
copy div "R428837244 UDWY"
click at [922, 550] on div at bounding box center [1138, 625] width 567 height 275
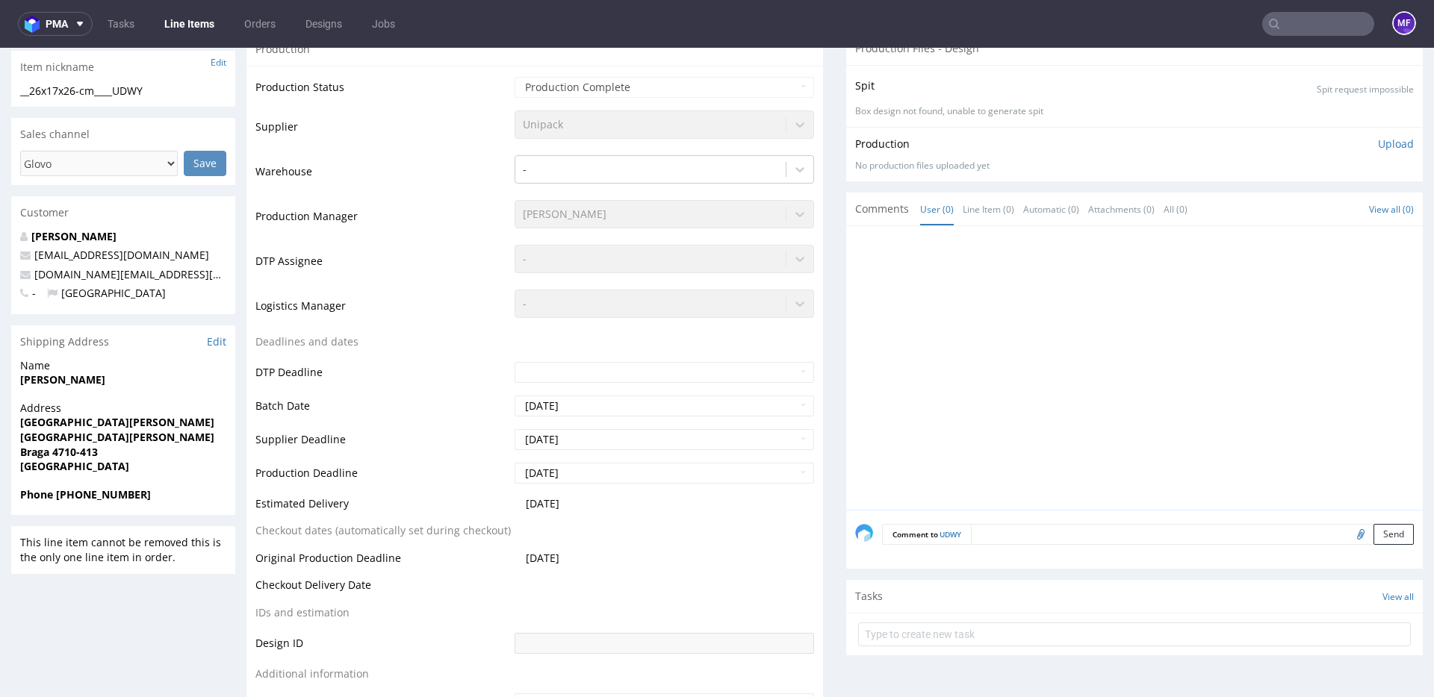
scroll to position [255, 0]
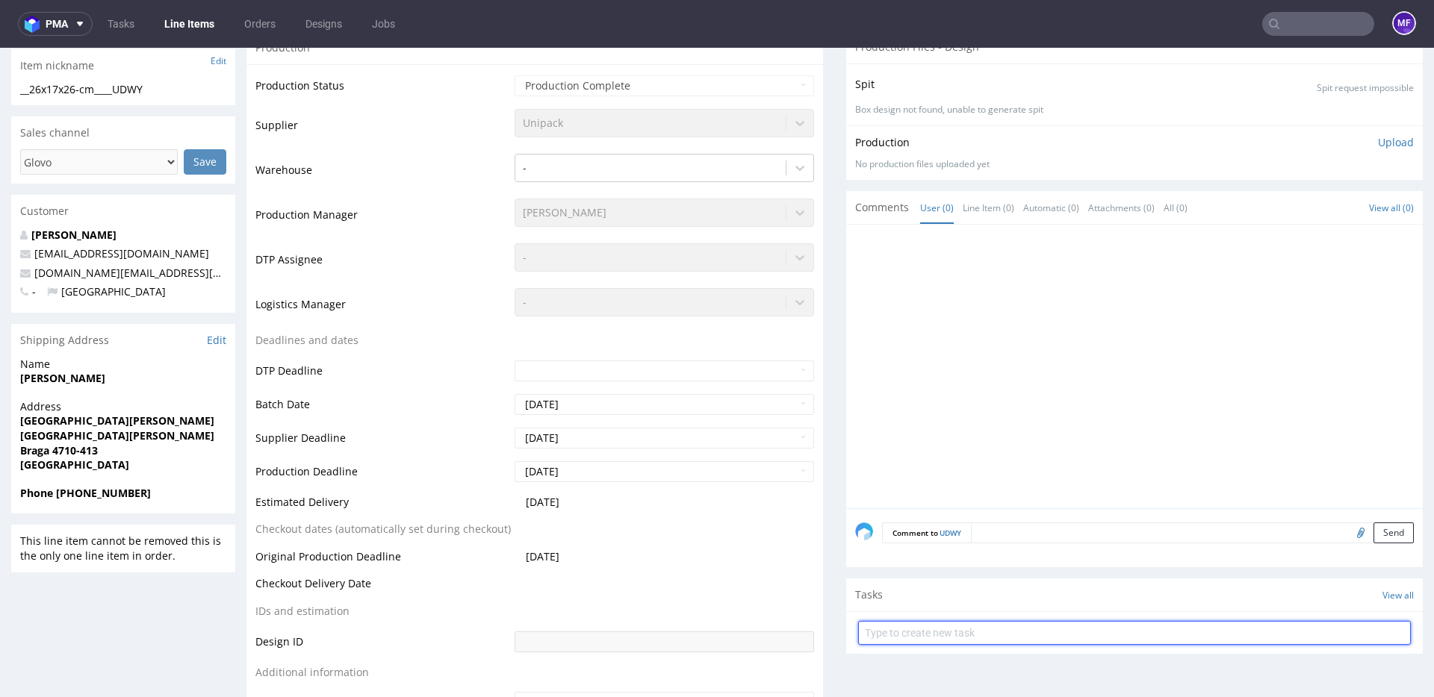
click at [886, 626] on input "text" at bounding box center [1134, 633] width 553 height 24
type input "Reshipping"
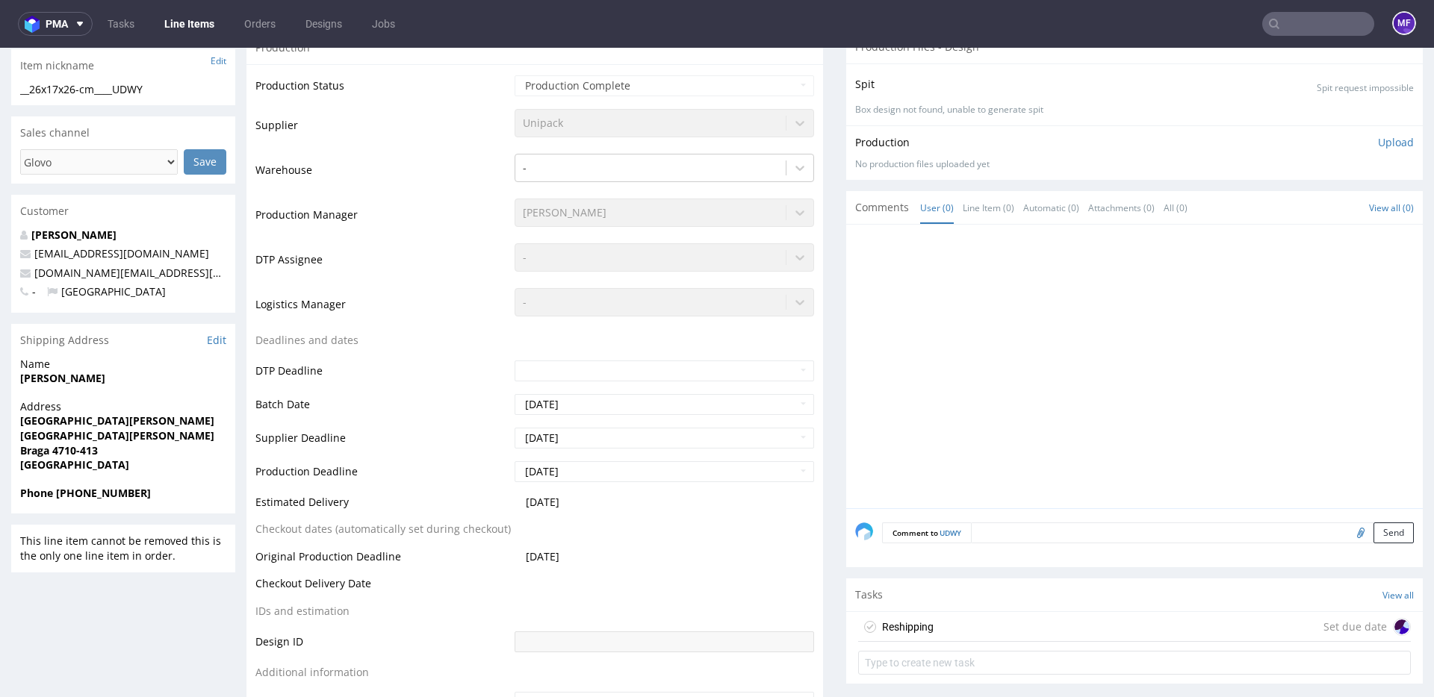
click at [962, 626] on div "Reshipping Set due date" at bounding box center [1134, 627] width 553 height 30
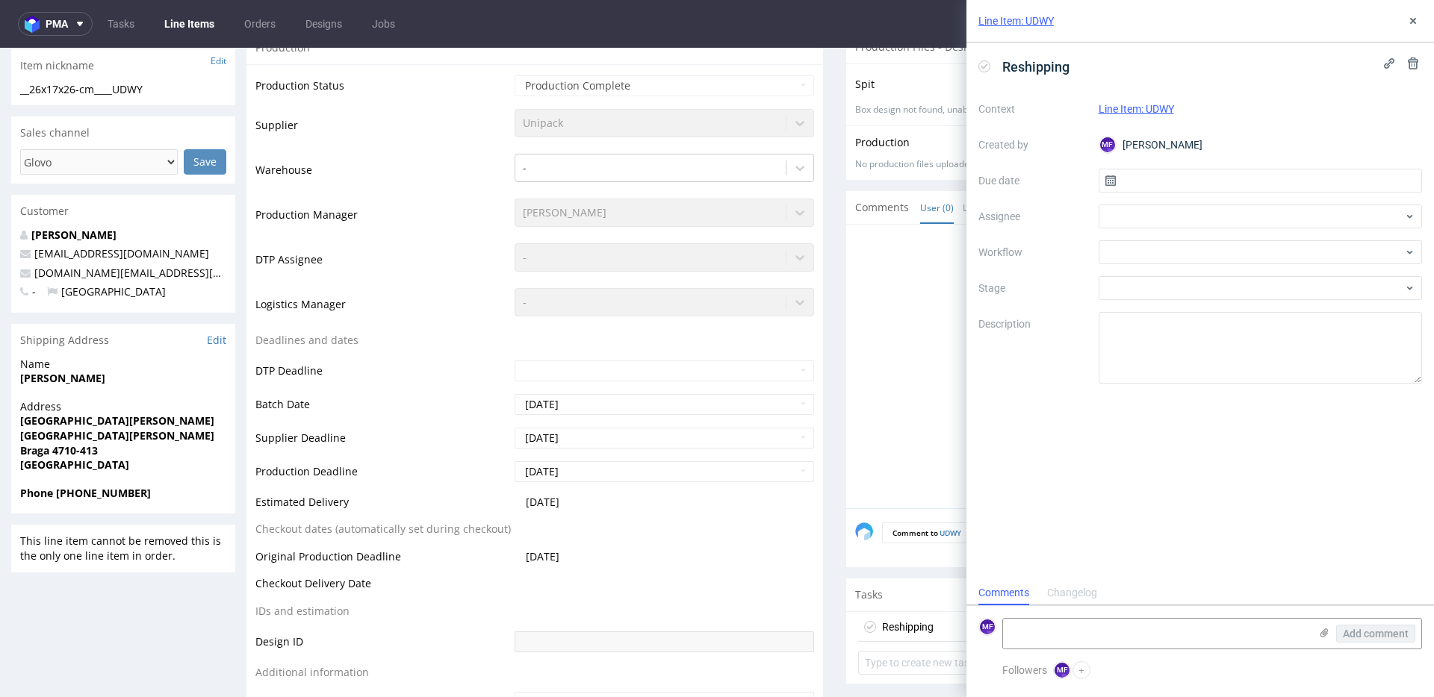
scroll to position [12, 0]
click at [1157, 184] on input "text" at bounding box center [1260, 181] width 324 height 24
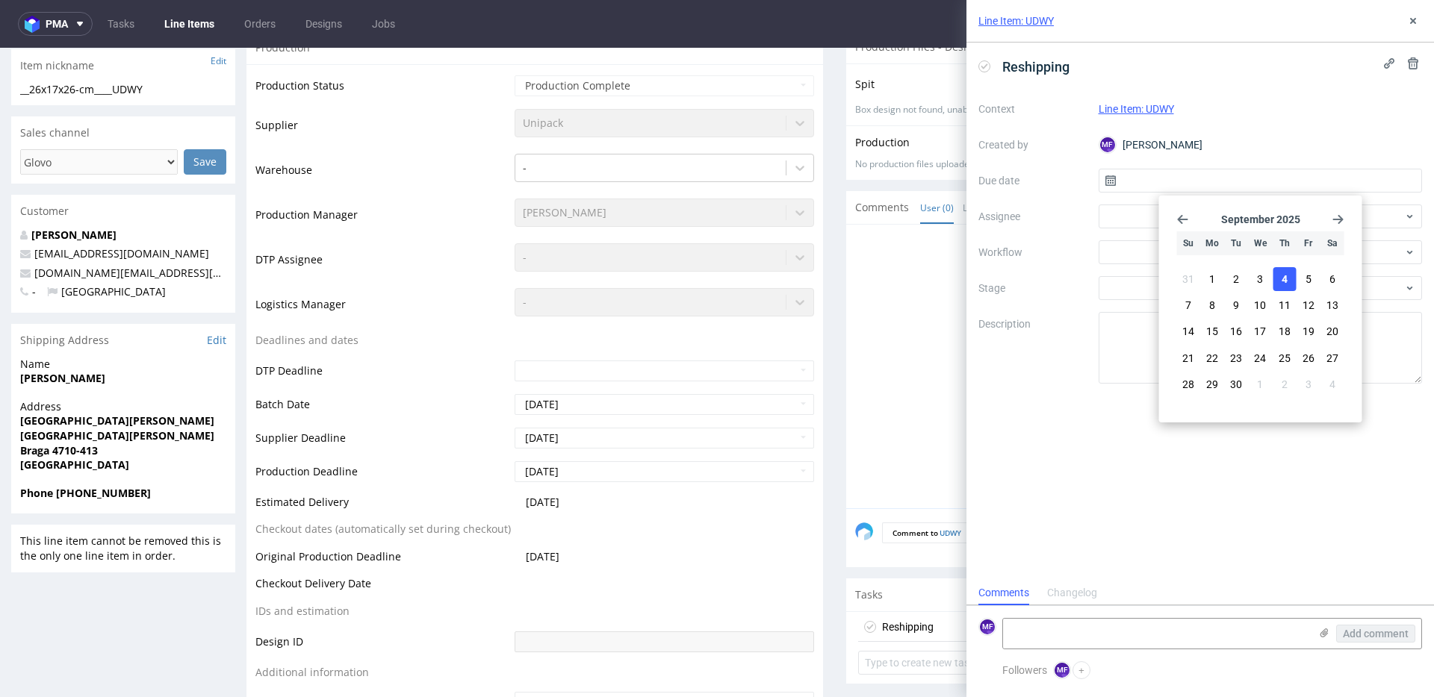
click at [1293, 284] on button "4" at bounding box center [1283, 279] width 23 height 24
type input "[DATE]"
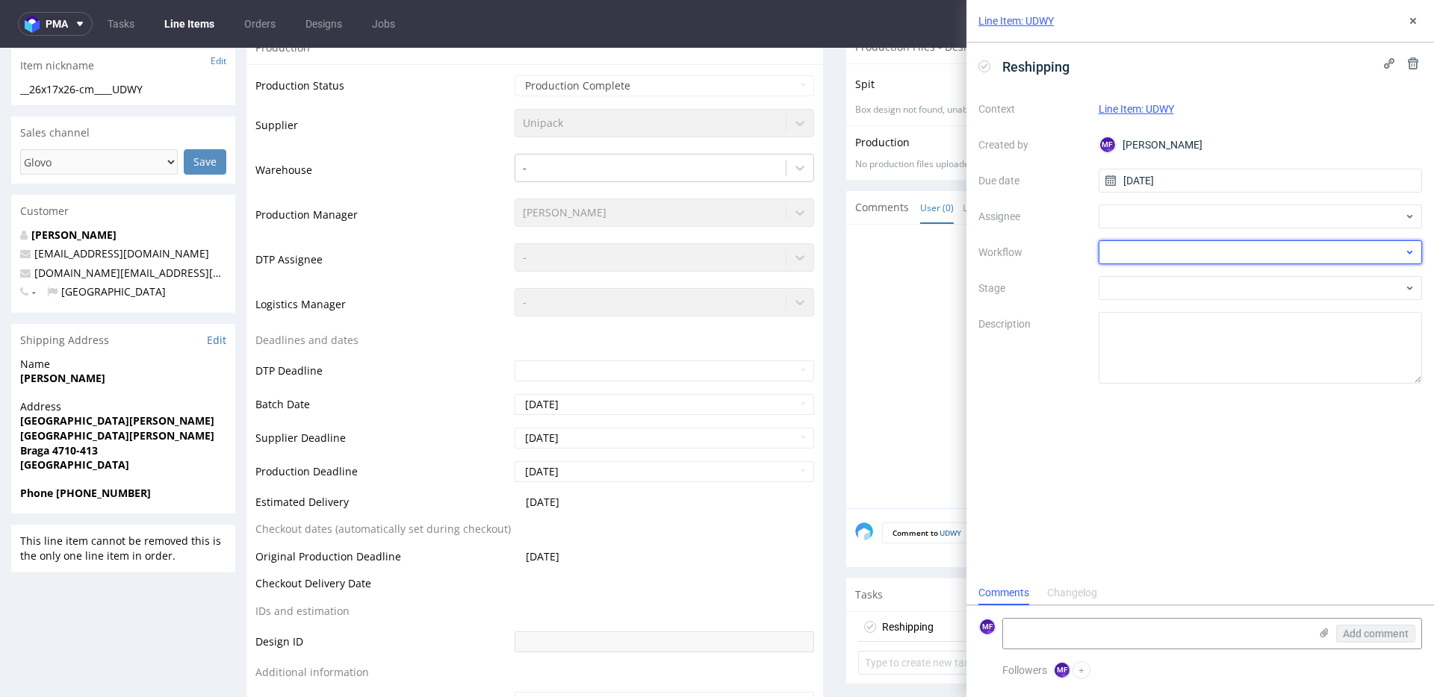
click at [1181, 255] on div at bounding box center [1260, 252] width 324 height 24
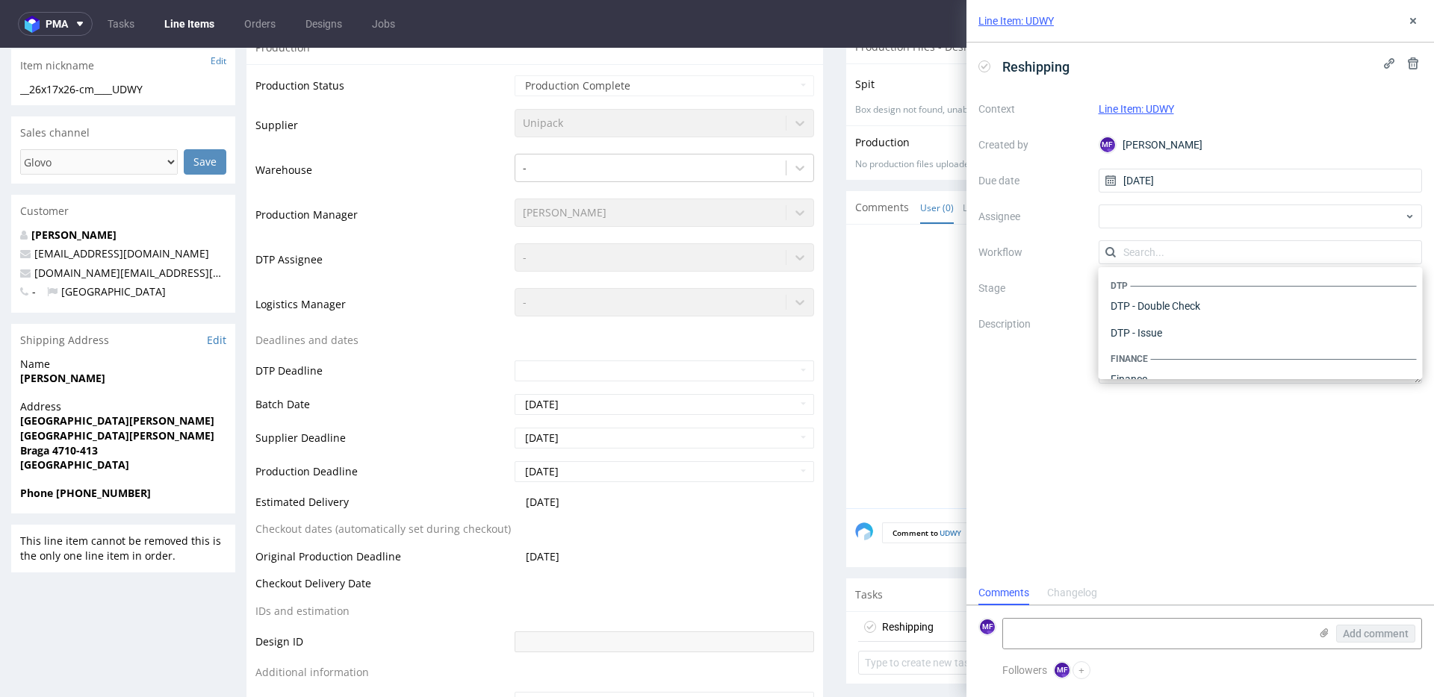
scroll to position [918, 0]
click at [1171, 359] on div "Warehouse - Shipping" at bounding box center [1260, 359] width 312 height 27
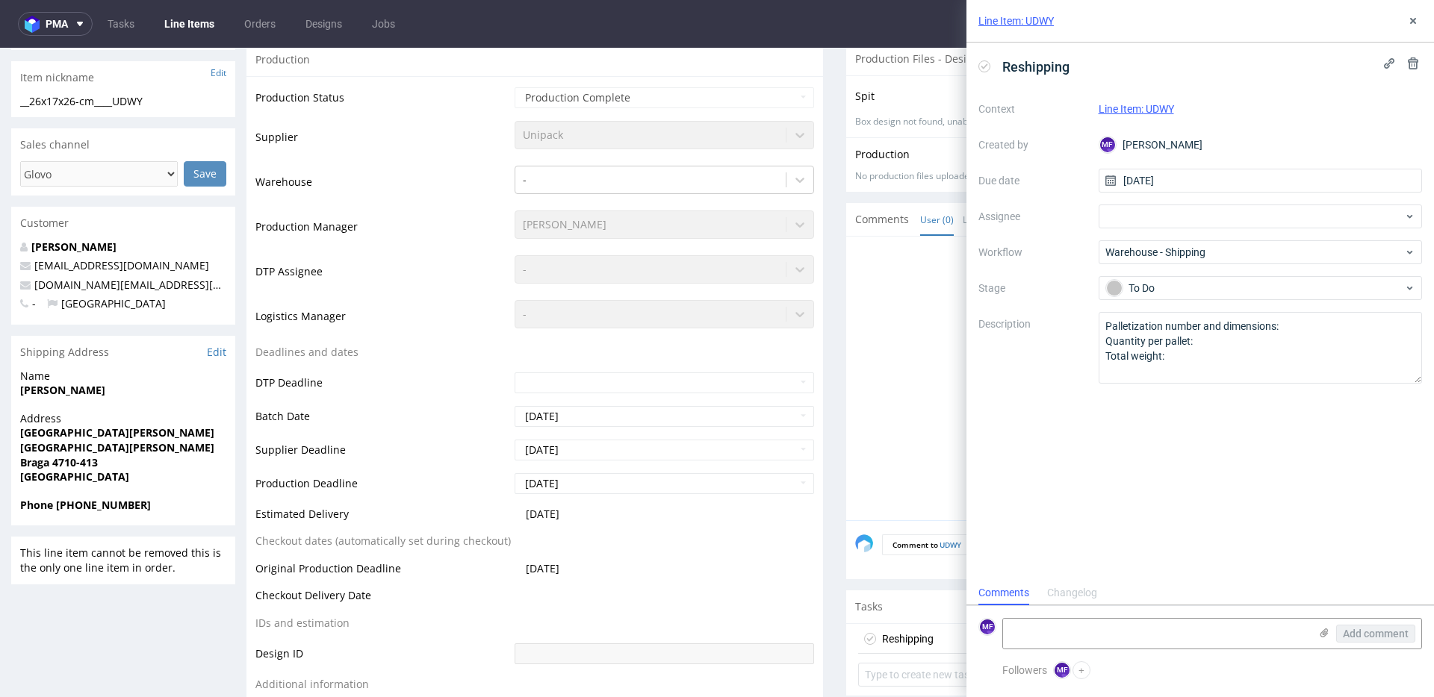
scroll to position [237, 0]
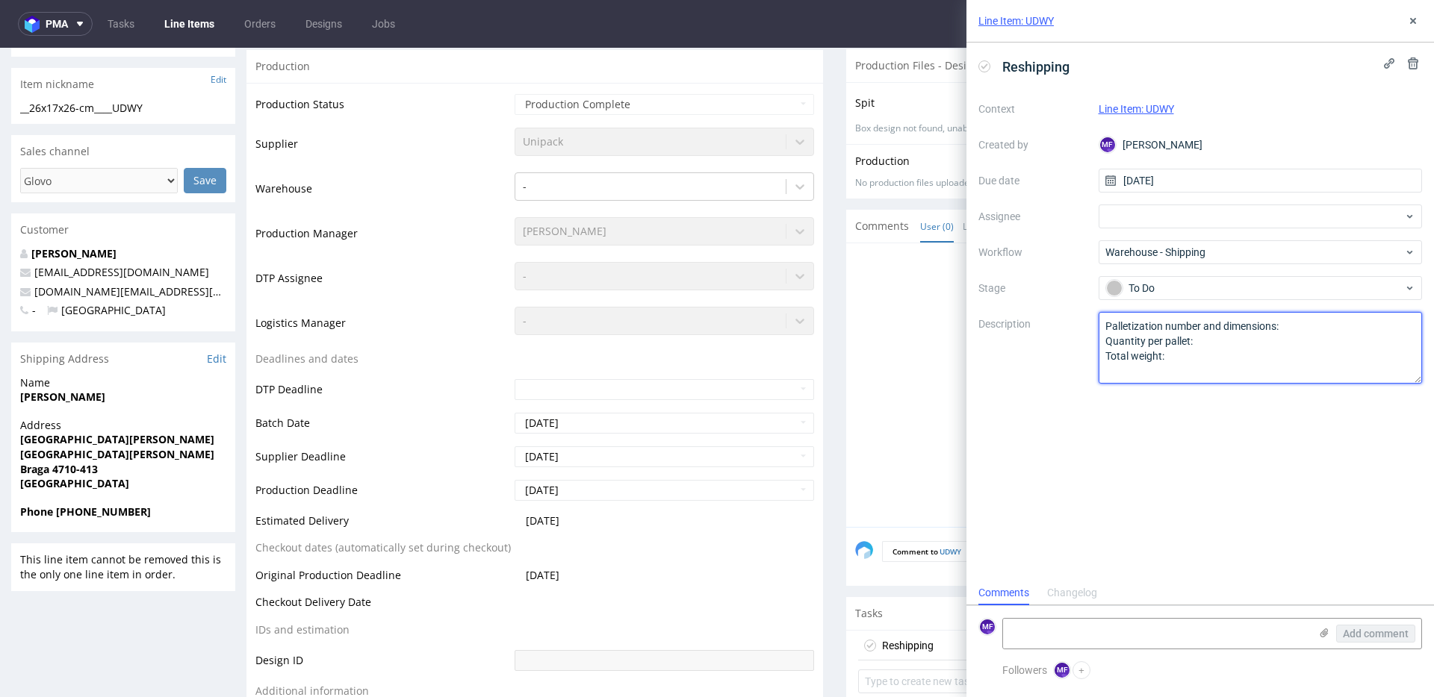
drag, startPoint x: 1166, startPoint y: 364, endPoint x: 1107, endPoint y: 321, distance: 73.2
click at [1107, 321] on textarea "Palletization number and dimensions: Quantity per pallet: Total weight:" at bounding box center [1260, 348] width 324 height 72
paste textarea "Wróciło do Pęcic. Prośba o kontakt z klientem."
type textarea "Wróciło do Pęcic. Prośba o kontakt z klientem."
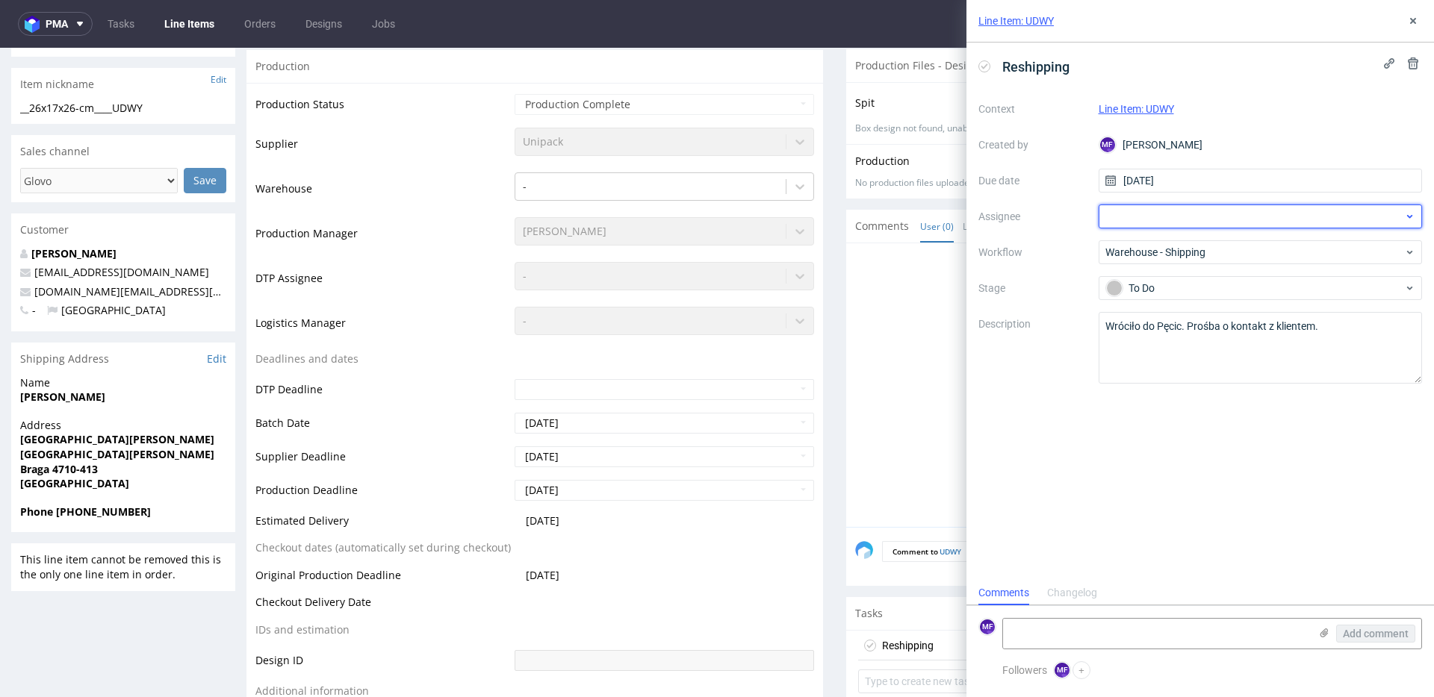
click at [1160, 224] on div at bounding box center [1260, 217] width 324 height 24
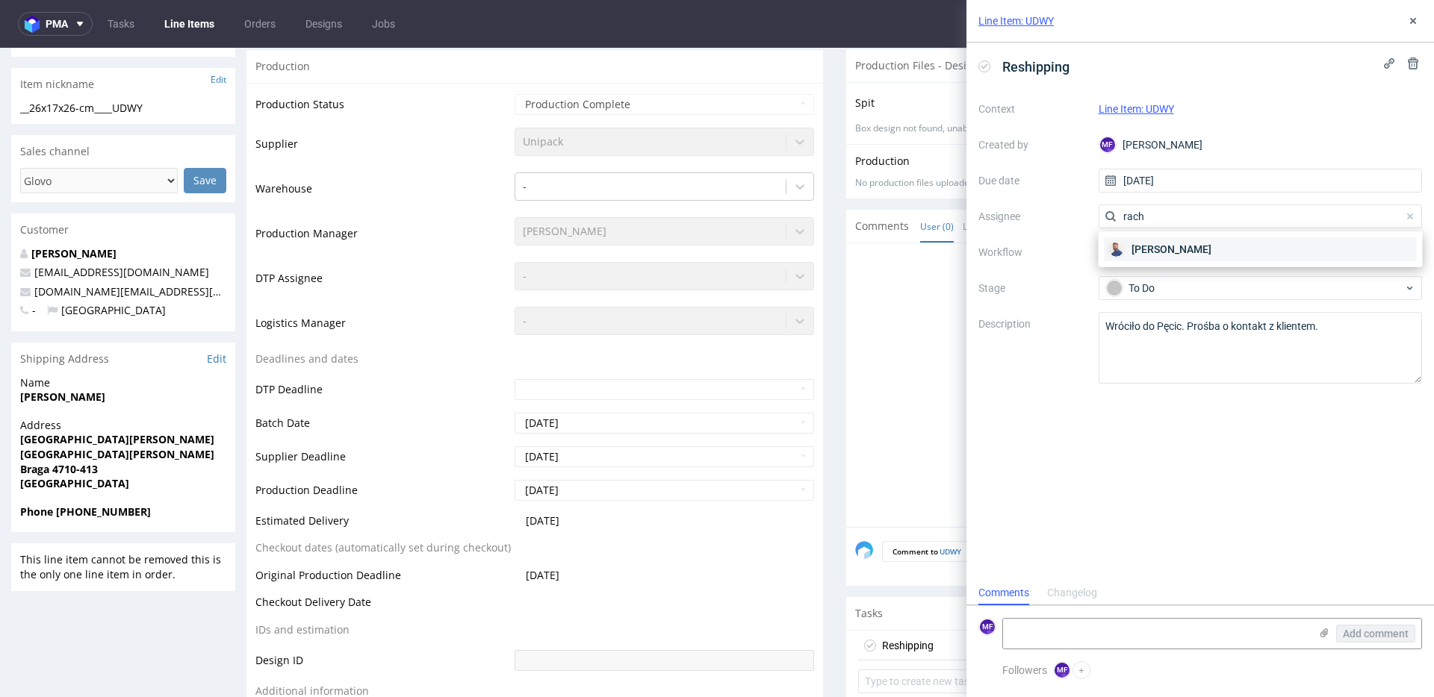
type input "rach"
click at [1151, 243] on span "[PERSON_NAME]" at bounding box center [1171, 249] width 80 height 15
click at [1060, 488] on div "Reshipping Context Line Item: UDWY Created by MF [PERSON_NAME] Due date [DATE] …" at bounding box center [1199, 312] width 467 height 538
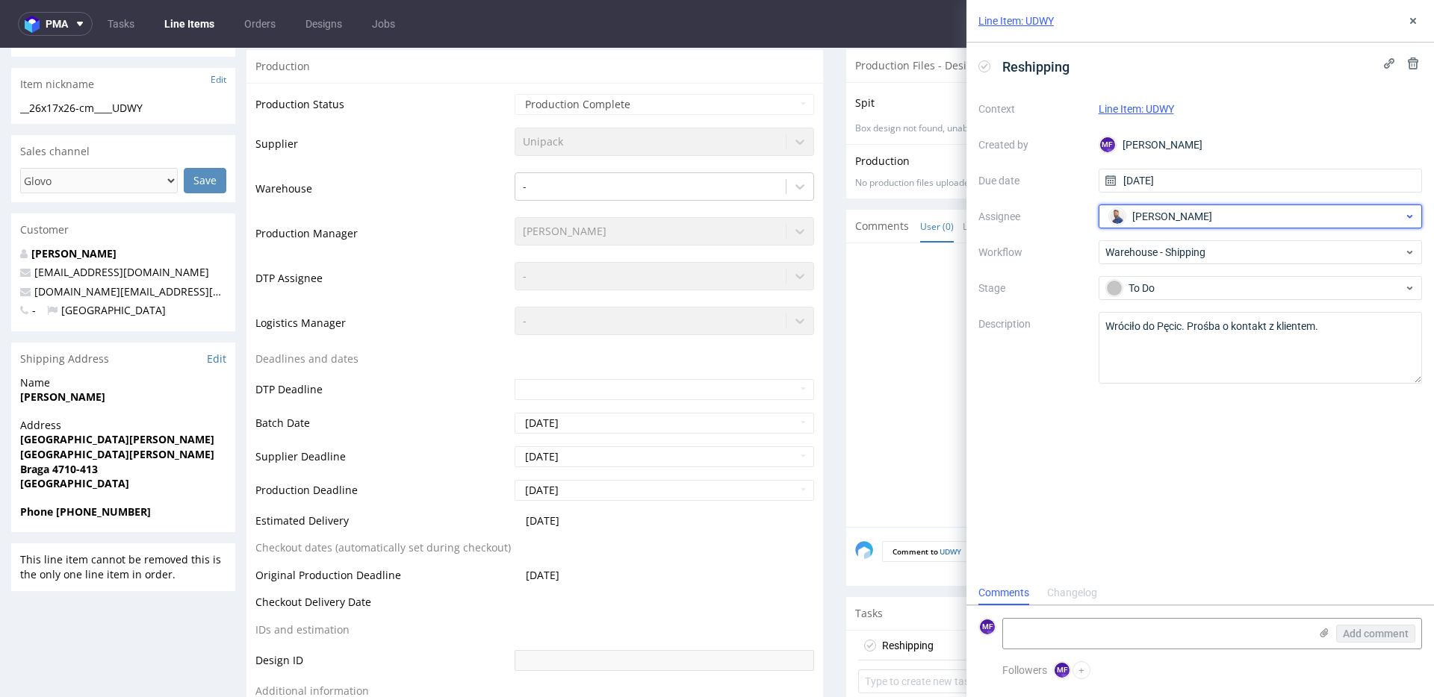
click at [1159, 220] on span "[PERSON_NAME]" at bounding box center [1172, 216] width 80 height 15
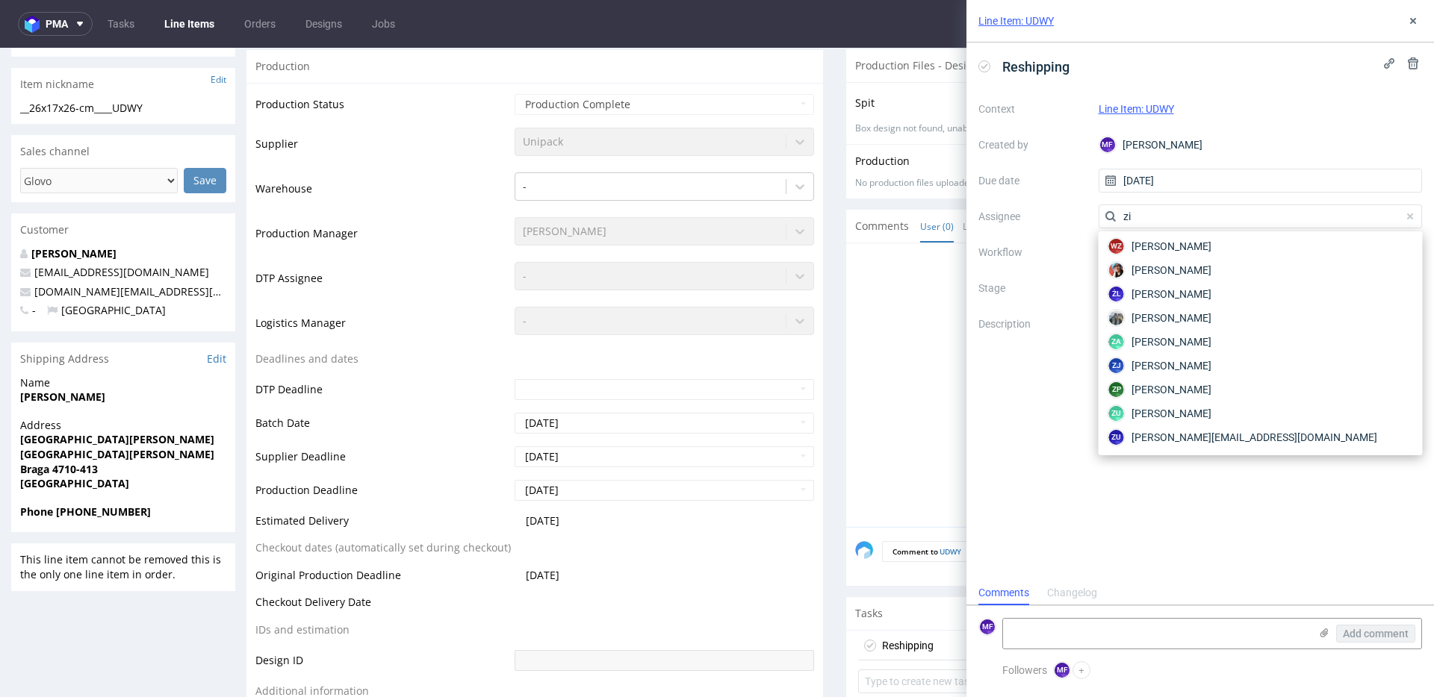
scroll to position [0, 0]
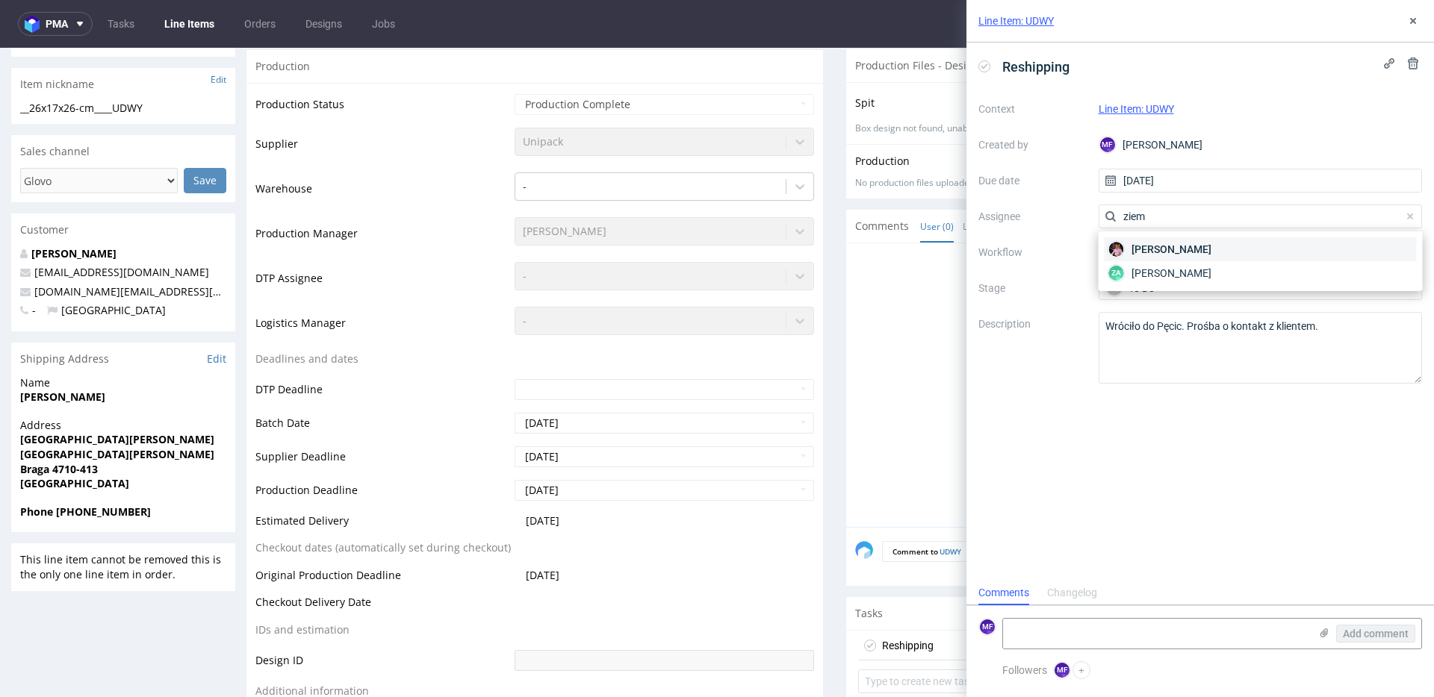
type input "ziem"
click at [1166, 241] on div "[PERSON_NAME]" at bounding box center [1260, 249] width 312 height 24
click at [1075, 431] on div "Reshipping Context Line Item: UDWY Created by MF [PERSON_NAME] Due date [DATE] …" at bounding box center [1199, 312] width 467 height 538
click at [1409, 24] on icon at bounding box center [1413, 21] width 12 height 12
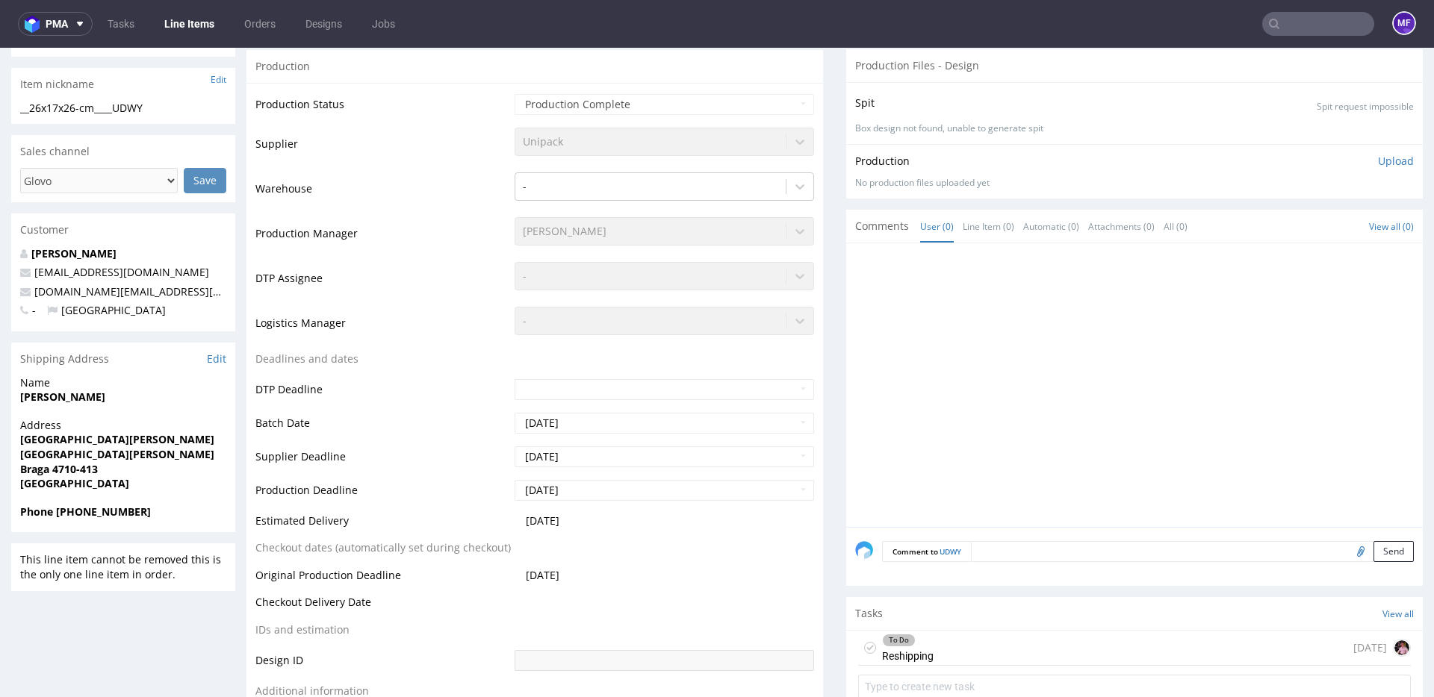
click at [898, 379] on div at bounding box center [1138, 389] width 567 height 275
click at [1368, 648] on div "[DATE]" at bounding box center [1381, 648] width 57 height 18
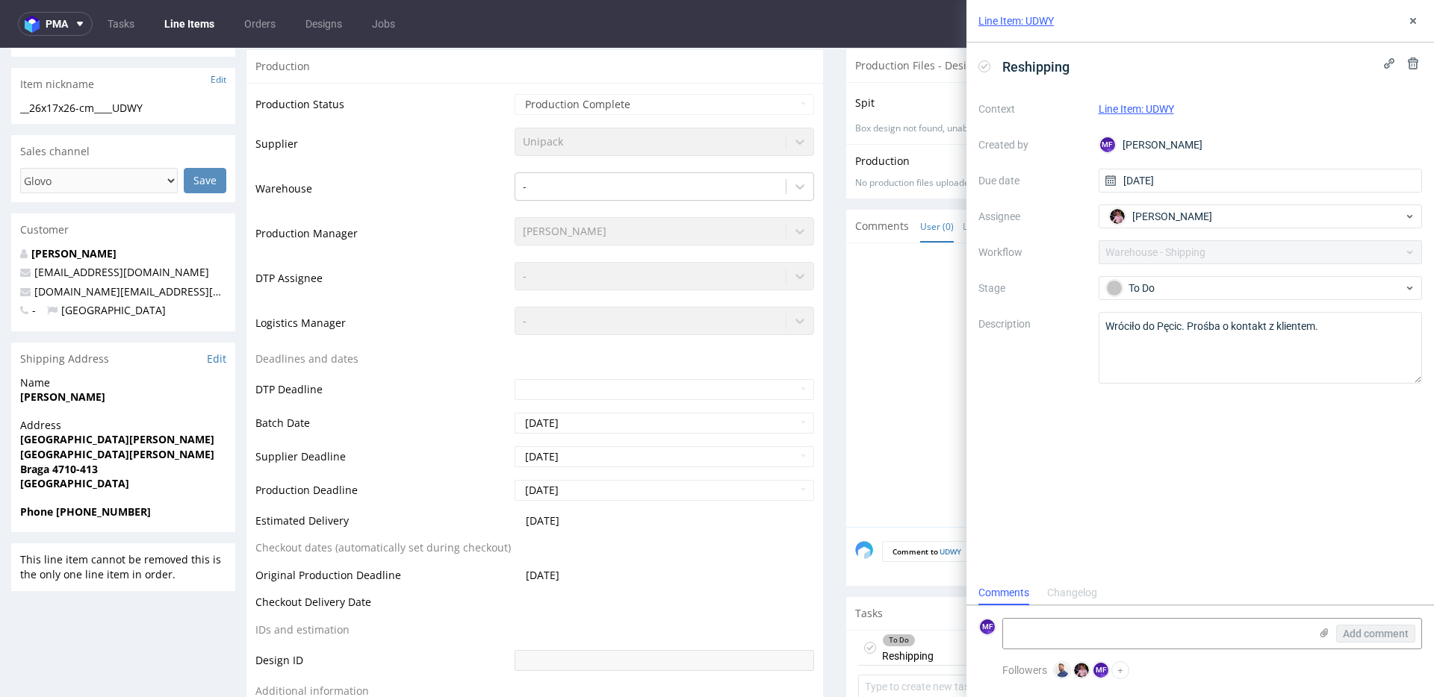
scroll to position [12, 0]
click at [873, 342] on div at bounding box center [1138, 389] width 567 height 275
click at [1413, 15] on icon at bounding box center [1413, 21] width 12 height 12
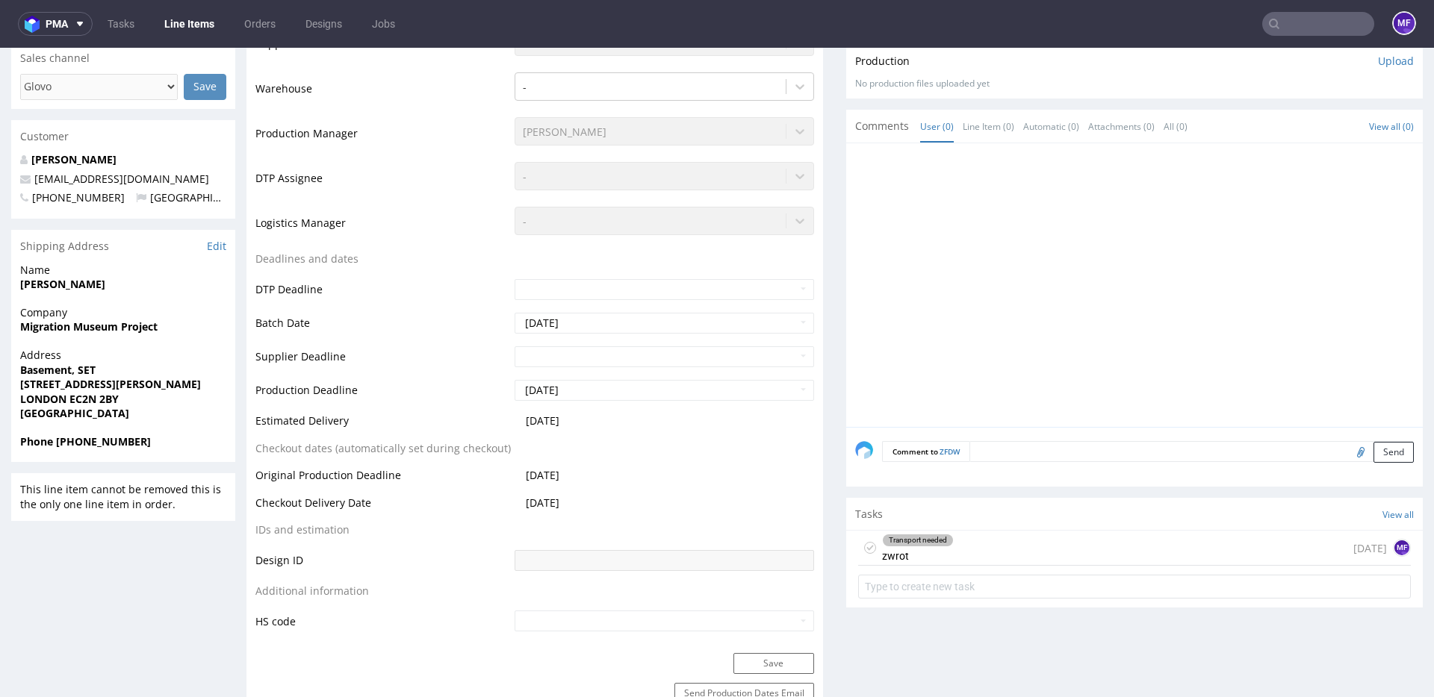
scroll to position [455, 0]
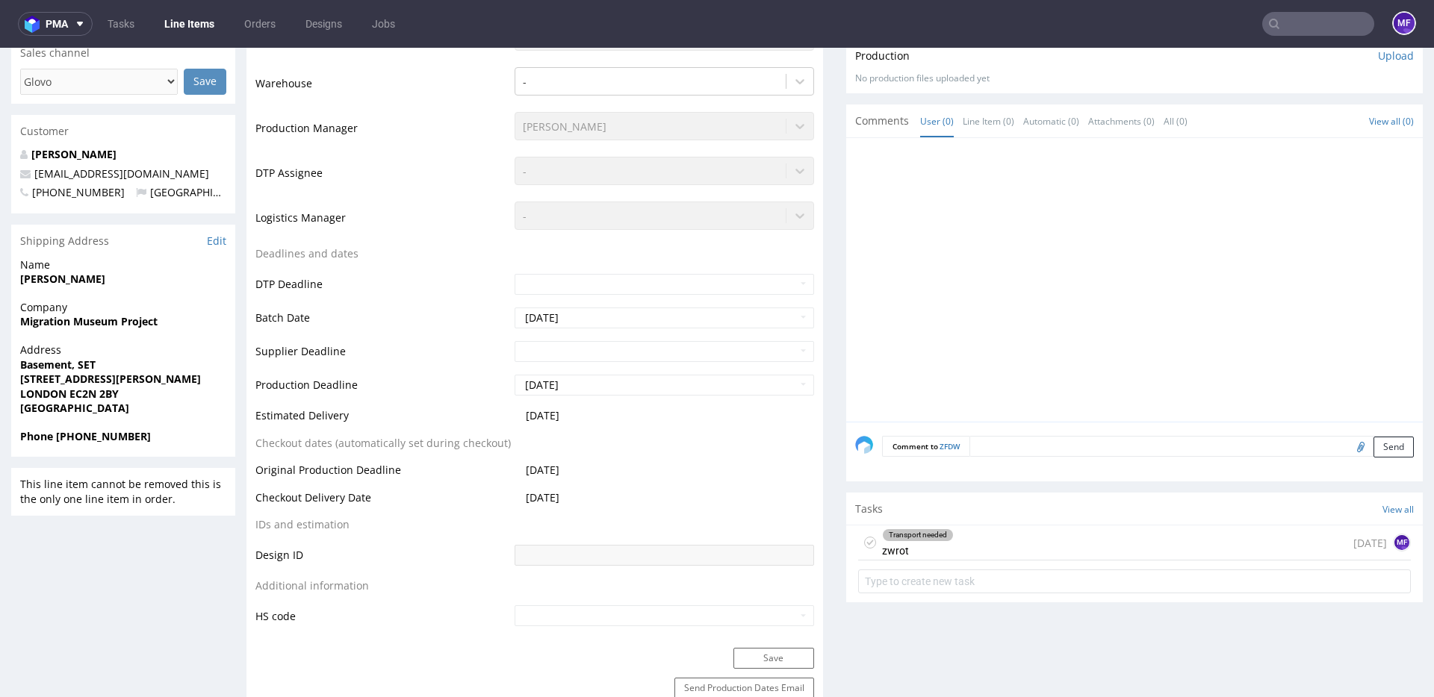
click at [912, 539] on div "Transport needed" at bounding box center [918, 535] width 70 height 12
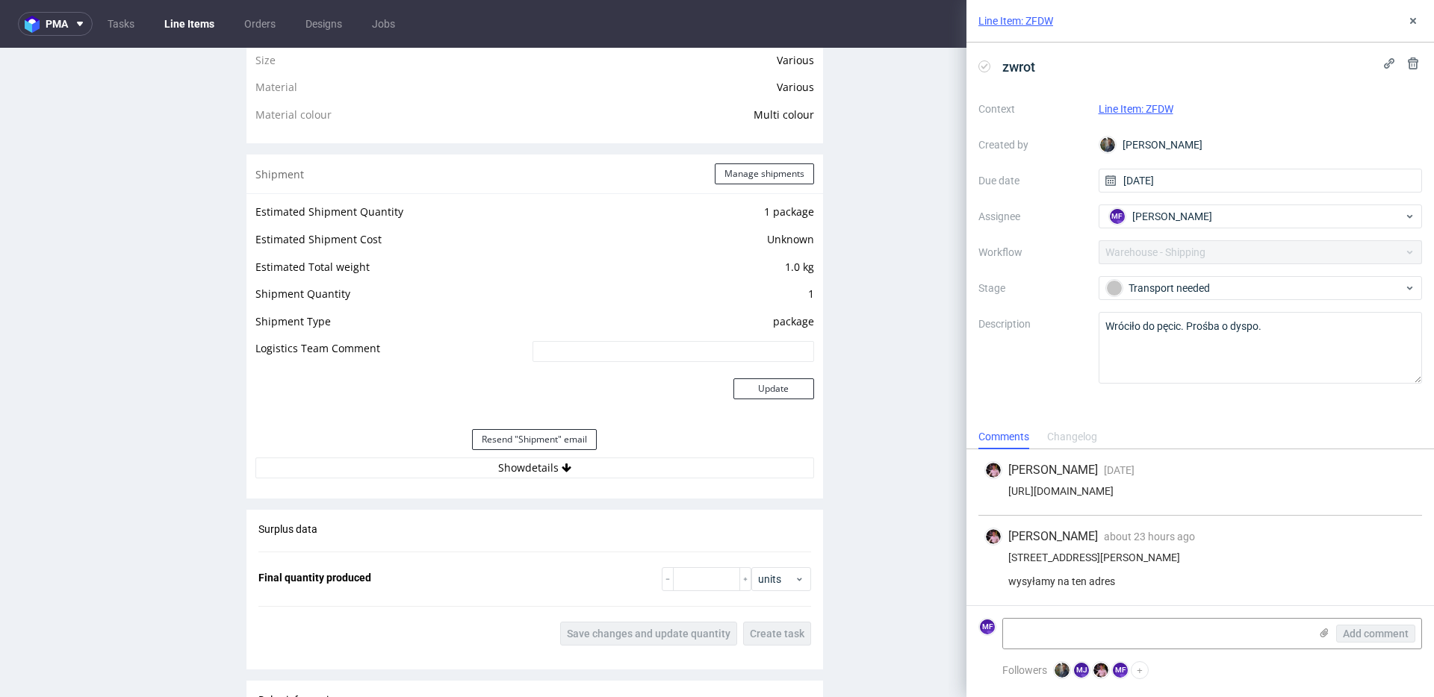
scroll to position [1189, 0]
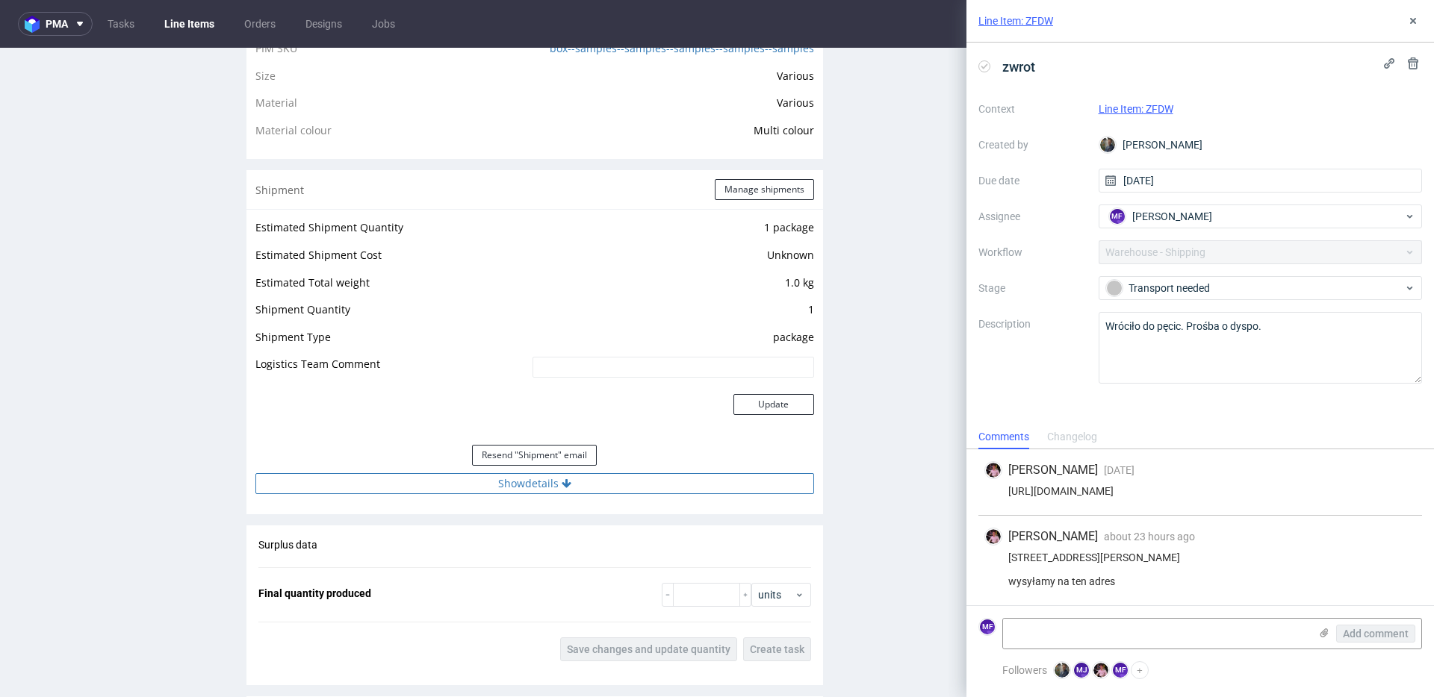
click at [529, 485] on button "Show details" at bounding box center [534, 483] width 559 height 21
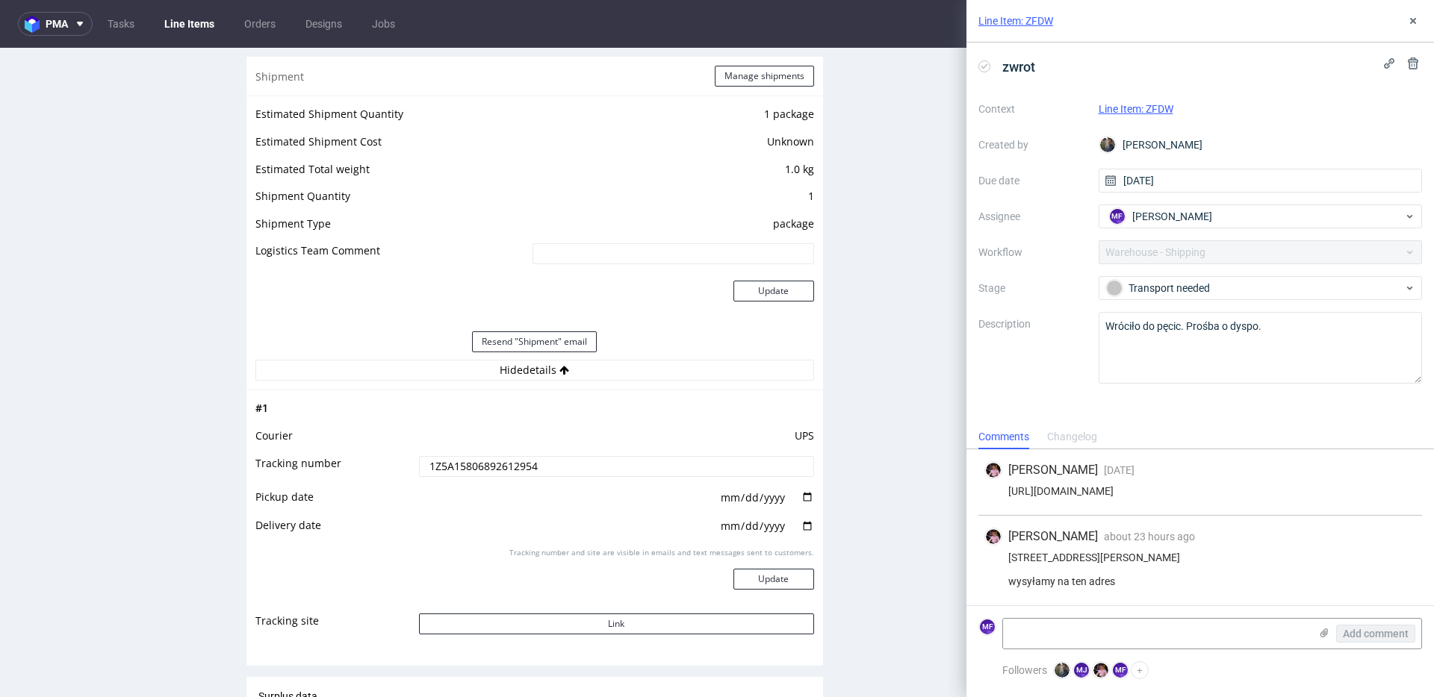
scroll to position [1352, 0]
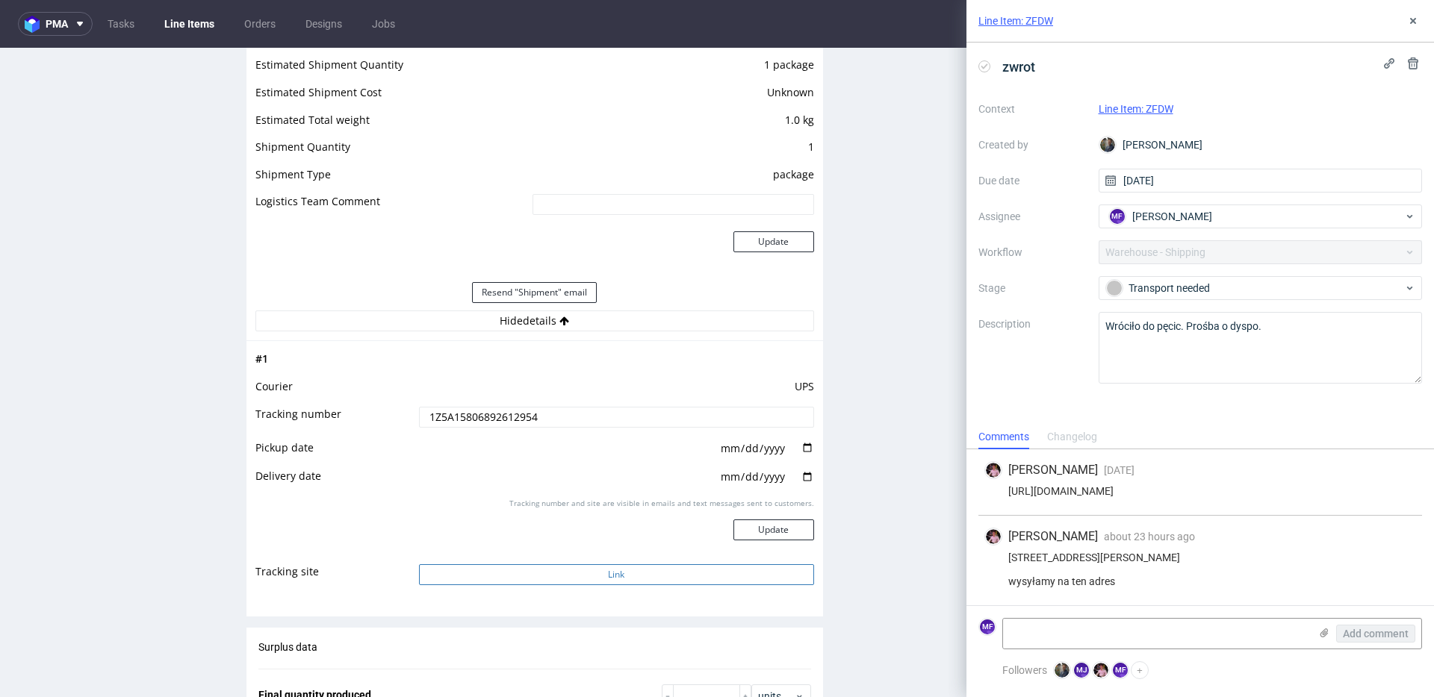
click at [657, 567] on button "Link" at bounding box center [616, 575] width 395 height 21
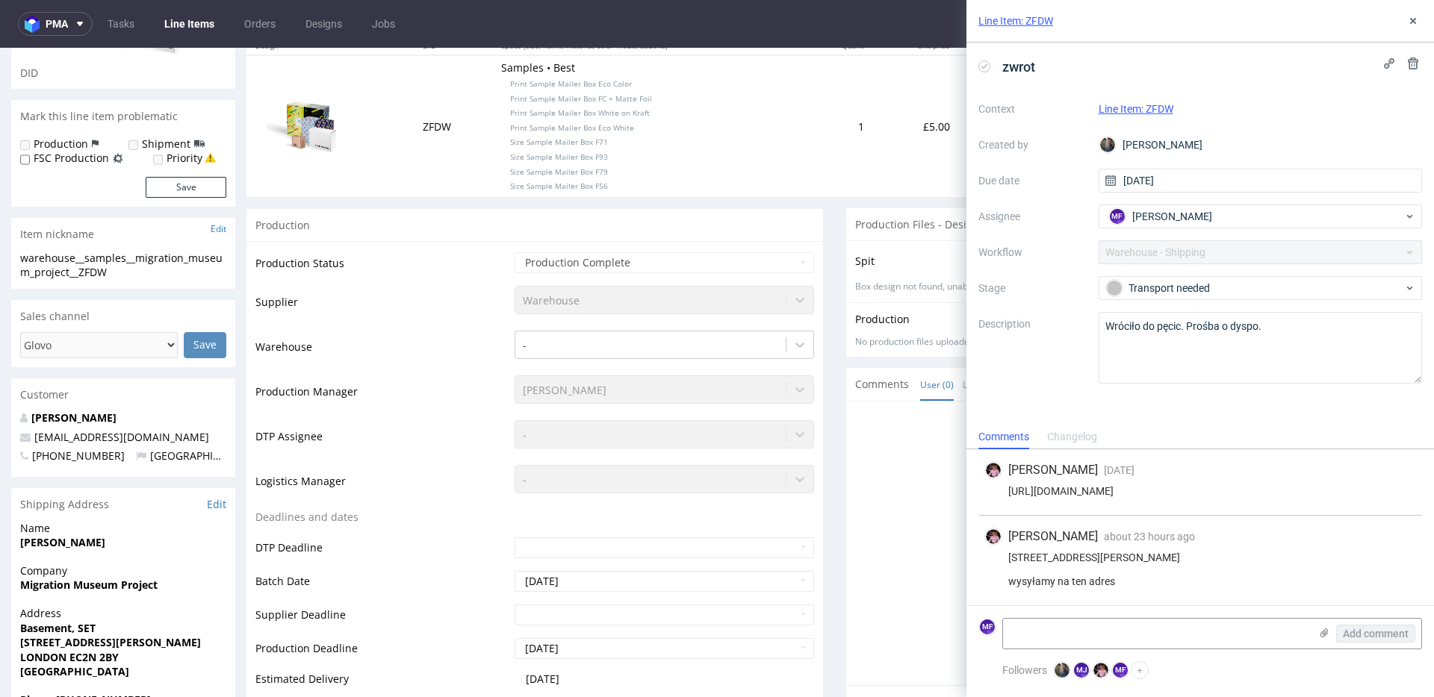
scroll to position [0, 0]
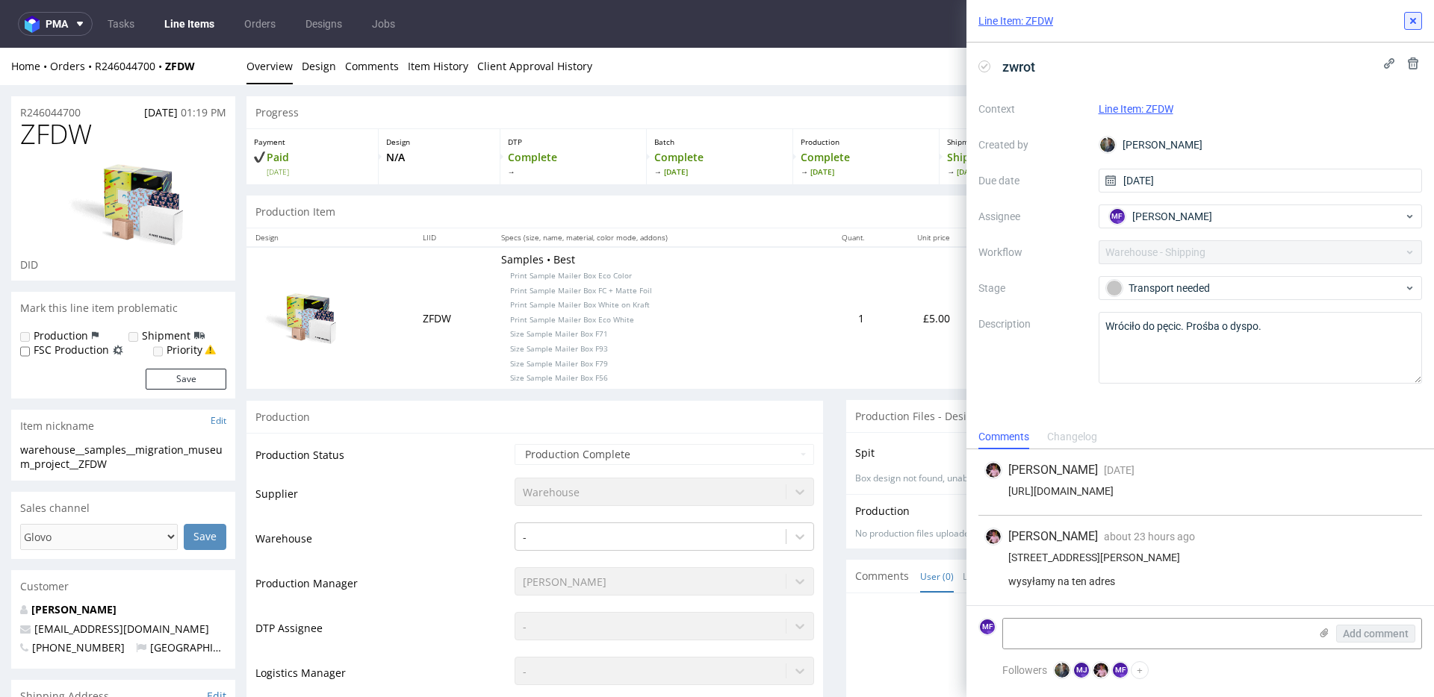
click at [1419, 28] on button at bounding box center [1413, 21] width 18 height 18
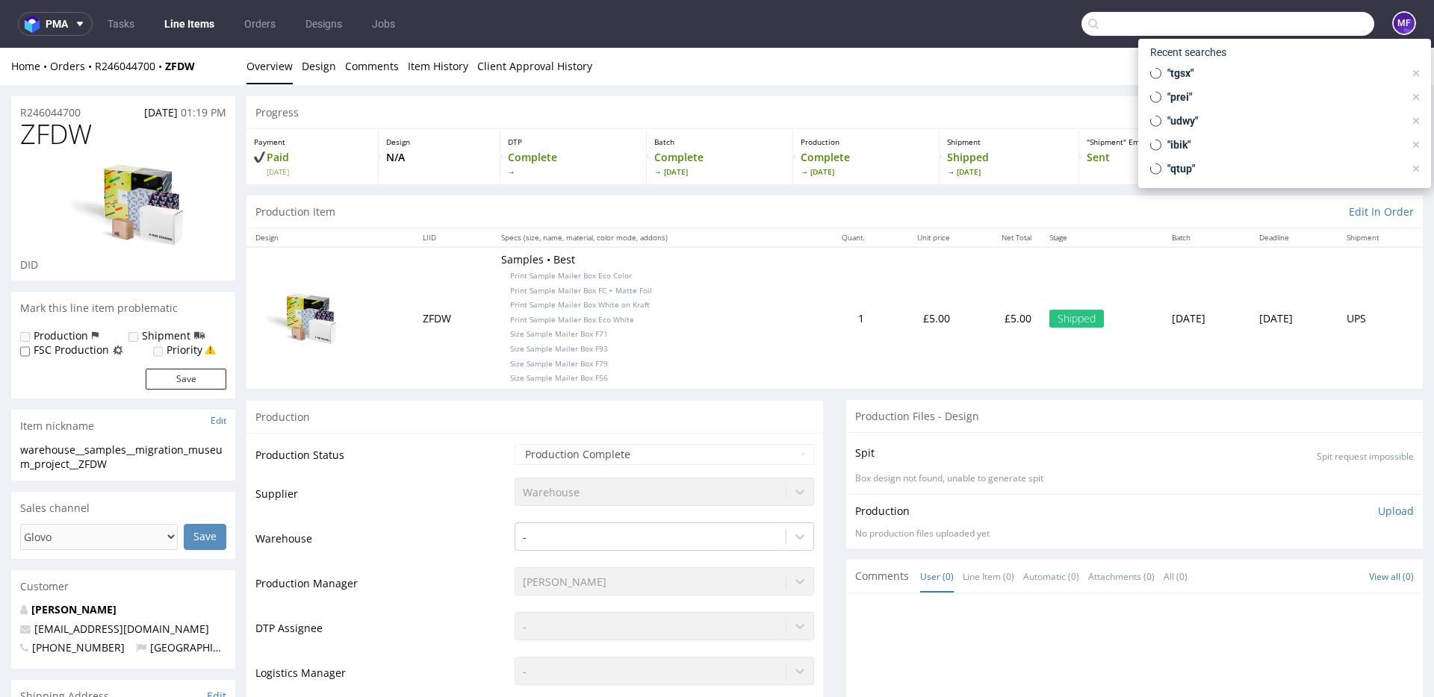
click at [1275, 29] on input "text" at bounding box center [1227, 24] width 293 height 24
paste input "R000000000_SAMPLE_V9_RESHPPING"
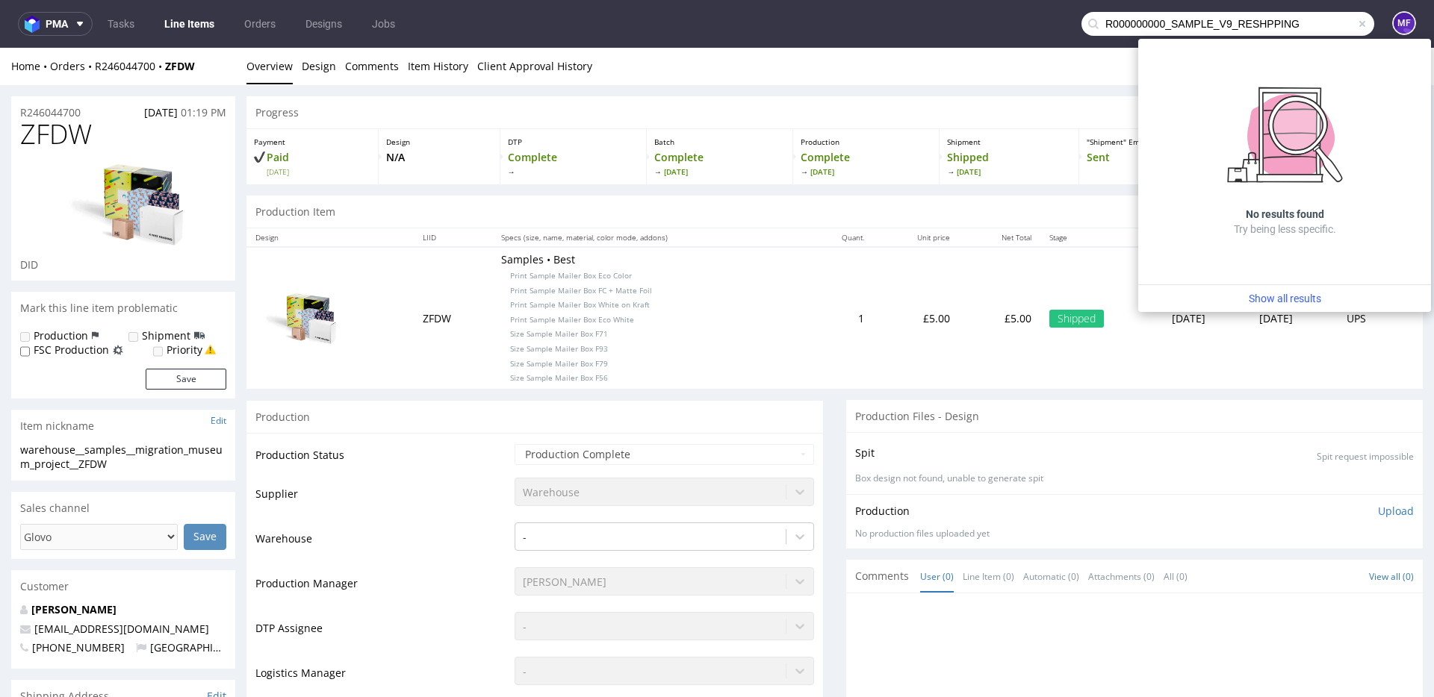
drag, startPoint x: 1293, startPoint y: 27, endPoint x: 1059, endPoint y: 23, distance: 233.7
click at [1059, 23] on nav "pma Tasks Line Items Orders Designs Jobs R000000000_SAMPLE_V9_RESHPPING MF" at bounding box center [717, 24] width 1434 height 48
paste input "text"
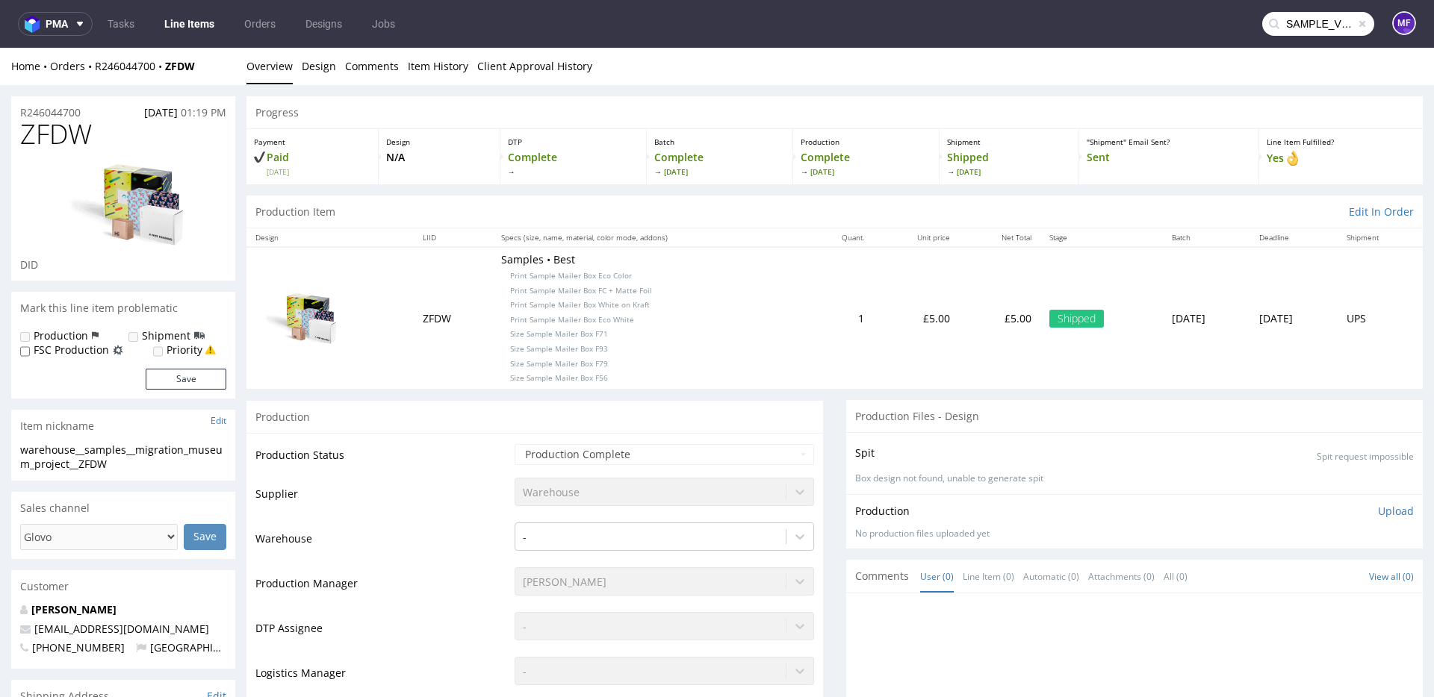
type input "SAMPLE_V9_RESHPPING"
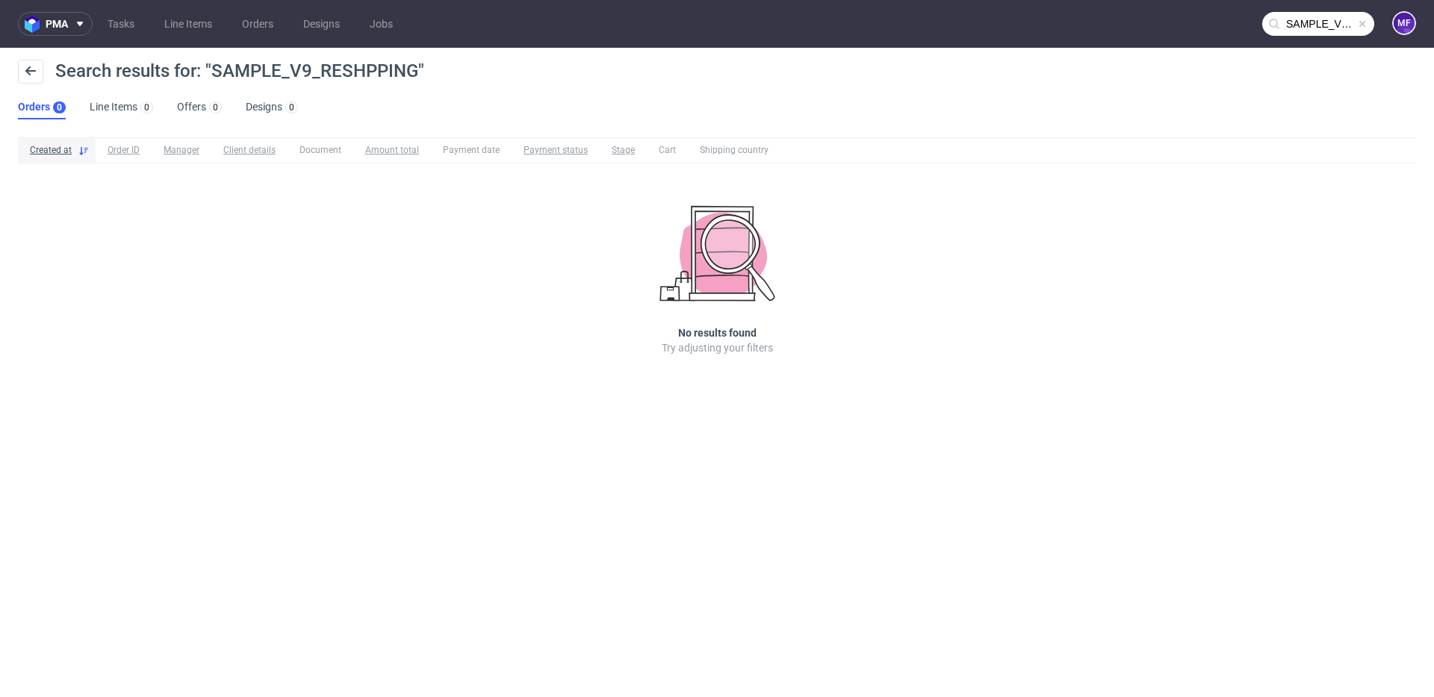
click at [1359, 22] on span at bounding box center [1362, 24] width 12 height 12
click at [1325, 25] on input "text" at bounding box center [1318, 24] width 112 height 24
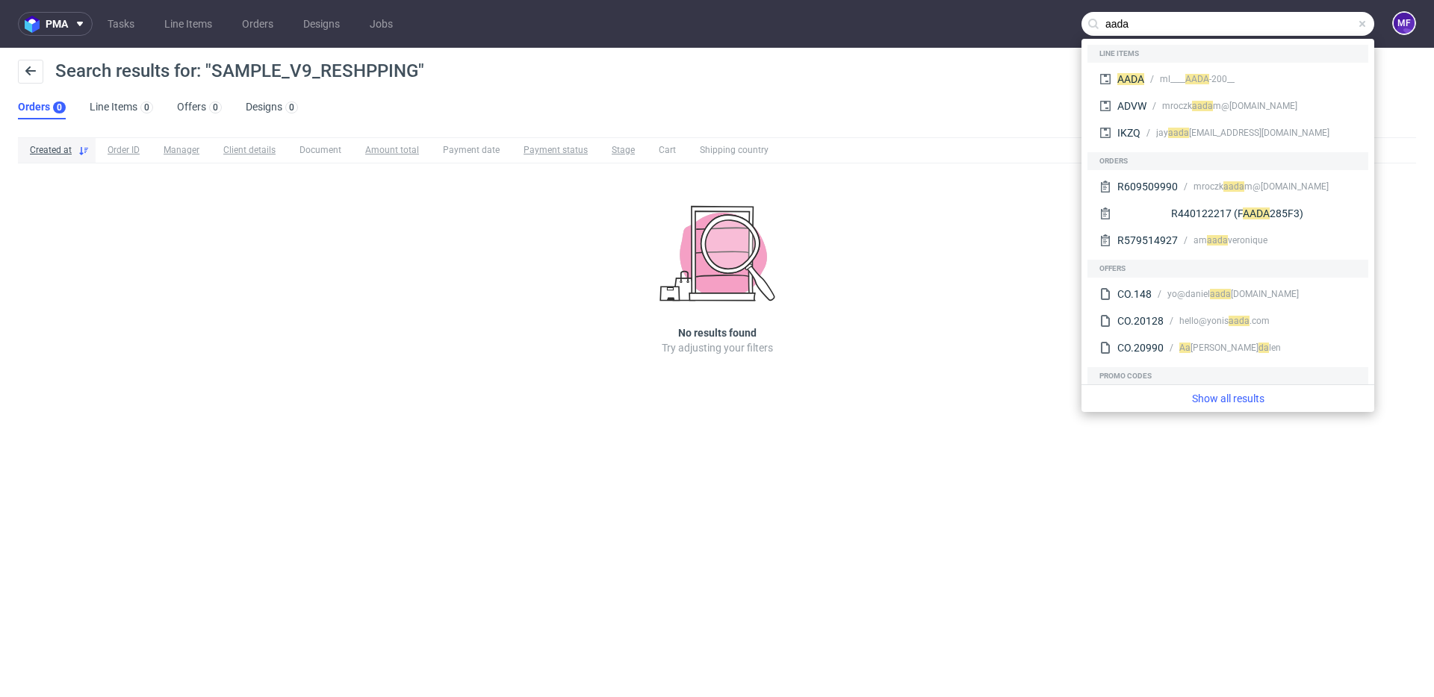
type input "aada"
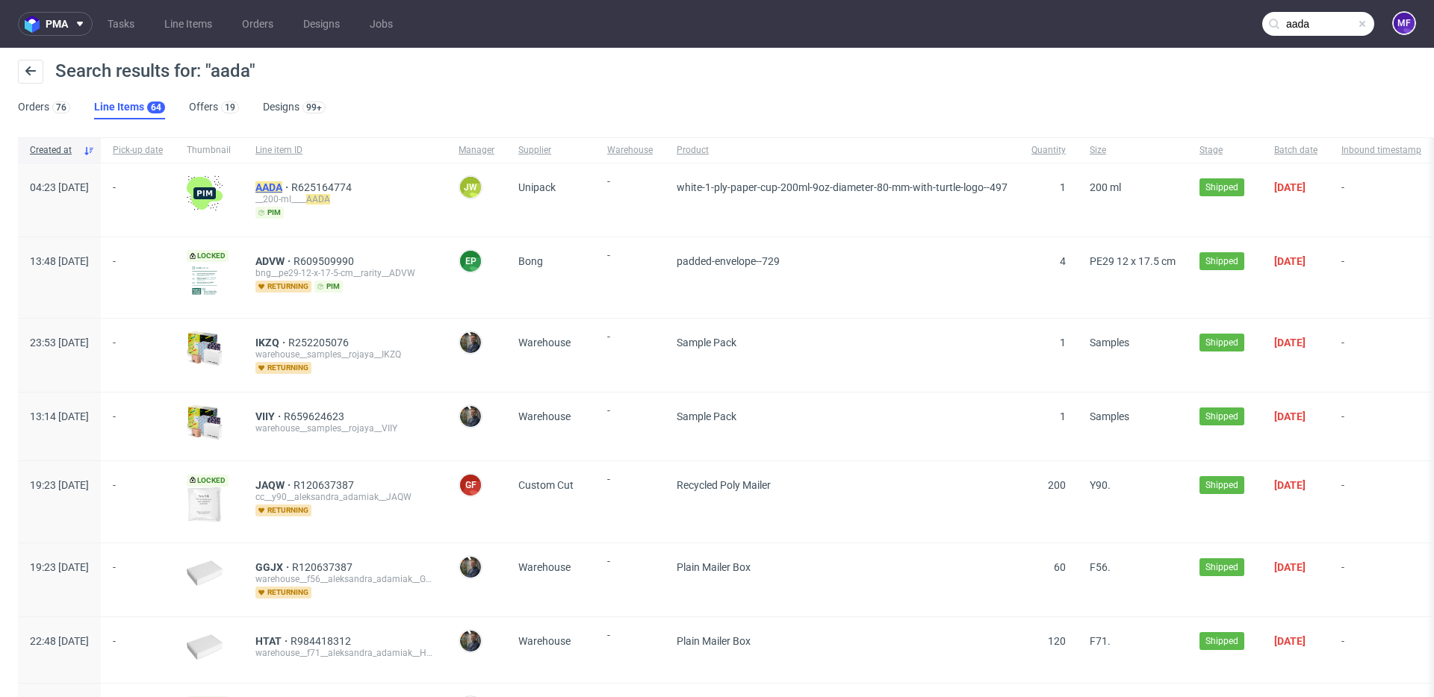
click at [282, 186] on mark "AADA" at bounding box center [268, 187] width 27 height 12
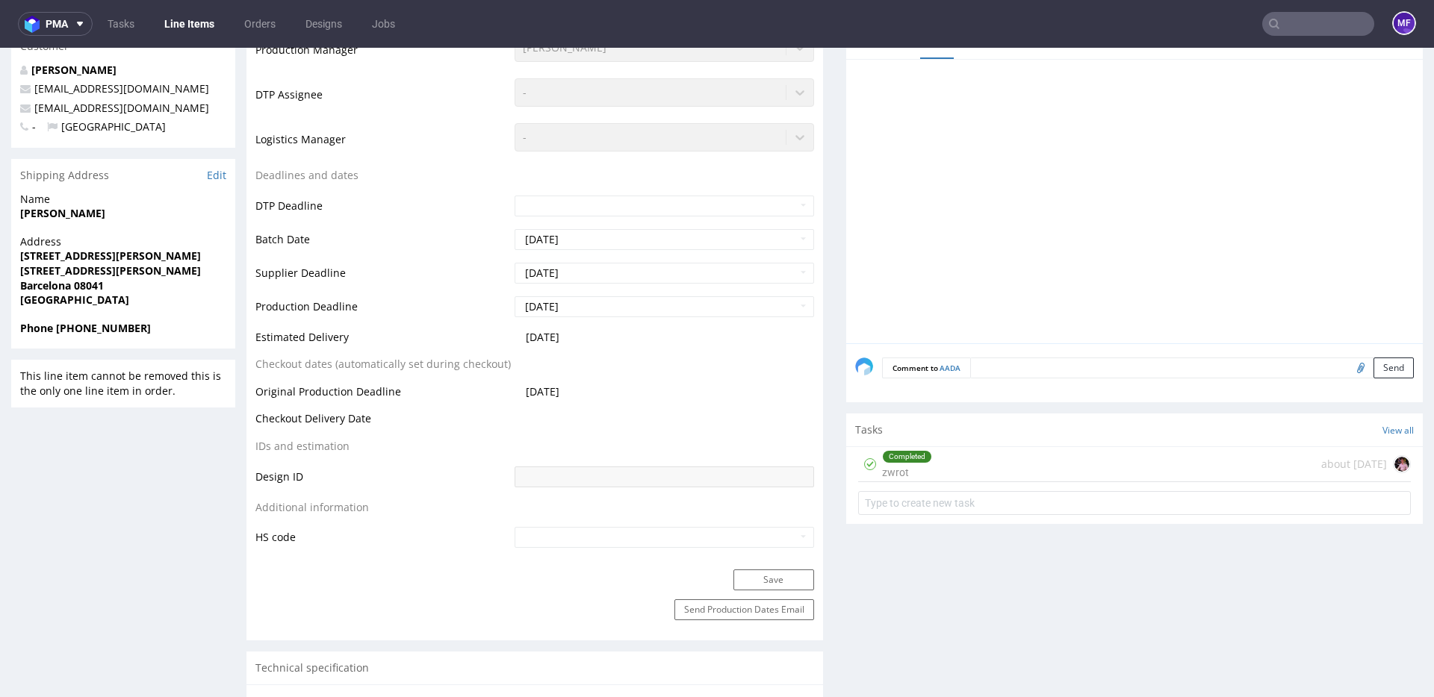
scroll to position [416, 0]
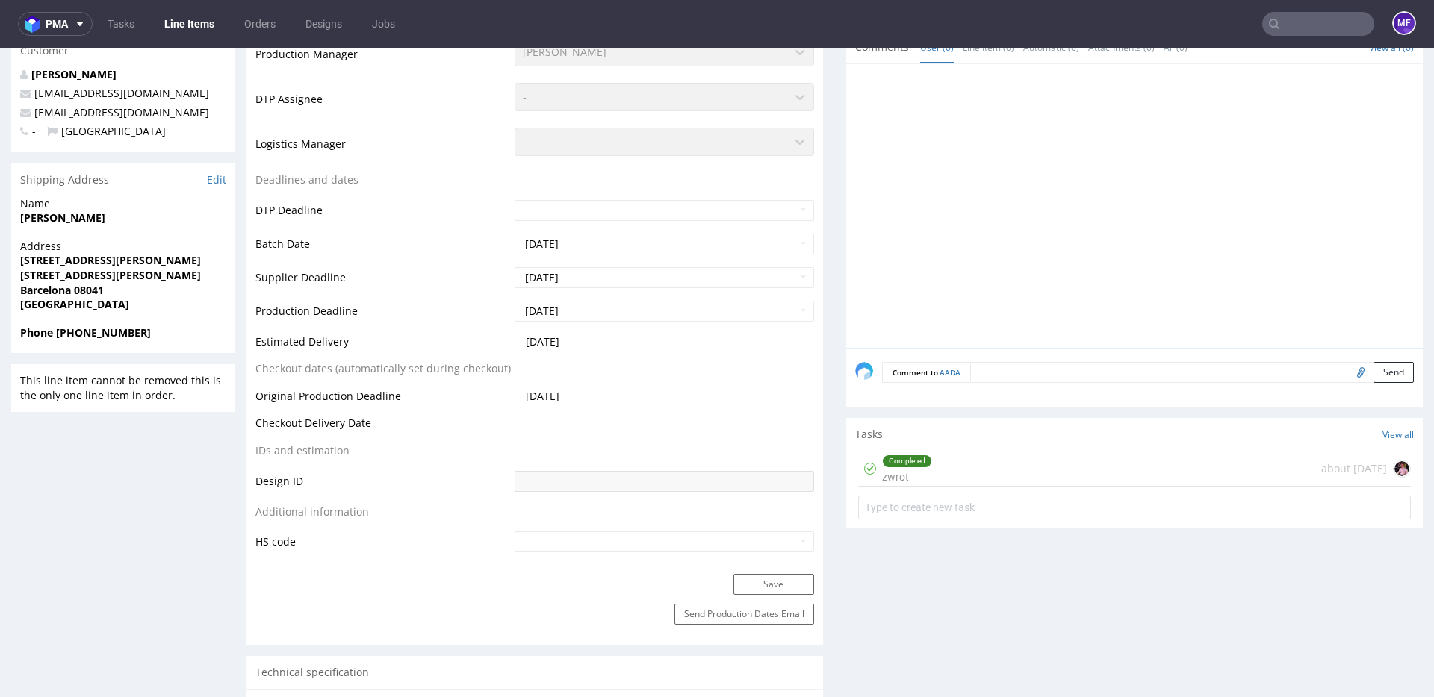
click at [999, 461] on div "Completed zwrot about 1 month ago" at bounding box center [1134, 469] width 553 height 35
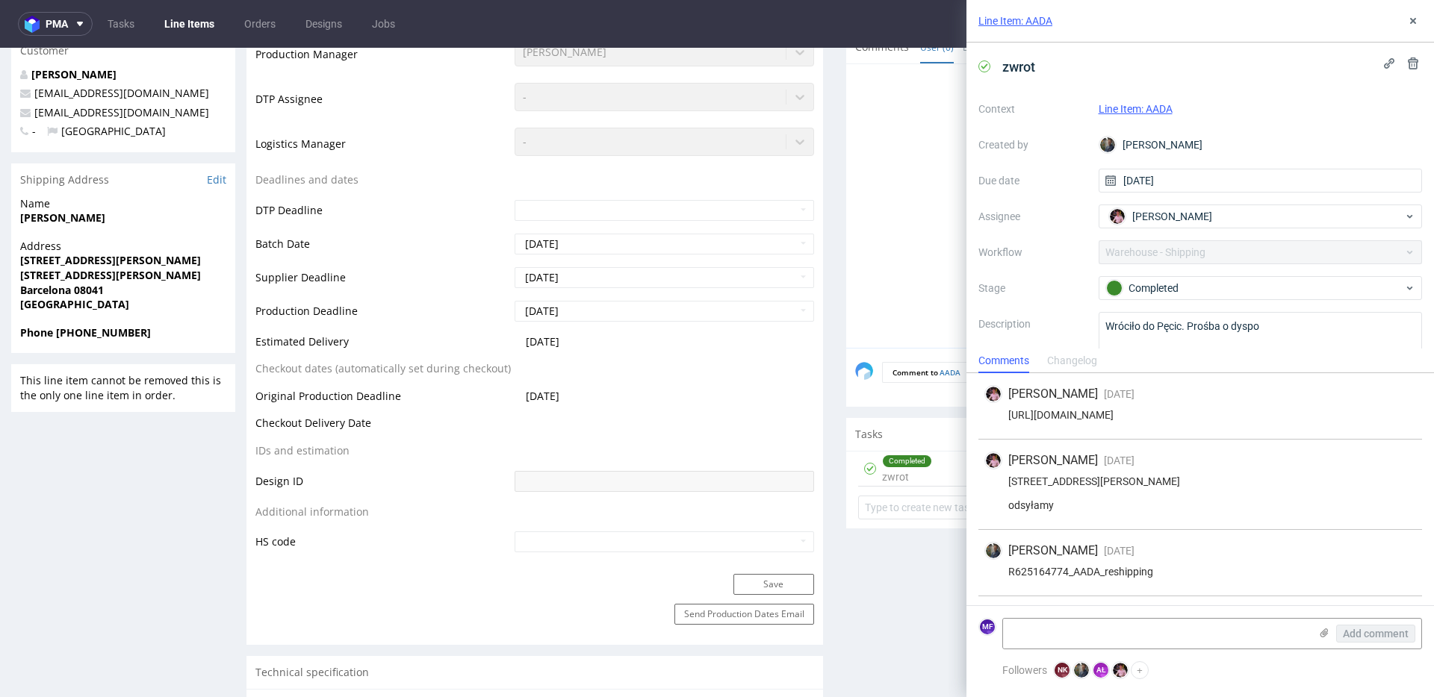
scroll to position [69, 0]
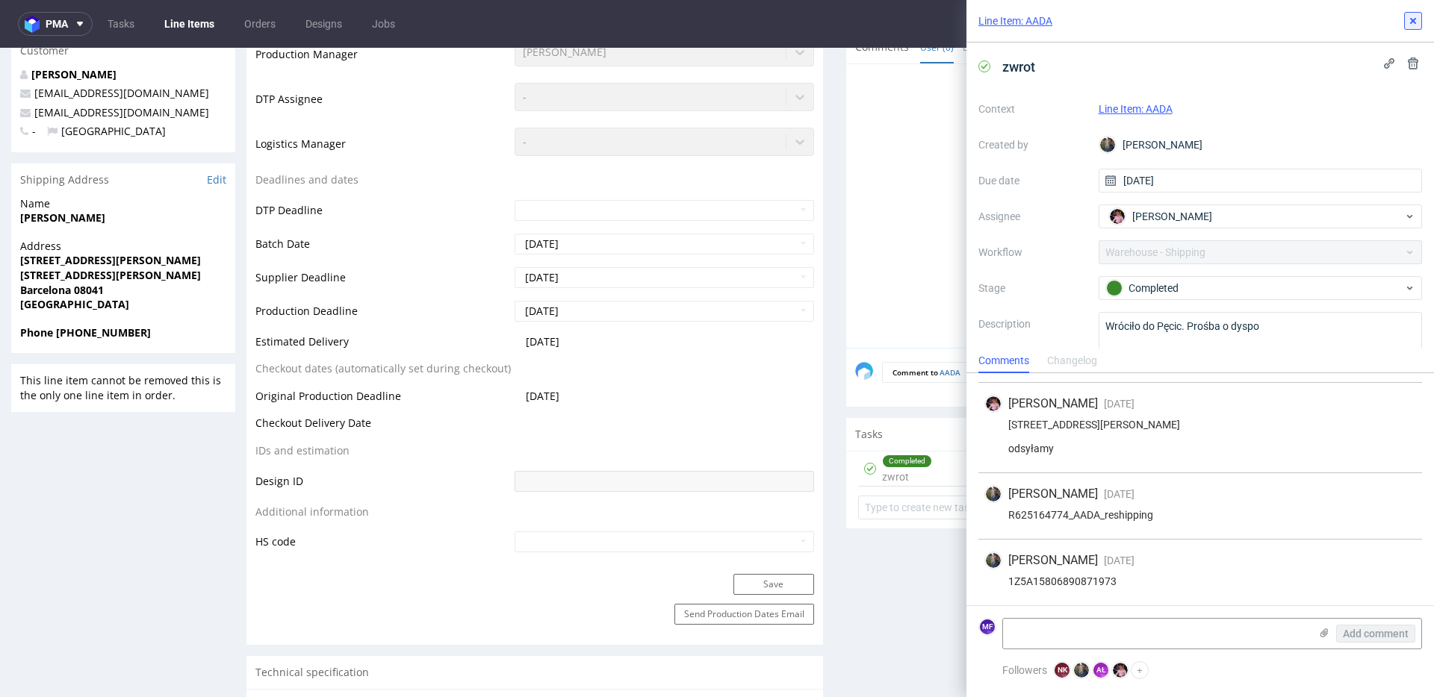
click at [1414, 22] on use at bounding box center [1413, 21] width 6 height 6
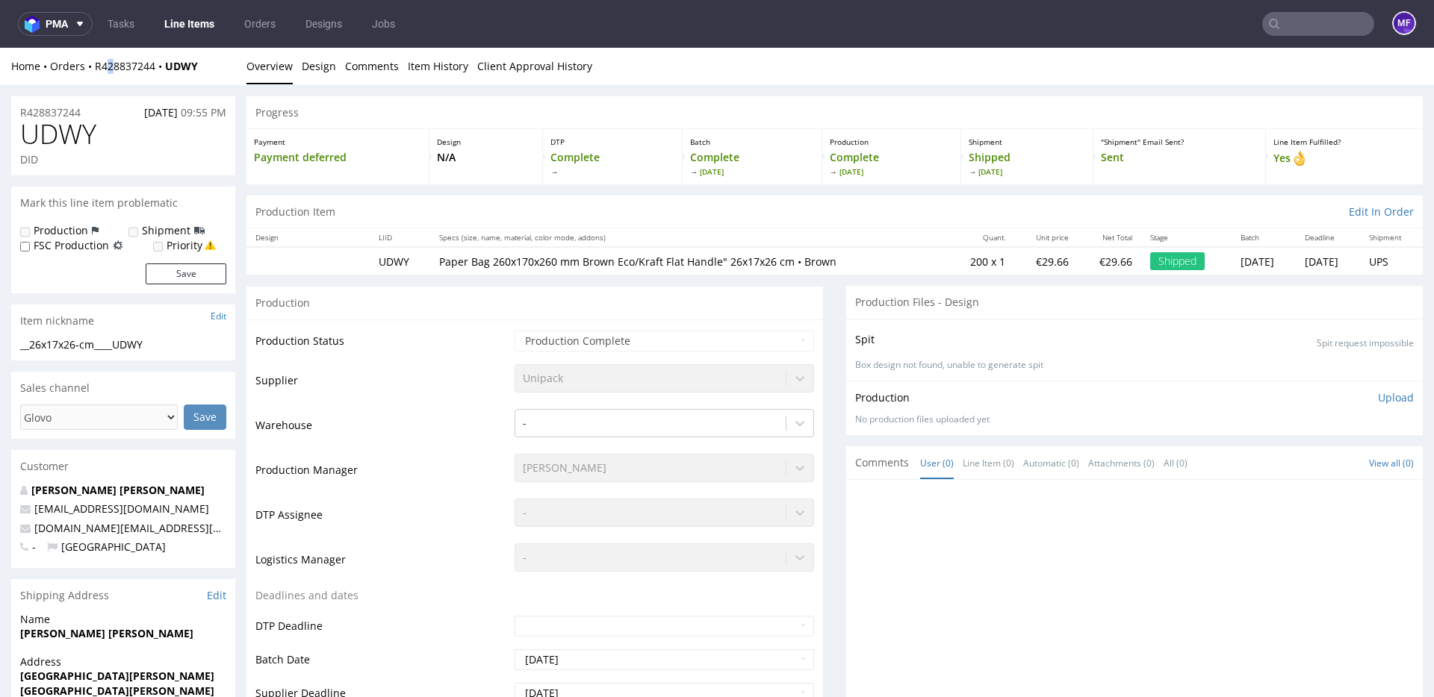
drag, startPoint x: 210, startPoint y: 69, endPoint x: 157, endPoint y: 75, distance: 53.4
click at [106, 70] on div "Home Orders R428837244 UDWY" at bounding box center [123, 66] width 224 height 15
drag, startPoint x: 203, startPoint y: 67, endPoint x: 93, endPoint y: 66, distance: 109.8
click at [93, 66] on div "Home Orders R428837244 UDWY" at bounding box center [123, 66] width 224 height 15
copy div "R428837244 UDWY"
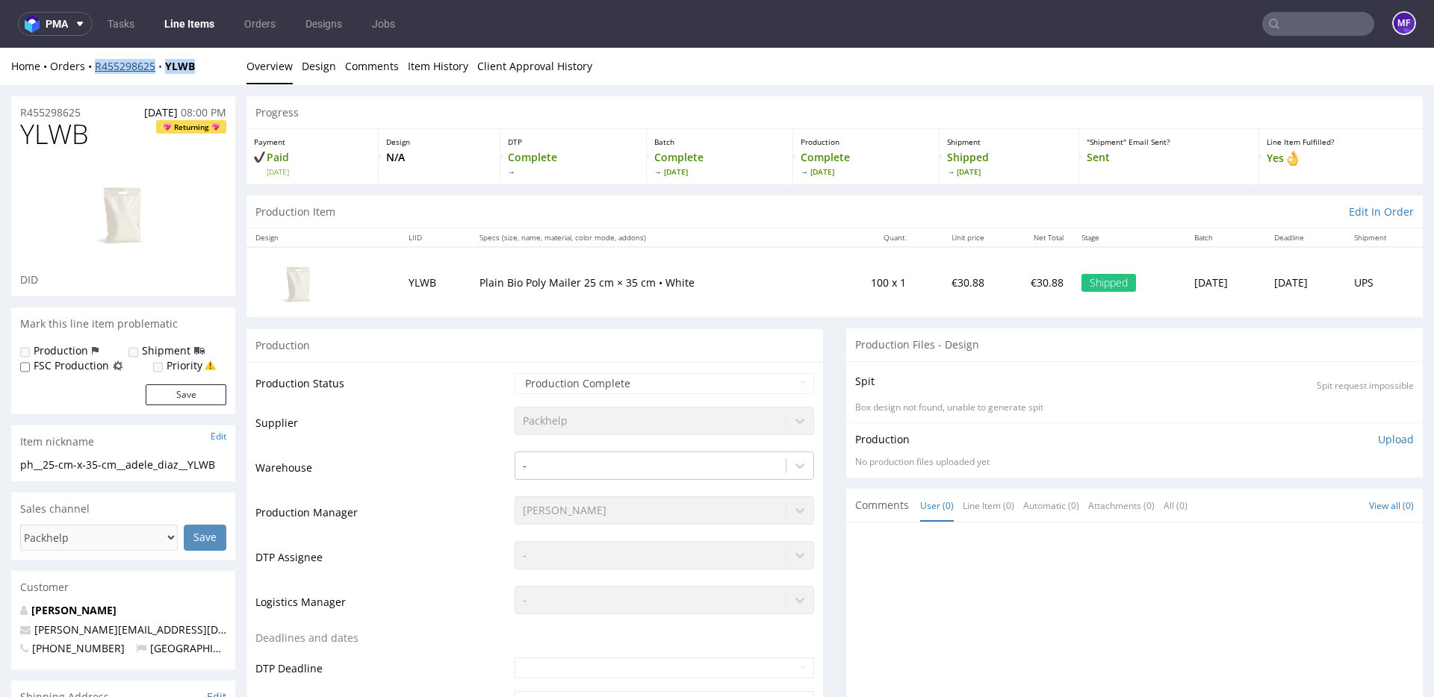
drag, startPoint x: 204, startPoint y: 70, endPoint x: 96, endPoint y: 69, distance: 108.3
click at [96, 69] on div "Home Orders R455298625 YLWB" at bounding box center [123, 66] width 224 height 15
copy div "R455298625 YLWB"
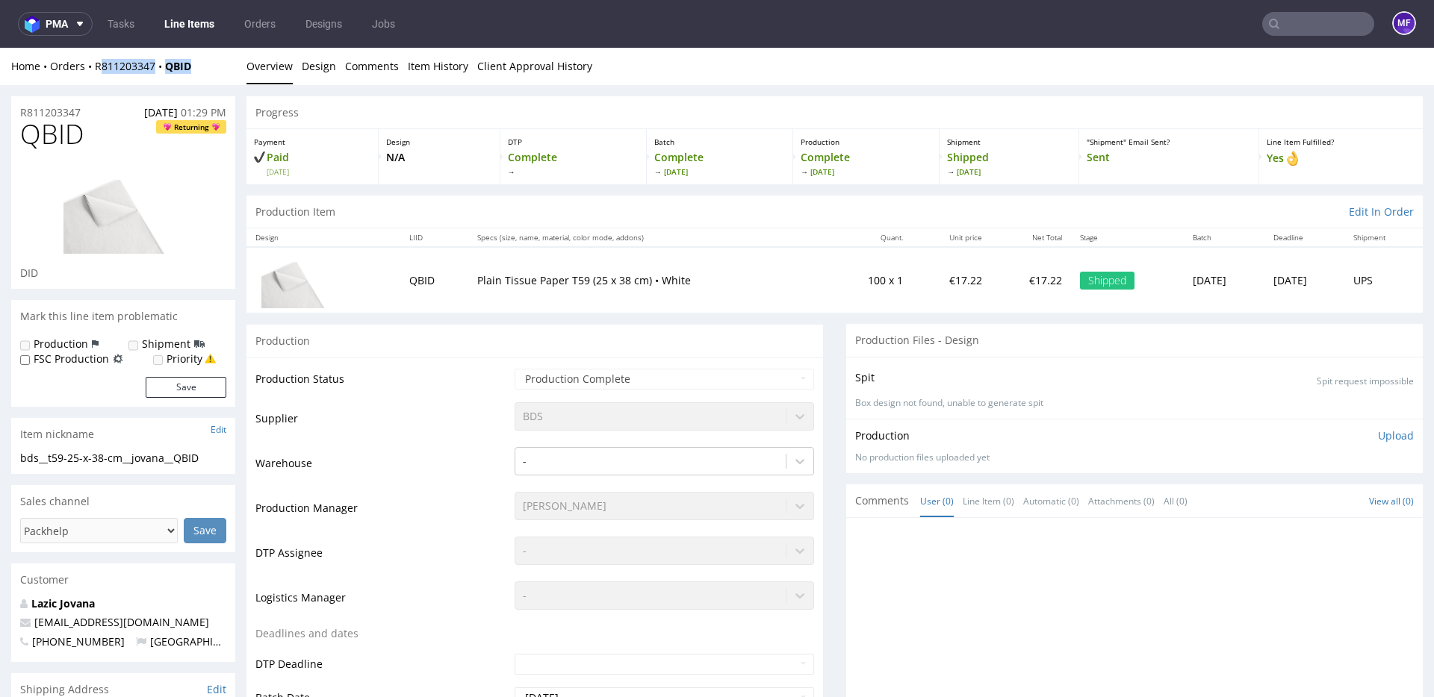
drag, startPoint x: 199, startPoint y: 61, endPoint x: 174, endPoint y: 81, distance: 31.4
click at [153, 76] on div "Home Orders R811203347 QBID Overview Design Comments Item History Client Approv…" at bounding box center [717, 66] width 1434 height 37
click at [195, 82] on div "Home Orders R811203347 QBID Overview Design Comments Item History Client Approv…" at bounding box center [717, 66] width 1434 height 37
drag, startPoint x: 196, startPoint y: 72, endPoint x: 93, endPoint y: 72, distance: 102.3
click at [93, 72] on div "Home Orders R811203347 QBID" at bounding box center [123, 66] width 224 height 15
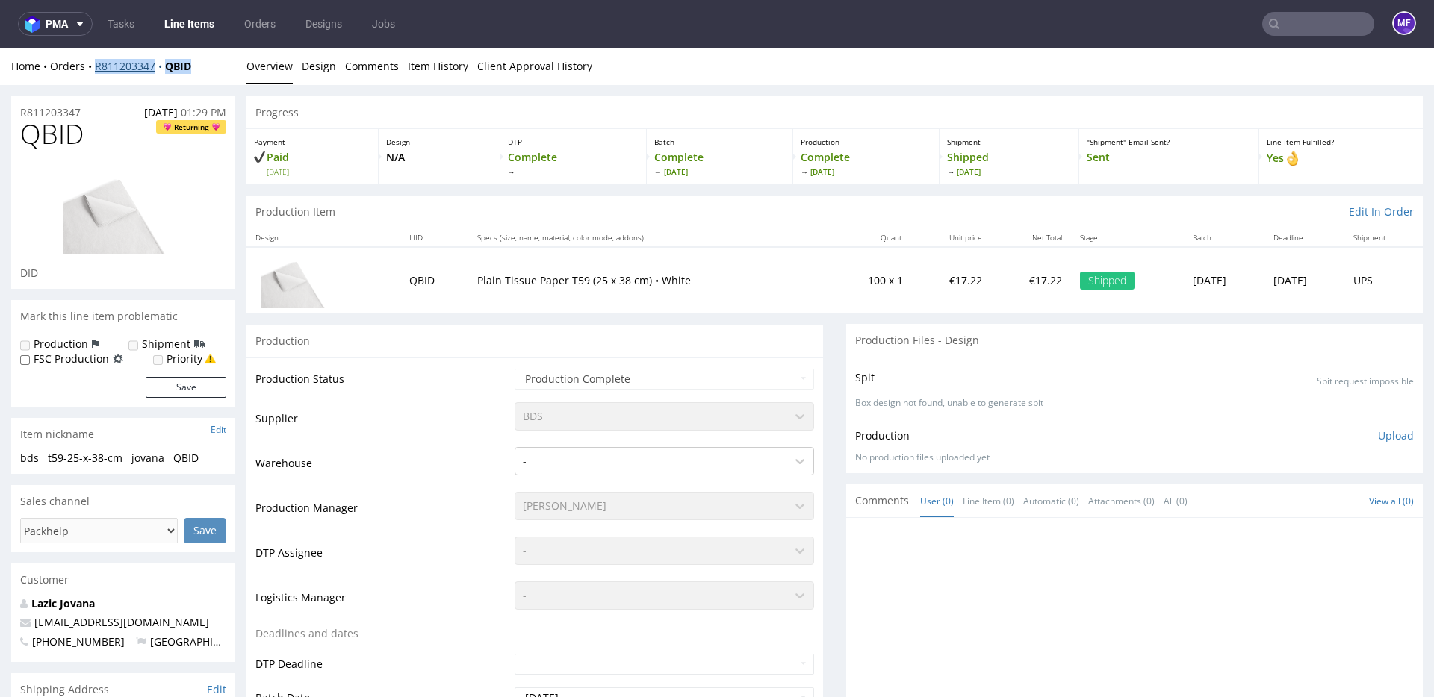
copy div "R811203347 QBID"
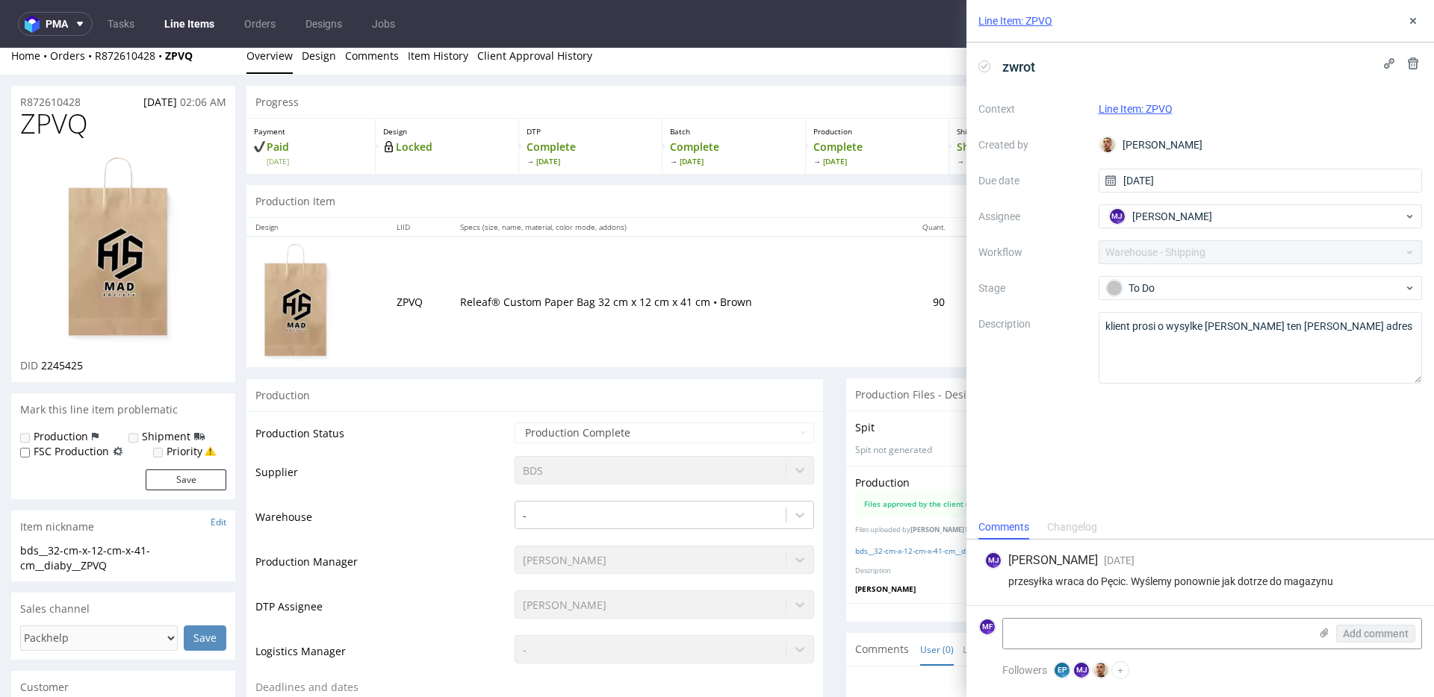
scroll to position [12, 0]
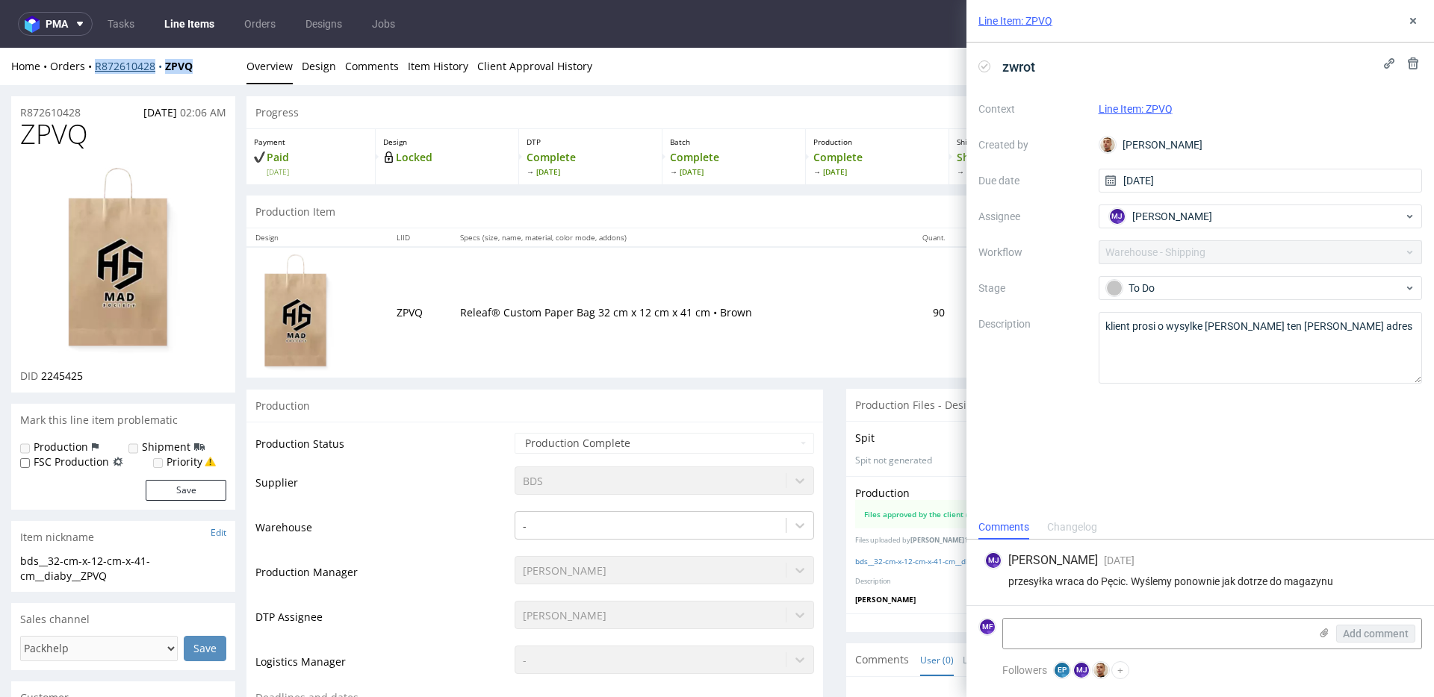
drag, startPoint x: 201, startPoint y: 71, endPoint x: 94, endPoint y: 70, distance: 106.8
click at [94, 70] on div "Home Orders R872610428 ZPVQ" at bounding box center [123, 66] width 224 height 15
copy div "R872610428 ZPVQ"
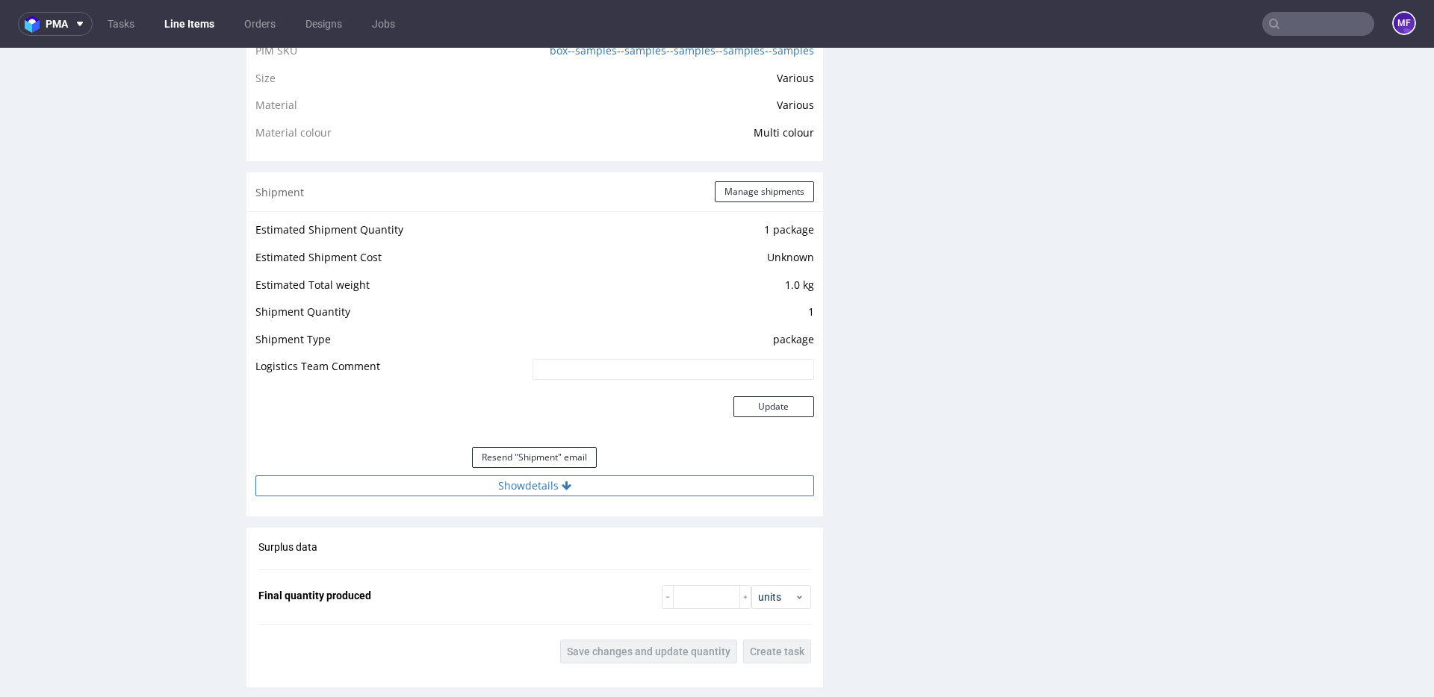
scroll to position [1203, 0]
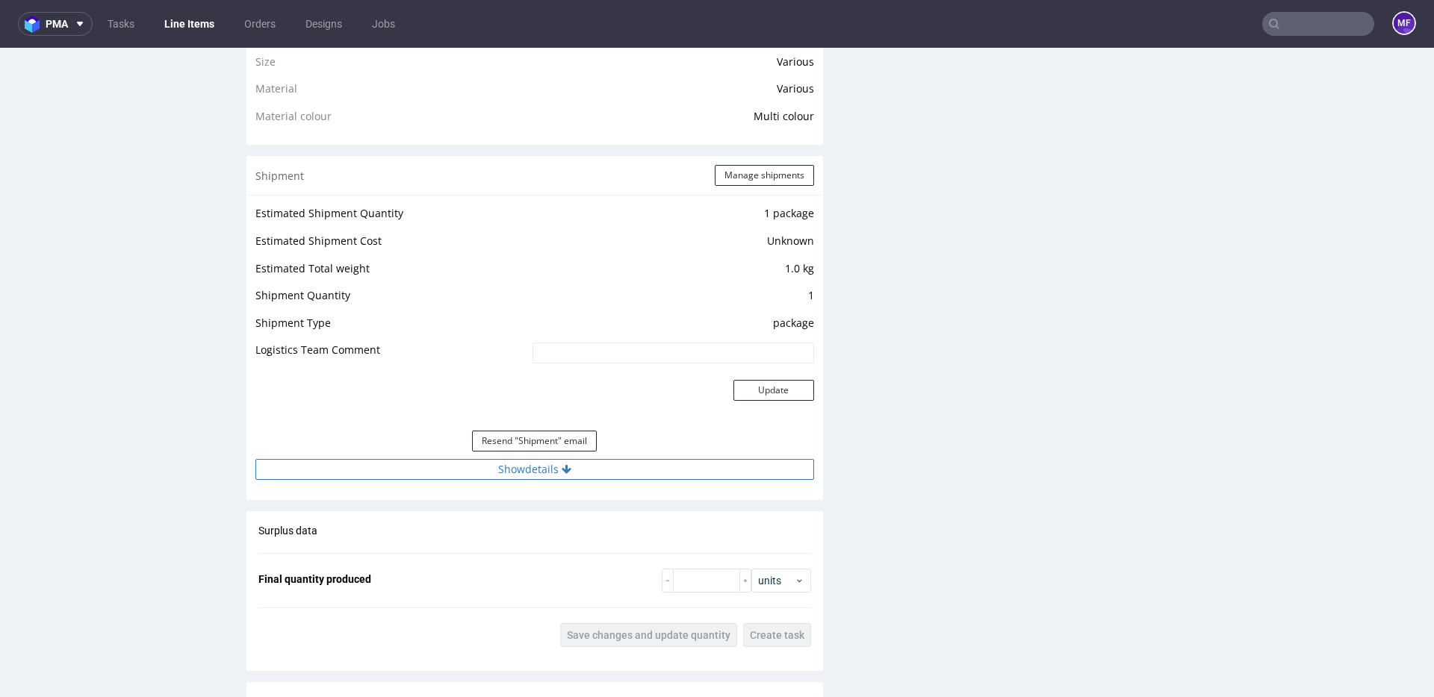
click at [565, 467] on icon at bounding box center [567, 469] width 10 height 10
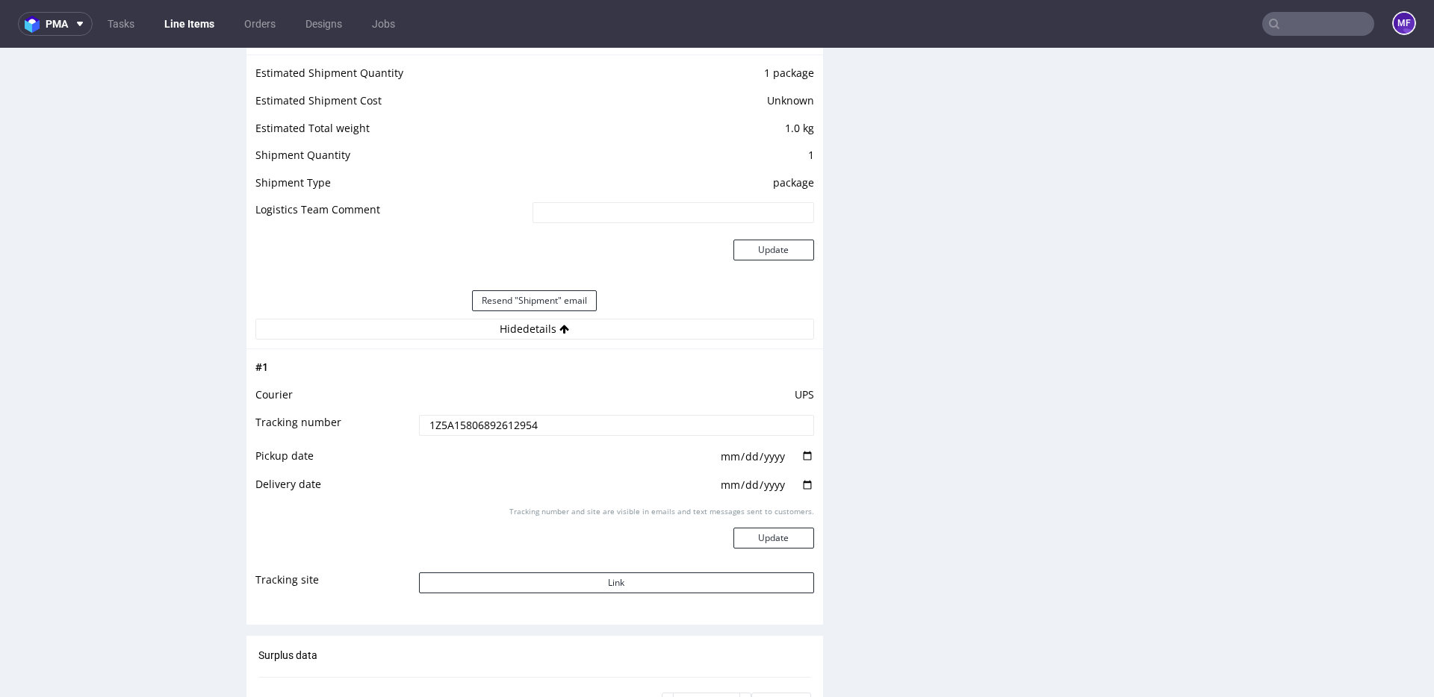
scroll to position [1348, 0]
click at [560, 573] on button "Link" at bounding box center [616, 578] width 395 height 21
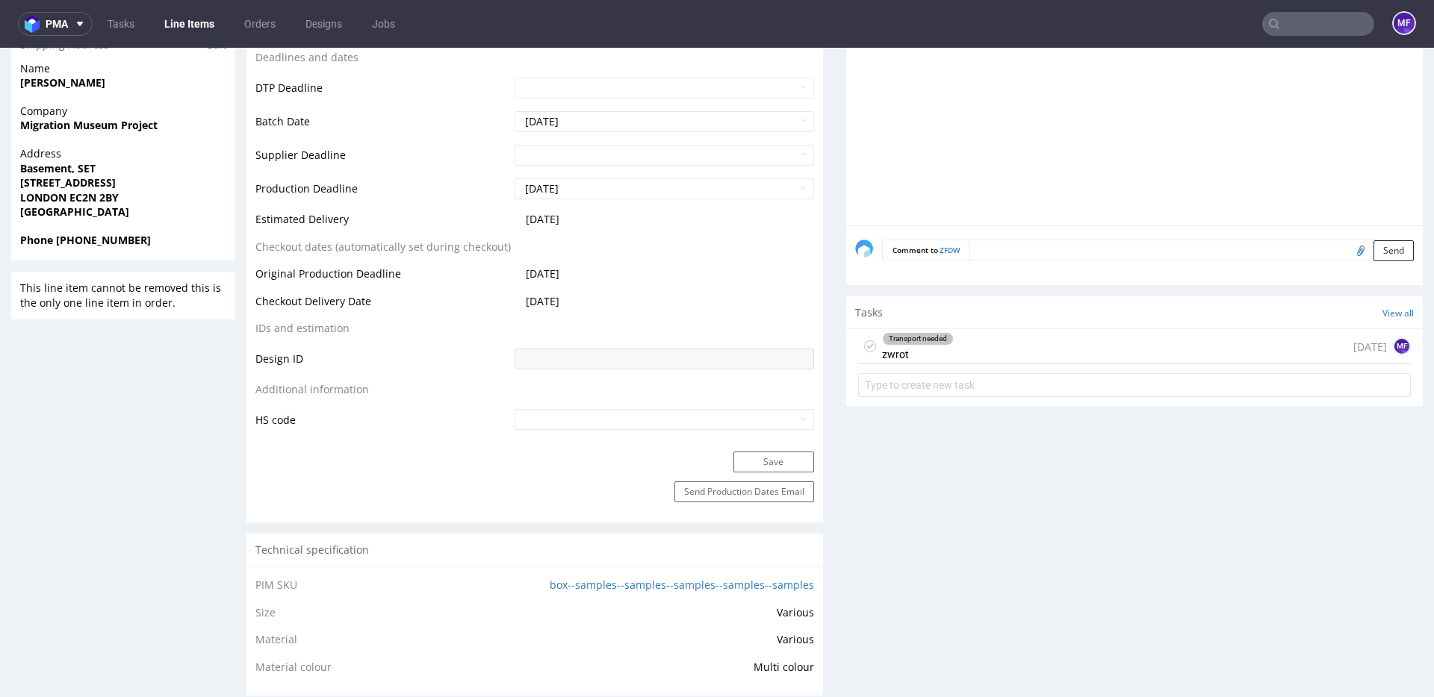
scroll to position [653, 0]
click at [923, 346] on div "Transport needed zwrot" at bounding box center [918, 346] width 72 height 34
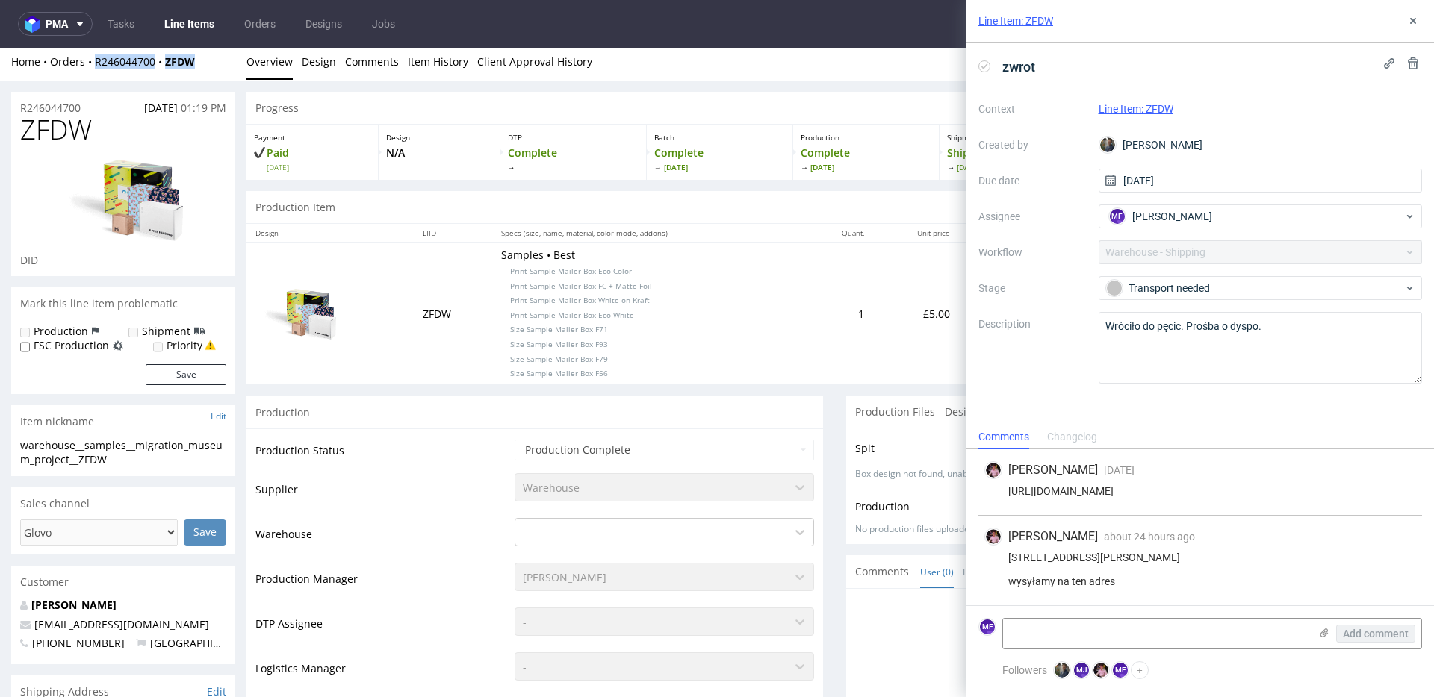
drag, startPoint x: 204, startPoint y: 67, endPoint x: 95, endPoint y: 68, distance: 109.0
click at [95, 68] on div "Home Orders R246044700 ZFDW" at bounding box center [123, 62] width 224 height 15
copy div "R246044700 ZFDW"
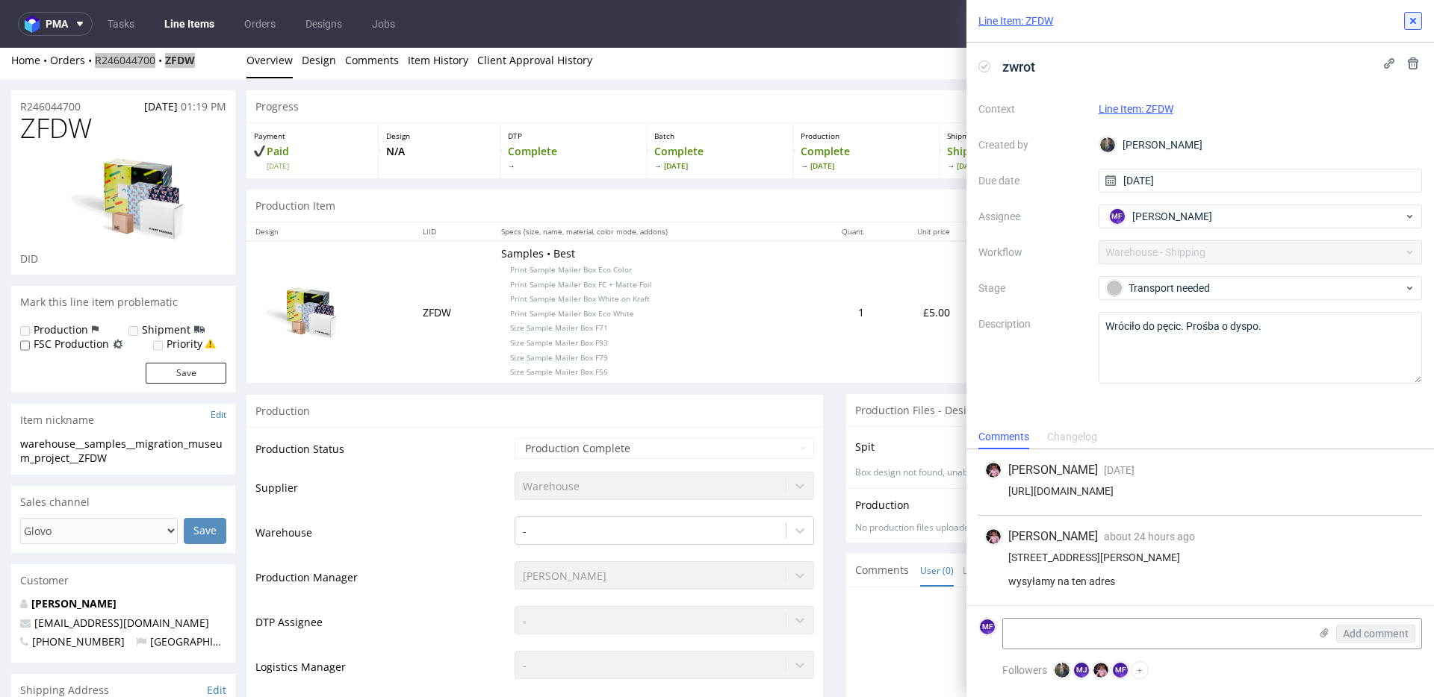
click at [1411, 20] on icon at bounding box center [1413, 21] width 12 height 12
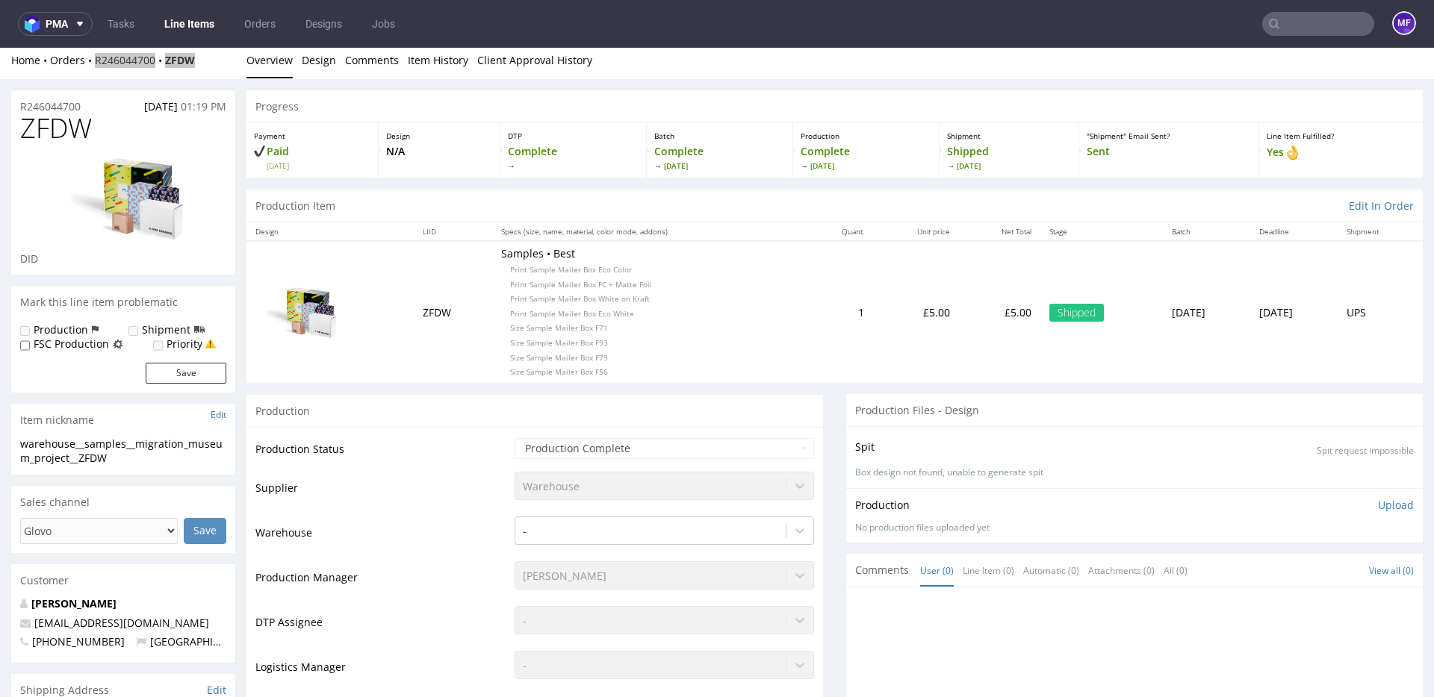
click at [1326, 30] on input "text" at bounding box center [1318, 24] width 112 height 24
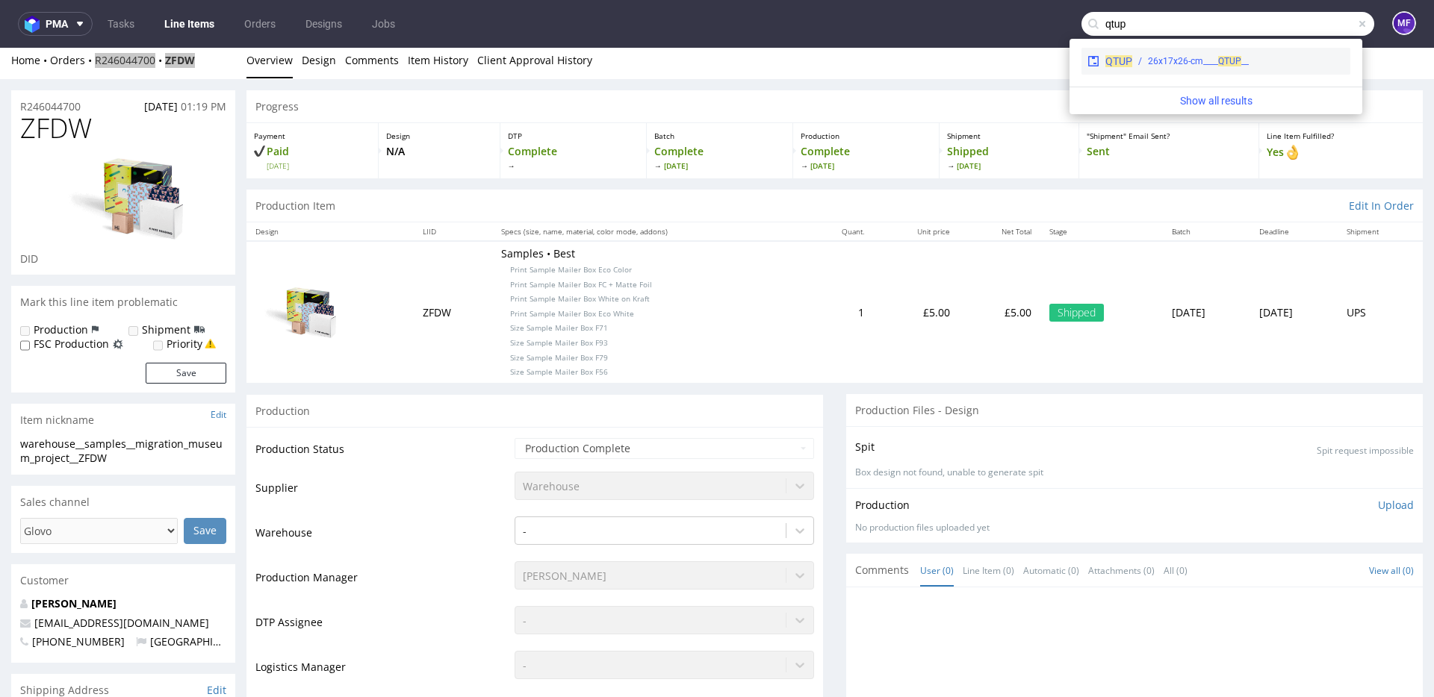
type input "qtup"
click at [1212, 56] on div "__26x17x26-cm____ QTUP" at bounding box center [1198, 61] width 101 height 13
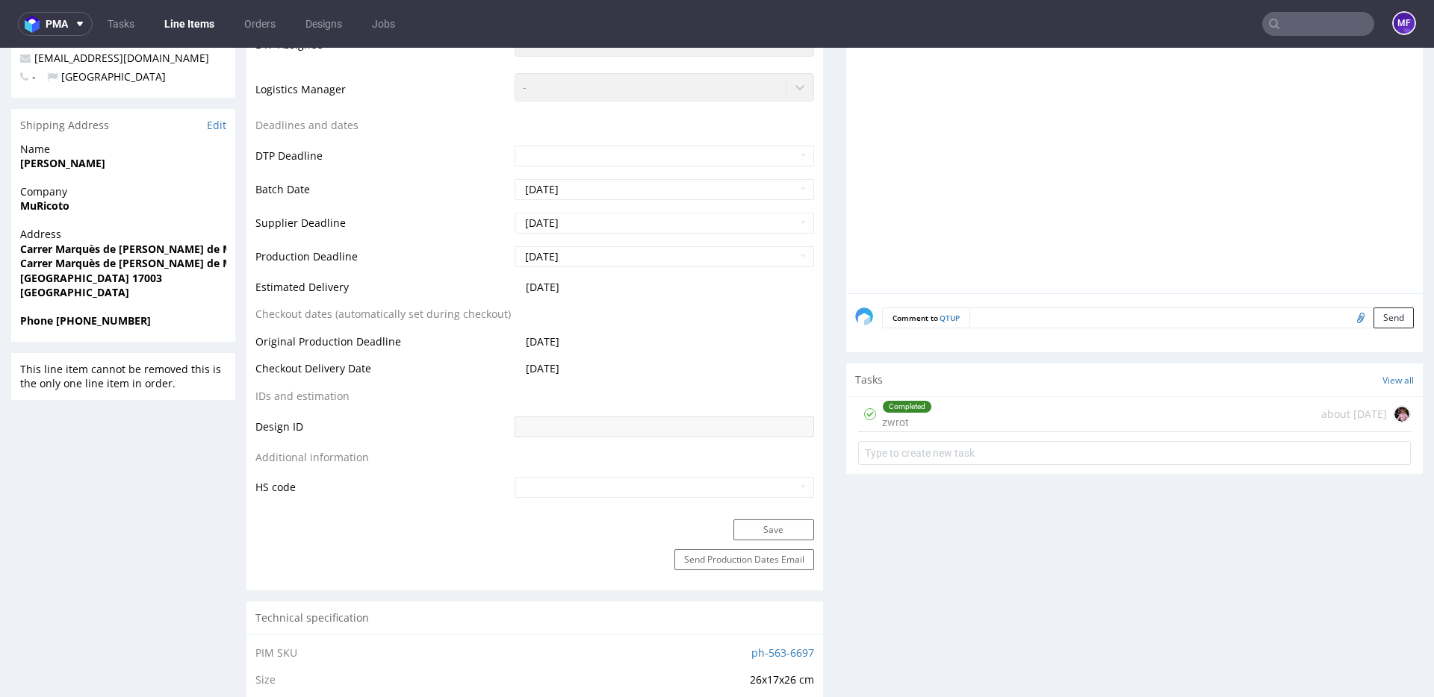
scroll to position [469, 0]
click at [981, 409] on div "Completed zwrot about 2 months ago" at bounding box center [1134, 416] width 553 height 35
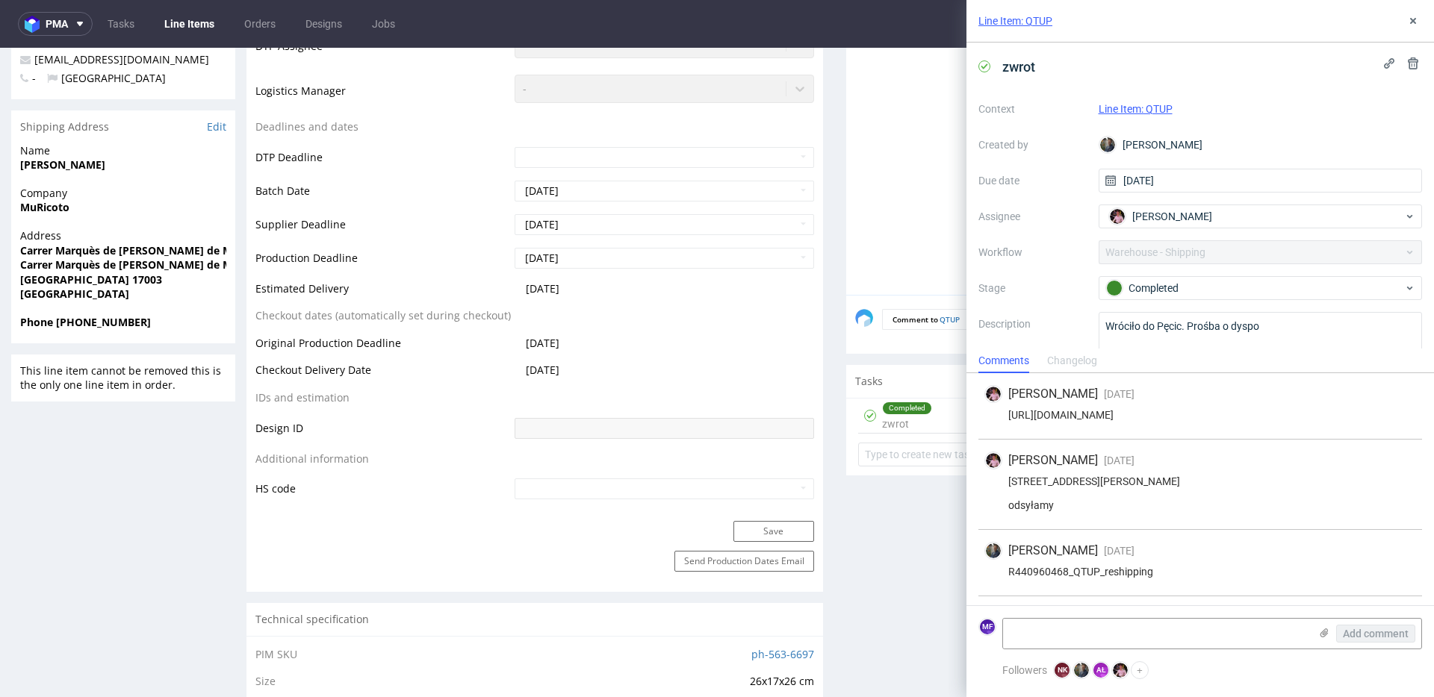
scroll to position [69, 0]
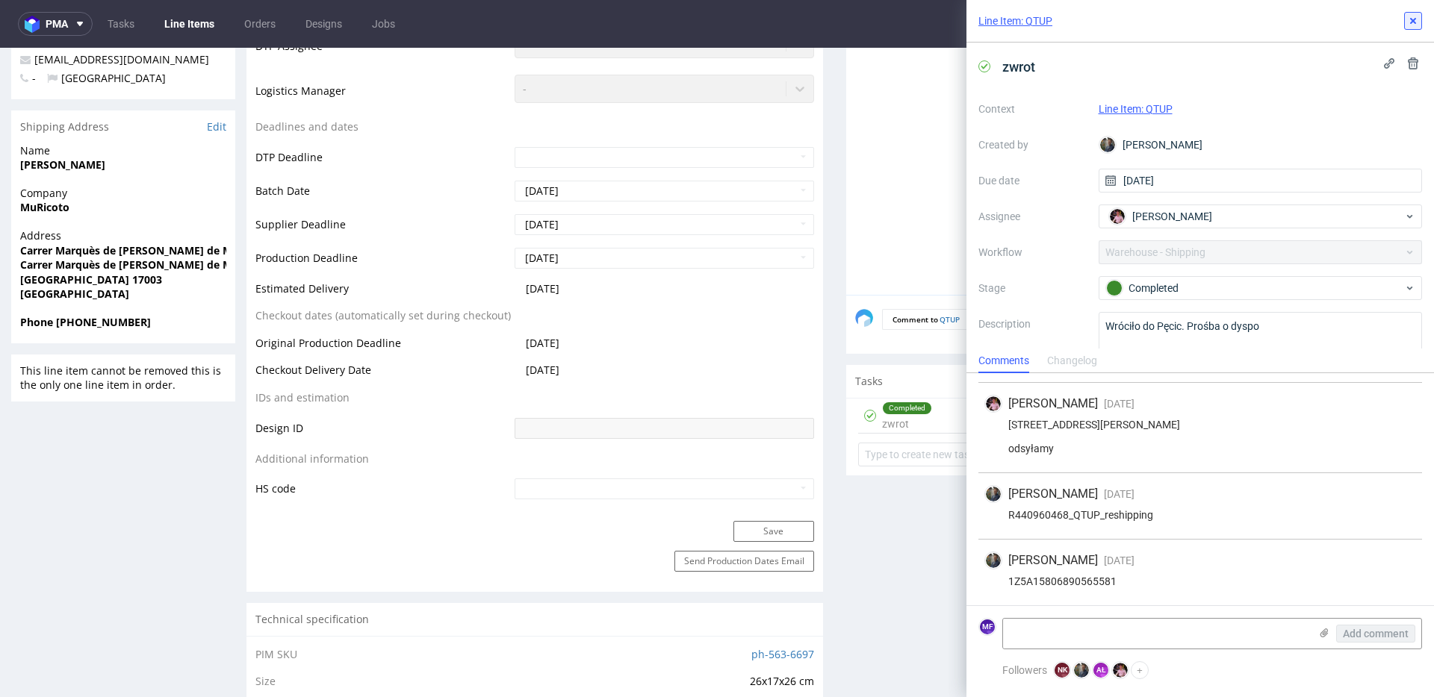
click at [1416, 25] on icon at bounding box center [1413, 21] width 12 height 12
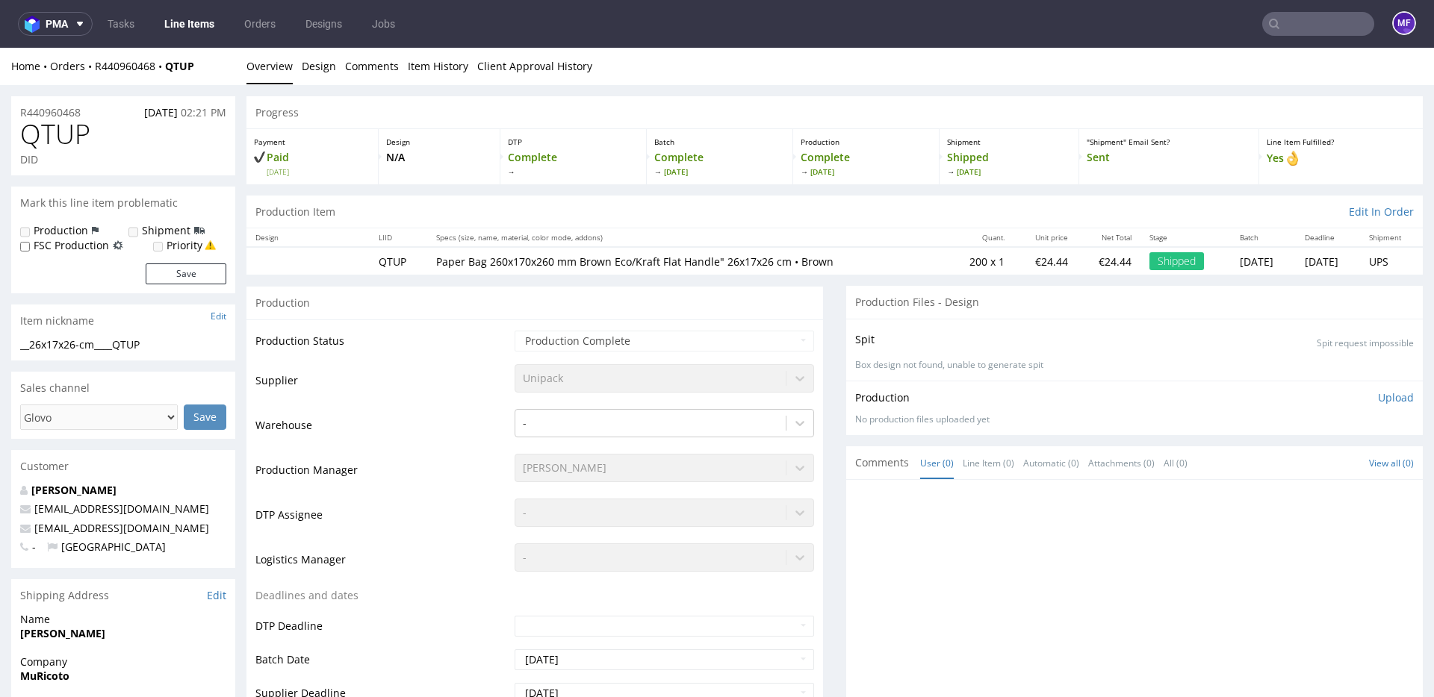
click at [1295, 26] on input "text" at bounding box center [1318, 24] width 112 height 24
paste input "SAMPLE_Y100_22.08.2025_V4"
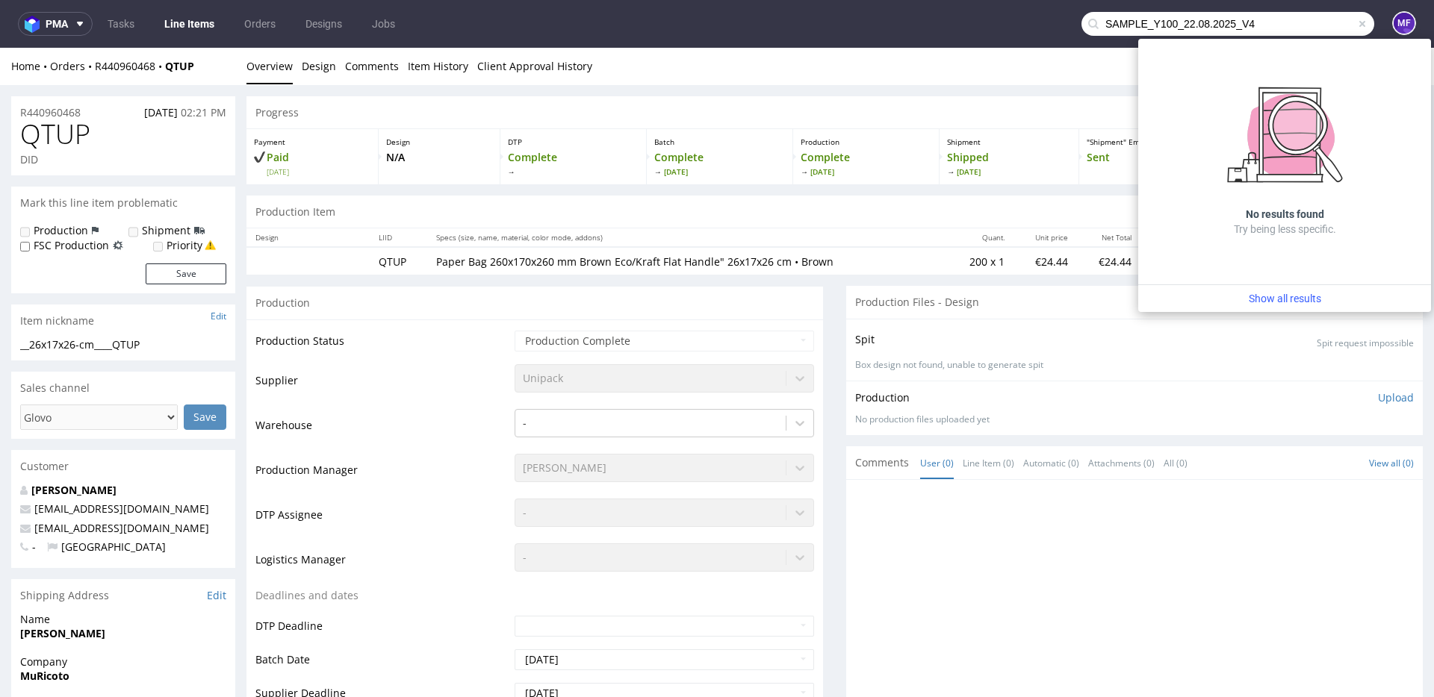
type input "SAMPLE_Y100_22.08.2025_V4"
click at [1007, 77] on div "Home Orders R440960468 QTUP Overview Design Comments Item History Client Approv…" at bounding box center [717, 66] width 1434 height 37
click at [1004, 75] on div "Home Orders R440960468 QTUP Overview Design Comments Item History Client Approv…" at bounding box center [717, 66] width 1434 height 37
click at [267, 33] on link "Orders" at bounding box center [259, 24] width 49 height 24
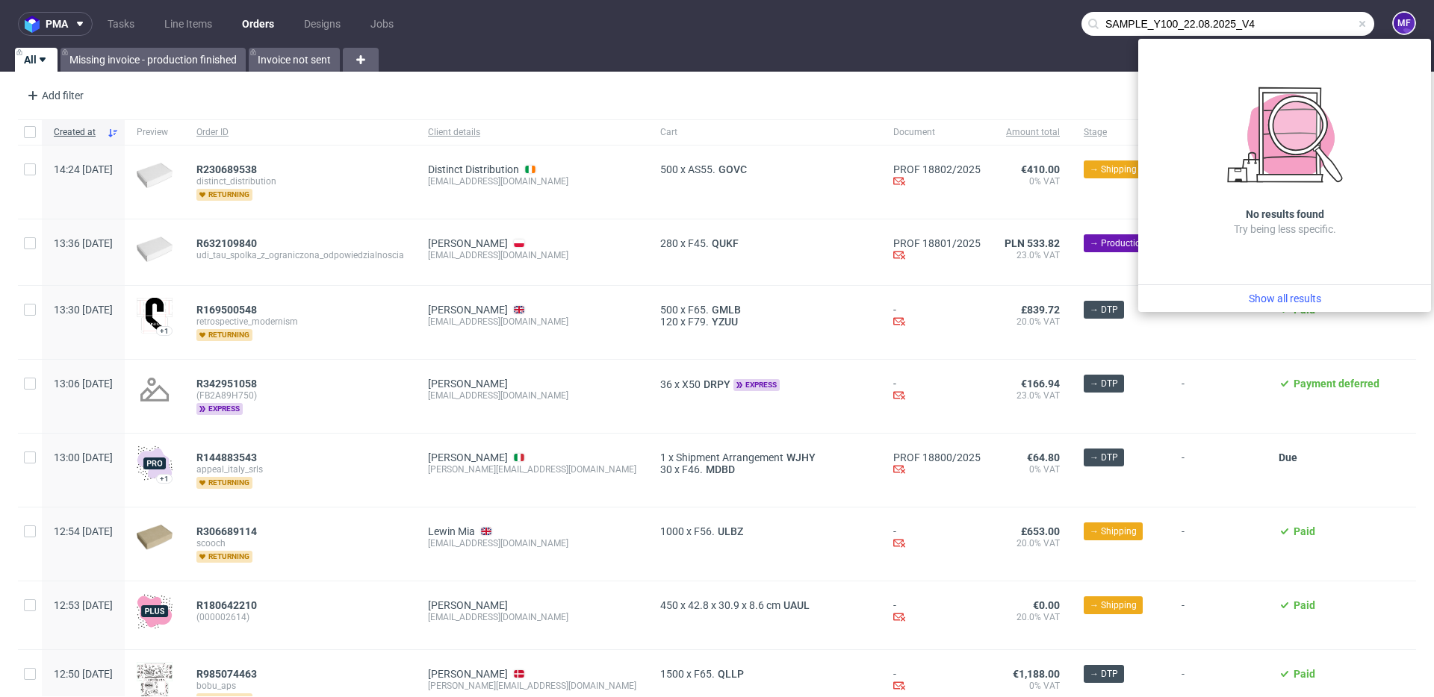
click at [1267, 26] on input "SAMPLE_Y100_22.08.2025_V4" at bounding box center [1227, 24] width 293 height 24
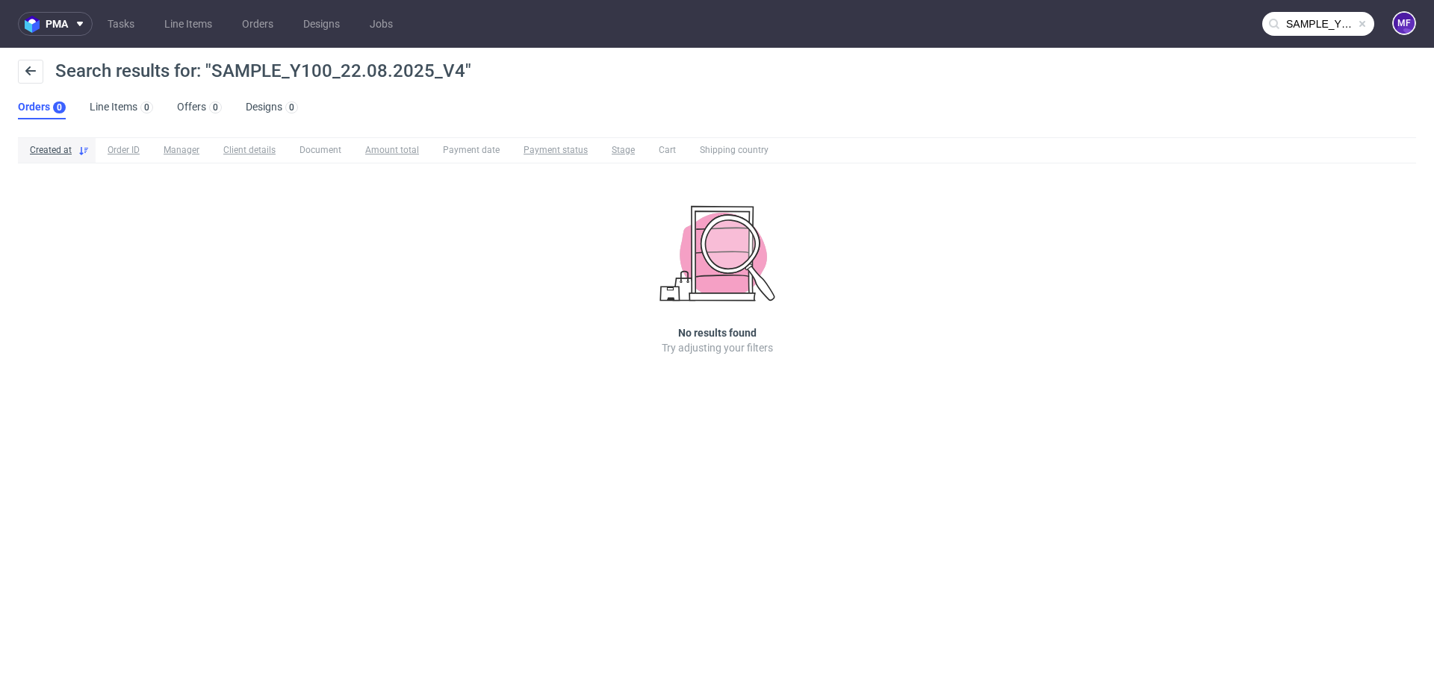
click at [1358, 26] on span at bounding box center [1362, 24] width 12 height 12
click at [1320, 29] on input "text" at bounding box center [1318, 24] width 112 height 24
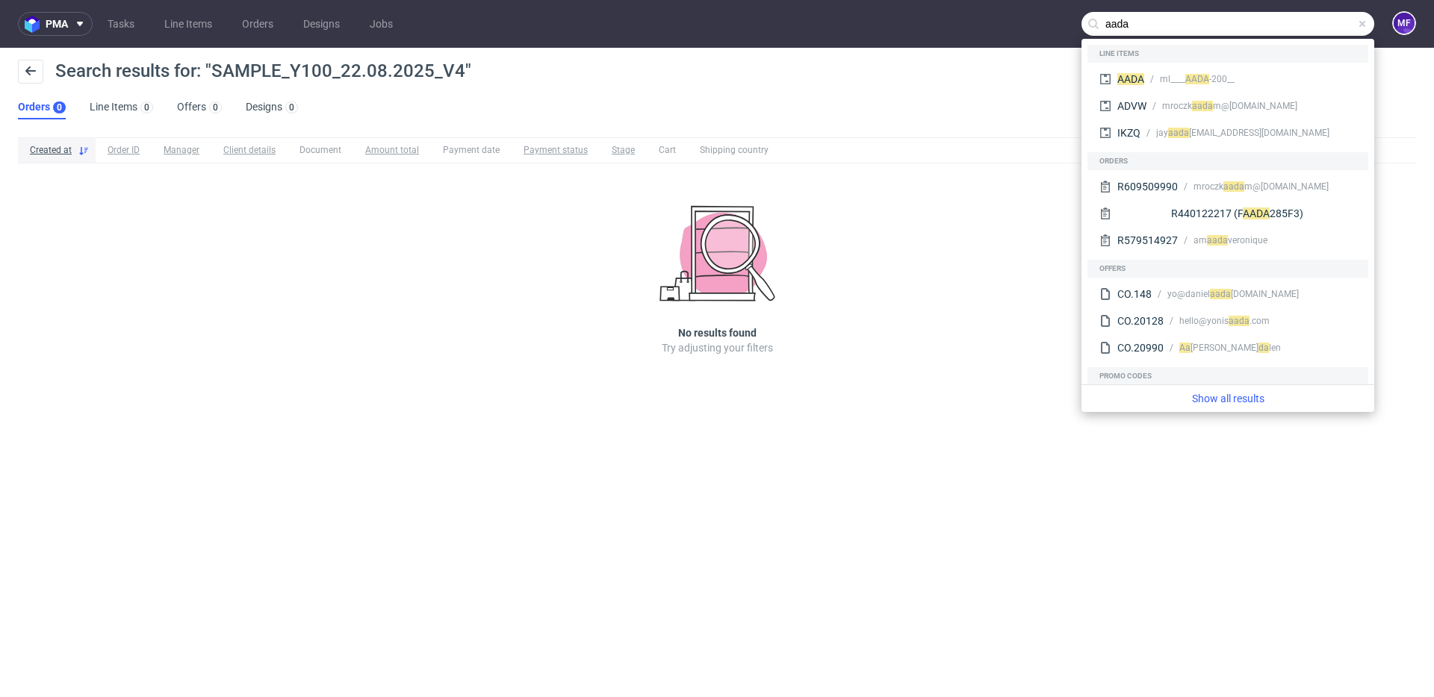
type input "aada"
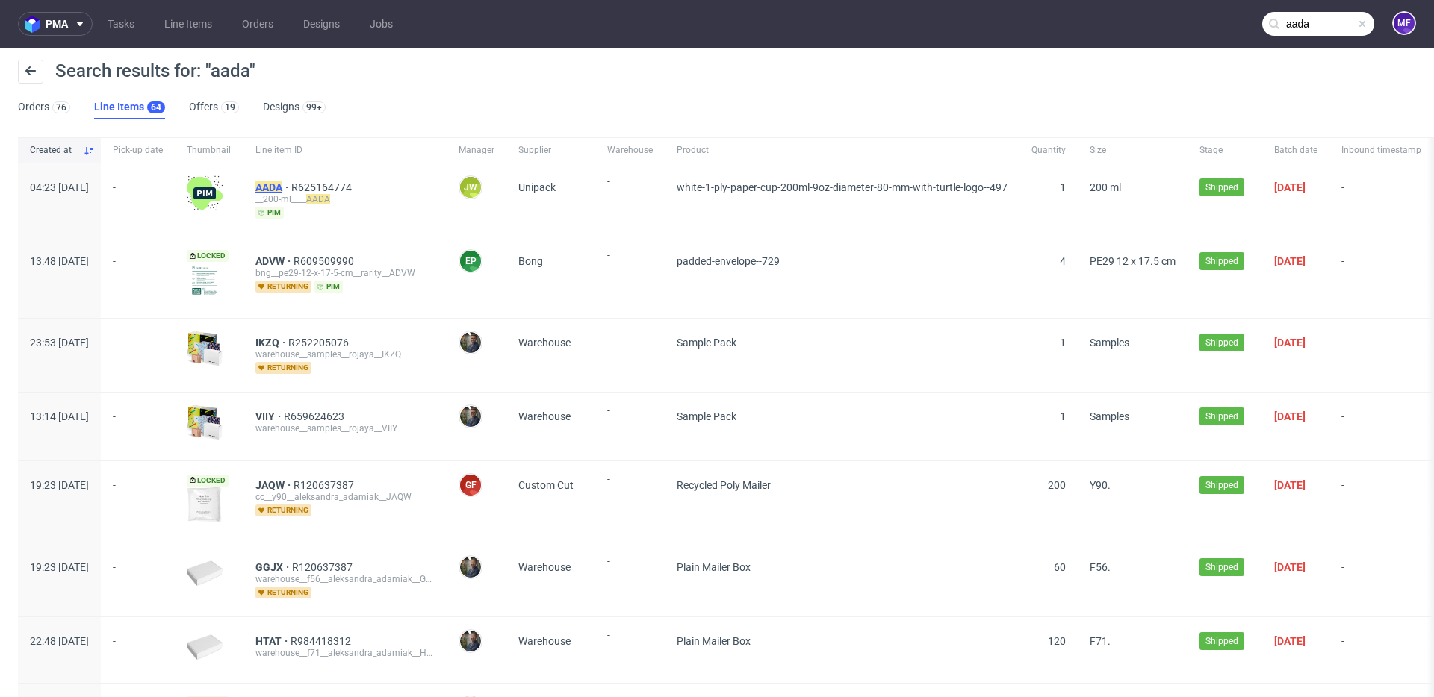
click at [282, 187] on mark "AADA" at bounding box center [268, 187] width 27 height 12
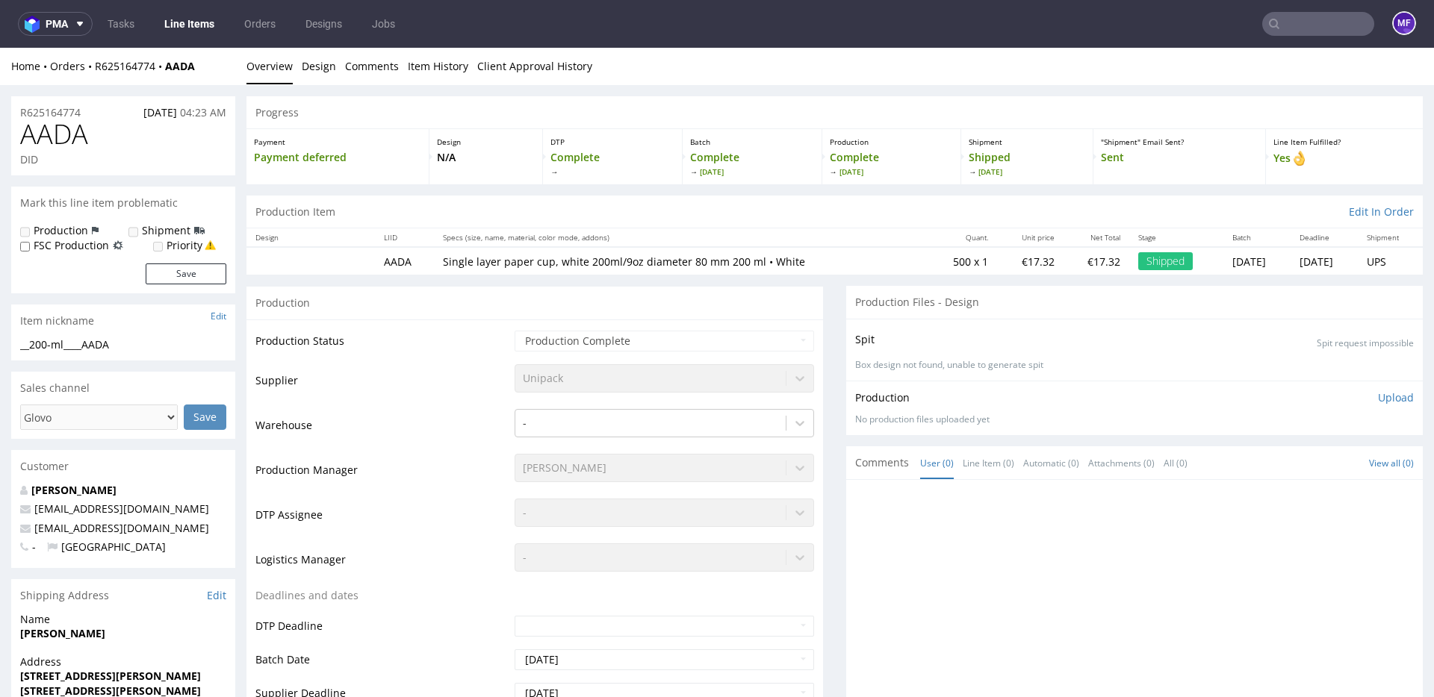
click at [896, 447] on div "Comments User (0) Line Item (0) Automatic (0) Attachments (0) All (0) View all …" at bounding box center [1134, 463] width 576 height 33
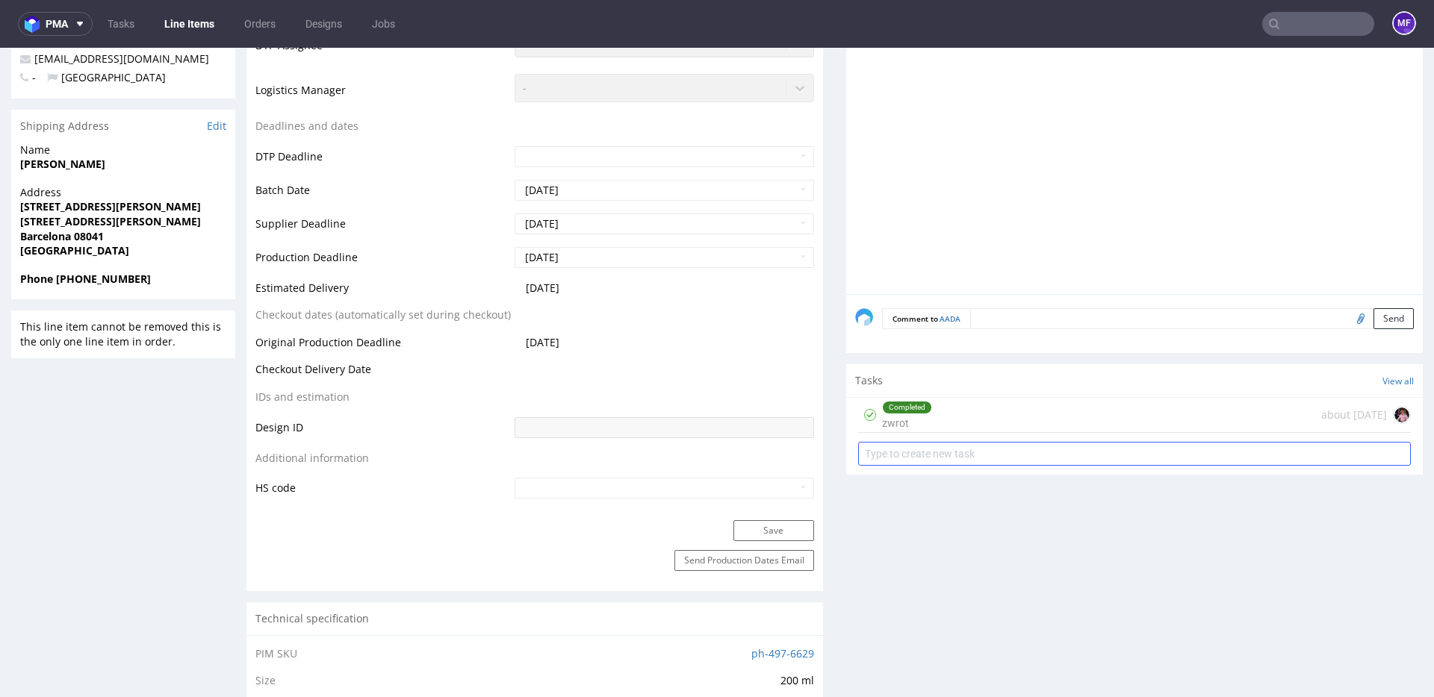
scroll to position [465, 0]
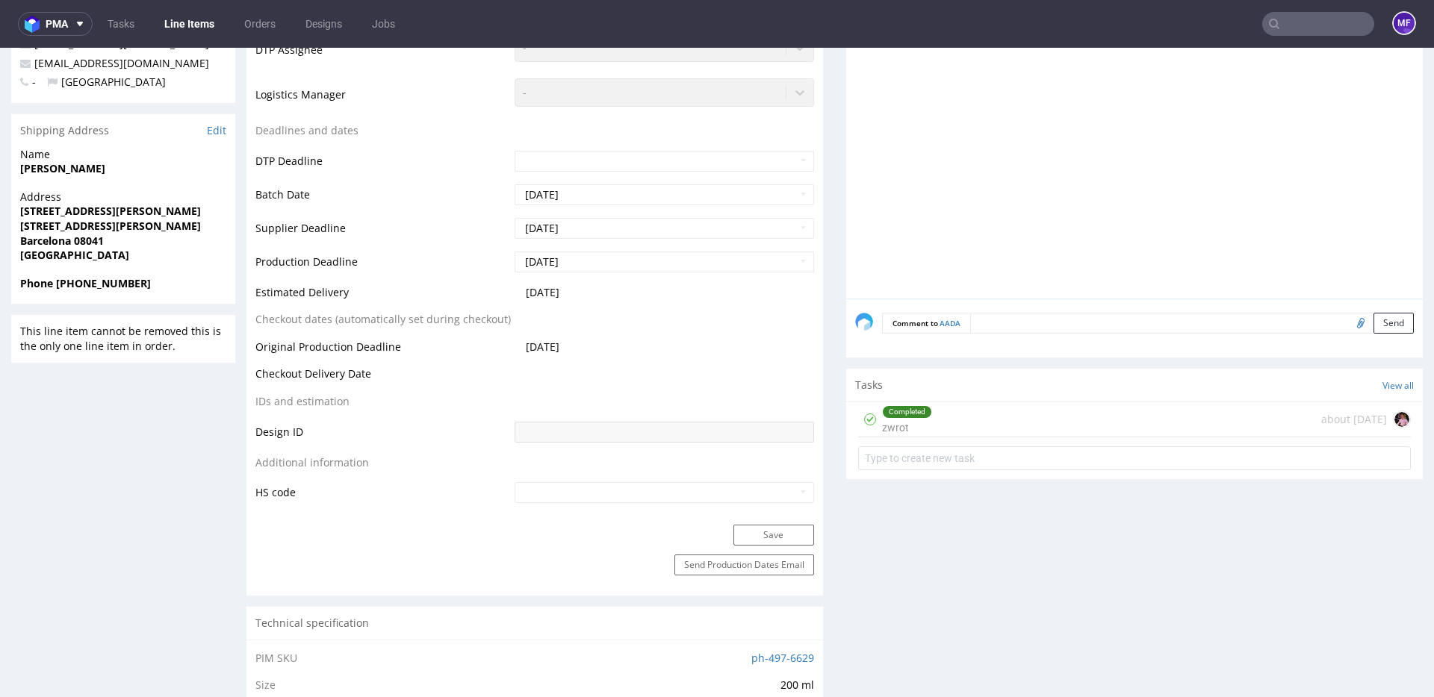
click at [928, 430] on div "Completed zwrot about 1 month ago" at bounding box center [1134, 419] width 553 height 35
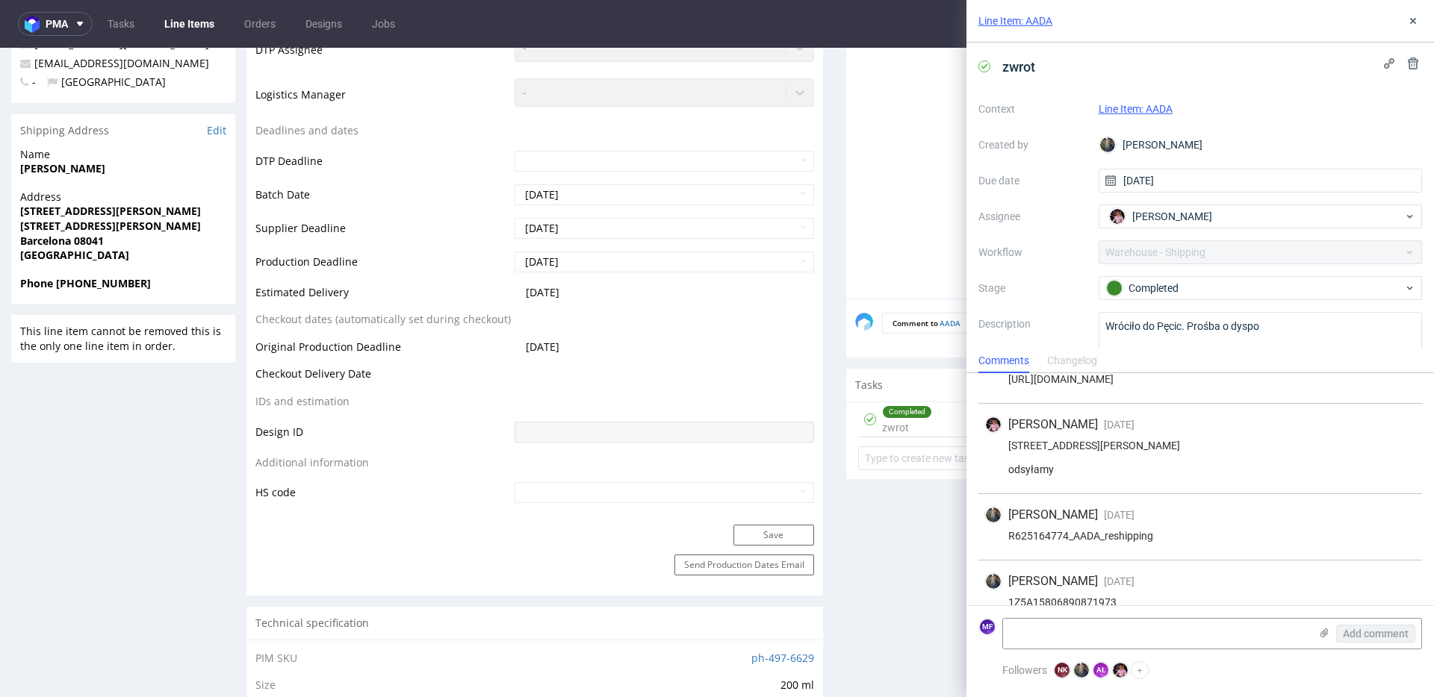
scroll to position [69, 0]
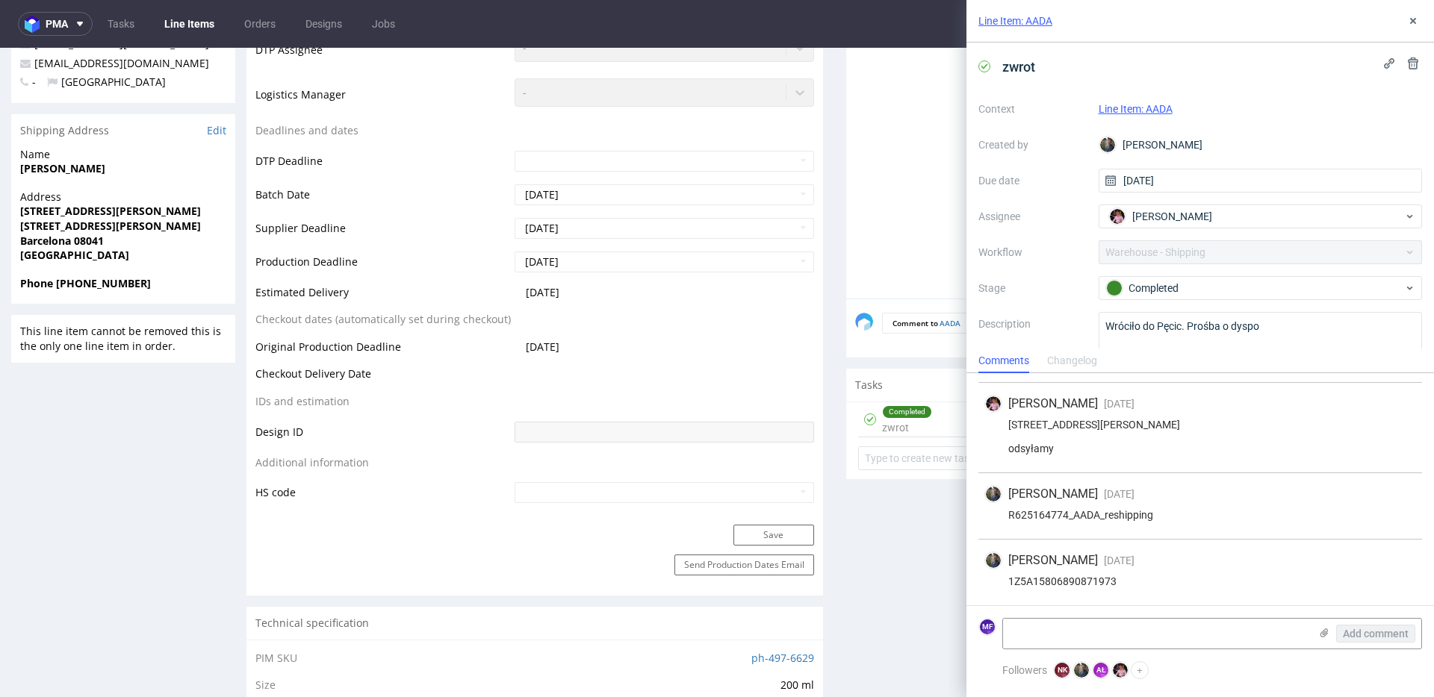
click at [1412, 28] on button at bounding box center [1413, 21] width 18 height 18
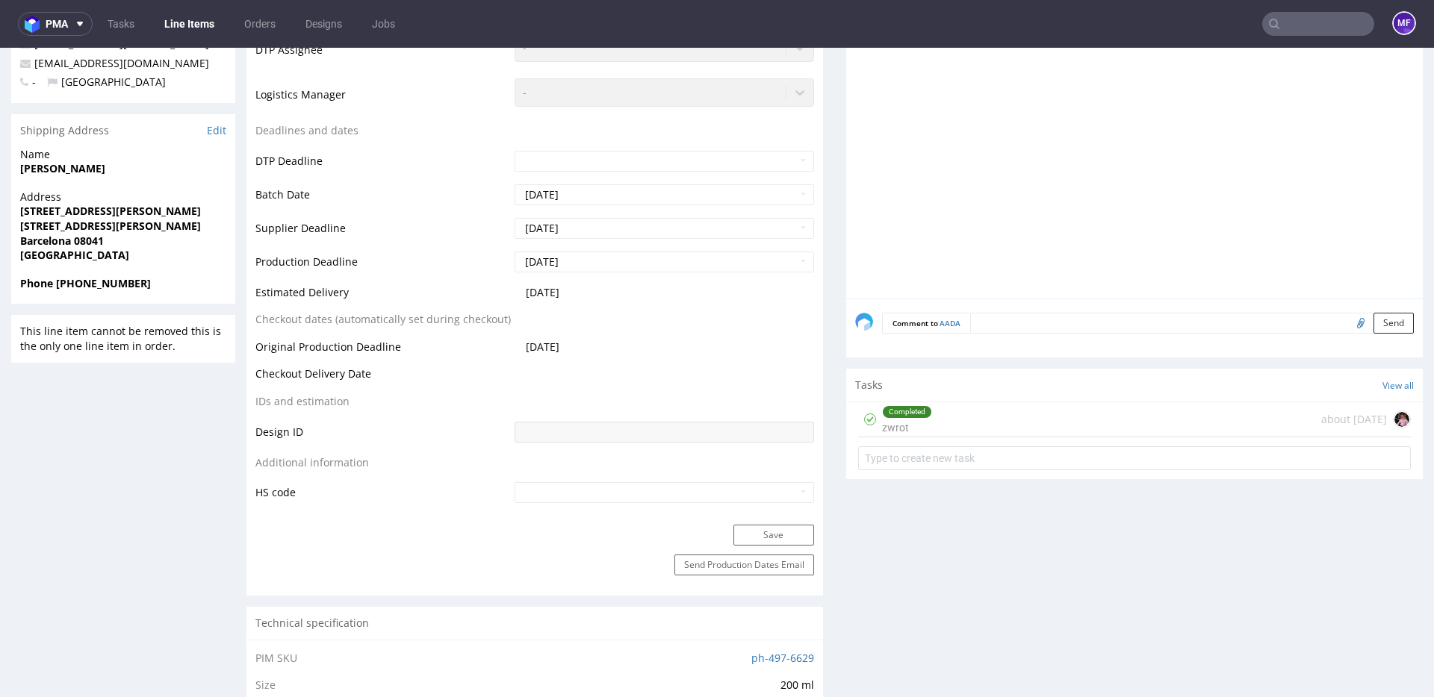
click at [930, 428] on div "Completed zwrot about 1 month ago" at bounding box center [1134, 419] width 553 height 35
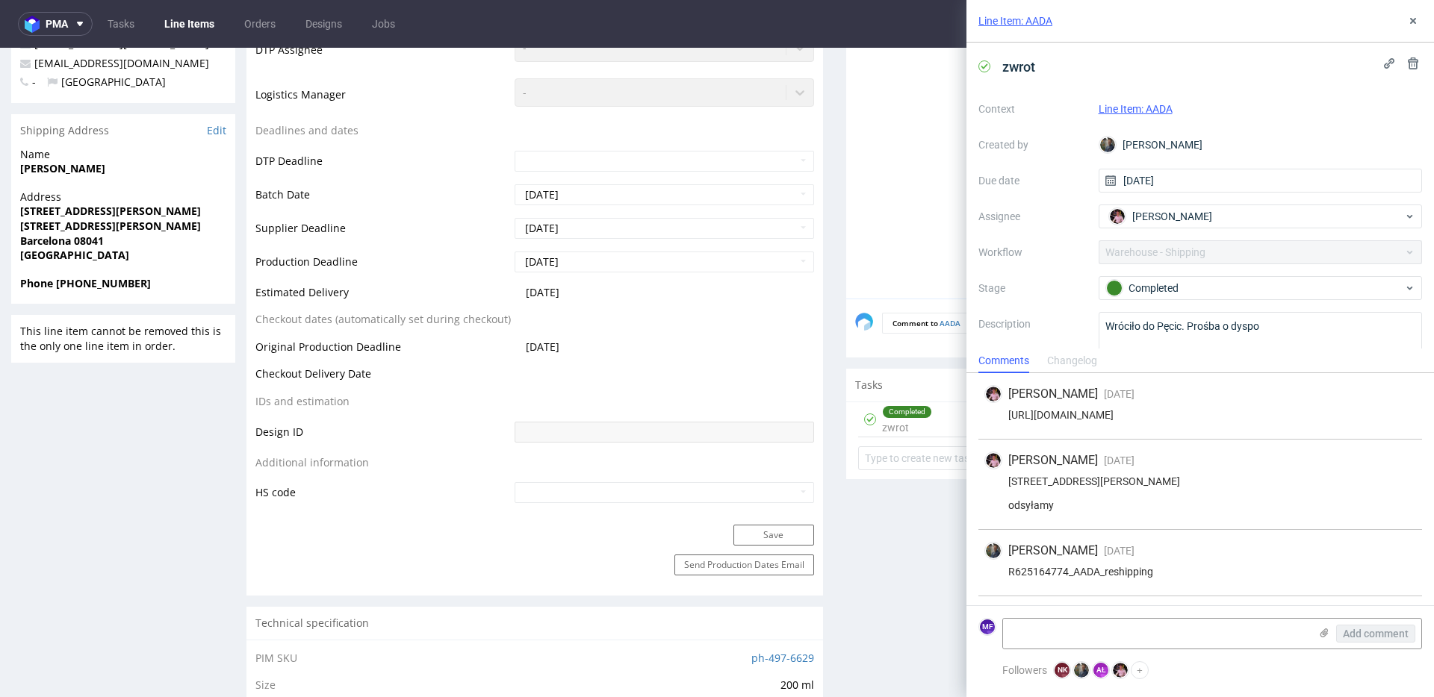
scroll to position [69, 0]
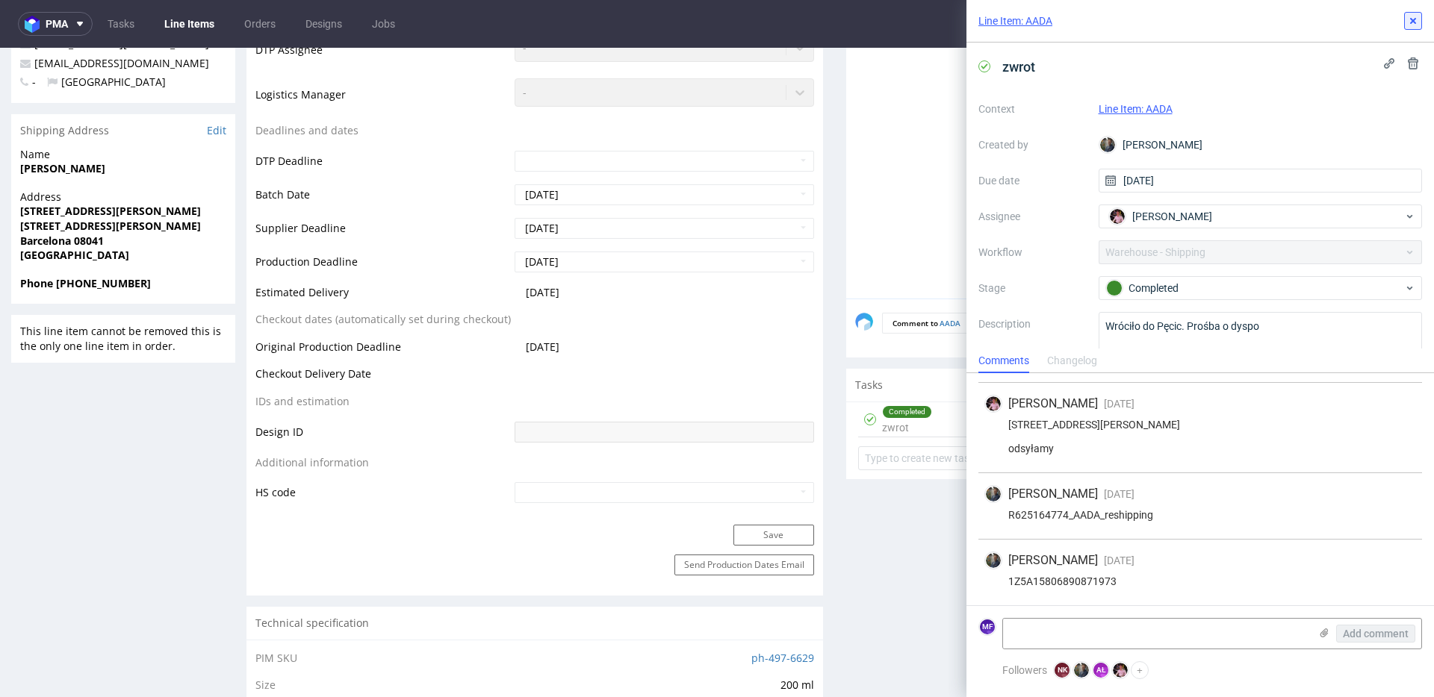
click at [1408, 25] on icon at bounding box center [1413, 21] width 12 height 12
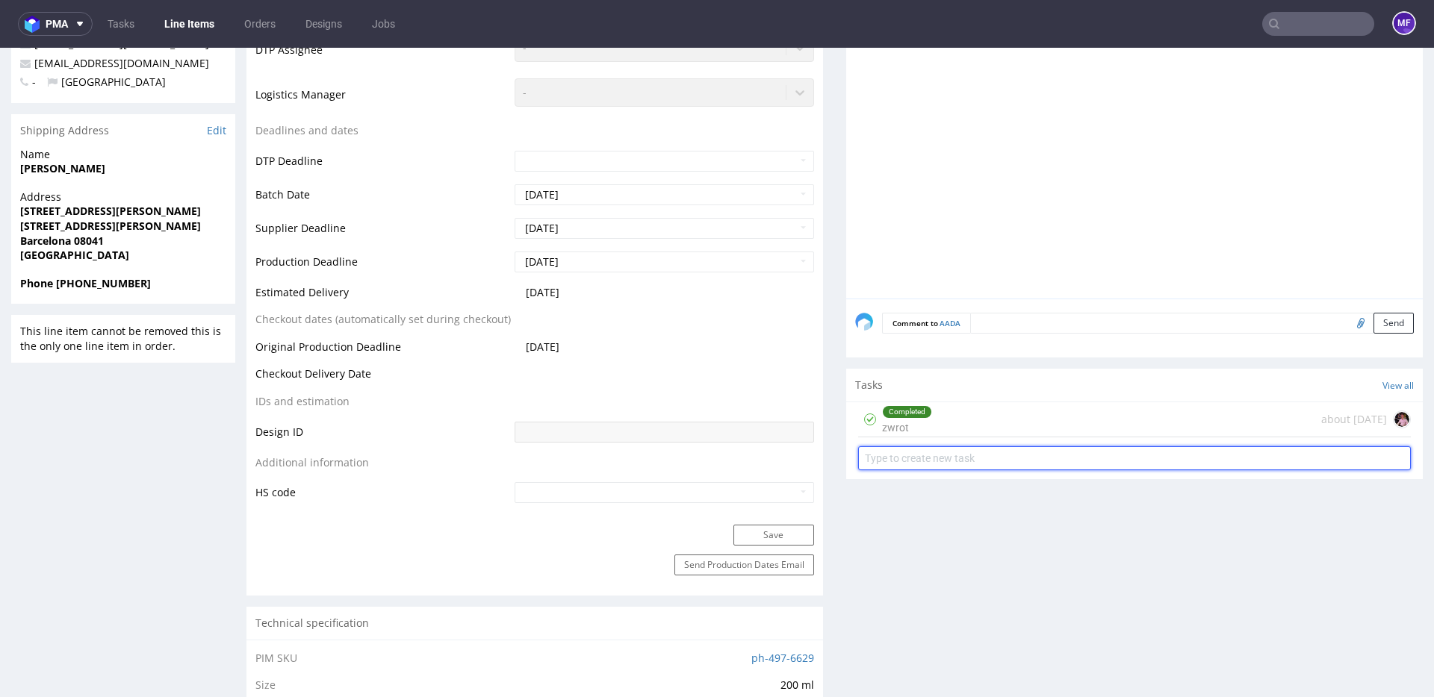
click at [917, 462] on input "text" at bounding box center [1134, 459] width 553 height 24
type input "R"
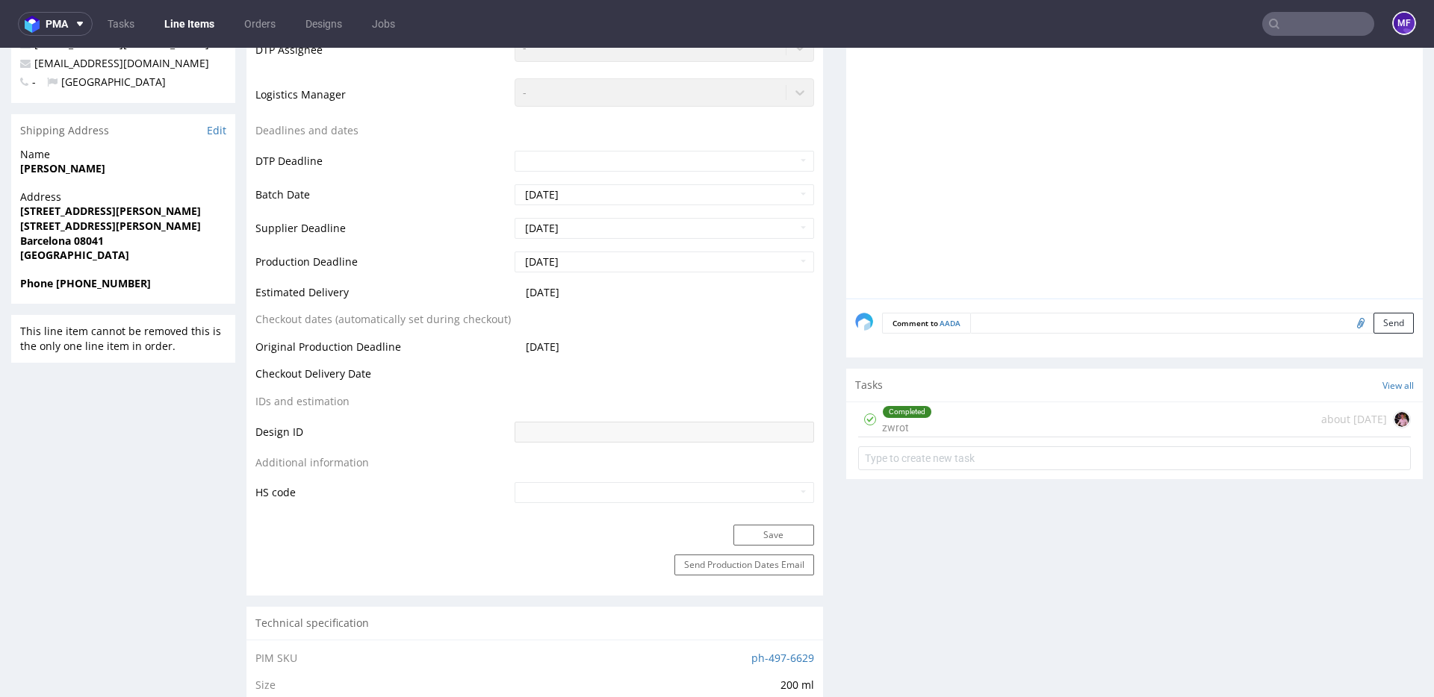
click at [895, 430] on div "Completed zwrot" at bounding box center [907, 419] width 50 height 34
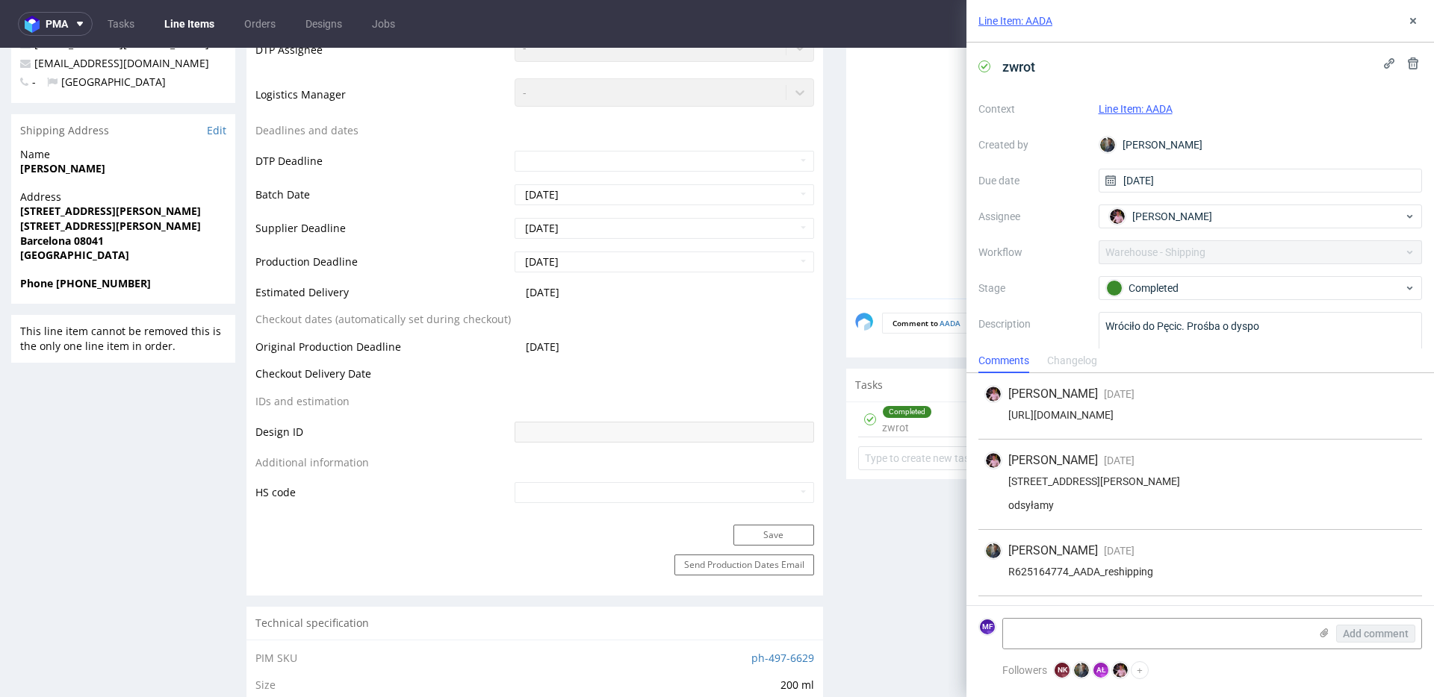
scroll to position [69, 0]
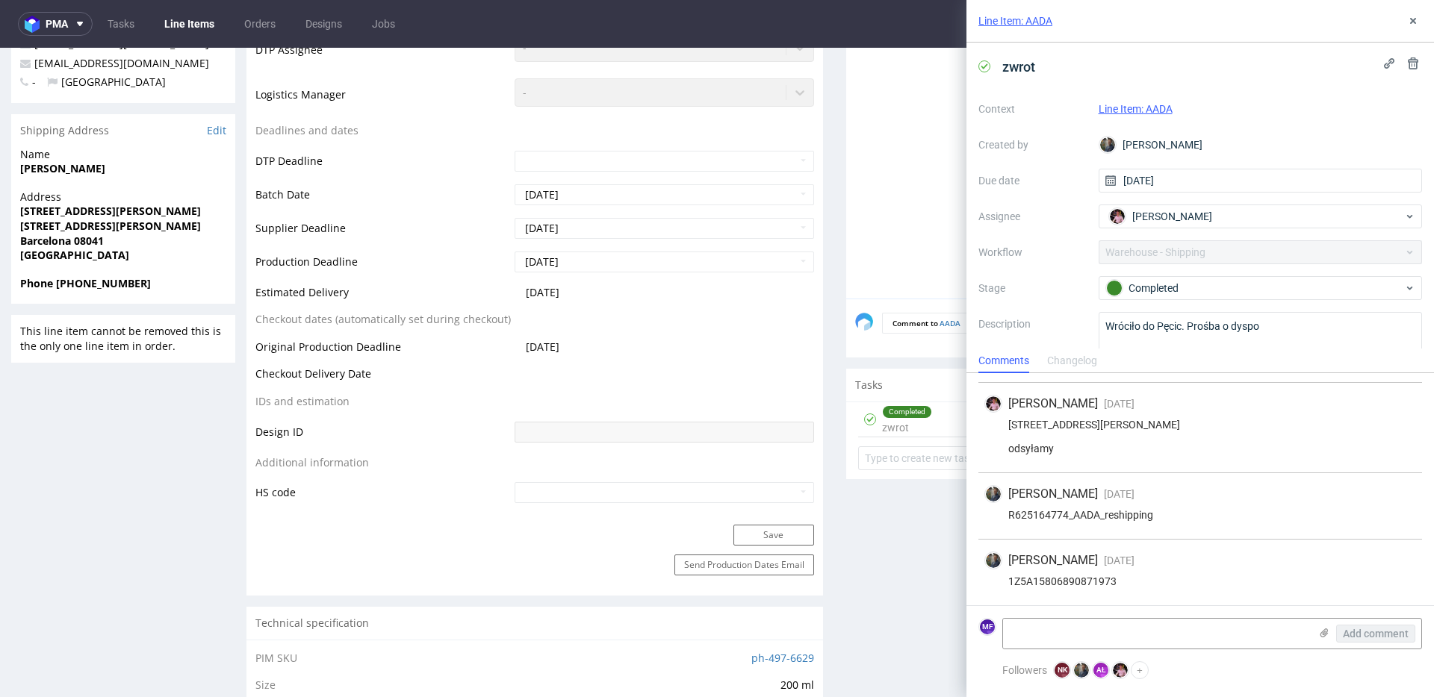
click at [1415, 24] on icon at bounding box center [1413, 21] width 12 height 12
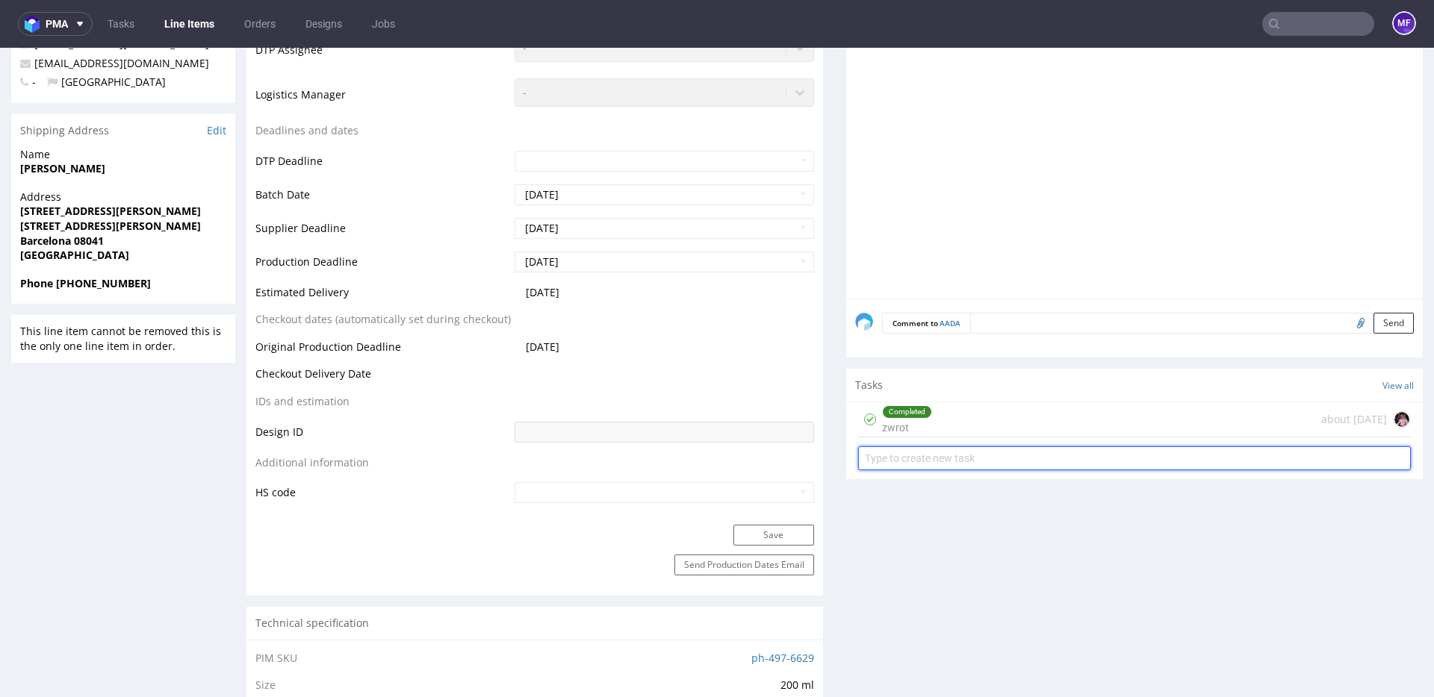
click at [909, 457] on input "text" at bounding box center [1134, 459] width 553 height 24
type input "Zwrot 2 próba"
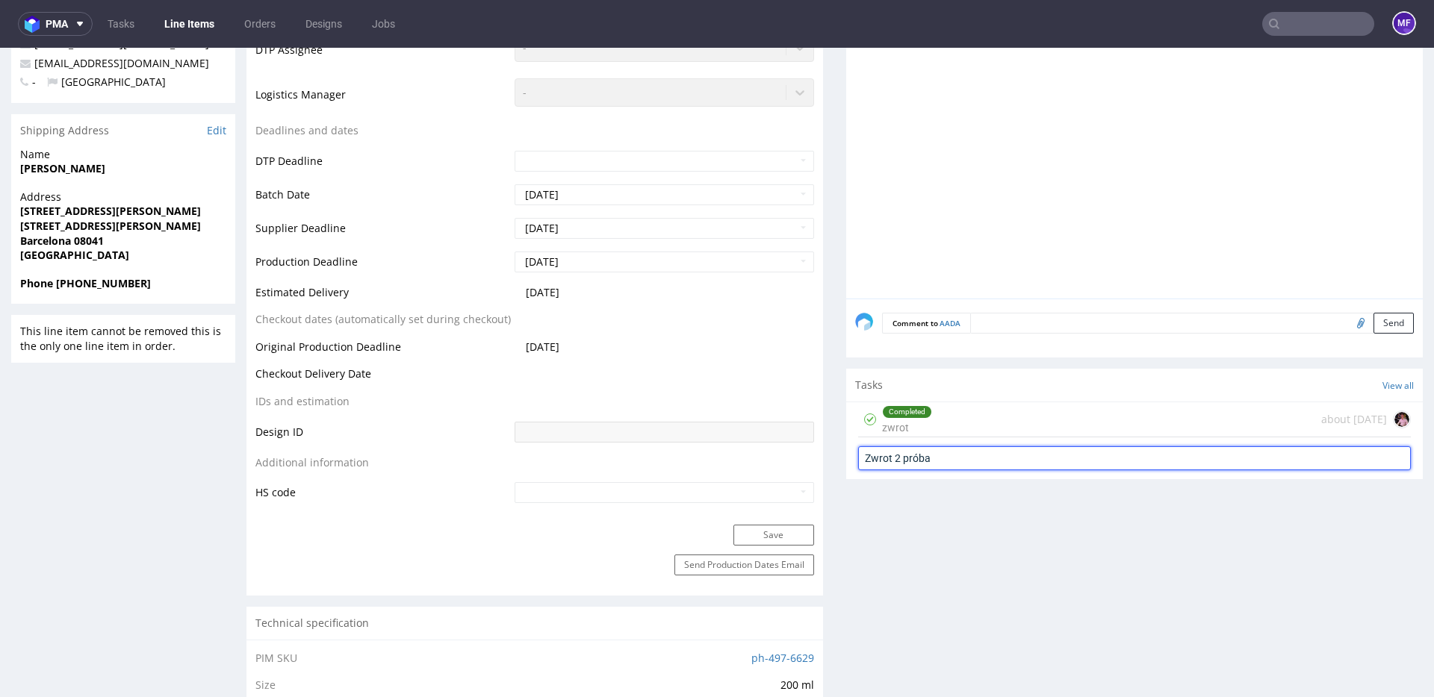
click at [993, 461] on input "Zwrot 2 próba" at bounding box center [1134, 459] width 553 height 24
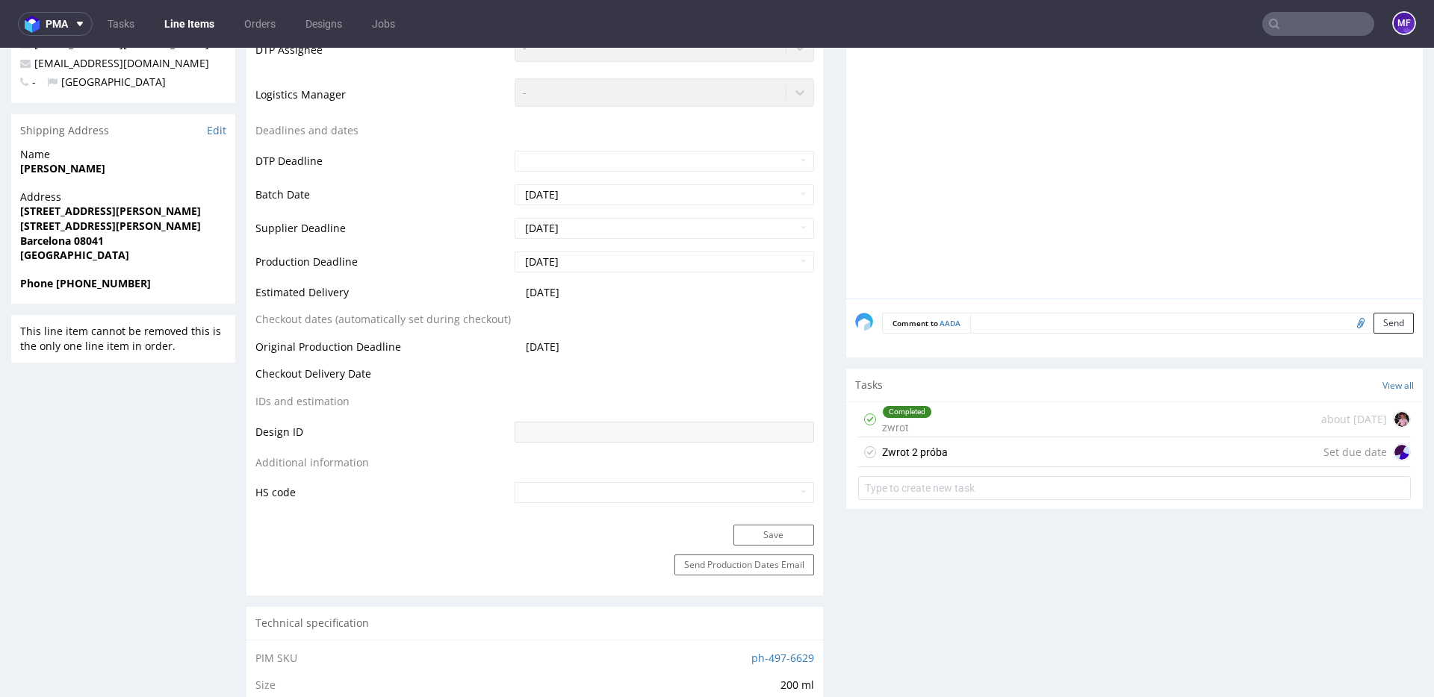
click at [960, 455] on div "Zwrot 2 próba Set due date" at bounding box center [1134, 453] width 553 height 30
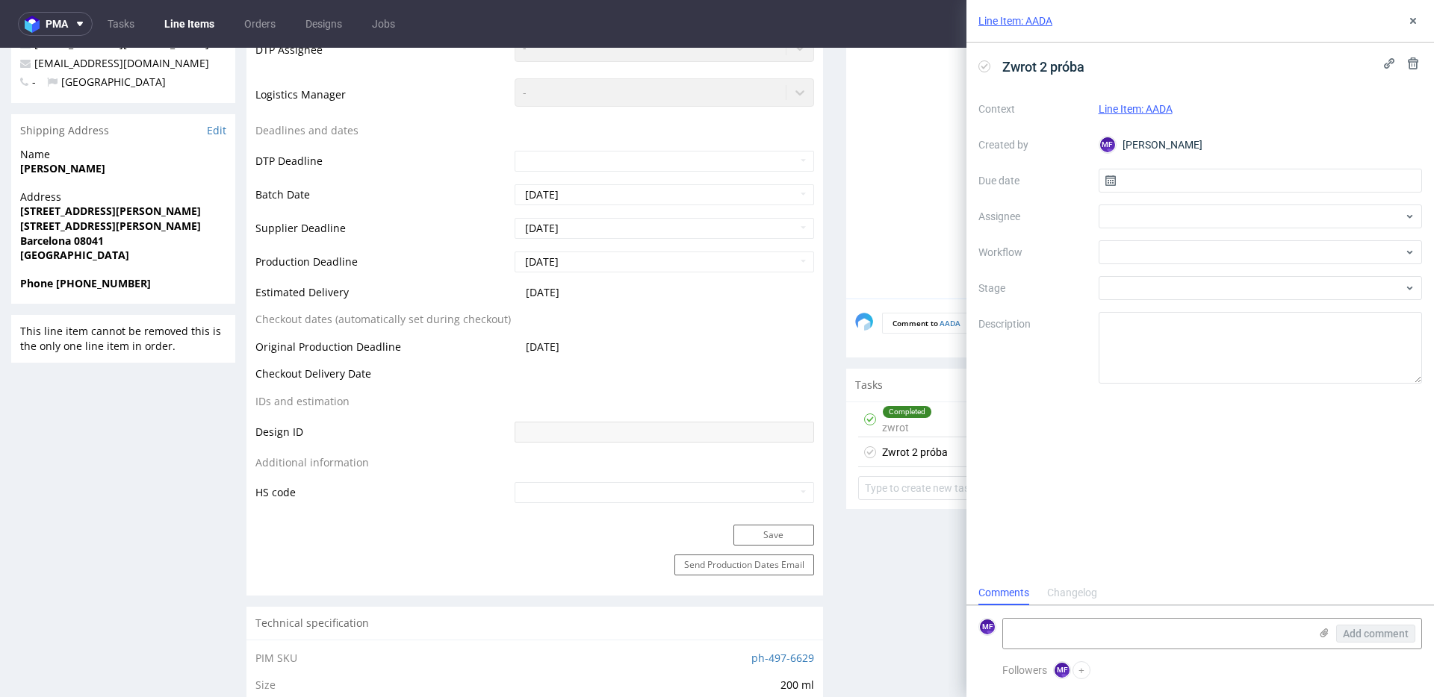
scroll to position [12, 0]
click at [1122, 346] on textarea at bounding box center [1260, 348] width 324 height 72
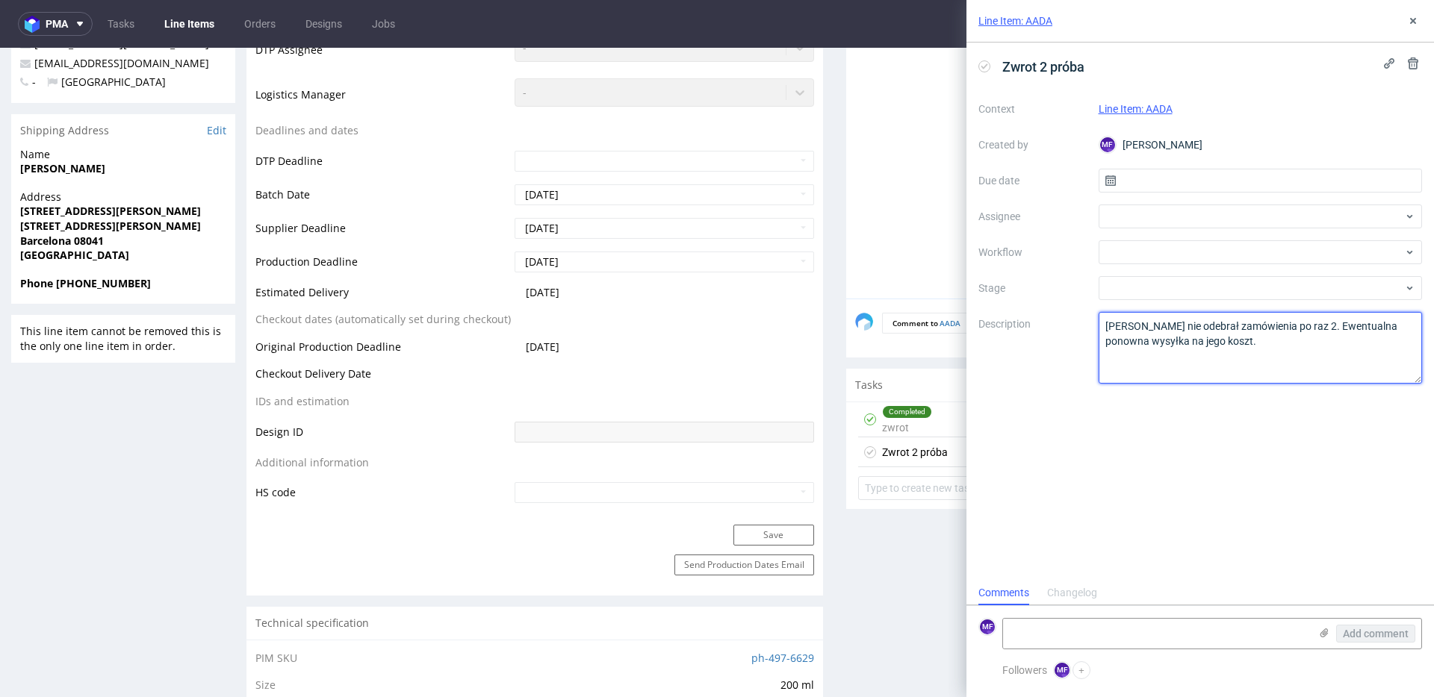
type textarea "Klient nie odebrał zamówienia po raz 2. Ewentualna ponowna wysyłka na jego kosz…"
click at [1052, 217] on label "Assignee" at bounding box center [1032, 217] width 108 height 18
click at [1159, 187] on input "text" at bounding box center [1260, 181] width 324 height 24
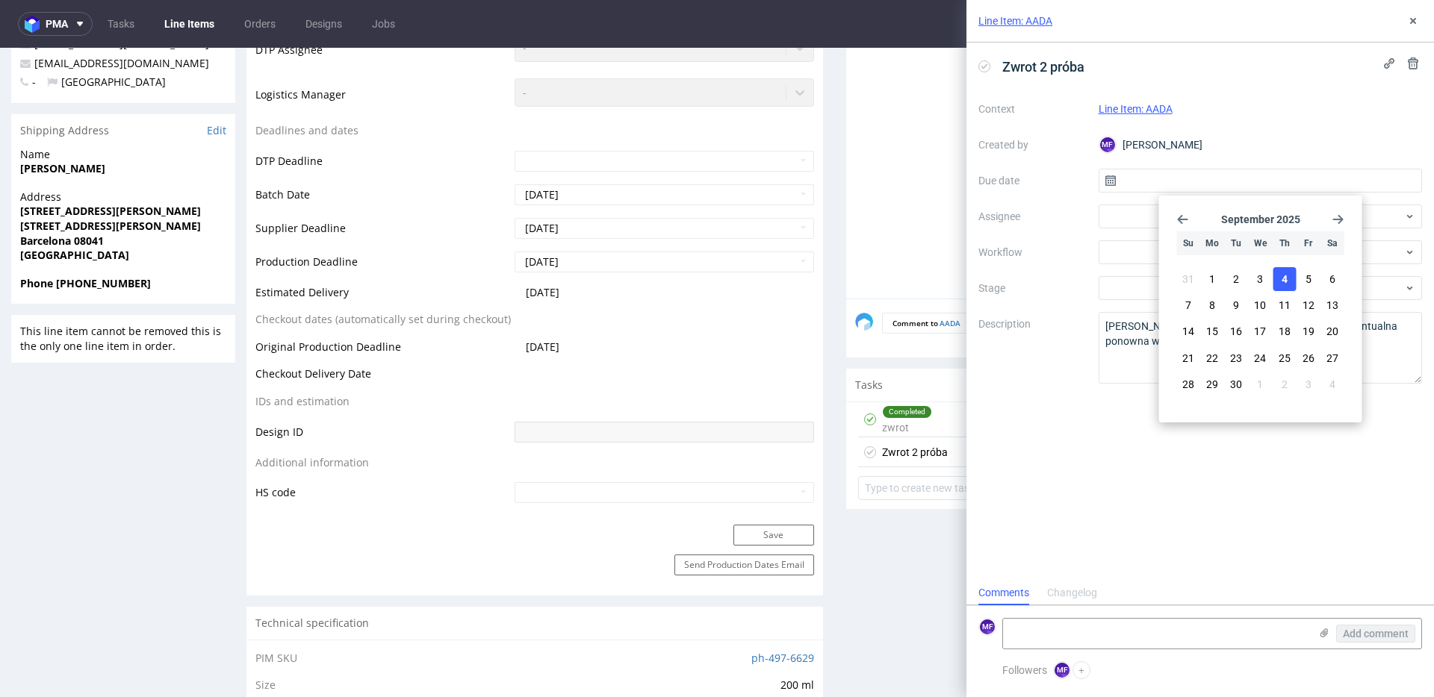
click at [1281, 279] on span "4" at bounding box center [1284, 279] width 6 height 15
type input "[DATE]"
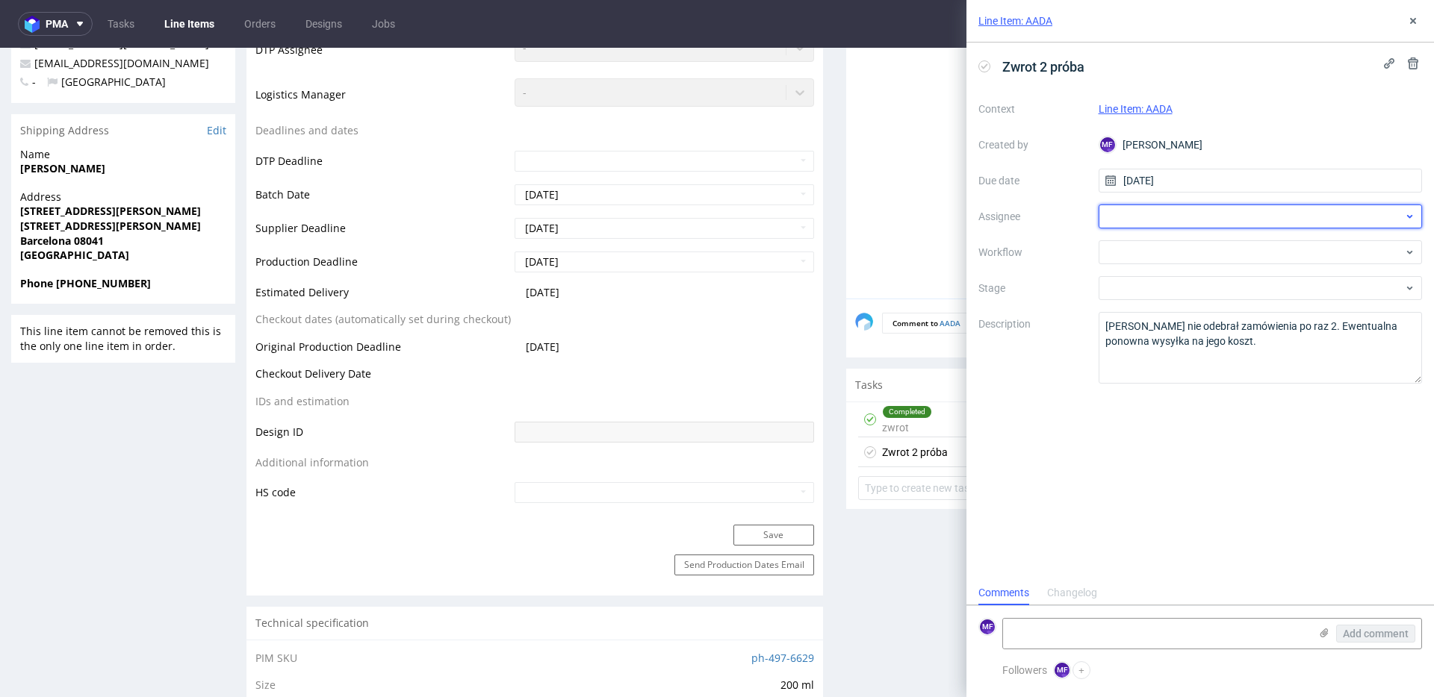
click at [1155, 225] on div at bounding box center [1260, 217] width 324 height 24
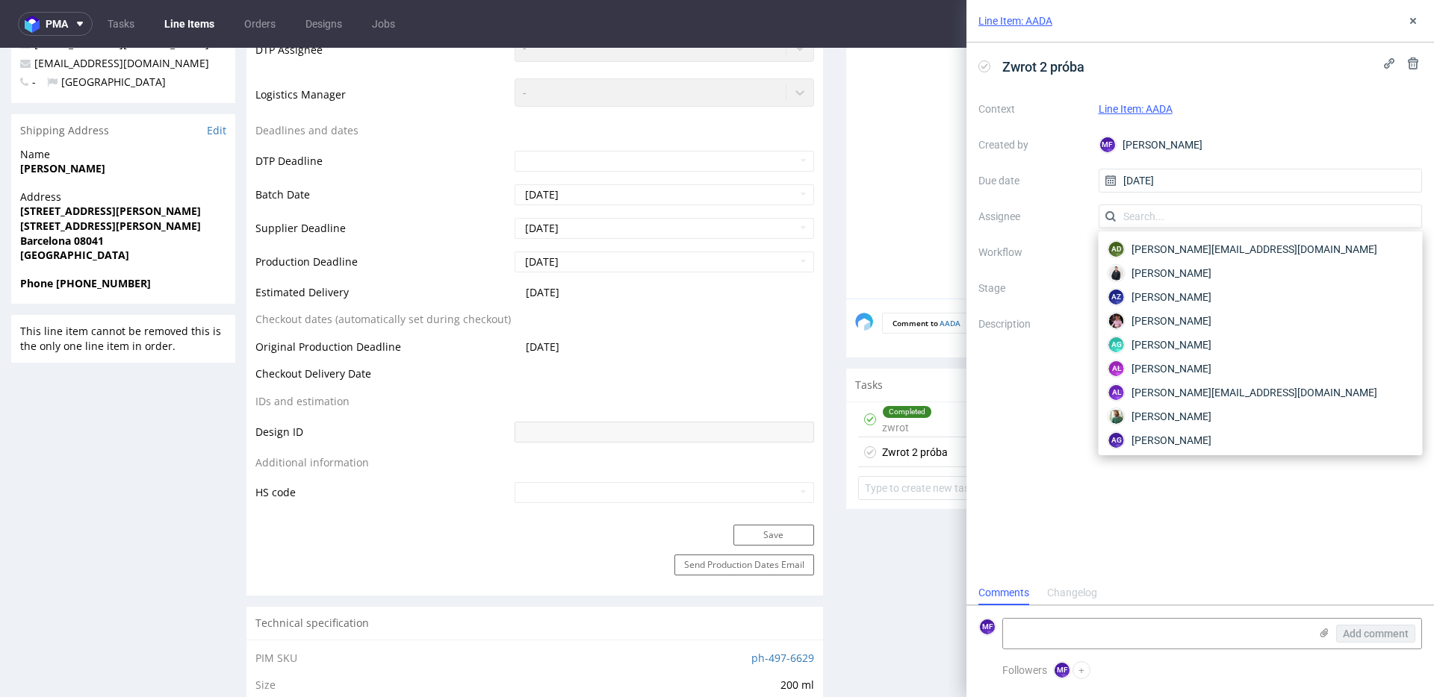
click at [1057, 234] on div "Context Line Item: AADA Created by MF Michał Fedorowicz Due date 04/09/2025 Ass…" at bounding box center [1200, 240] width 444 height 287
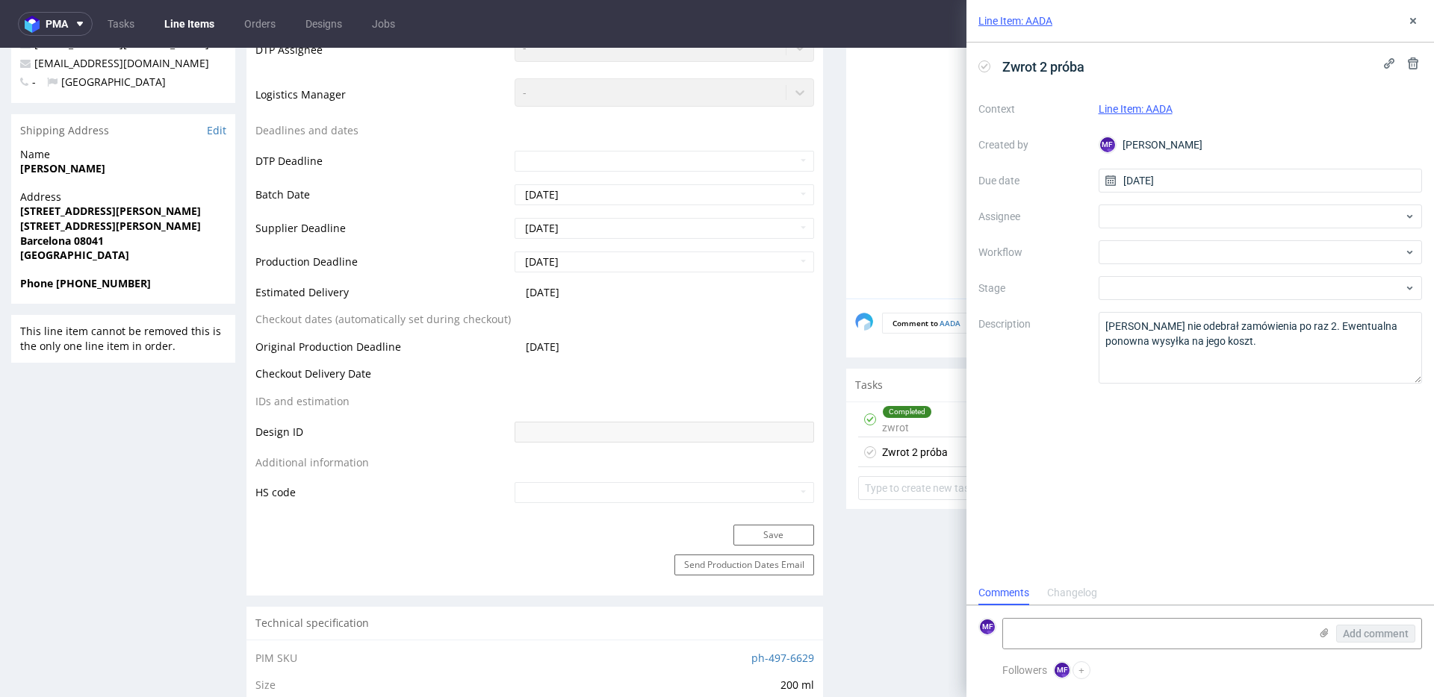
click at [921, 427] on div "Completed zwrot" at bounding box center [907, 419] width 50 height 34
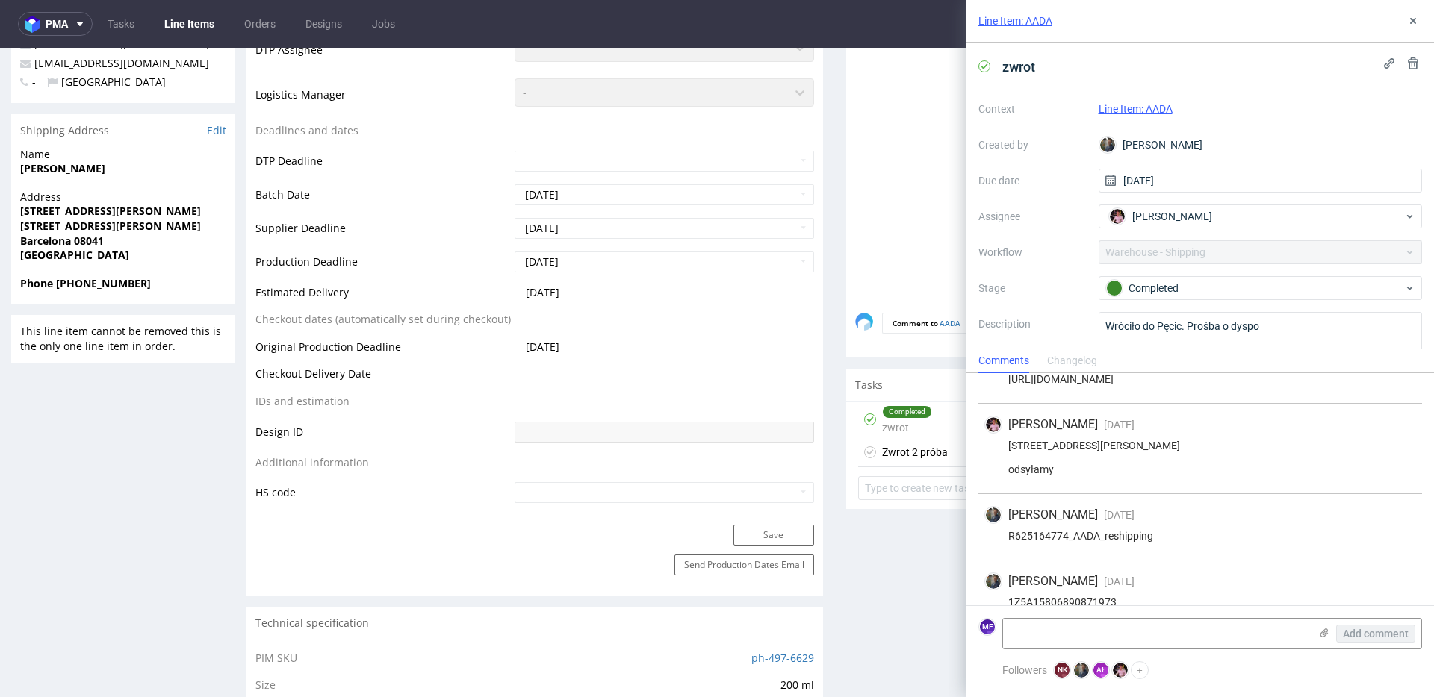
scroll to position [69, 0]
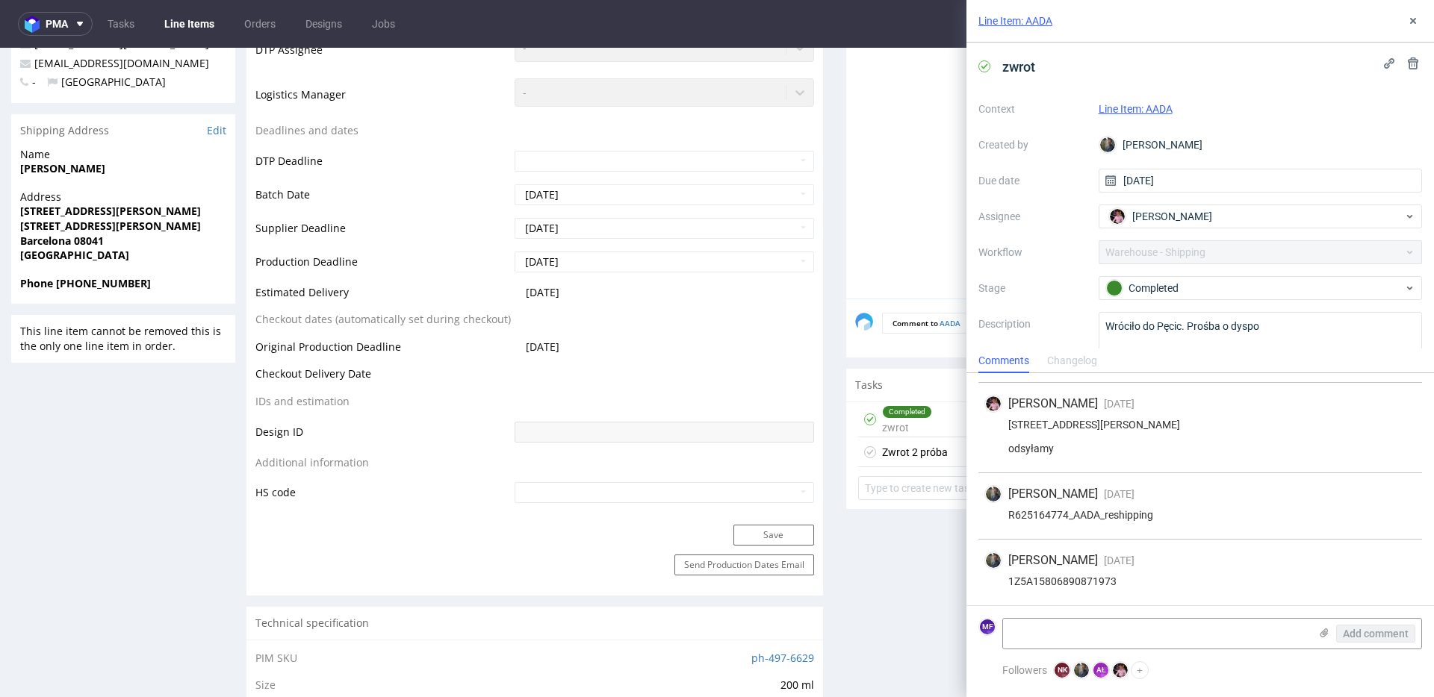
click at [918, 447] on div "Zwrot 2 próba" at bounding box center [915, 453] width 66 height 18
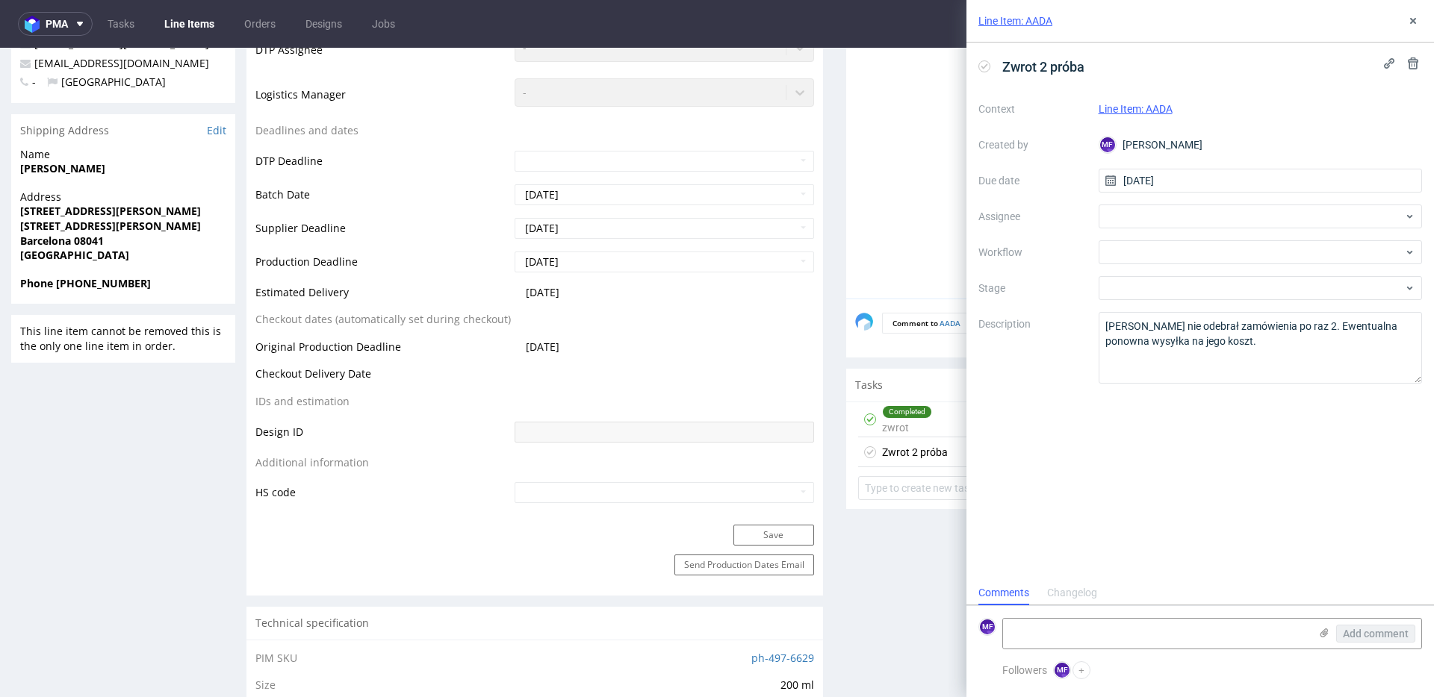
scroll to position [12, 0]
click at [1165, 209] on div at bounding box center [1260, 217] width 324 height 24
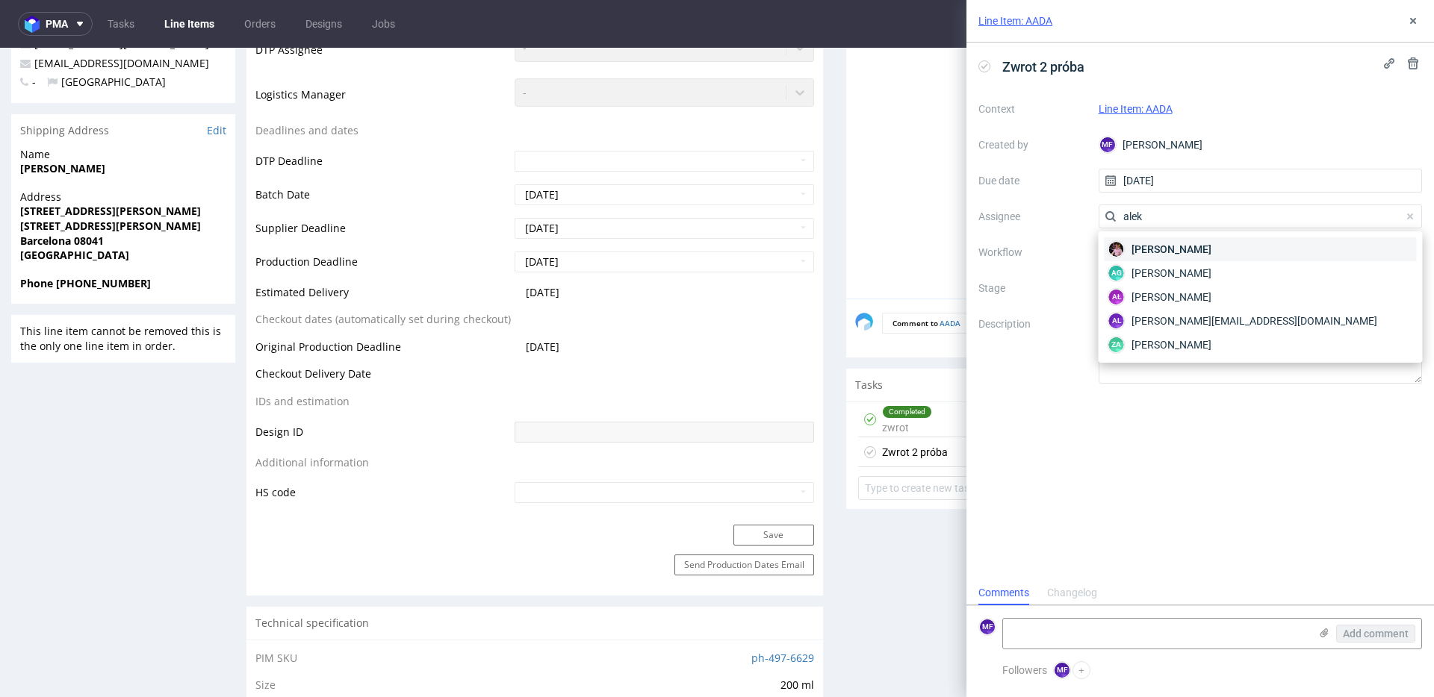
type input "alek"
click at [1172, 242] on span "[PERSON_NAME]" at bounding box center [1171, 249] width 80 height 15
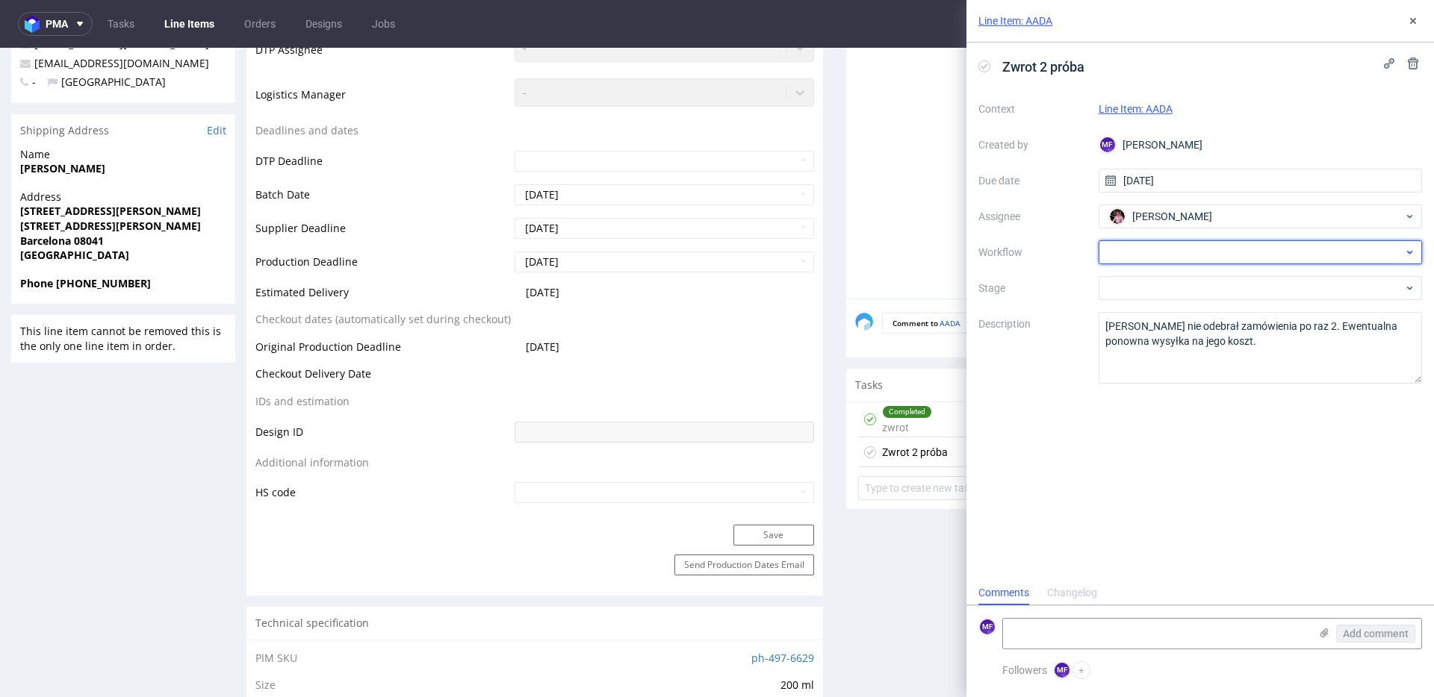
click at [1170, 251] on div at bounding box center [1260, 252] width 324 height 24
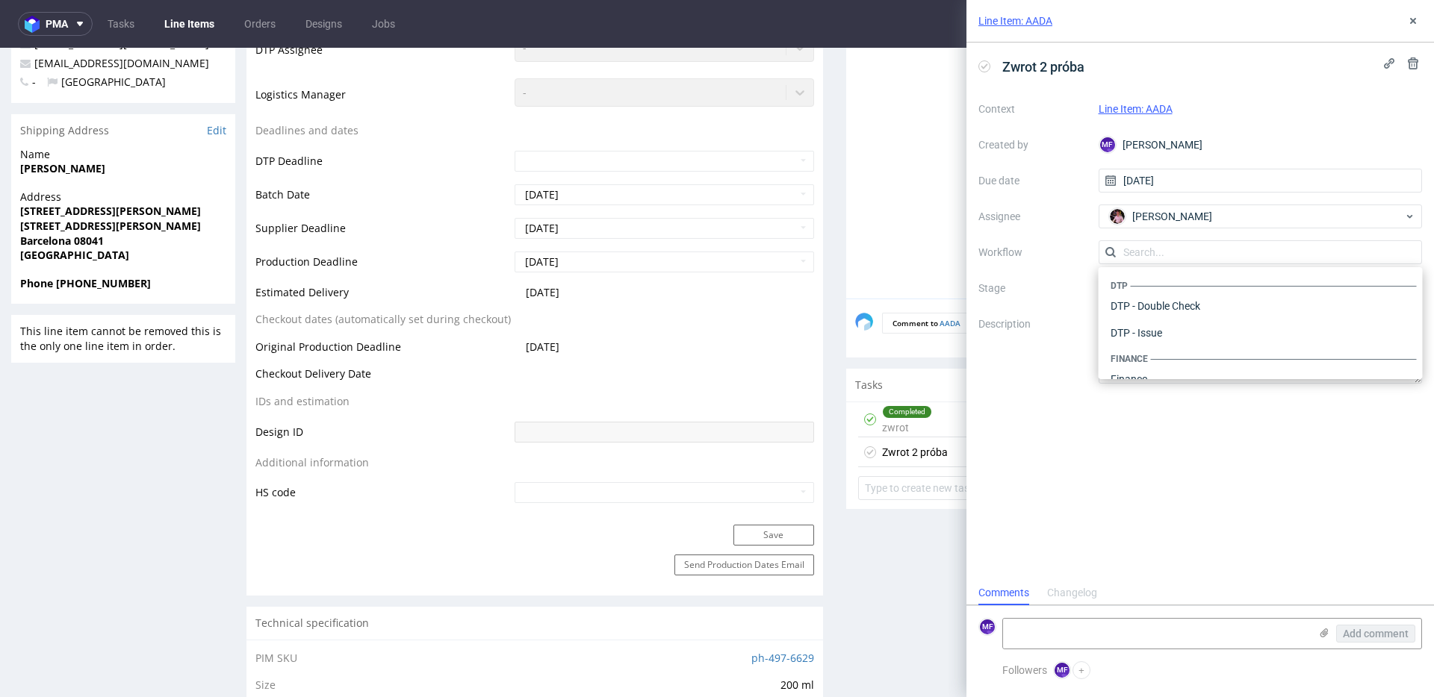
scroll to position [918, 0]
click at [1172, 355] on div "Warehouse - Shipping" at bounding box center [1260, 359] width 312 height 27
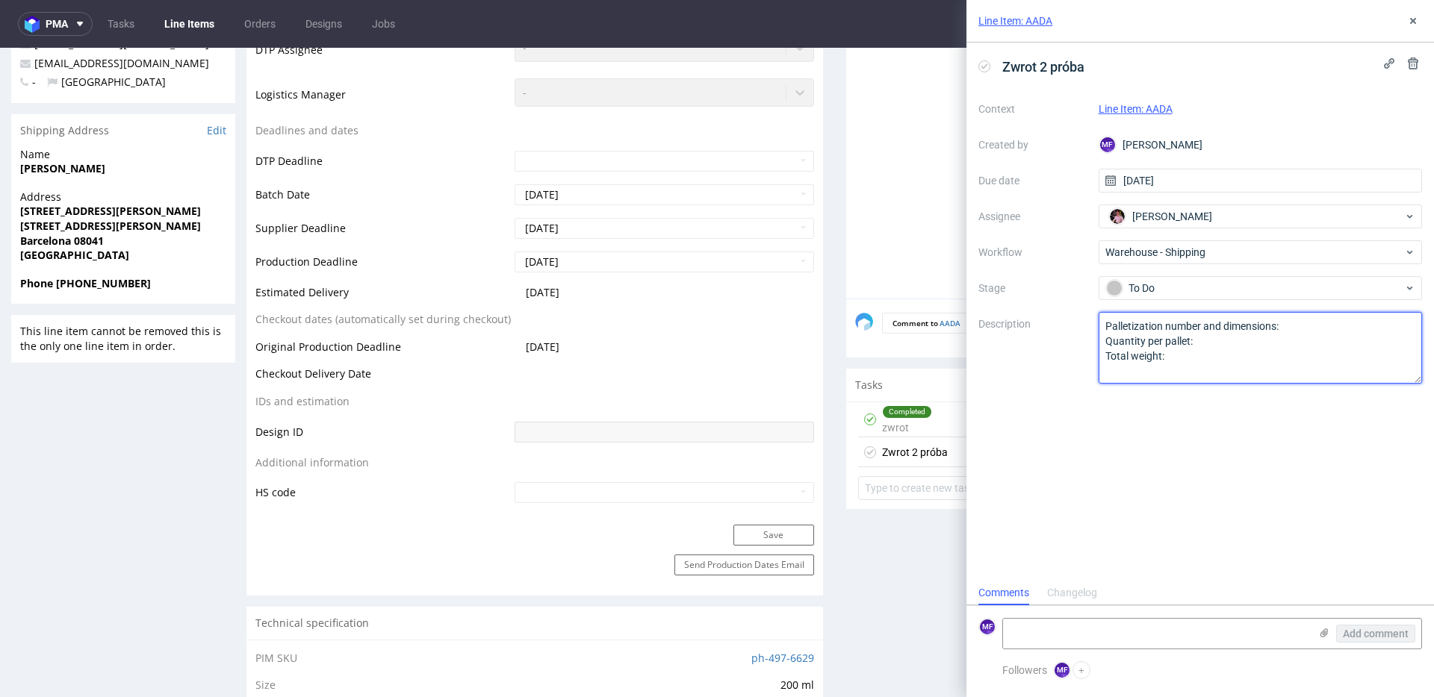
drag, startPoint x: 1170, startPoint y: 364, endPoint x: 1066, endPoint y: 319, distance: 113.3
click at [1066, 319] on div "Context Line Item: AADA Created by MF Michał Fedorowicz Due date 04/09/2025 Ass…" at bounding box center [1200, 240] width 444 height 287
click at [1234, 346] on textarea "Palletization number and dimensions: Quantity per pallet: Total weight:" at bounding box center [1260, 348] width 324 height 72
drag, startPoint x: 1234, startPoint y: 346, endPoint x: 1051, endPoint y: 312, distance: 186.9
click at [1051, 312] on div "Context Line Item: AADA Created by MF Michał Fedorowicz Due date 04/09/2025 Ass…" at bounding box center [1200, 240] width 444 height 287
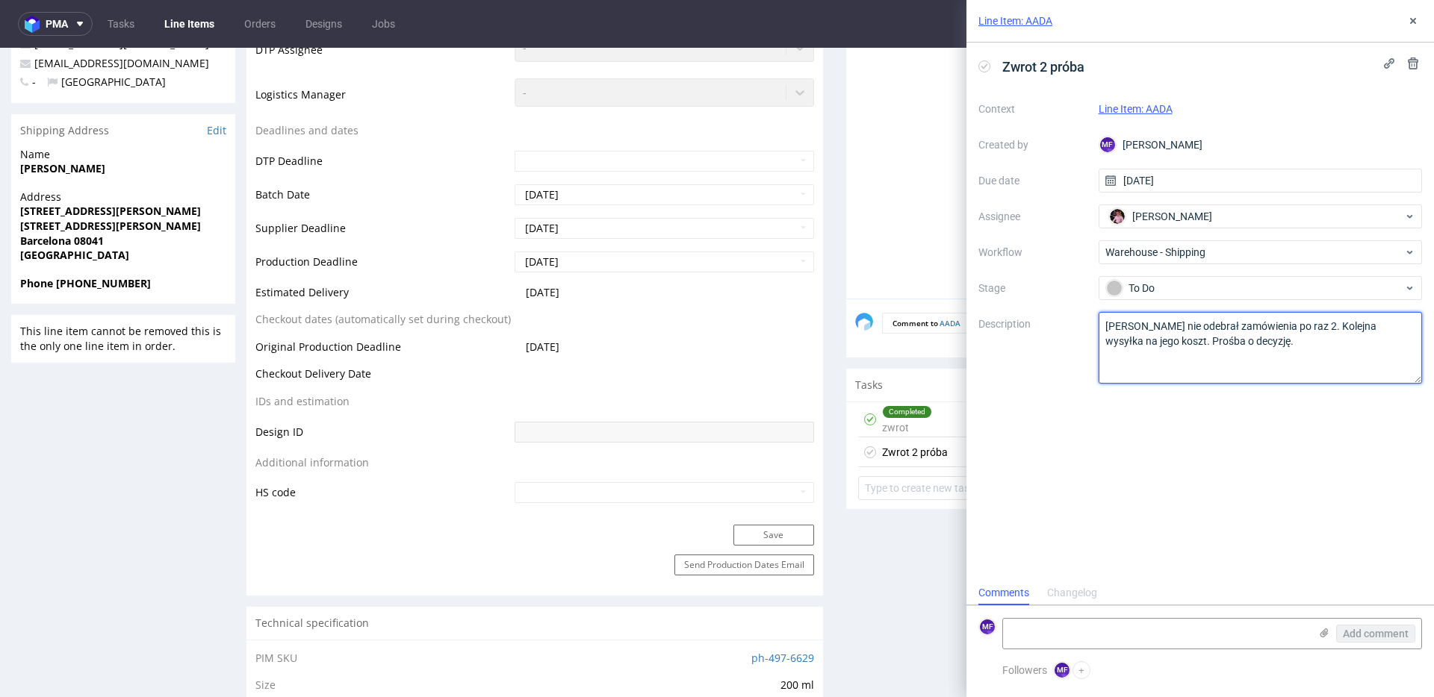
type textarea "Klient nie odebrał zamówienia po raz 2. Kolejna wysyłka na jego koszt. Prośba o…"
click at [1143, 423] on div "Zwrot 2 próba Context Line Item: AADA Created by MF Michał Fedorowicz Due date …" at bounding box center [1199, 312] width 467 height 538
click at [1411, 26] on icon at bounding box center [1413, 21] width 12 height 12
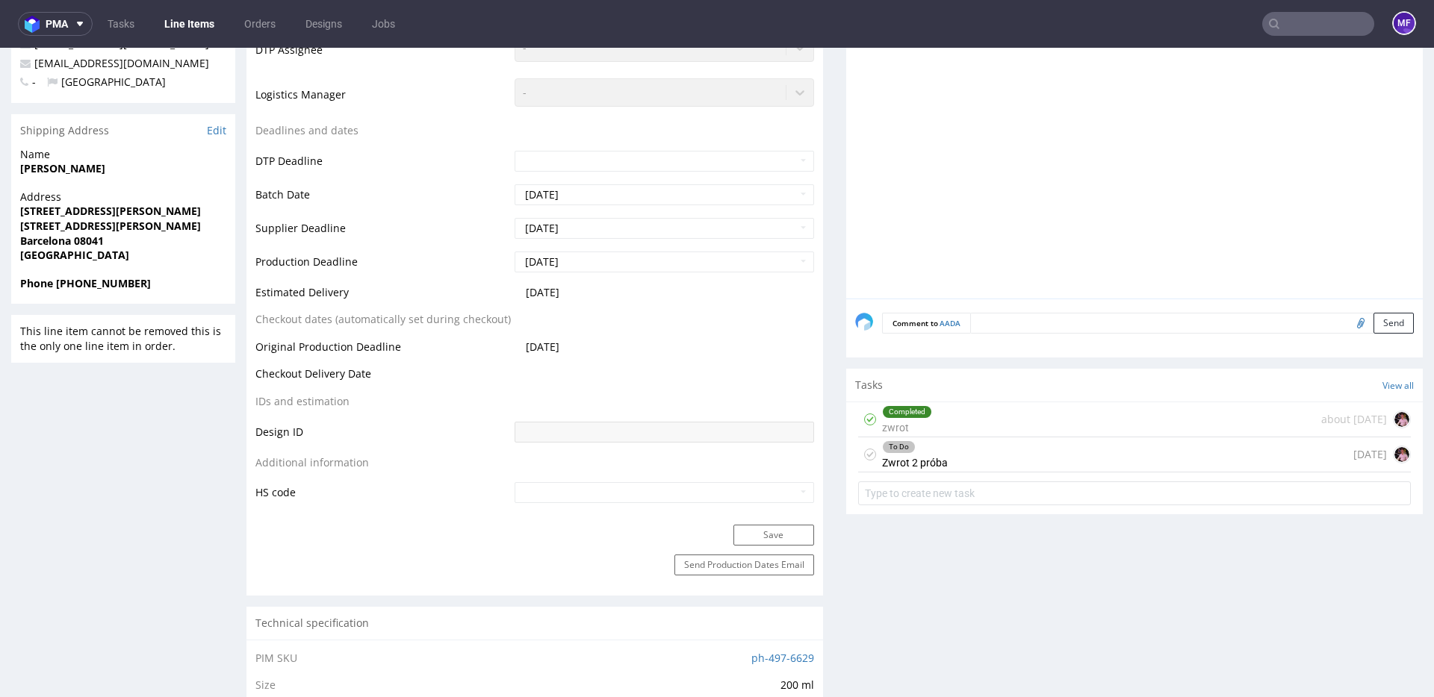
click at [1327, 29] on input "text" at bounding box center [1318, 24] width 112 height 24
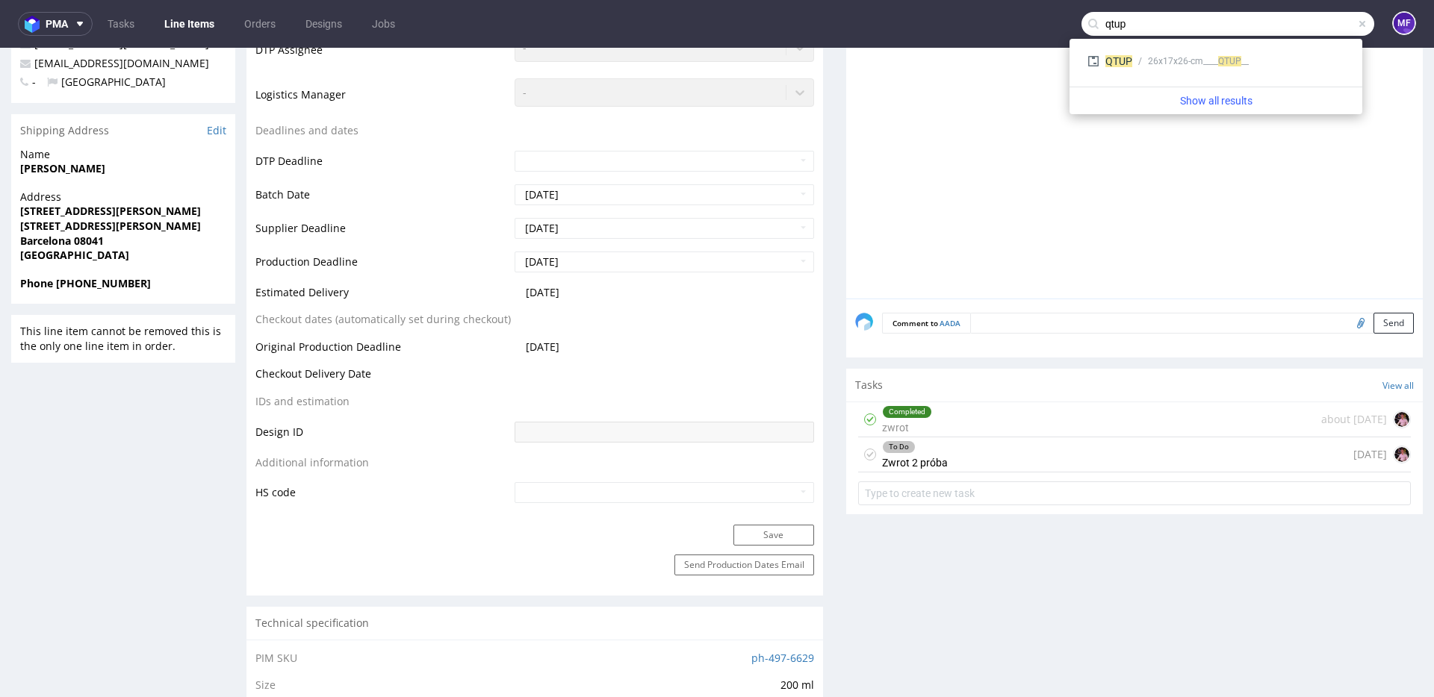
type input "qtup"
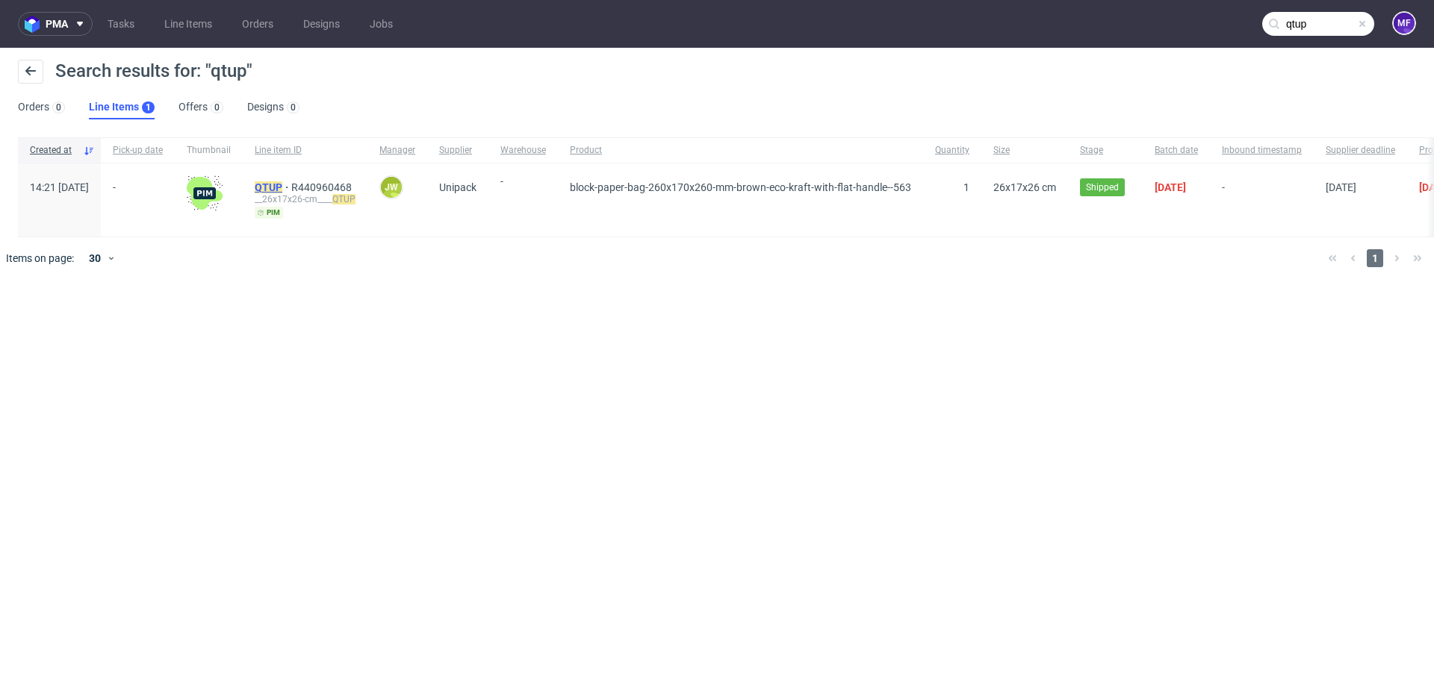
click at [282, 184] on mark "QTUP" at bounding box center [269, 187] width 28 height 12
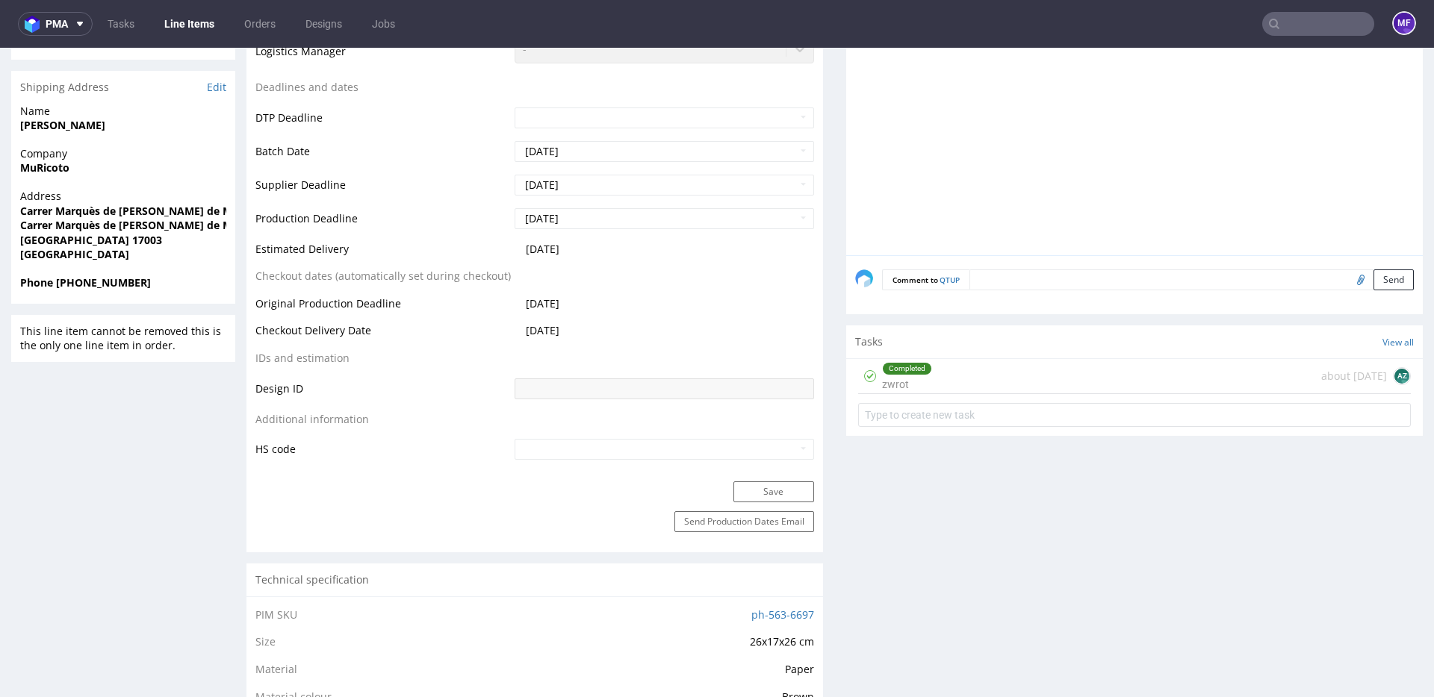
scroll to position [504, 0]
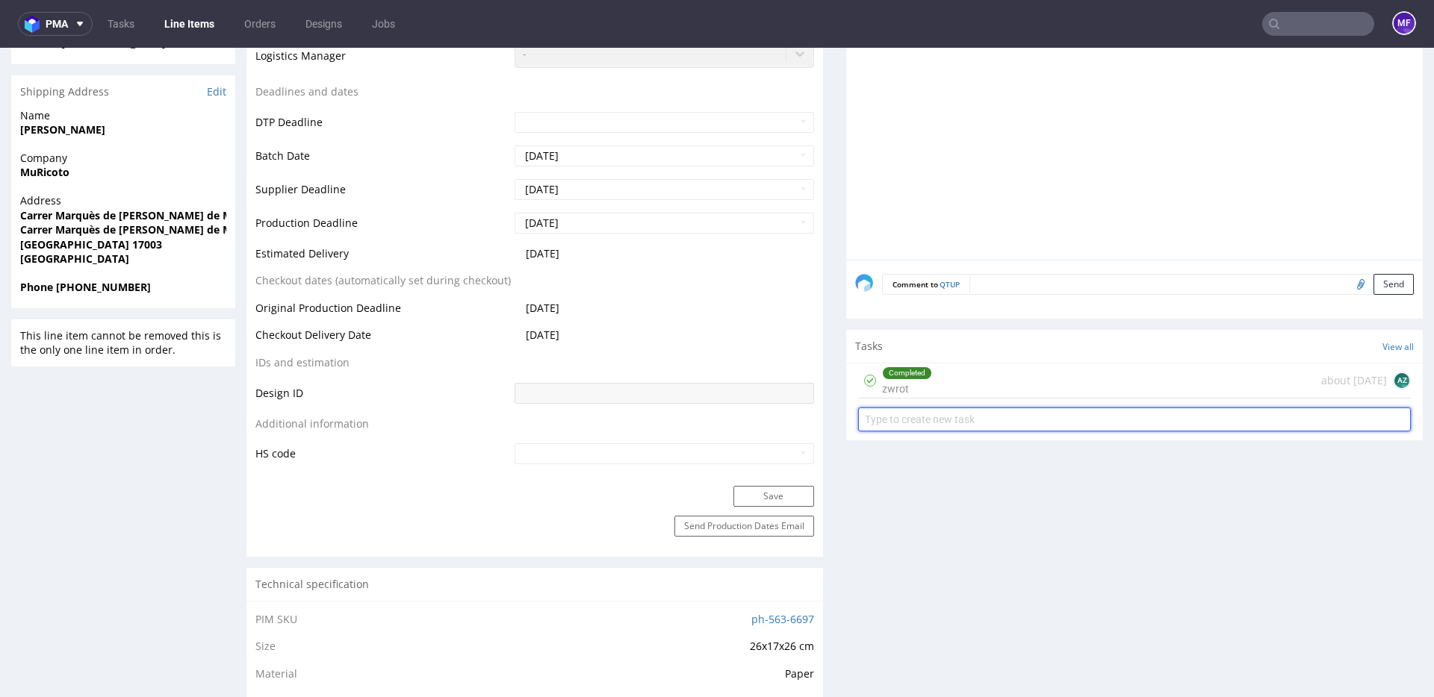
click at [932, 420] on input "text" at bounding box center [1134, 420] width 553 height 24
type input "Zwrot v2"
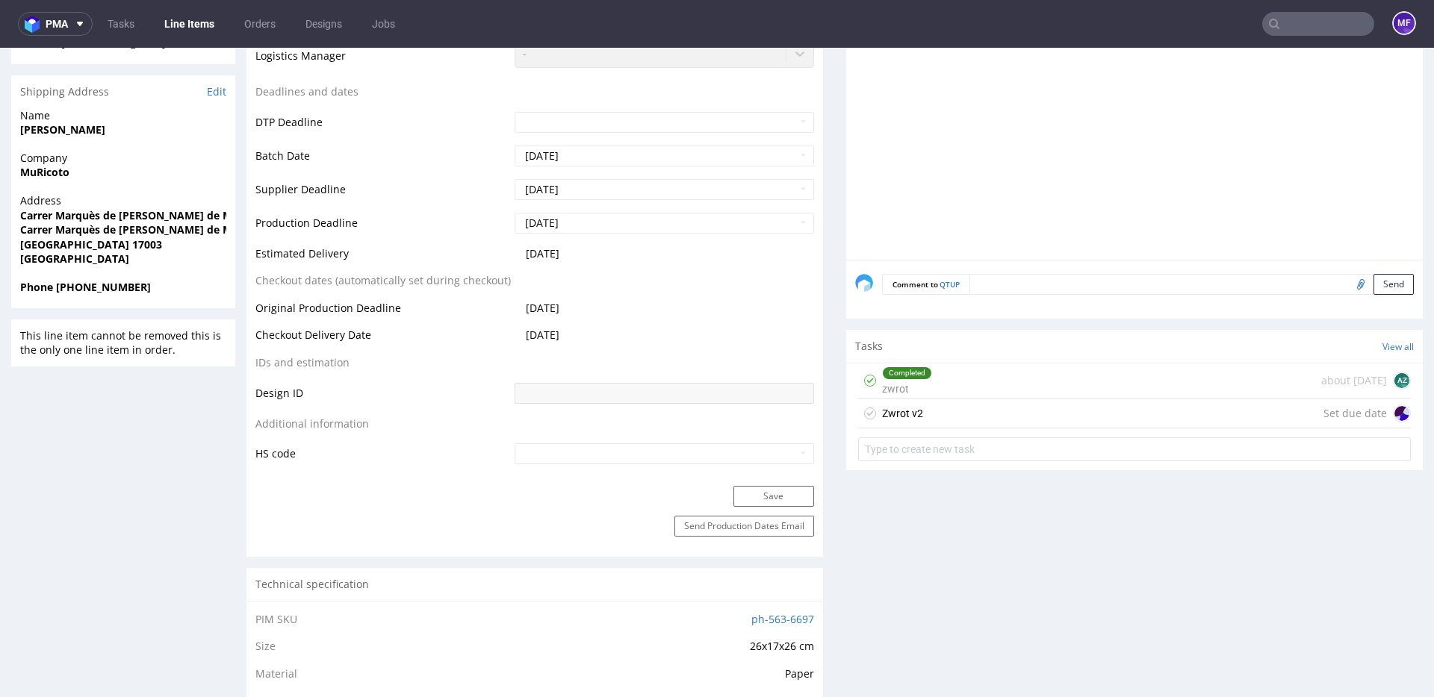
click at [922, 428] on div "Zwrot v2 Set due date" at bounding box center [1134, 414] width 553 height 30
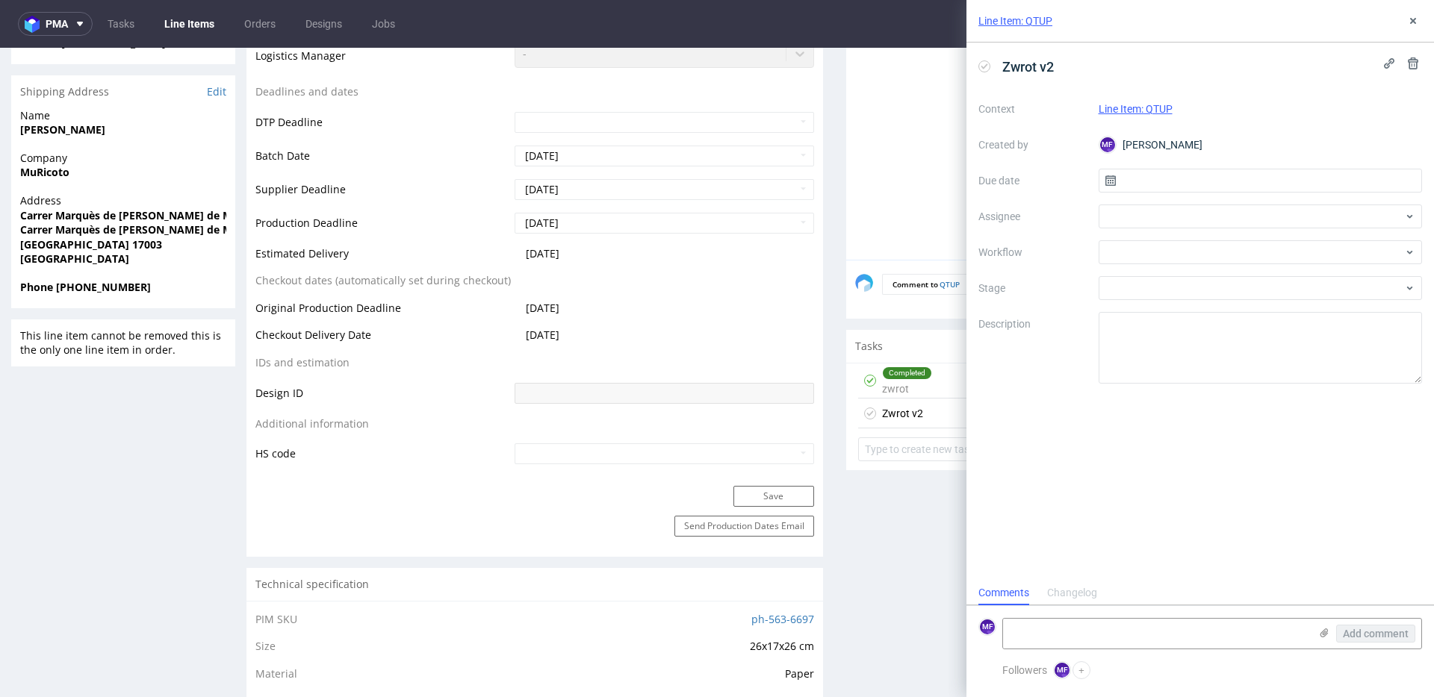
scroll to position [12, 0]
click at [909, 379] on div "Completed" at bounding box center [907, 373] width 49 height 12
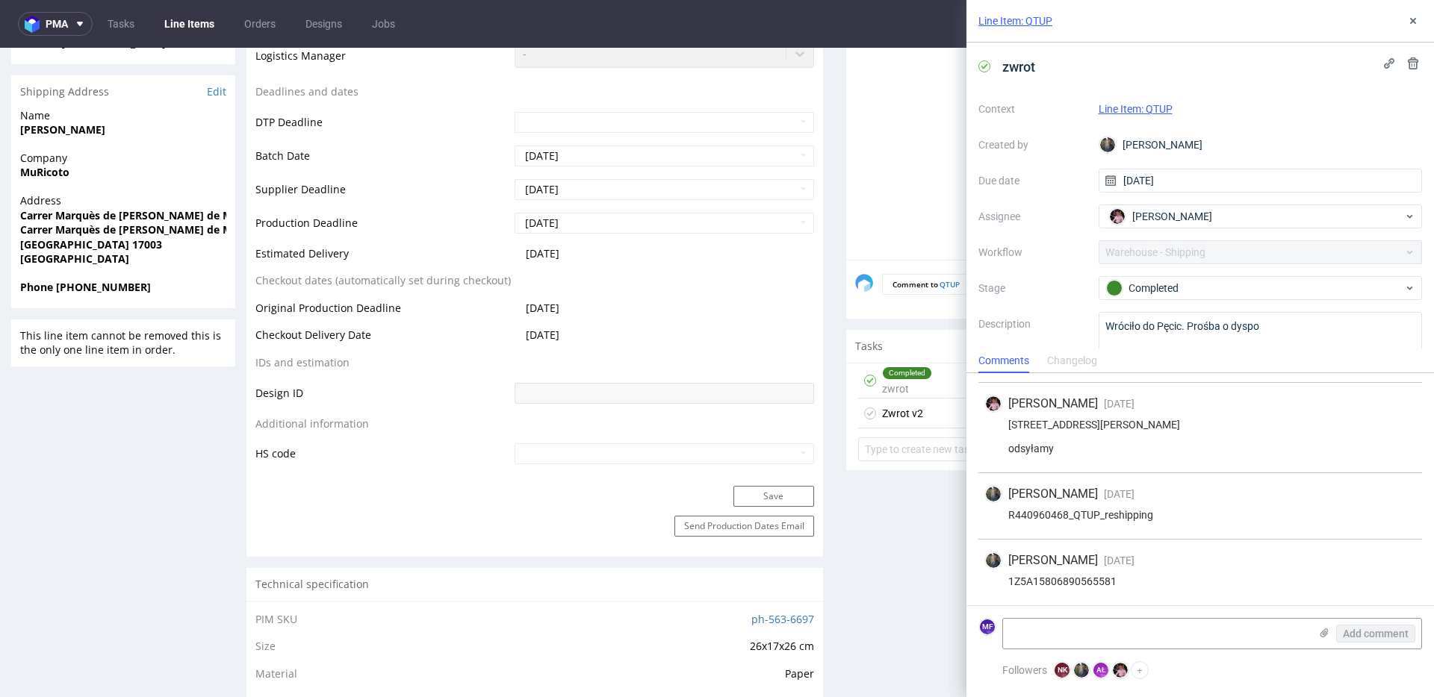
scroll to position [69, 0]
click at [911, 411] on div "Zwrot v2" at bounding box center [902, 414] width 41 height 18
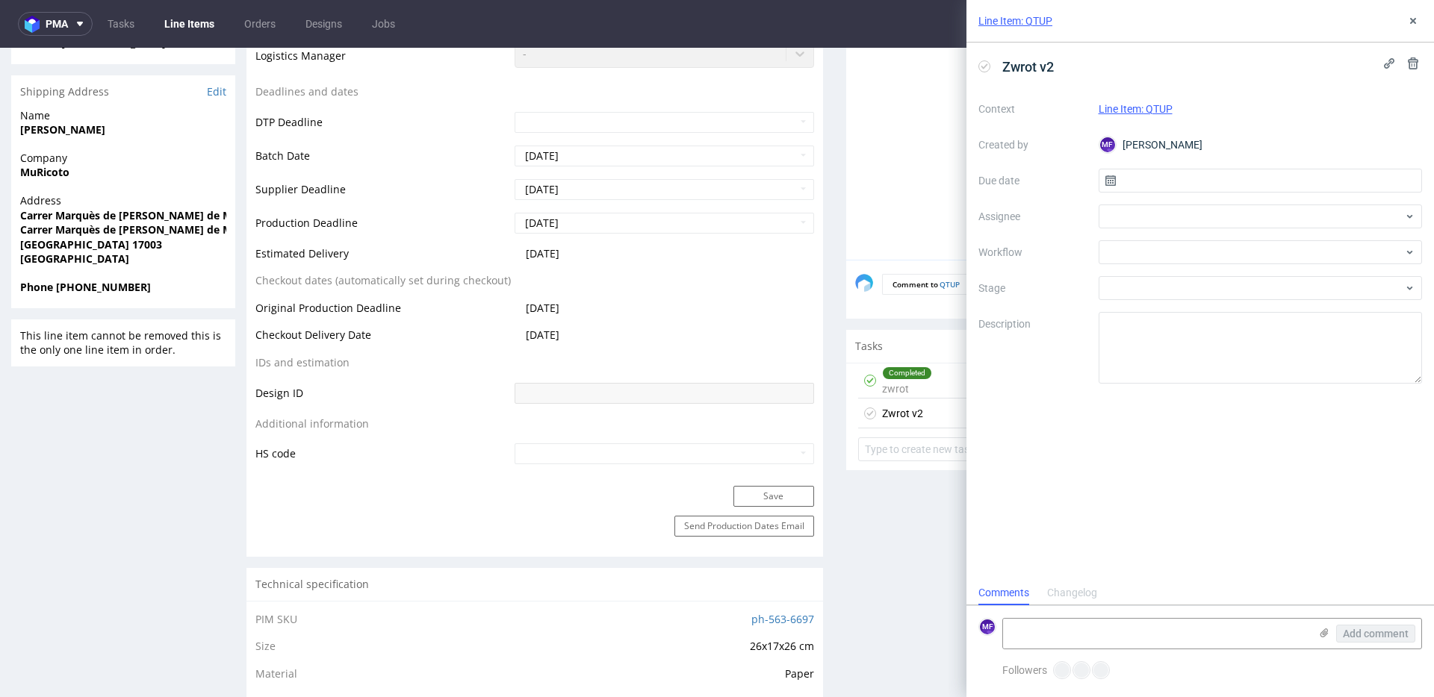
scroll to position [12, 0]
click at [1133, 220] on div at bounding box center [1260, 217] width 324 height 24
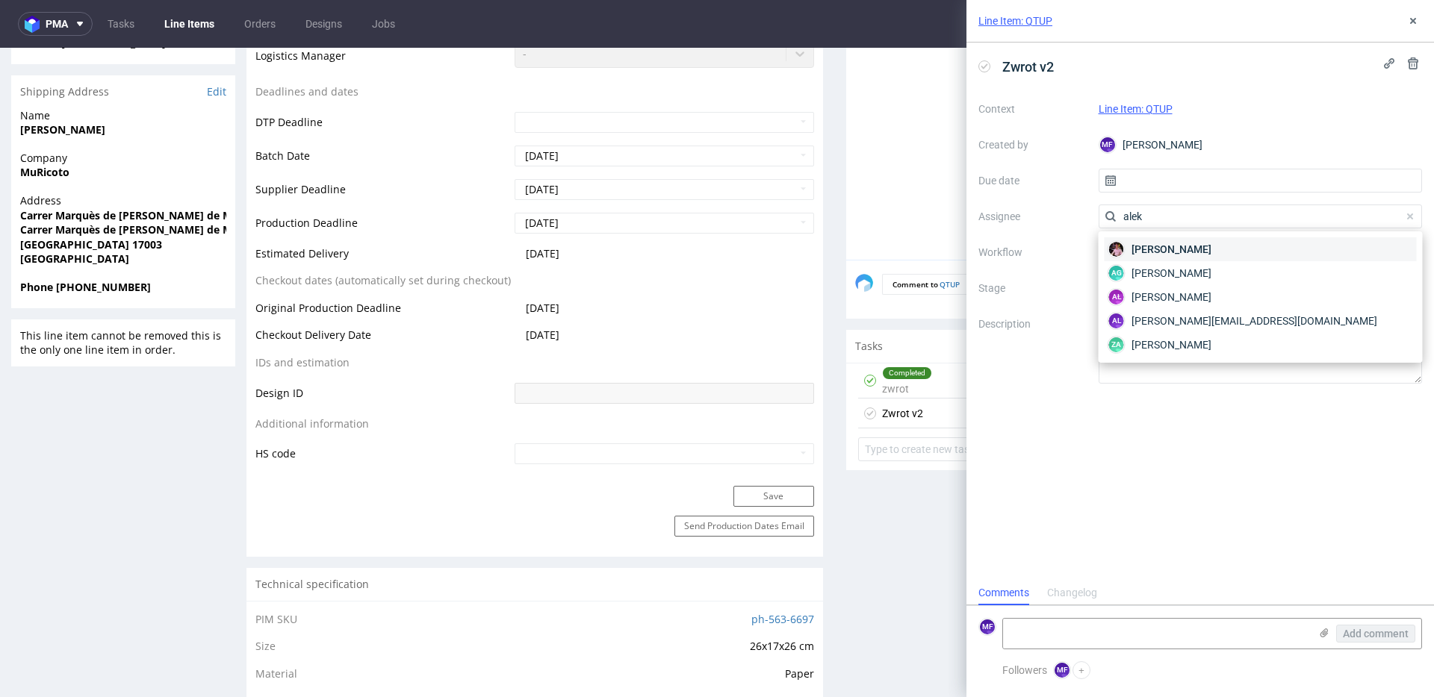
type input "alek"
click at [1139, 243] on span "[PERSON_NAME]" at bounding box center [1171, 249] width 80 height 15
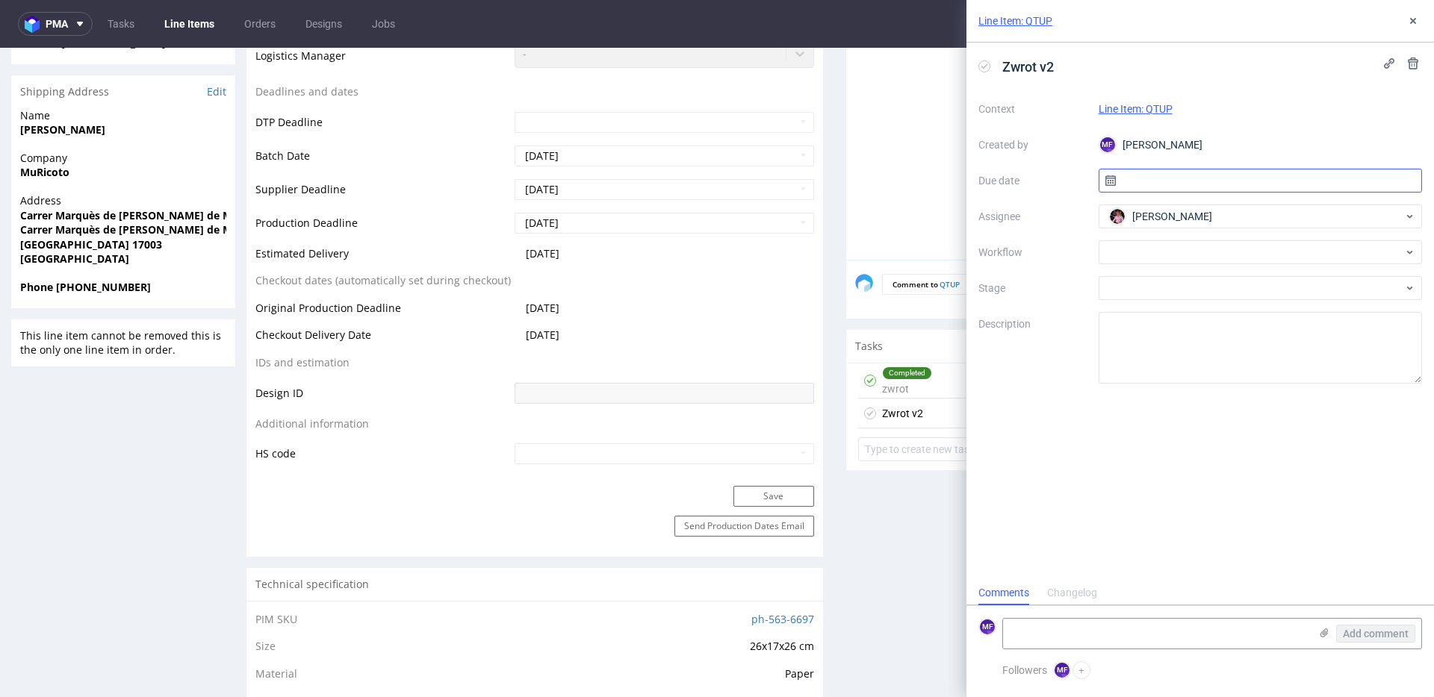
click at [1154, 181] on input "text" at bounding box center [1260, 181] width 324 height 24
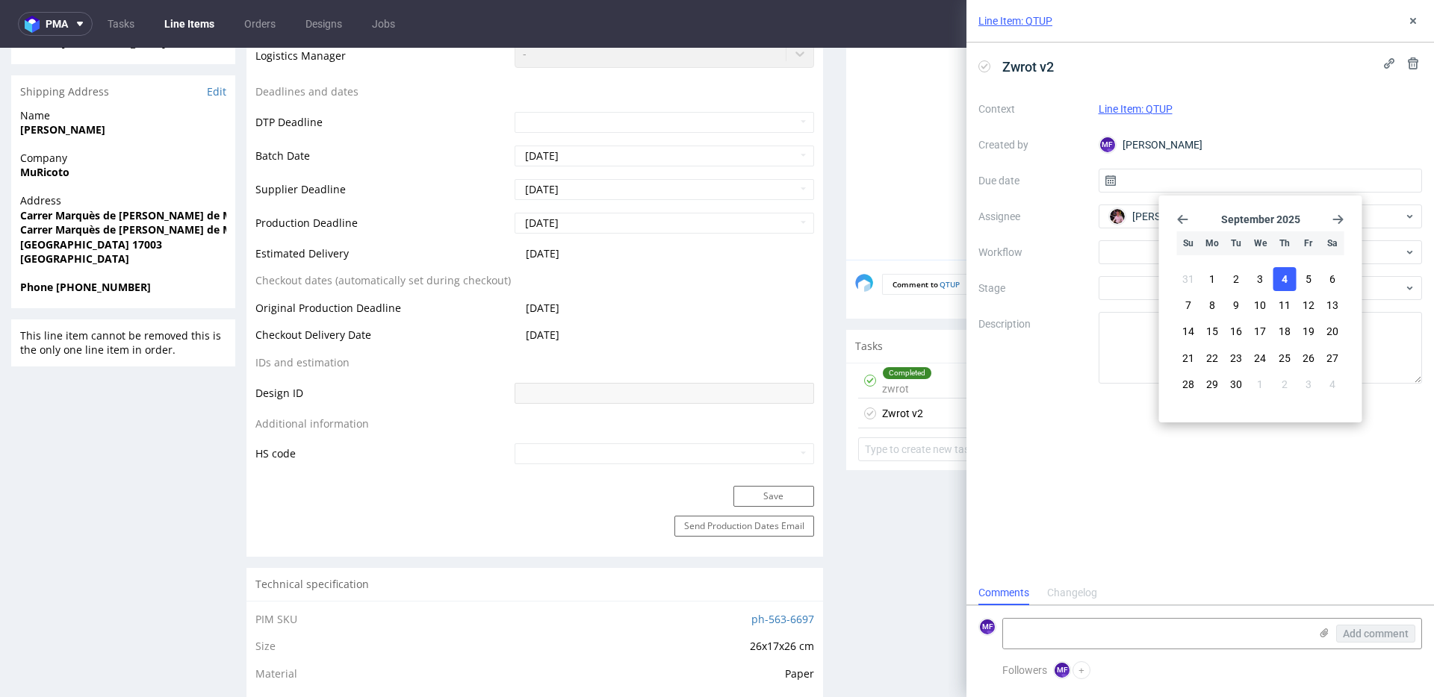
click at [1285, 281] on span "4" at bounding box center [1284, 279] width 6 height 15
type input "[DATE]"
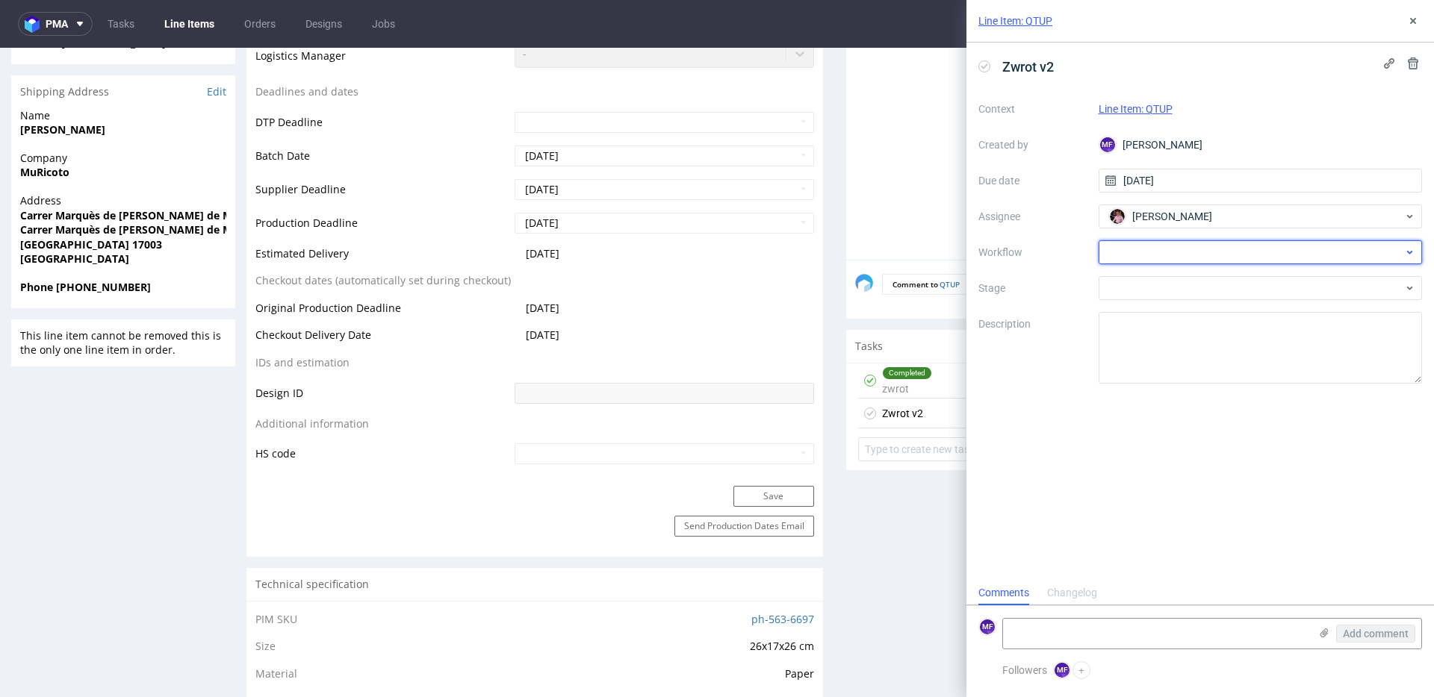
click at [1153, 255] on div at bounding box center [1260, 252] width 324 height 24
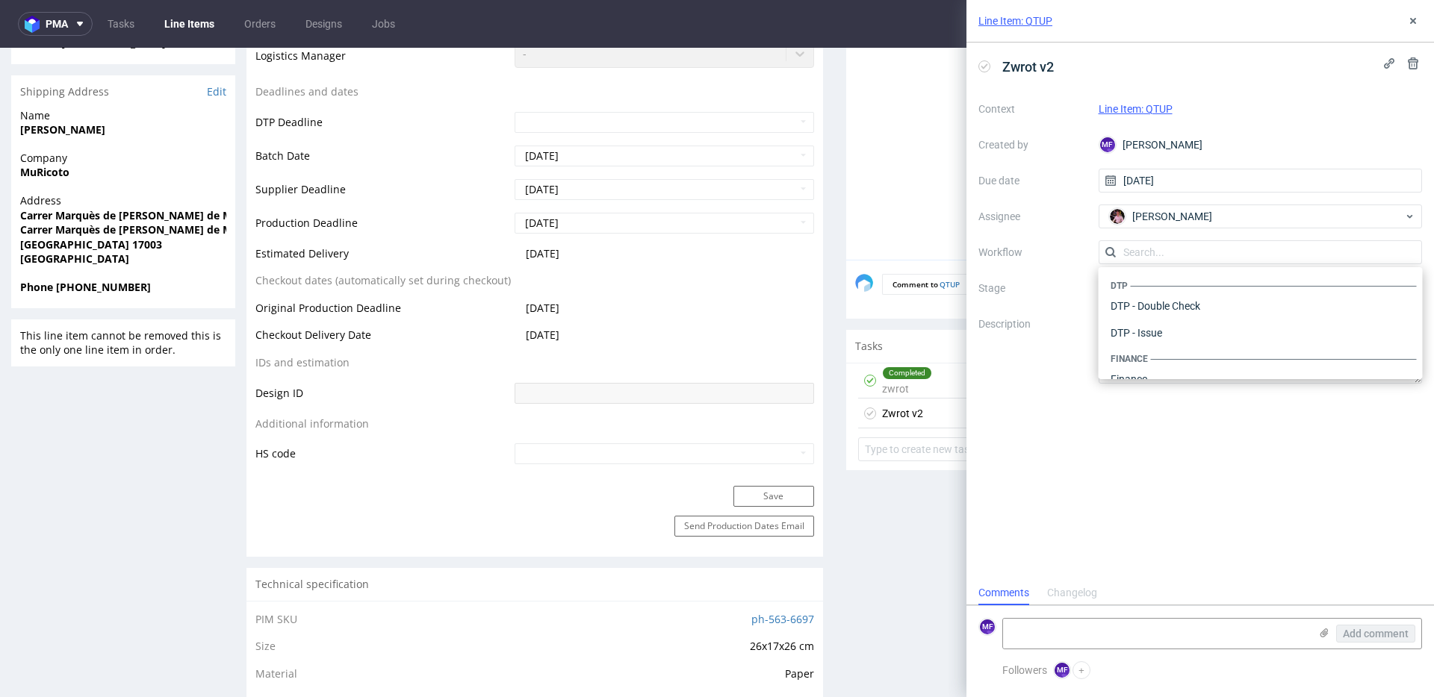
scroll to position [918, 0]
click at [1161, 360] on div "Warehouse - Shipping" at bounding box center [1260, 359] width 312 height 27
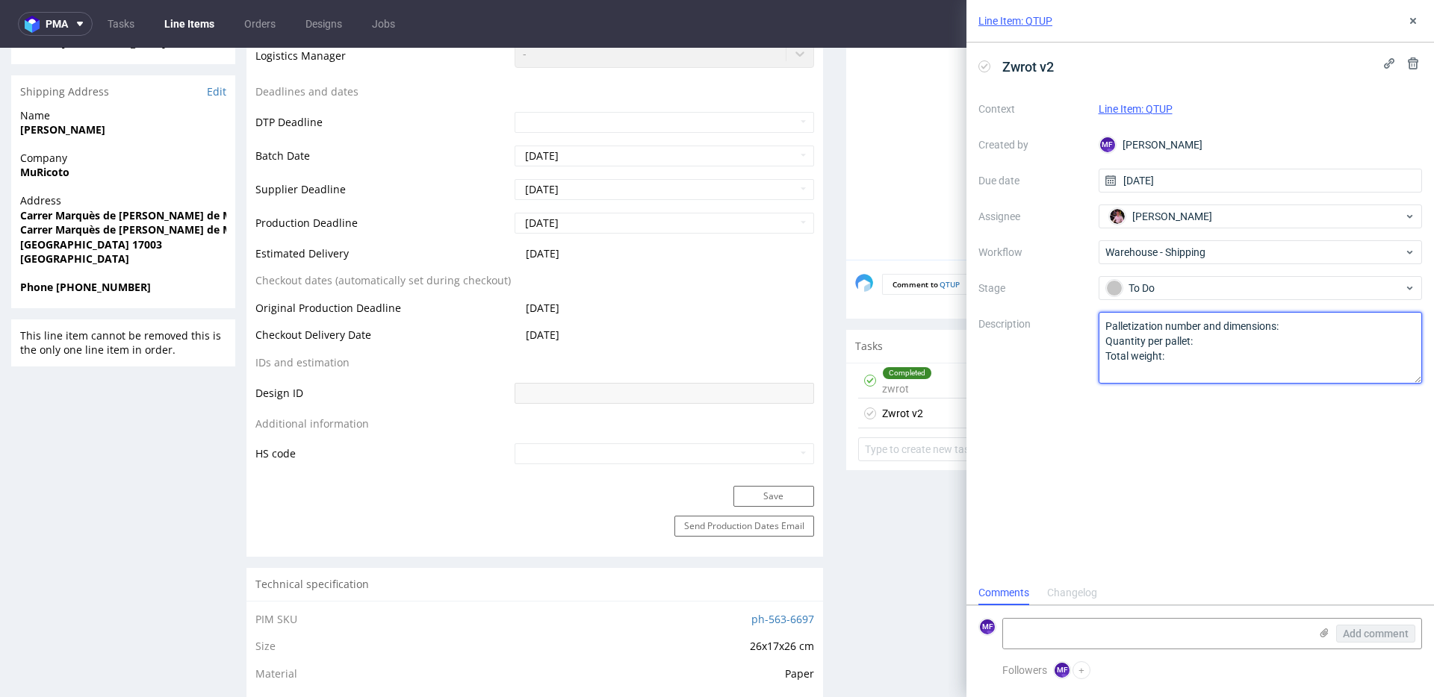
drag, startPoint x: 1174, startPoint y: 355, endPoint x: 1069, endPoint y: 324, distance: 109.6
click at [1069, 324] on div "Context Line Item: QTUP Created by MF Michał Fedorowicz Due date 04/09/2025 Ass…" at bounding box center [1200, 240] width 444 height 287
paste textarea "Klient nie odebrał zamówienia po raz 2. Kolejna wysyłka na jego koszt. Prośba o…"
click at [1223, 355] on textarea "Palletization number and dimensions: Quantity per pallet: Total weight:" at bounding box center [1260, 348] width 324 height 72
type textarea "Klient nie odebrał zamówienia po raz 2. Kolejna wysyłka na jego koszt. Prośba o…"
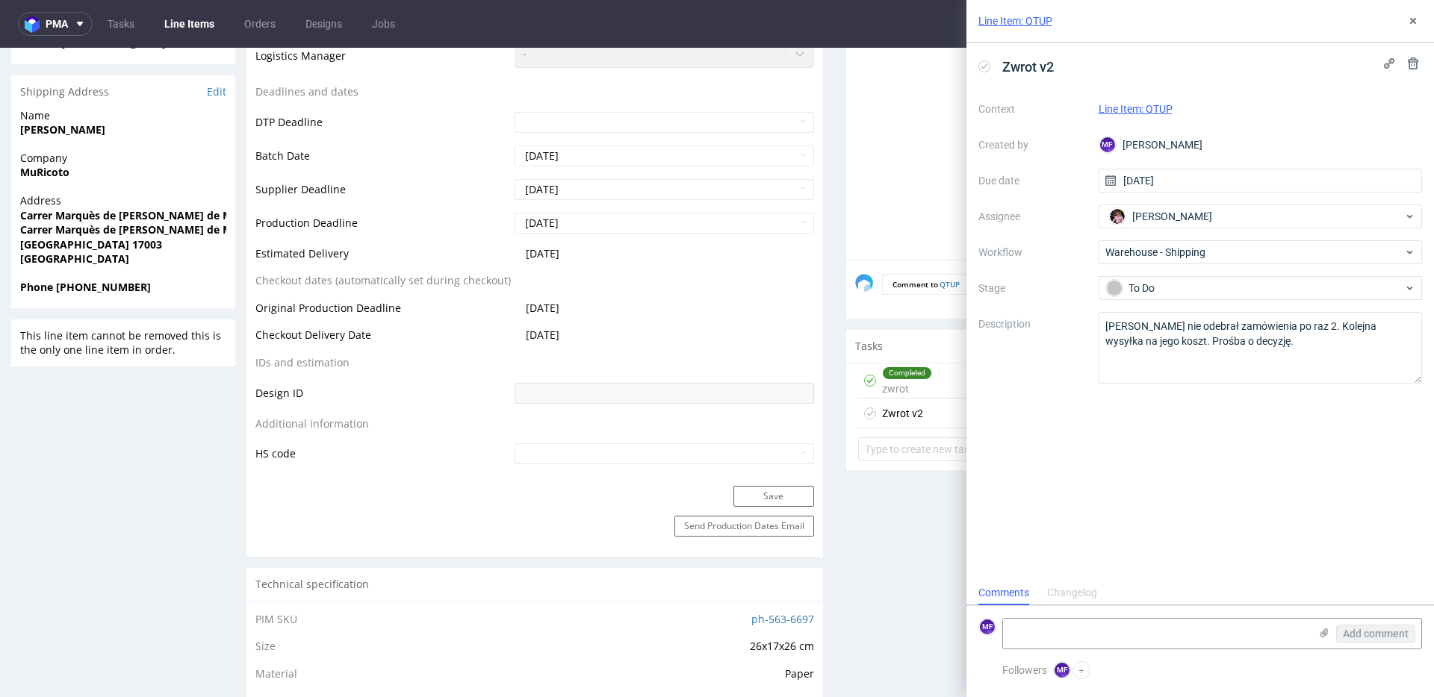
click at [1192, 426] on div "Zwrot v2 Context Line Item: QTUP Created by MF Michał Fedorowicz Due date 04/09…" at bounding box center [1199, 312] width 467 height 538
click at [1415, 22] on use at bounding box center [1413, 21] width 6 height 6
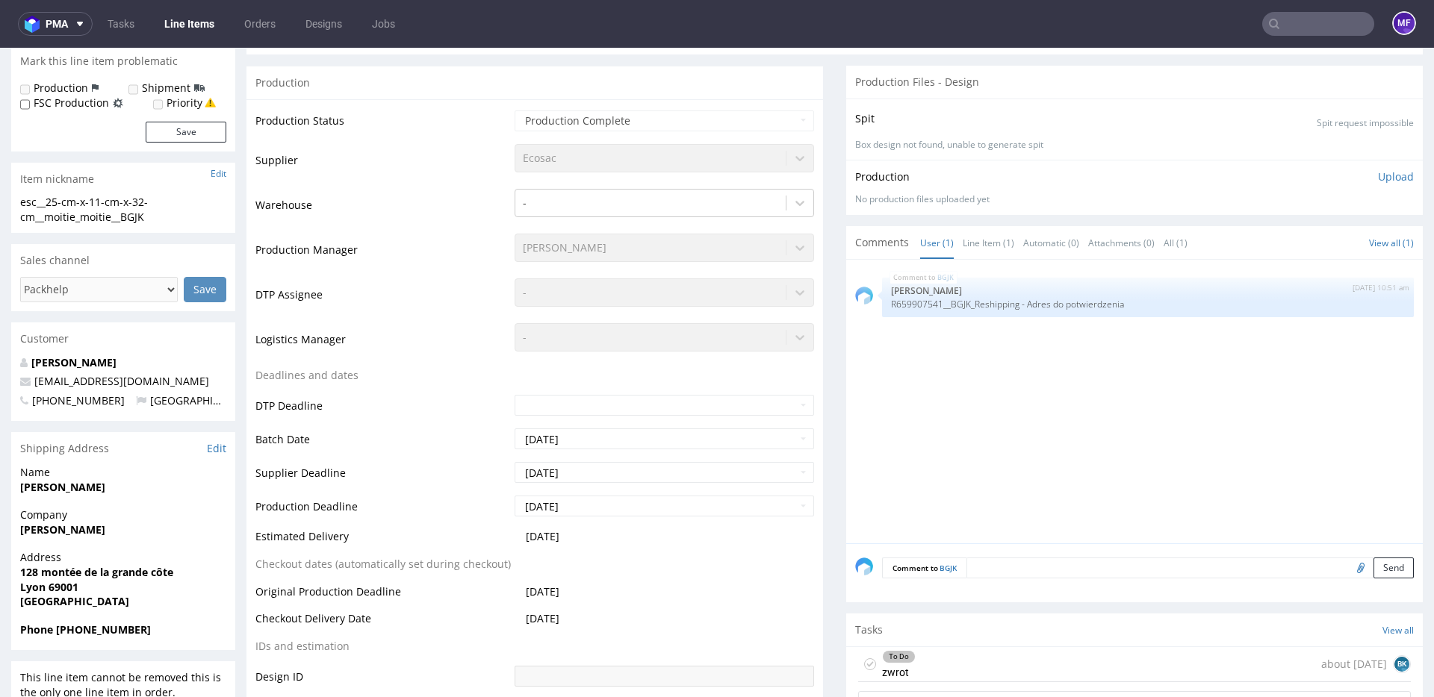
scroll to position [272, 0]
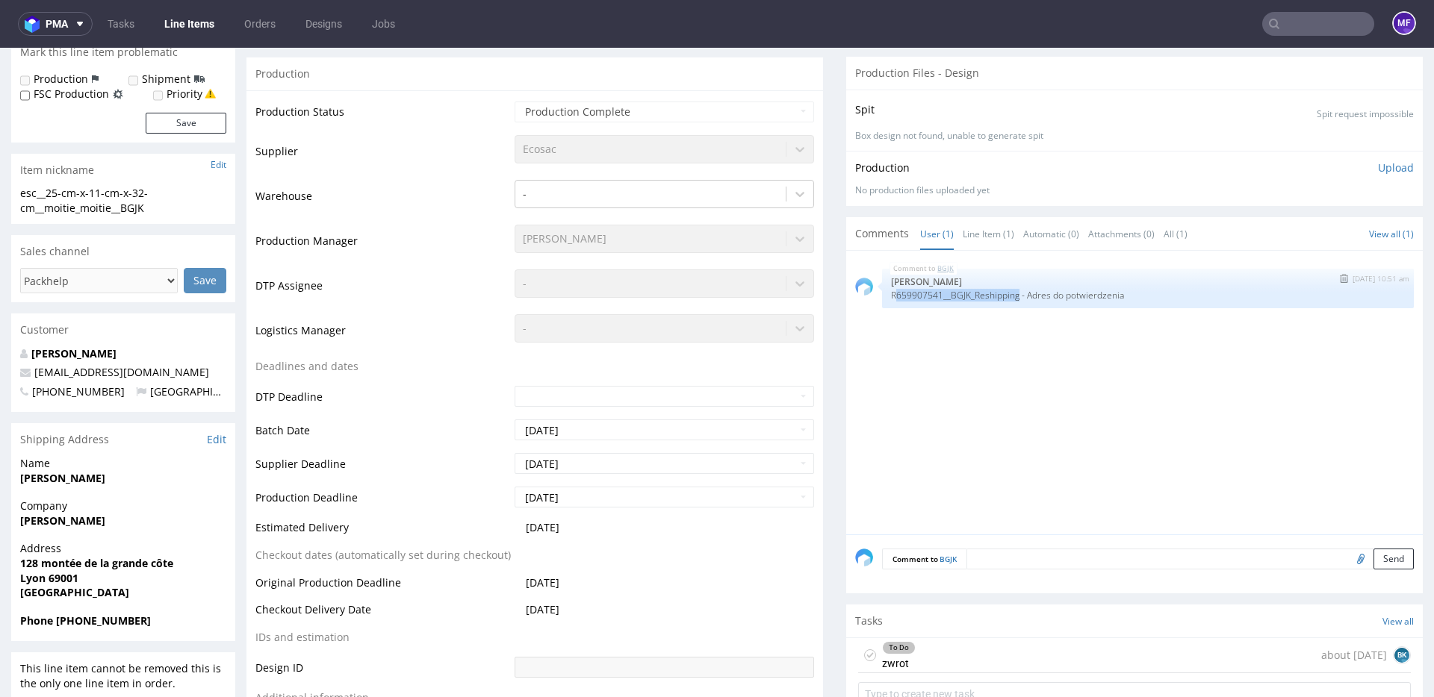
drag, startPoint x: 1023, startPoint y: 298, endPoint x: 938, endPoint y: 265, distance: 91.2
click at [893, 295] on p "R659907541__BGJK_Reshipping - Adres do potwierdzenia" at bounding box center [1148, 295] width 514 height 11
click at [974, 236] on link "Line Item (1)" at bounding box center [988, 234] width 52 height 32
click at [941, 238] on link "User (1)" at bounding box center [937, 234] width 34 height 32
click at [1018, 297] on p "R659907541__BGJK_Reshipping - Adres do potwierdzenia" at bounding box center [1148, 295] width 514 height 11
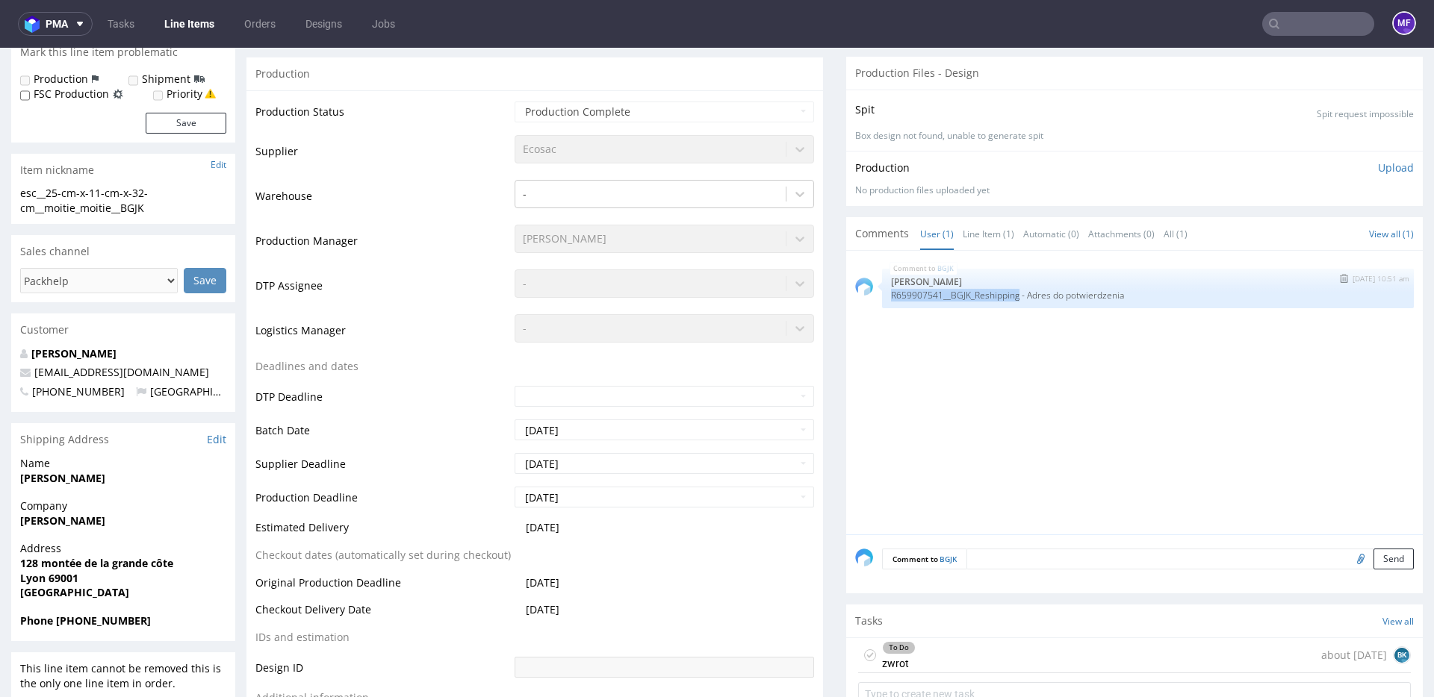
drag, startPoint x: 1022, startPoint y: 298, endPoint x: 884, endPoint y: 297, distance: 138.1
click at [884, 297] on div "BGJK 20th Aug 25 | 10:51 am Jędrzej Wiśniewski R659907541__BGJK_Reshipping - Ad…" at bounding box center [1148, 289] width 532 height 40
copy p "R659907541__BGJK_Reshipping"
click at [939, 367] on div "BGJK 20th Aug 25 | 10:51 am Jędrzej Wiśniewski R659907541__BGJK_Reshipping - Ad…" at bounding box center [1138, 397] width 567 height 275
click at [883, 406] on div "BGJK 20th Aug 25 | 10:51 am Jędrzej Wiśniewski R659907541__BGJK_Reshipping - Ad…" at bounding box center [1138, 398] width 567 height 275
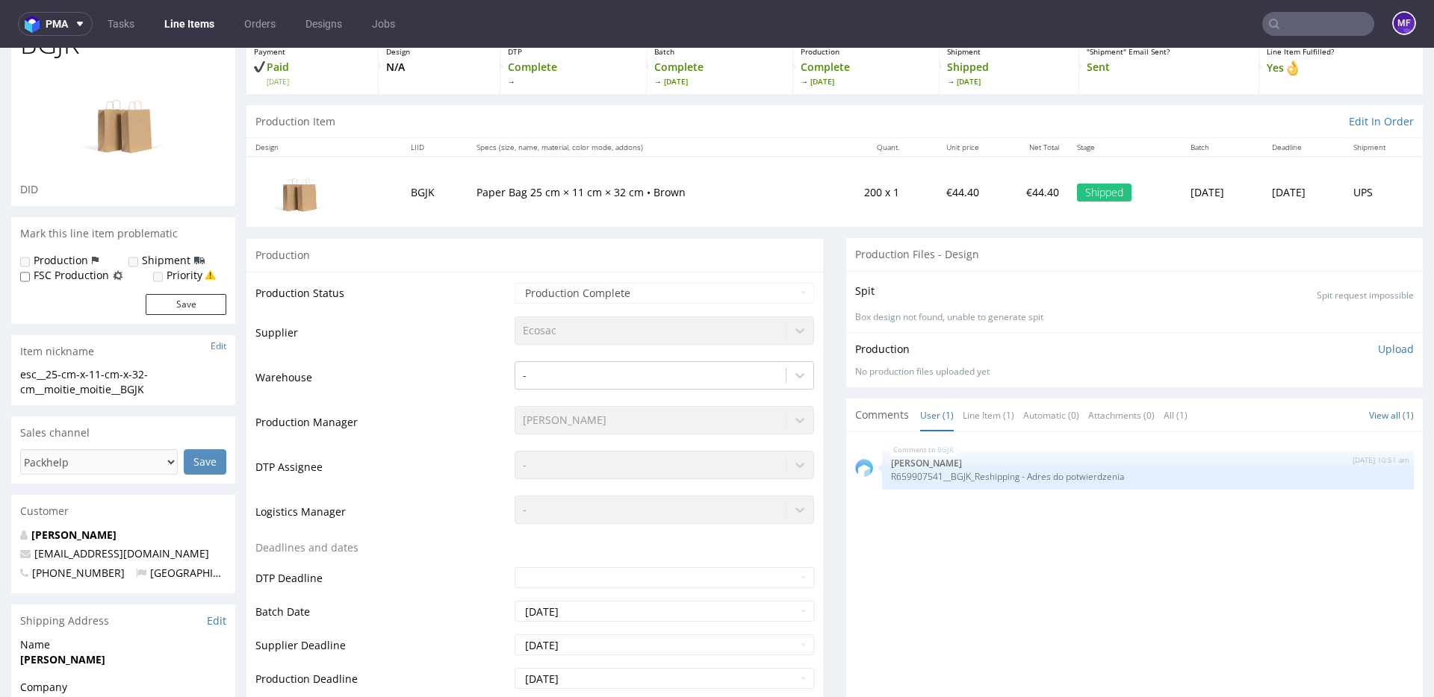
scroll to position [56, 0]
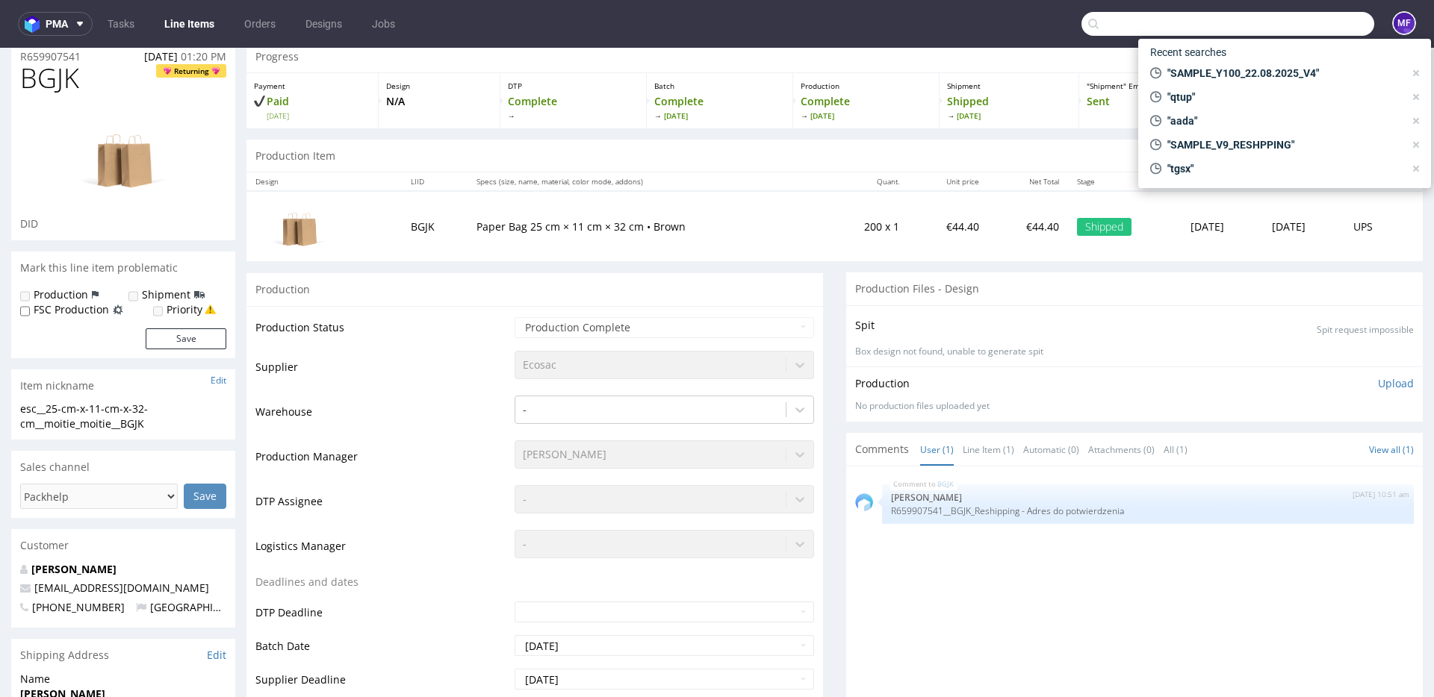
click at [1301, 25] on input "text" at bounding box center [1227, 24] width 293 height 24
paste input "1Z5A15806887100598"
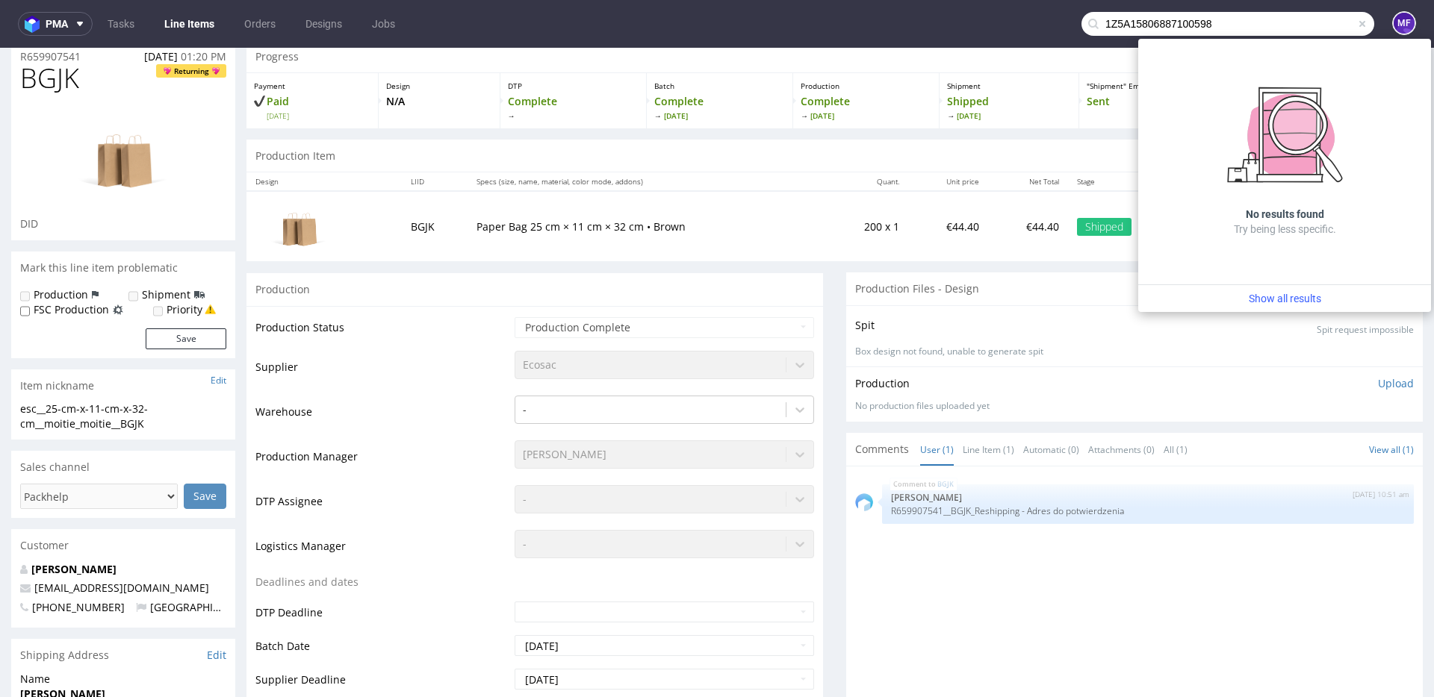
drag, startPoint x: 1207, startPoint y: 21, endPoint x: 1055, endPoint y: 19, distance: 152.3
click at [1055, 19] on nav "pma Tasks Line Items Orders Designs Jobs 1Z5A15806887100598 MF" at bounding box center [717, 24] width 1434 height 48
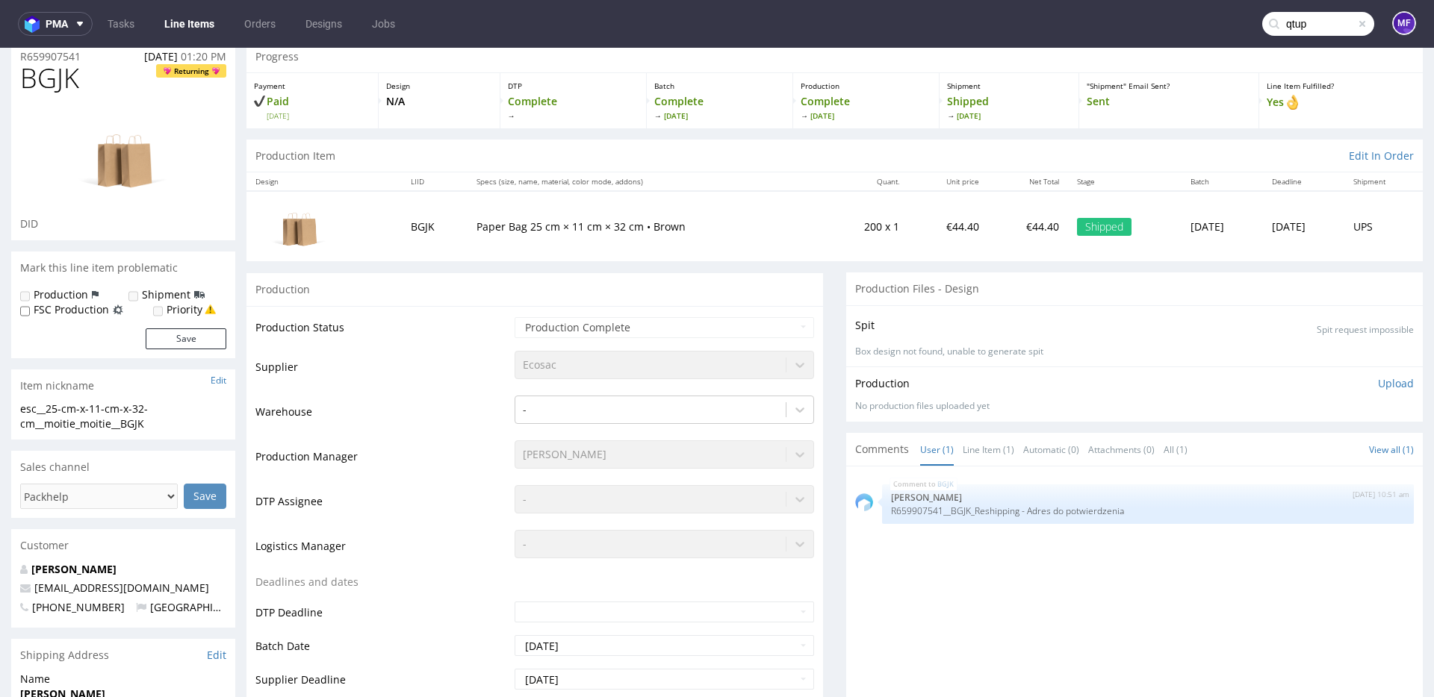
type input "qtup"
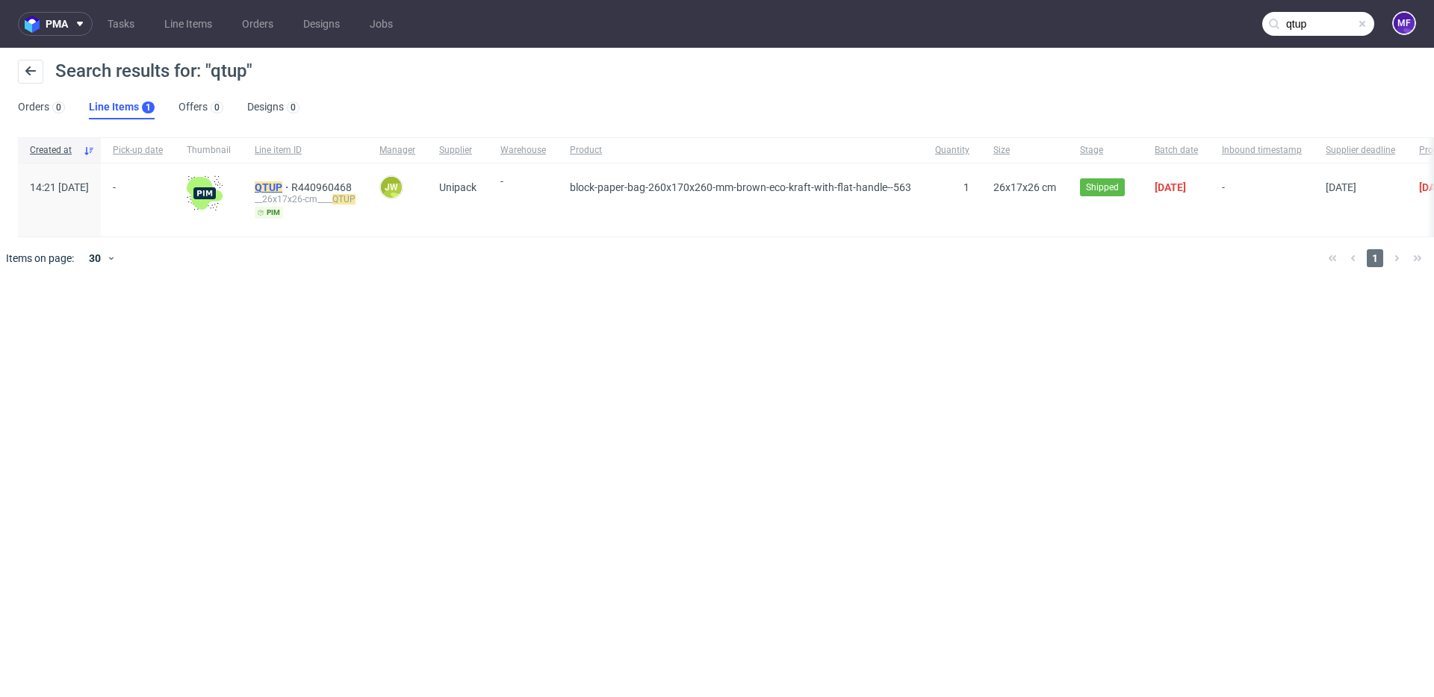
click at [282, 187] on mark "QTUP" at bounding box center [269, 187] width 28 height 12
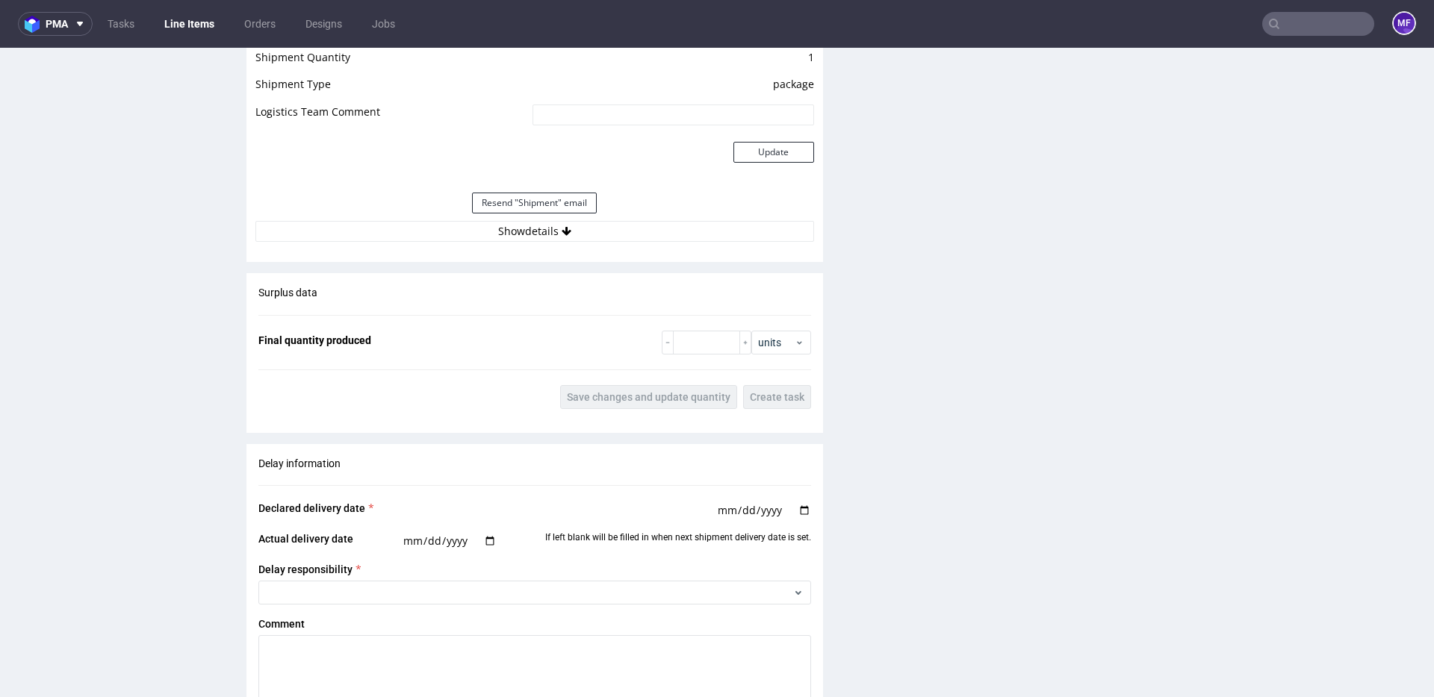
scroll to position [1331, 0]
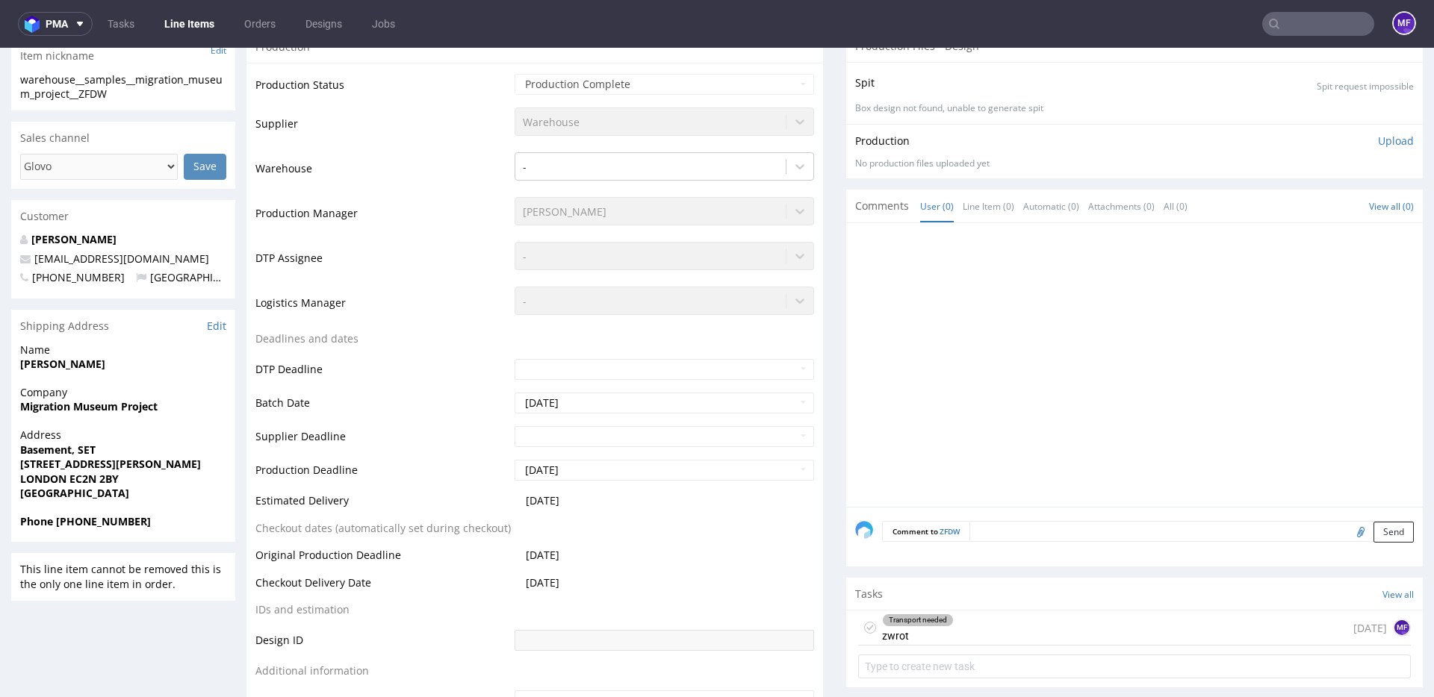
scroll to position [369, 0]
click at [521, 327] on td "-" at bounding box center [662, 309] width 303 height 45
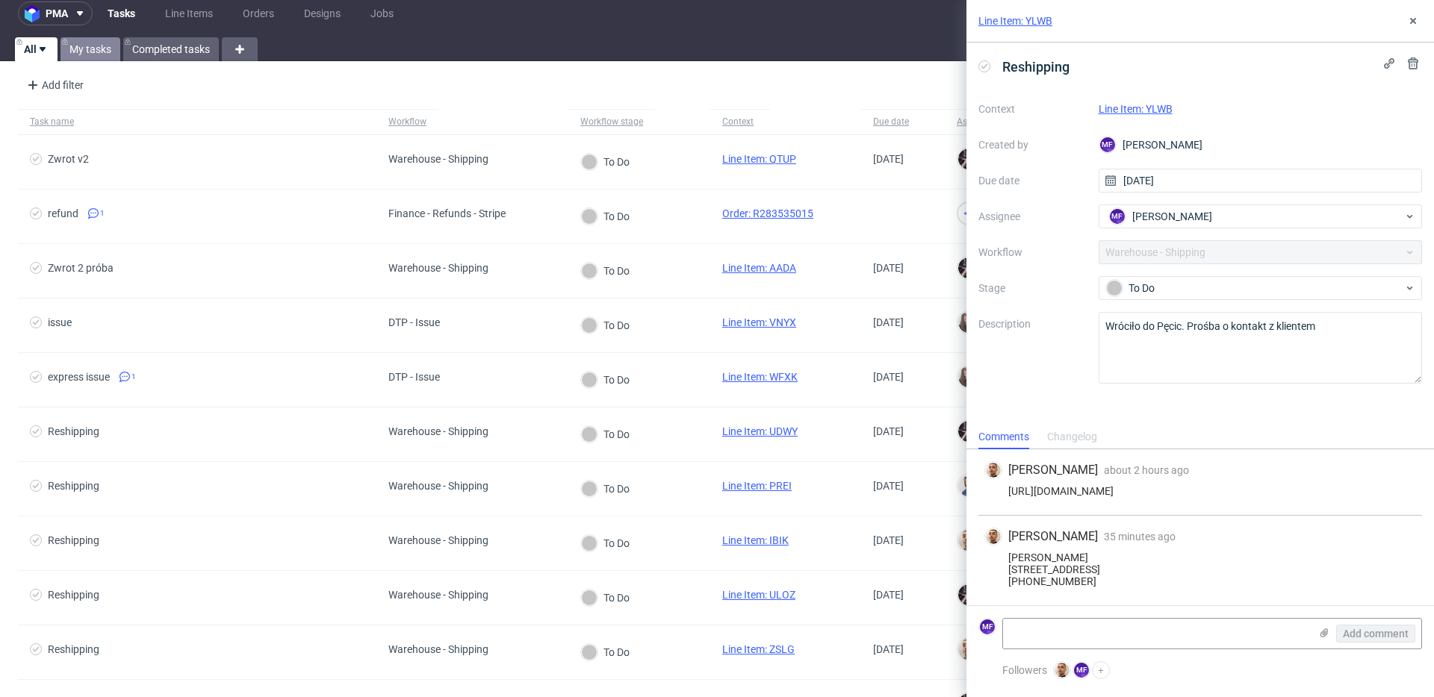
scroll to position [13, 0]
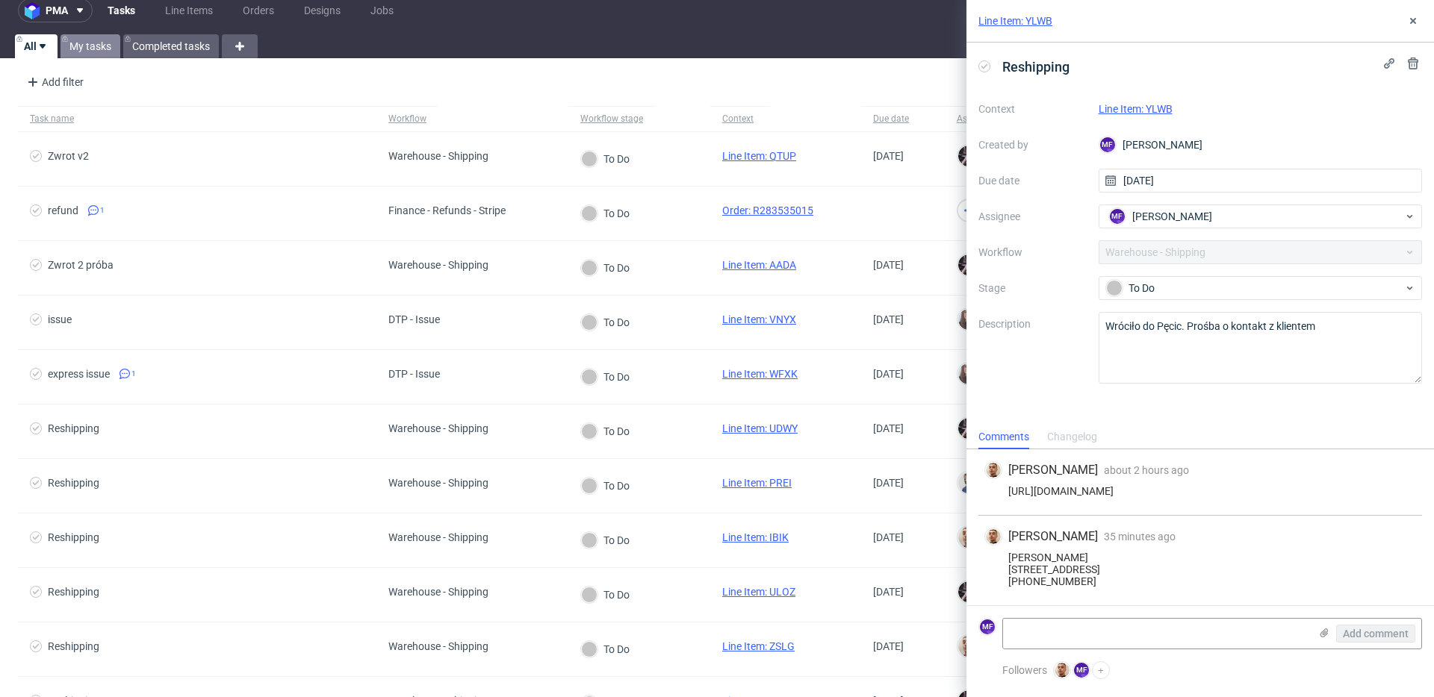
click at [88, 52] on link "My tasks" at bounding box center [90, 46] width 60 height 24
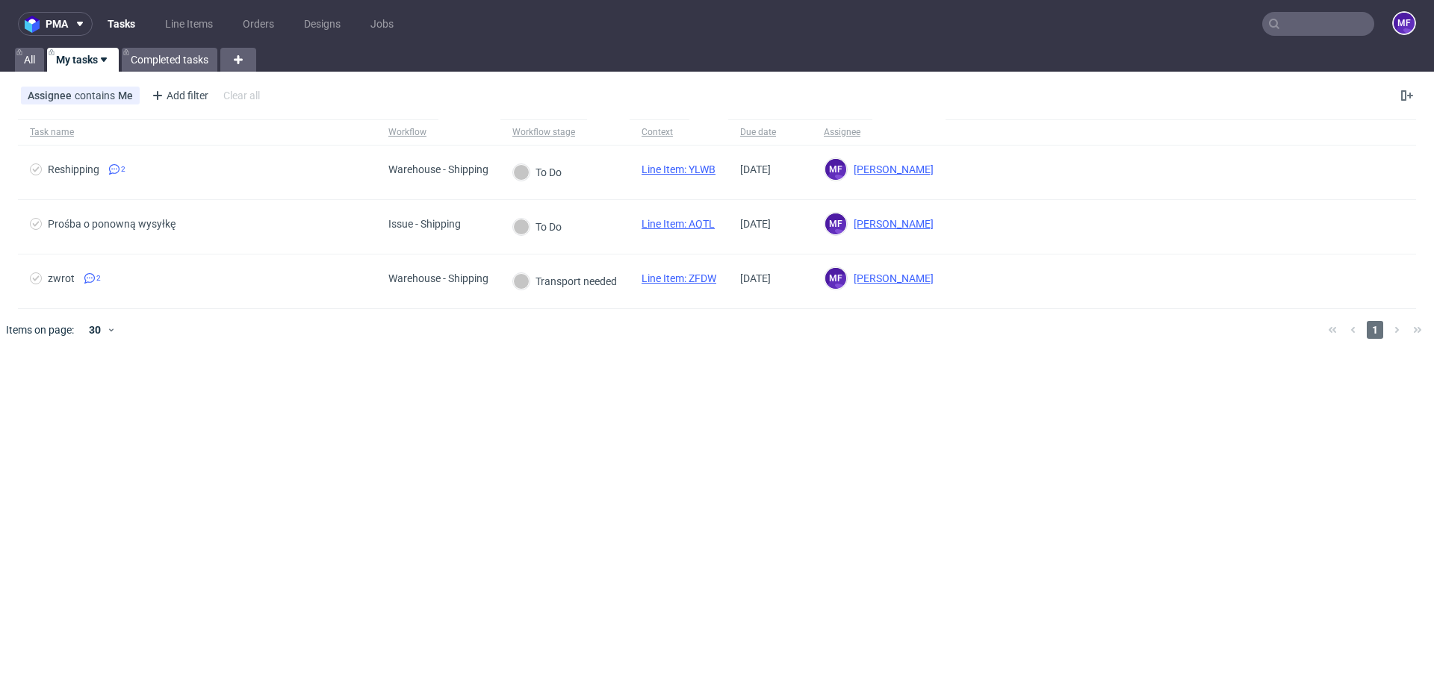
click div "pma Tasks Line Items Orders Designs Jobs MF All My tasks Completed tasks Assign…"
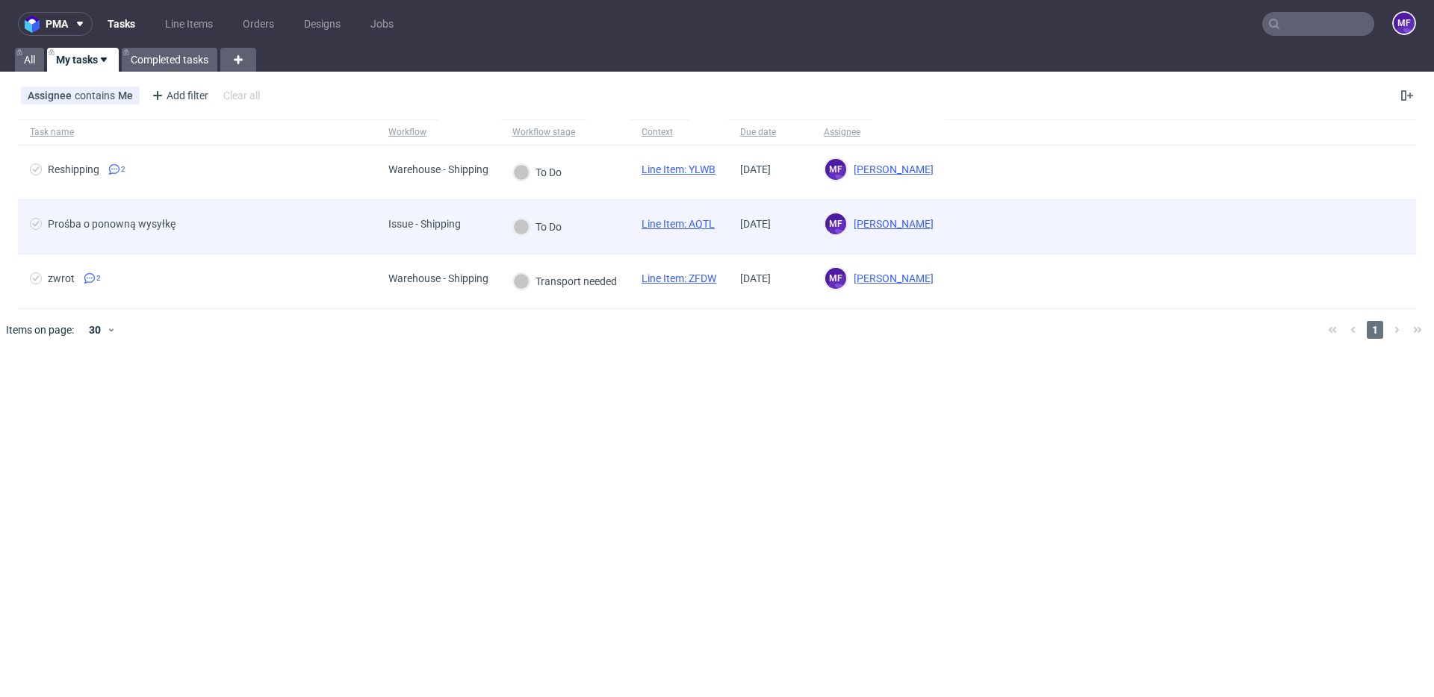
click span "Prośba o ponowną wysyłkę"
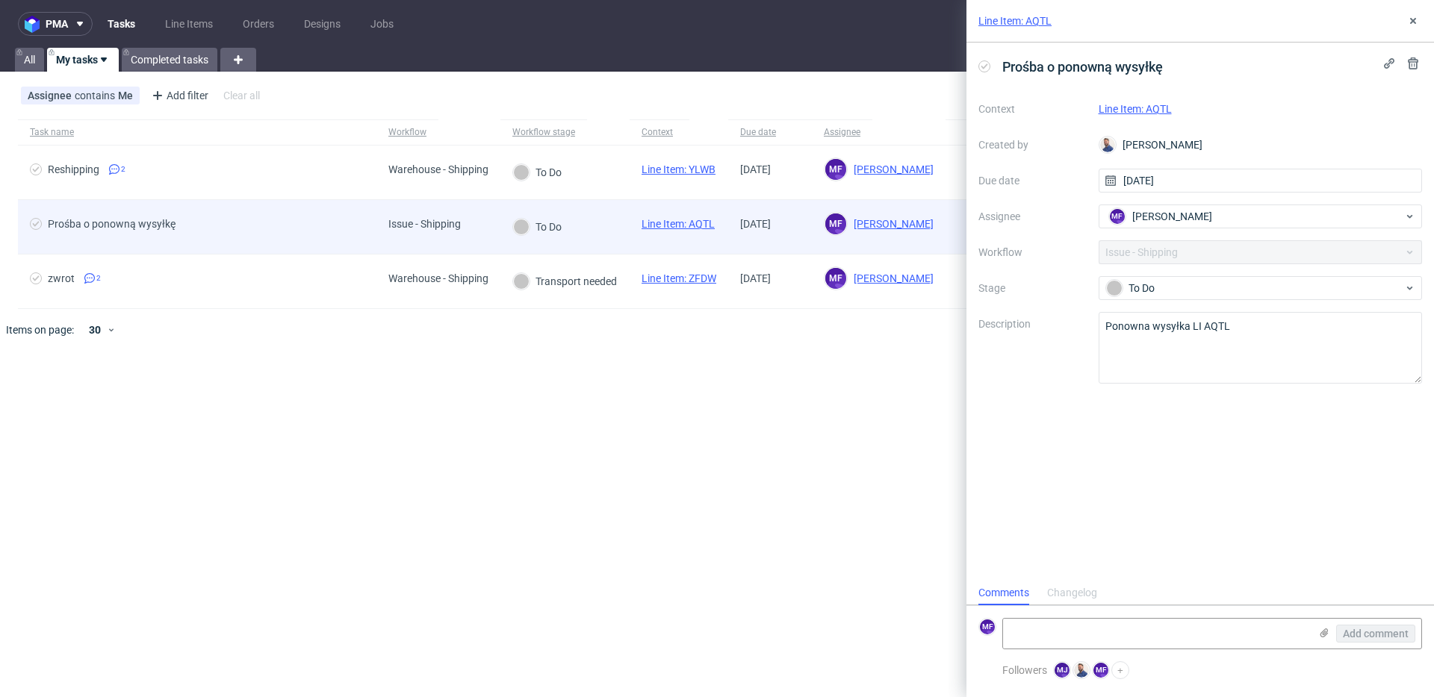
scroll to position [12, 0]
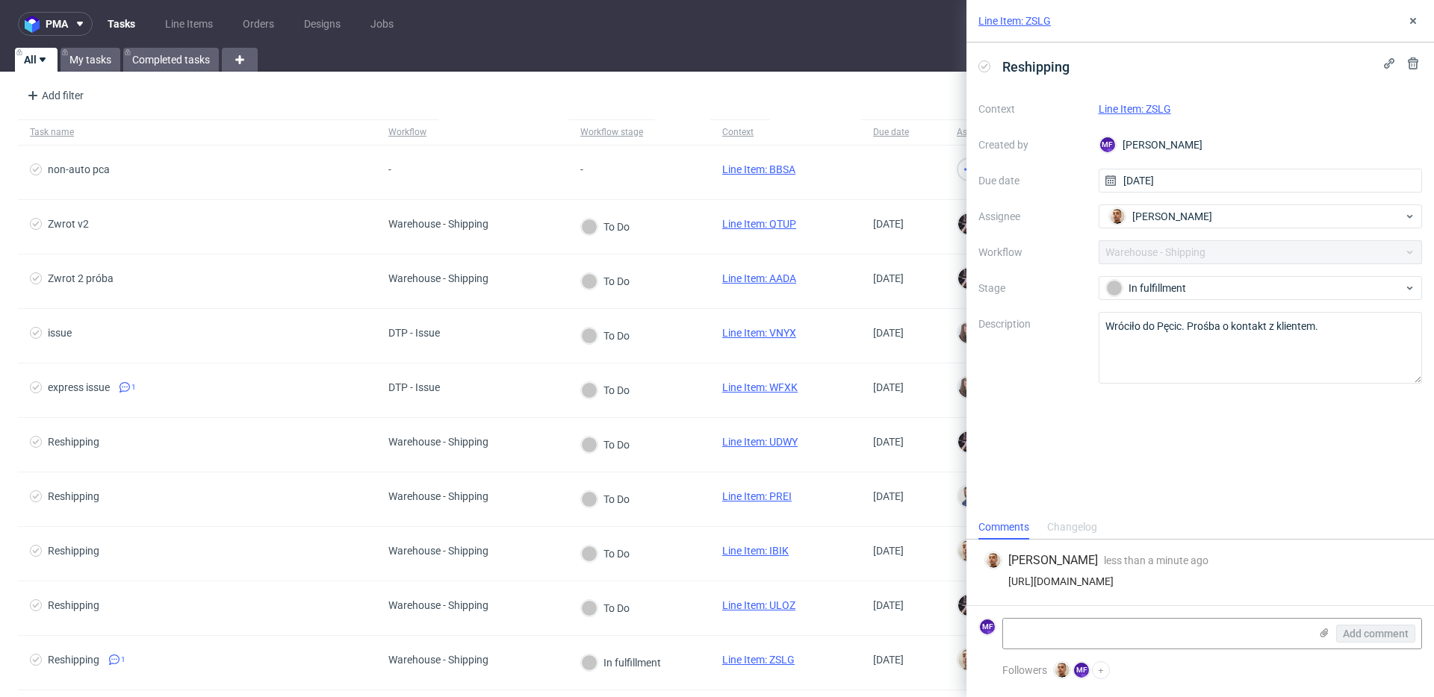
click at [1224, 579] on div "[URL][DOMAIN_NAME]" at bounding box center [1200, 582] width 432 height 12
copy div "[URL][DOMAIN_NAME]"
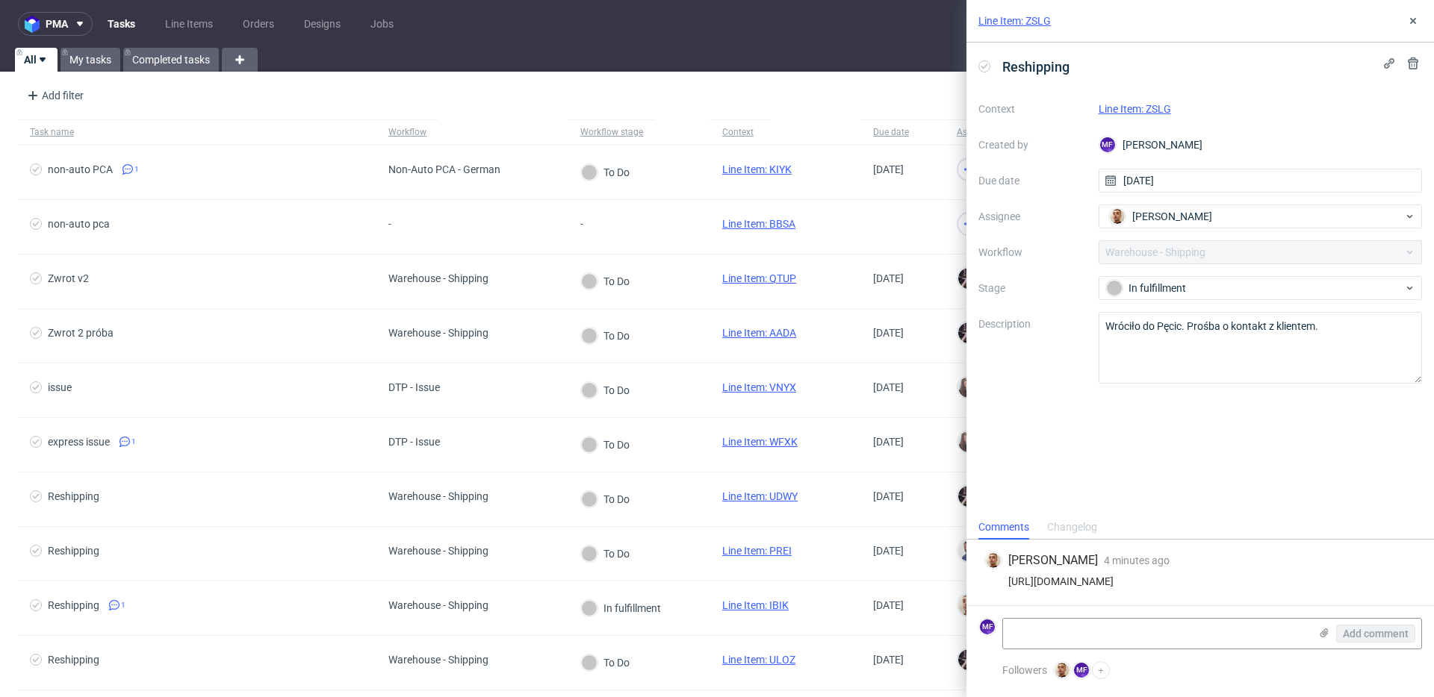
scroll to position [14, 0]
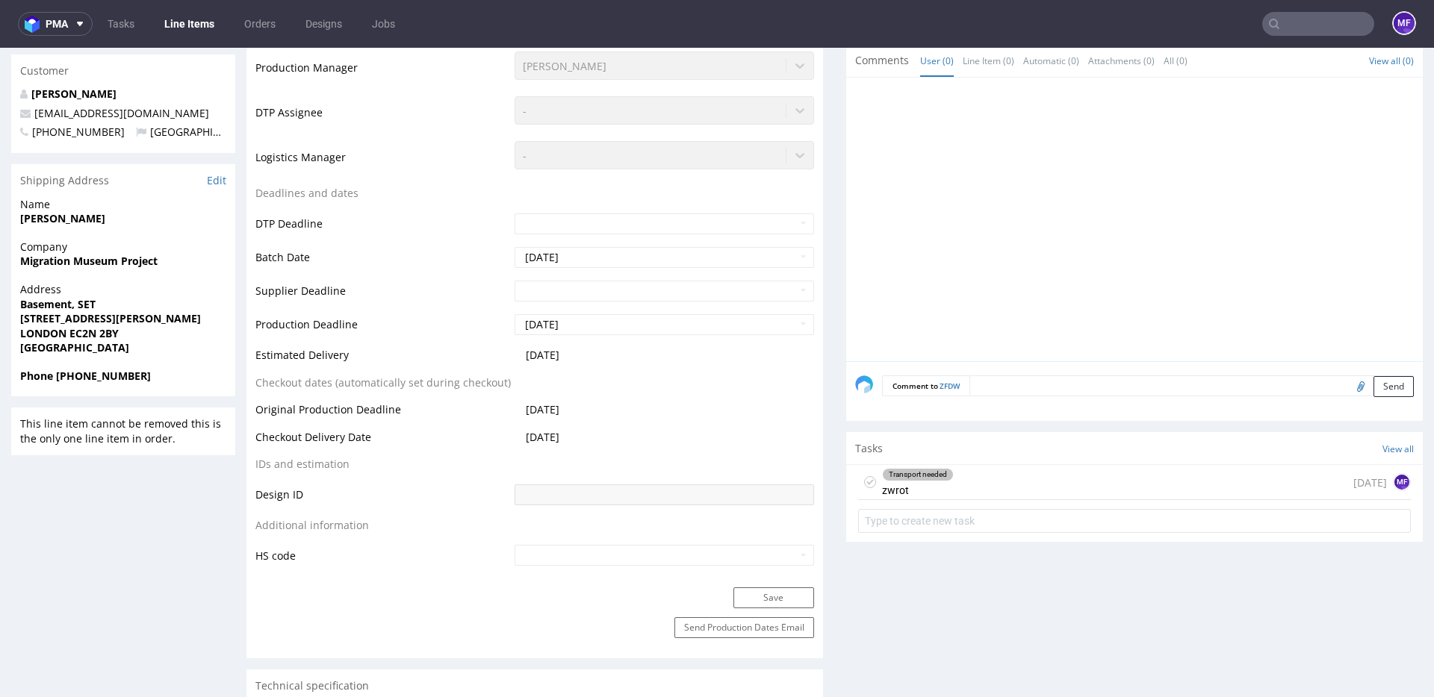
scroll to position [515, 0]
click at [949, 477] on div "Transport needed zwrot [DATE] MF" at bounding box center [1134, 483] width 553 height 35
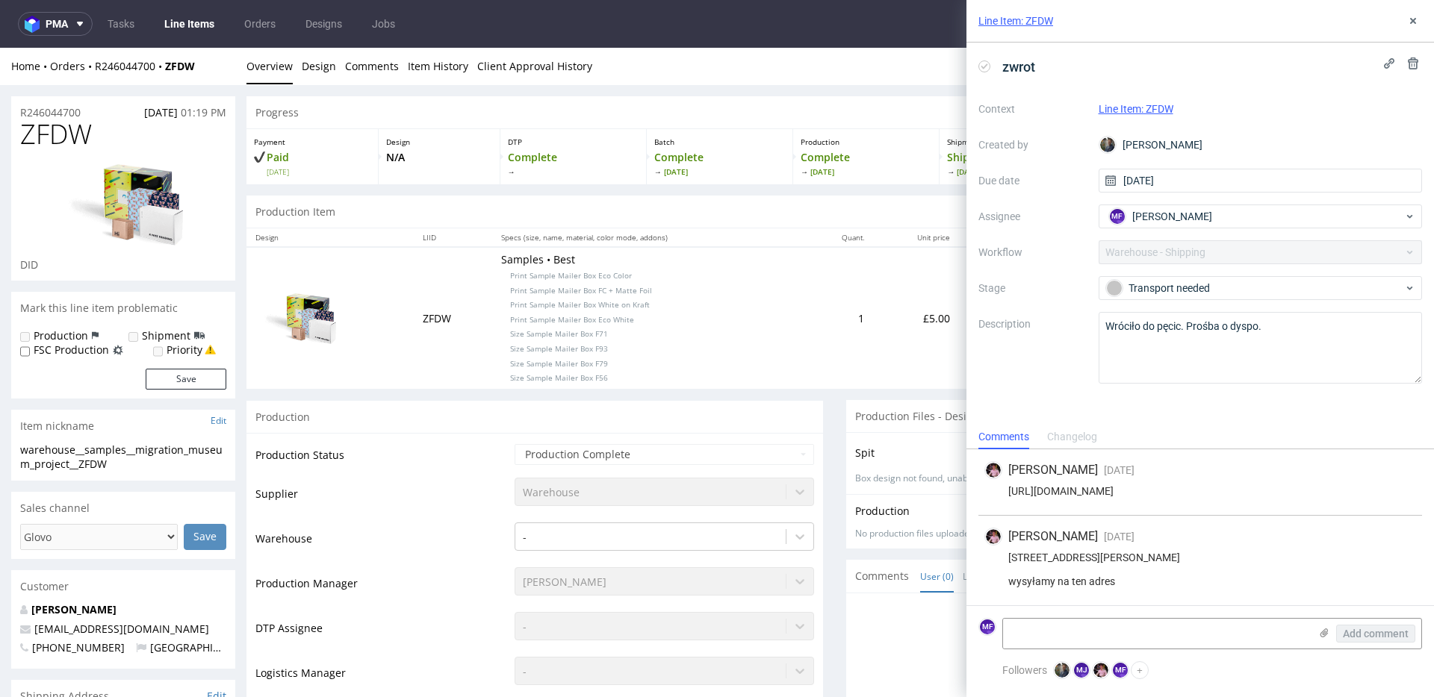
click at [739, 423] on div "Production" at bounding box center [534, 417] width 576 height 34
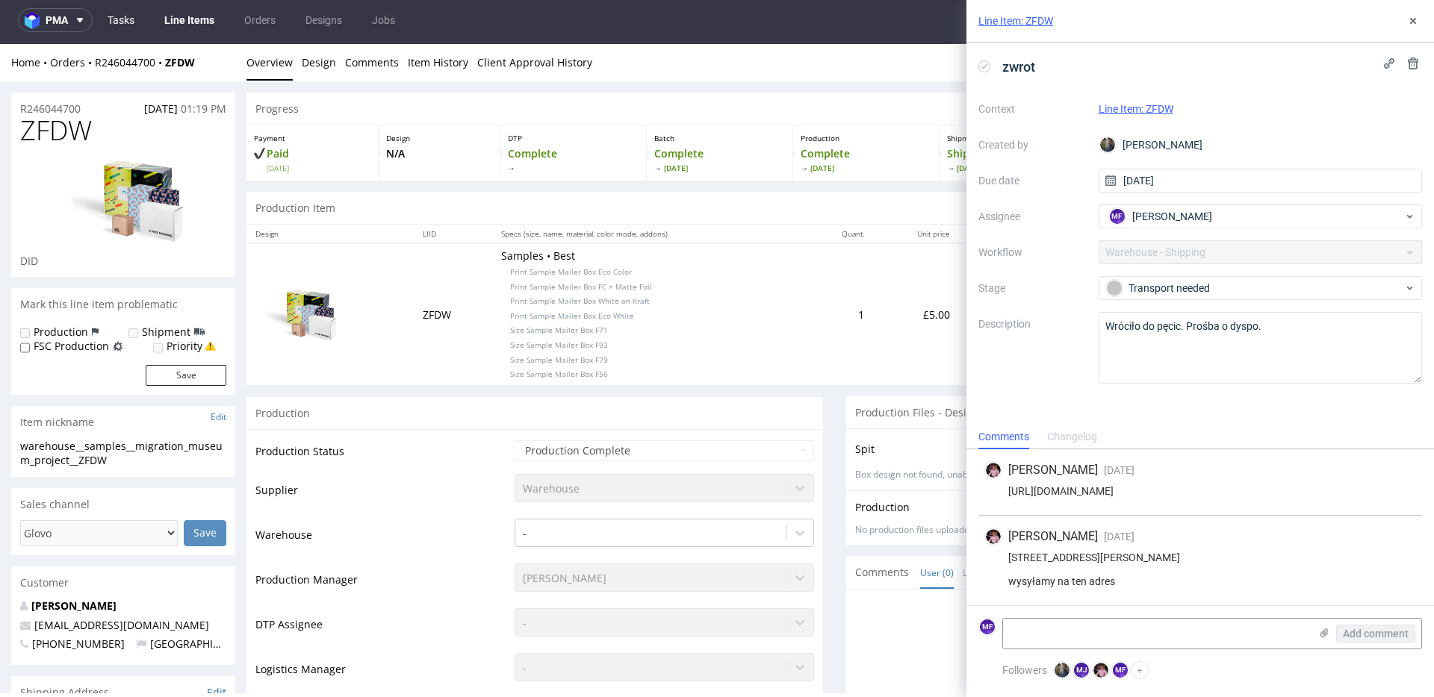
click at [131, 25] on link "Tasks" at bounding box center [121, 20] width 45 height 24
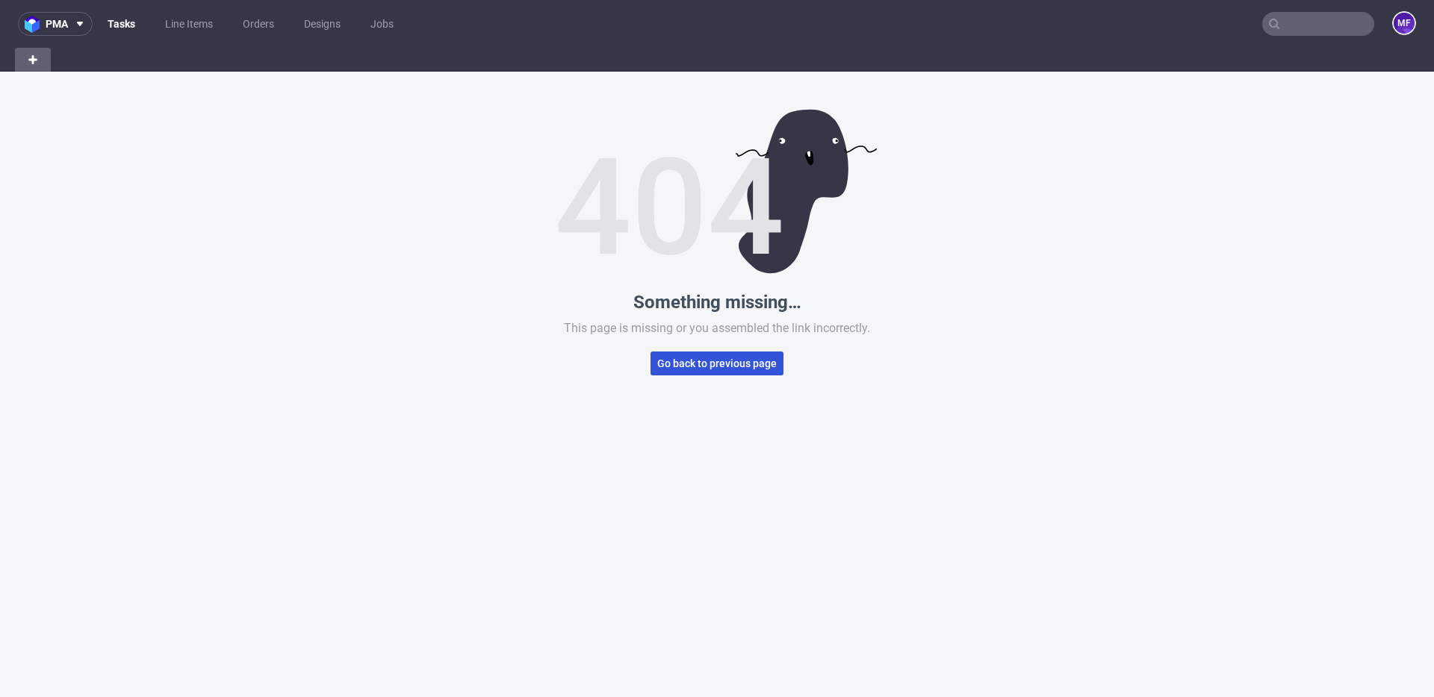
click at [717, 369] on span "Go back to previous page" at bounding box center [716, 363] width 119 height 10
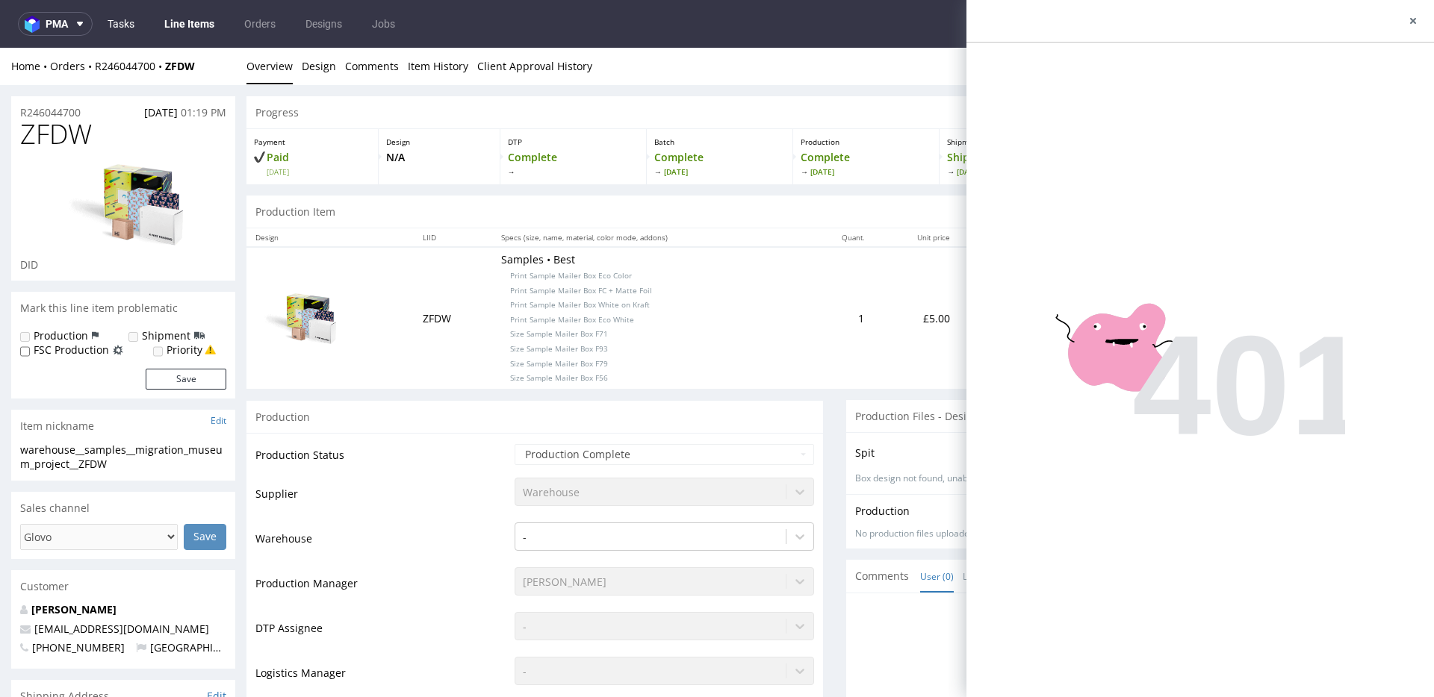
click at [132, 24] on link "Tasks" at bounding box center [121, 24] width 45 height 24
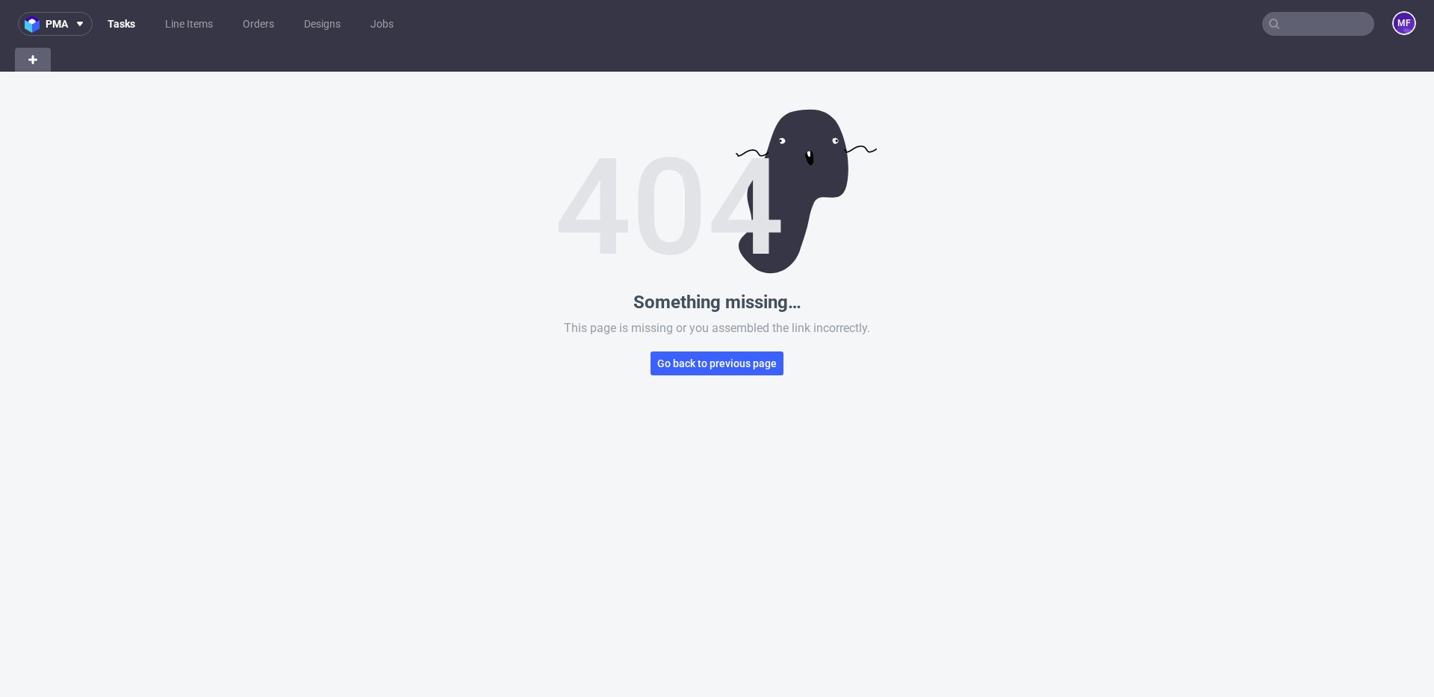
click at [132, 24] on link "Tasks" at bounding box center [122, 24] width 46 height 24
click at [200, 28] on link "Line Items" at bounding box center [189, 24] width 66 height 24
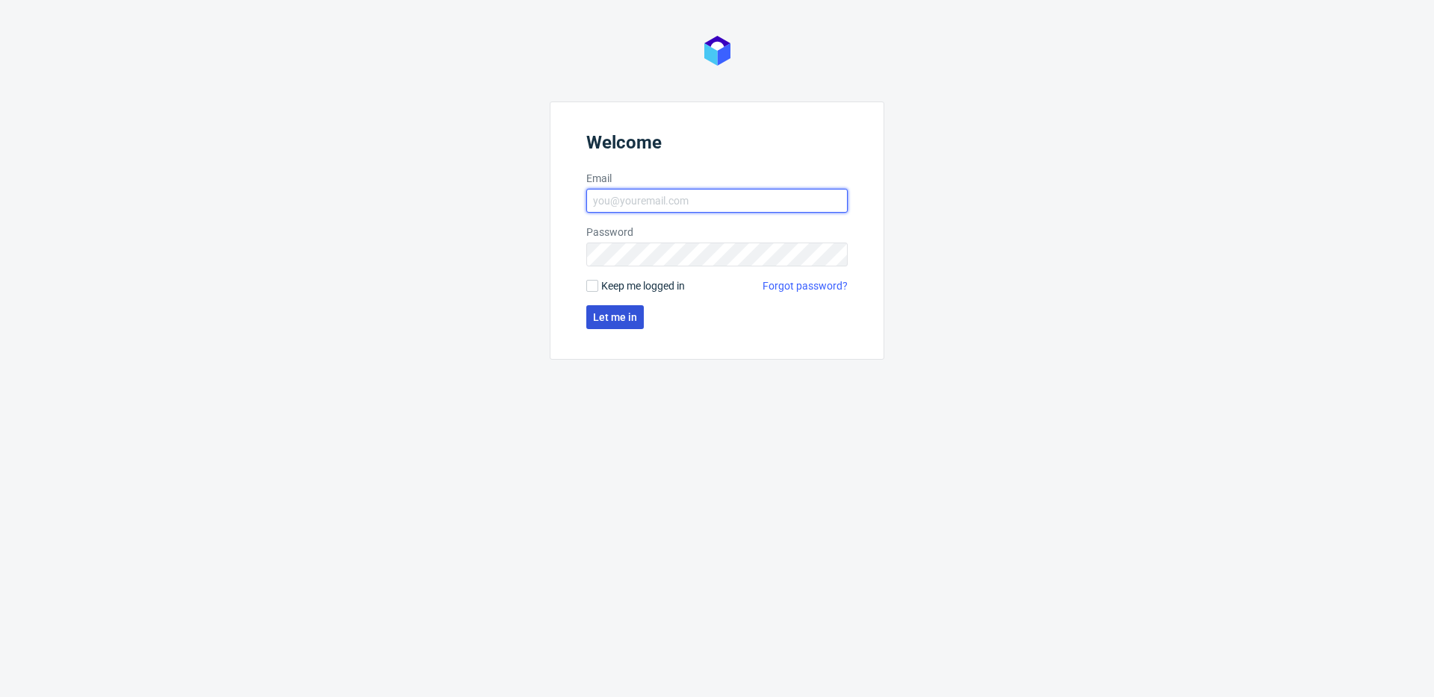
type input "[PERSON_NAME][EMAIL_ADDRESS][PERSON_NAME][DOMAIN_NAME]"
click at [624, 318] on span "Let me in" at bounding box center [615, 317] width 44 height 10
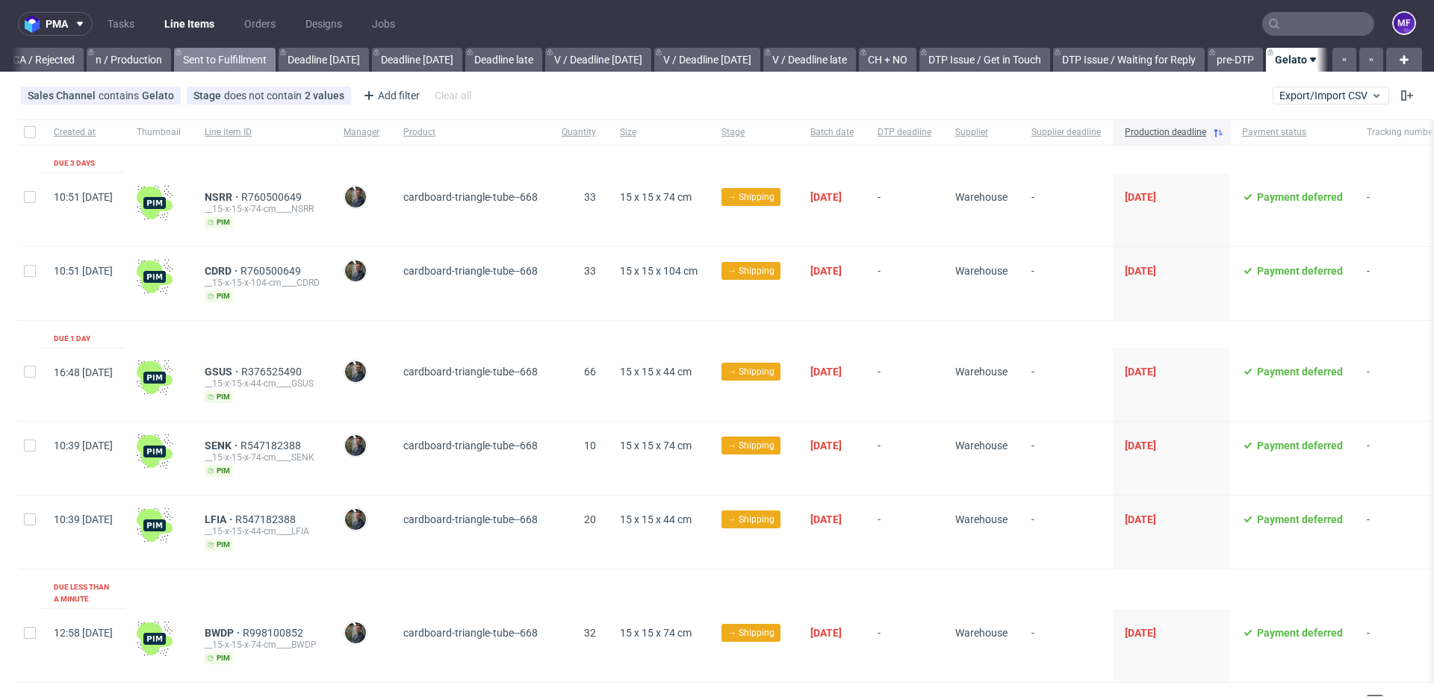
scroll to position [0, 1356]
click at [136, 22] on link "Tasks" at bounding box center [121, 24] width 45 height 24
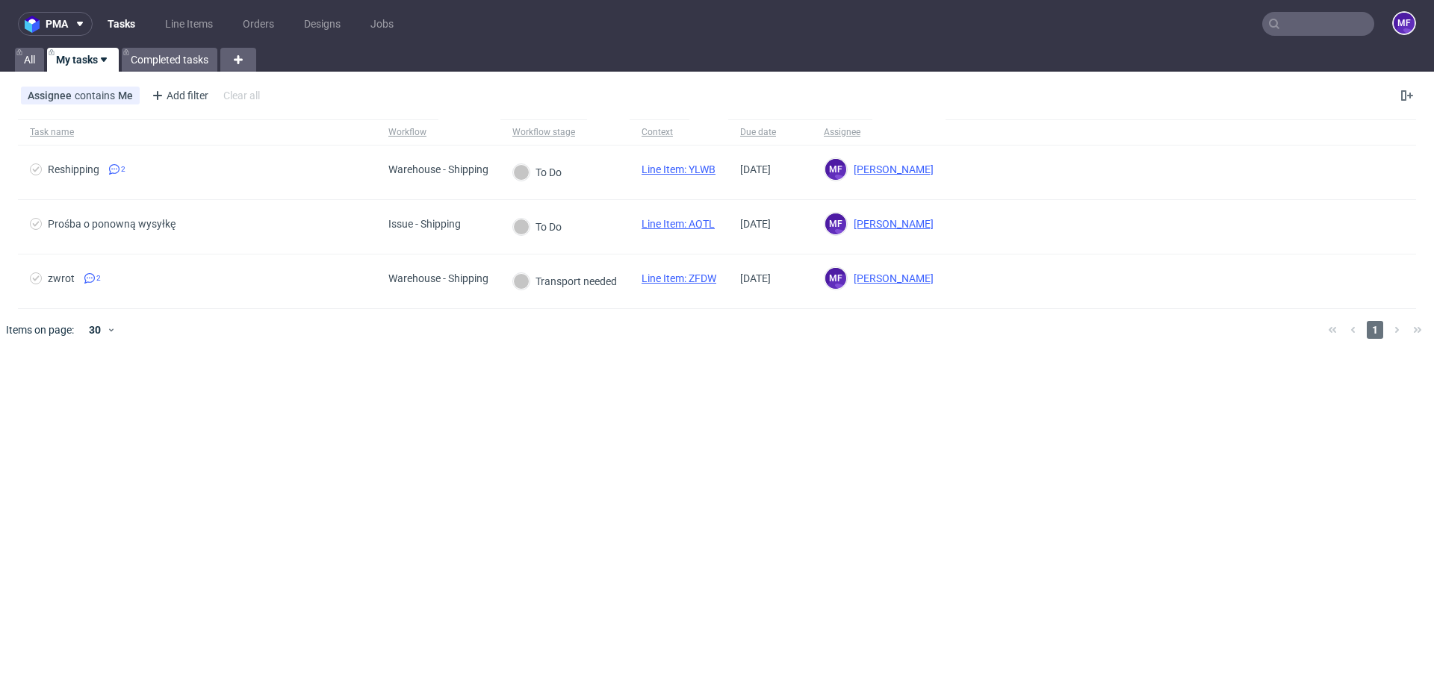
click at [463, 433] on div "pma Tasks Line Items Orders Designs Jobs MF All My tasks Completed tasks Assign…" at bounding box center [717, 348] width 1434 height 697
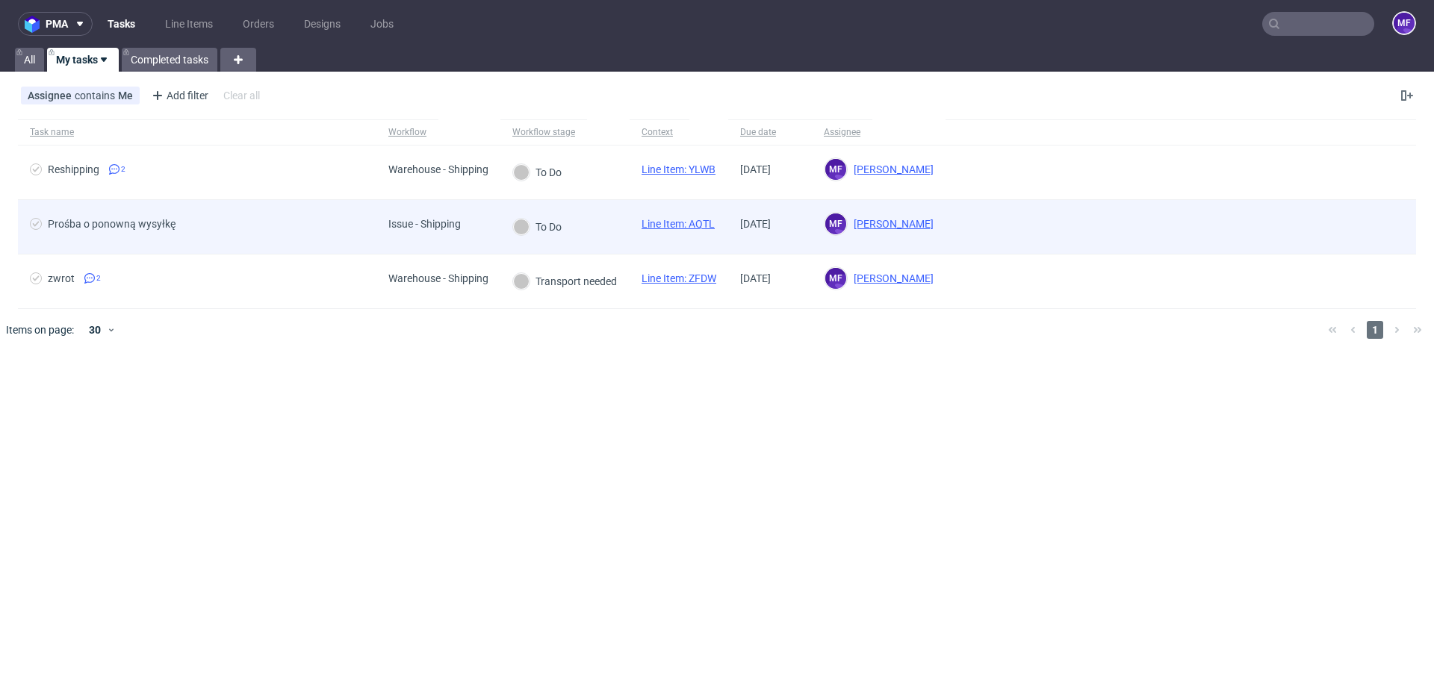
click at [157, 226] on div "Prośba o ponowną wysyłkę" at bounding box center [112, 224] width 128 height 12
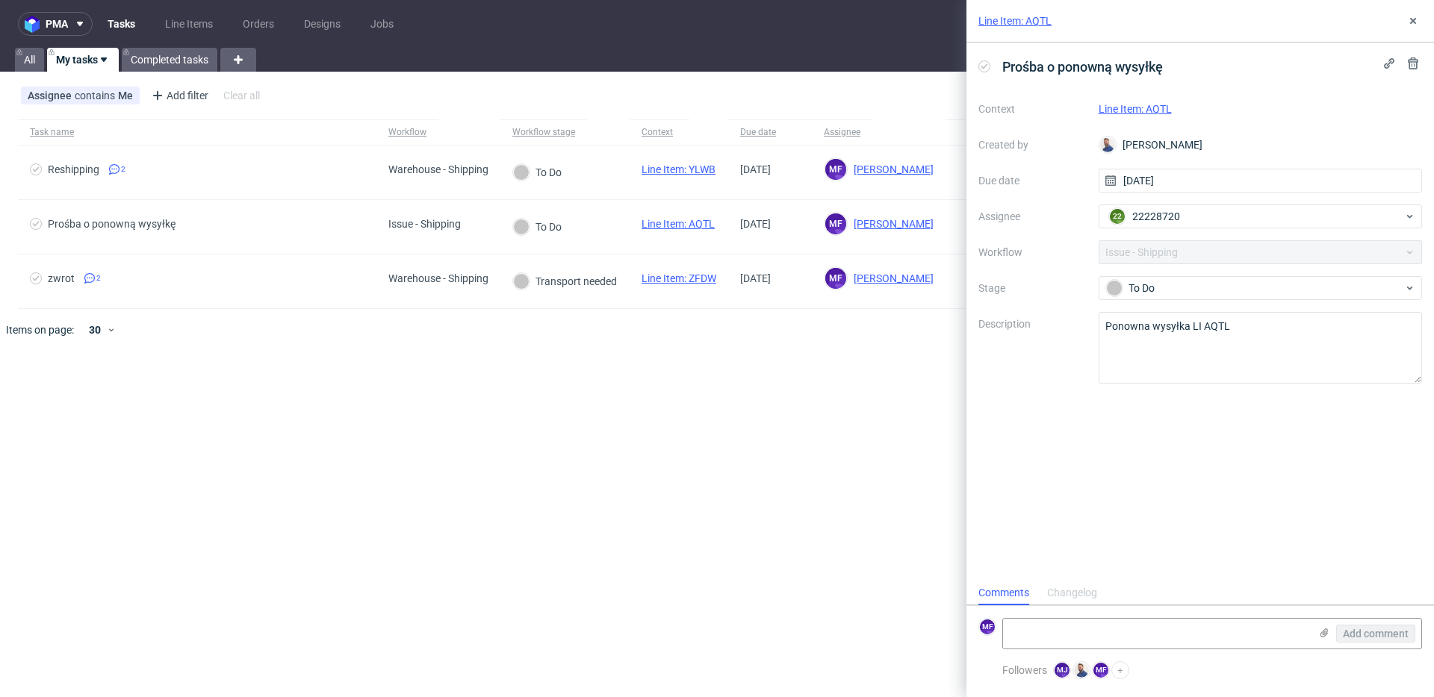
scroll to position [12, 0]
click at [467, 389] on div "pma Tasks Line Items Orders Designs Jobs MF All My tasks Completed tasks Assign…" at bounding box center [717, 348] width 1434 height 697
click at [417, 374] on div "pma Tasks Line Items Orders Designs Jobs MF All My tasks Completed tasks Assign…" at bounding box center [717, 348] width 1434 height 697
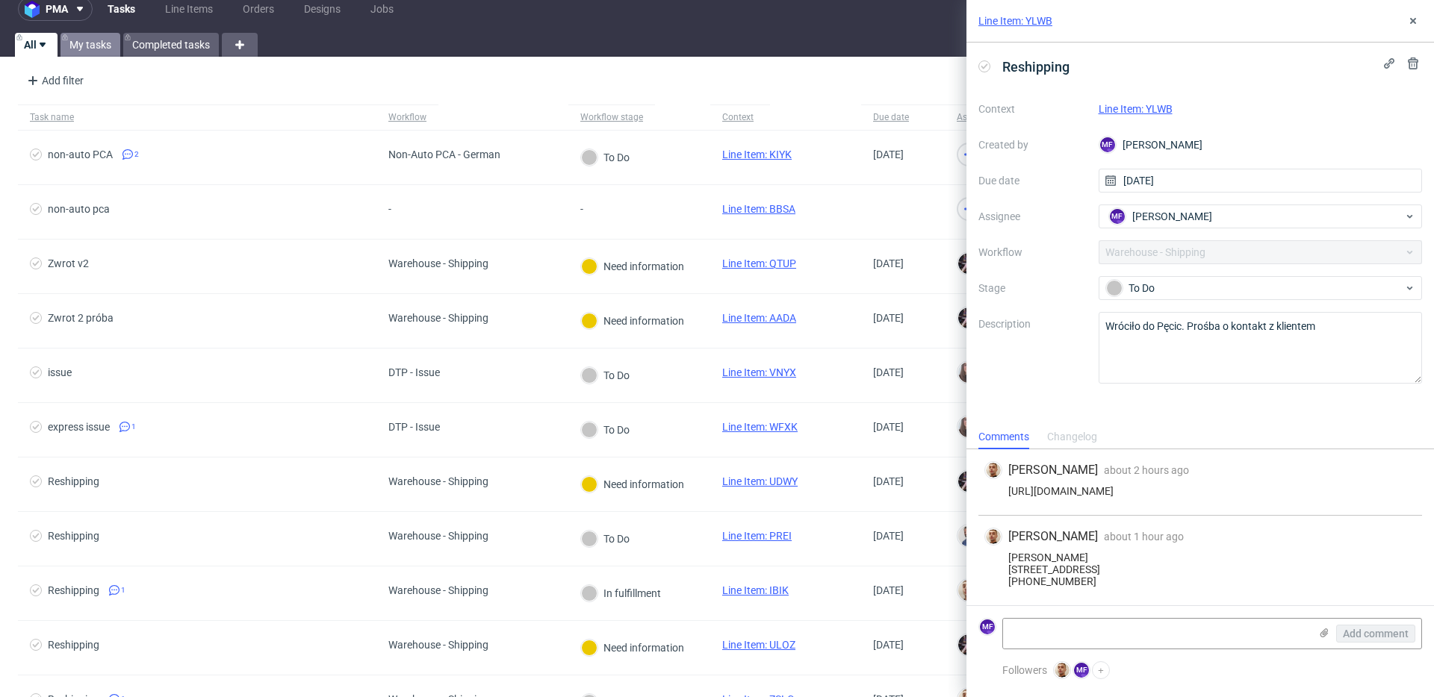
scroll to position [16, 0]
click at [91, 49] on link "My tasks" at bounding box center [90, 44] width 60 height 24
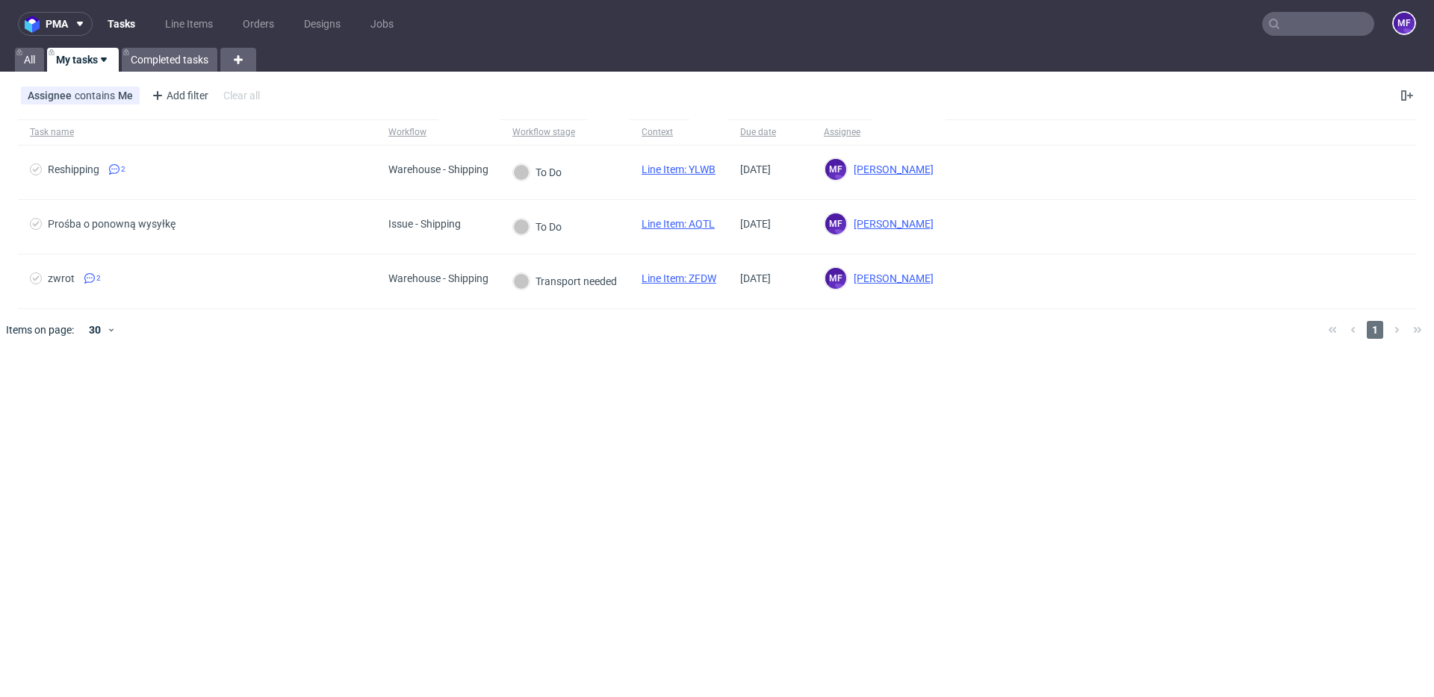
click at [317, 398] on div "pma Tasks Line Items Orders Designs Jobs MF All My tasks Completed tasks Assign…" at bounding box center [717, 348] width 1434 height 697
click at [627, 386] on div "pma Tasks Line Items Orders Designs Jobs MF All My tasks Completed tasks Assign…" at bounding box center [717, 348] width 1434 height 697
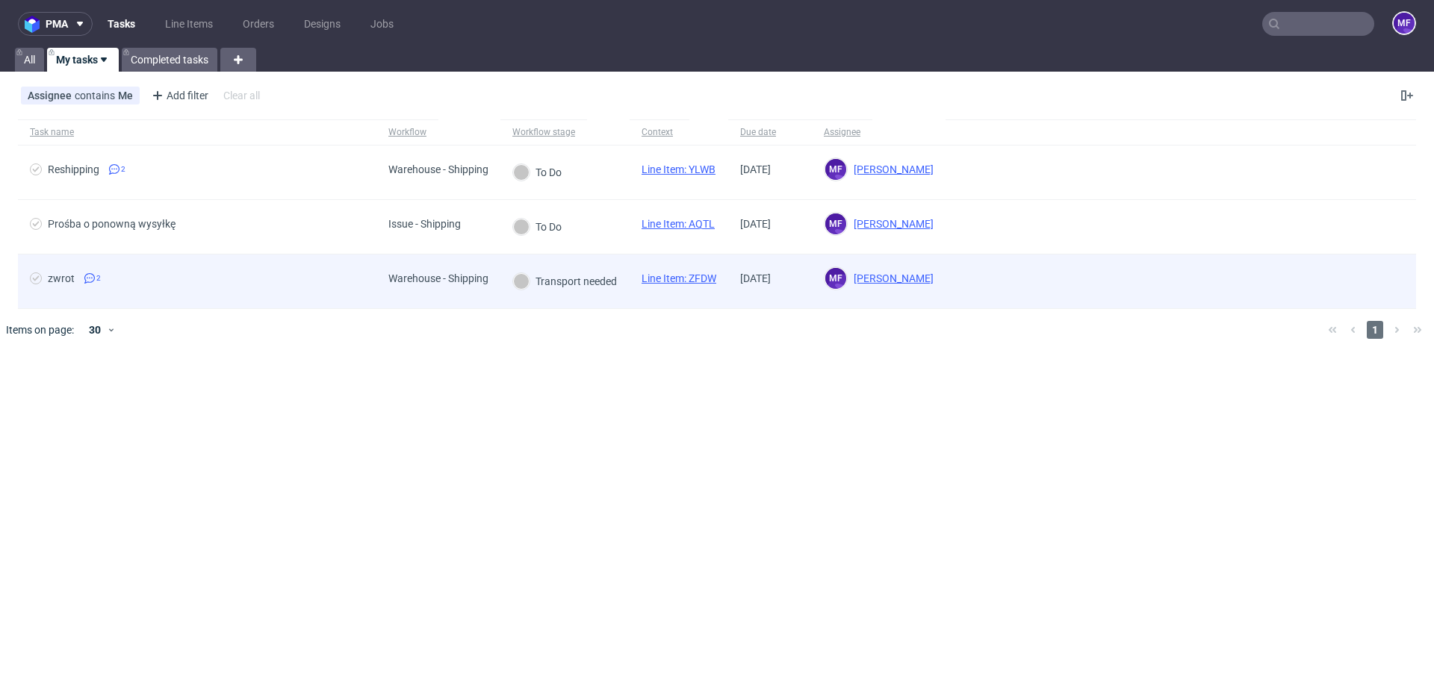
click at [78, 282] on div "zwrot 2" at bounding box center [65, 279] width 71 height 12
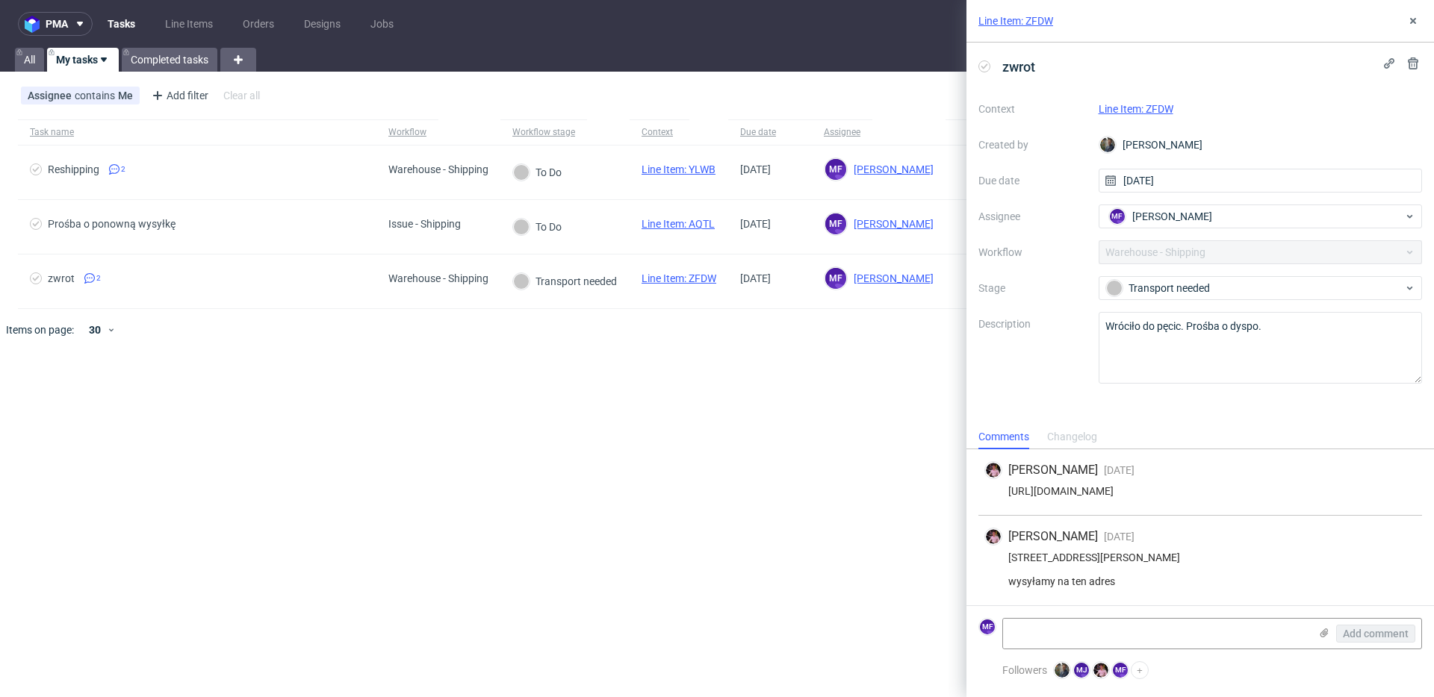
click at [877, 552] on div "pma Tasks Line Items Orders Designs Jobs MF All My tasks Completed tasks Assign…" at bounding box center [717, 348] width 1434 height 697
click at [878, 551] on div "pma Tasks Line Items Orders Designs Jobs MF All My tasks Completed tasks Assign…" at bounding box center [717, 348] width 1434 height 697
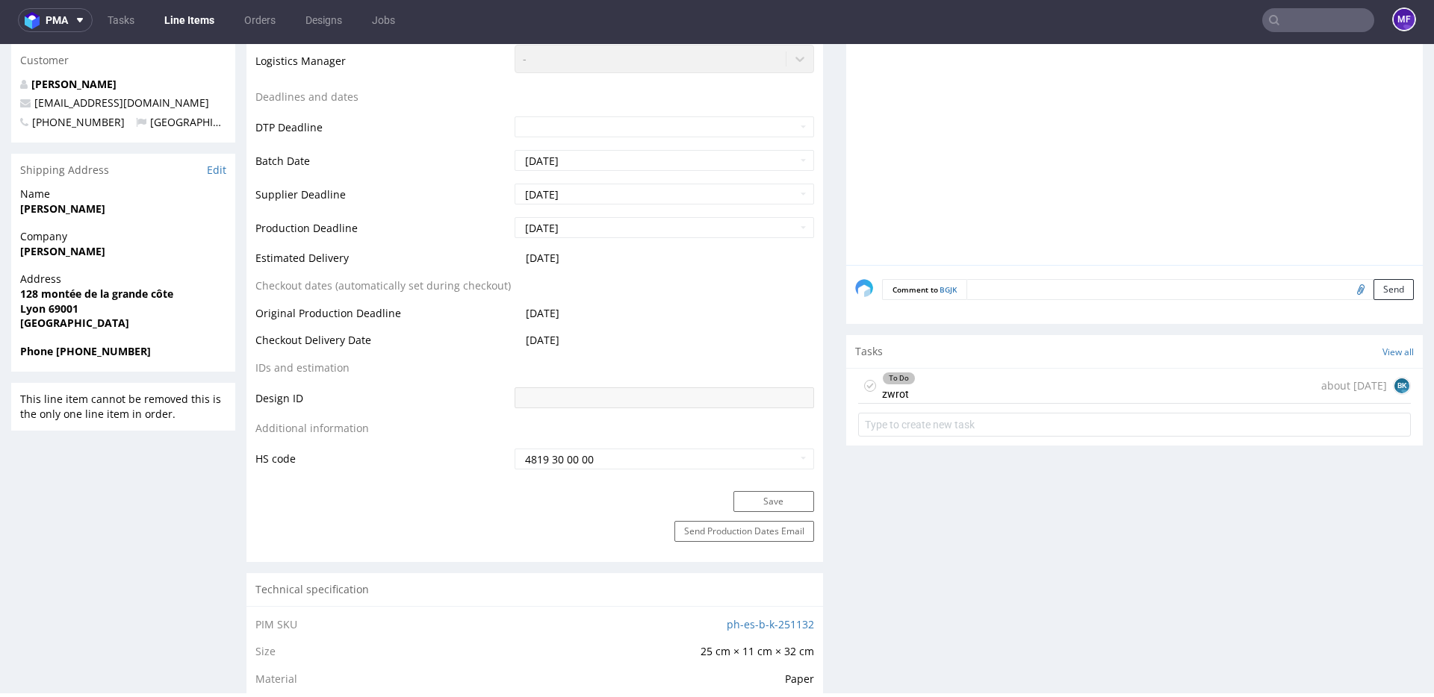
scroll to position [533, 0]
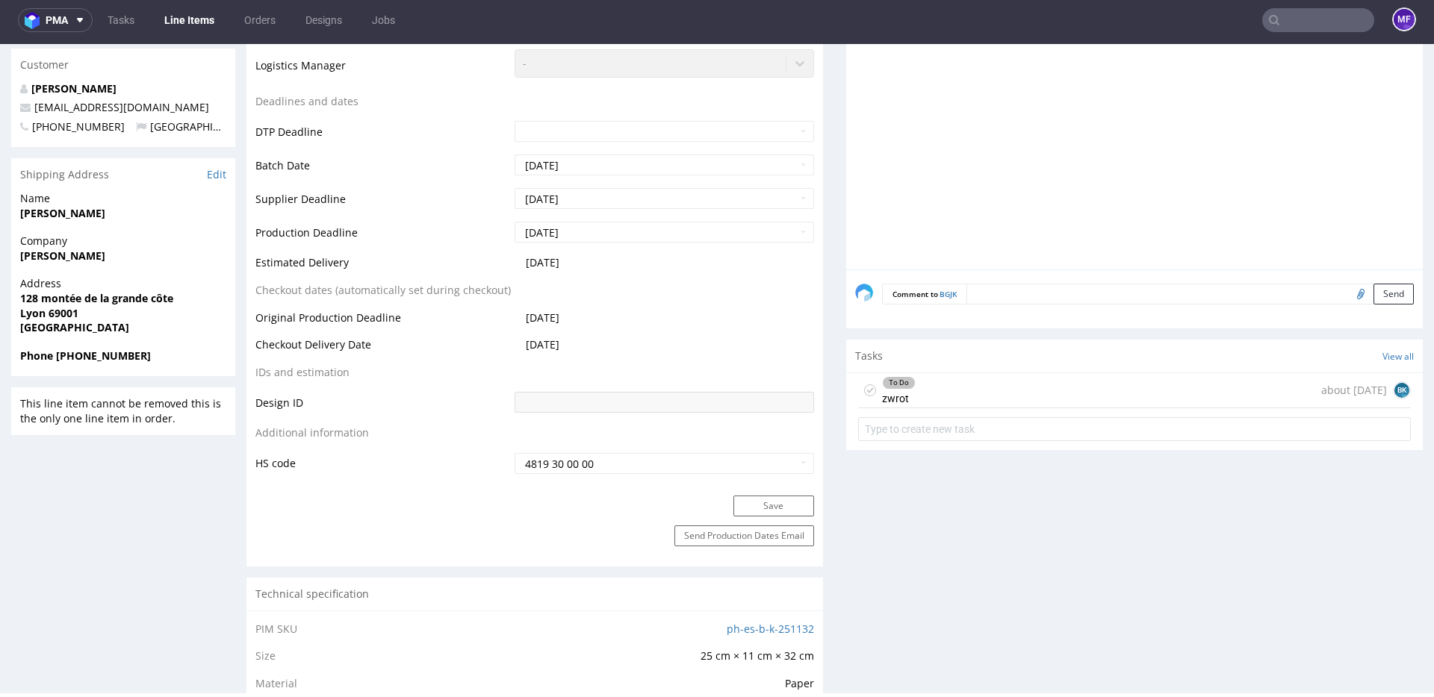
click at [895, 399] on div "To Do zwrot" at bounding box center [899, 390] width 34 height 34
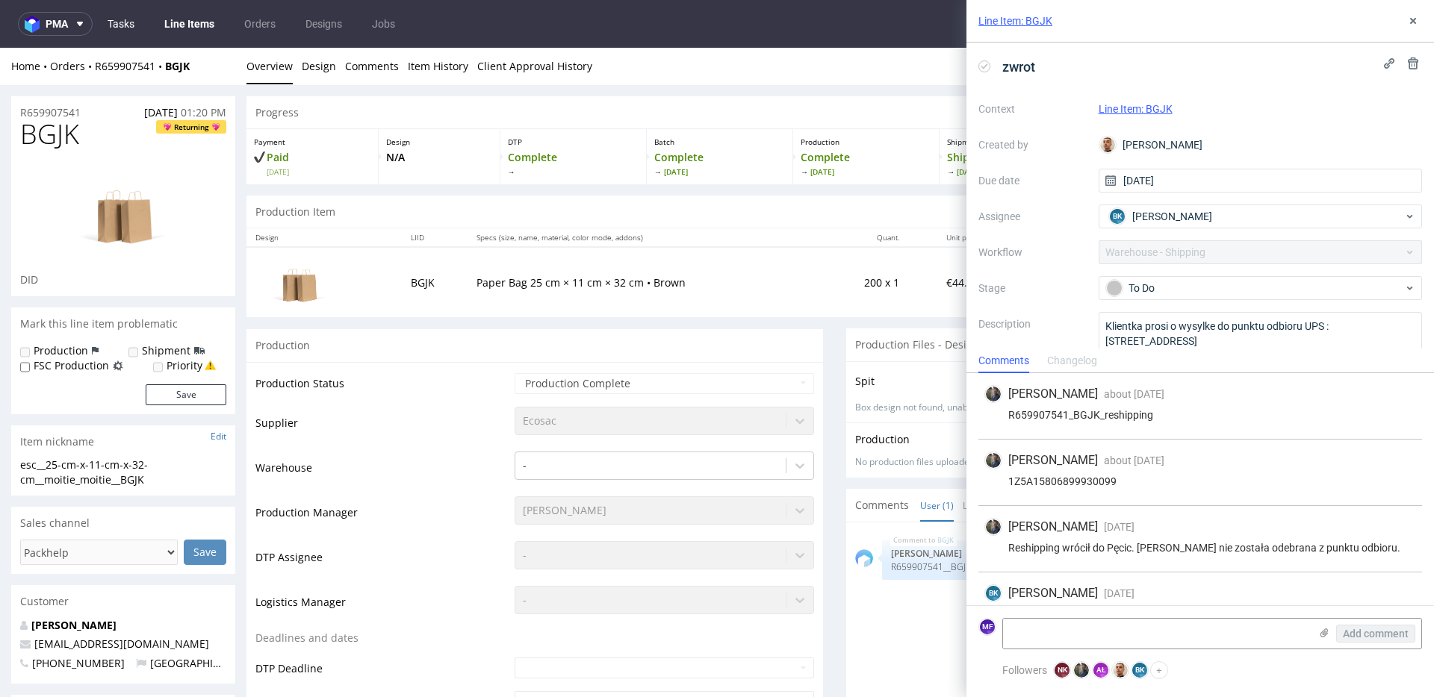
click at [130, 27] on link "Tasks" at bounding box center [121, 24] width 45 height 24
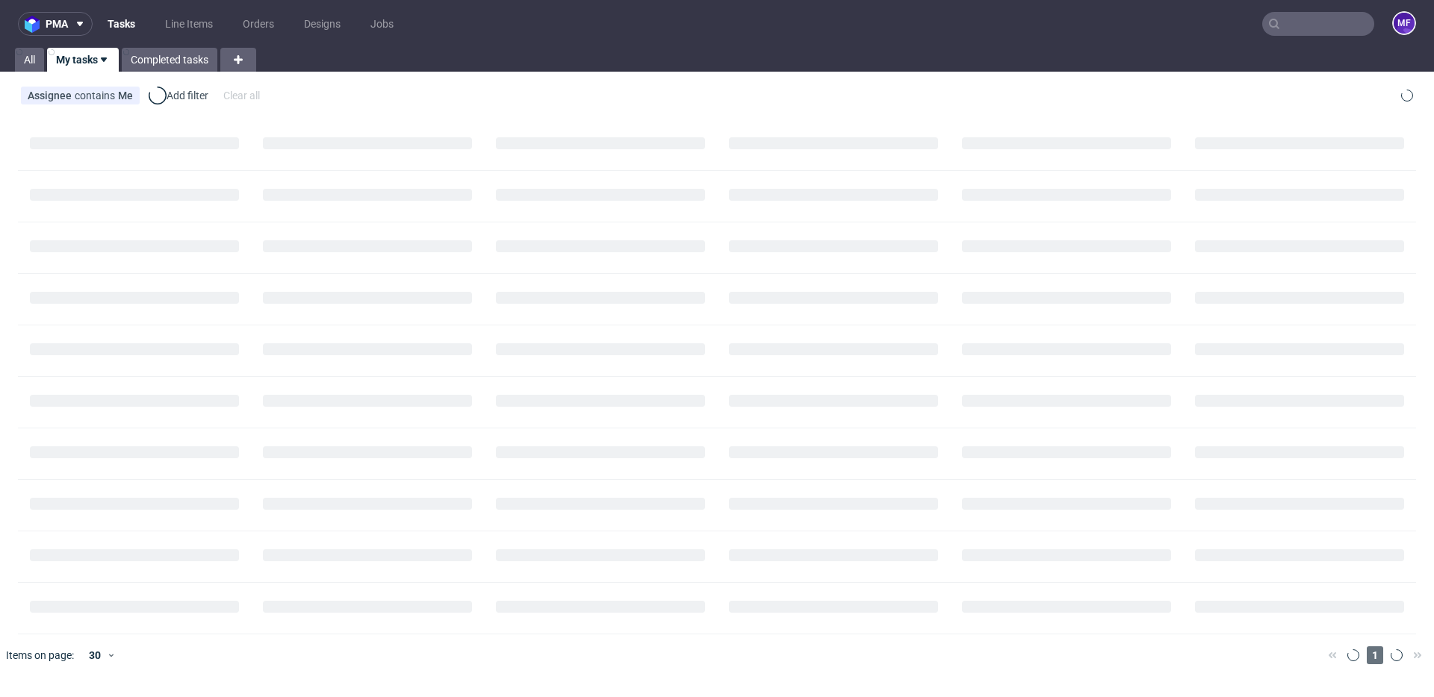
scroll to position [33, 0]
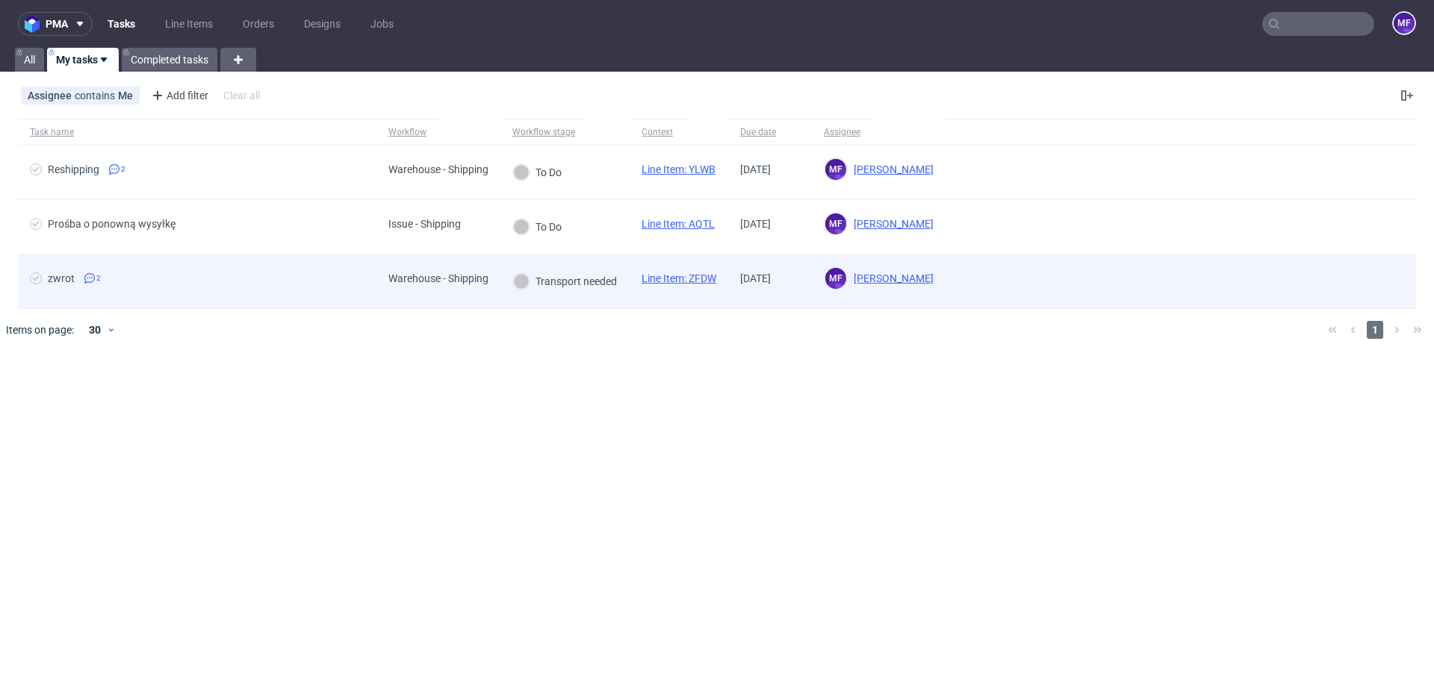
click at [709, 284] on link "Line Item: ZFDW" at bounding box center [678, 279] width 75 height 12
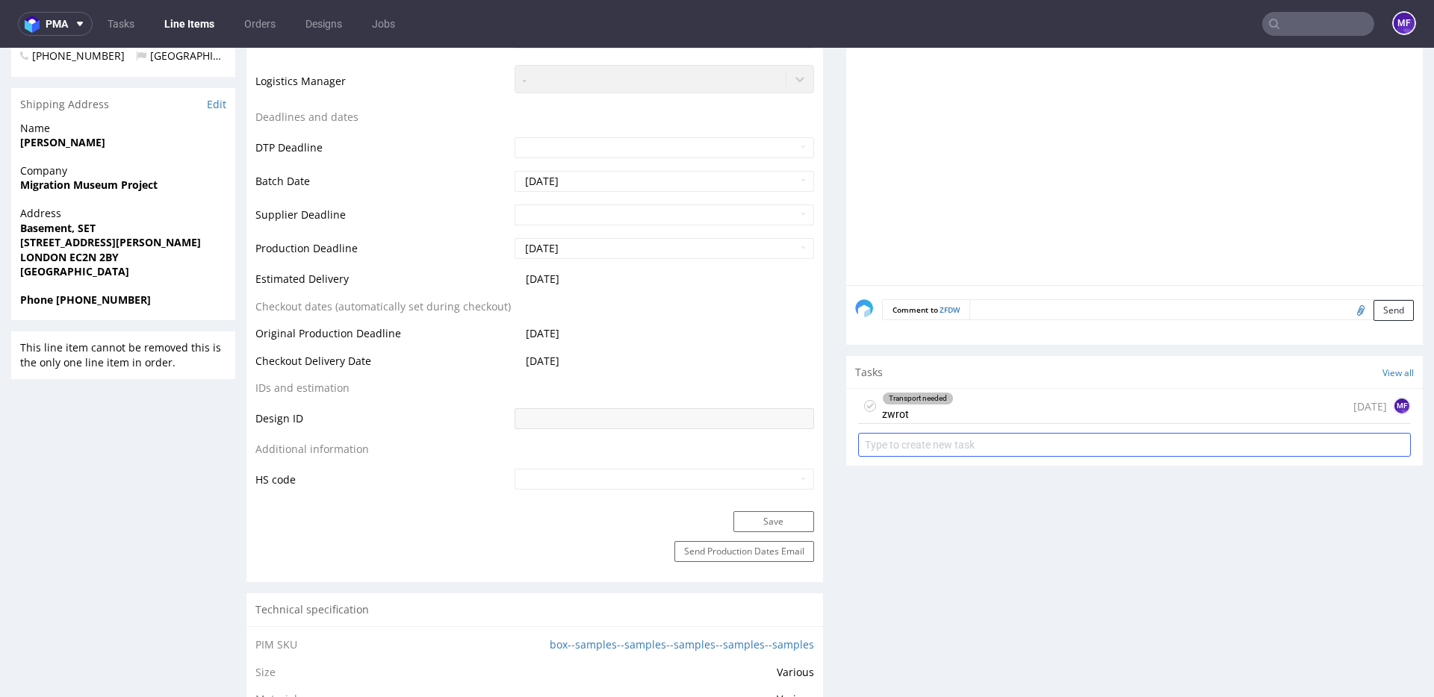
scroll to position [588, 0]
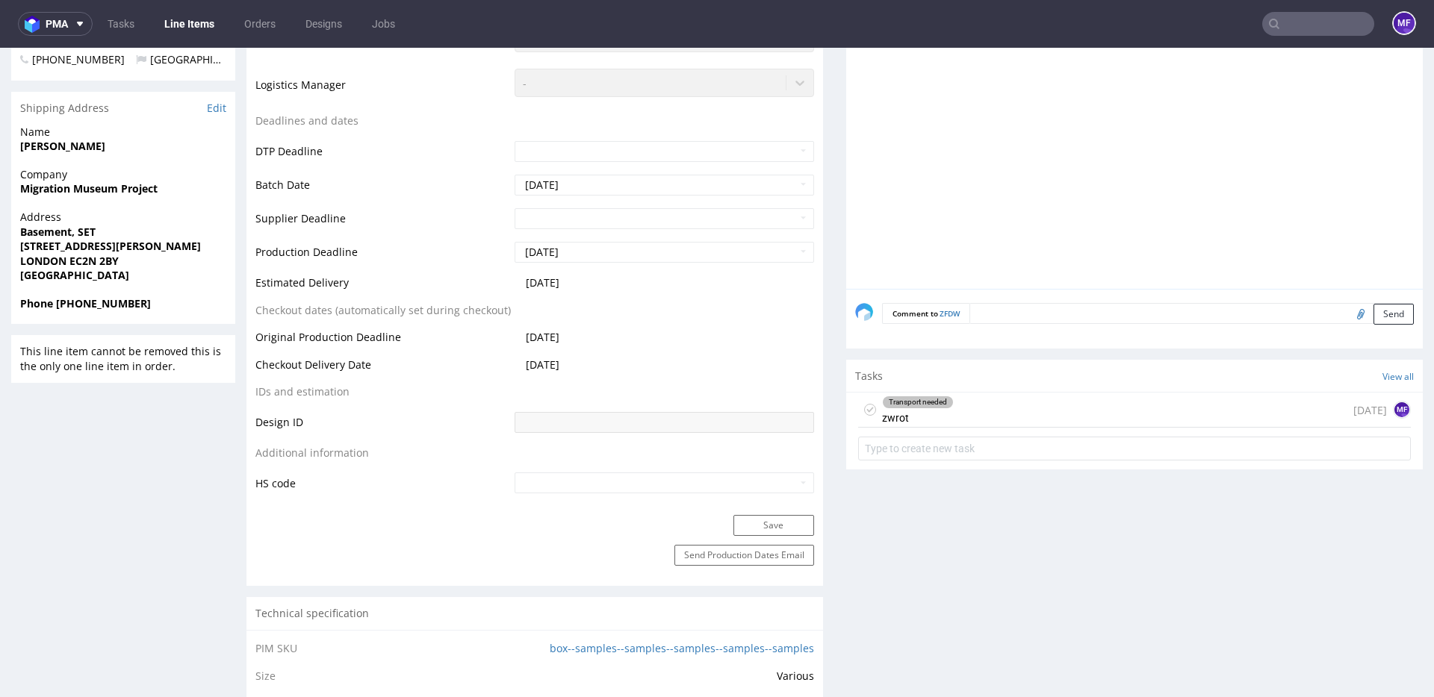
click at [920, 416] on div "Transport needed zwrot" at bounding box center [918, 410] width 72 height 34
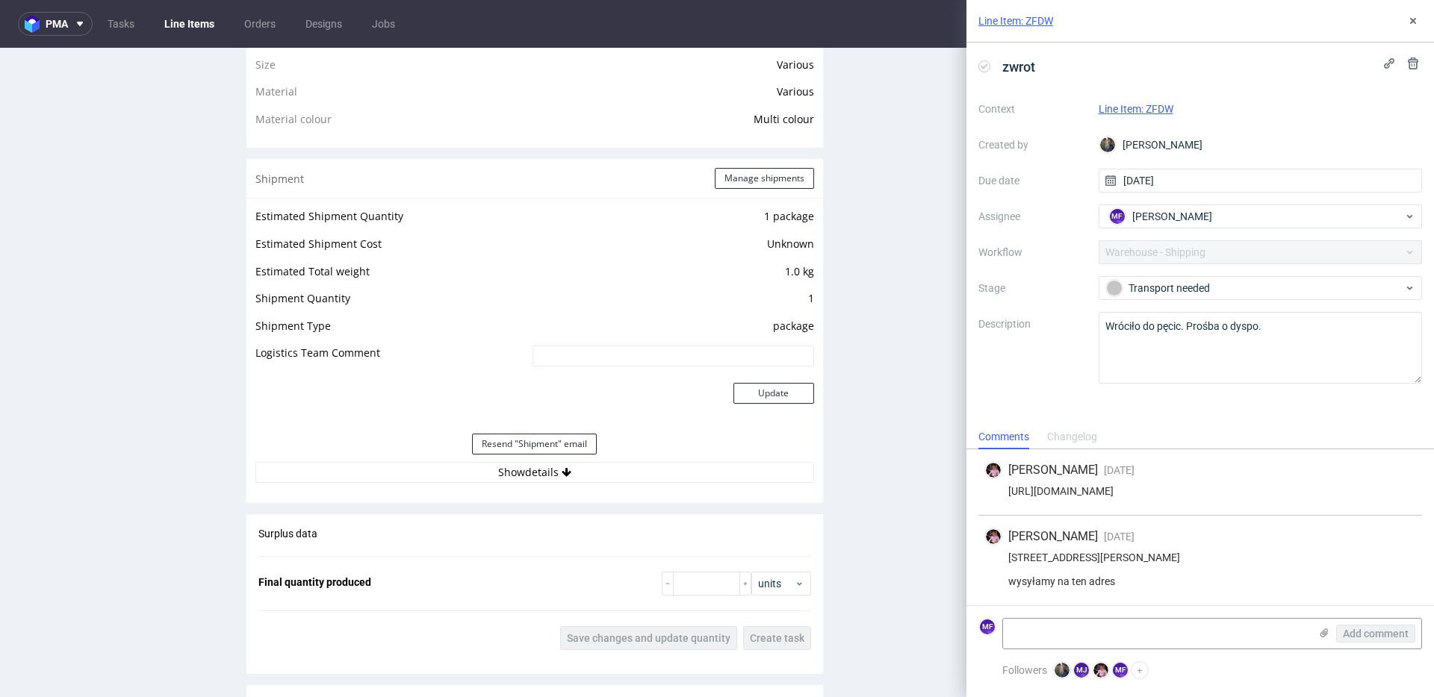
scroll to position [1211, 0]
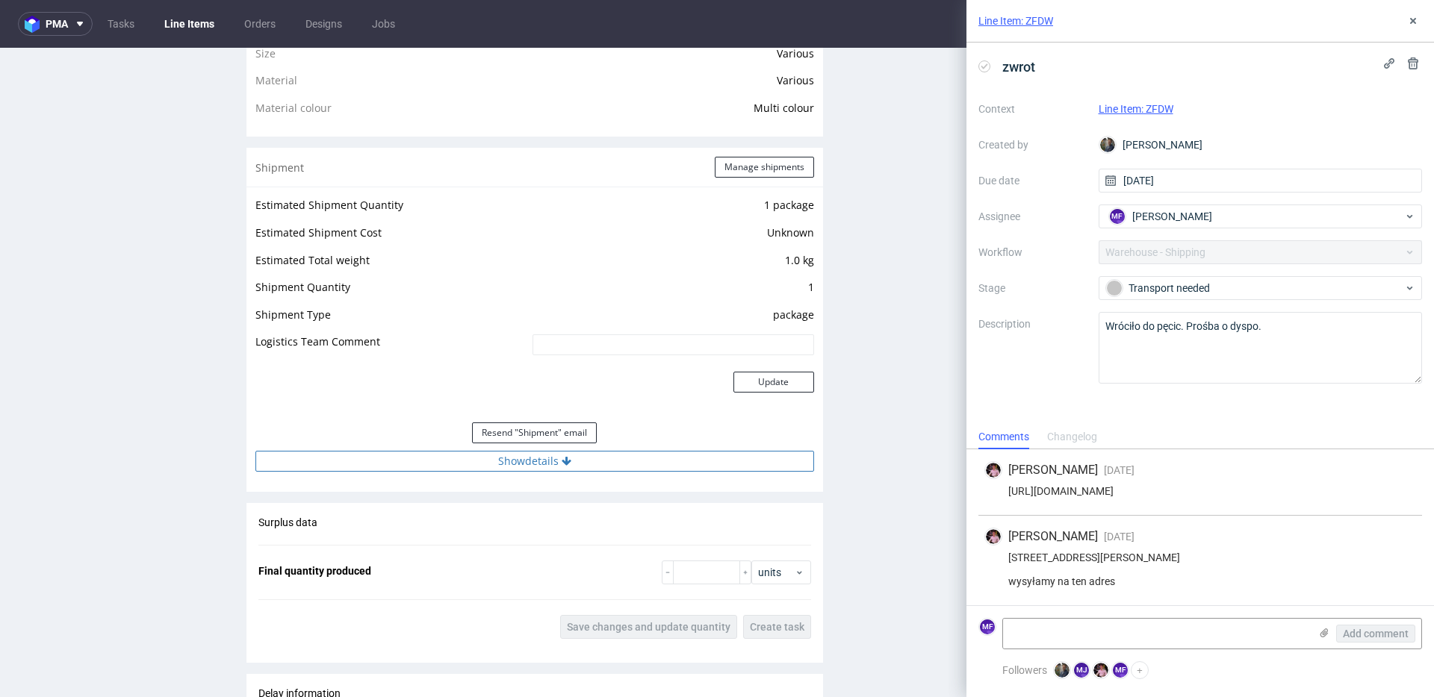
click at [550, 455] on button "Show details" at bounding box center [534, 461] width 559 height 21
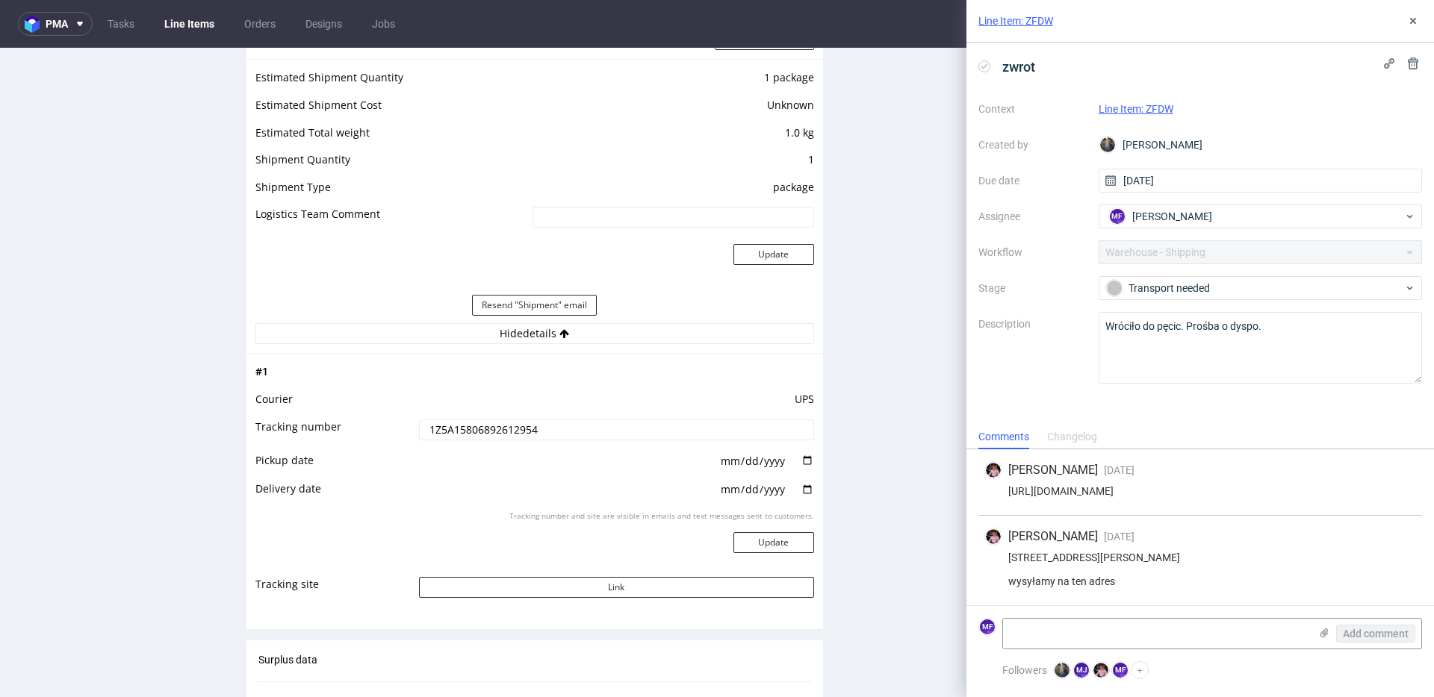
scroll to position [1341, 0]
click at [623, 585] on button "Link" at bounding box center [616, 585] width 395 height 21
drag, startPoint x: 550, startPoint y: 432, endPoint x: 391, endPoint y: 418, distance: 159.6
click at [391, 418] on tr "Tracking number 1Z5A15806892612954" at bounding box center [534, 433] width 559 height 34
click at [859, 435] on div "Production Files - Design Spit Spit request impossible Box design not found, un…" at bounding box center [1134, 219] width 576 height 2319
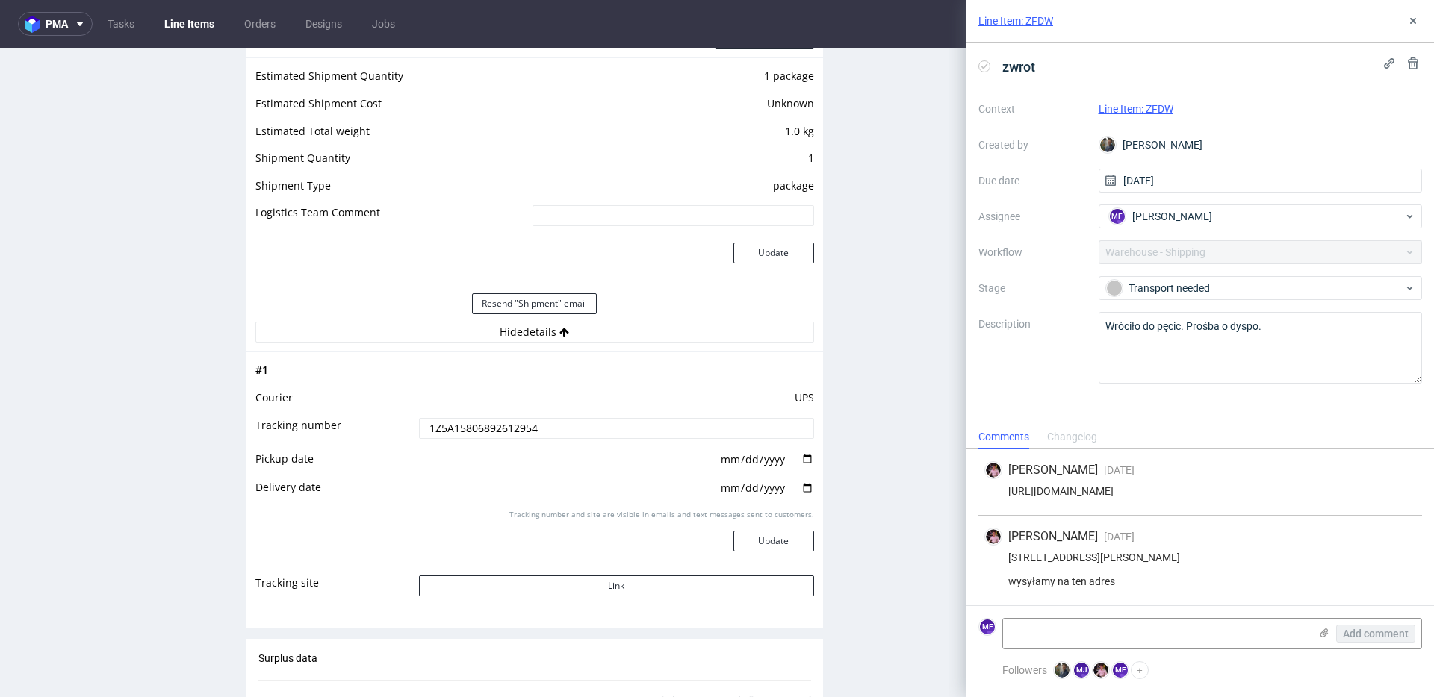
scroll to position [1340, 0]
click at [915, 441] on div "Production Files - Design Spit Spit request impossible Box design not found, un…" at bounding box center [1134, 220] width 576 height 2319
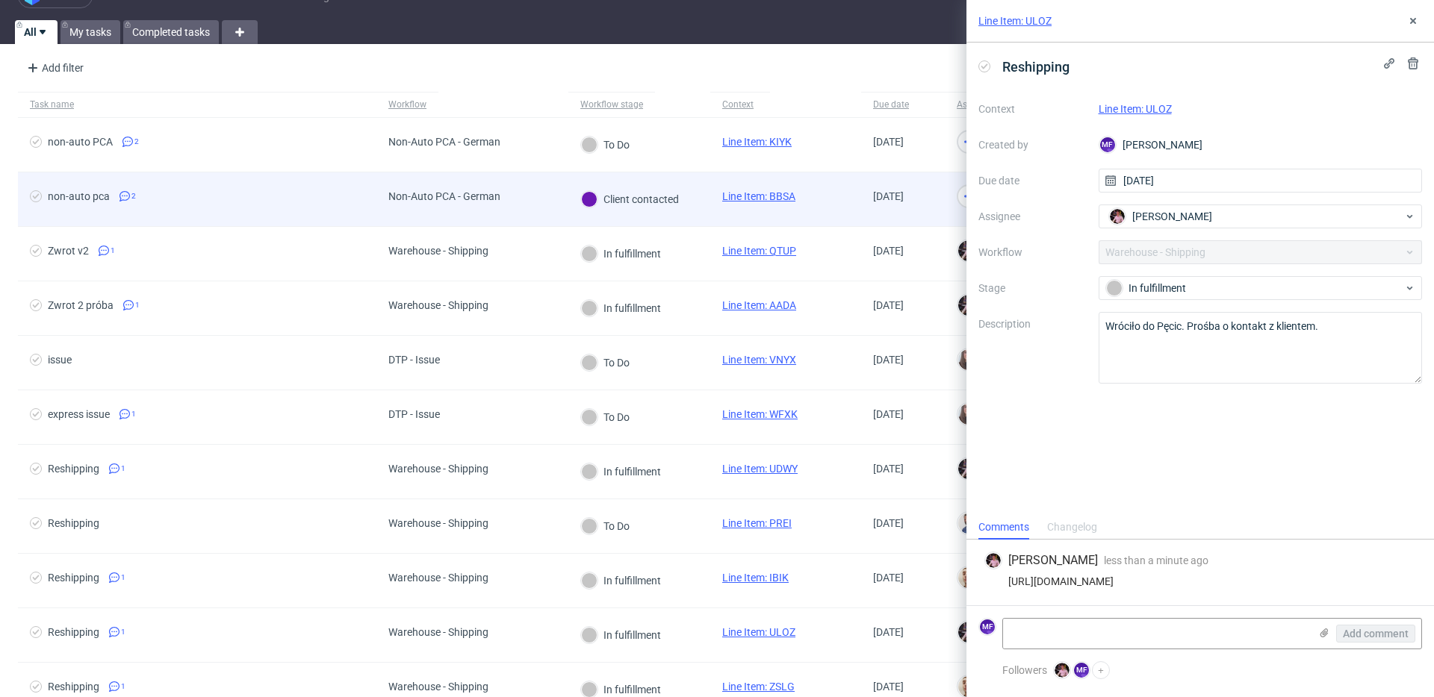
scroll to position [36, 0]
